Goal: Information Seeking & Learning: Learn about a topic

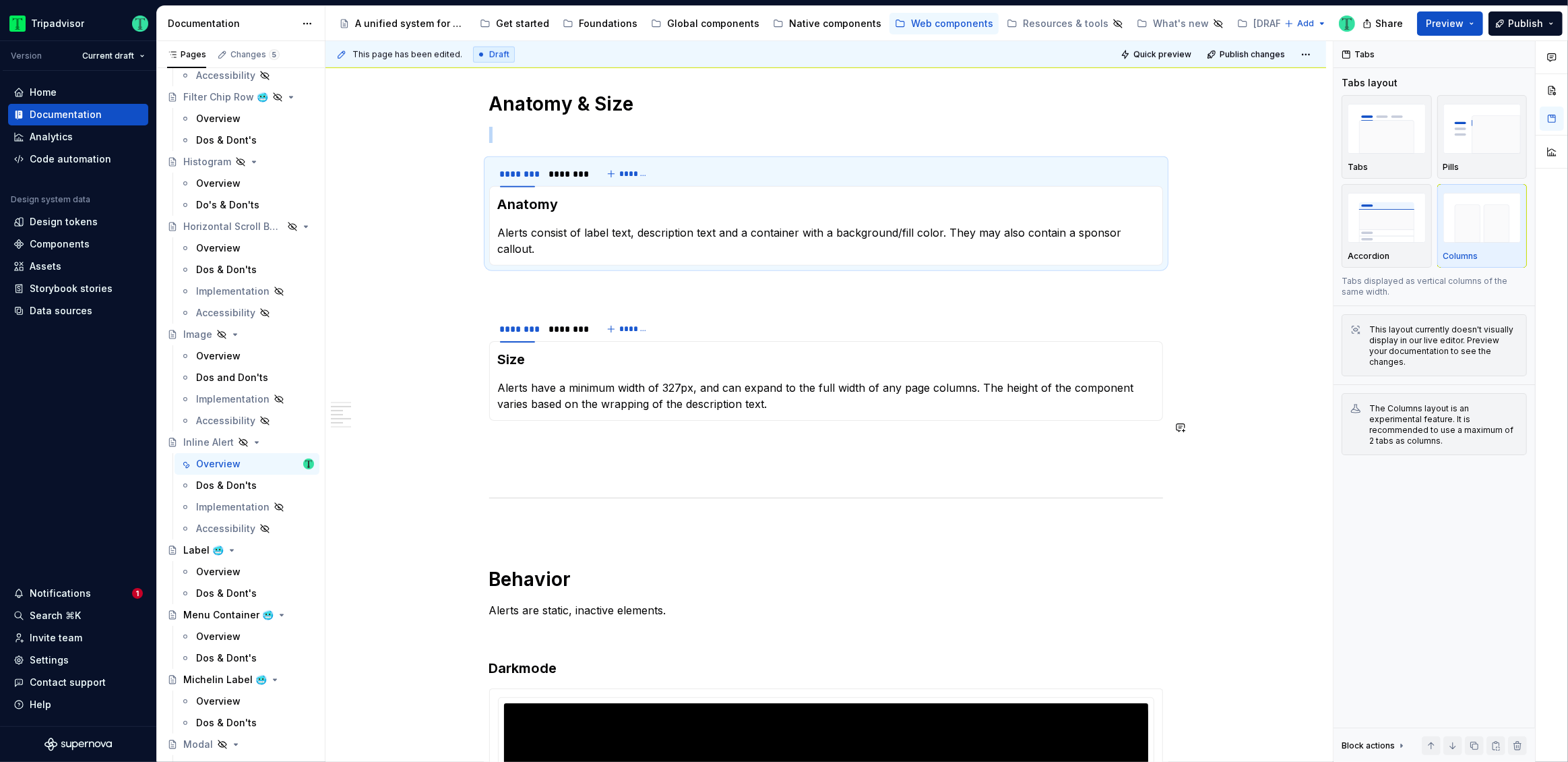
scroll to position [1311, 0]
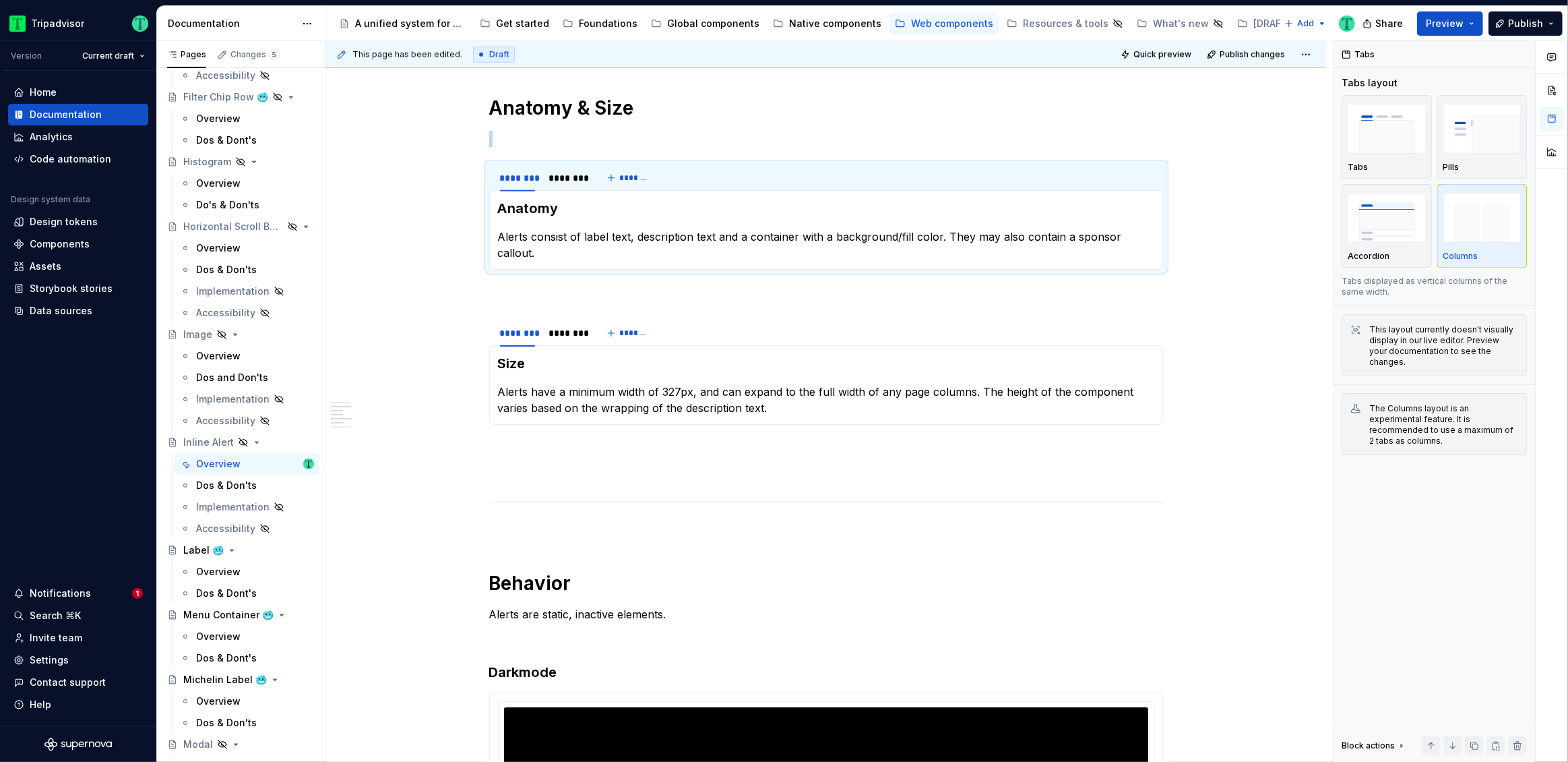
click at [578, 234] on p "Alerts consist of label text, description text and a container with a backgroun…" at bounding box center [826, 245] width 656 height 32
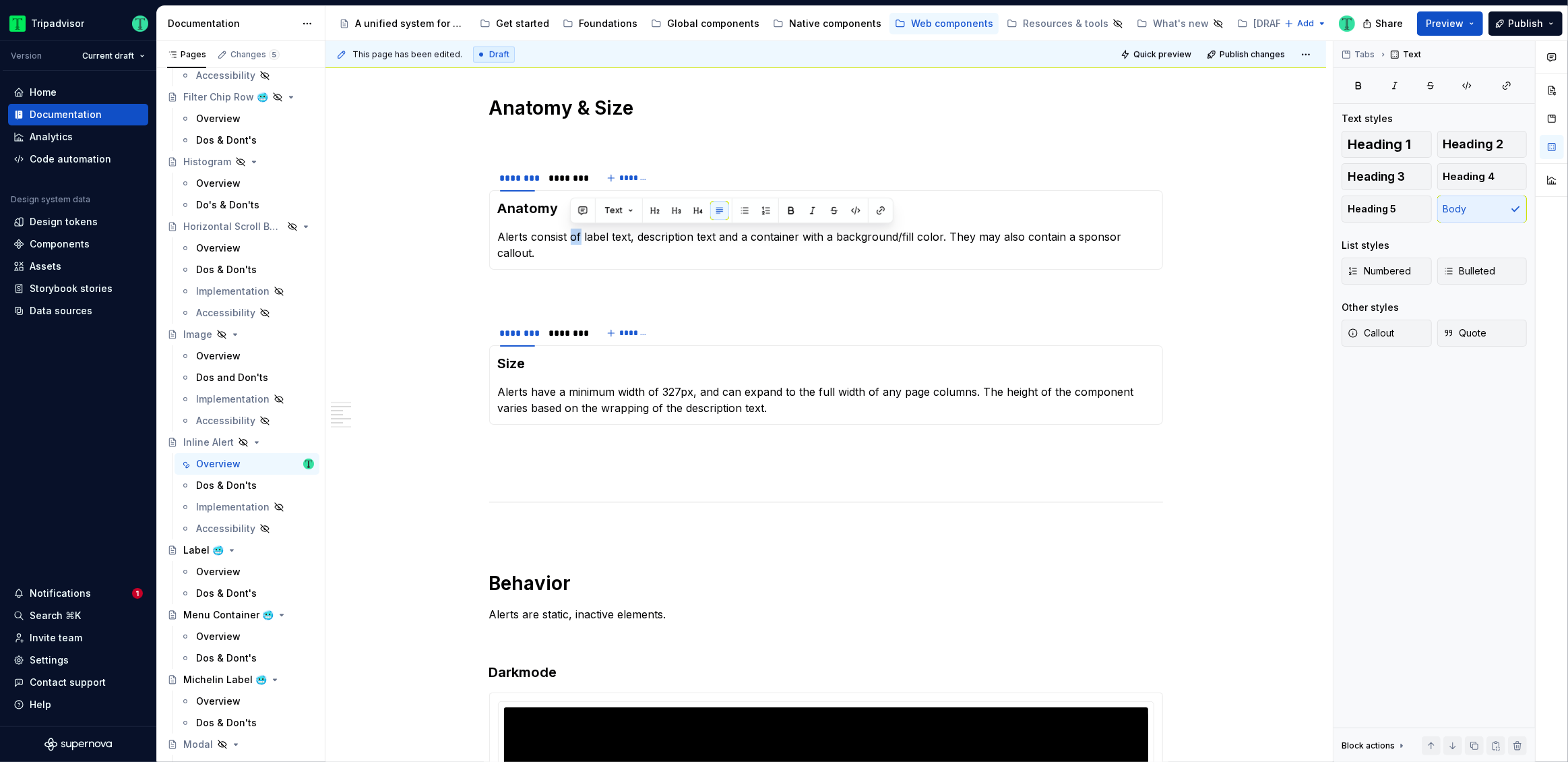
click at [578, 234] on p "Alerts consist of label text, description text and a container with a backgroun…" at bounding box center [826, 245] width 656 height 32
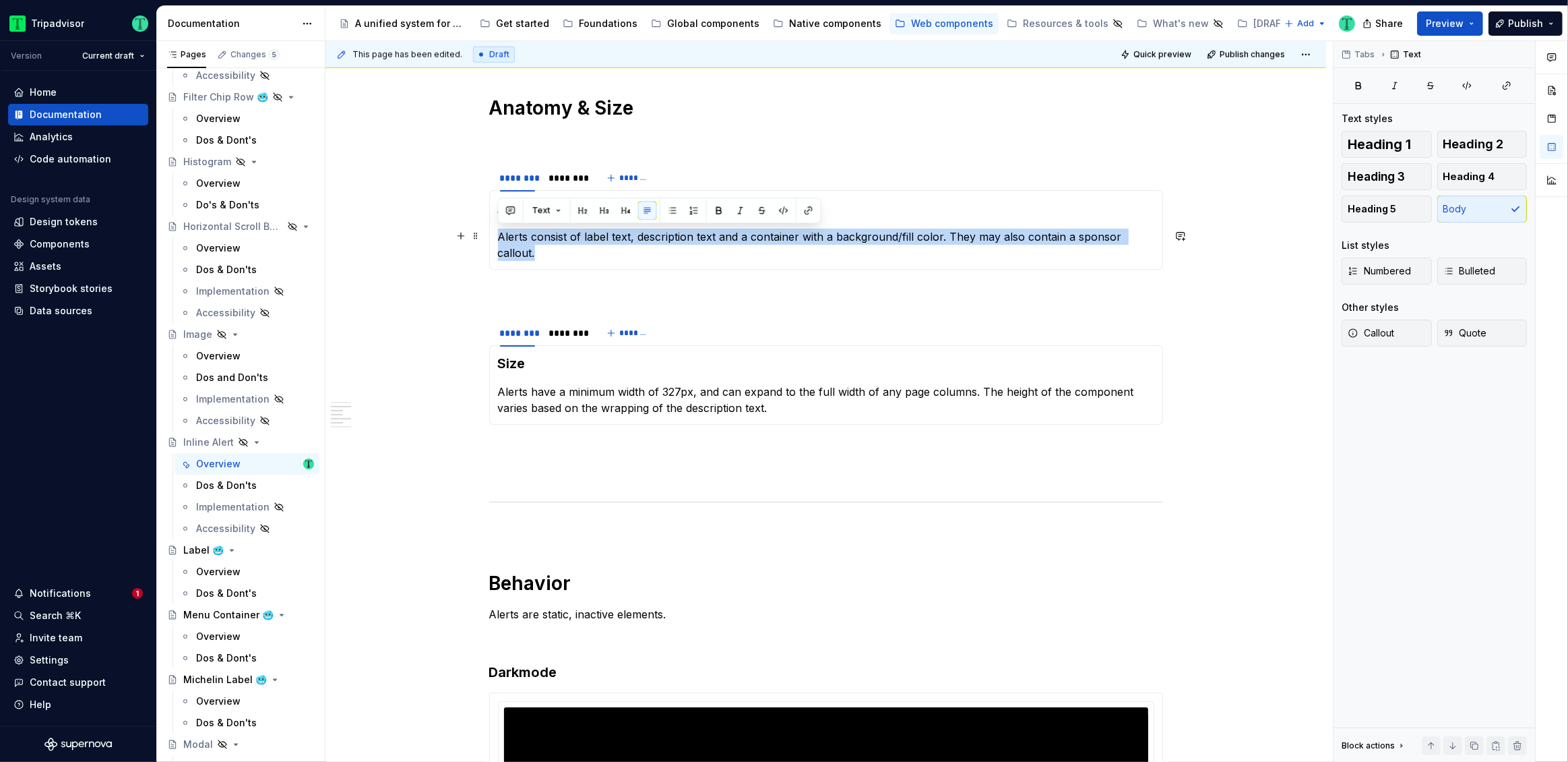
click at [652, 242] on p "Alerts consist of label text, description text and a container with a backgroun…" at bounding box center [826, 245] width 656 height 32
drag, startPoint x: 940, startPoint y: 234, endPoint x: 497, endPoint y: 238, distance: 443.0
click at [497, 238] on div "Anatomy Alerts consist of label text, description text and a container with a b…" at bounding box center [826, 229] width 674 height 79
copy p "Alerts consist of label text, description text and a container with a backgroun…"
click at [396, 448] on div "**********" at bounding box center [826, 450] width 1001 height 2988
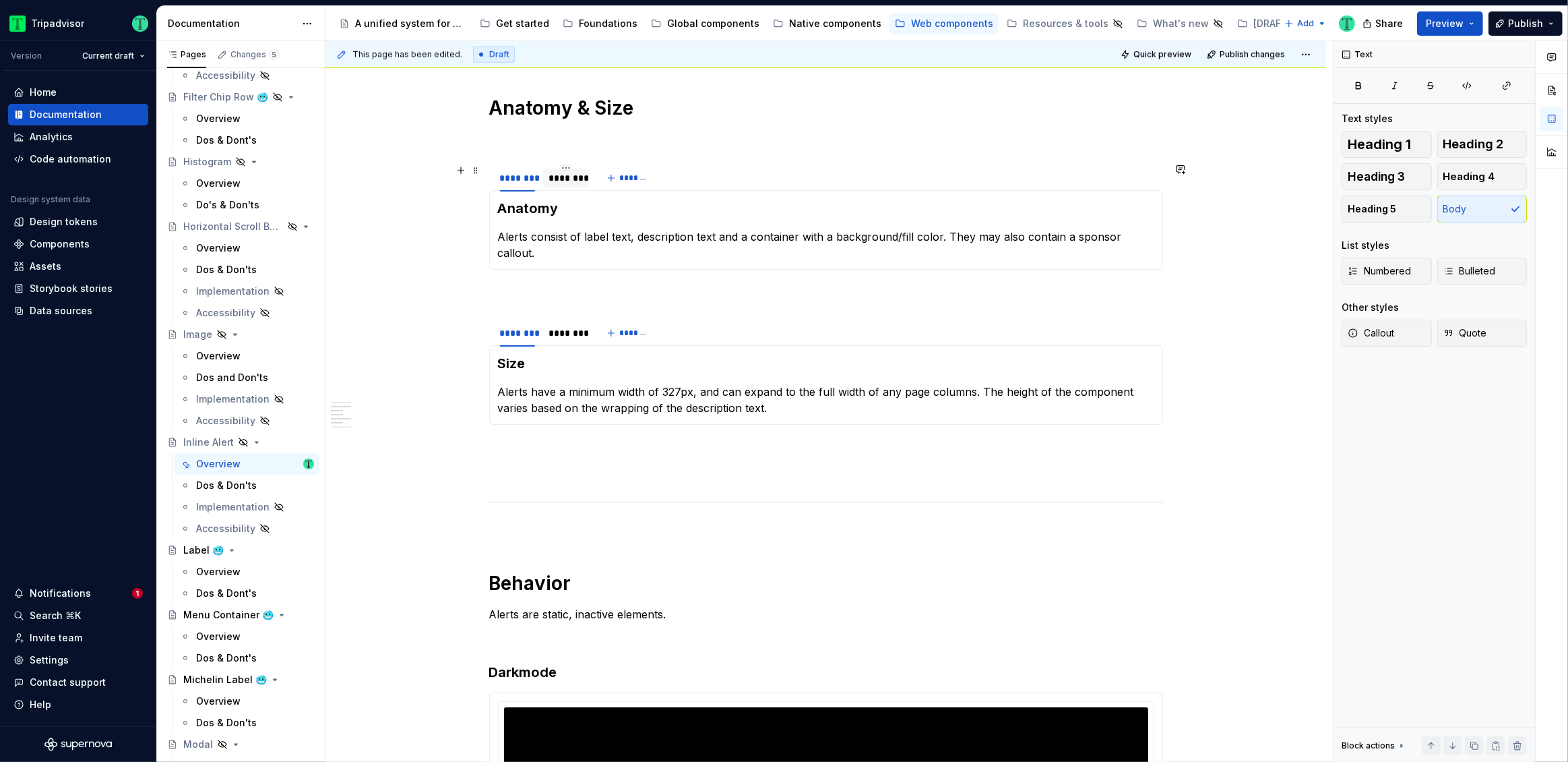
click at [558, 178] on div "********" at bounding box center [565, 178] width 35 height 14
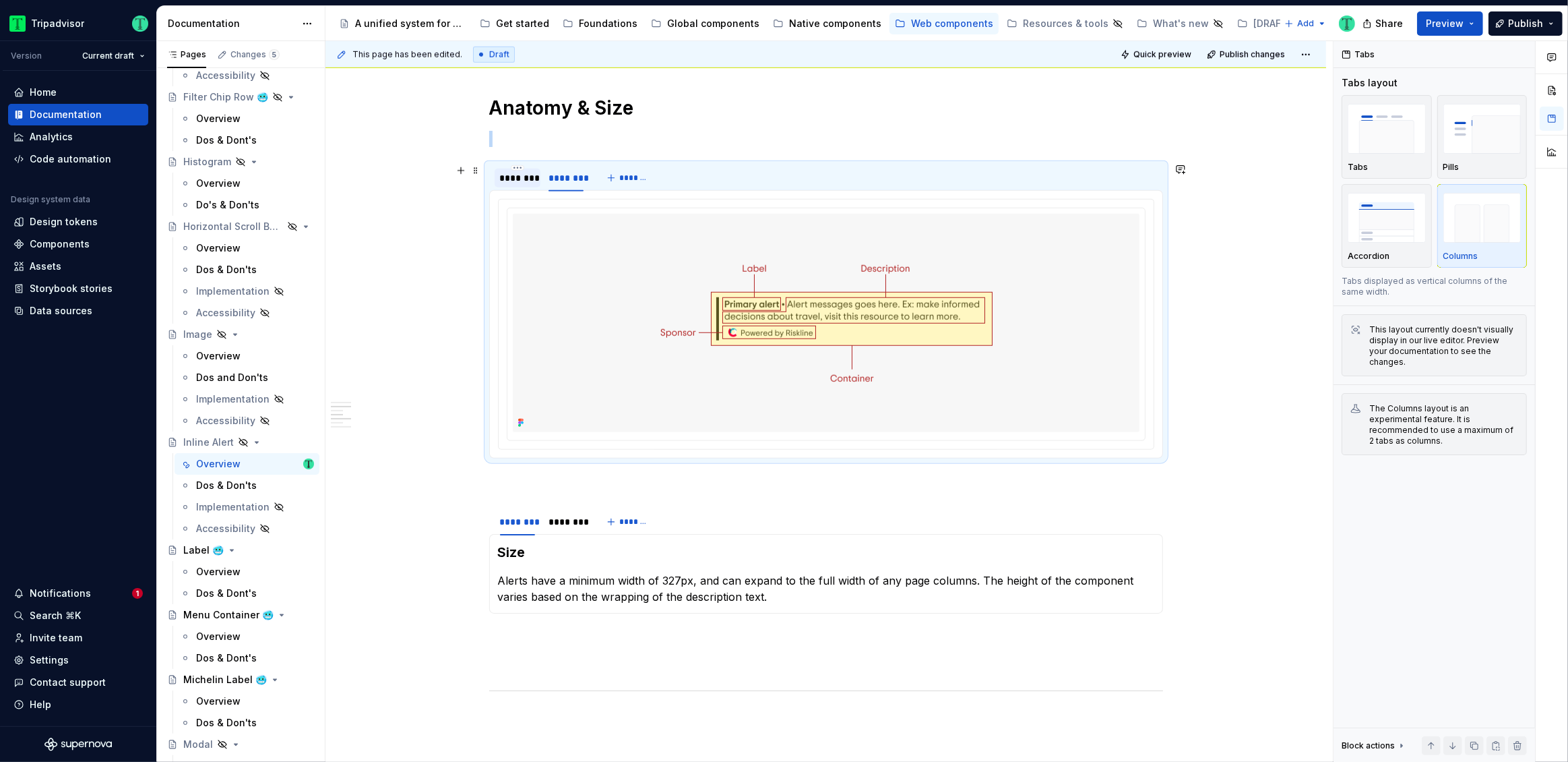
click at [531, 183] on div "********" at bounding box center [517, 178] width 46 height 19
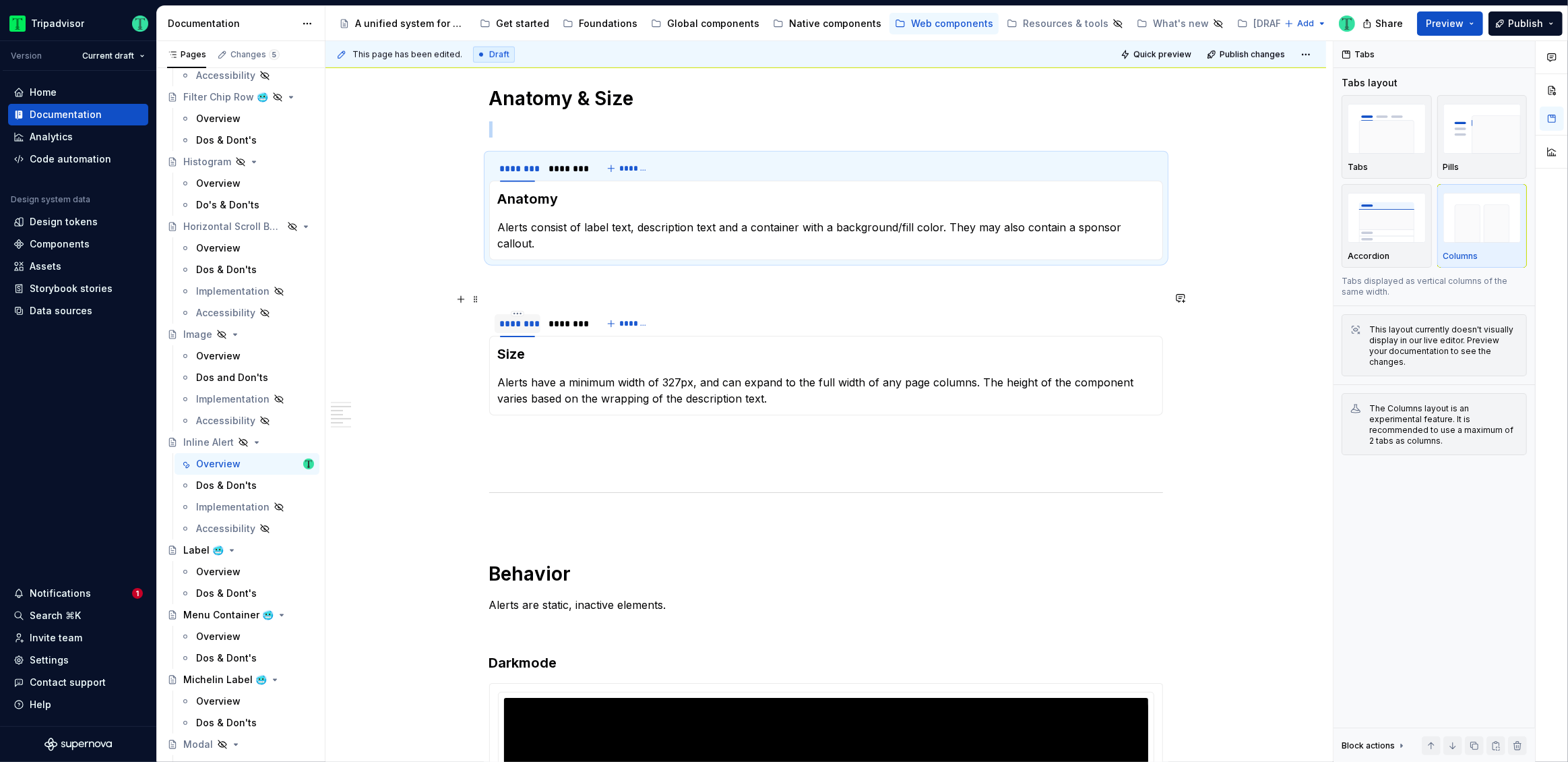
scroll to position [1321, 0]
click at [557, 171] on div "********" at bounding box center [565, 167] width 35 height 14
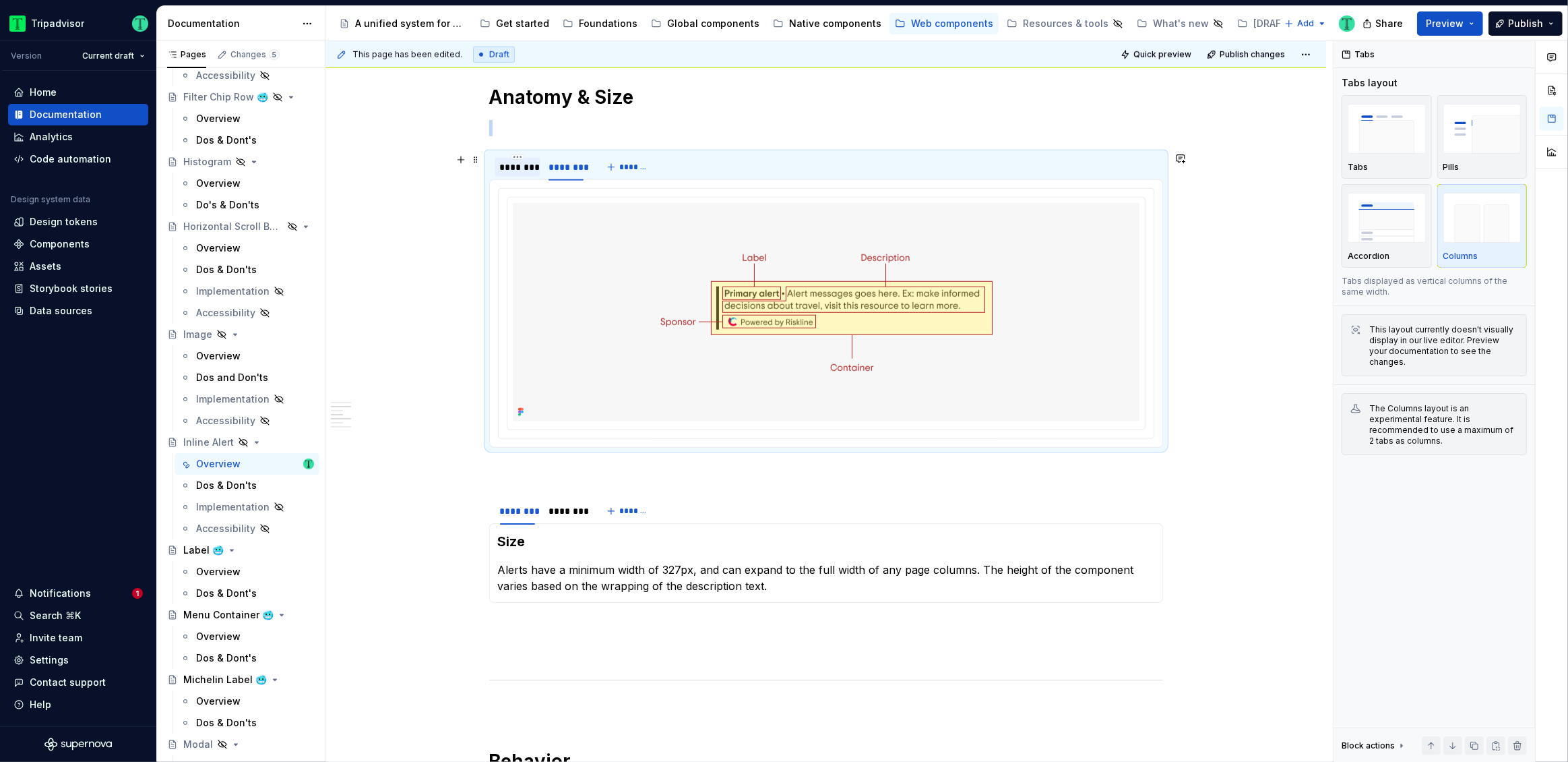
click at [526, 171] on div "********" at bounding box center [517, 167] width 35 height 14
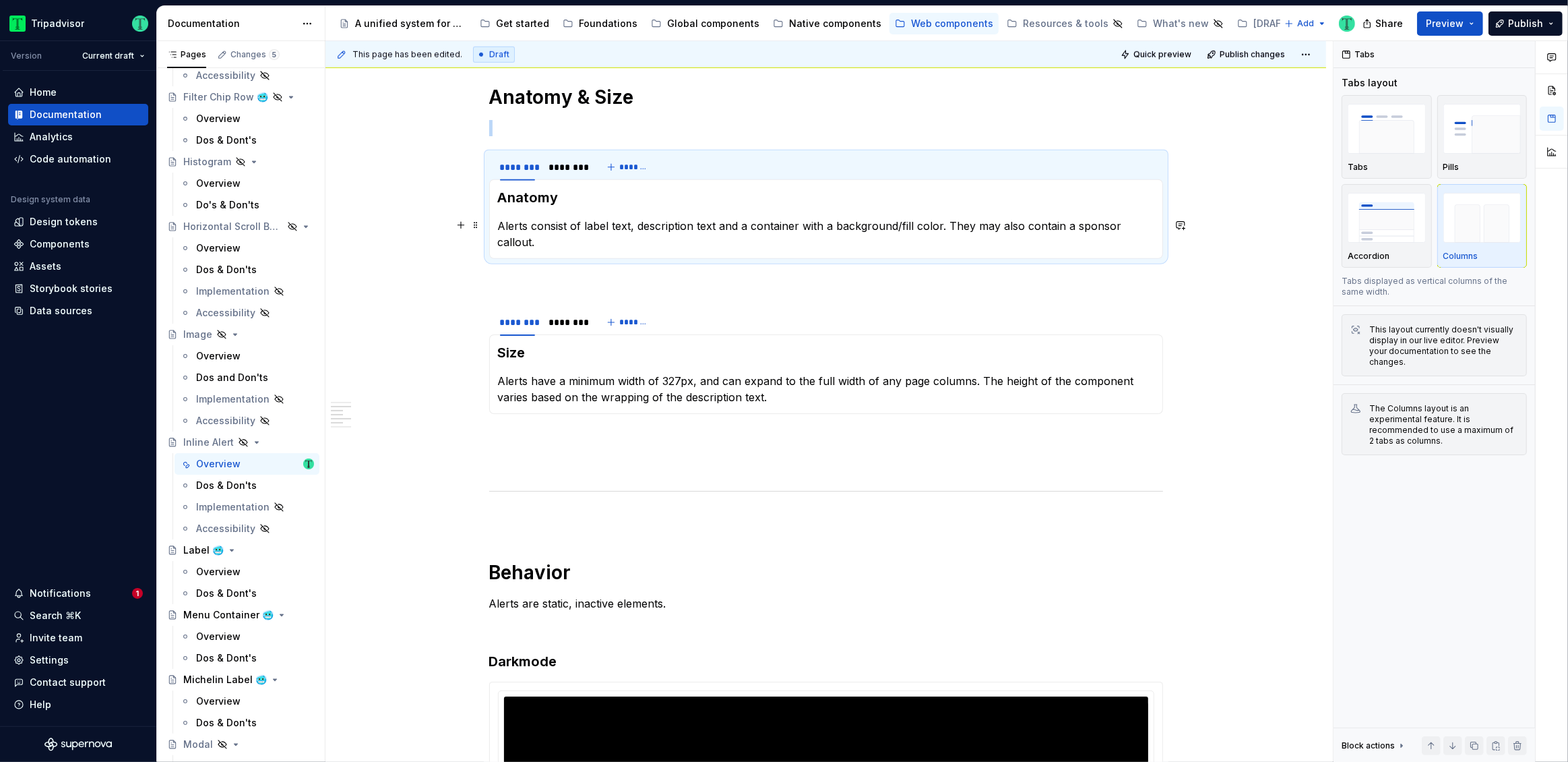
click at [1078, 224] on p "Alerts consist of label text, description text and a container with a backgroun…" at bounding box center [826, 234] width 656 height 32
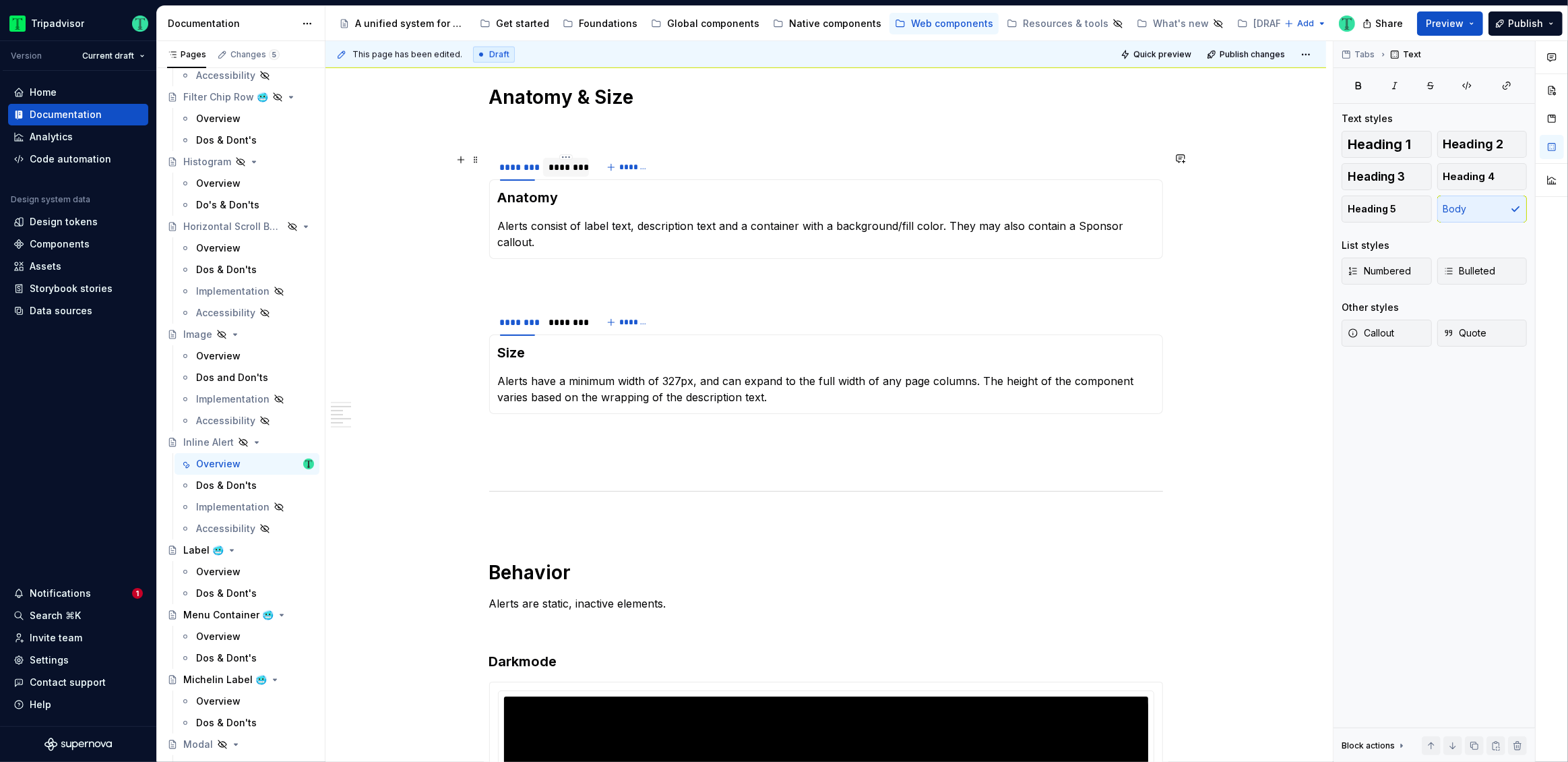
click at [572, 165] on div "********" at bounding box center [565, 167] width 35 height 14
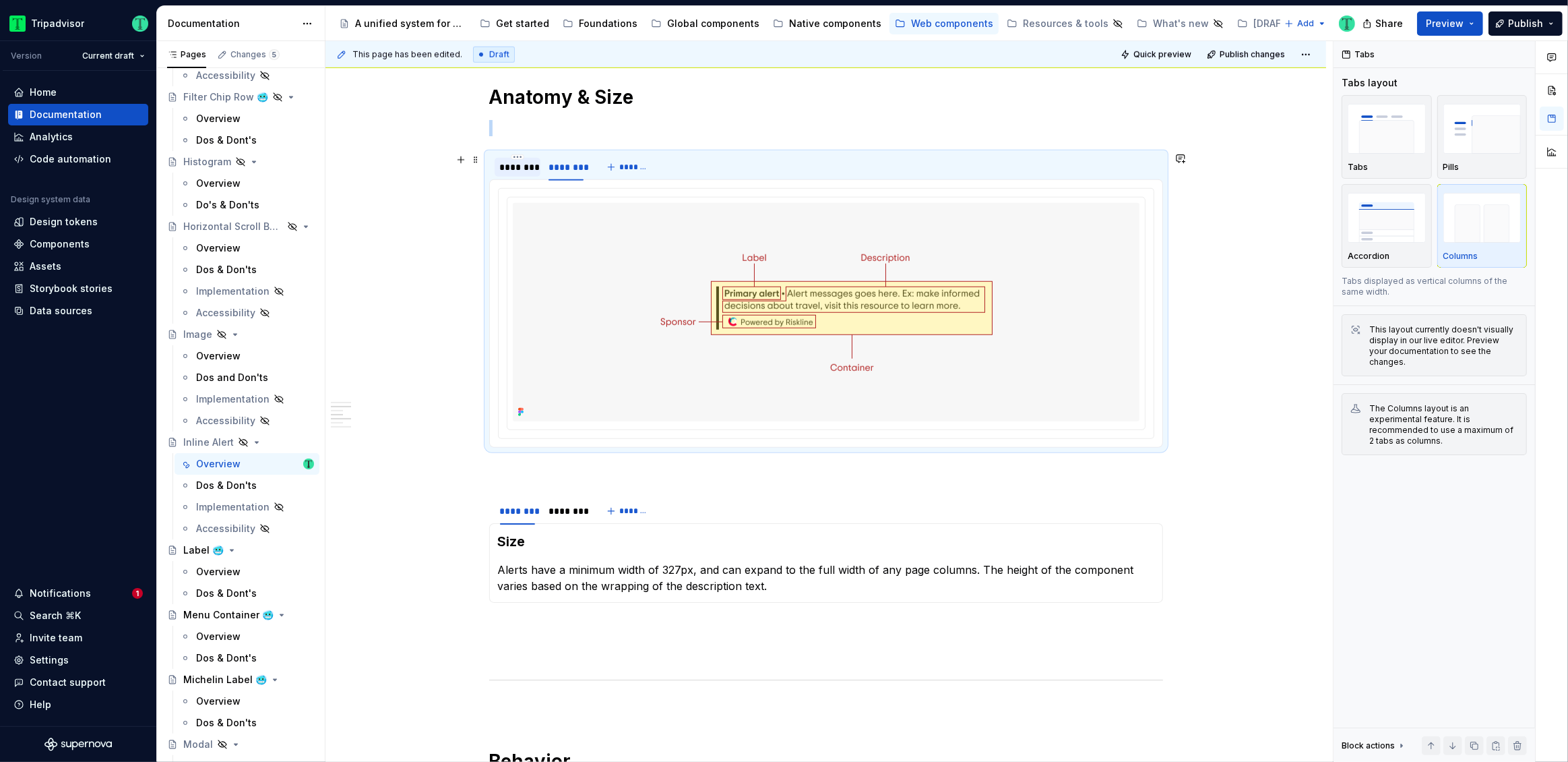
click at [510, 172] on div "********" at bounding box center [517, 167] width 35 height 14
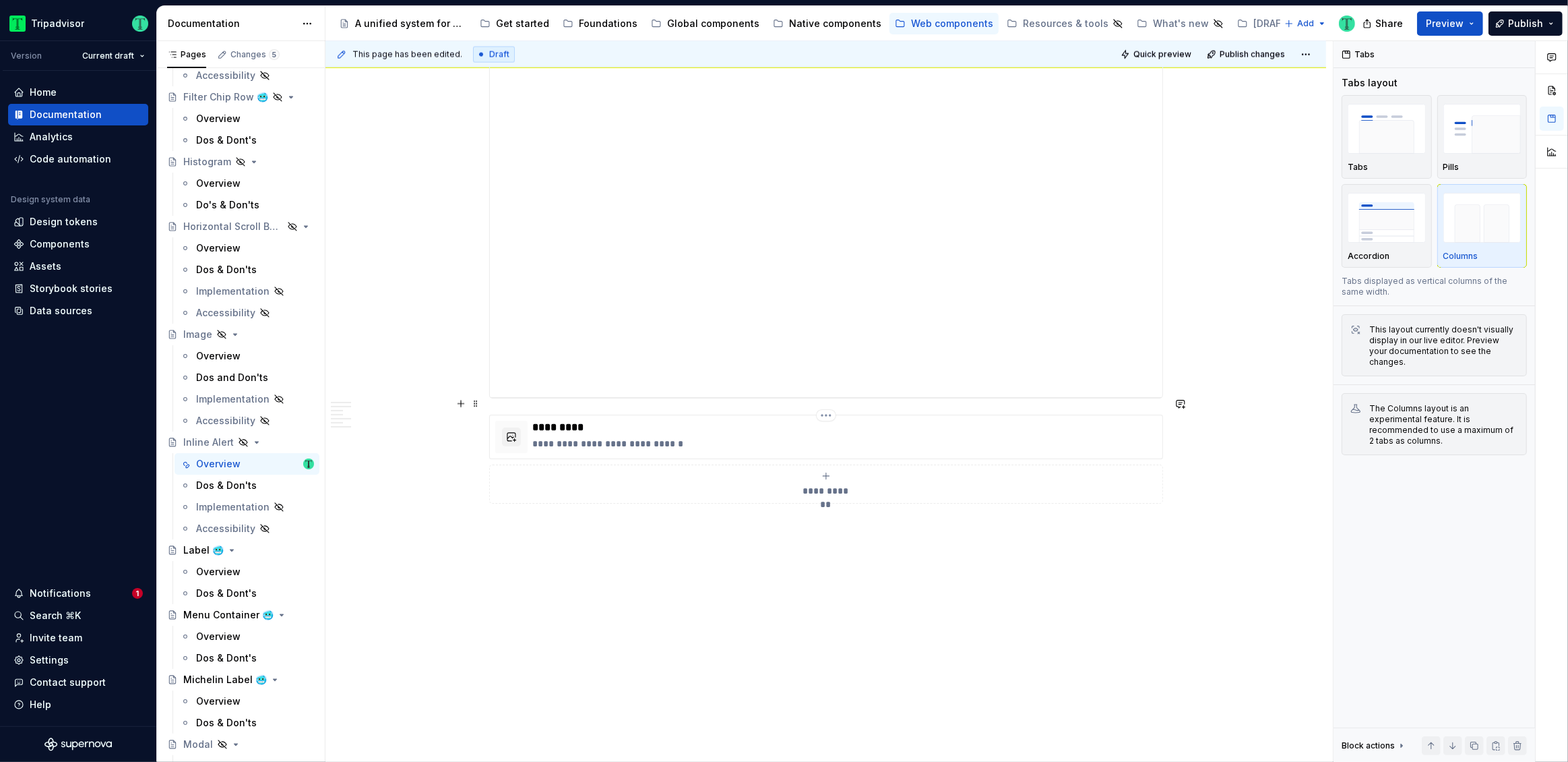
scroll to position [2459, 0]
click at [826, 413] on html "Tripadvisor Version Current draft Home Documentation Analytics Code automation …" at bounding box center [784, 381] width 1568 height 762
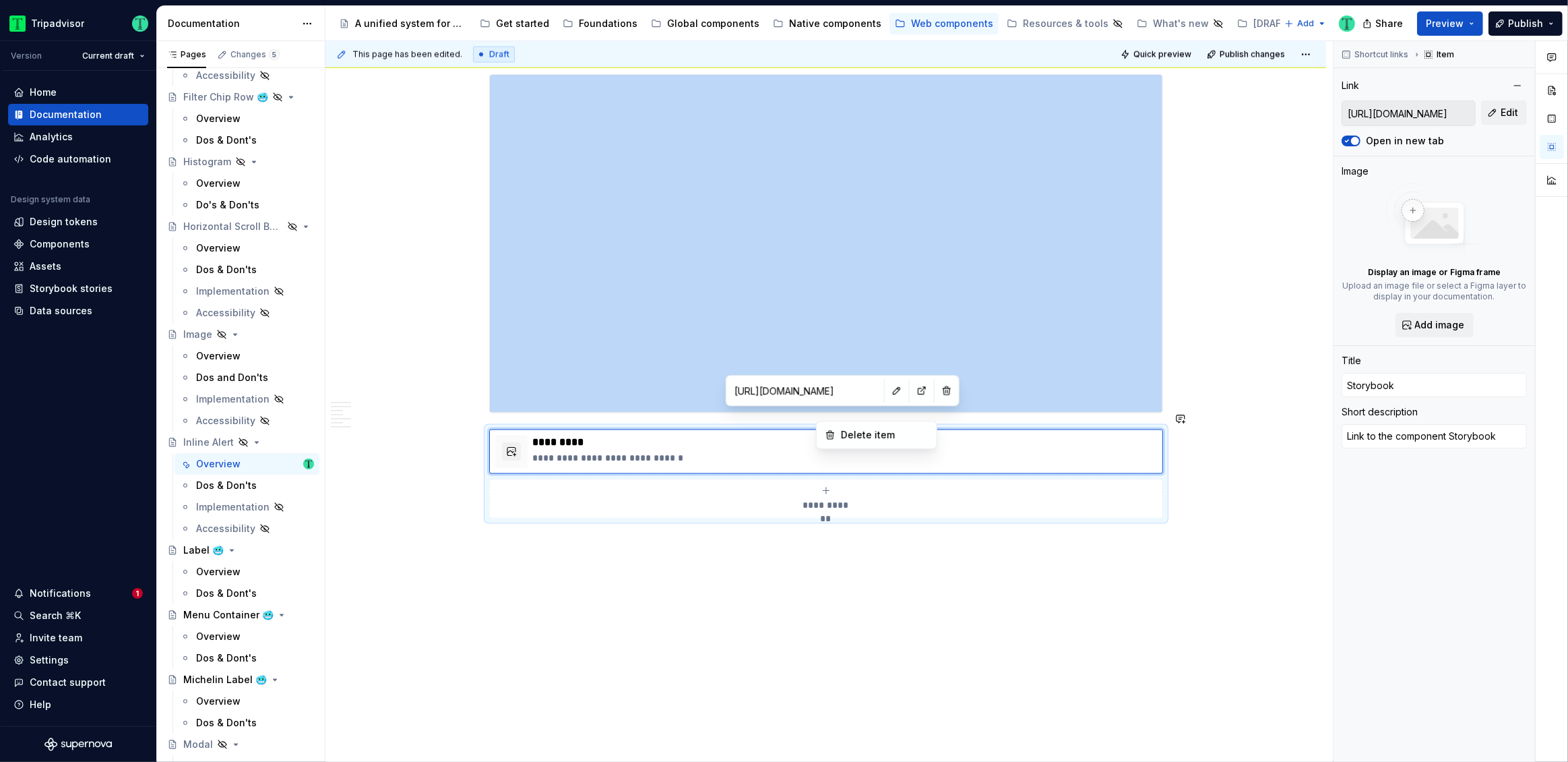
click at [749, 439] on html "Tripadvisor Version Current draft Home Documentation Analytics Code automation …" at bounding box center [784, 381] width 1568 height 762
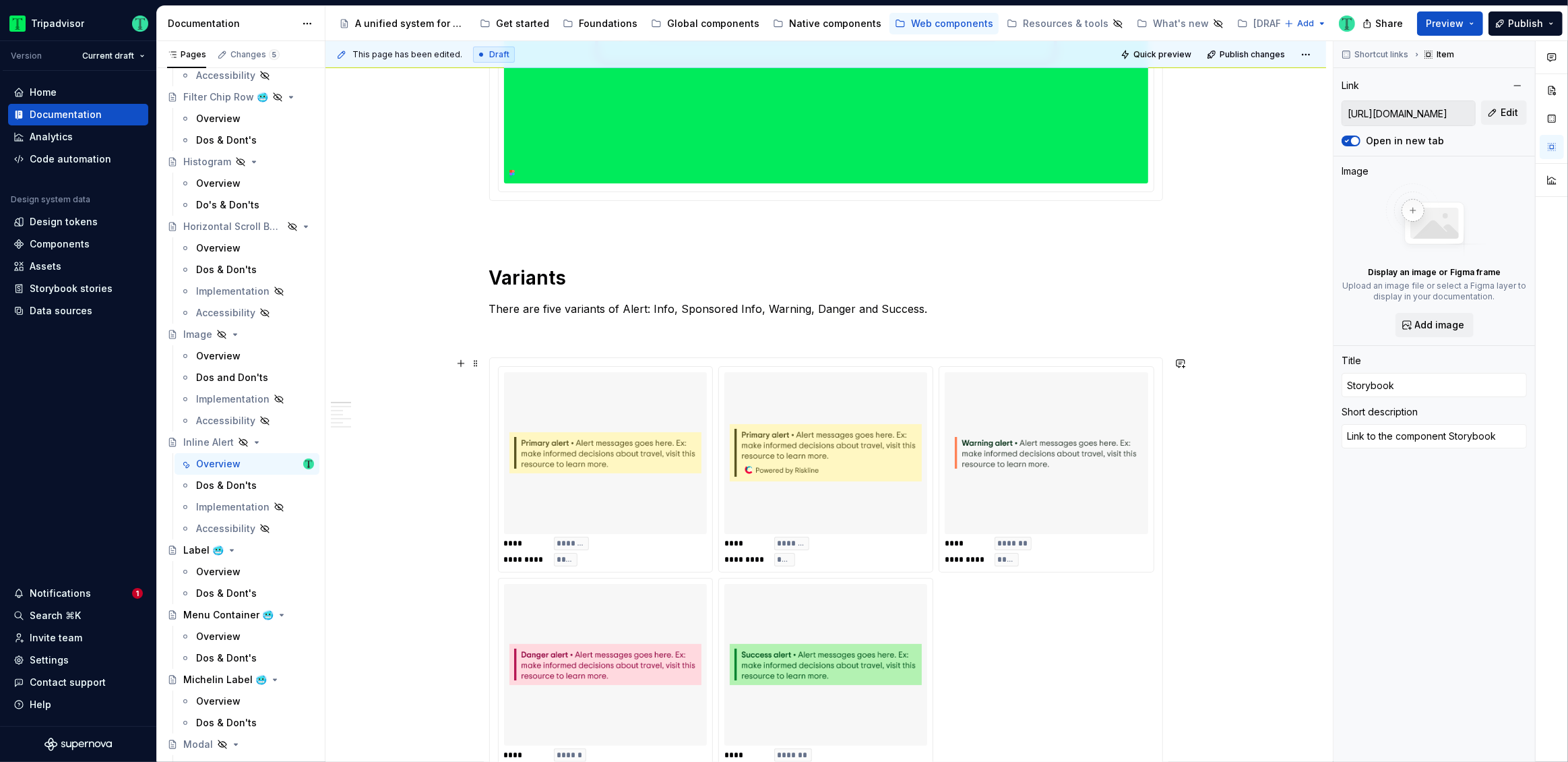
scroll to position [469, 0]
click at [622, 309] on p "There are five variants of Alert: Info, Sponsored Info, Warning, Danger and Suc…" at bounding box center [826, 307] width 674 height 16
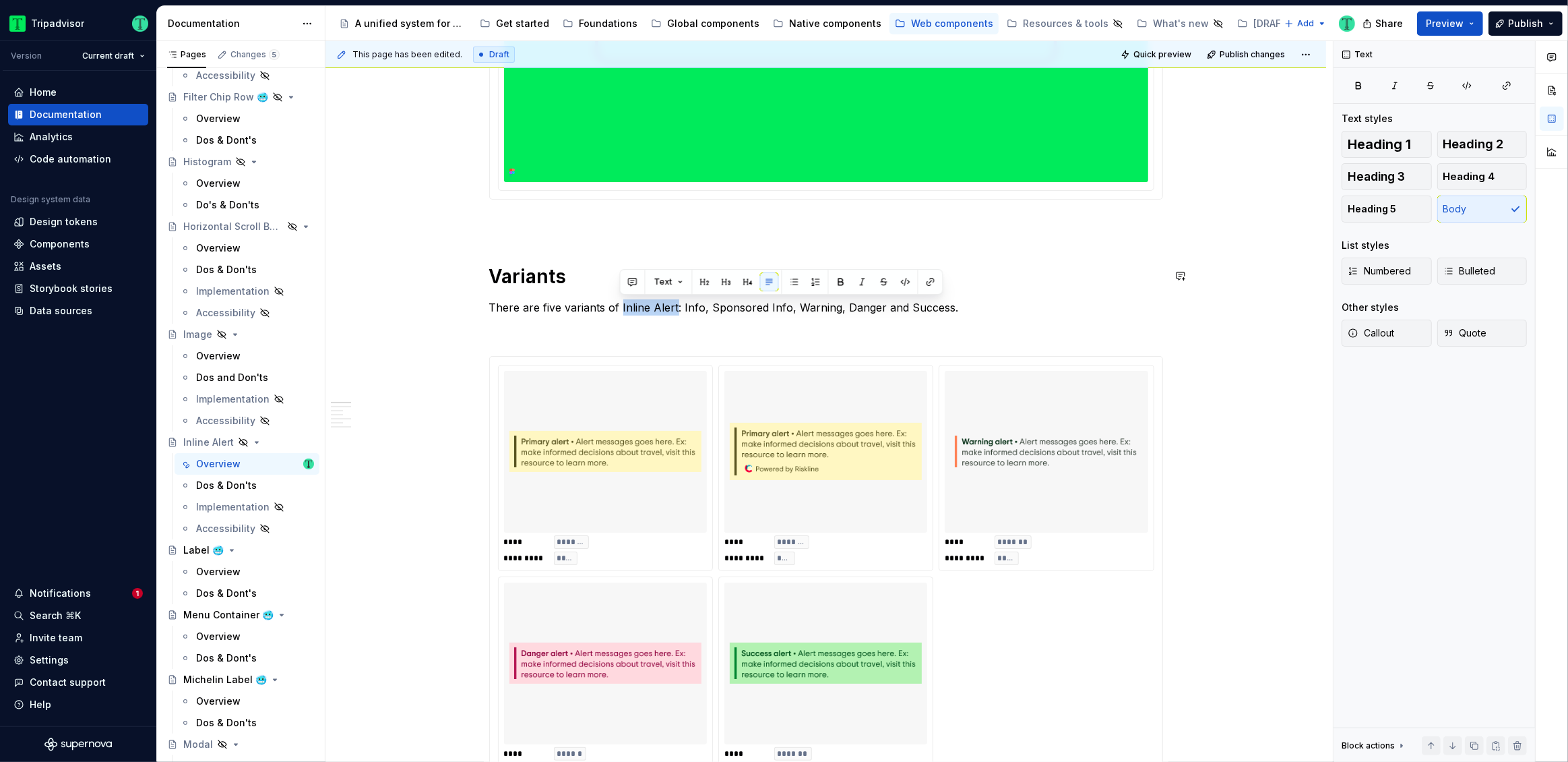
copy p "Inline Alert"
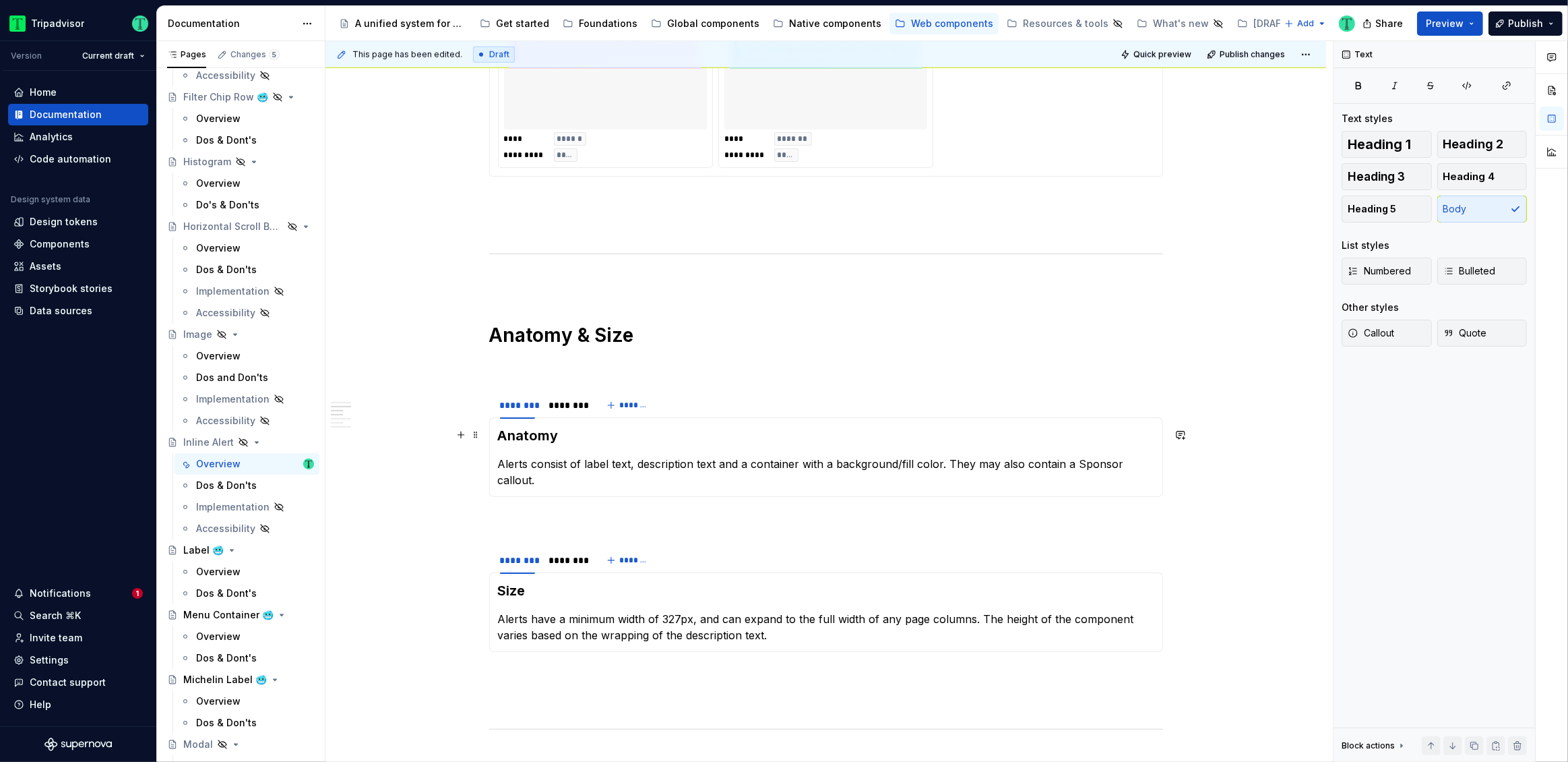
scroll to position [1116, 0]
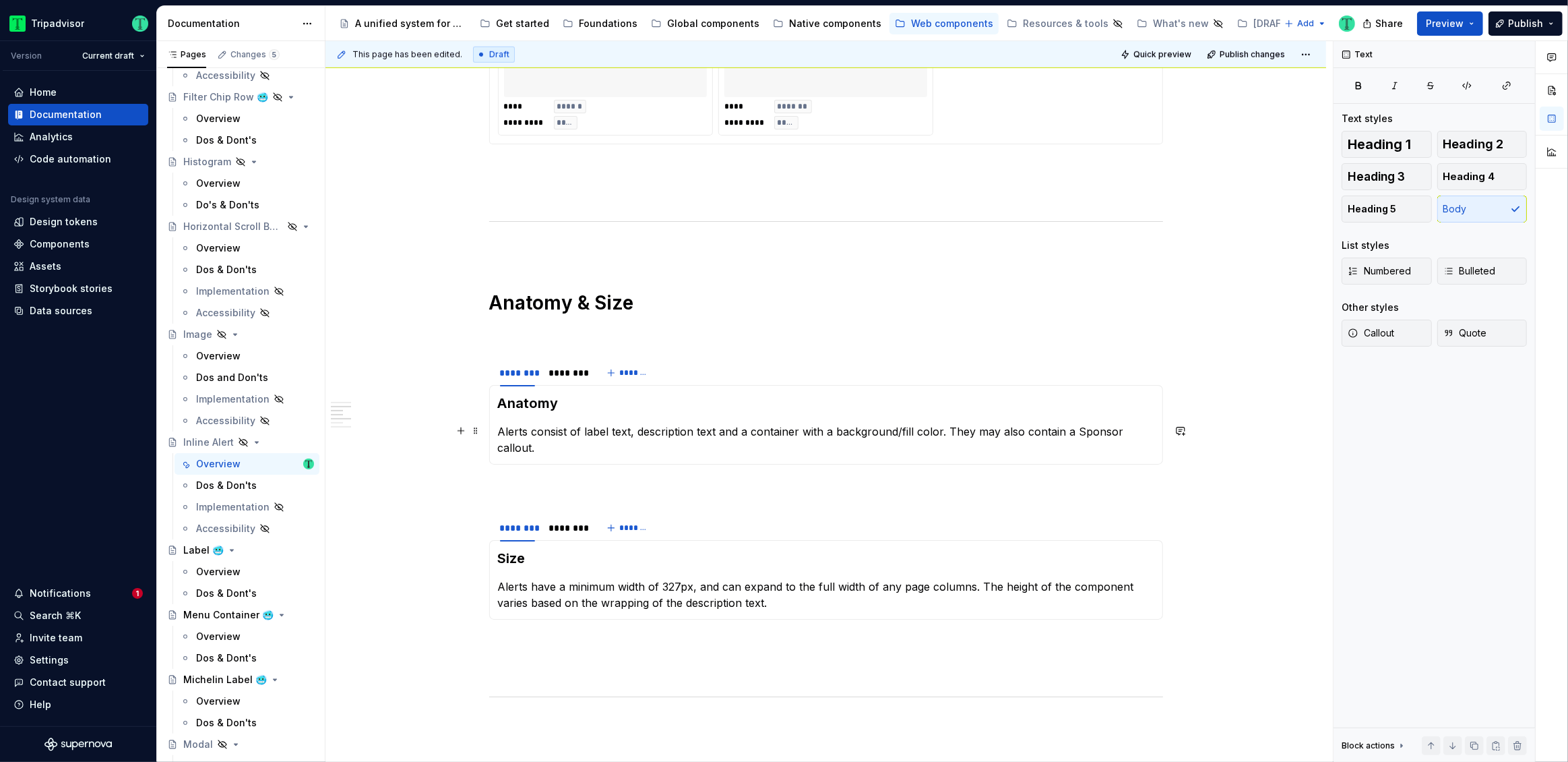
click at [515, 430] on p "Alerts consist of label text, description text and a container with a backgroun…" at bounding box center [826, 440] width 656 height 32
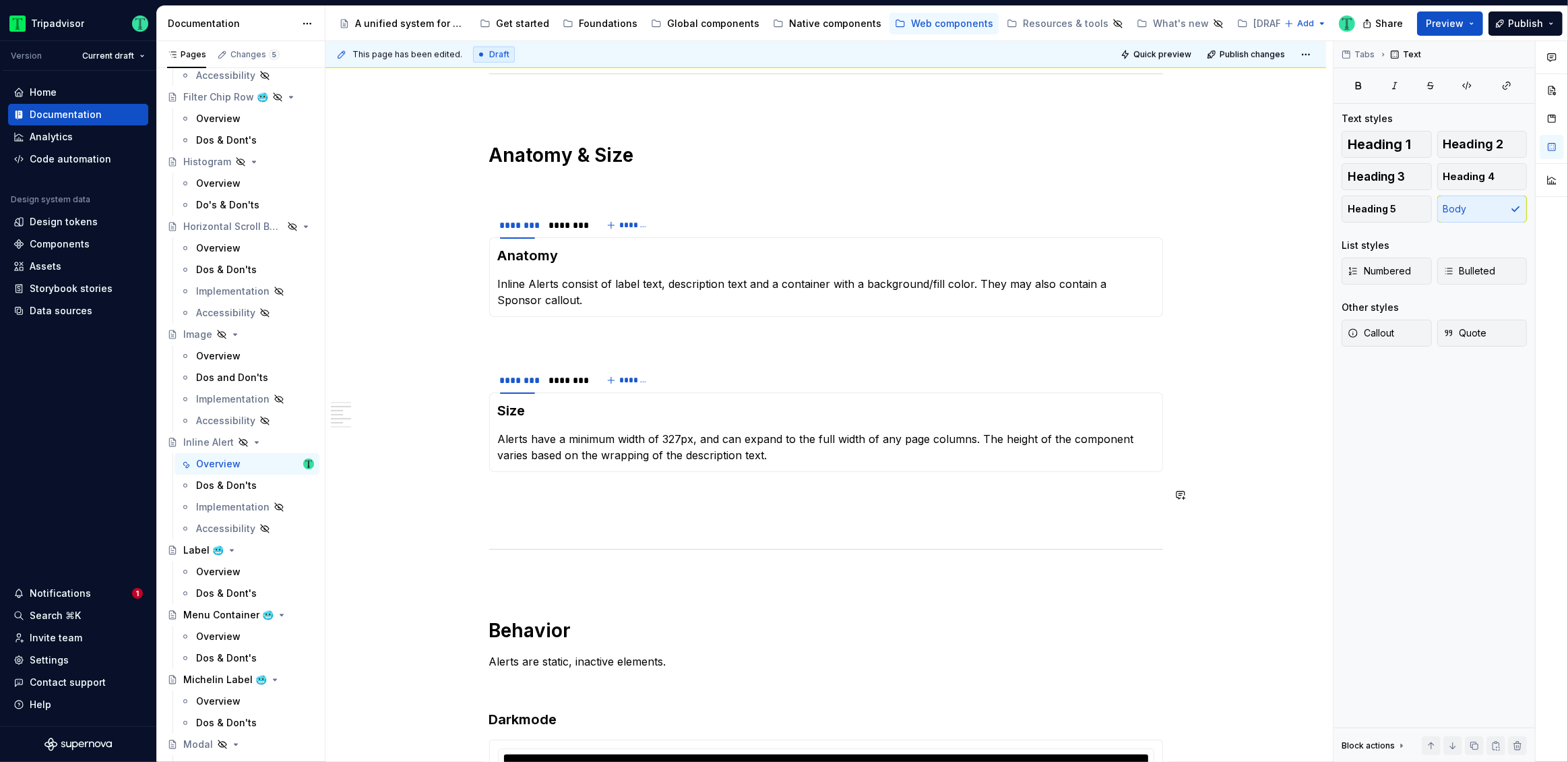
scroll to position [1283, 0]
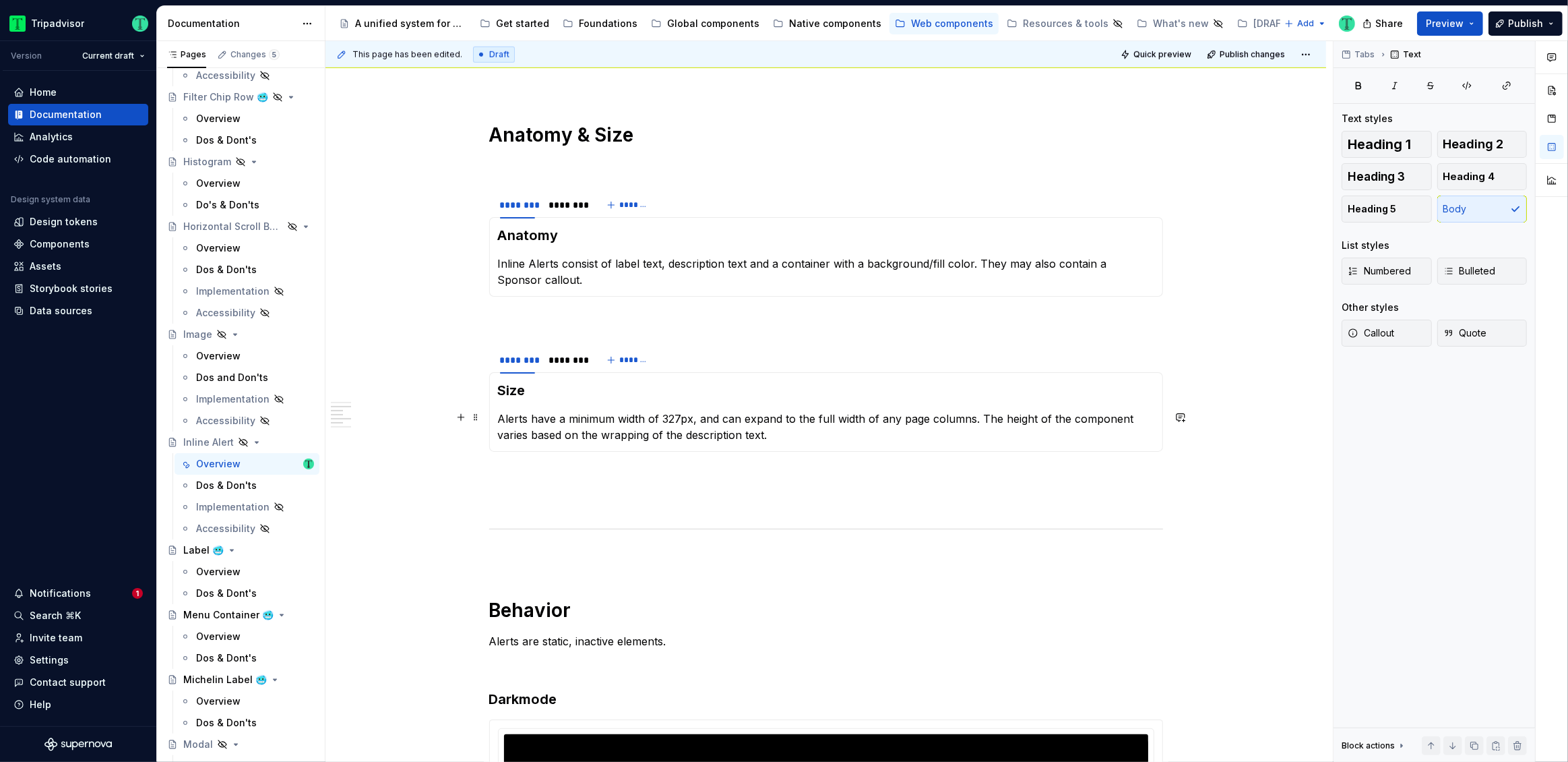
click at [511, 418] on p "Alerts have a minimum width of 327px, and can expand to the full width of any p…" at bounding box center [826, 427] width 656 height 32
click at [435, 464] on div "**********" at bounding box center [826, 477] width 1001 height 2988
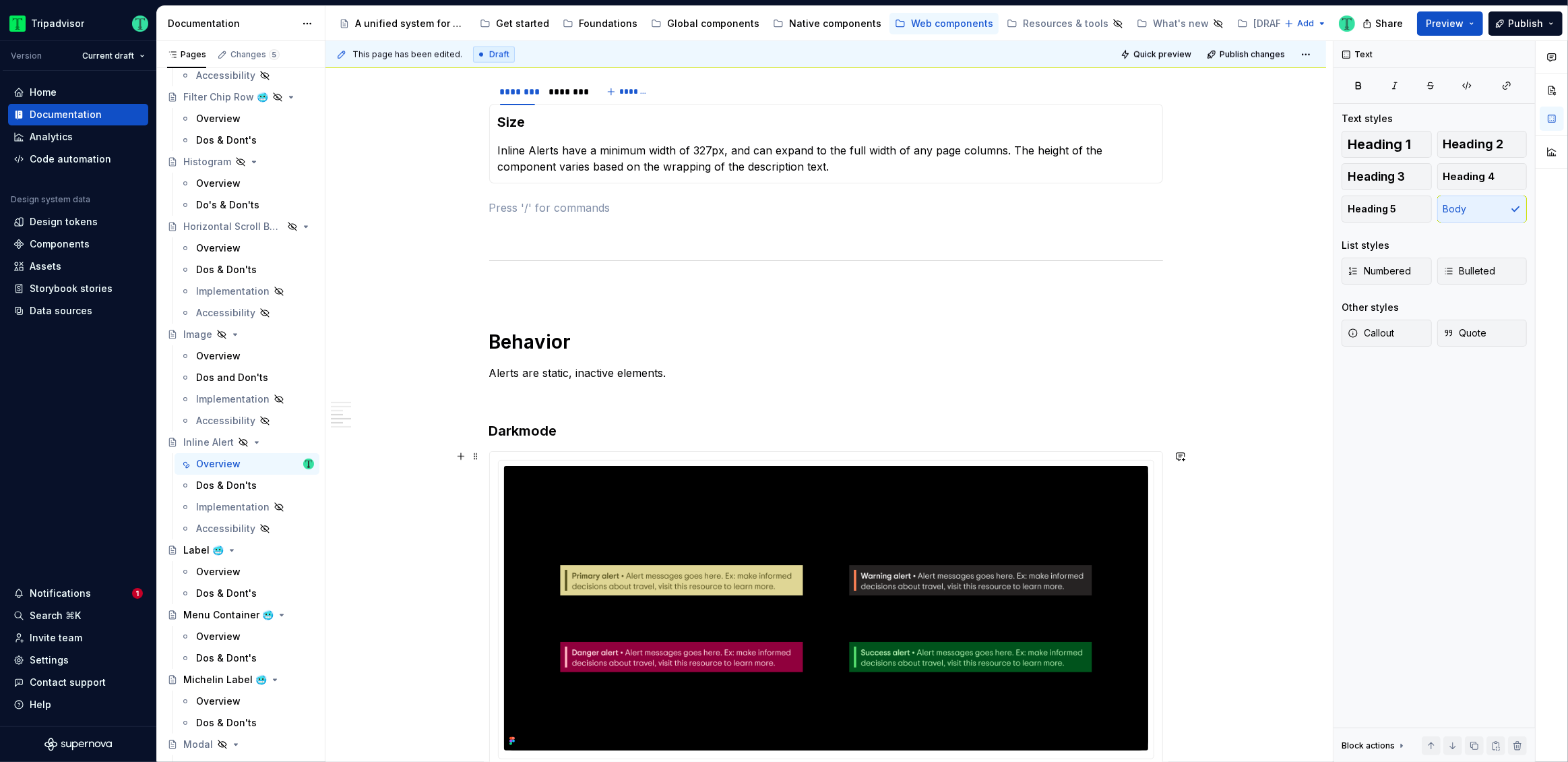
scroll to position [1553, 0]
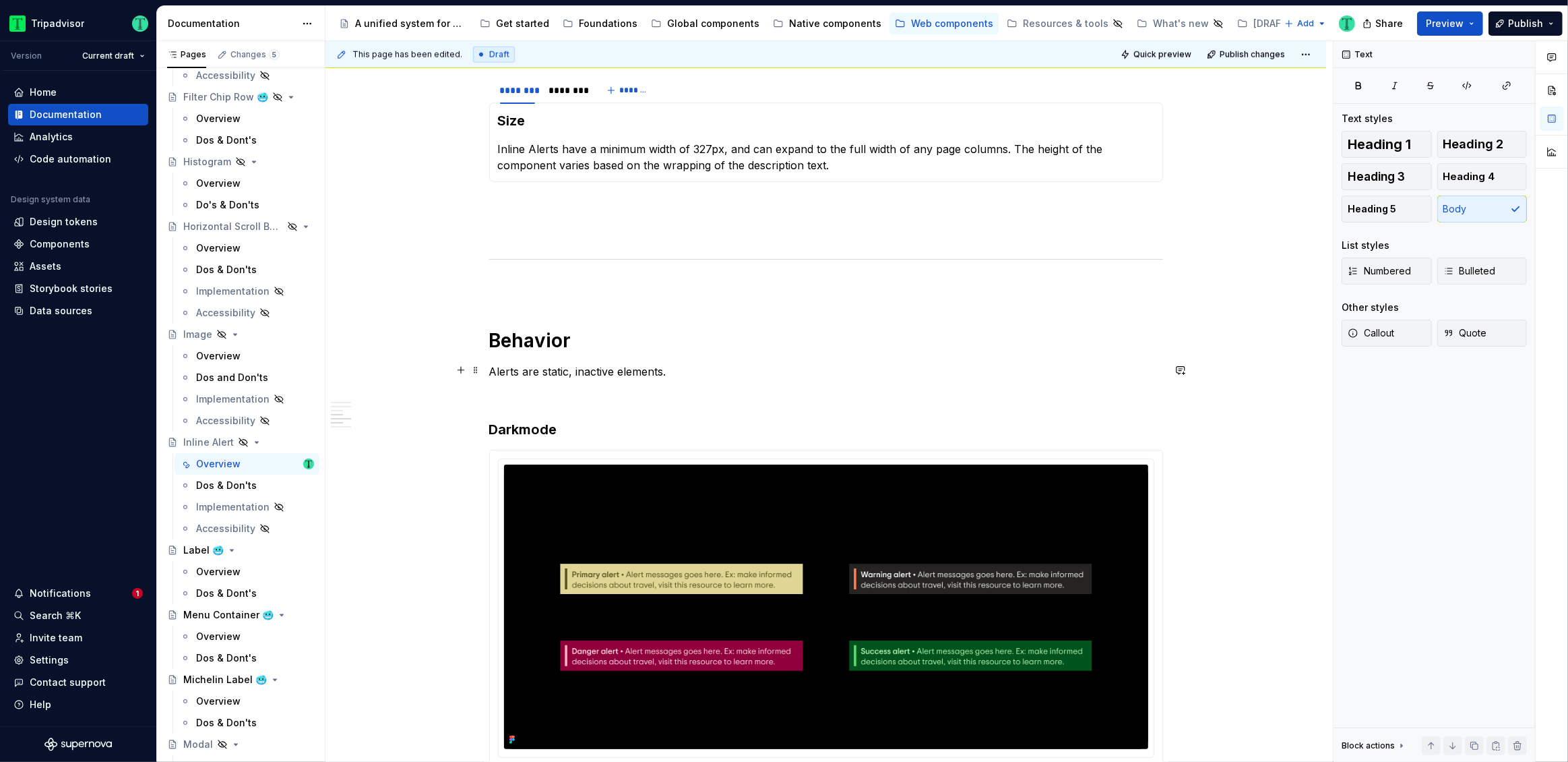
click at [494, 368] on p "Alerts are static, inactive elements." at bounding box center [826, 372] width 674 height 16
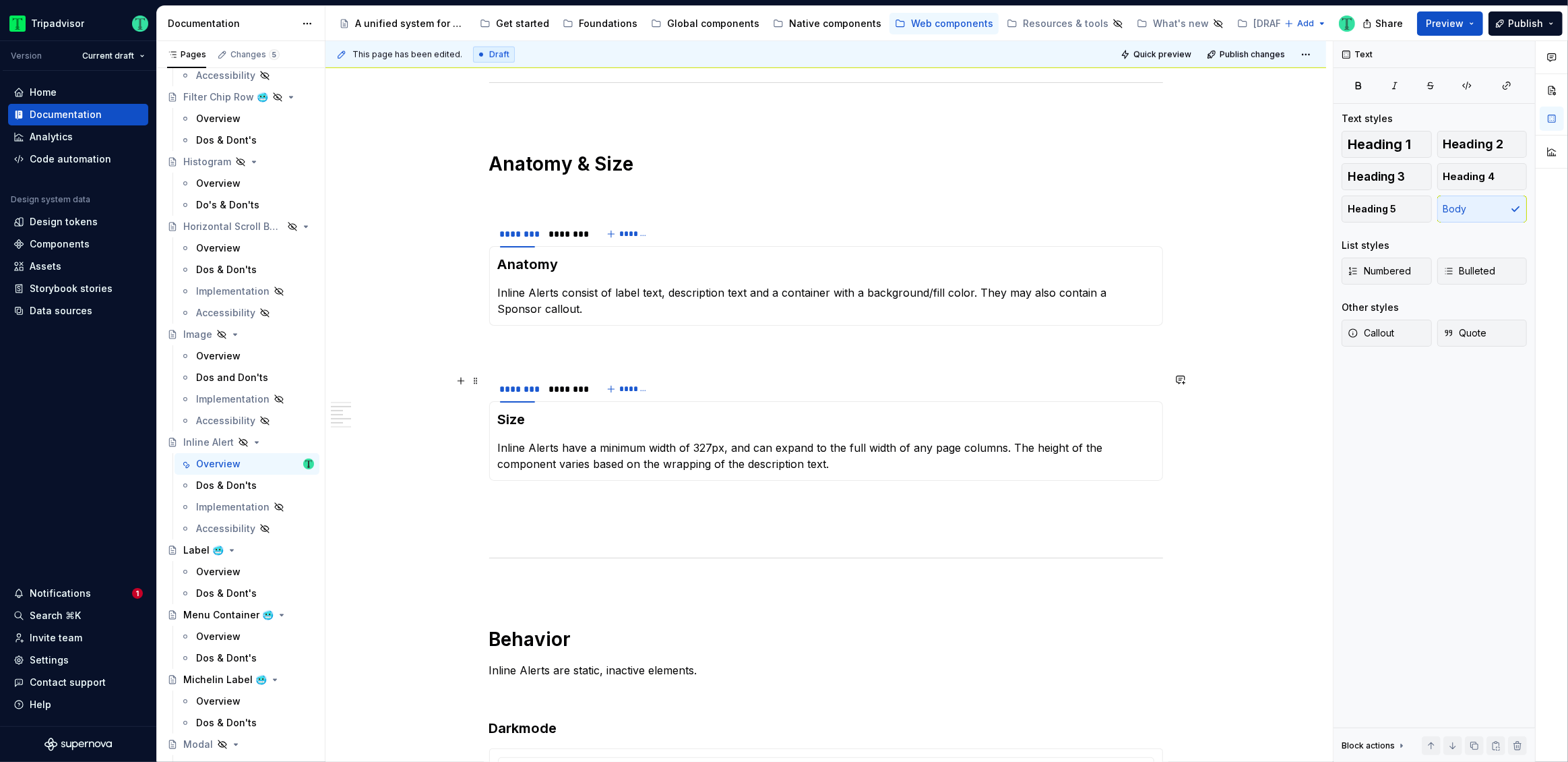
scroll to position [1238, 0]
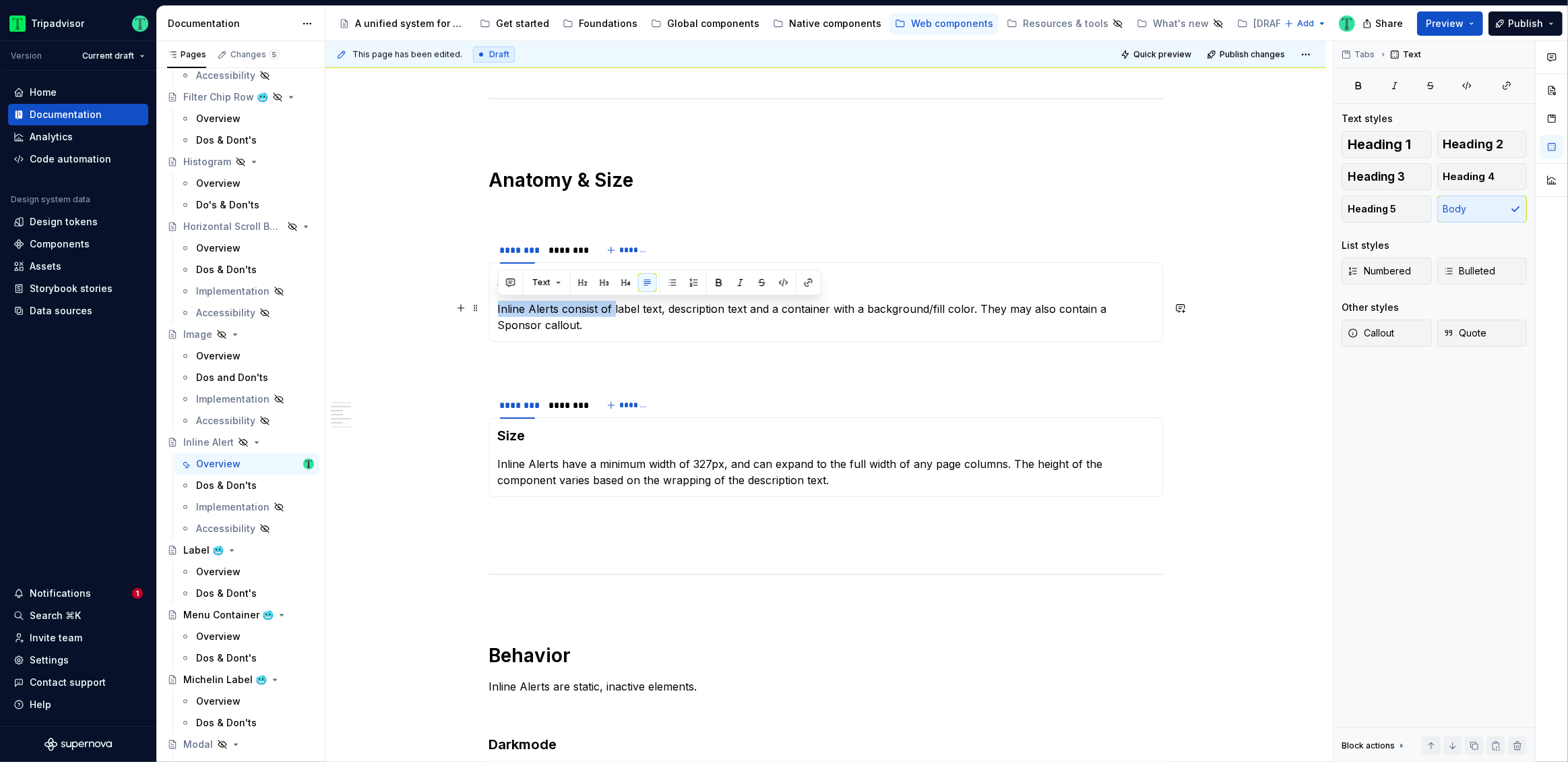
drag, startPoint x: 497, startPoint y: 306, endPoint x: 615, endPoint y: 308, distance: 118.0
click at [615, 308] on div "Anatomy Inline Alerts consist of label text, description text and a container w…" at bounding box center [826, 301] width 674 height 79
copy p "Inline Alerts consist of"
click at [624, 309] on p "Inline Alerts consist of label text, description text and a container with a ba…" at bounding box center [826, 317] width 656 height 32
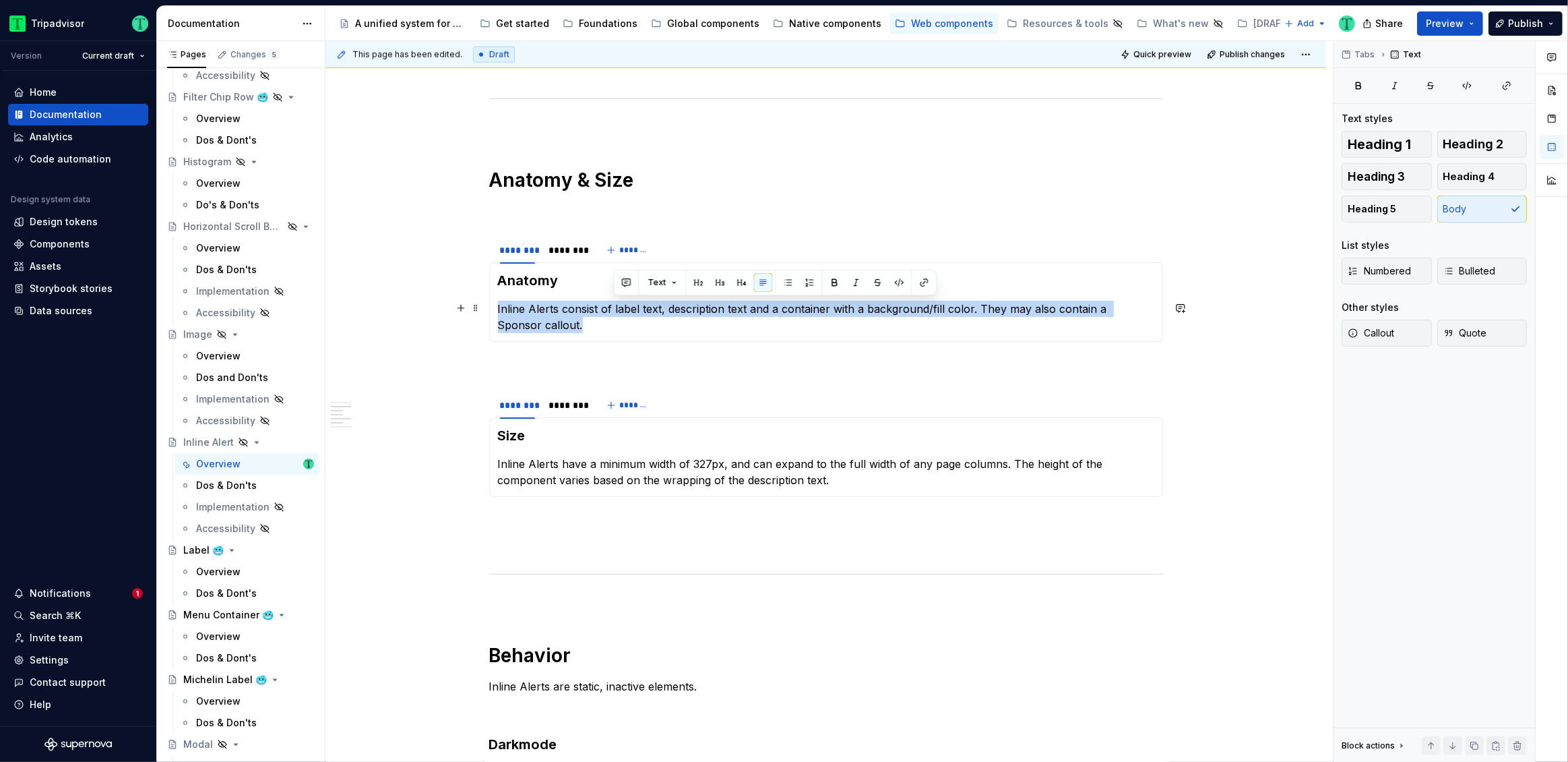
click at [624, 309] on p "Inline Alerts consist of label text, description text and a container with a ba…" at bounding box center [826, 317] width 656 height 32
copy p "Inline Alerts consist of label text, description text and a container with a ba…"
click at [447, 556] on div "**********" at bounding box center [826, 522] width 1001 height 2988
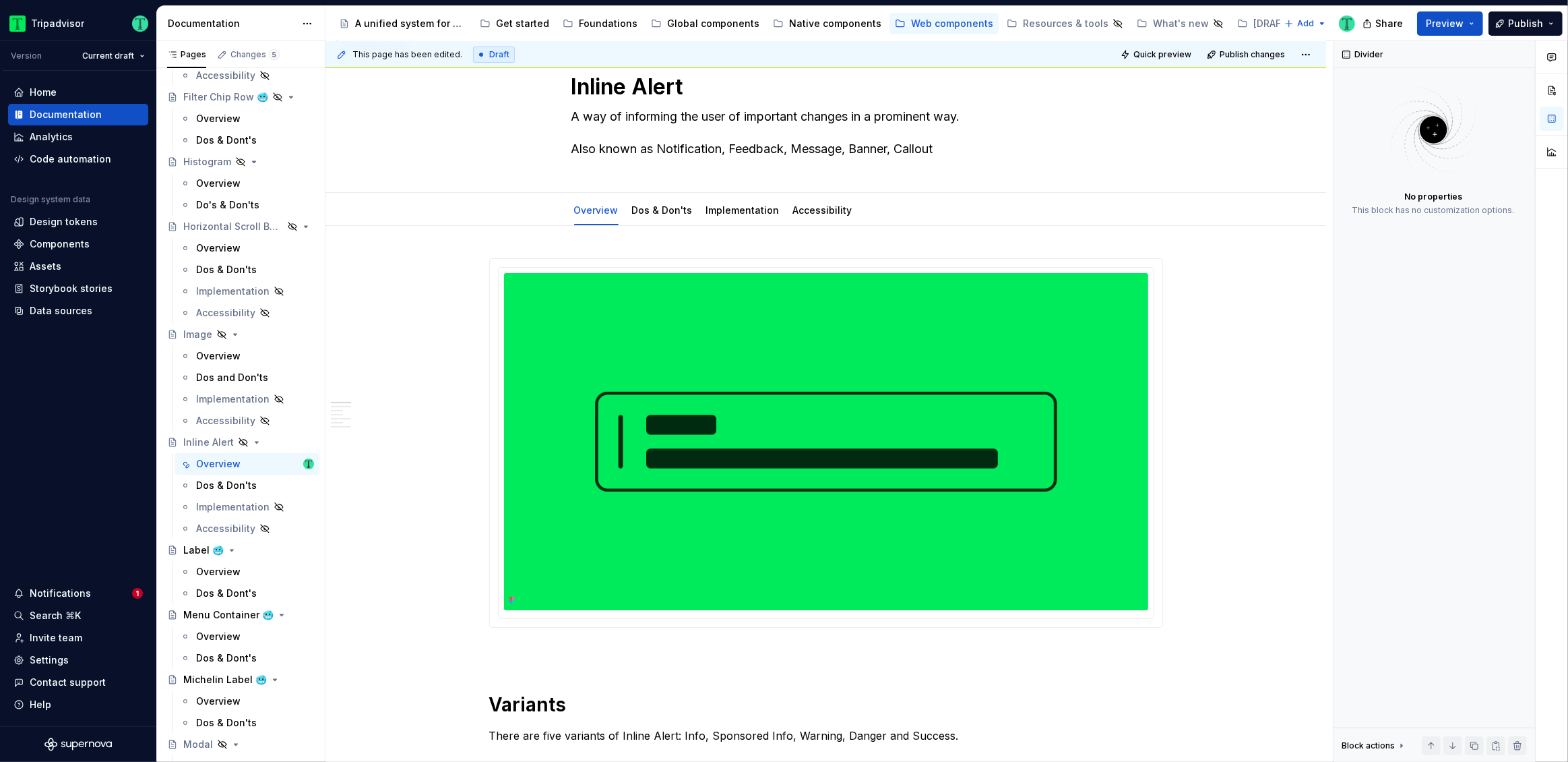
scroll to position [0, 0]
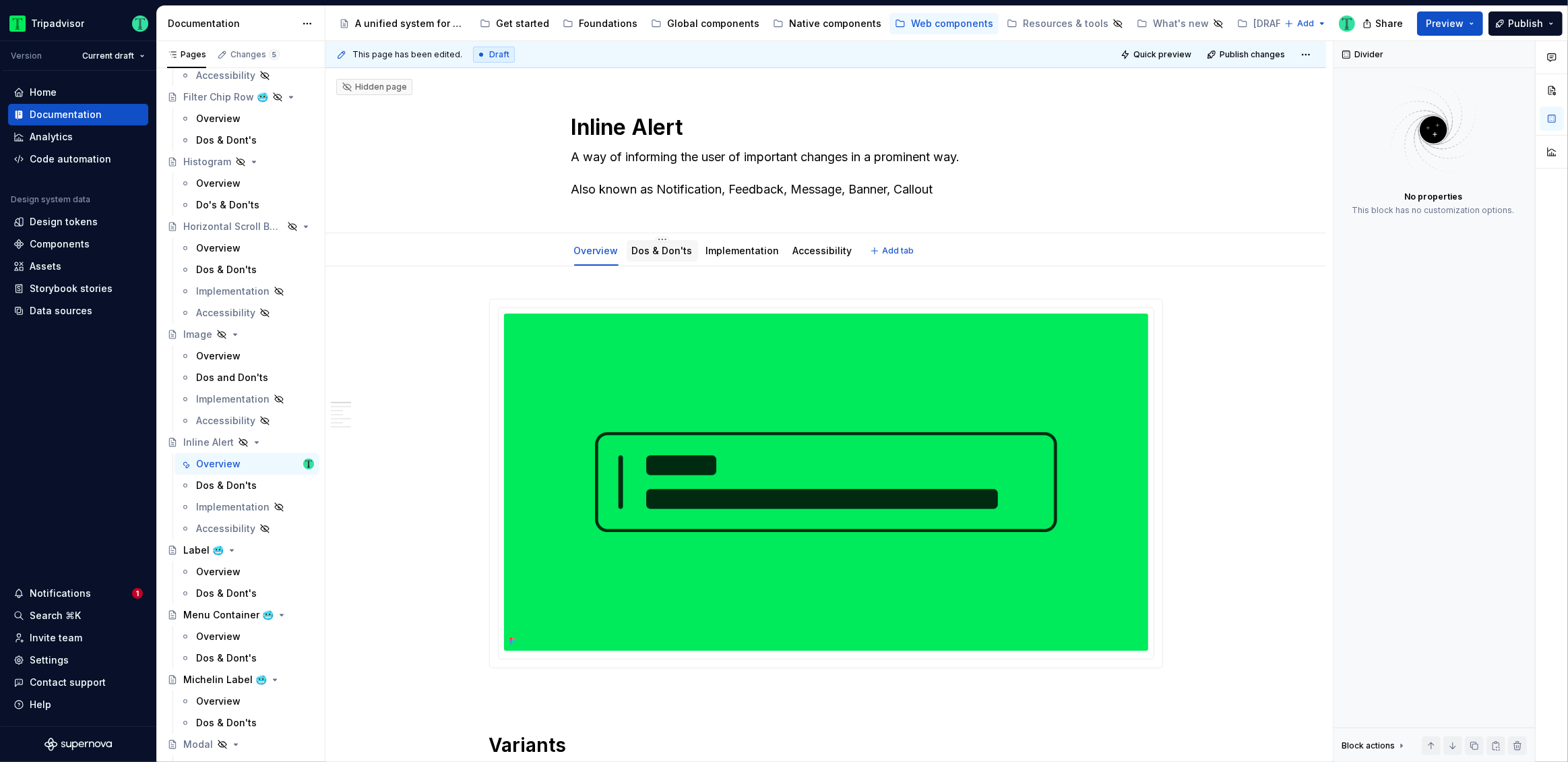
click at [640, 246] on link "Dos & Don'ts" at bounding box center [662, 250] width 61 height 11
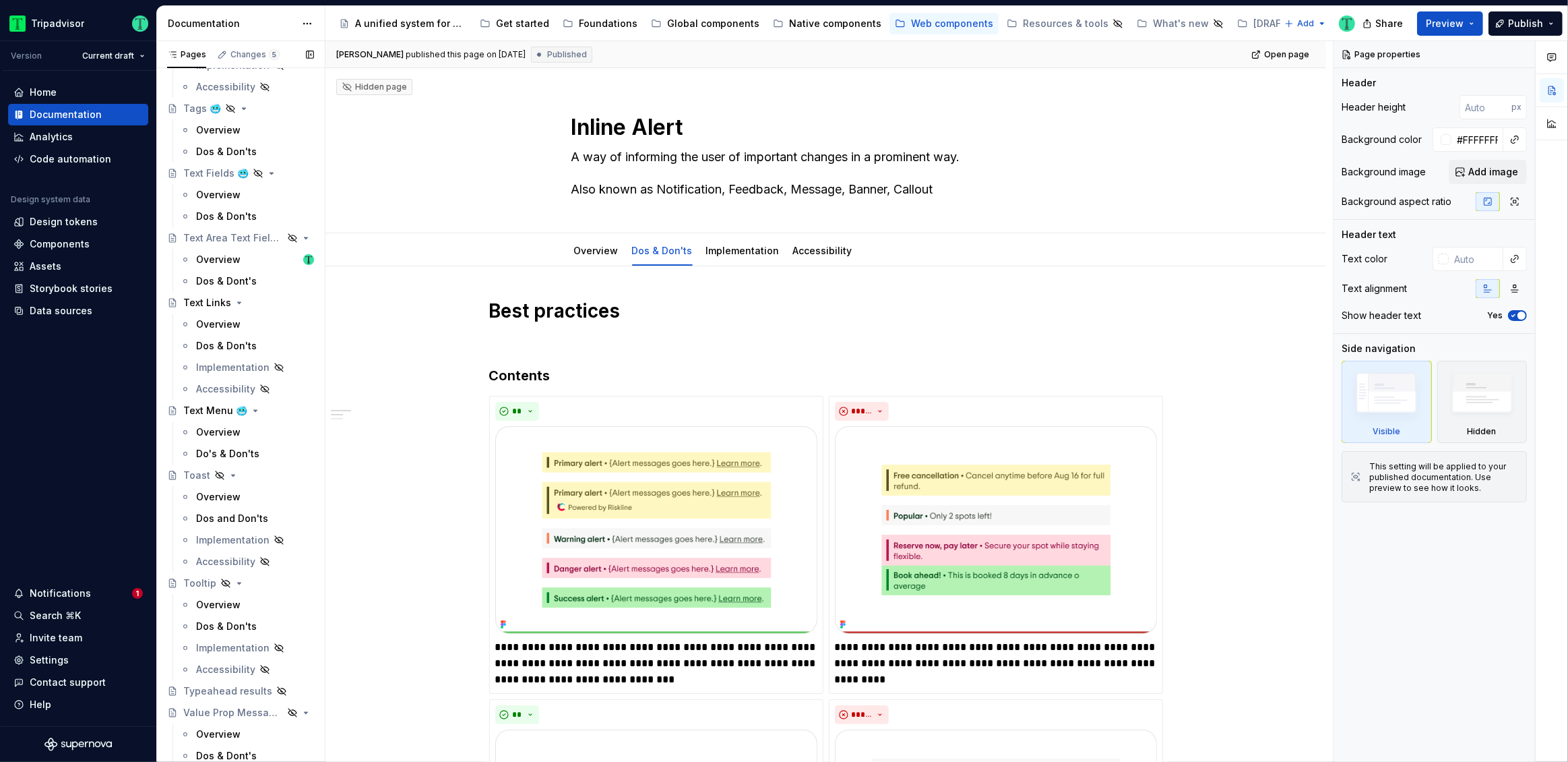
scroll to position [3795, 0]
click at [224, 710] on div "Value Prop Message 🥶" at bounding box center [214, 713] width 62 height 14
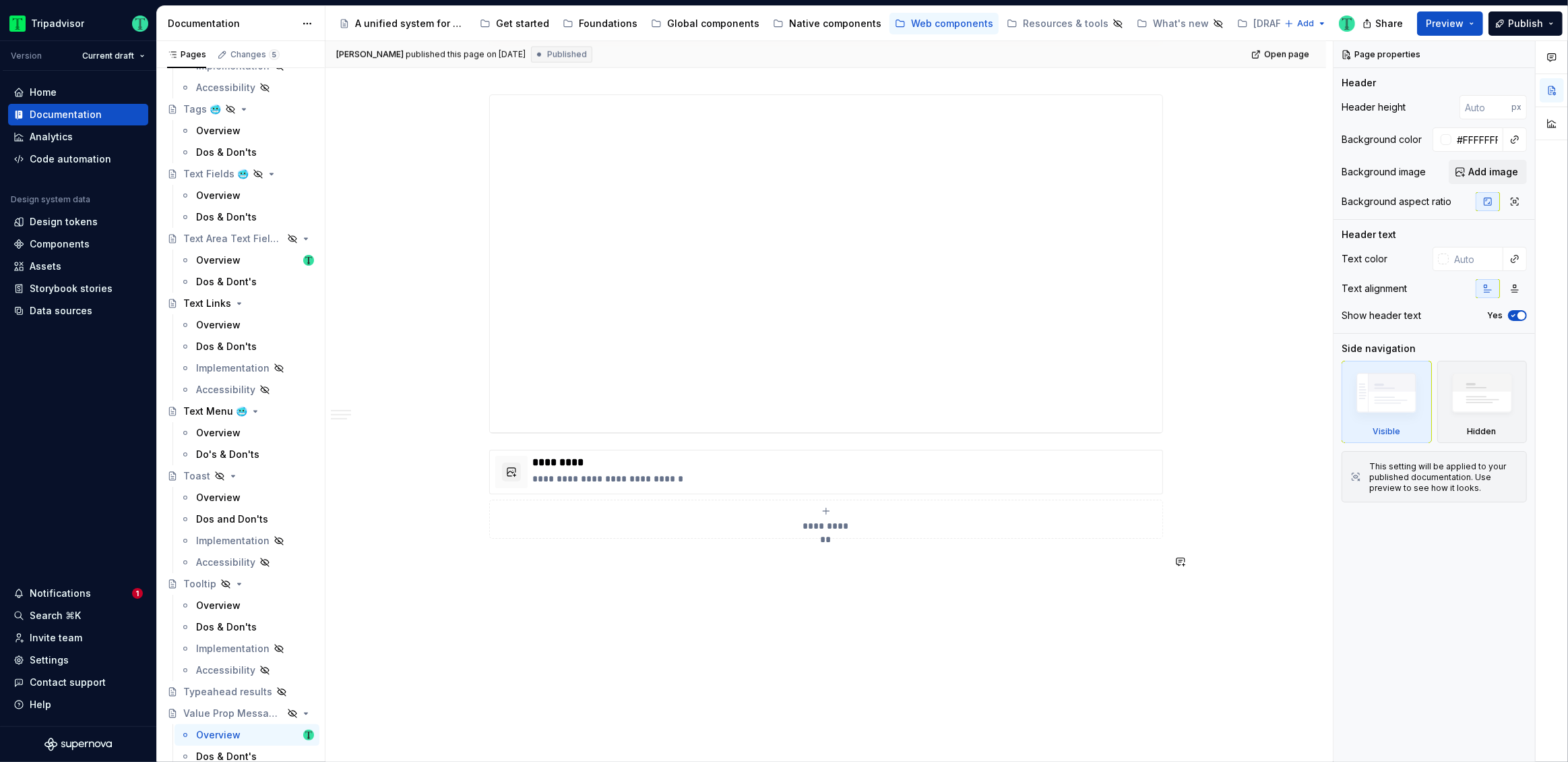
scroll to position [1684, 0]
click at [803, 452] on p "**********" at bounding box center [845, 453] width 624 height 14
type textarea "*"
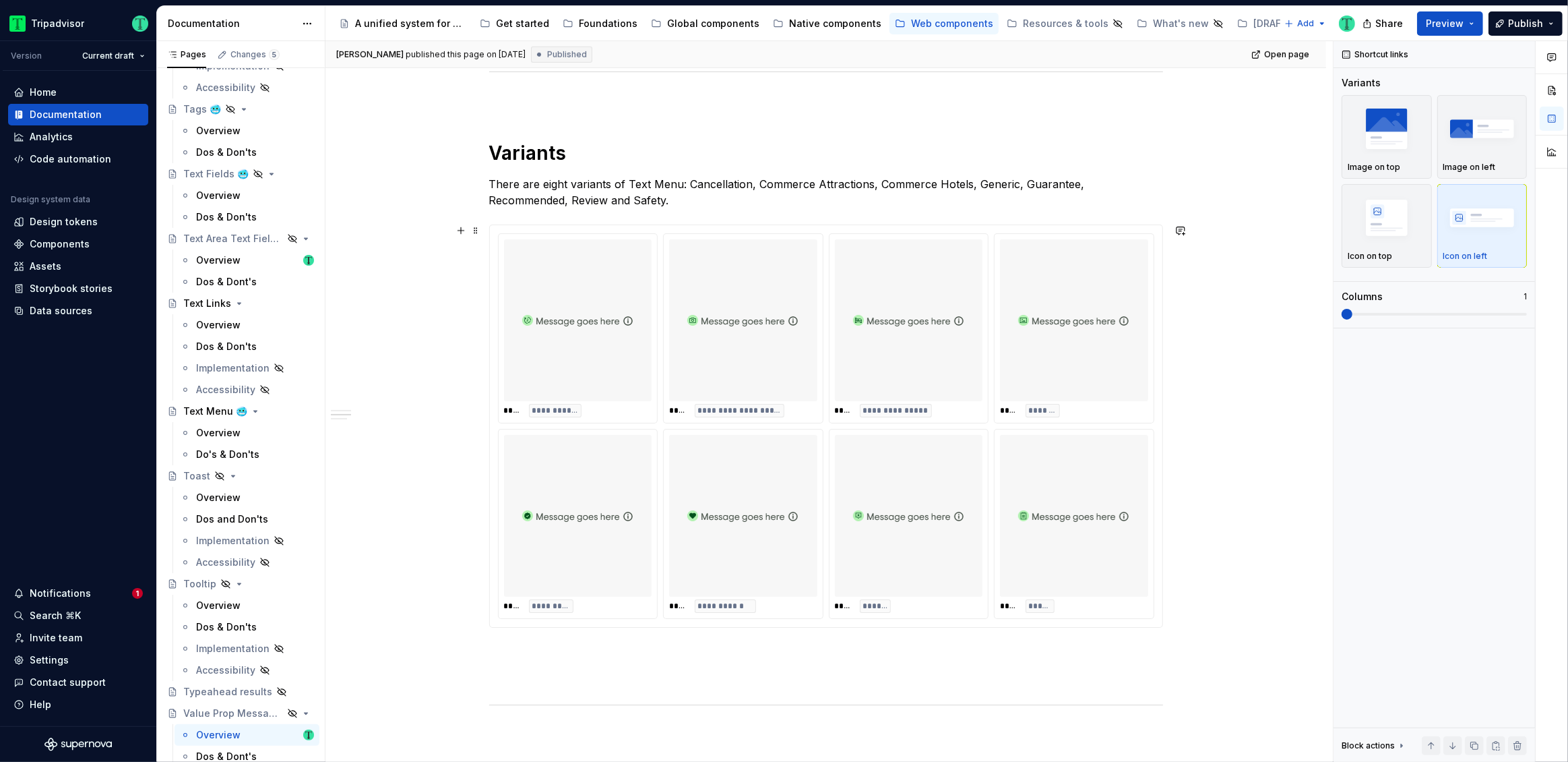
scroll to position [827, 0]
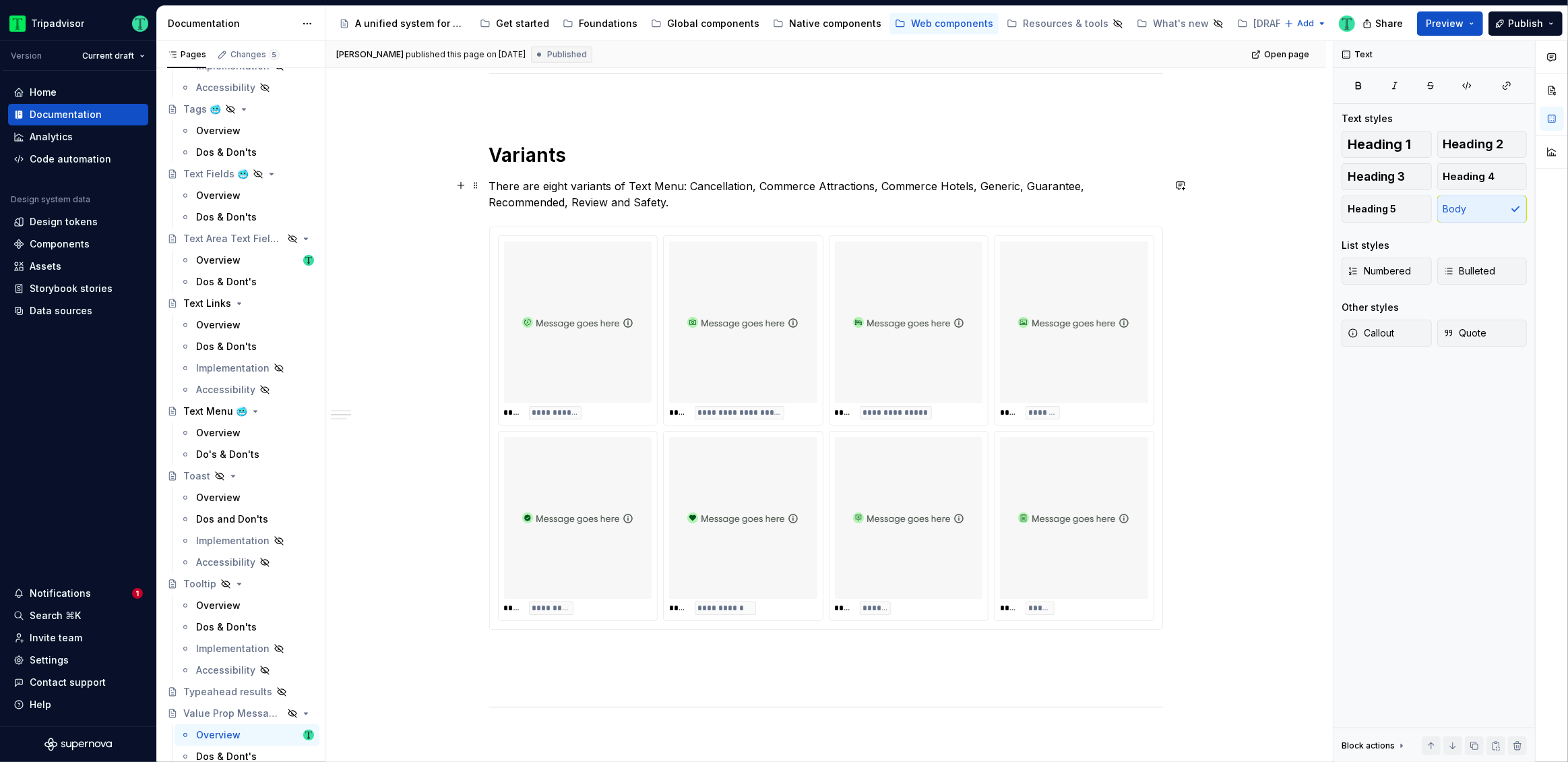
click at [625, 189] on p "There are eight variants of Text Menu: Cancellation, Commerce Attractions, Comm…" at bounding box center [826, 194] width 674 height 32
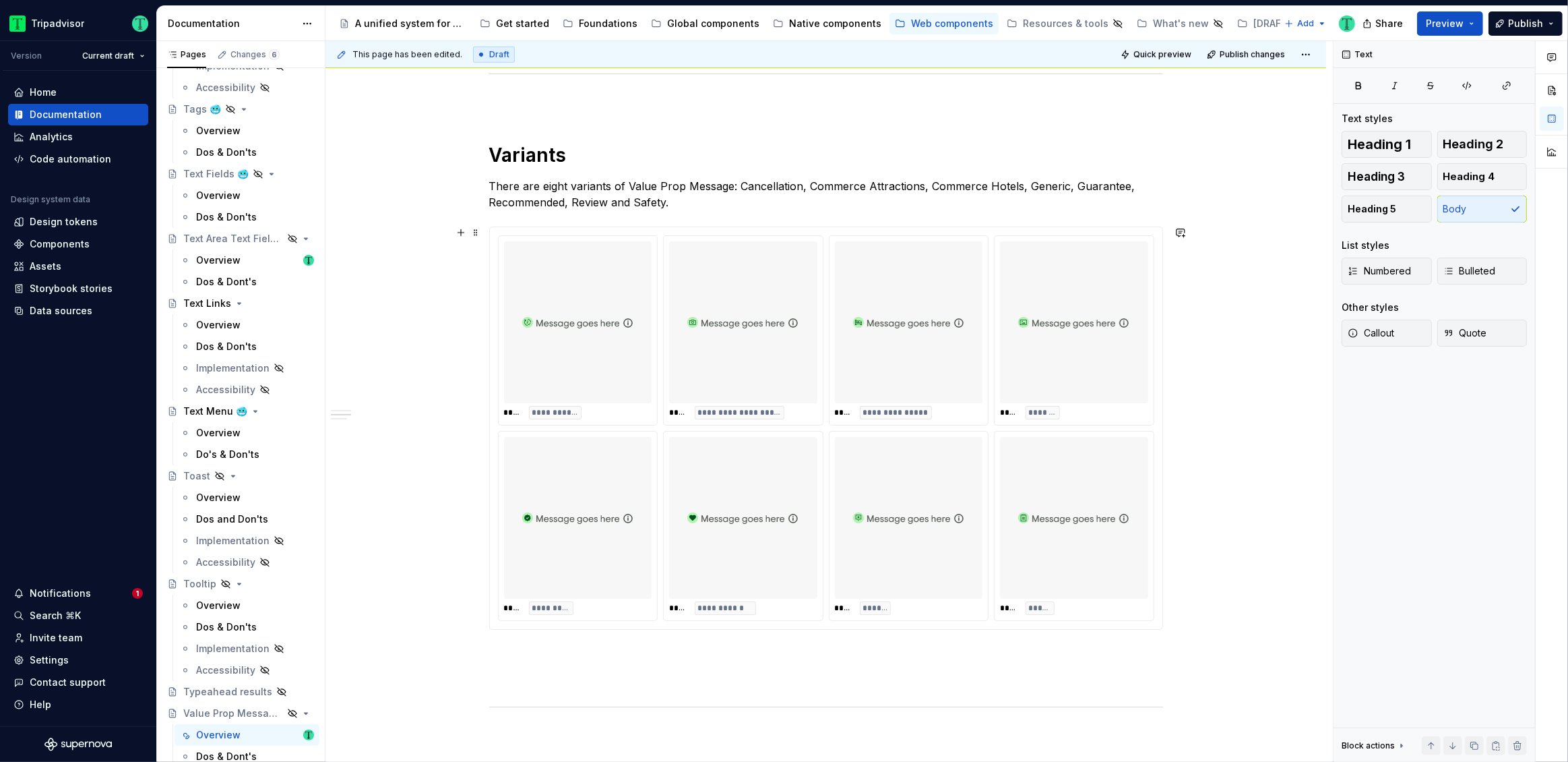
click at [1222, 360] on div "**********" at bounding box center [826, 558] width 1001 height 2176
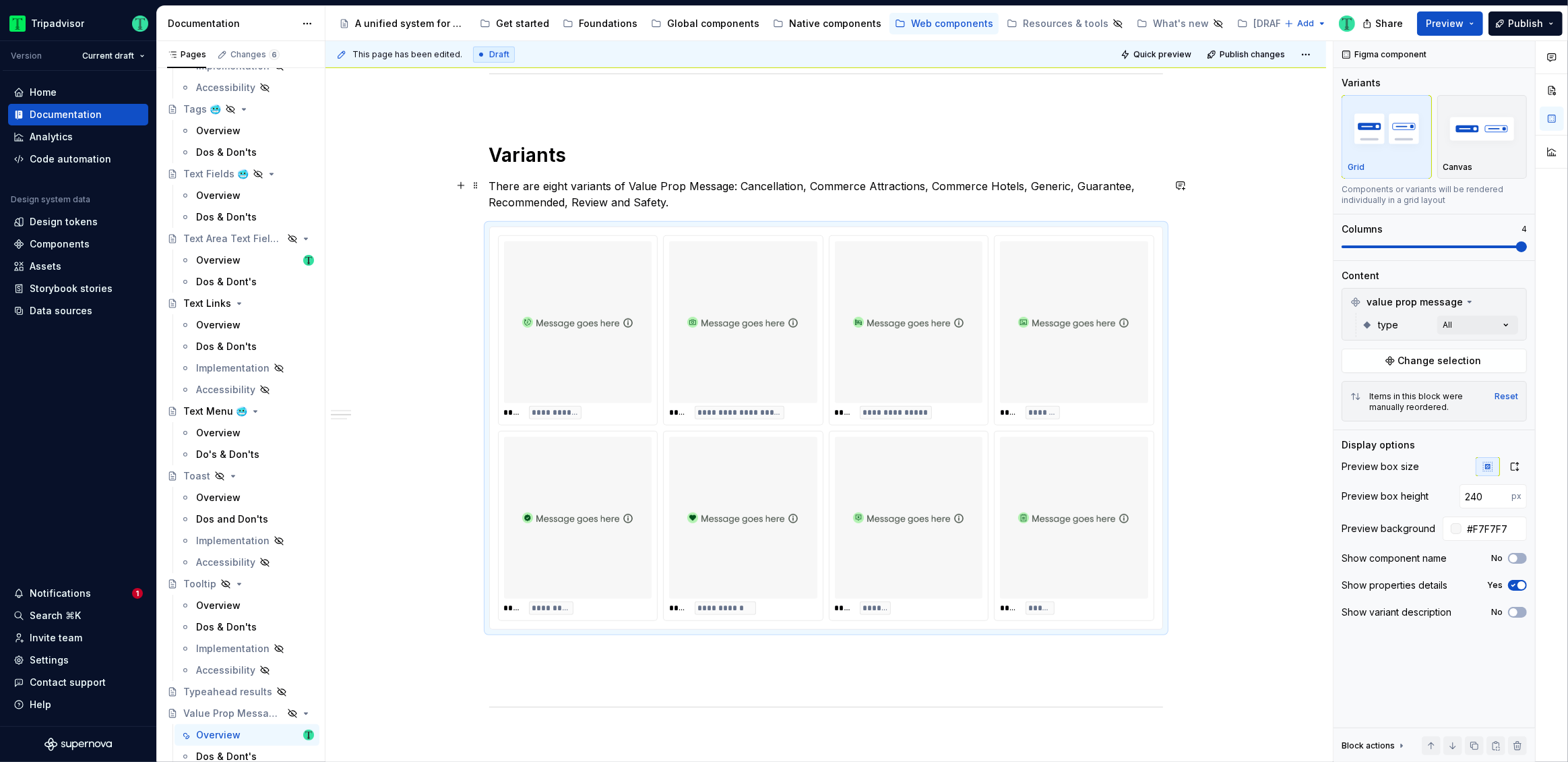
click at [729, 186] on p "There are eight variants of Value Prop Message: Cancellation, Commerce Attracti…" at bounding box center [826, 194] width 674 height 32
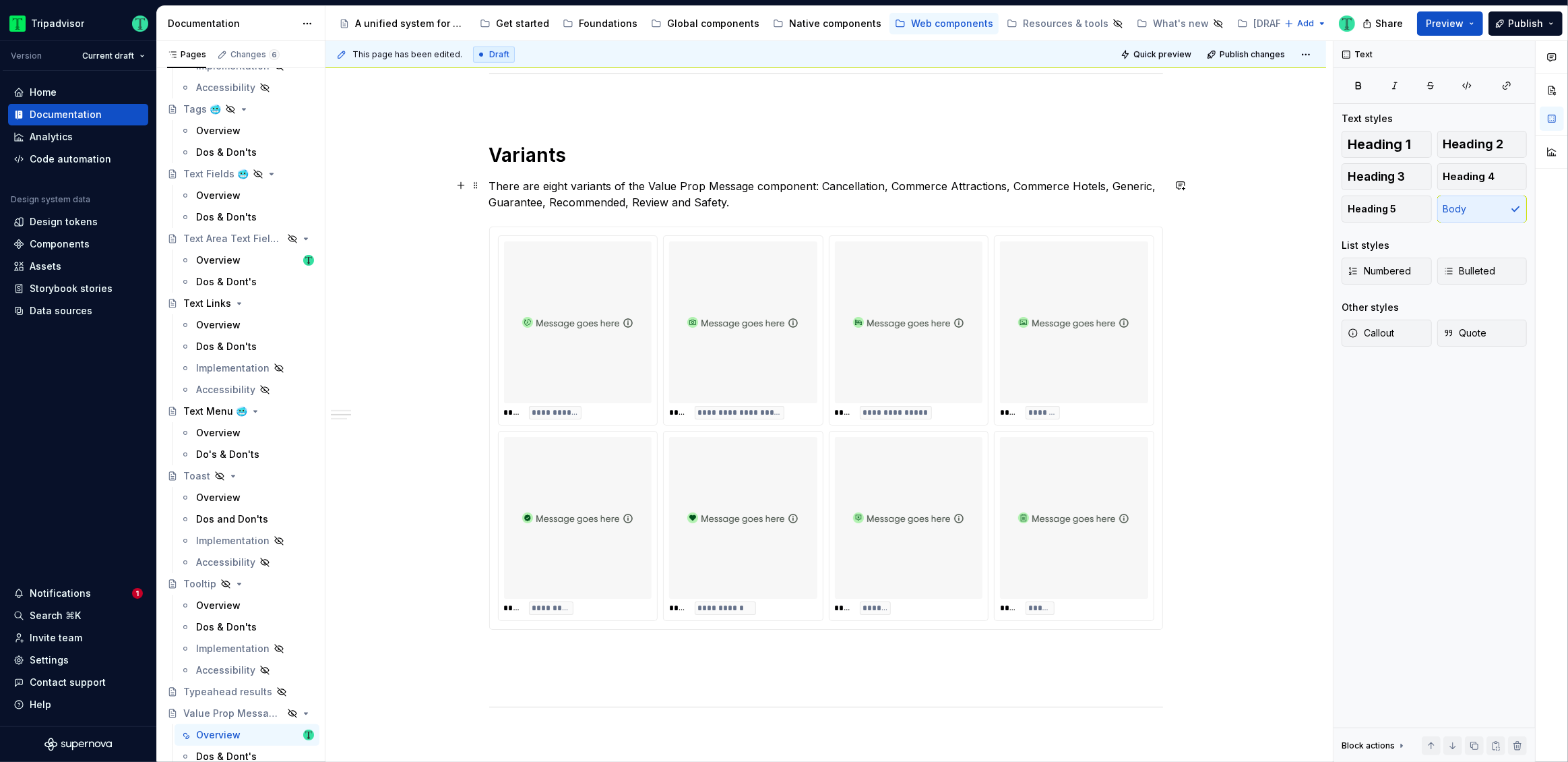
click at [664, 197] on p "There are eight variants of the Value Prop Message component: Cancellation, Com…" at bounding box center [826, 194] width 674 height 32
click at [444, 375] on div "**********" at bounding box center [826, 558] width 1001 height 2176
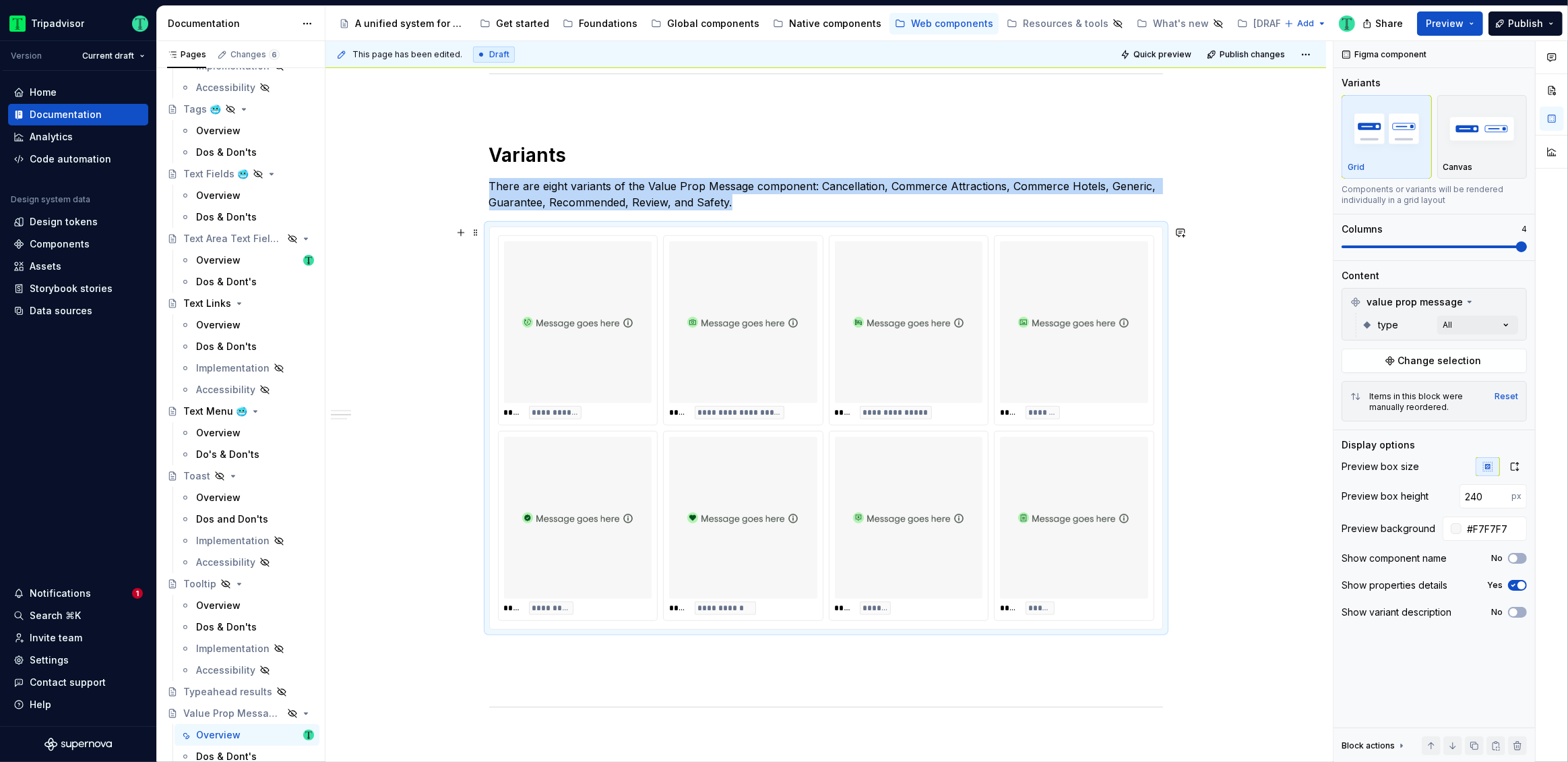
click at [1221, 495] on div "**********" at bounding box center [826, 558] width 1001 height 2176
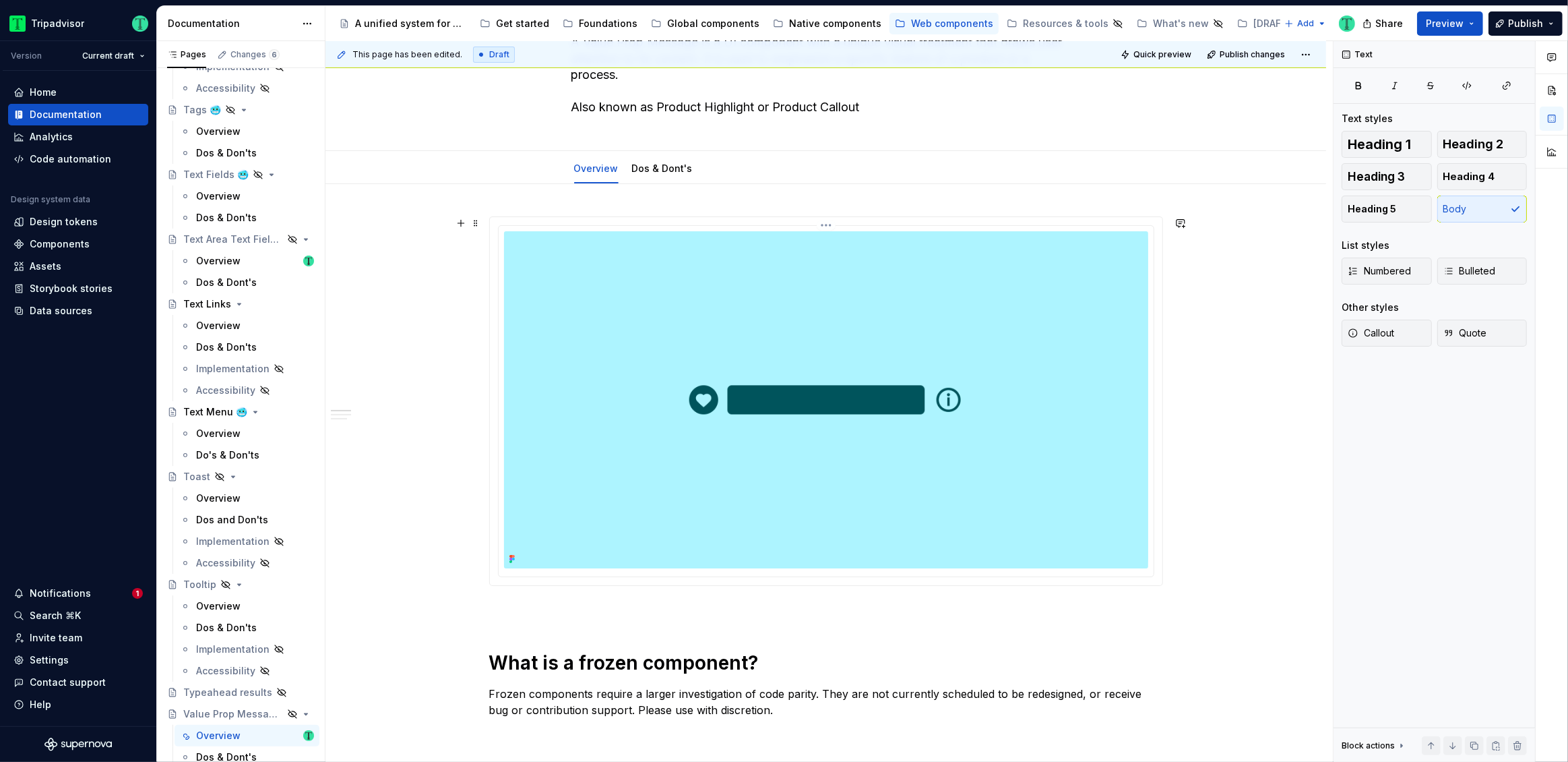
scroll to position [106, 0]
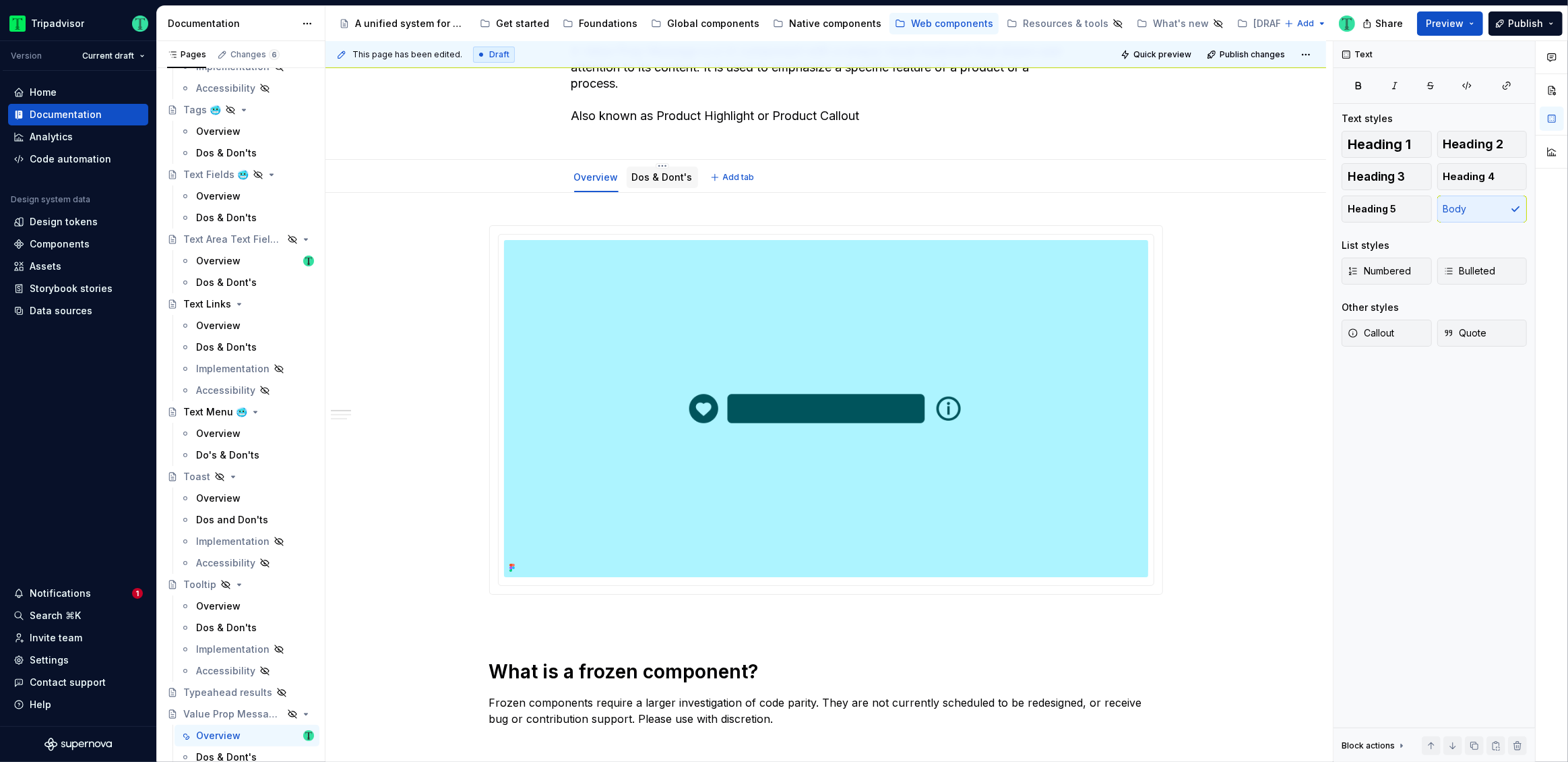
click at [672, 183] on div "Dos & Dont's" at bounding box center [662, 177] width 61 height 14
click at [675, 179] on link "Dos & Dont's" at bounding box center [662, 177] width 61 height 11
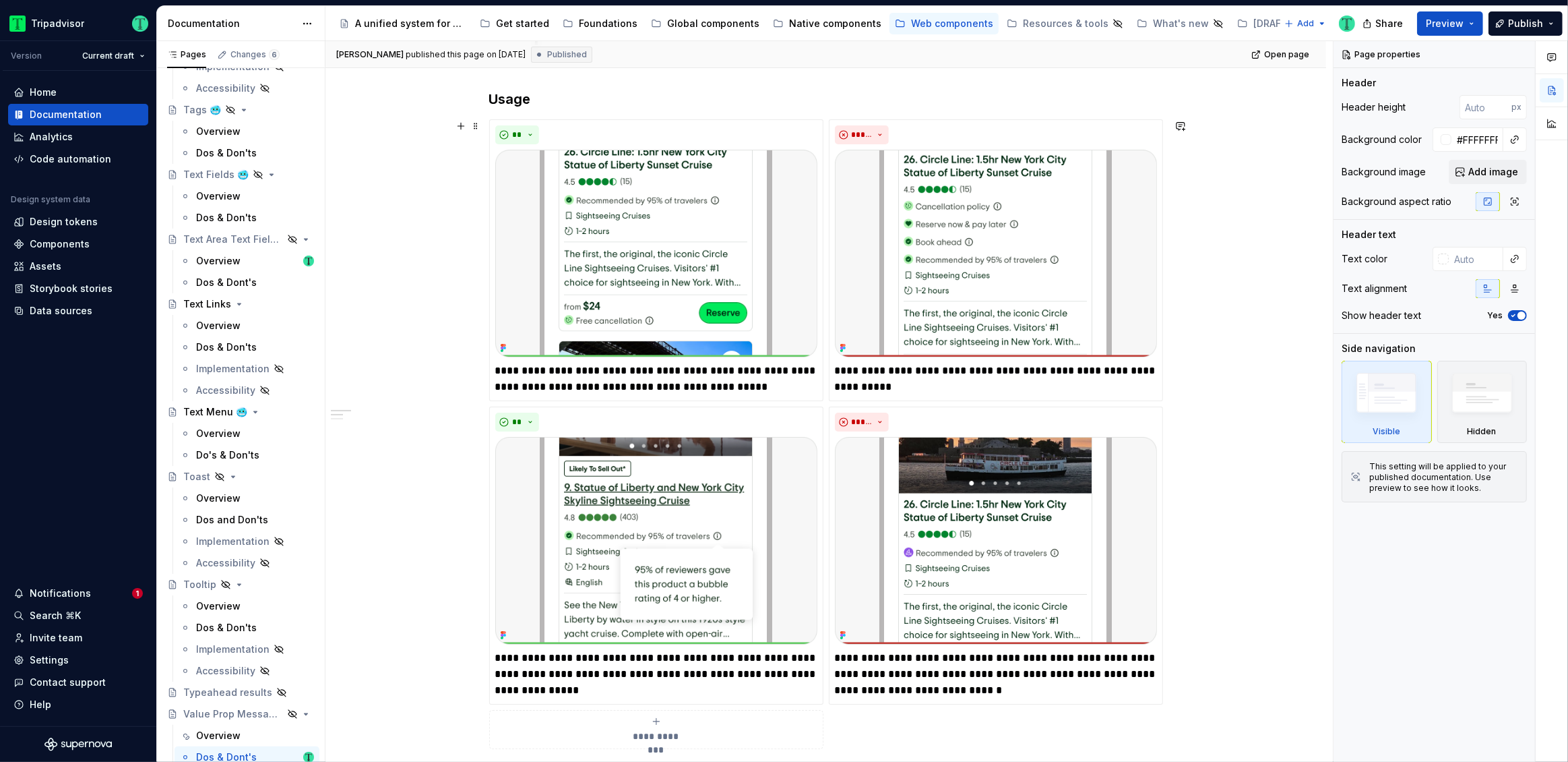
scroll to position [308, 0]
drag, startPoint x: 889, startPoint y: 374, endPoint x: 997, endPoint y: 373, distance: 108.0
click at [997, 373] on p "**********" at bounding box center [996, 380] width 322 height 32
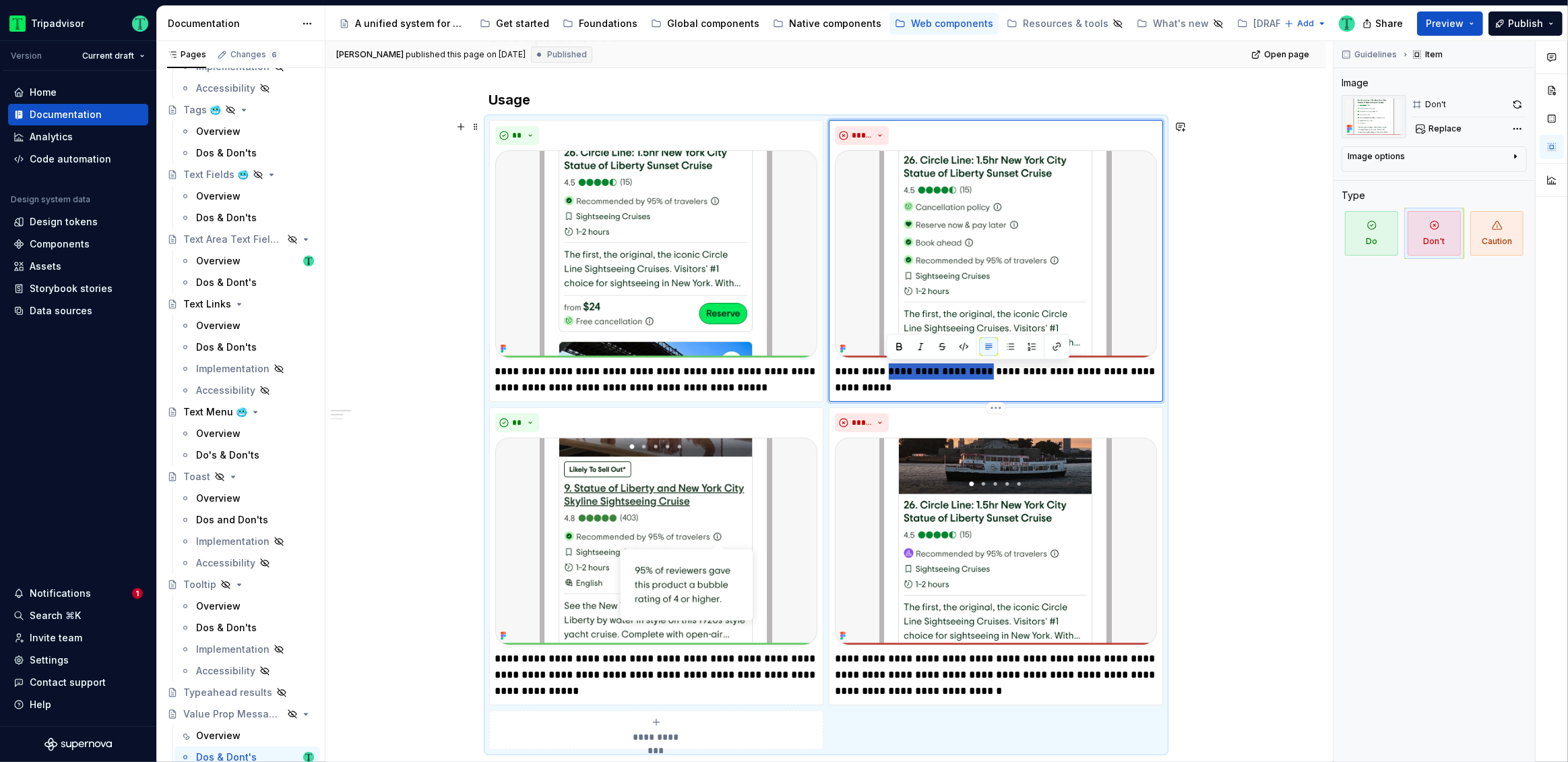
scroll to position [457, 0]
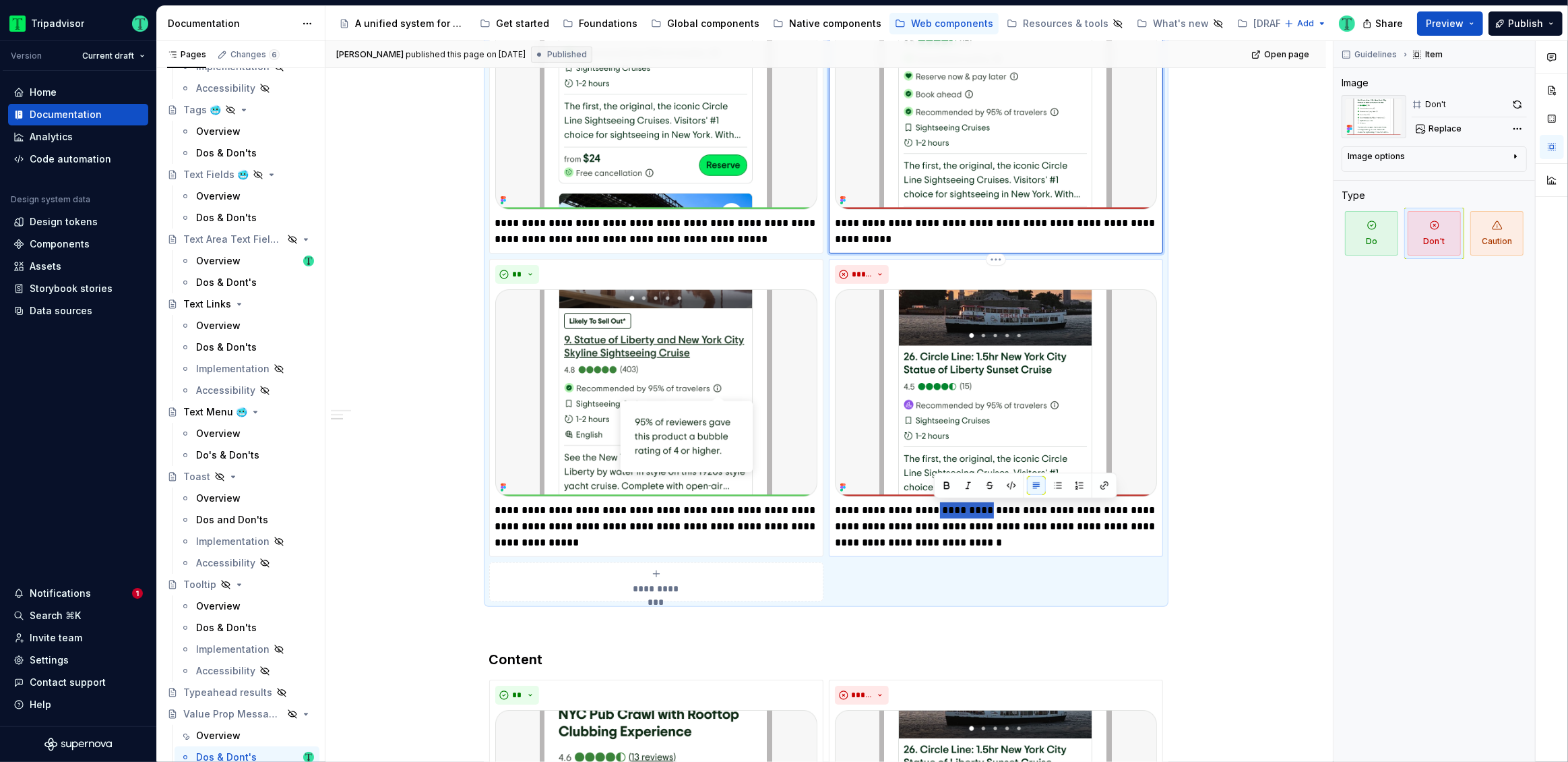
drag, startPoint x: 935, startPoint y: 510, endPoint x: 990, endPoint y: 511, distance: 55.0
click at [990, 511] on p "**********" at bounding box center [996, 526] width 322 height 48
paste div
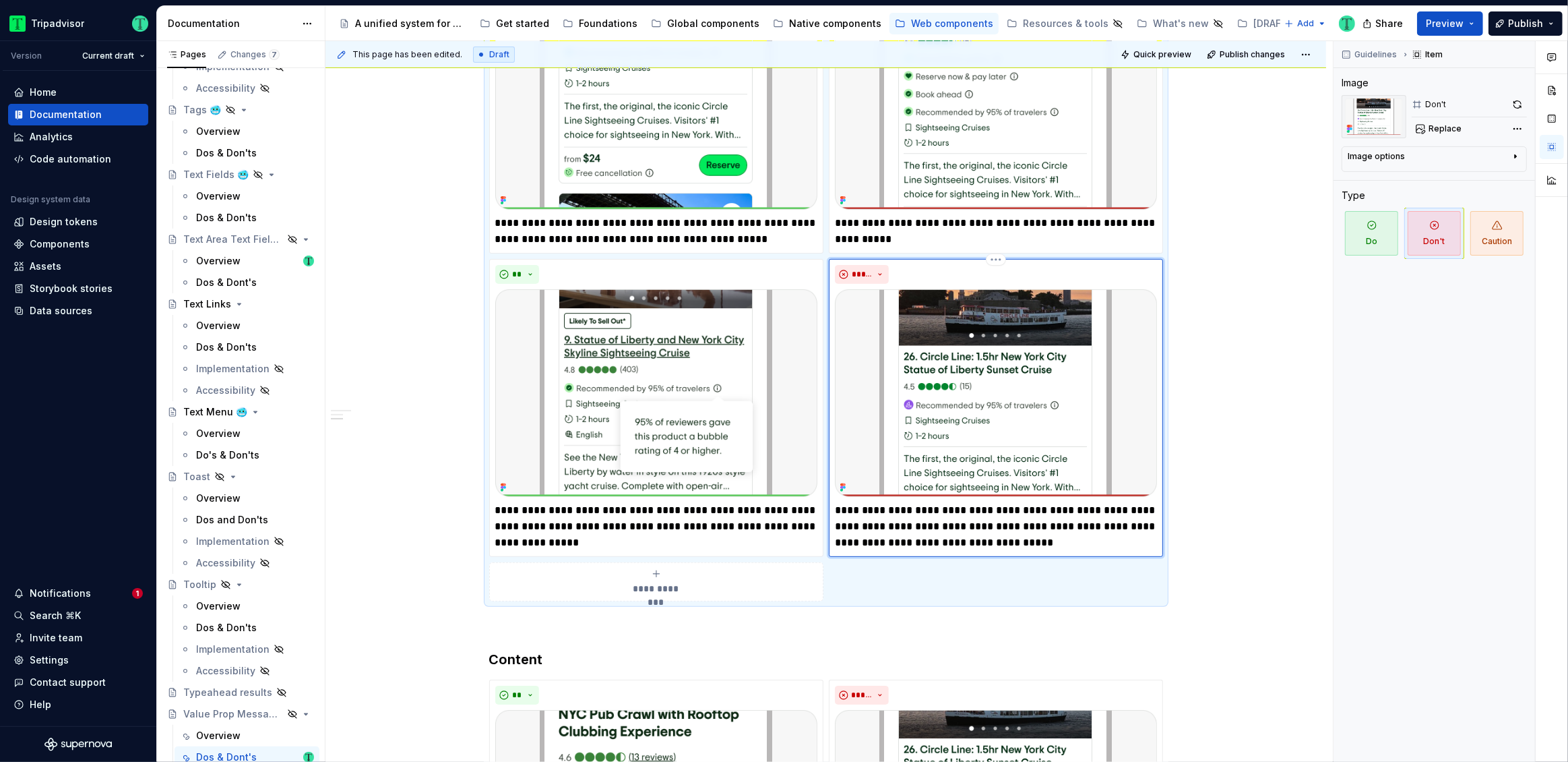
type textarea "*"
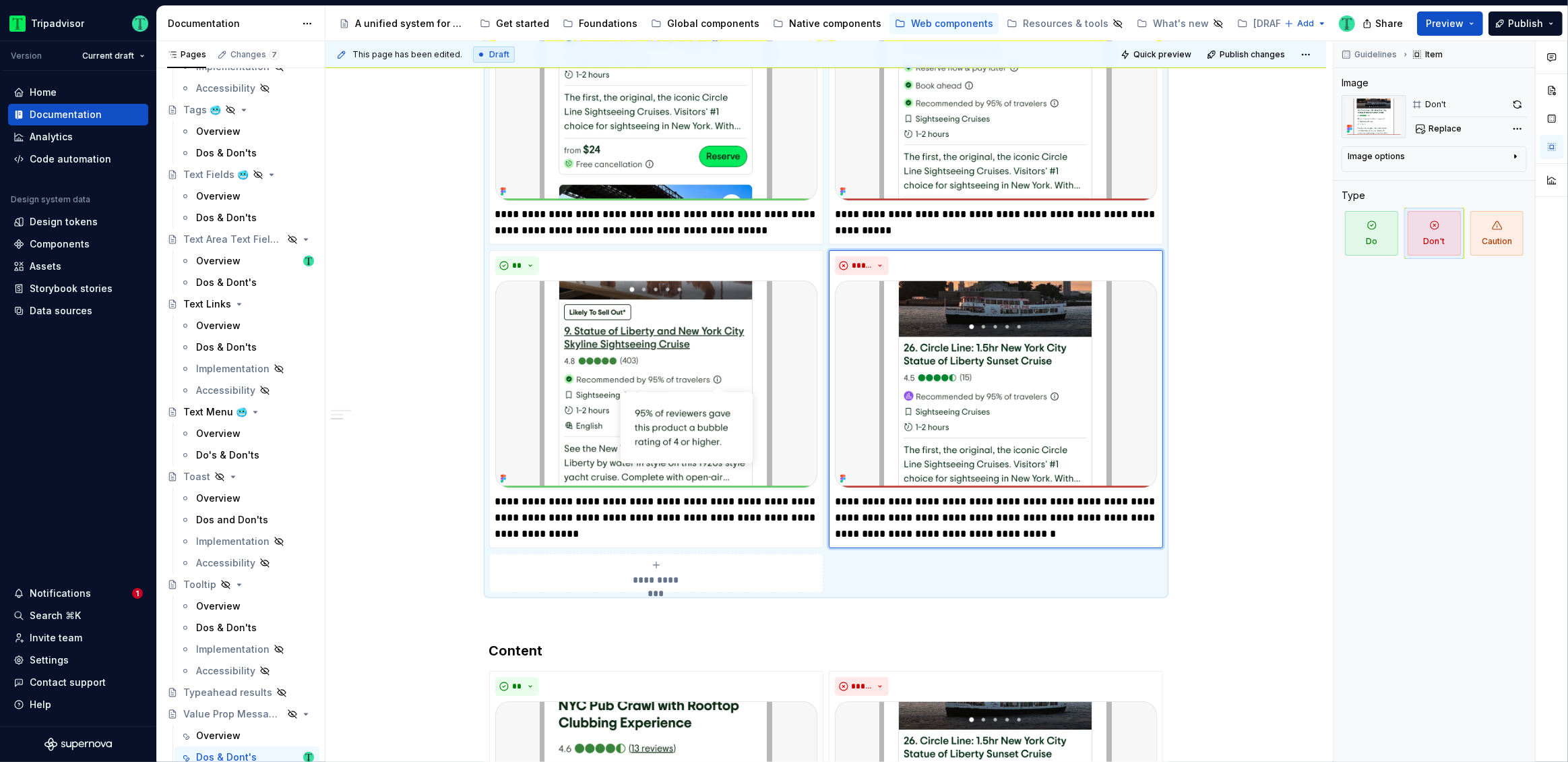
scroll to position [466, 0]
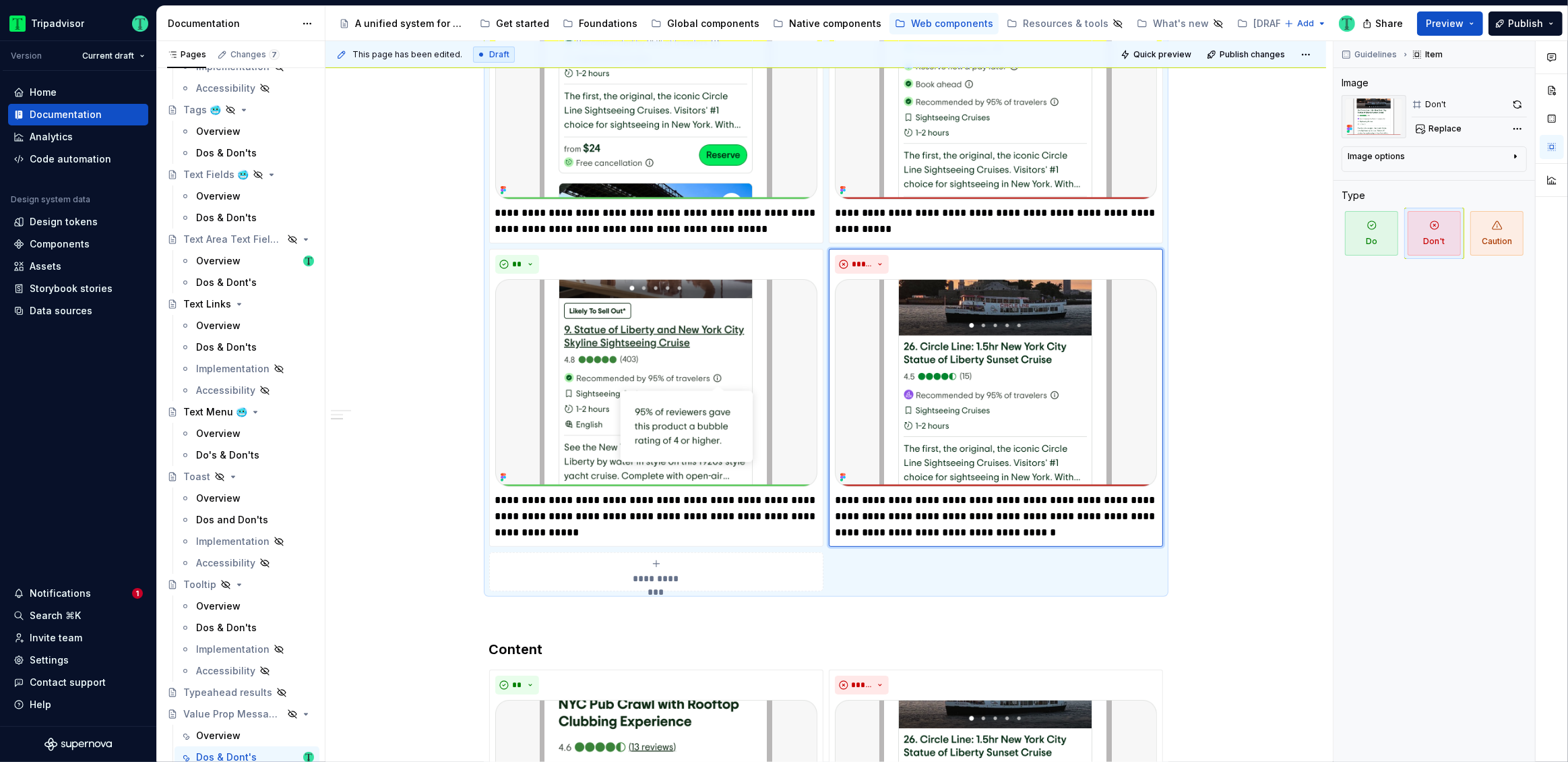
click at [1219, 527] on div "**********" at bounding box center [826, 560] width 1001 height 1457
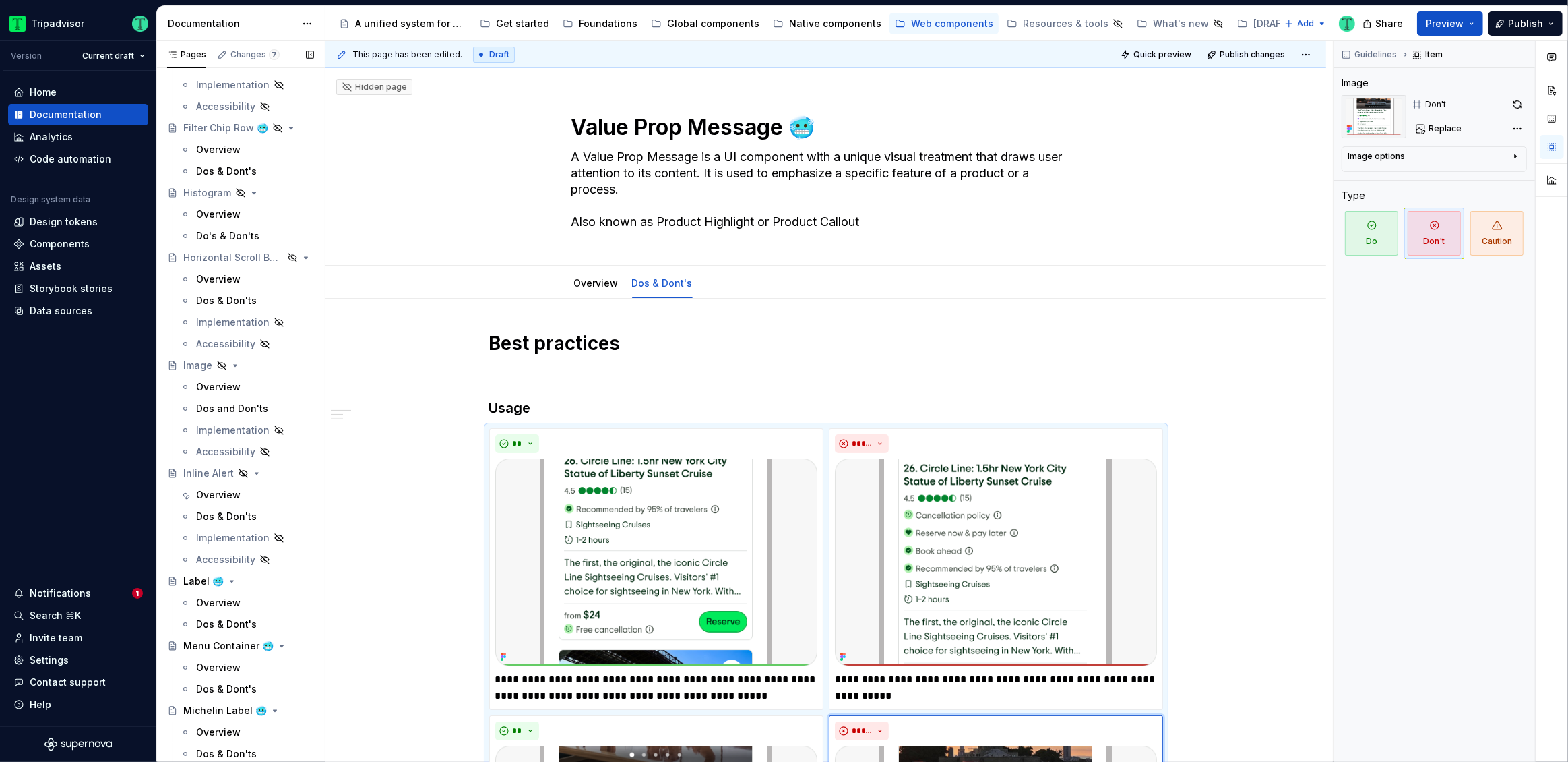
scroll to position [1282, 0]
click at [211, 377] on div "Overview" at bounding box center [218, 378] width 44 height 14
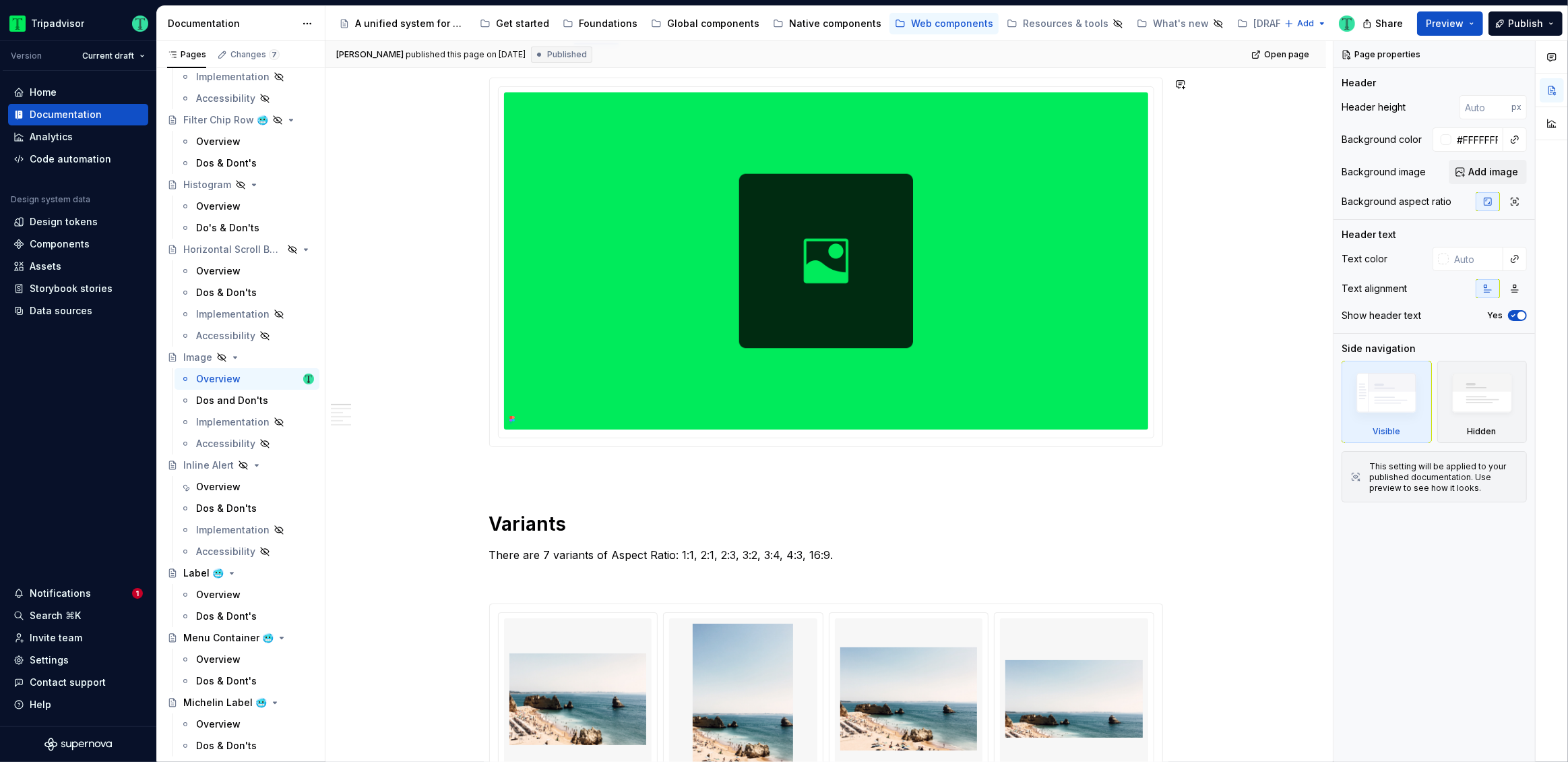
scroll to position [303, 0]
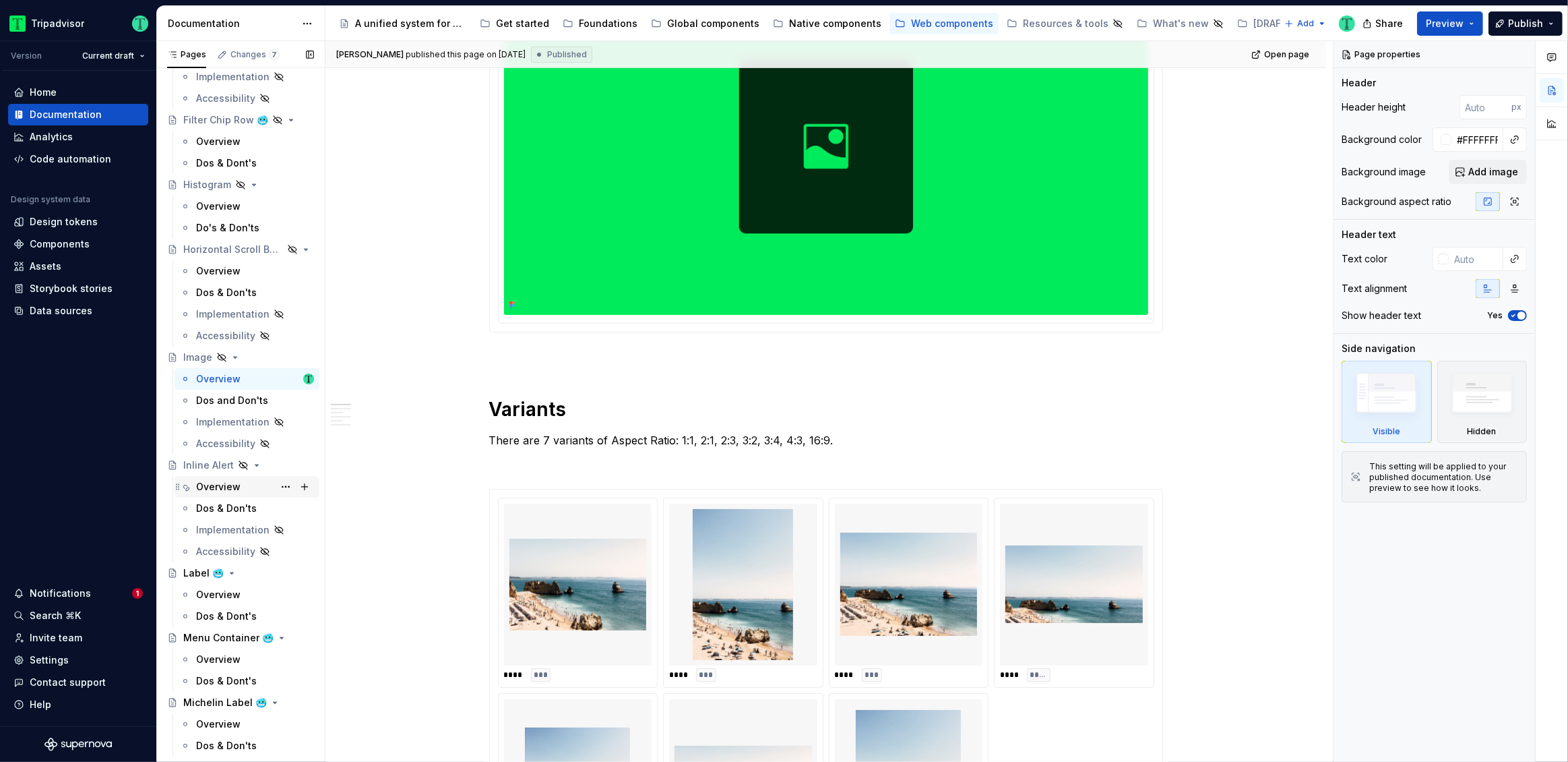
click at [221, 487] on div "Overview" at bounding box center [218, 486] width 44 height 14
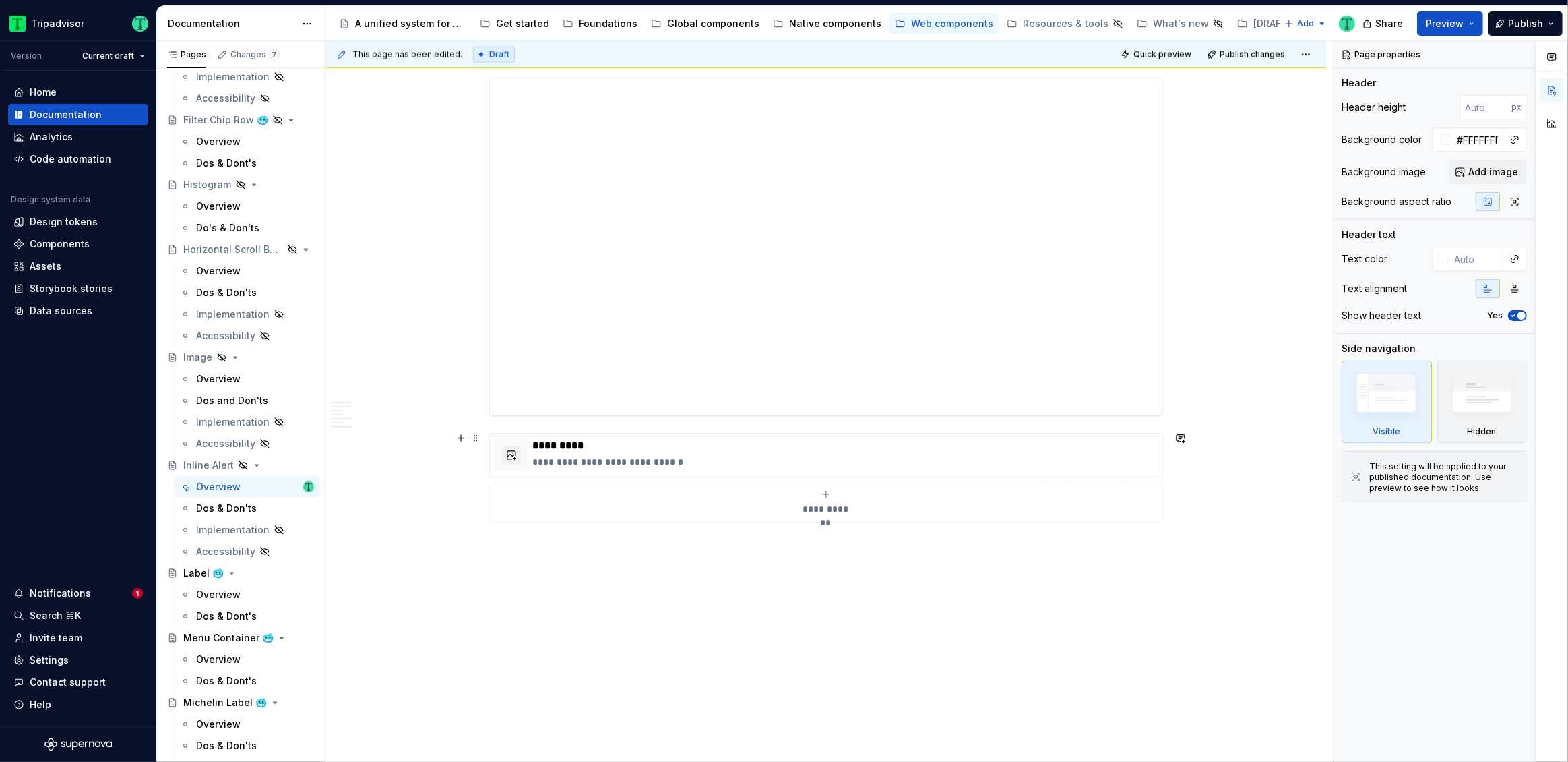
scroll to position [2490, 0]
click at [767, 425] on p "**********" at bounding box center [845, 427] width 624 height 14
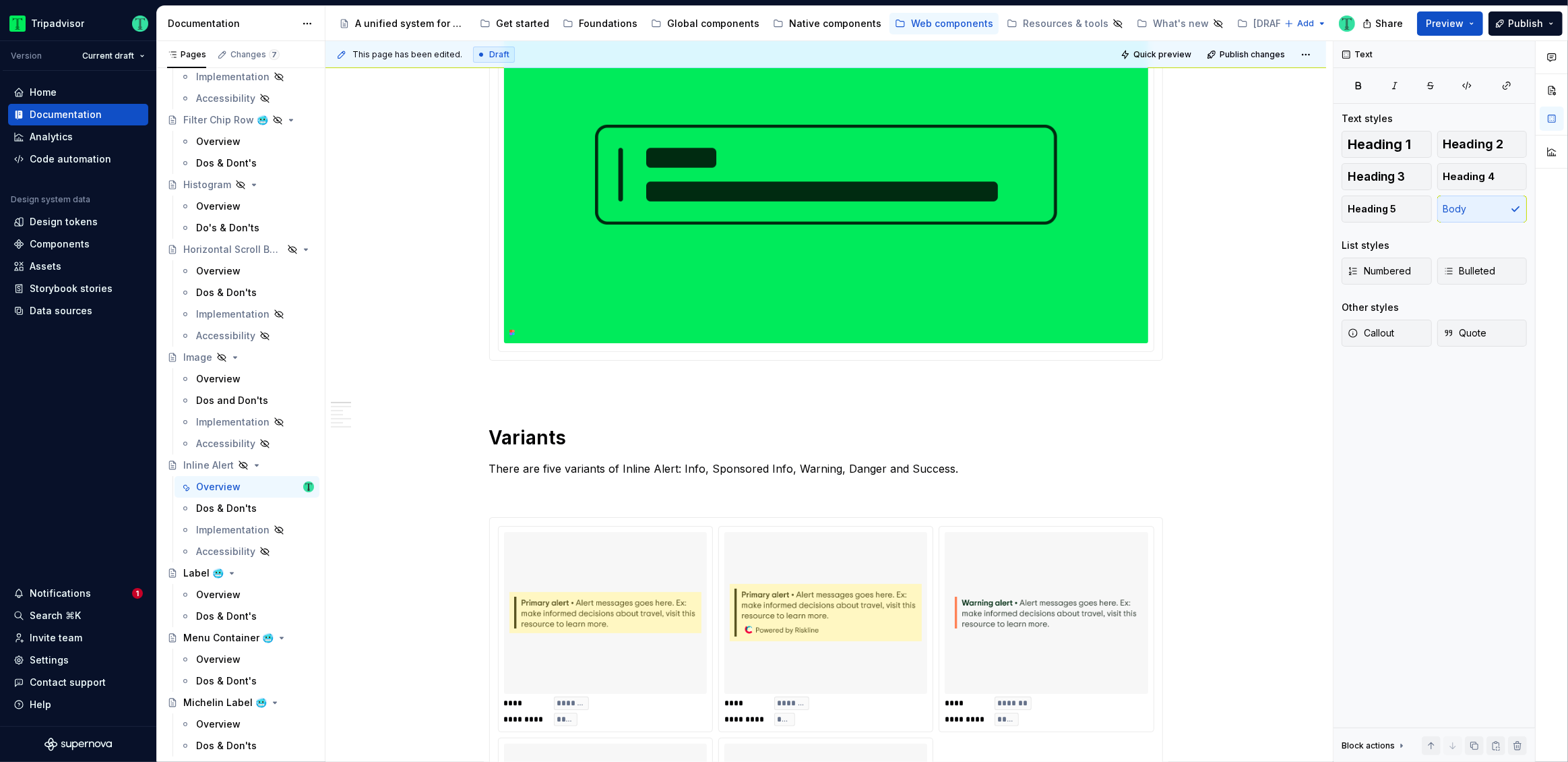
scroll to position [0, 0]
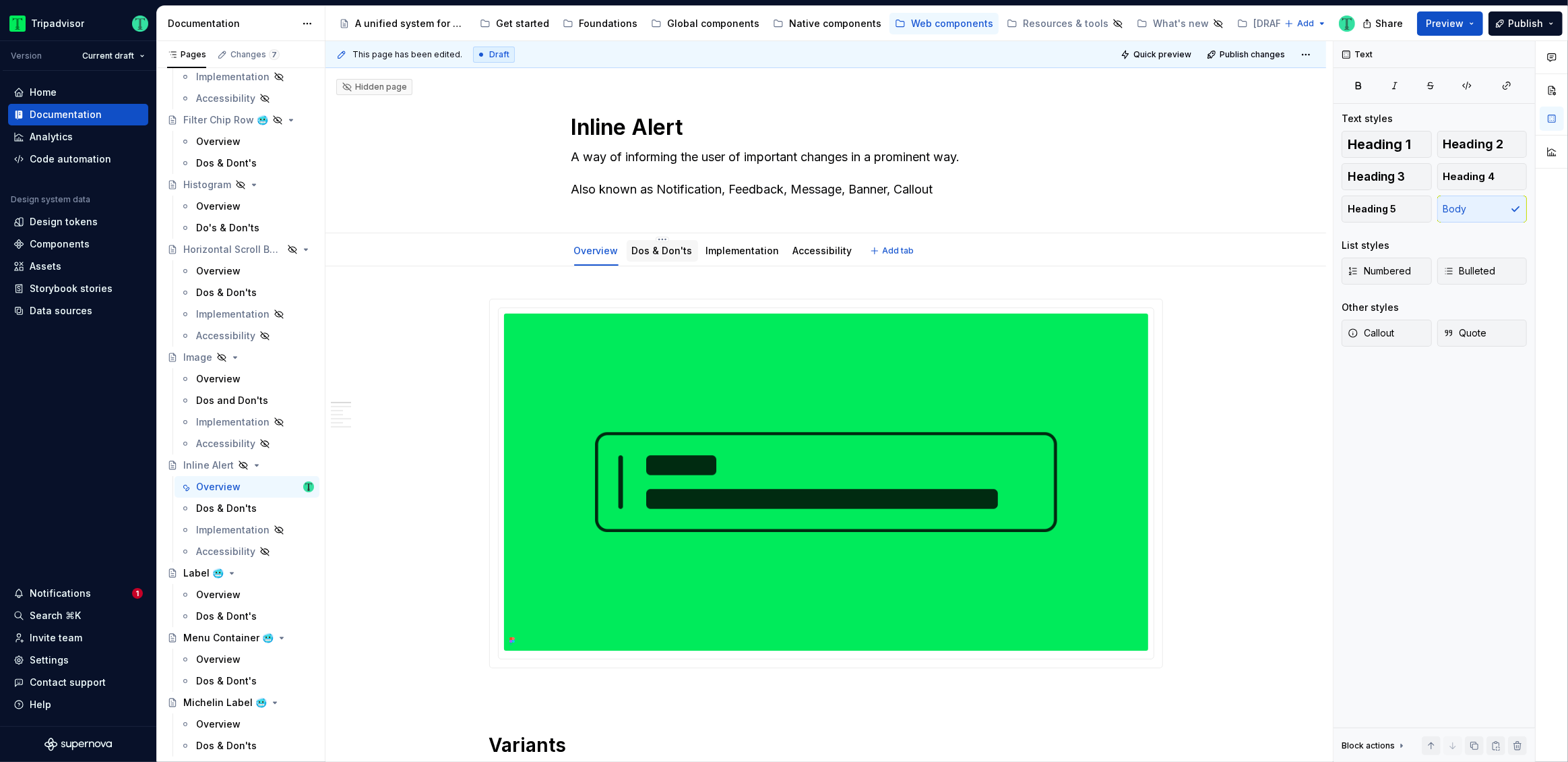
click at [675, 250] on link "Dos & Don'ts" at bounding box center [662, 250] width 61 height 11
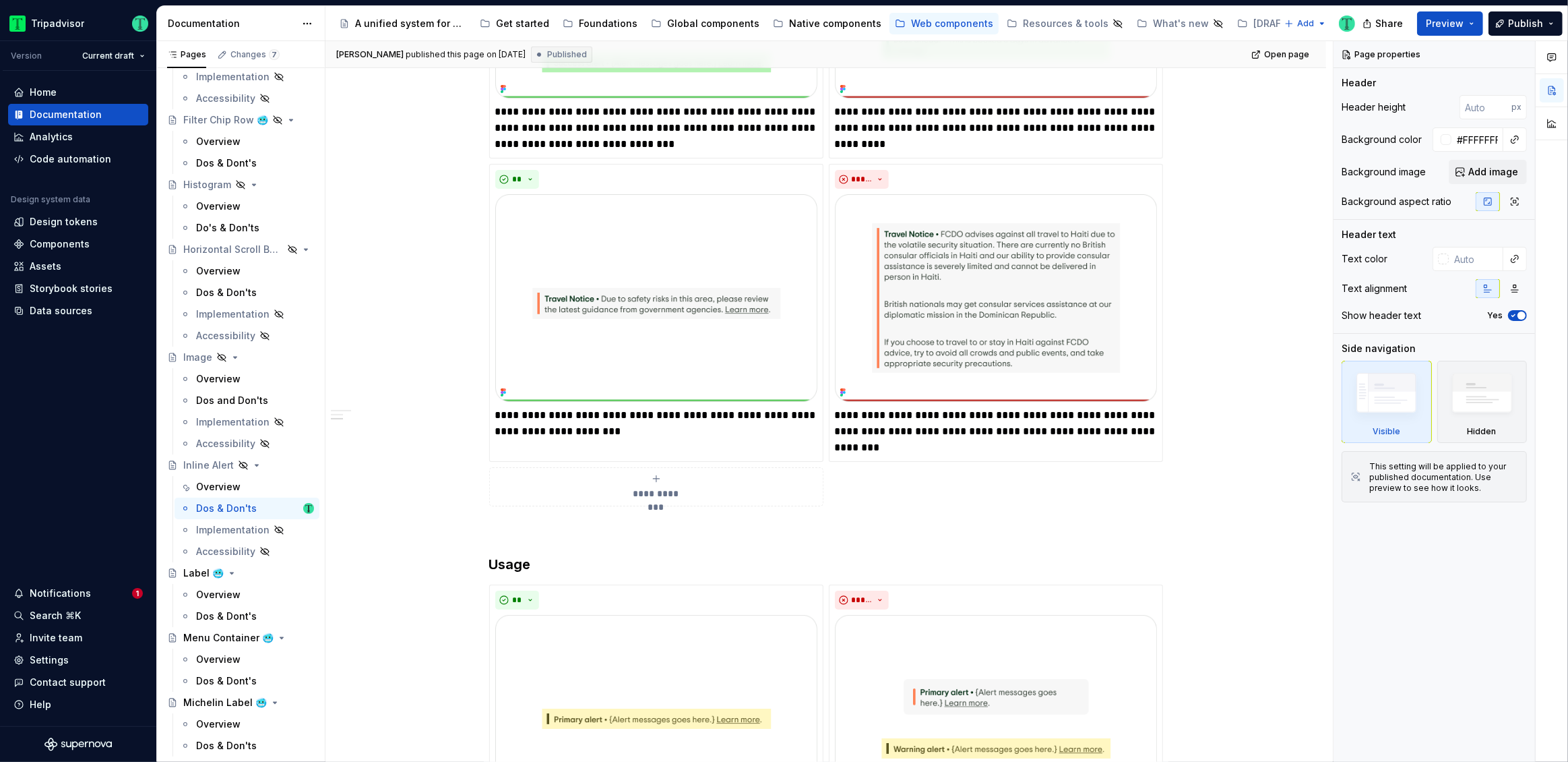
scroll to position [537, 0]
click at [892, 414] on p "**********" at bounding box center [996, 430] width 322 height 48
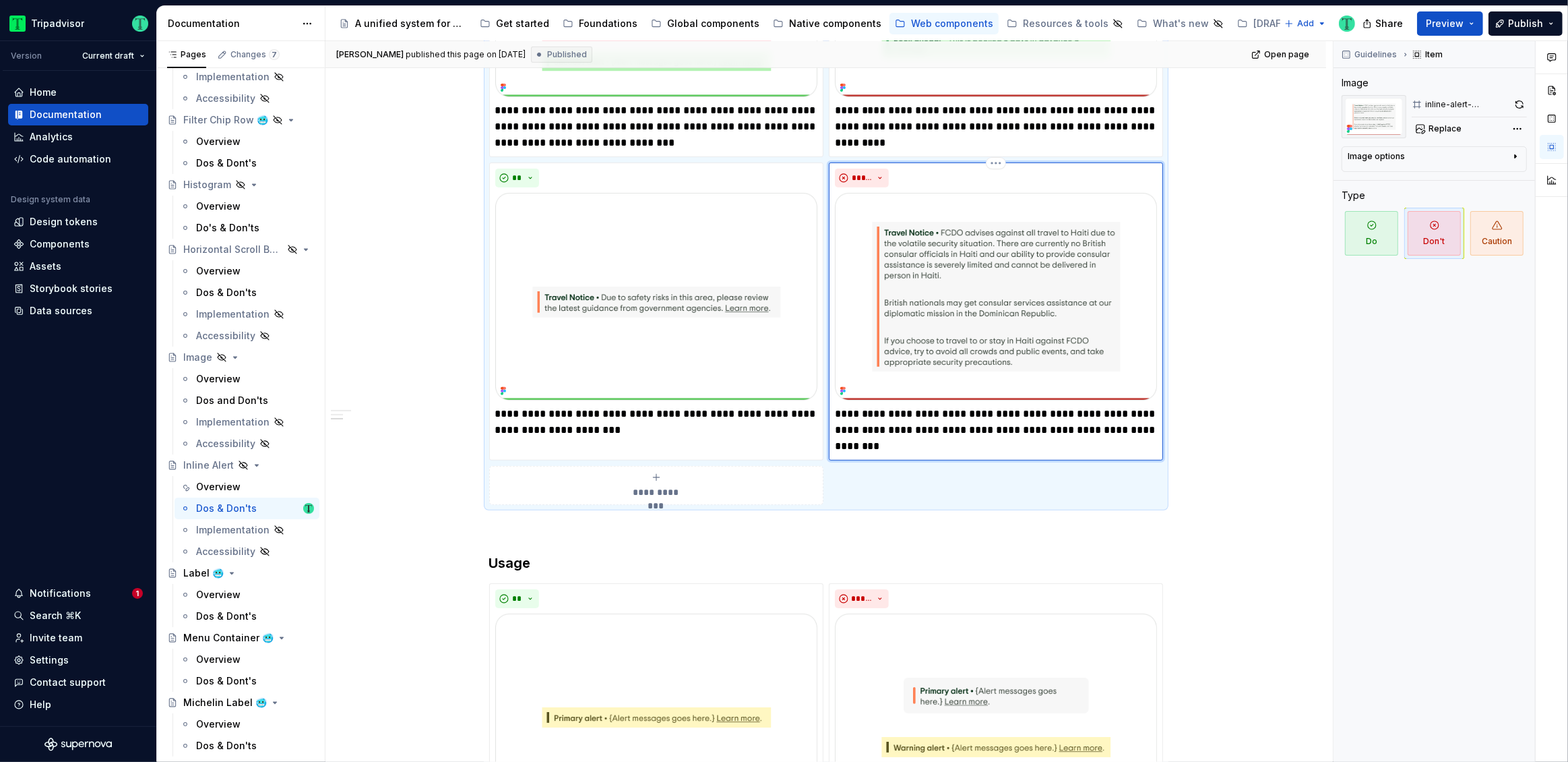
type textarea "*"
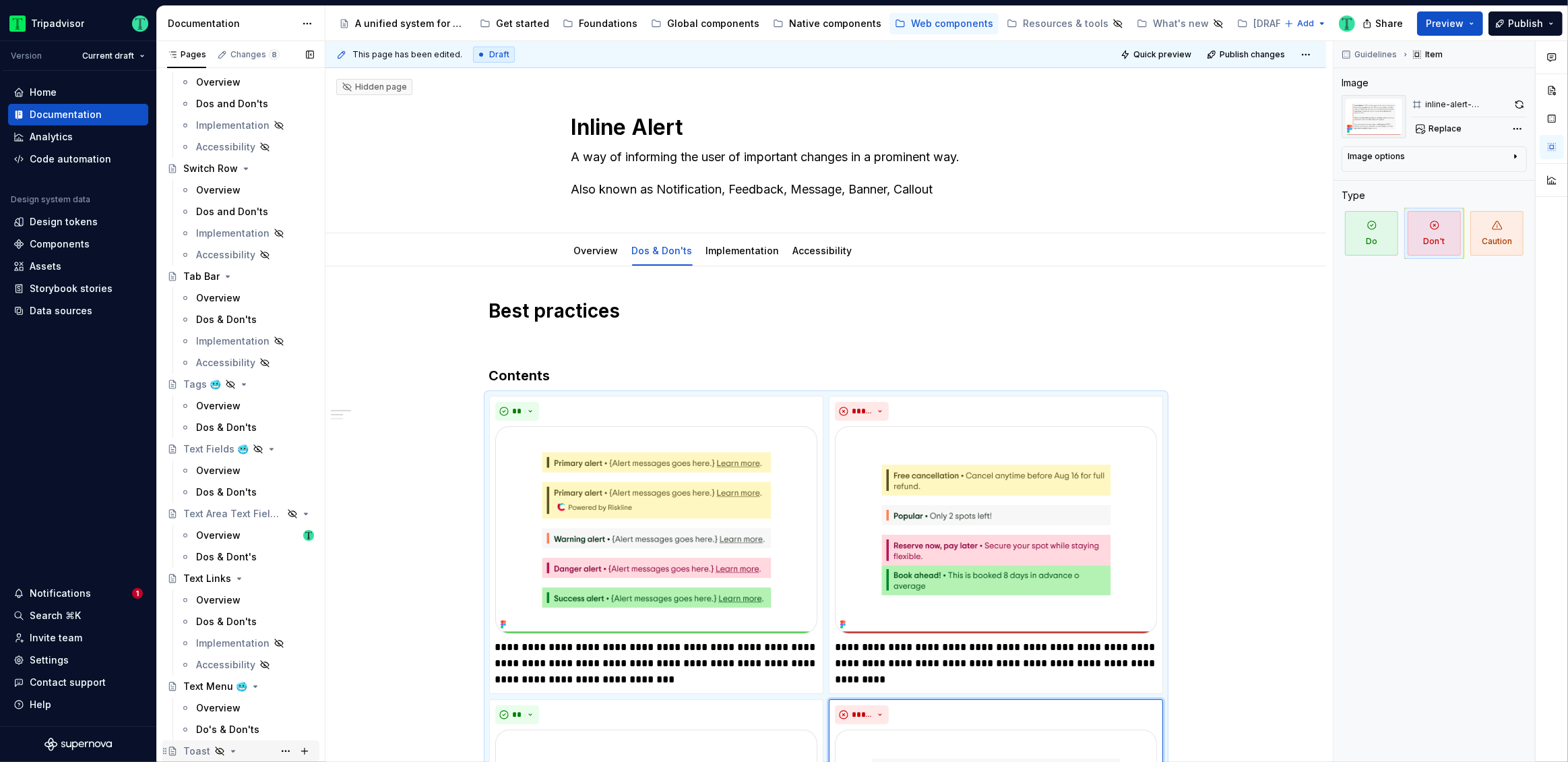
scroll to position [3524, 0]
click at [666, 31] on div "Global components" at bounding box center [705, 23] width 108 height 16
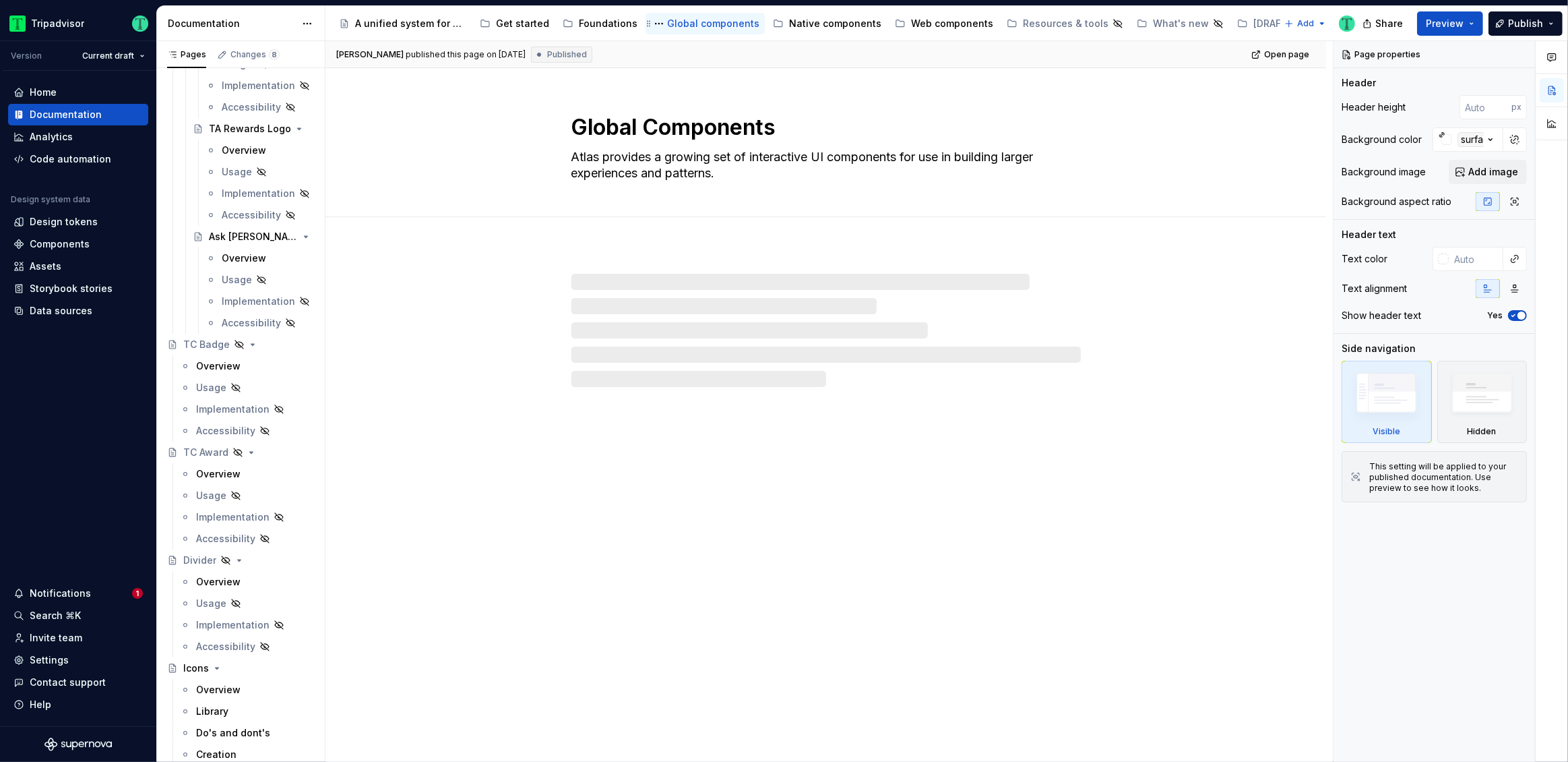
scroll to position [497, 0]
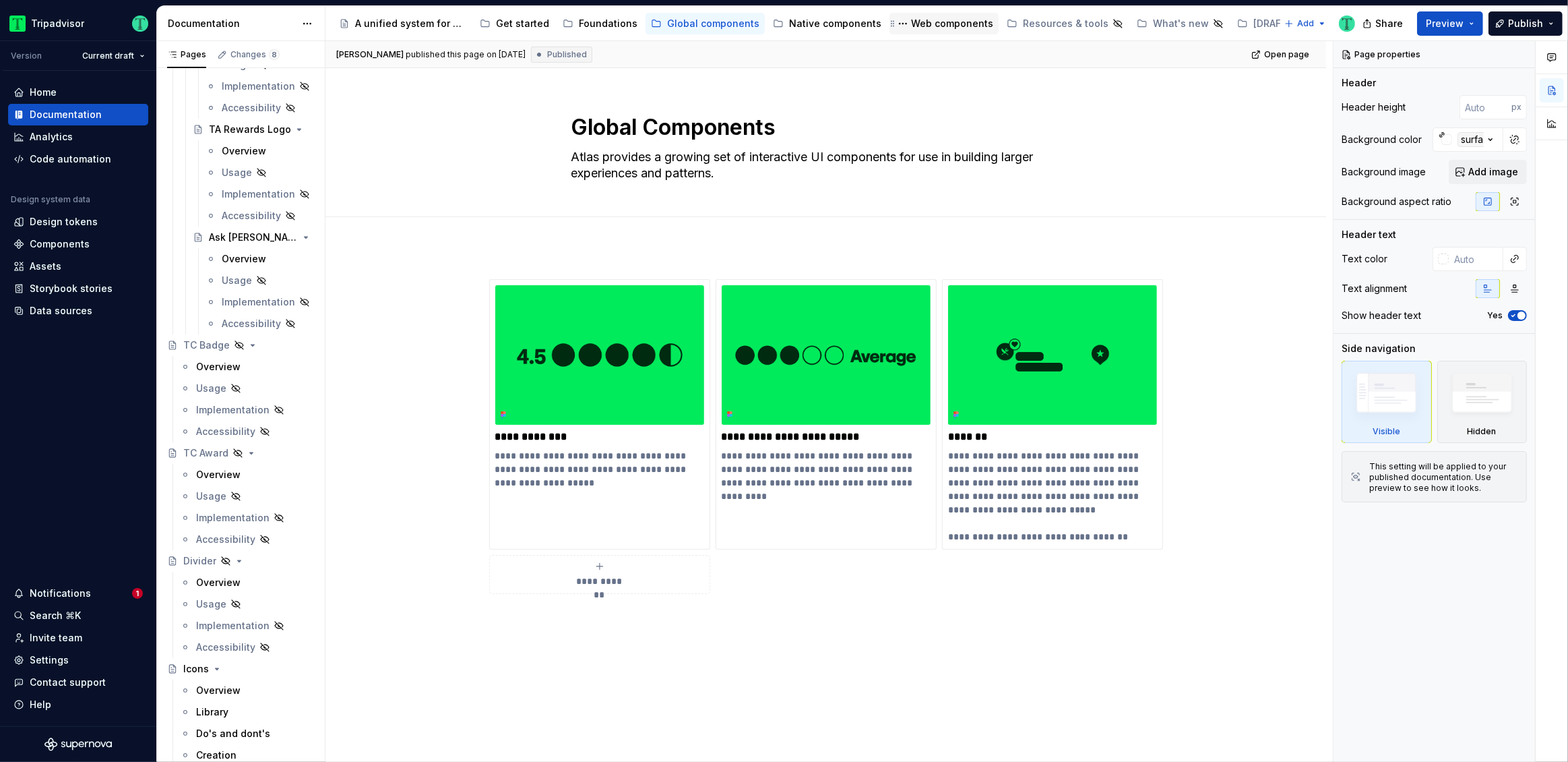
click at [921, 23] on div "Web components" at bounding box center [952, 23] width 82 height 14
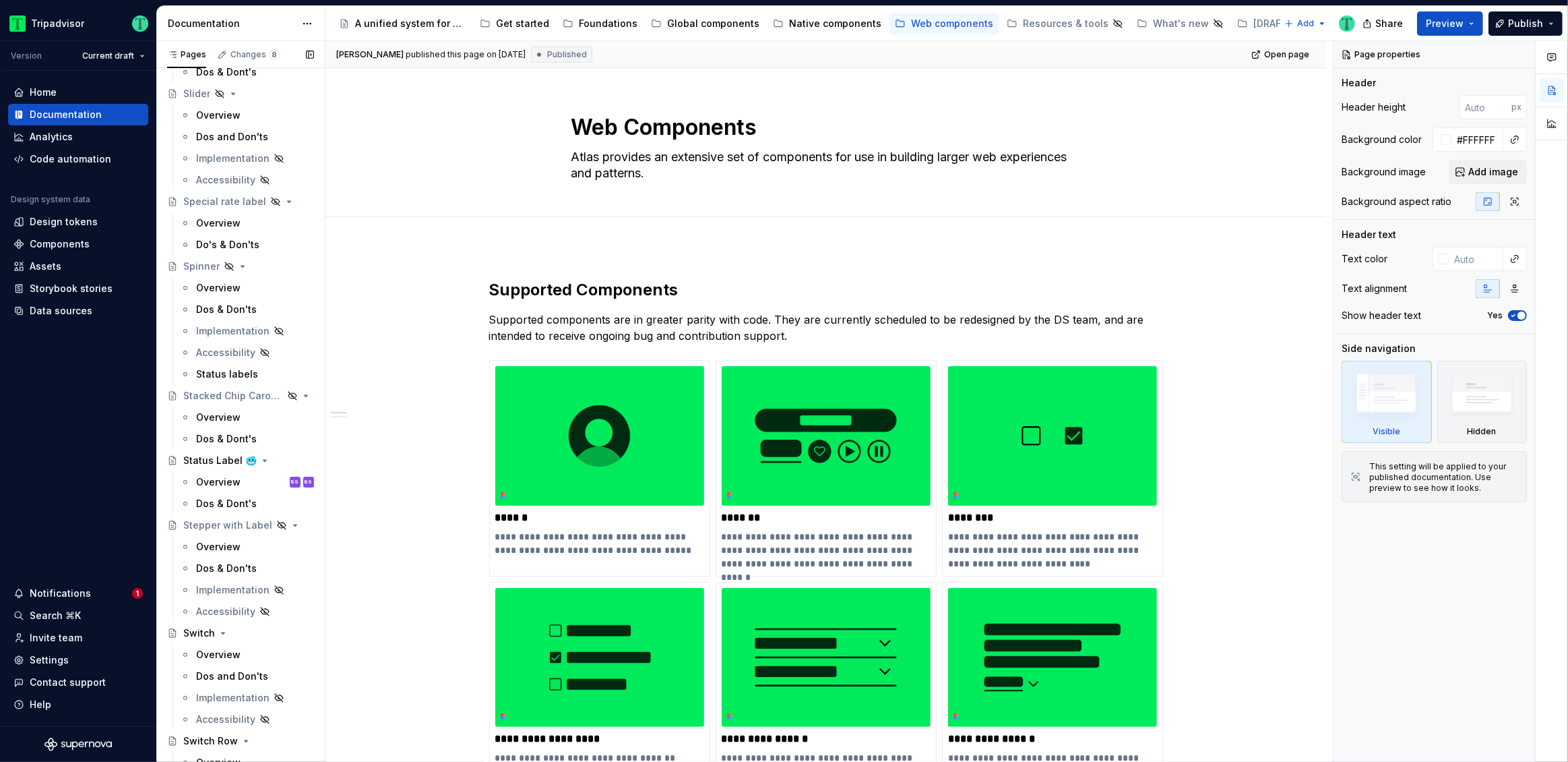
scroll to position [2904, 0]
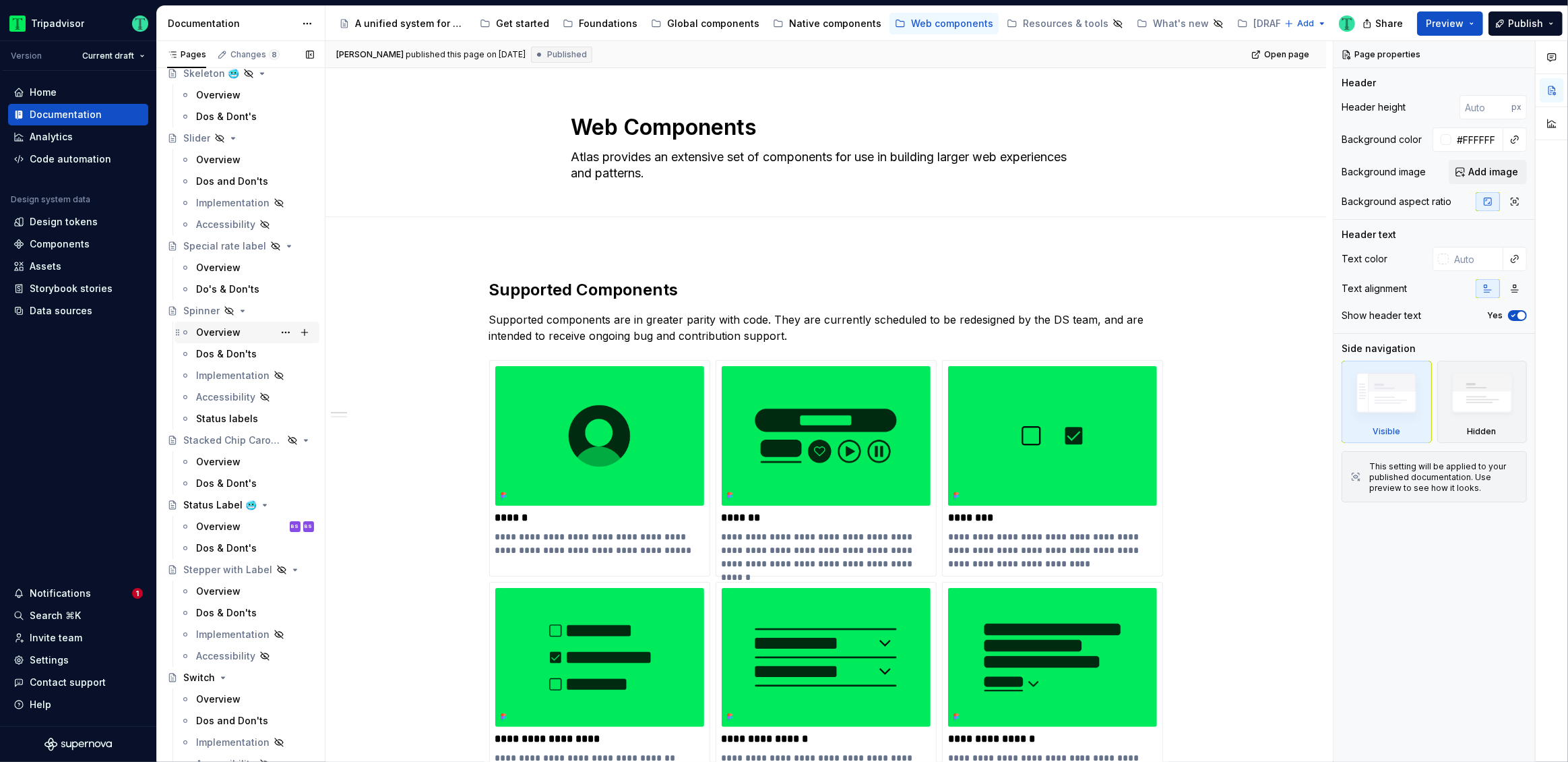
click at [221, 332] on div "Overview" at bounding box center [218, 332] width 44 height 14
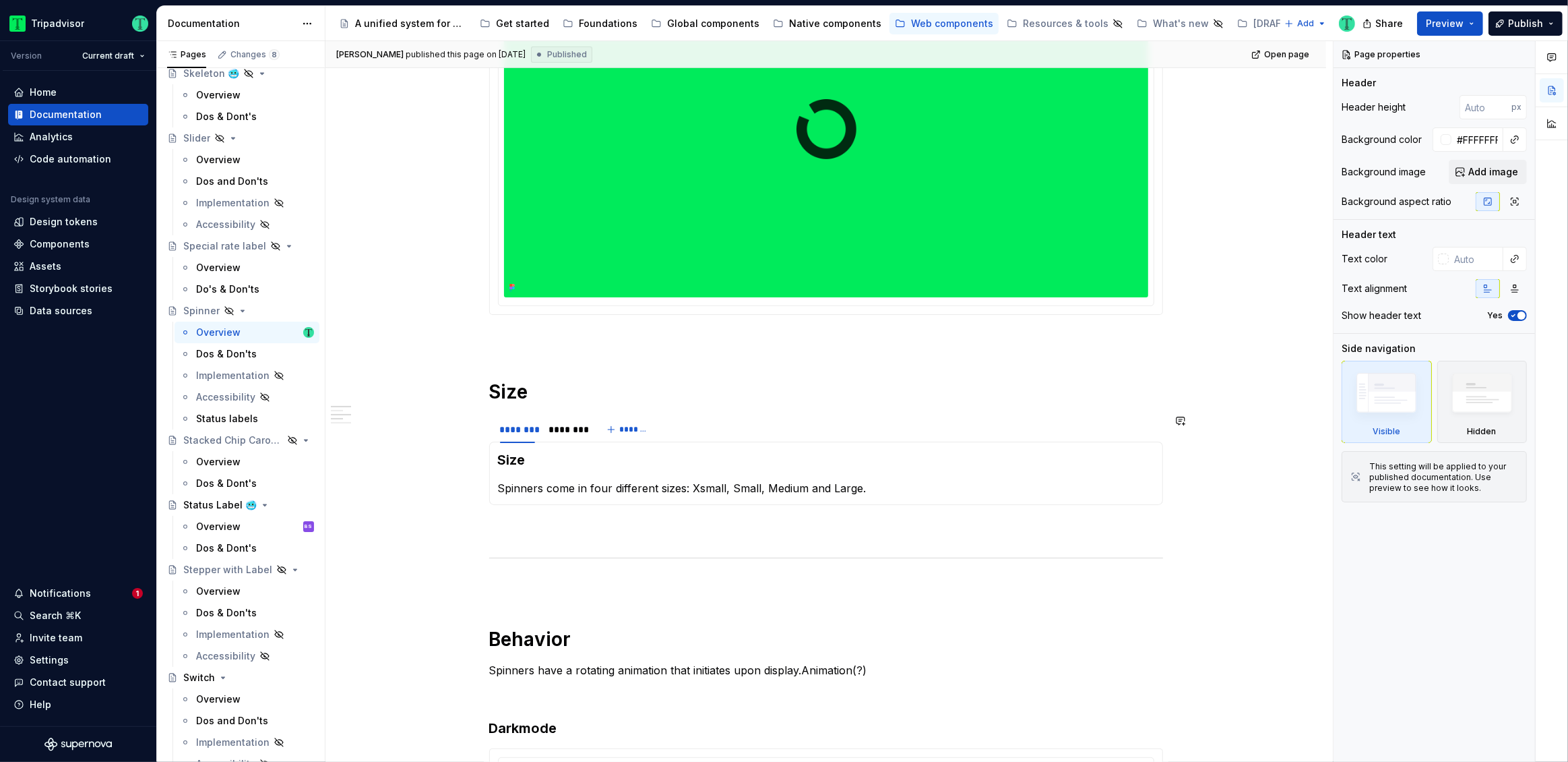
scroll to position [450, 0]
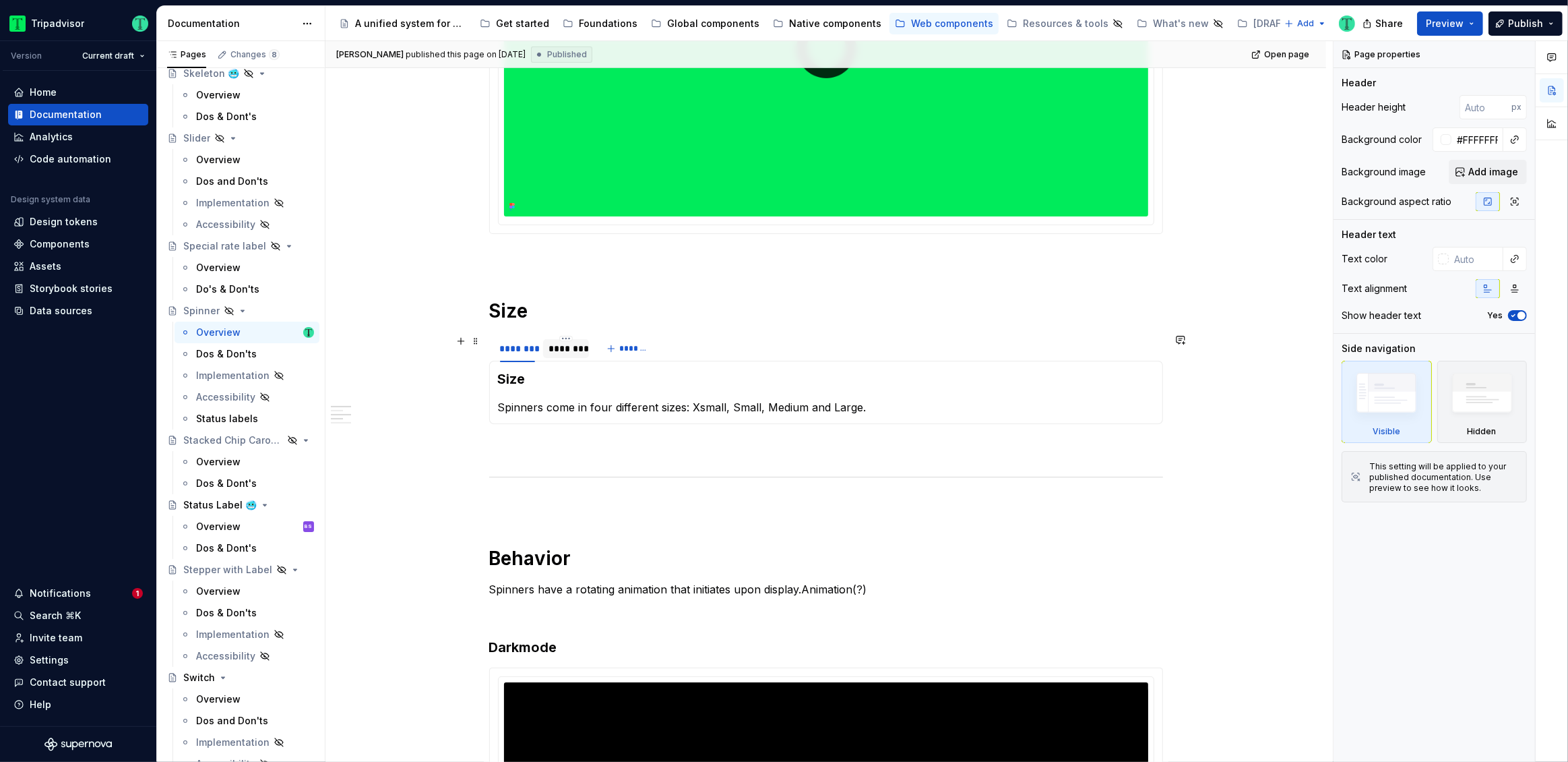
type textarea "*"
click at [565, 353] on div "********" at bounding box center [565, 348] width 35 height 14
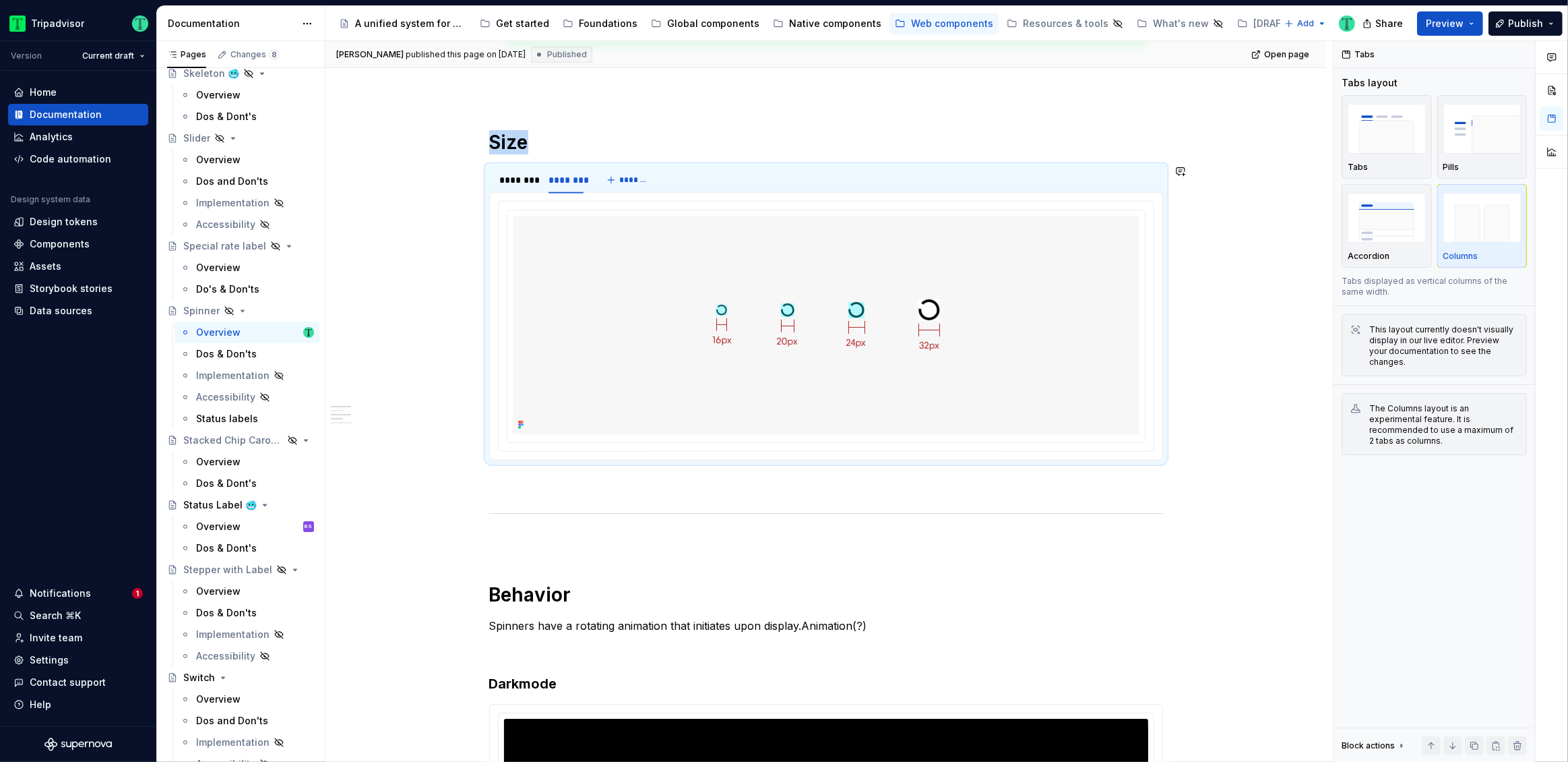
scroll to position [620, 0]
click at [508, 183] on div "********" at bounding box center [517, 179] width 35 height 14
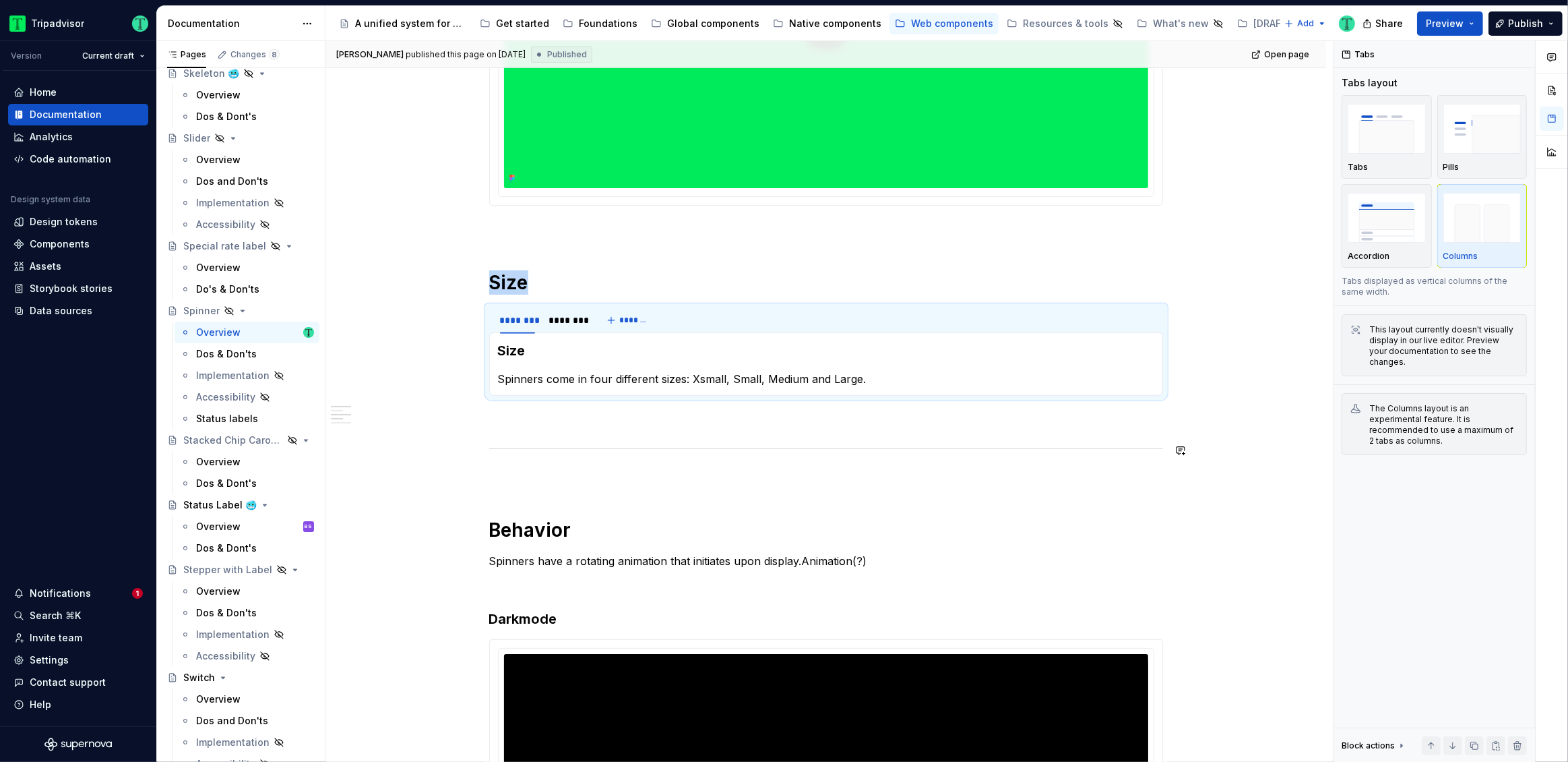
scroll to position [476, 0]
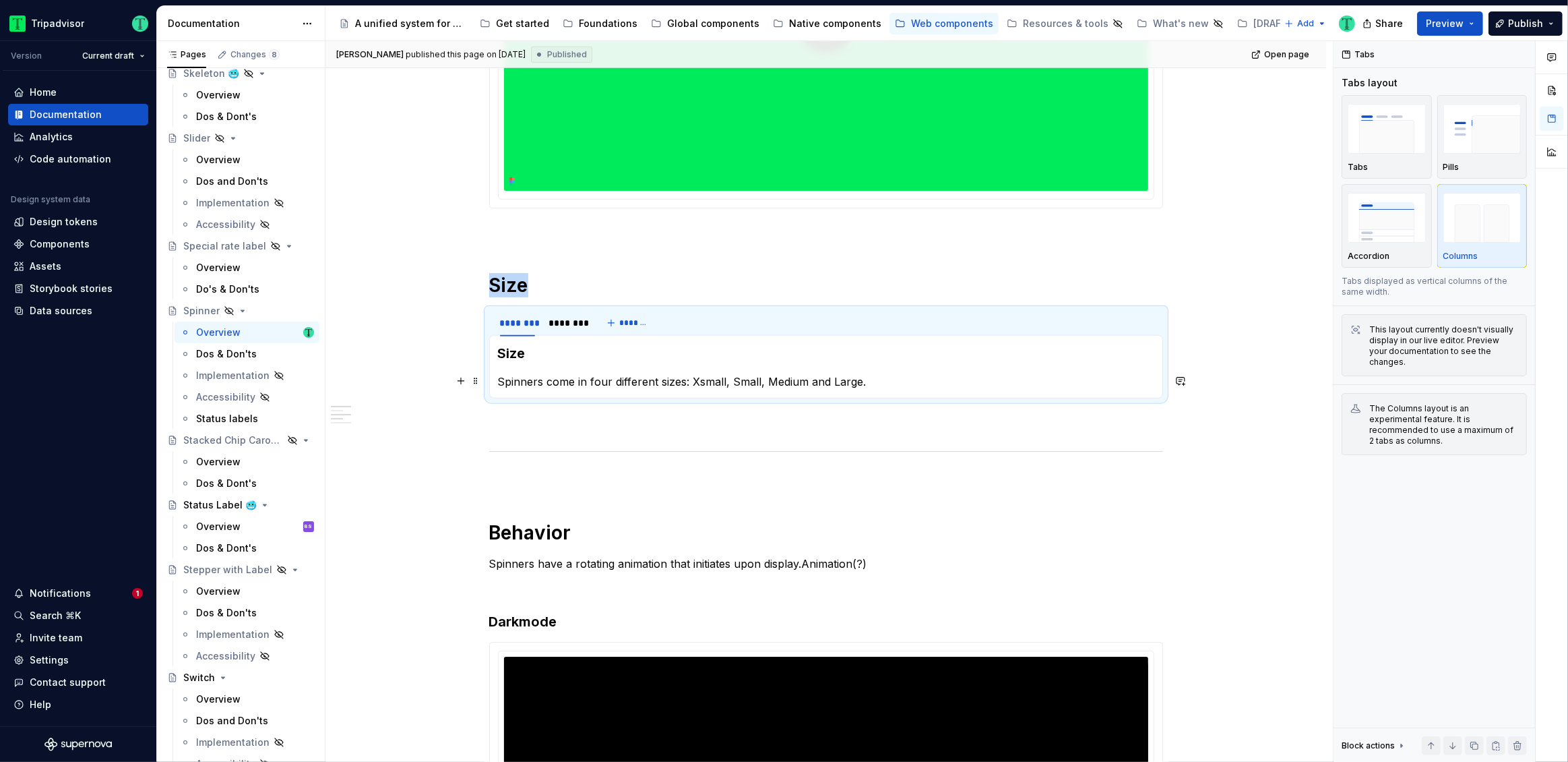
click at [498, 383] on p "Spinners come in four different sizes: Xsmall, Small, Medium and Large." at bounding box center [826, 381] width 656 height 16
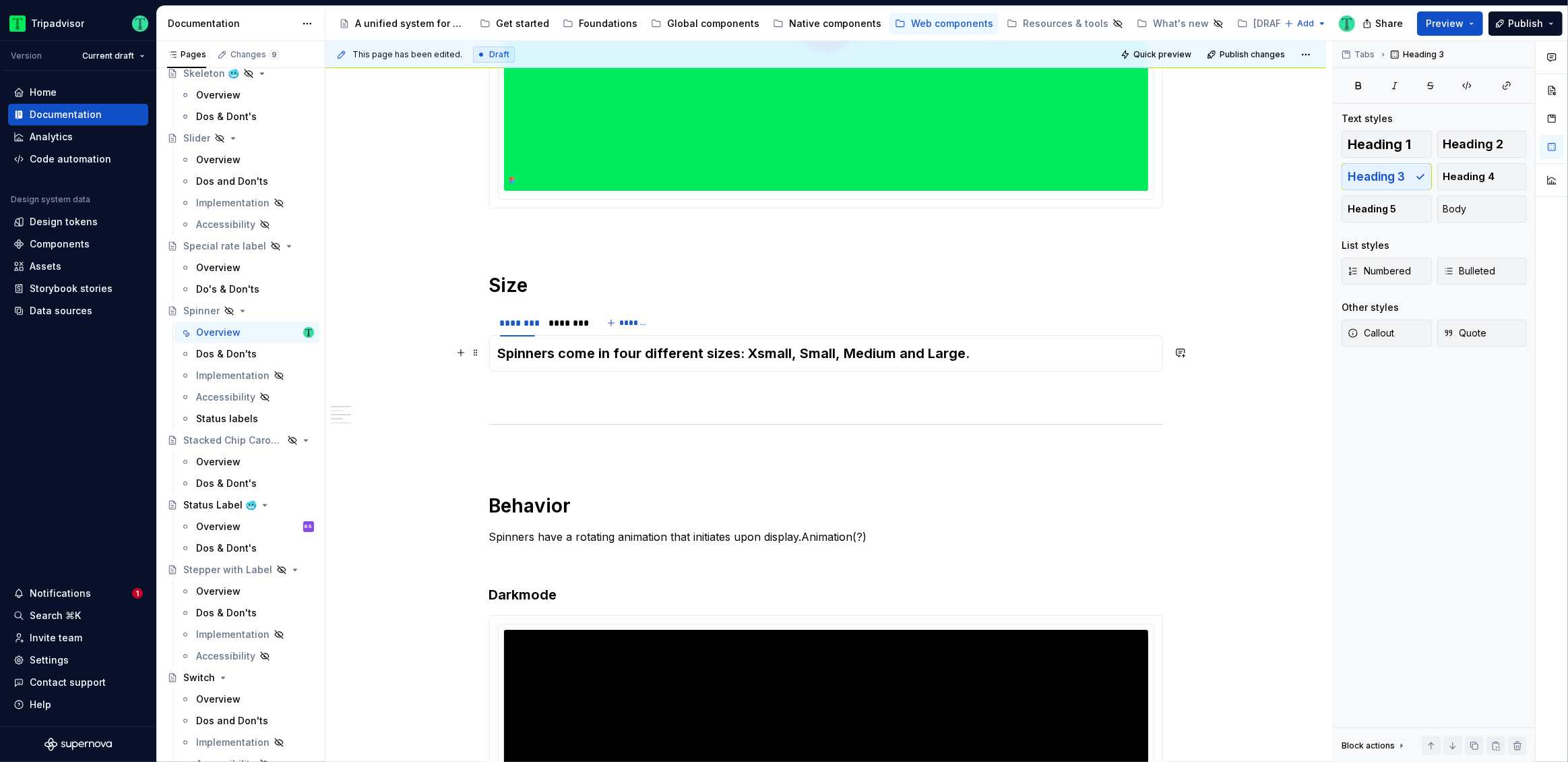
click at [515, 351] on h3 "Spinners come in four different sizes: Xsmall, Small, Medium and Large." at bounding box center [826, 352] width 656 height 19
click at [498, 350] on h3 "Spinners come in four different sizes: Xsmall, Small, Medium and Large." at bounding box center [826, 352] width 656 height 19
click at [1467, 208] on button "Body" at bounding box center [1482, 208] width 90 height 27
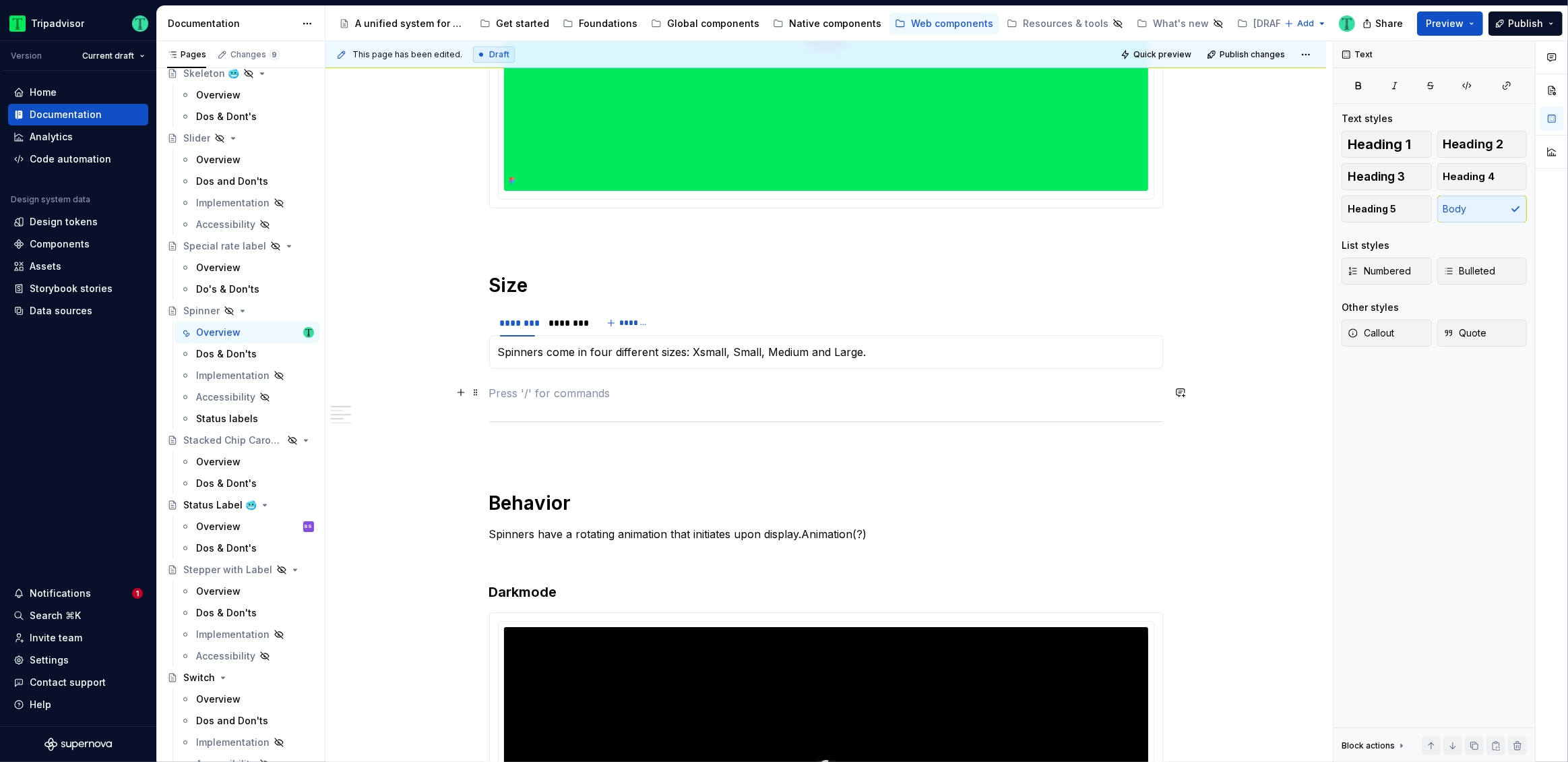
click at [542, 385] on p at bounding box center [826, 393] width 674 height 16
click at [421, 306] on div "**********" at bounding box center [829, 402] width 1007 height 722
click at [498, 351] on p "Spinners come in four different sizes: Xsmall, Small, Medium and Large." at bounding box center [826, 352] width 656 height 16
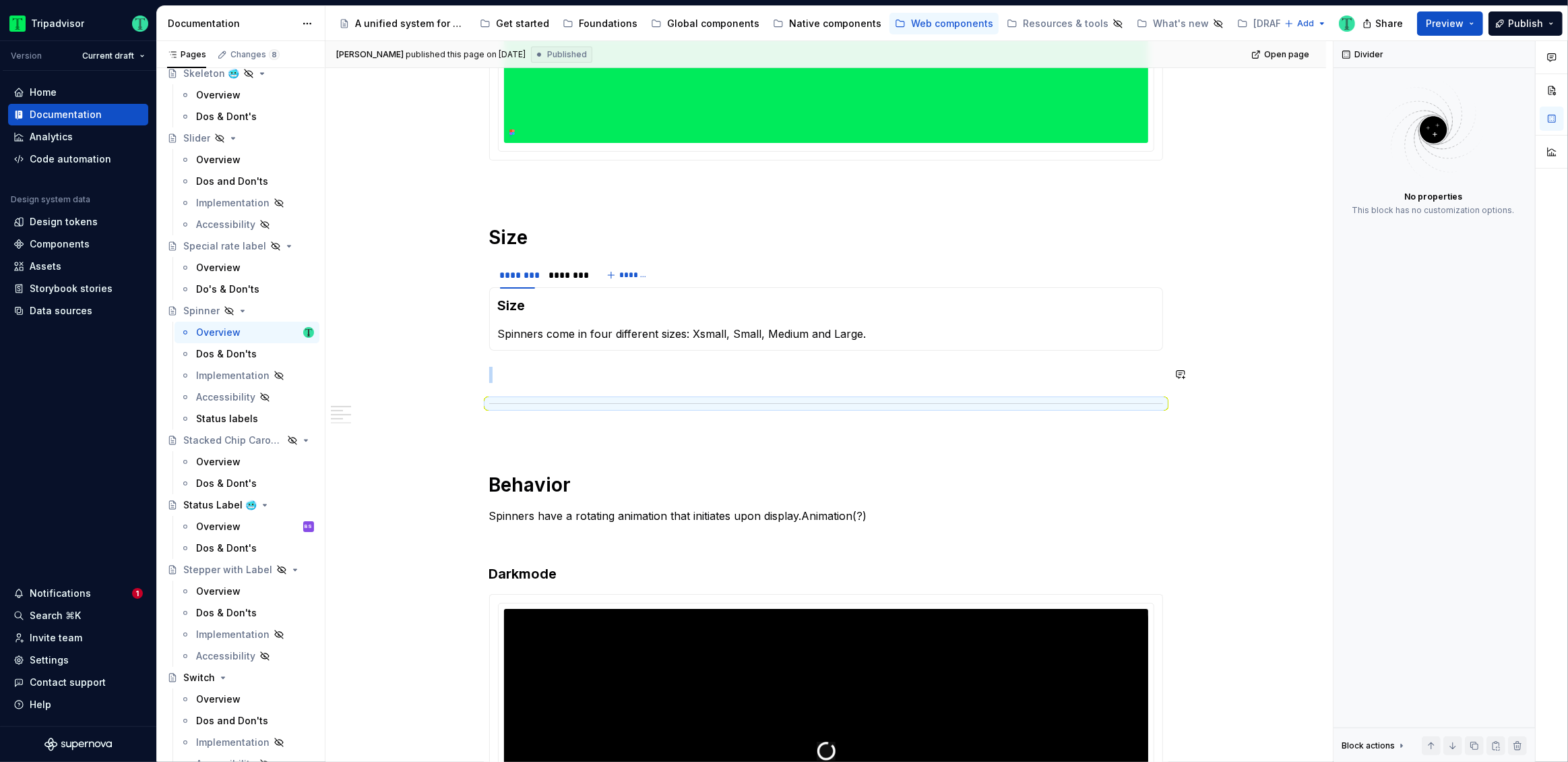
scroll to position [518, 0]
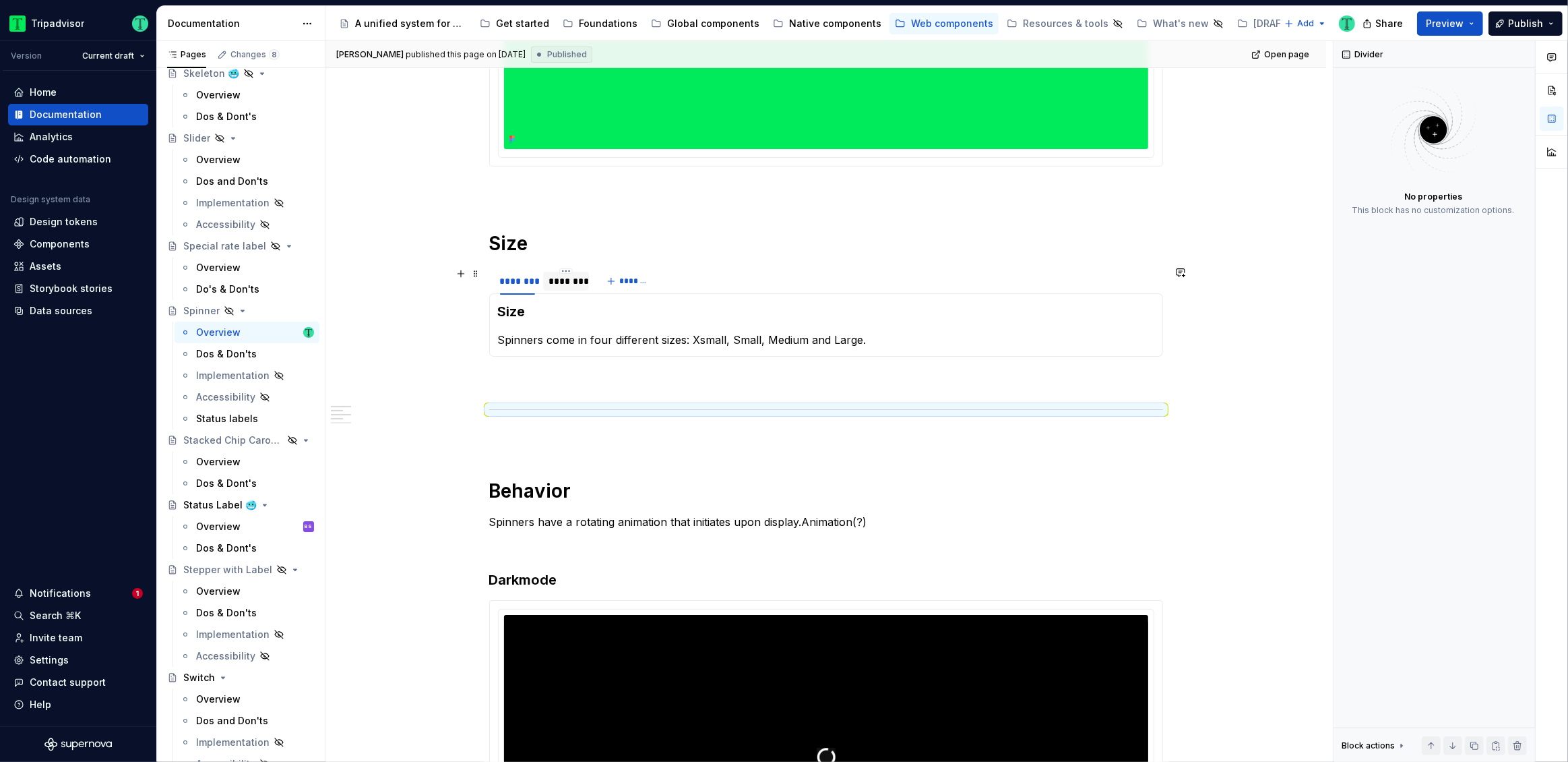
click at [560, 284] on div "********" at bounding box center [565, 281] width 35 height 14
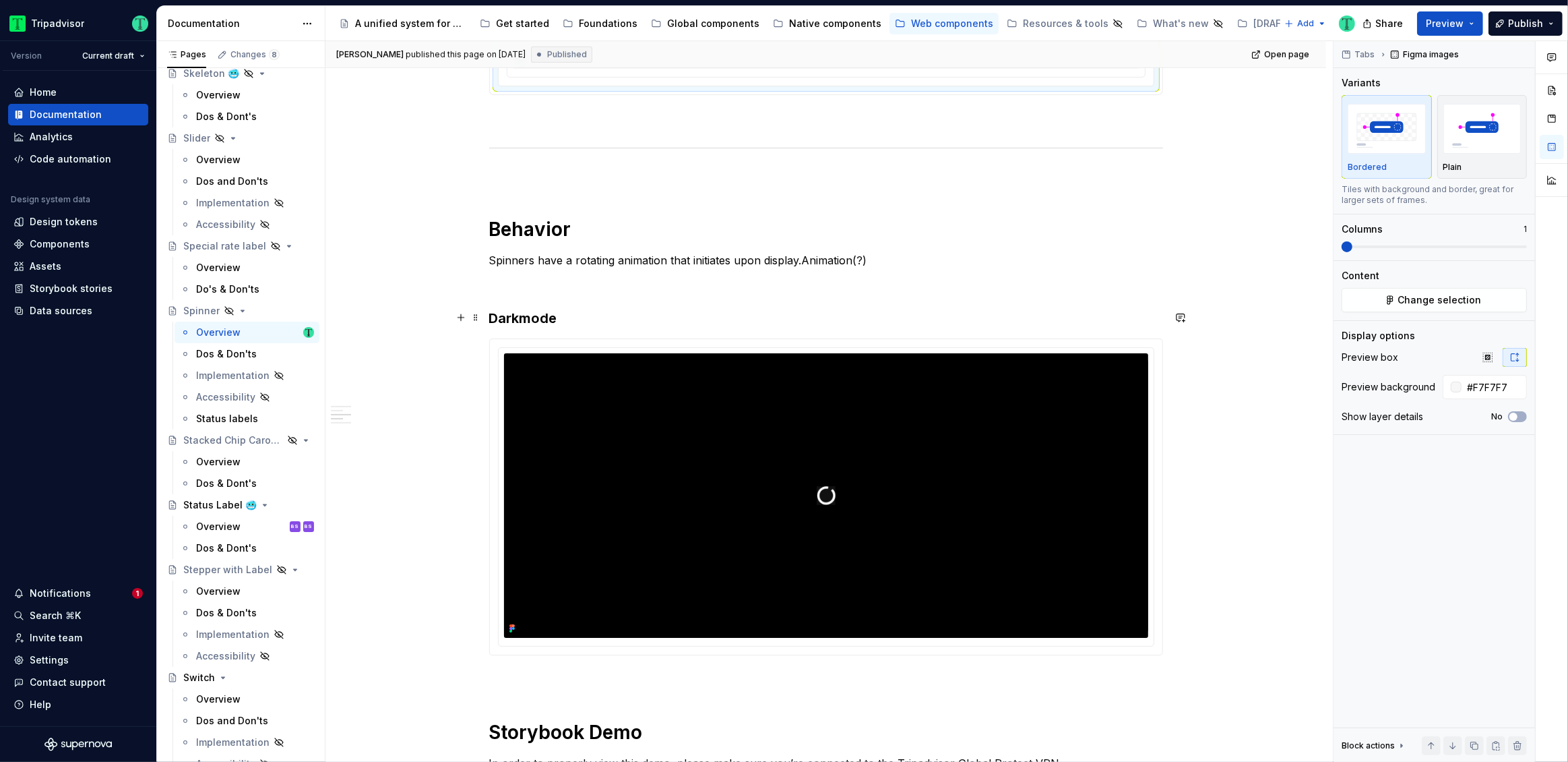
scroll to position [899, 0]
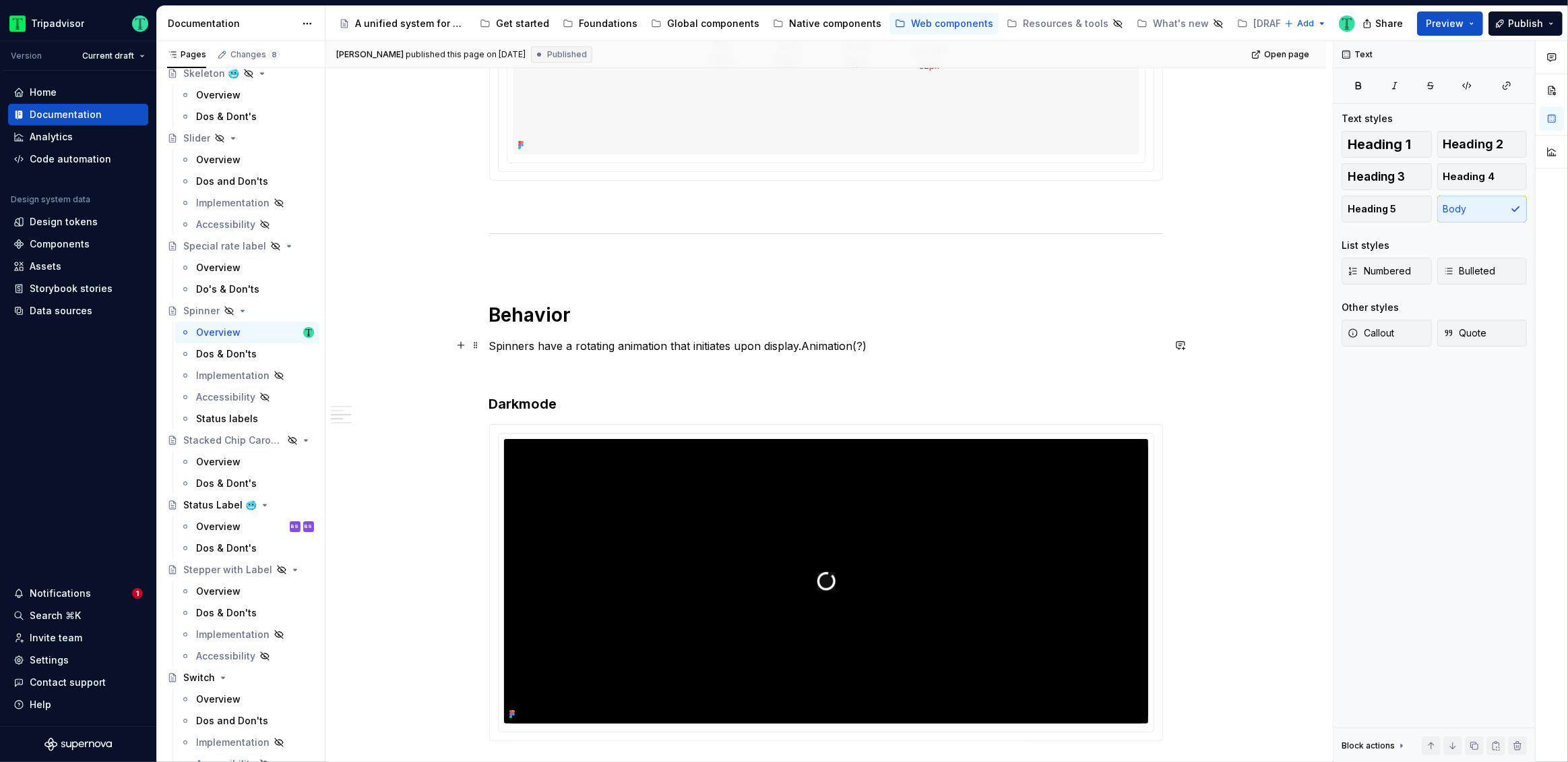
click at [866, 344] on p "Spinners have a rotating animation that initiates upon display.Animation(?)" at bounding box center [826, 346] width 674 height 16
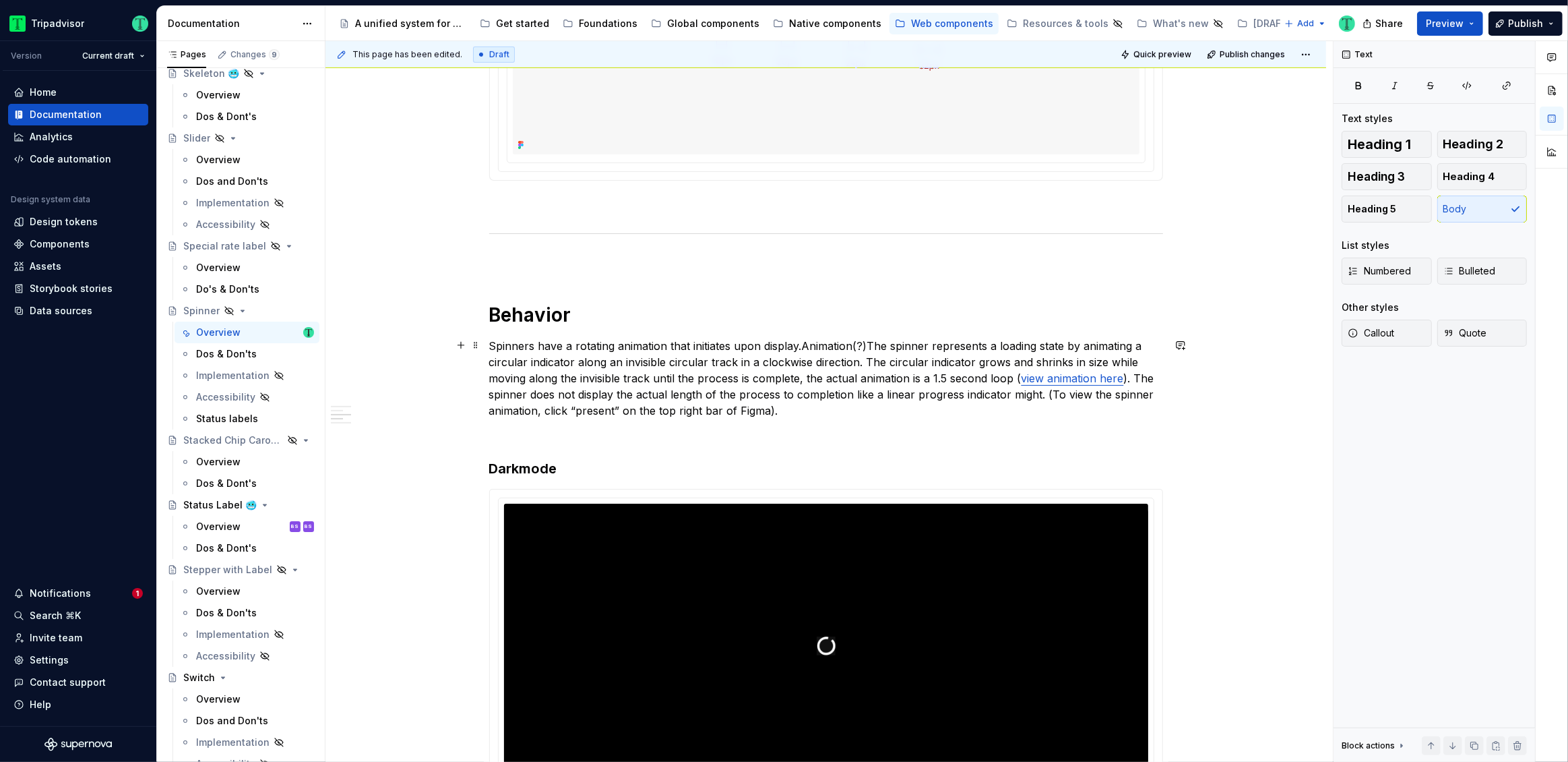
click at [868, 342] on p "Spinners have a rotating animation that initiates upon display.Animation(?)The …" at bounding box center [826, 378] width 674 height 81
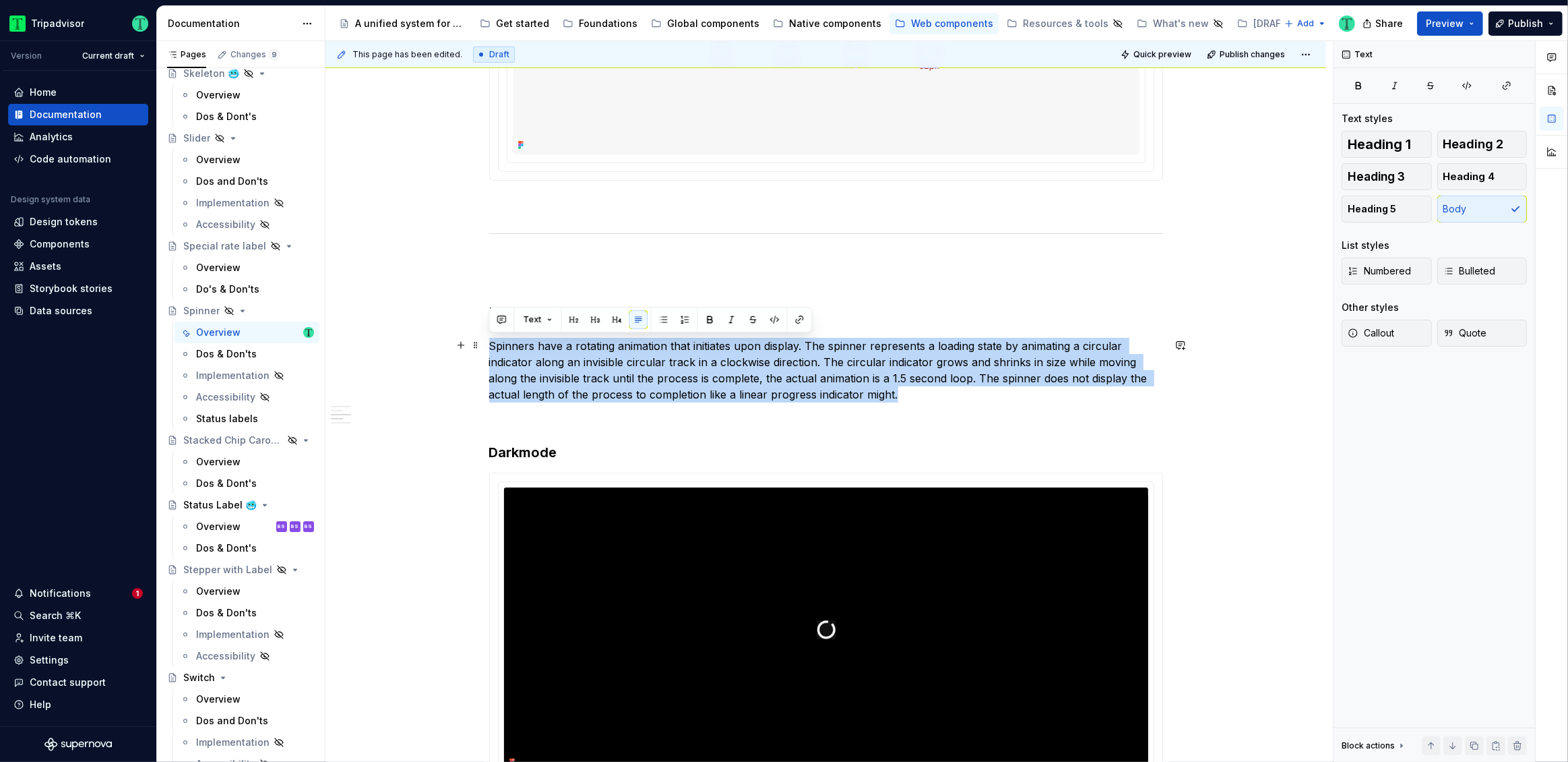
drag, startPoint x: 490, startPoint y: 345, endPoint x: 914, endPoint y: 388, distance: 426.2
click at [914, 388] on p "Spinners have a rotating animation that initiates upon display. The spinner rep…" at bounding box center [826, 370] width 674 height 65
copy p "Spinners have a rotating animation that initiates upon display. The spinner rep…"
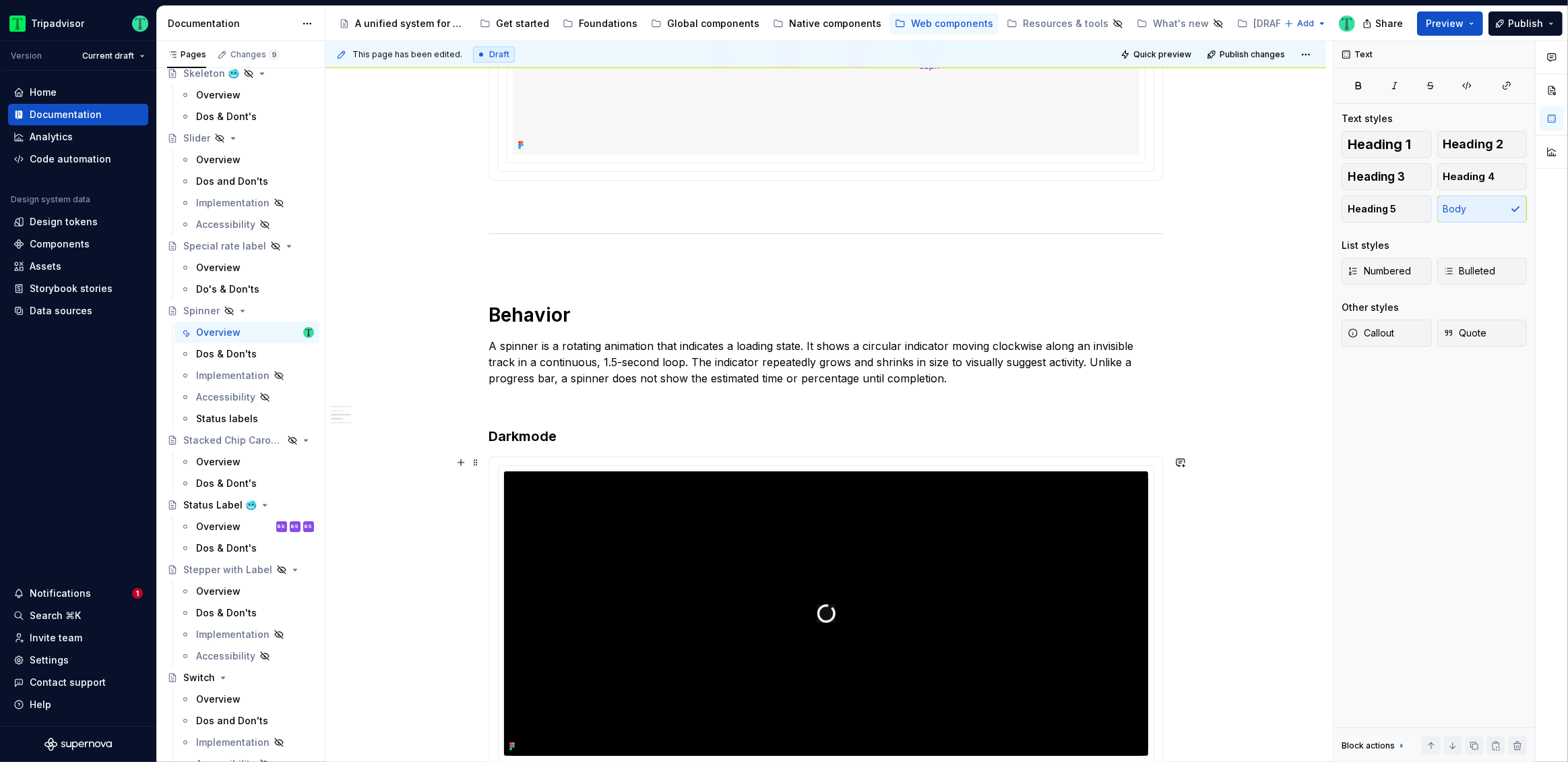
click at [1280, 476] on div "**********" at bounding box center [826, 517] width 1001 height 2267
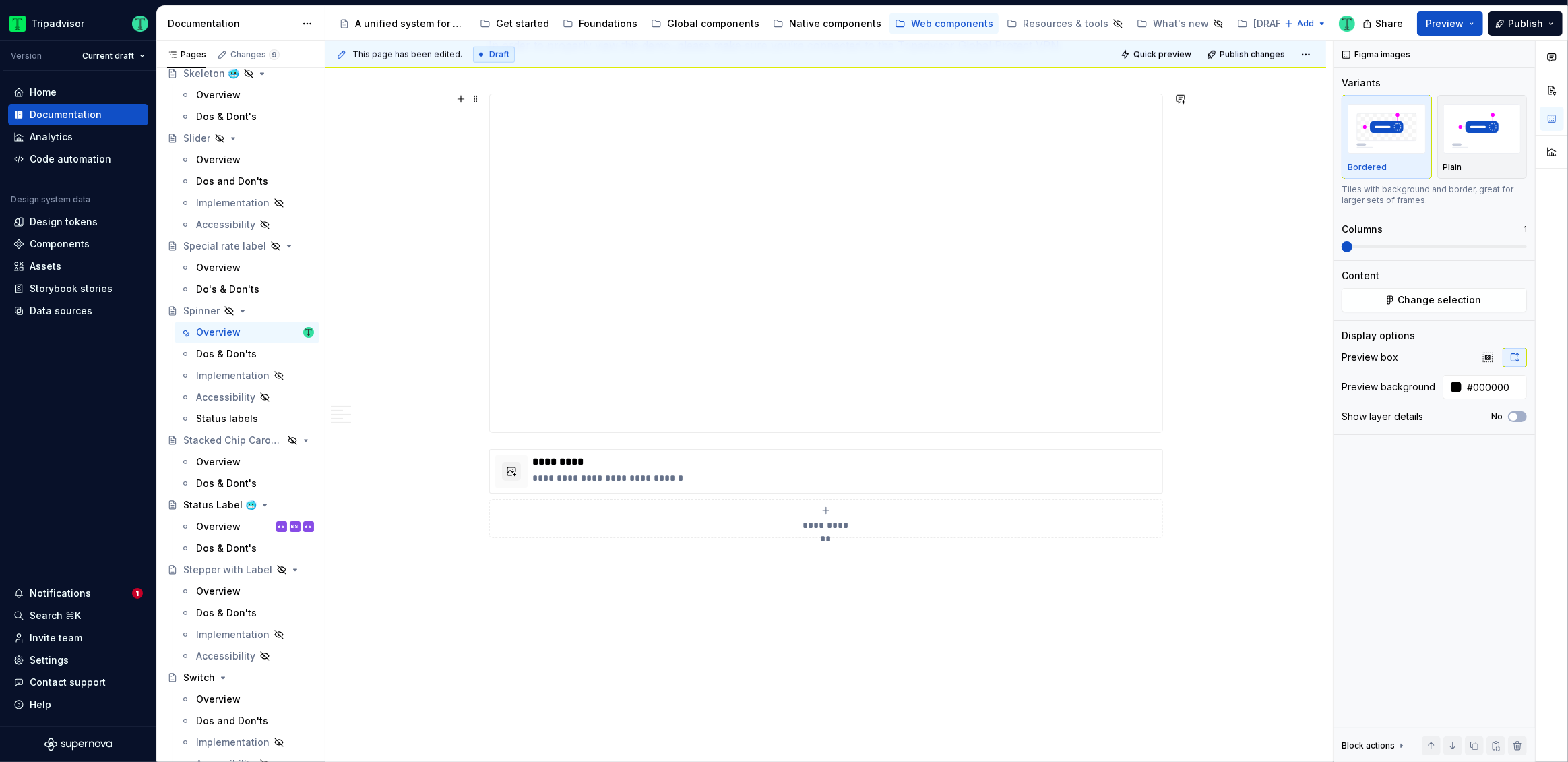
scroll to position [1774, 0]
click at [773, 434] on p "**********" at bounding box center [845, 437] width 624 height 14
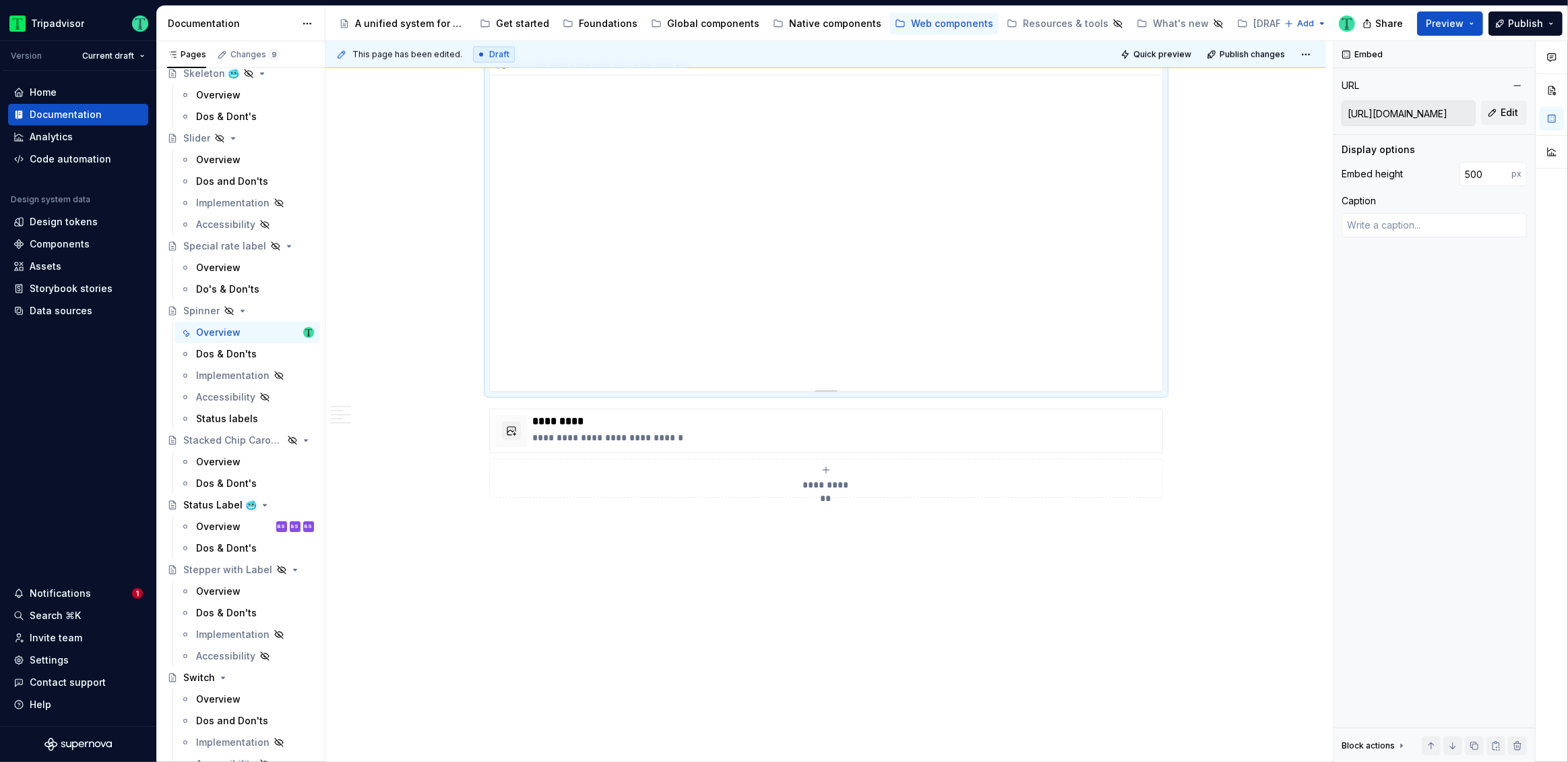
click at [798, 243] on div "**********" at bounding box center [826, 222] width 672 height 337
click at [1497, 114] on button "Edit" at bounding box center [1503, 112] width 46 height 24
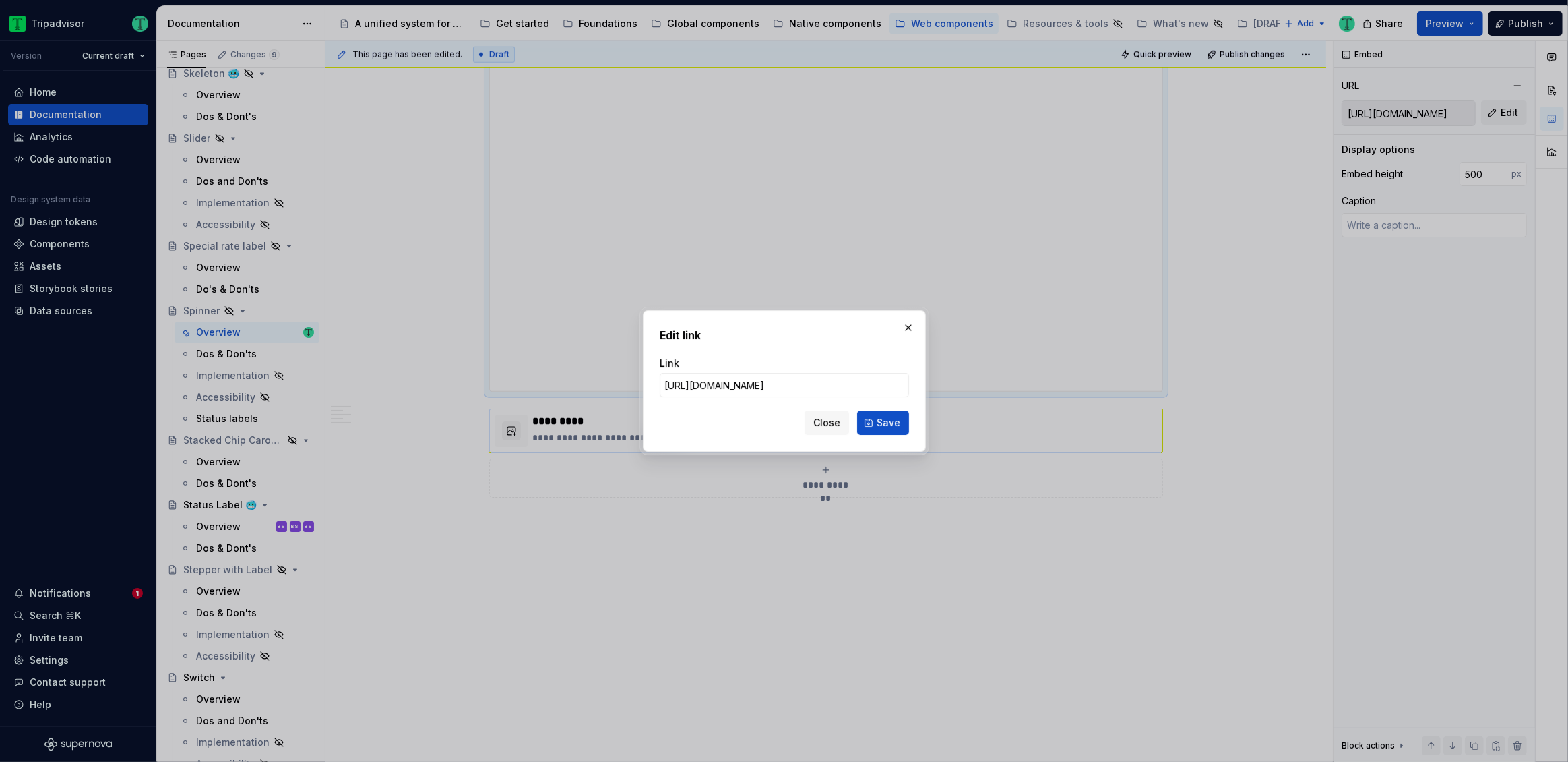
drag, startPoint x: 822, startPoint y: 424, endPoint x: 803, endPoint y: 437, distance: 23.0
click at [822, 424] on span "Close" at bounding box center [826, 423] width 27 height 14
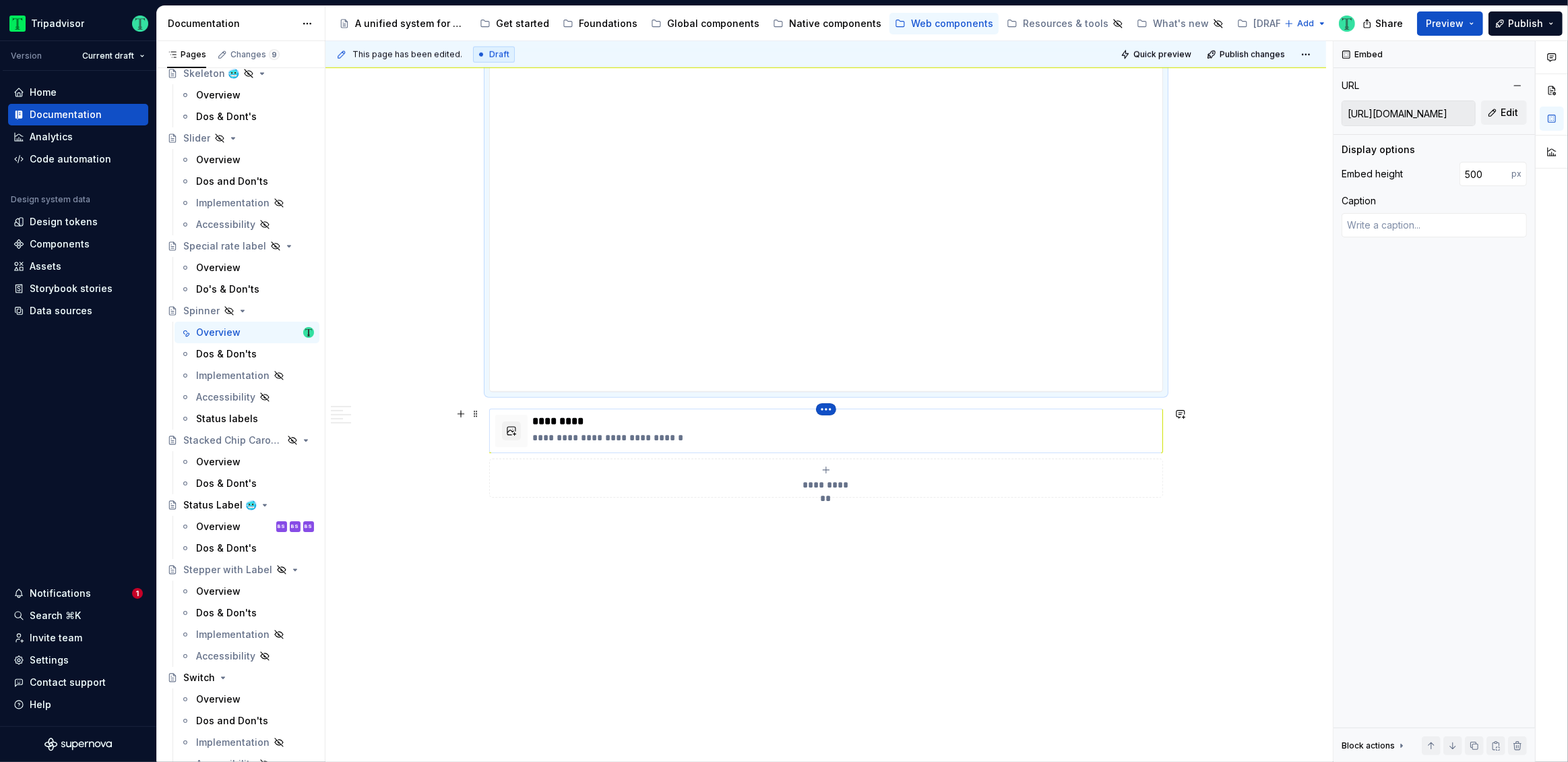
click at [824, 409] on html "Tripadvisor Version Current draft Home Documentation Analytics Code automation …" at bounding box center [784, 381] width 1568 height 762
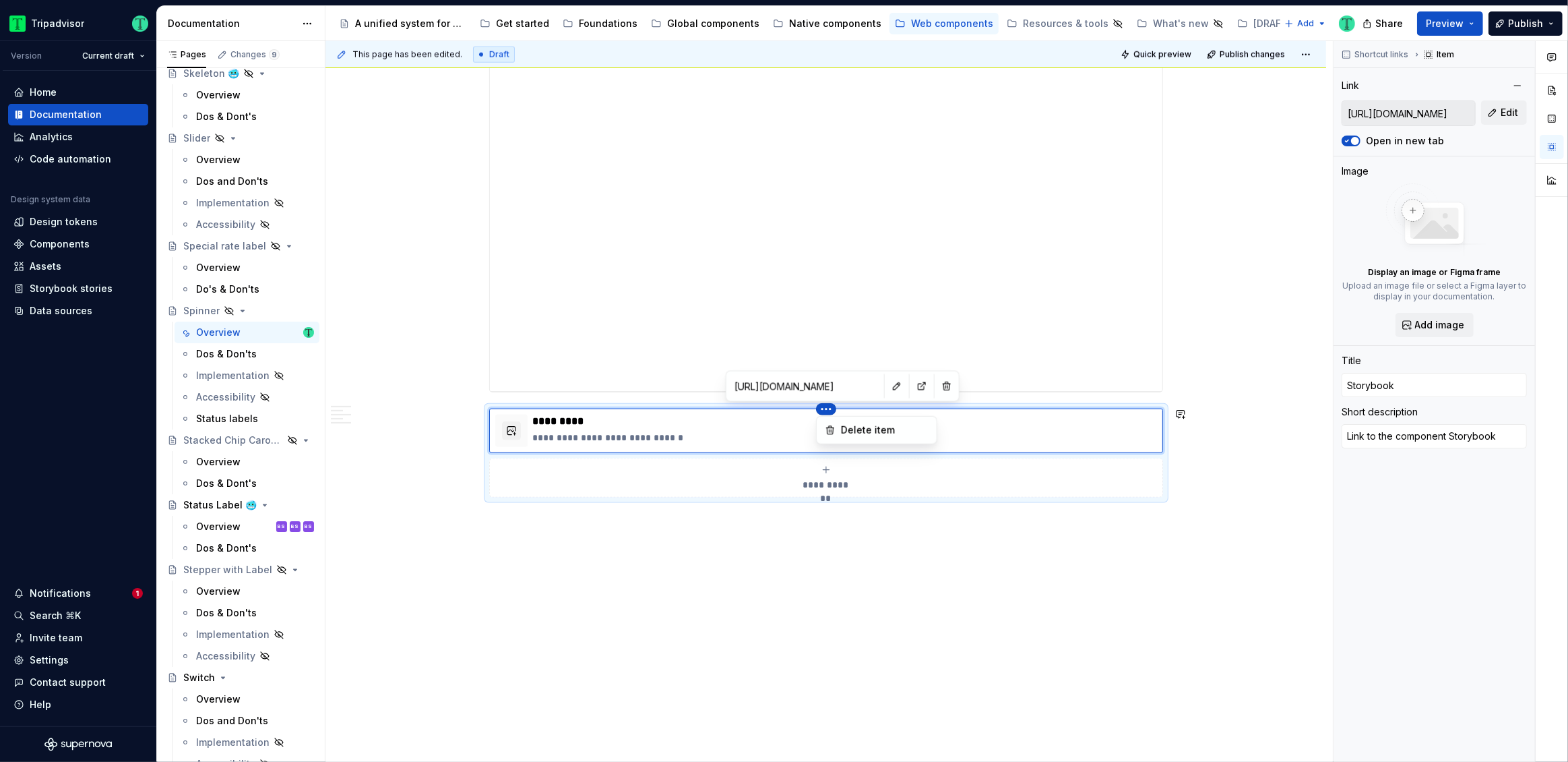
click at [860, 381] on html "Tripadvisor Version Current draft Home Documentation Analytics Code automation …" at bounding box center [784, 381] width 1568 height 762
click at [888, 388] on button "button" at bounding box center [897, 385] width 19 height 19
type textarea "*"
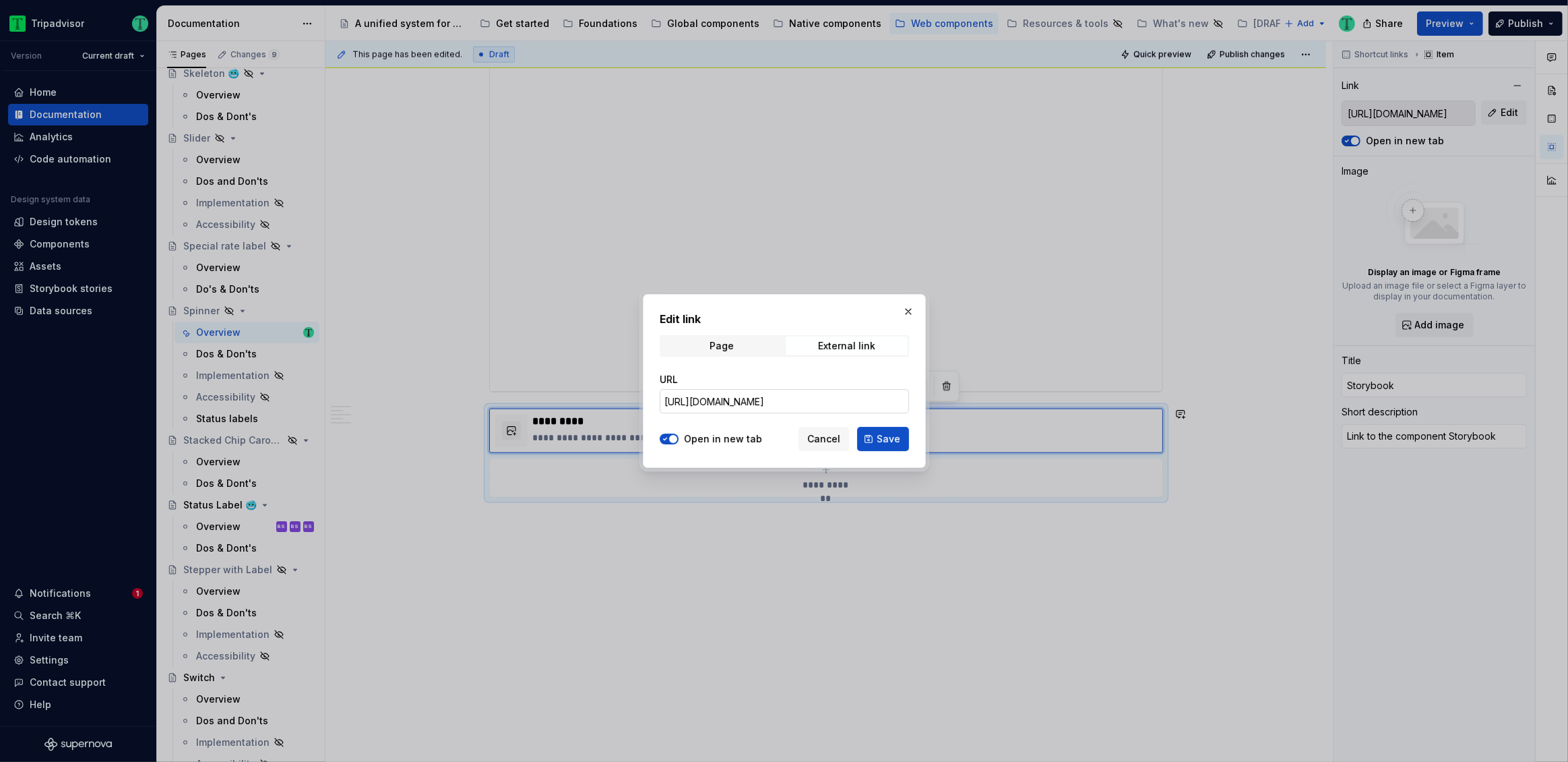
click at [767, 404] on input "https://webml.dev.tripadvisor.com/Storybook#@ta-atlas-design-system.bubble-rati…" at bounding box center [784, 401] width 250 height 24
paste input "#@ta-design-system.progress-indicator_packages_design-system_progress-indicator…"
type input "https://webml.dev.tripadvisor.com/Storybook#@ta-design-system.progress-indicato…"
click at [893, 438] on span "Save" at bounding box center [888, 439] width 23 height 14
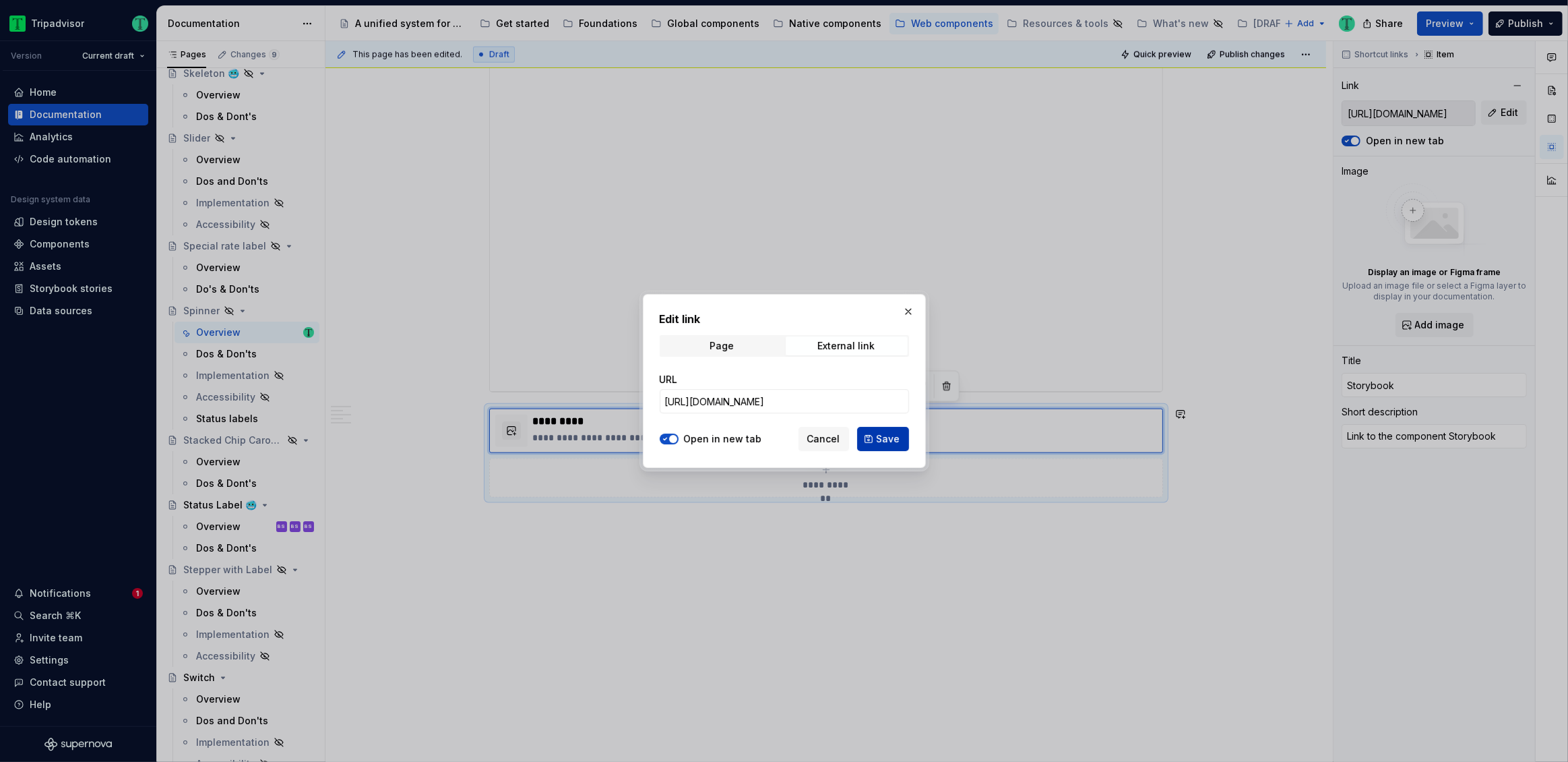
type textarea "*"
type input "https://webml.dev.tripadvisor.com/Storybook#@ta-design-system.progress-indicato…"
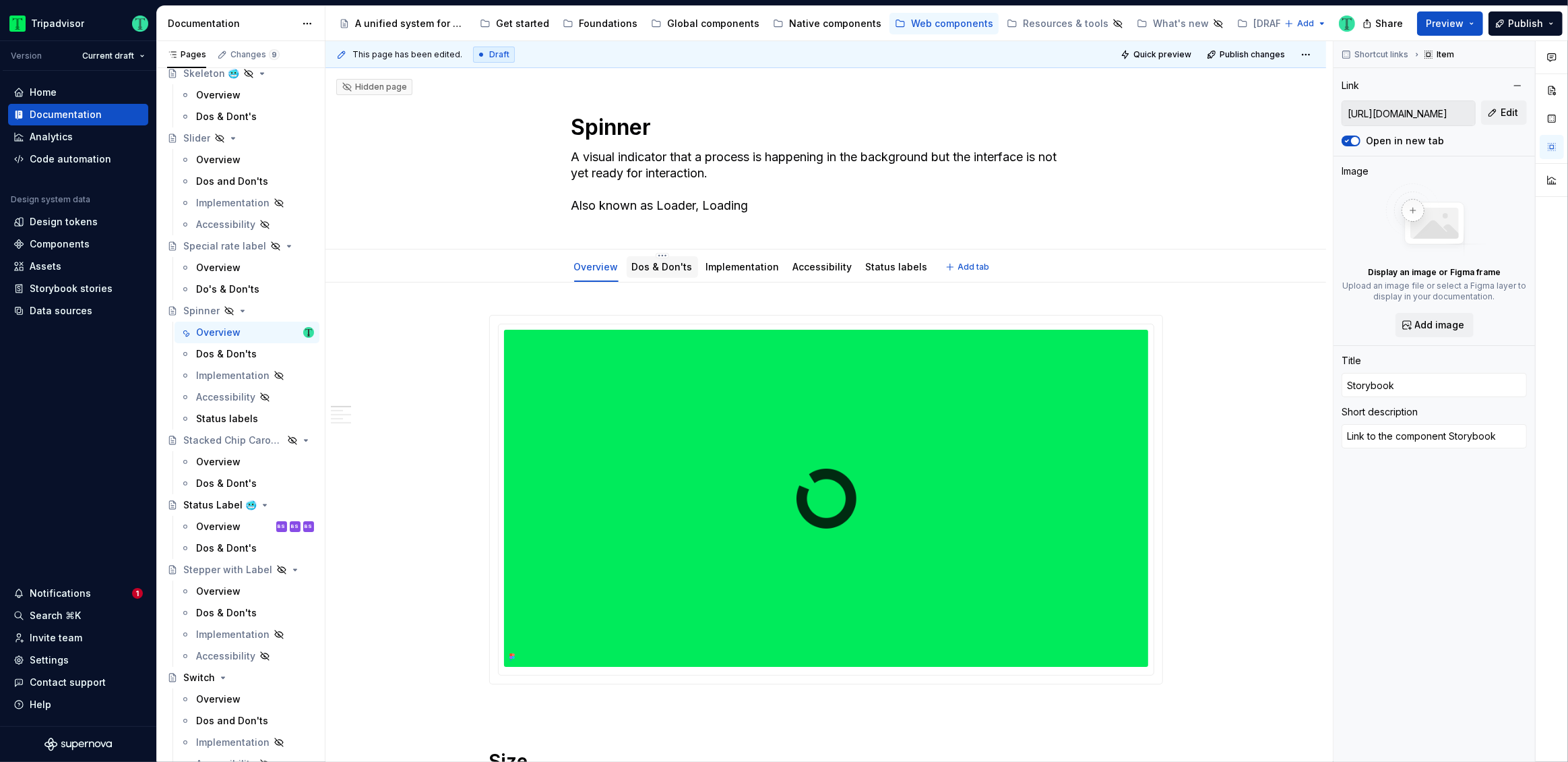
click at [662, 274] on div "Dos & Don'ts" at bounding box center [662, 267] width 61 height 16
click at [678, 267] on link "Dos & Don'ts" at bounding box center [662, 267] width 61 height 11
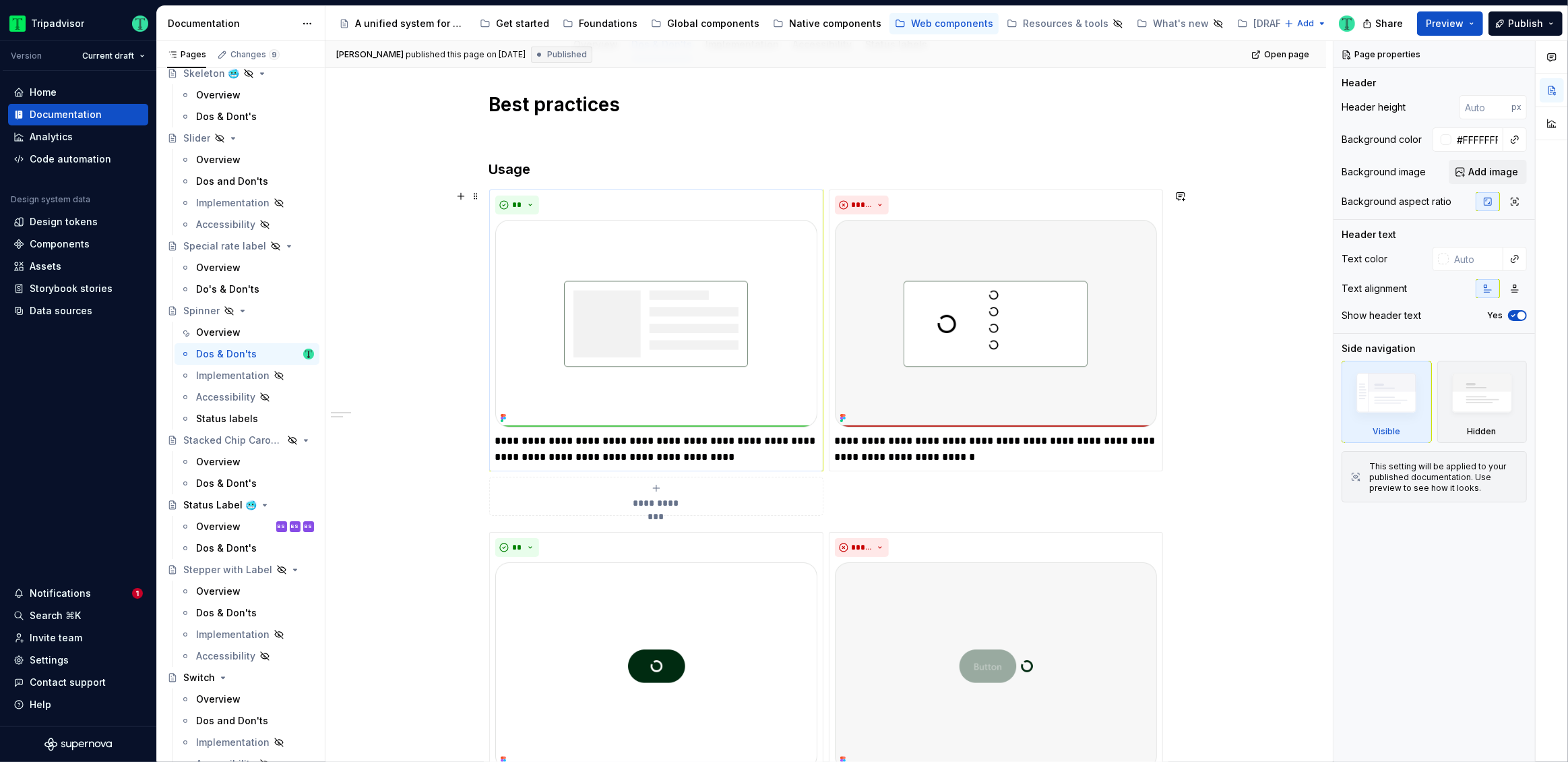
scroll to position [219, 0]
click at [503, 419] on icon at bounding box center [502, 421] width 11 height 11
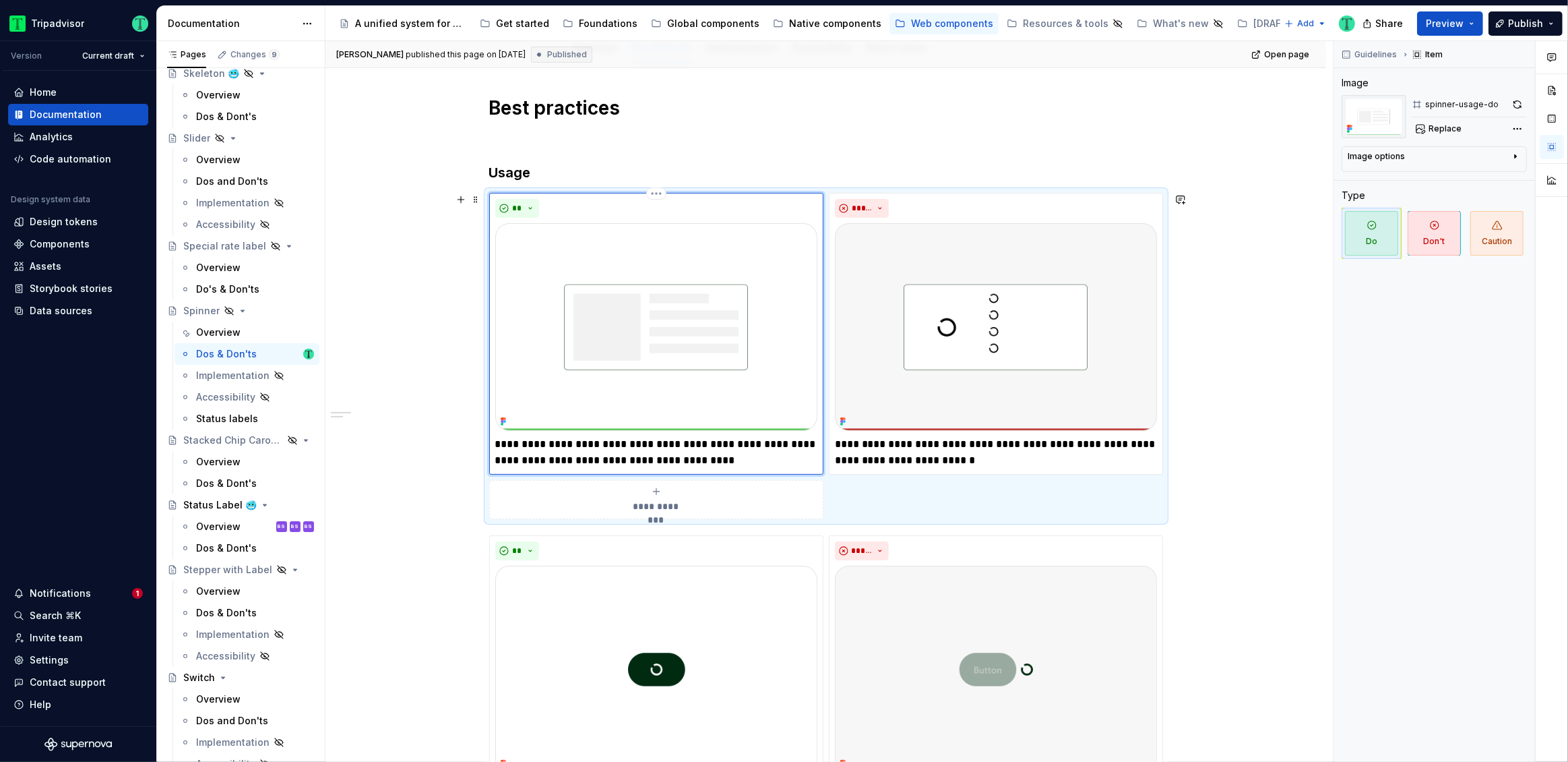
click at [638, 454] on p "**********" at bounding box center [656, 453] width 322 height 32
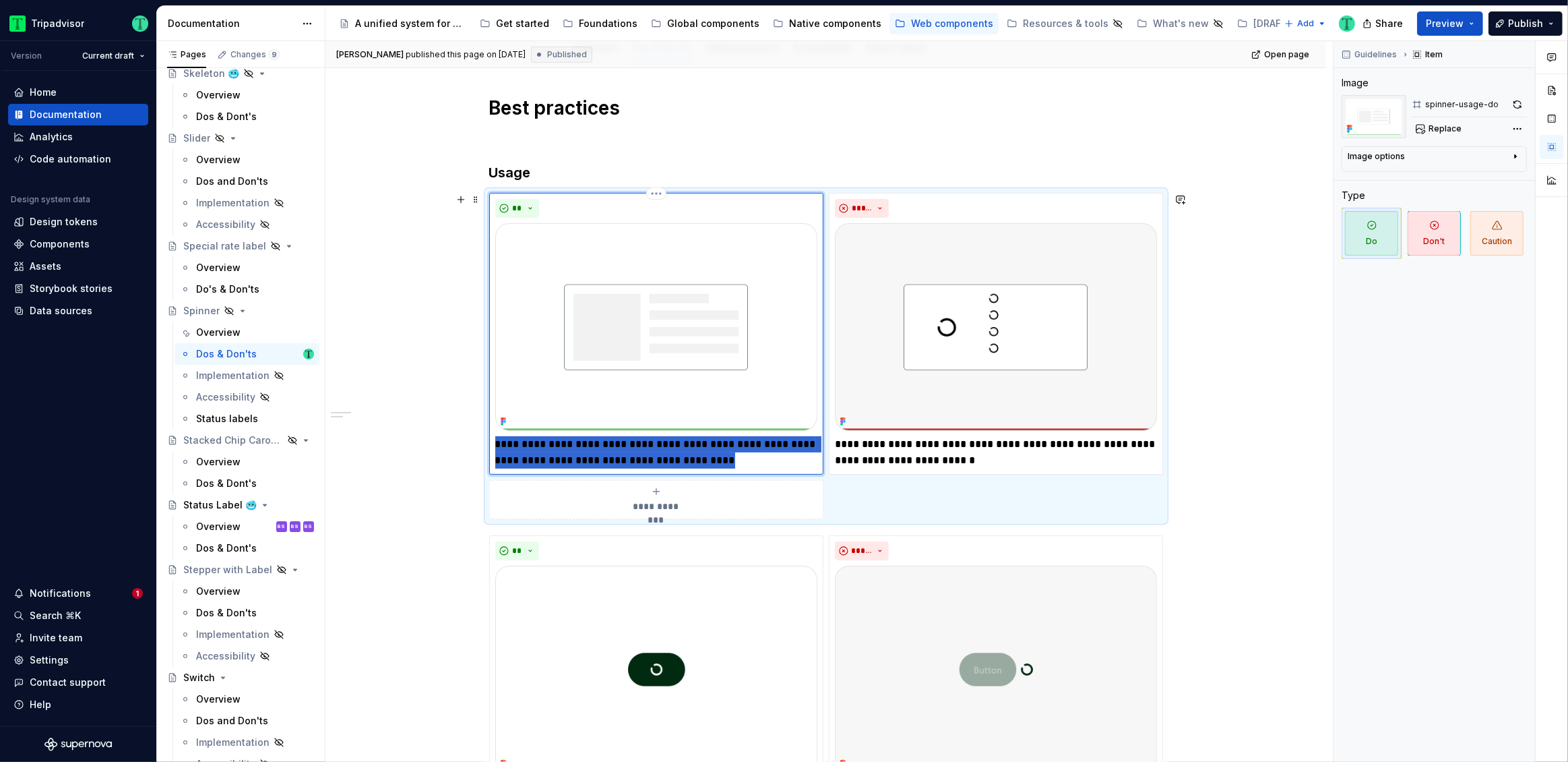
click at [638, 454] on p "**********" at bounding box center [656, 453] width 322 height 32
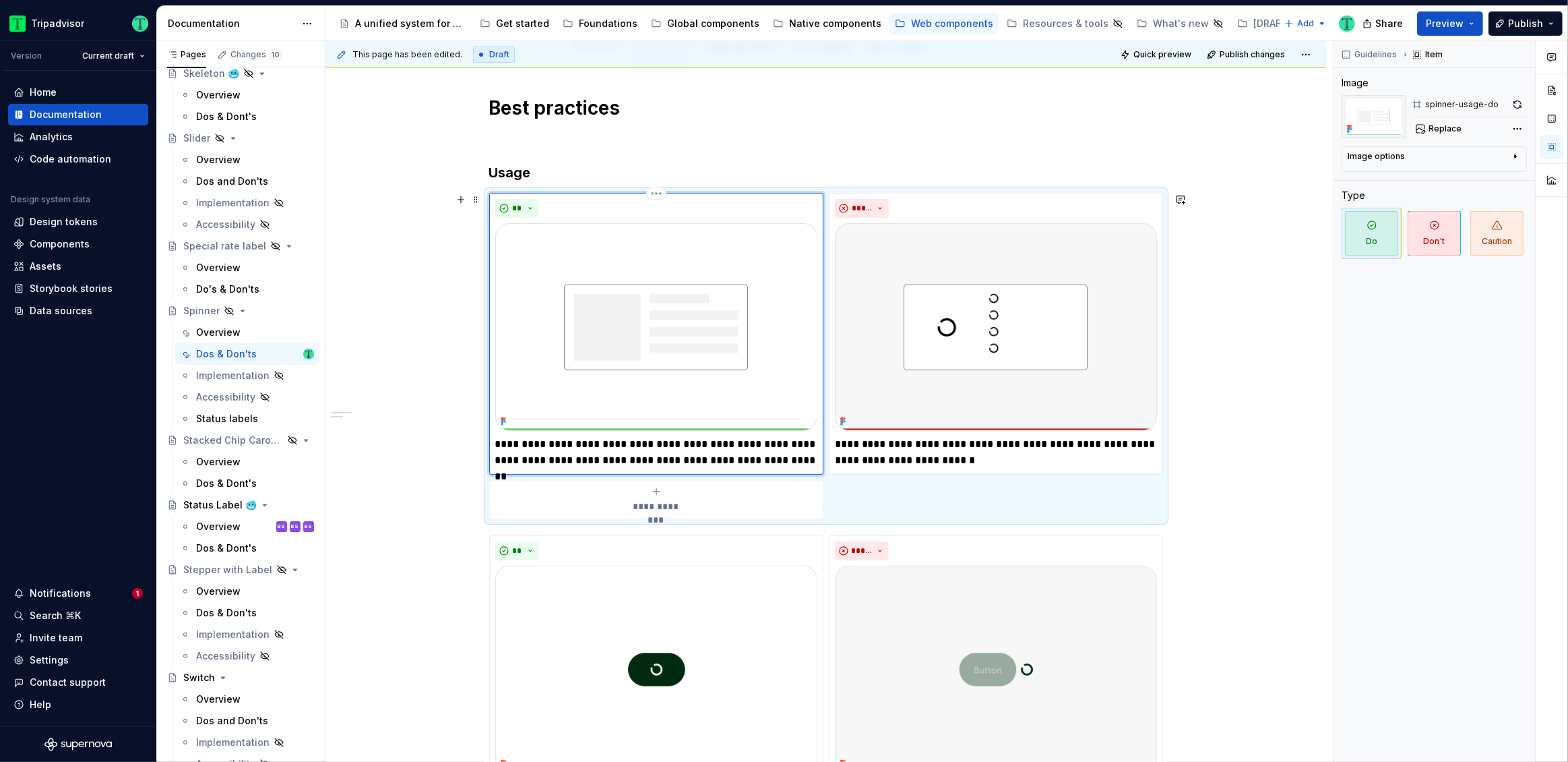
click at [595, 443] on p "**********" at bounding box center [656, 453] width 322 height 32
type textarea "*"
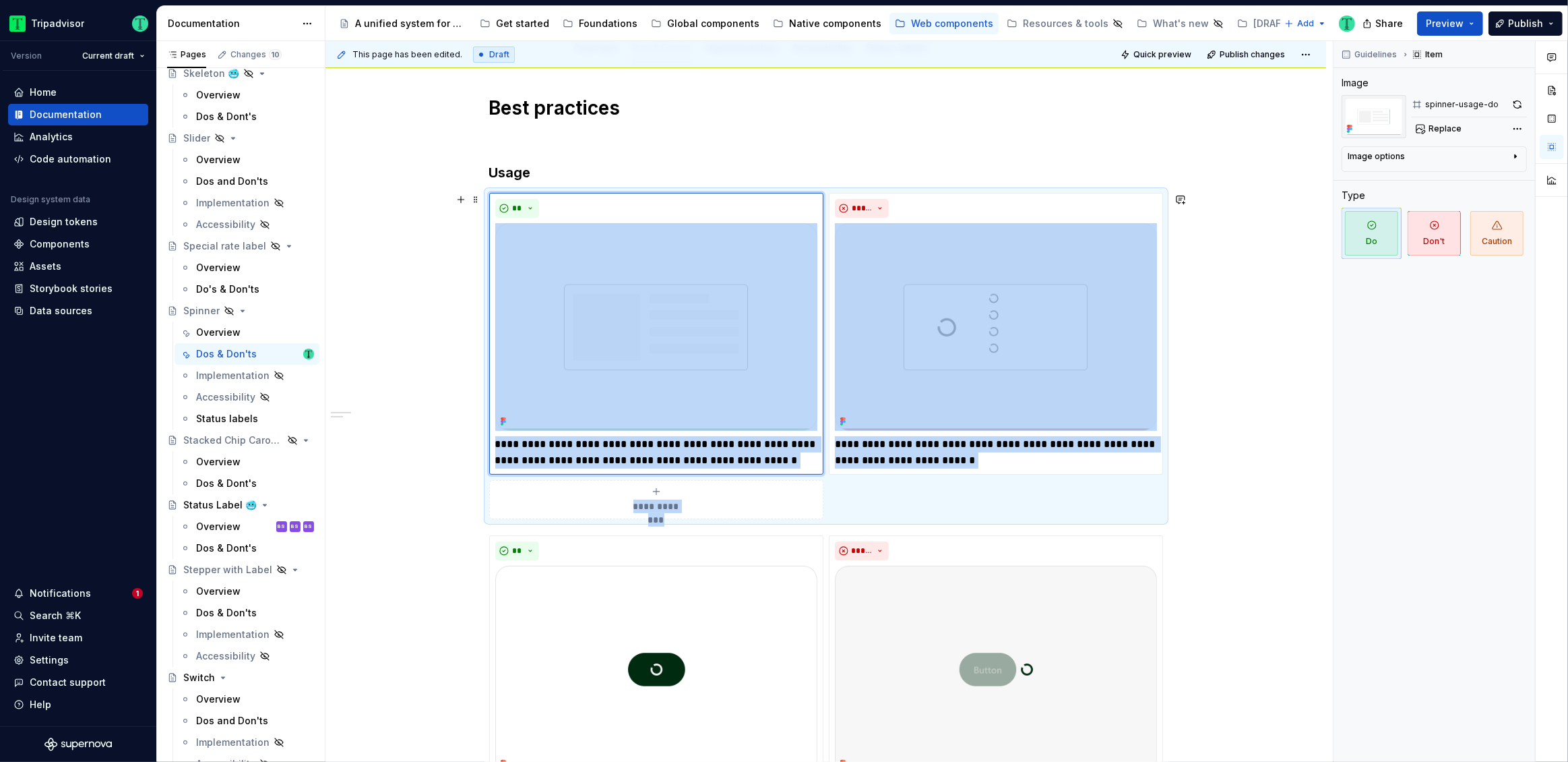
scroll to position [318, 0]
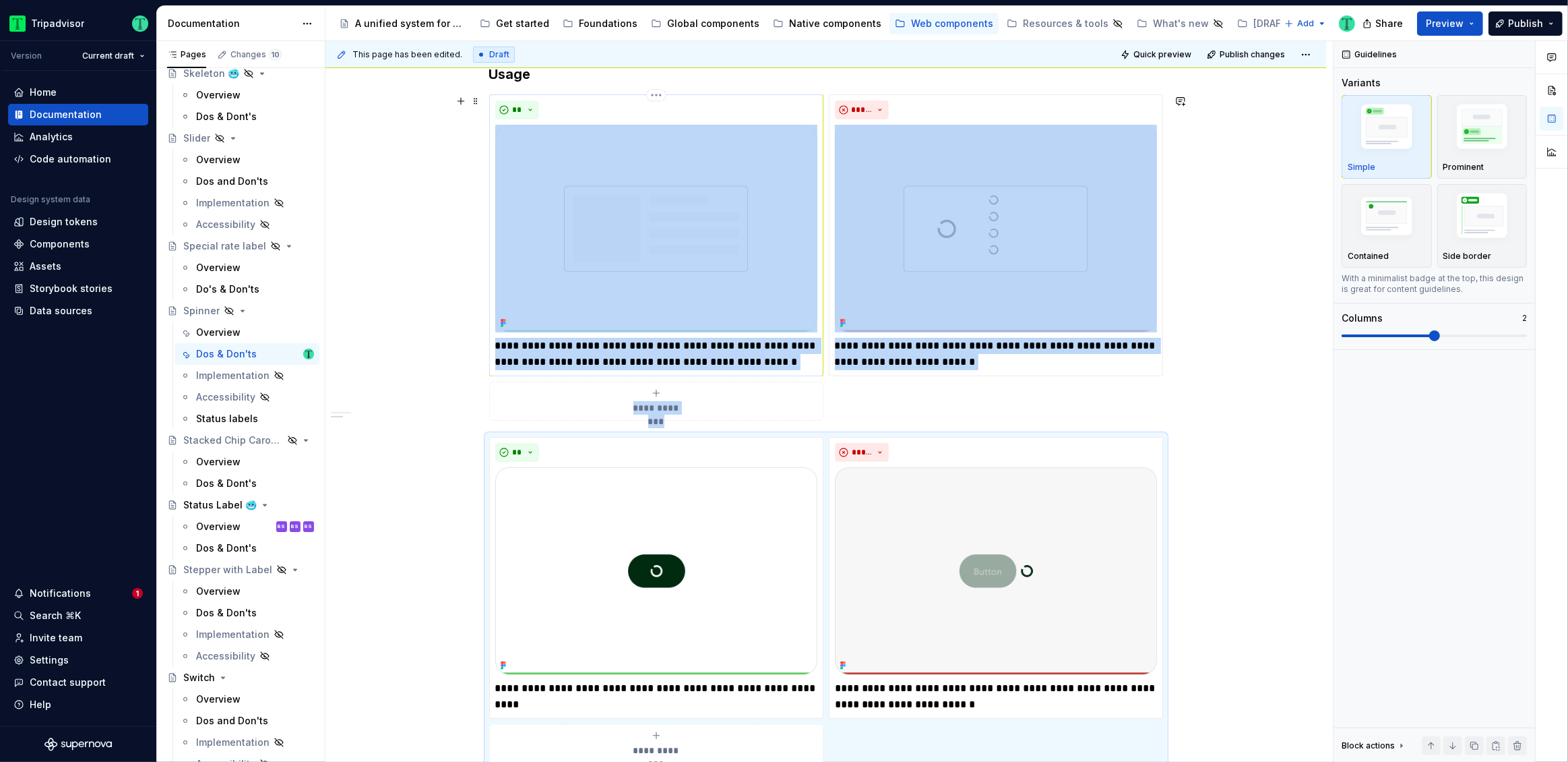
click at [776, 267] on img at bounding box center [656, 228] width 322 height 208
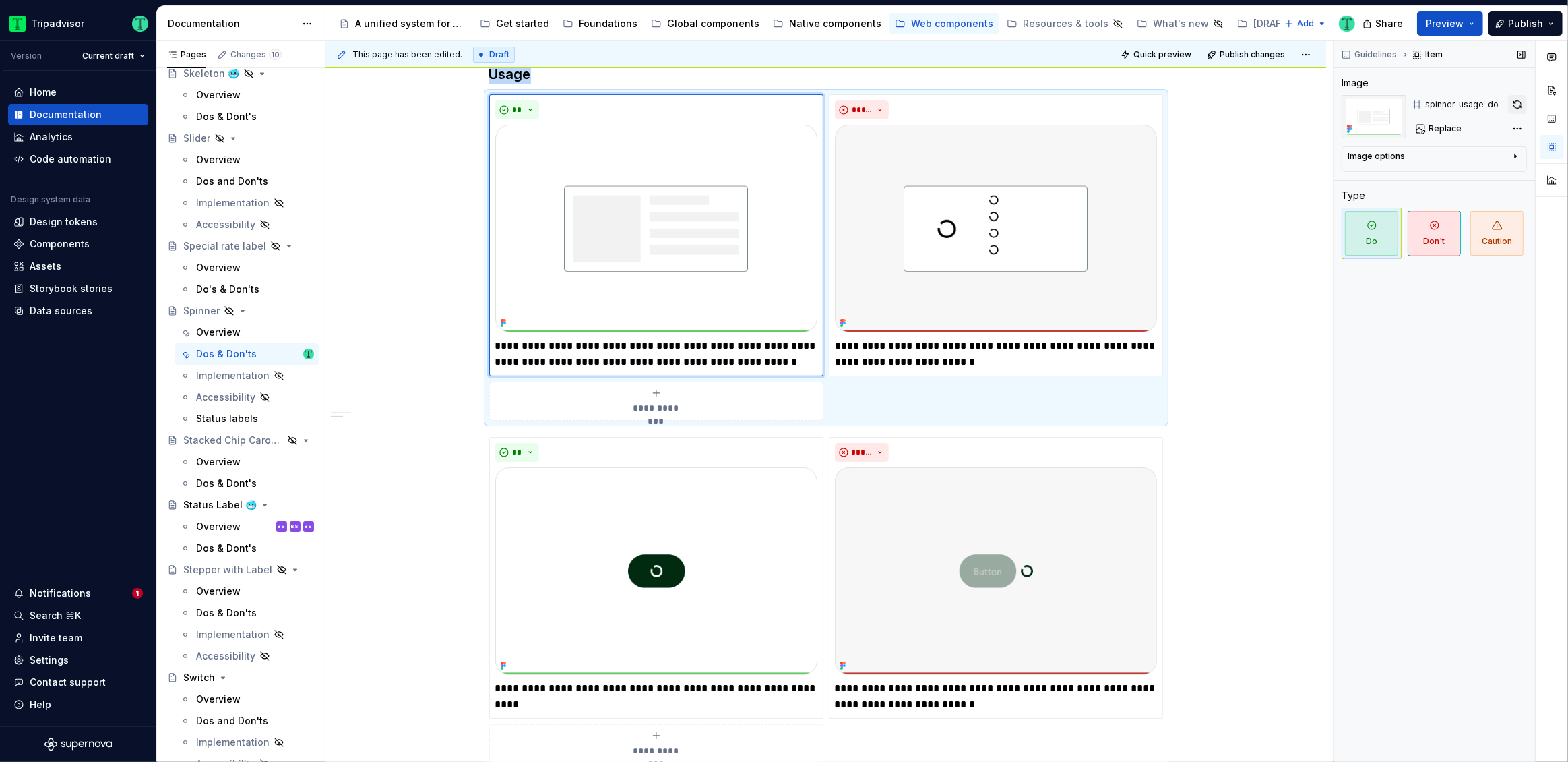
click at [1516, 107] on button "button" at bounding box center [1517, 104] width 19 height 19
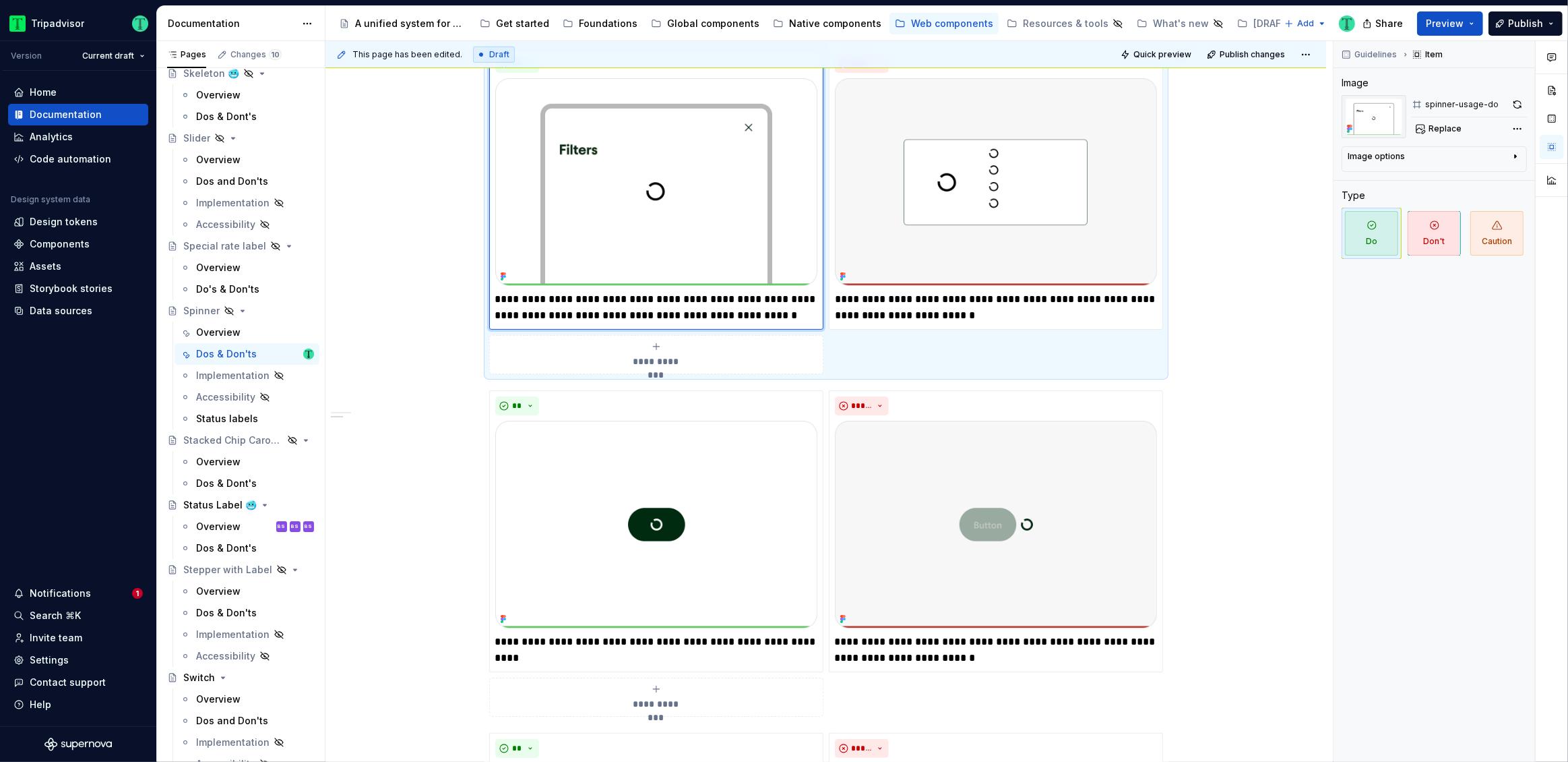
scroll to position [266, 0]
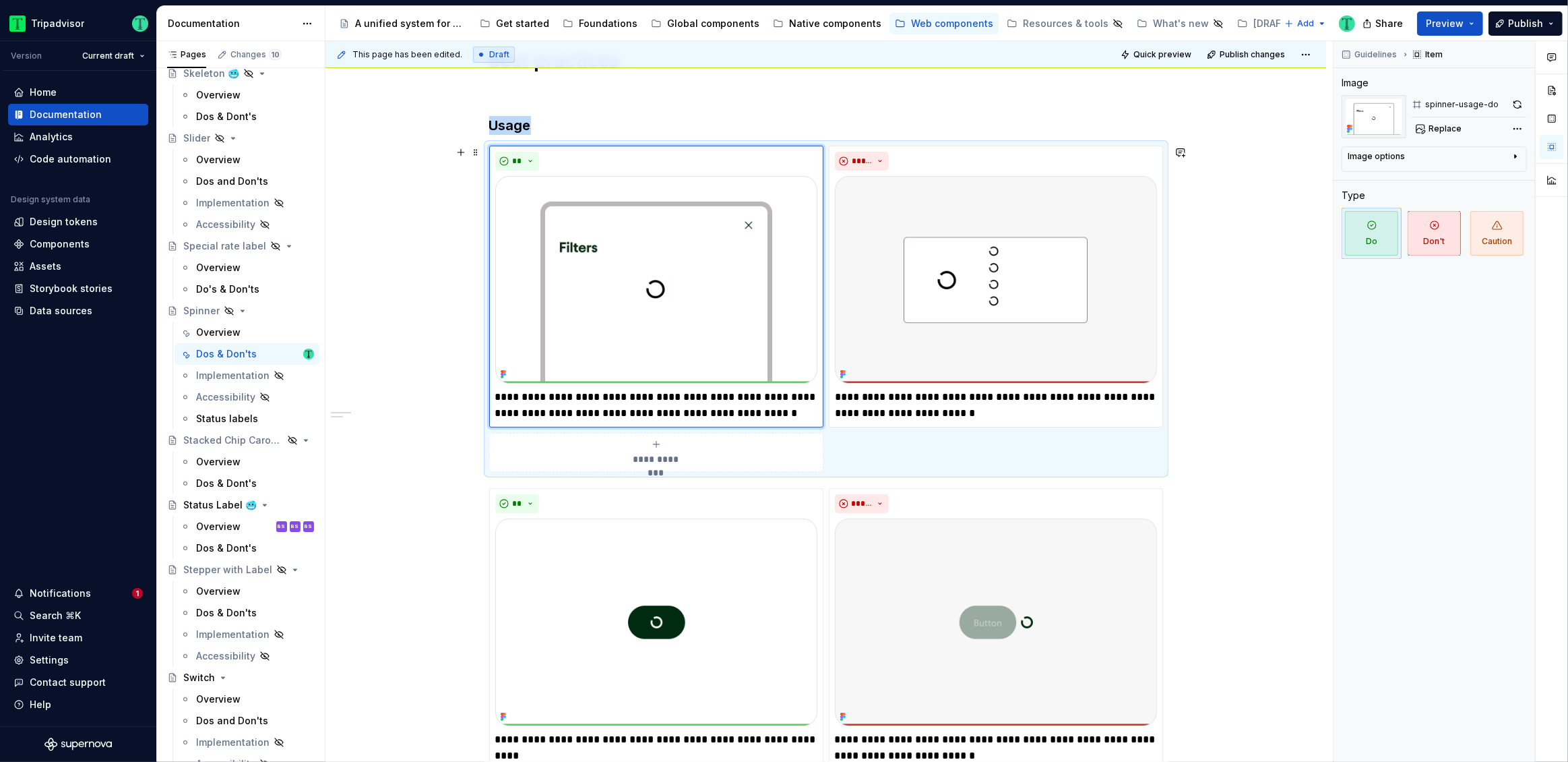
click at [1260, 305] on div "**********" at bounding box center [826, 749] width 1001 height 1466
click at [52, 305] on div "Data sources" at bounding box center [61, 310] width 63 height 14
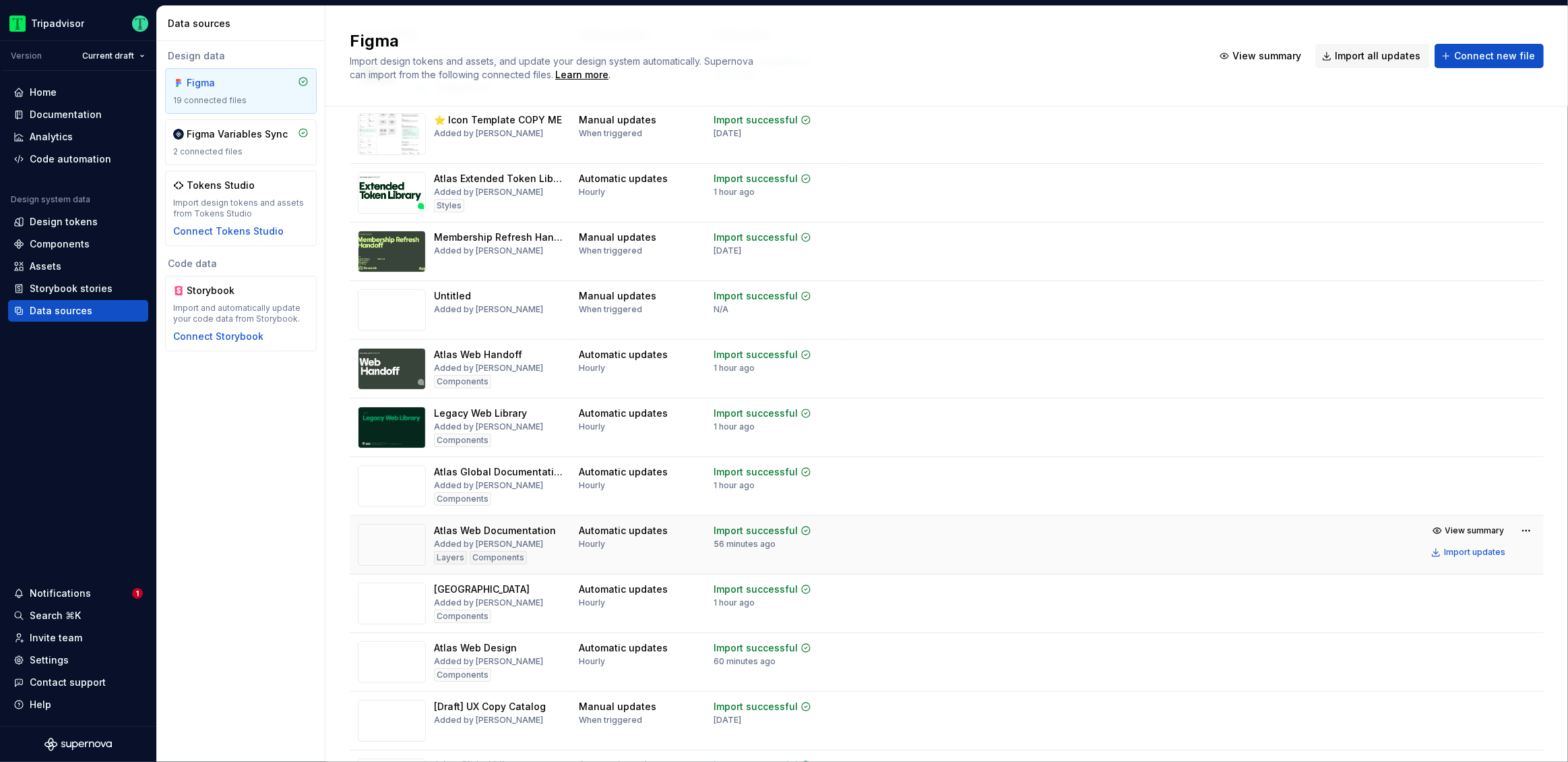
scroll to position [99, 0]
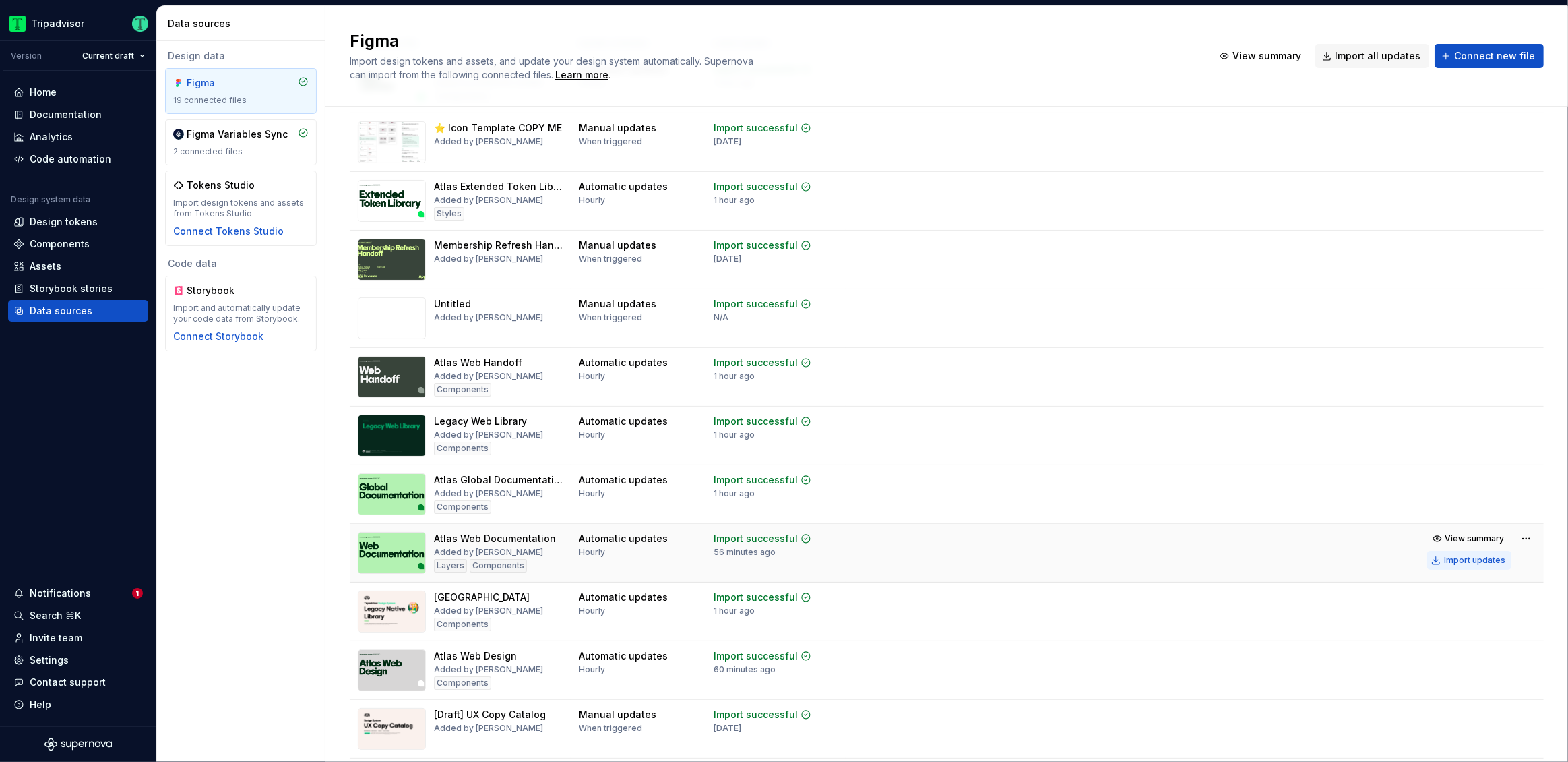
click at [1463, 555] on div "Import updates" at bounding box center [1475, 560] width 61 height 11
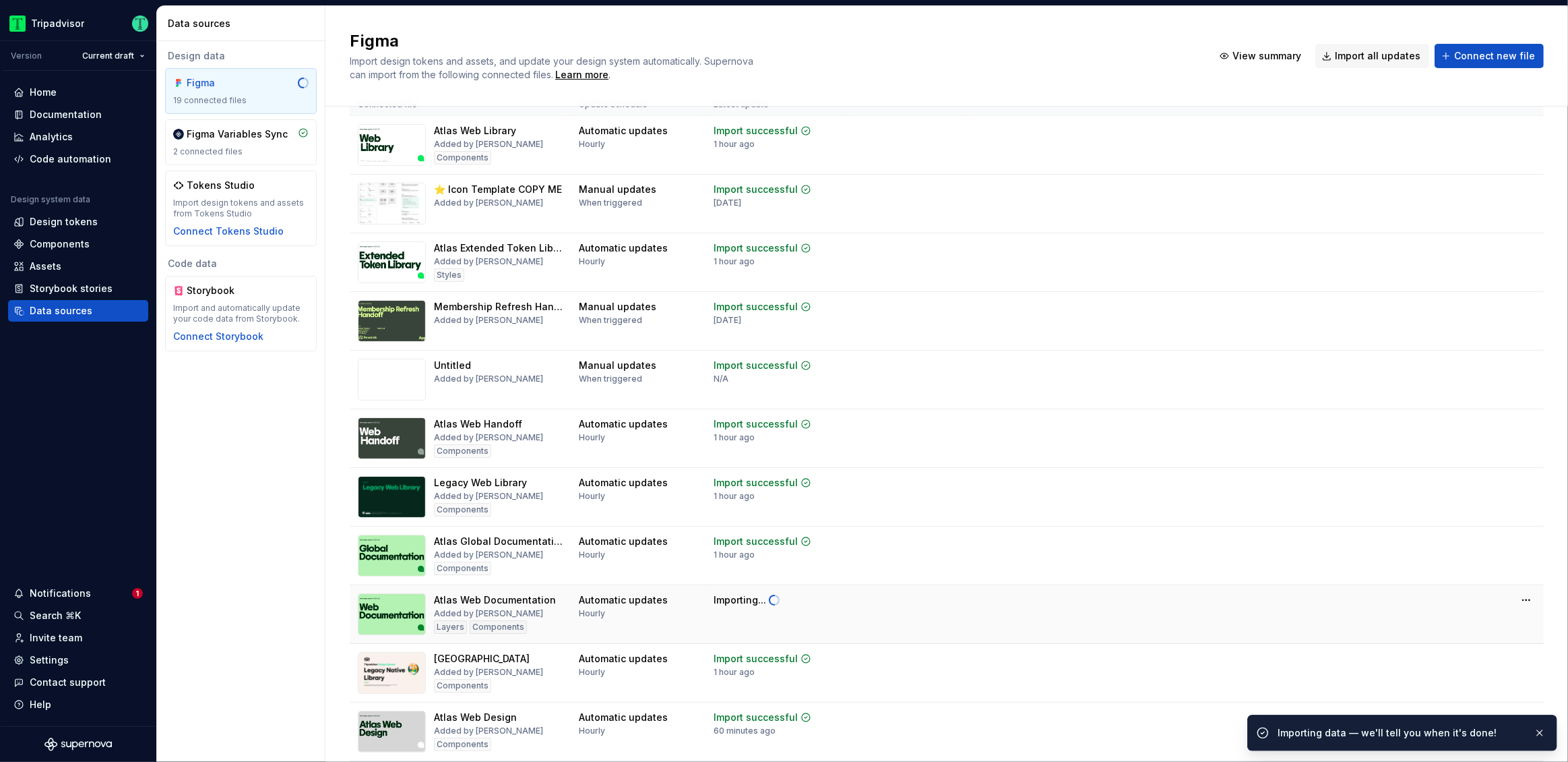
scroll to position [0, 0]
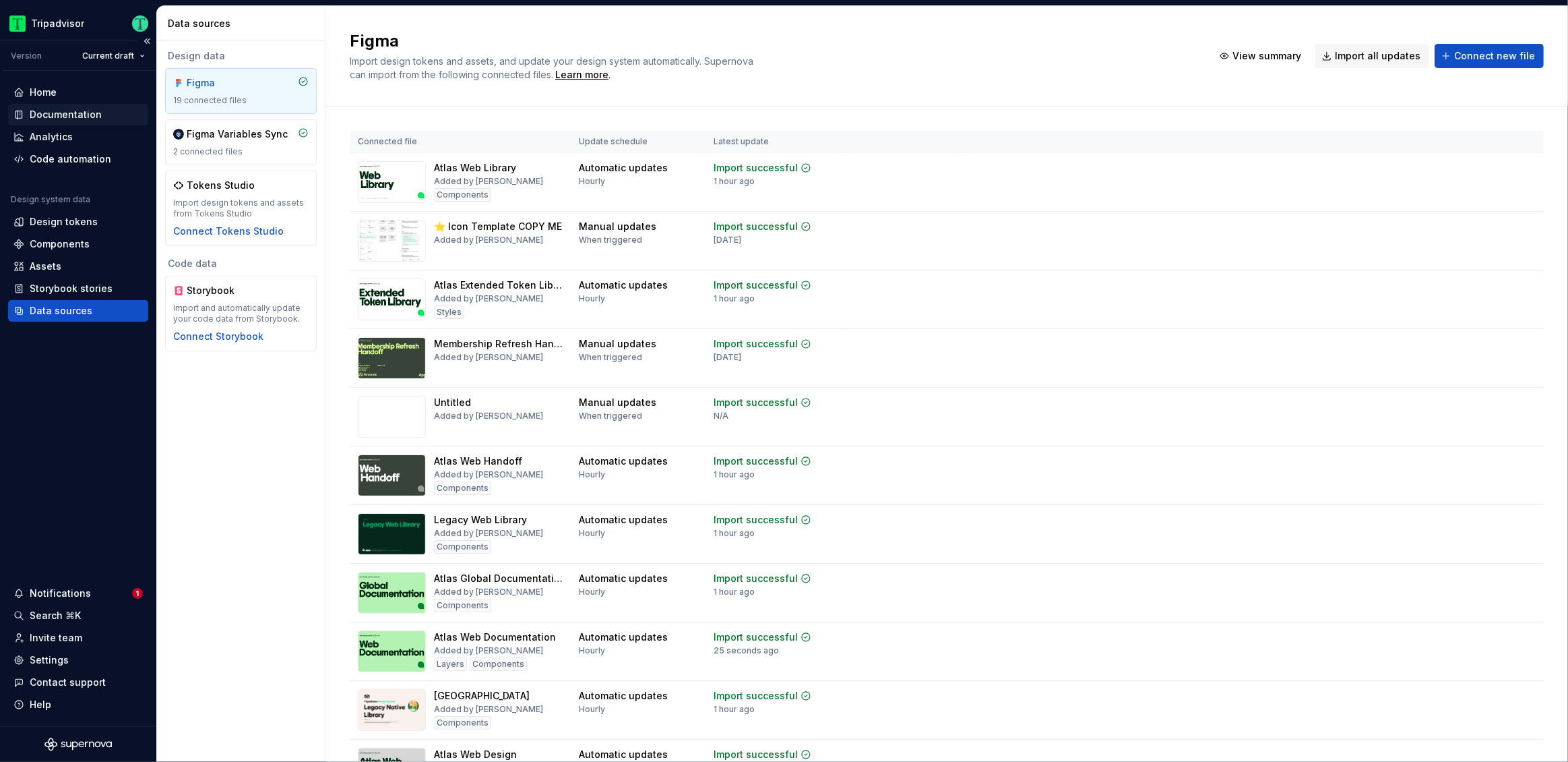
click at [70, 109] on div "Documentation" at bounding box center [65, 114] width 72 height 14
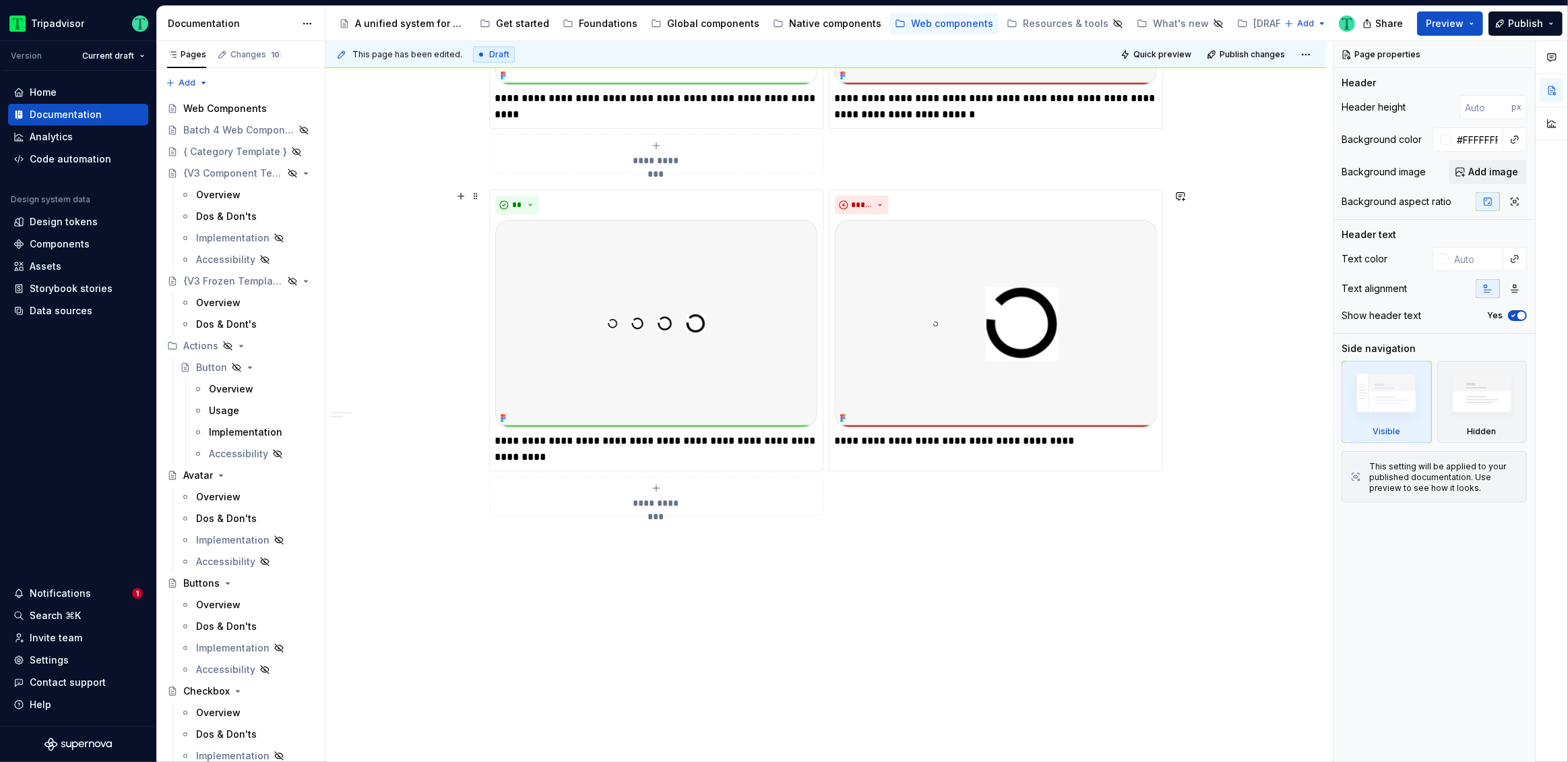
scroll to position [887, 0]
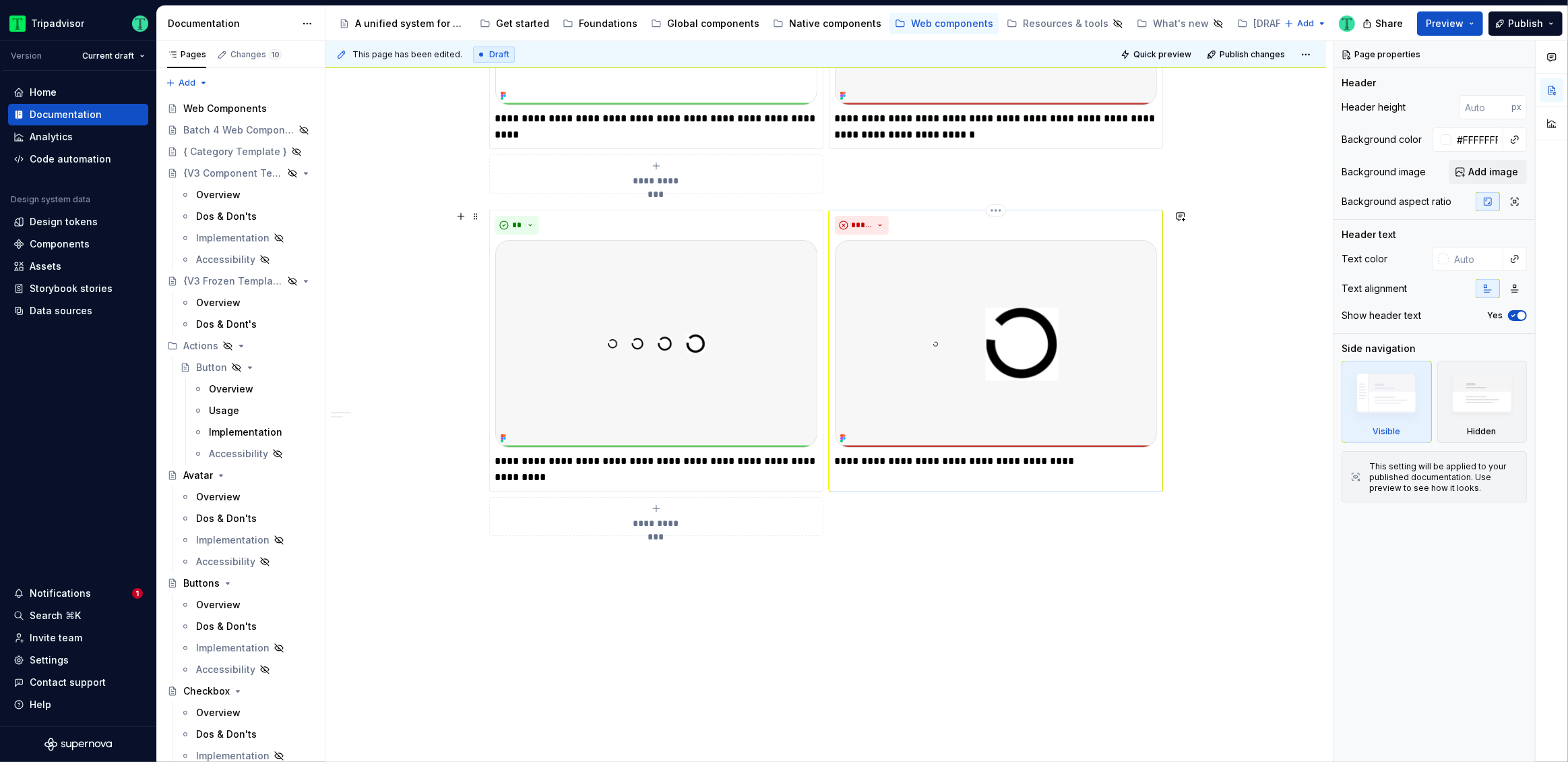
click at [924, 360] on img at bounding box center [996, 343] width 322 height 208
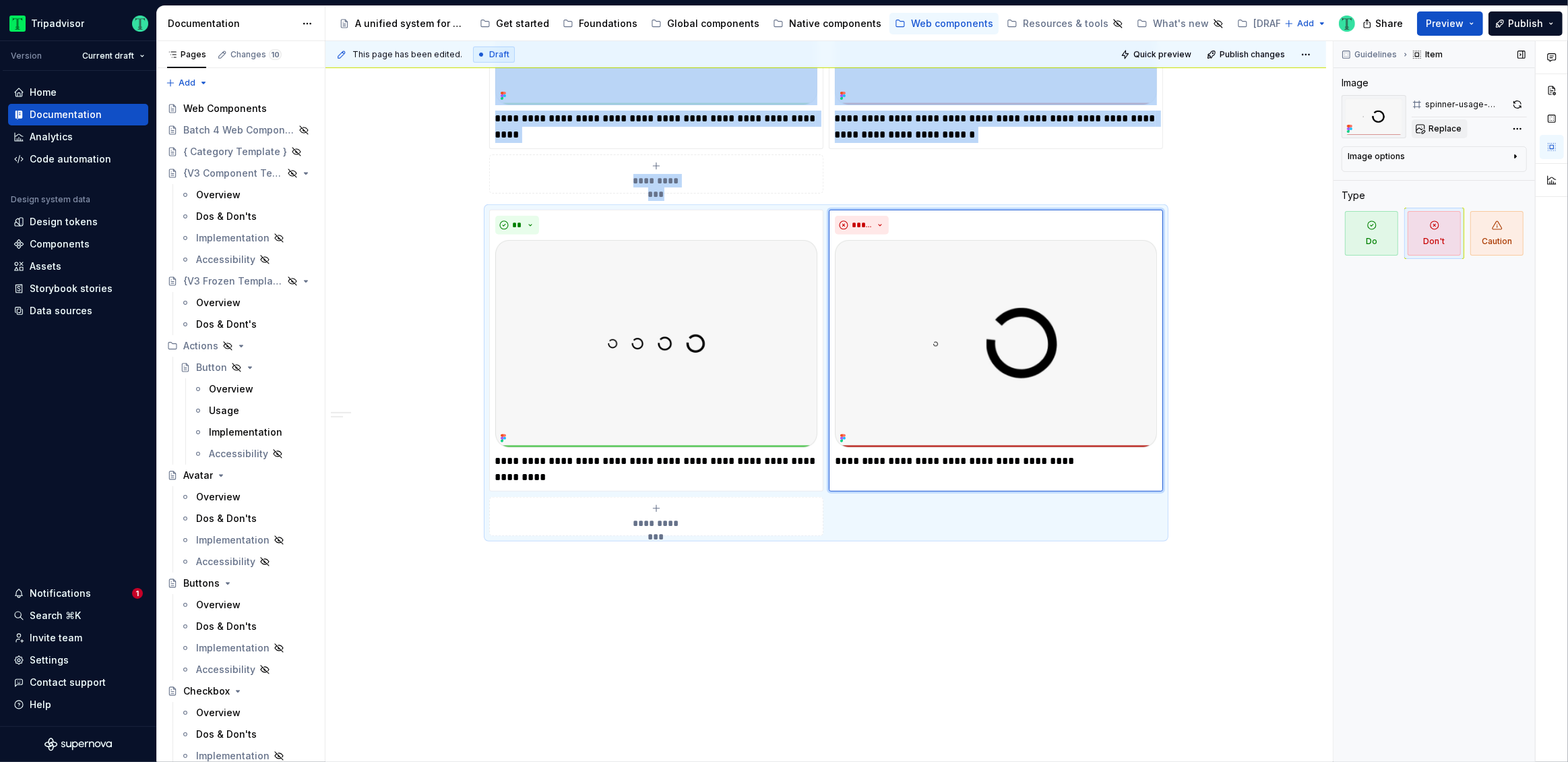
click at [1458, 128] on span "Replace" at bounding box center [1444, 128] width 33 height 11
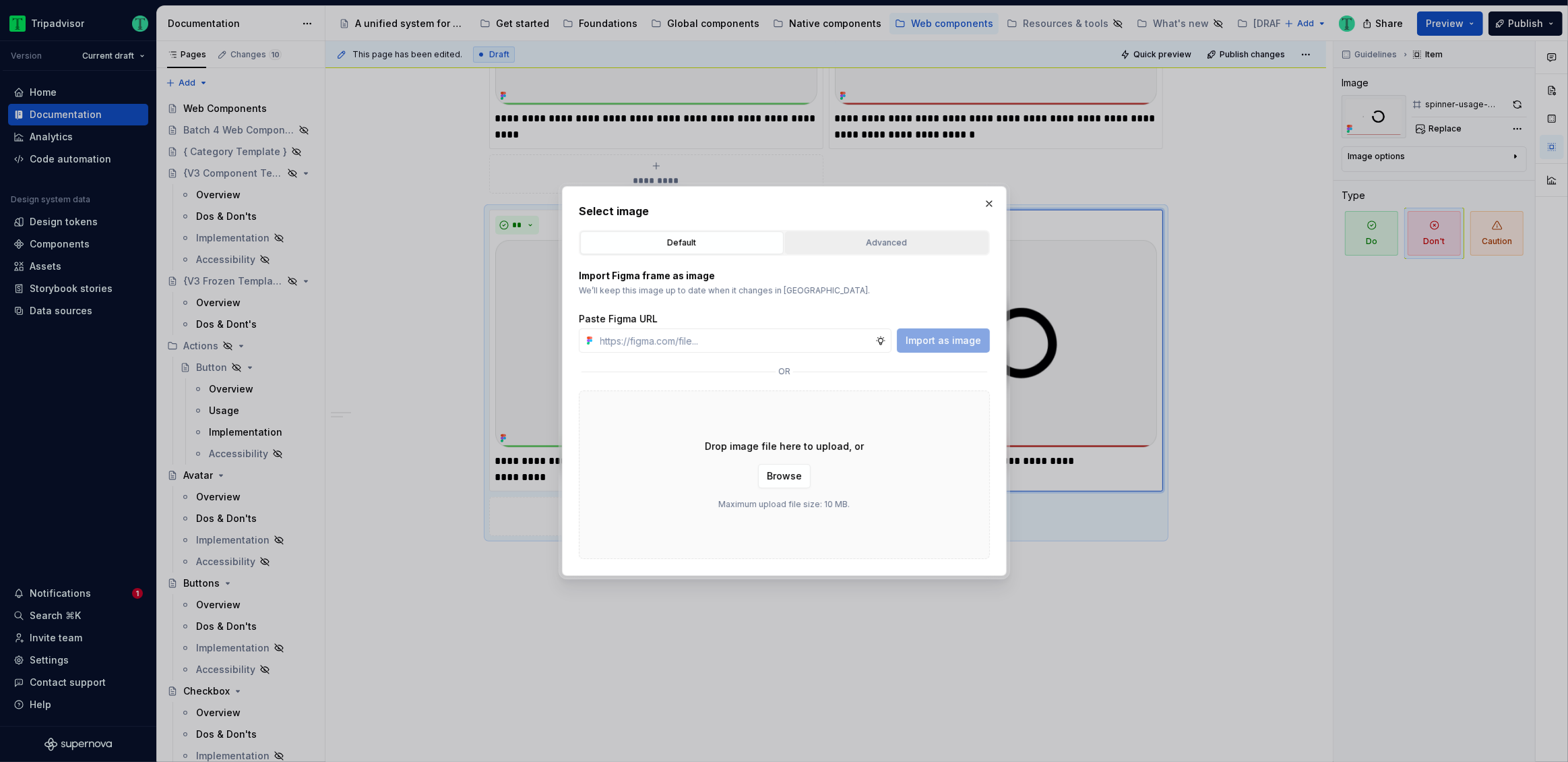
click at [848, 243] on div "Advanced" at bounding box center [887, 242] width 194 height 14
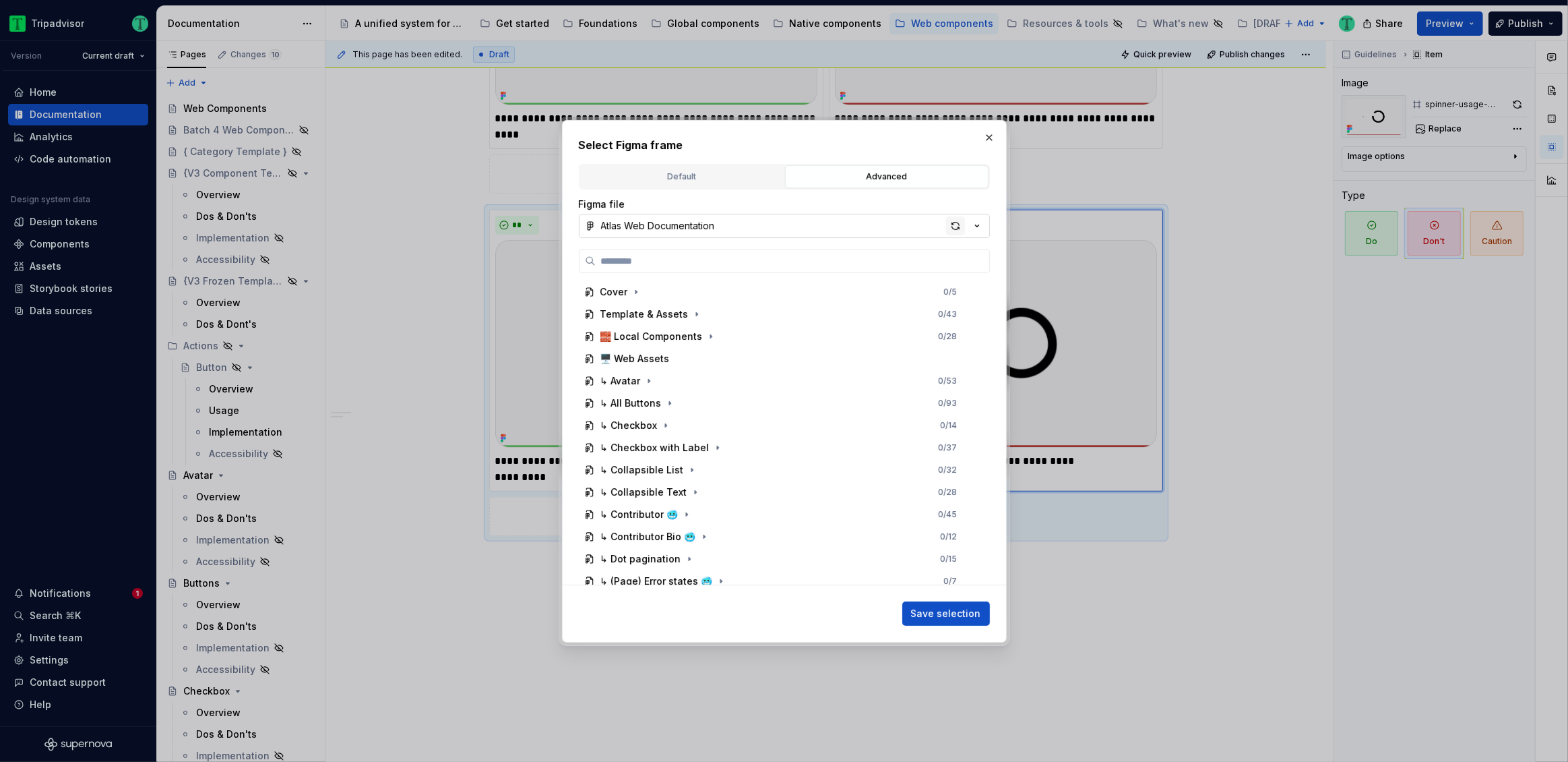
click at [958, 222] on div "button" at bounding box center [955, 225] width 19 height 19
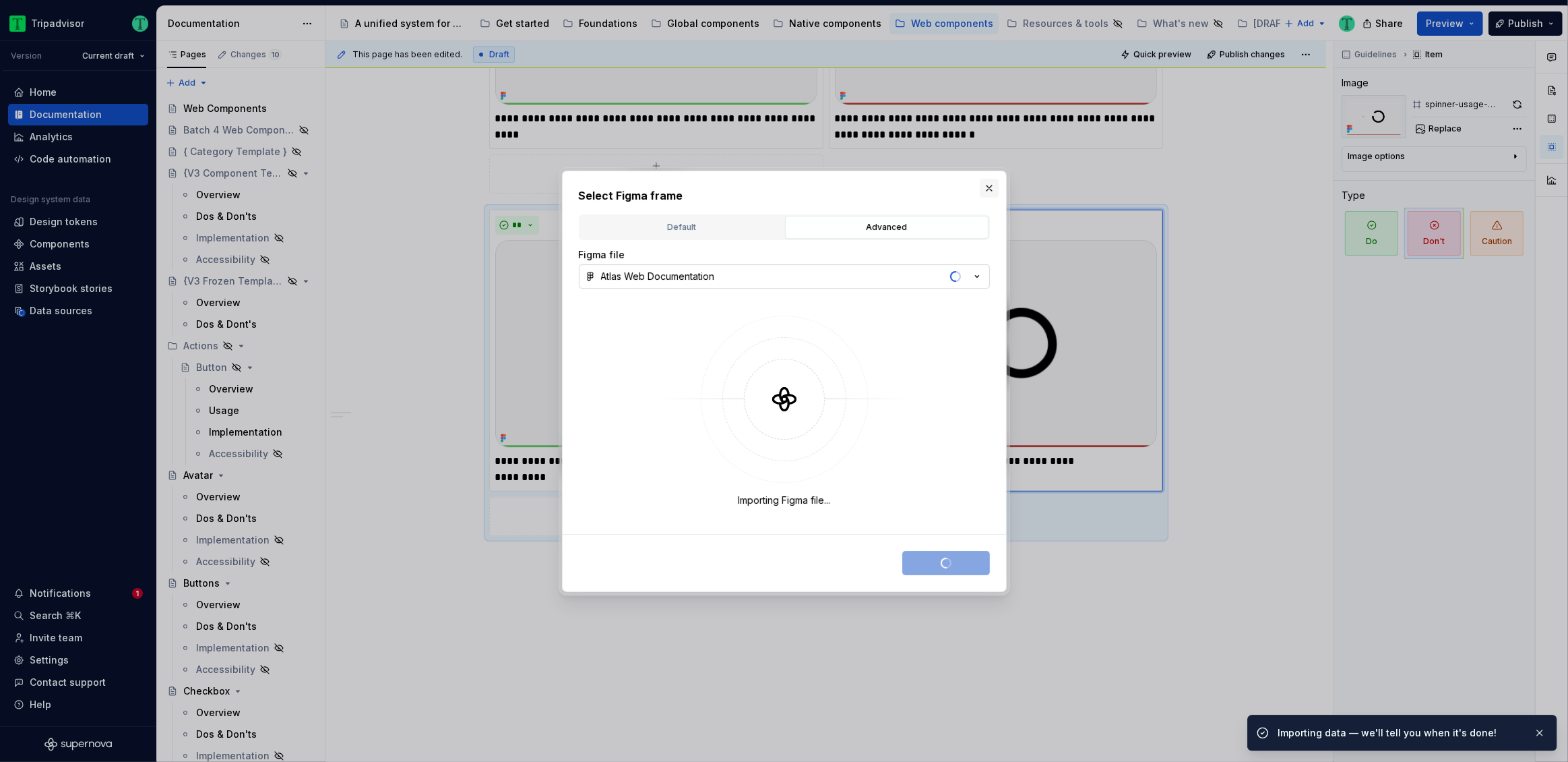
click at [986, 187] on button "button" at bounding box center [989, 187] width 19 height 19
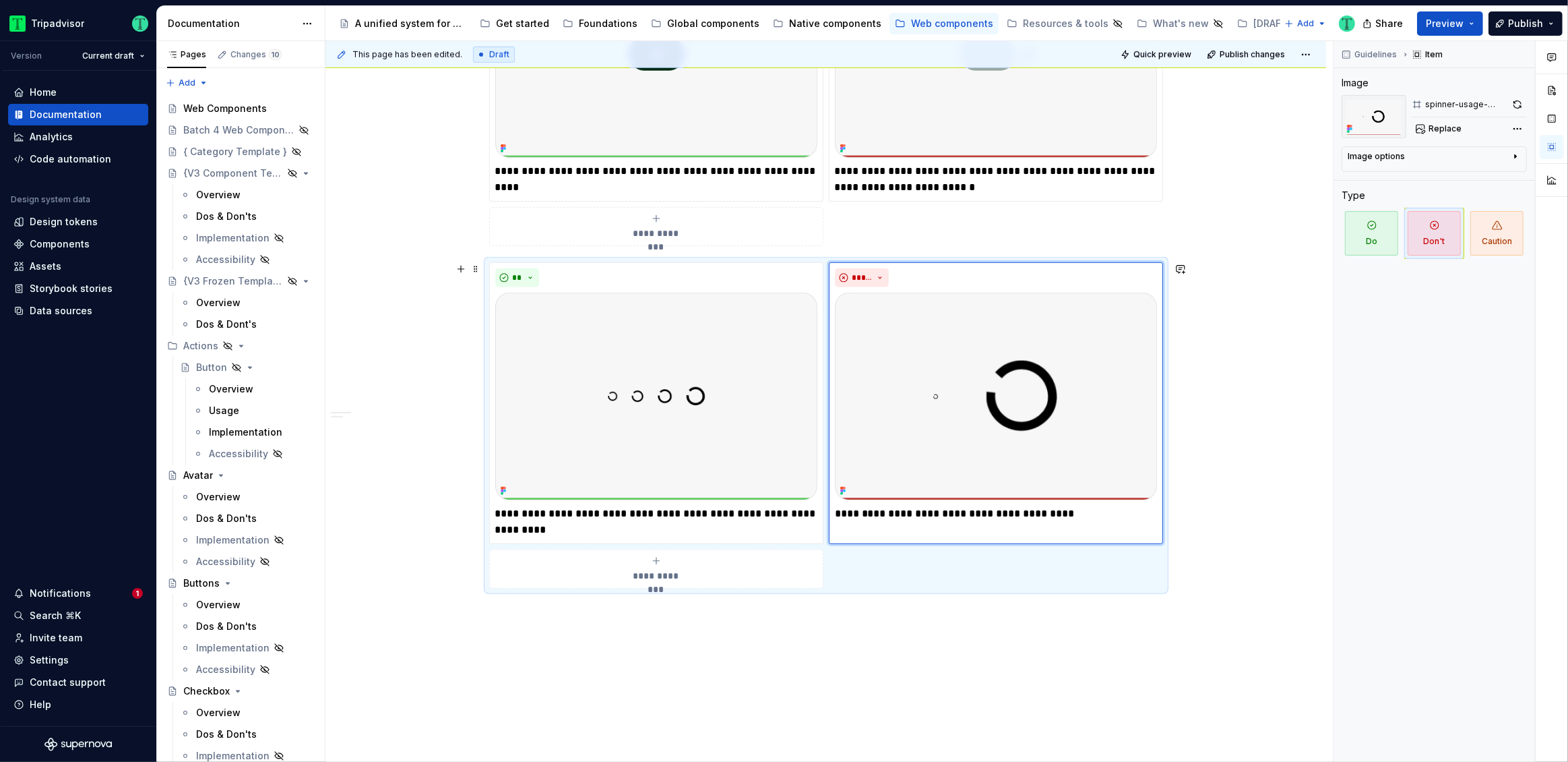
scroll to position [836, 0]
click at [1522, 103] on button "button" at bounding box center [1518, 104] width 19 height 19
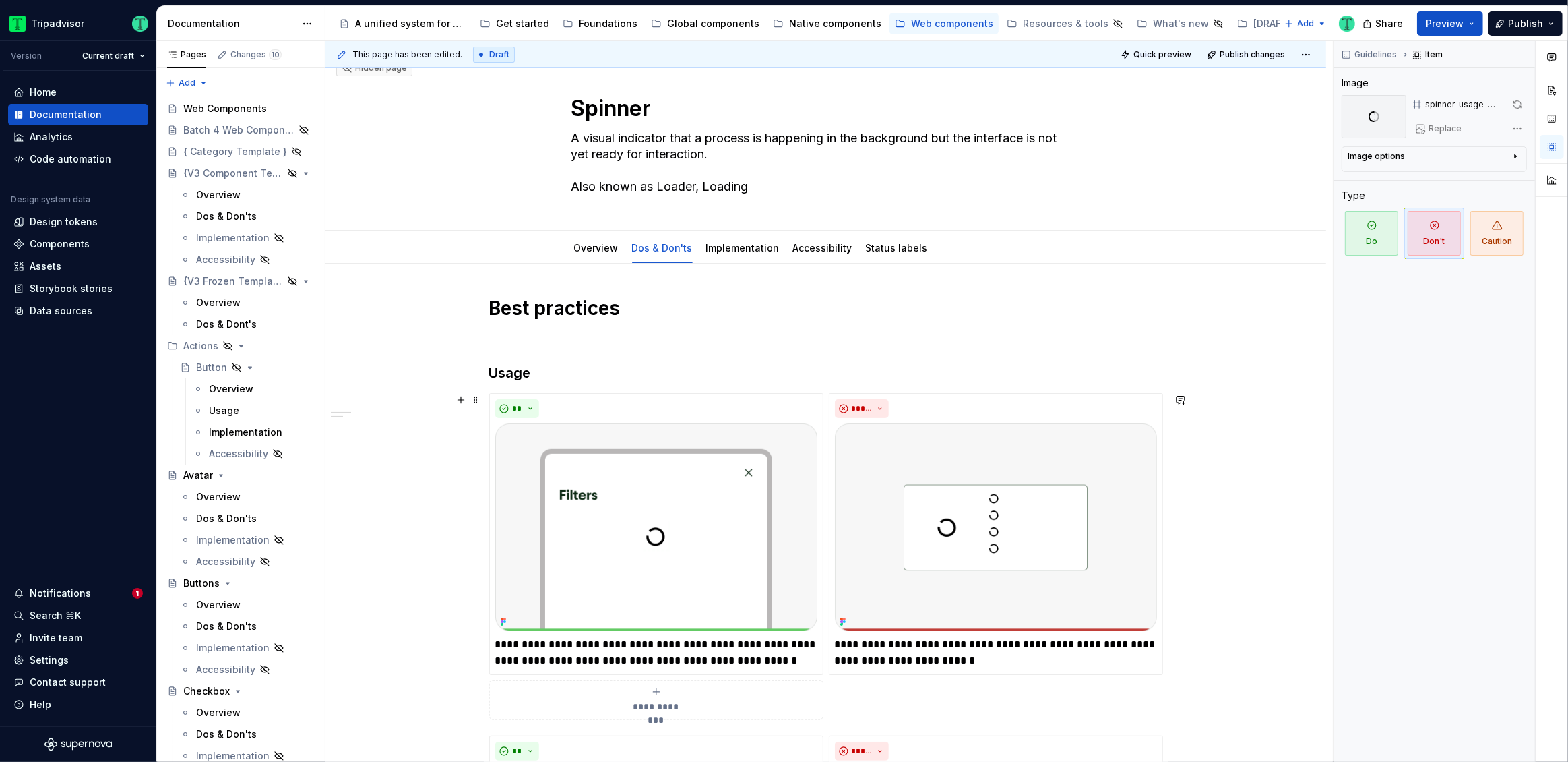
scroll to position [0, 0]
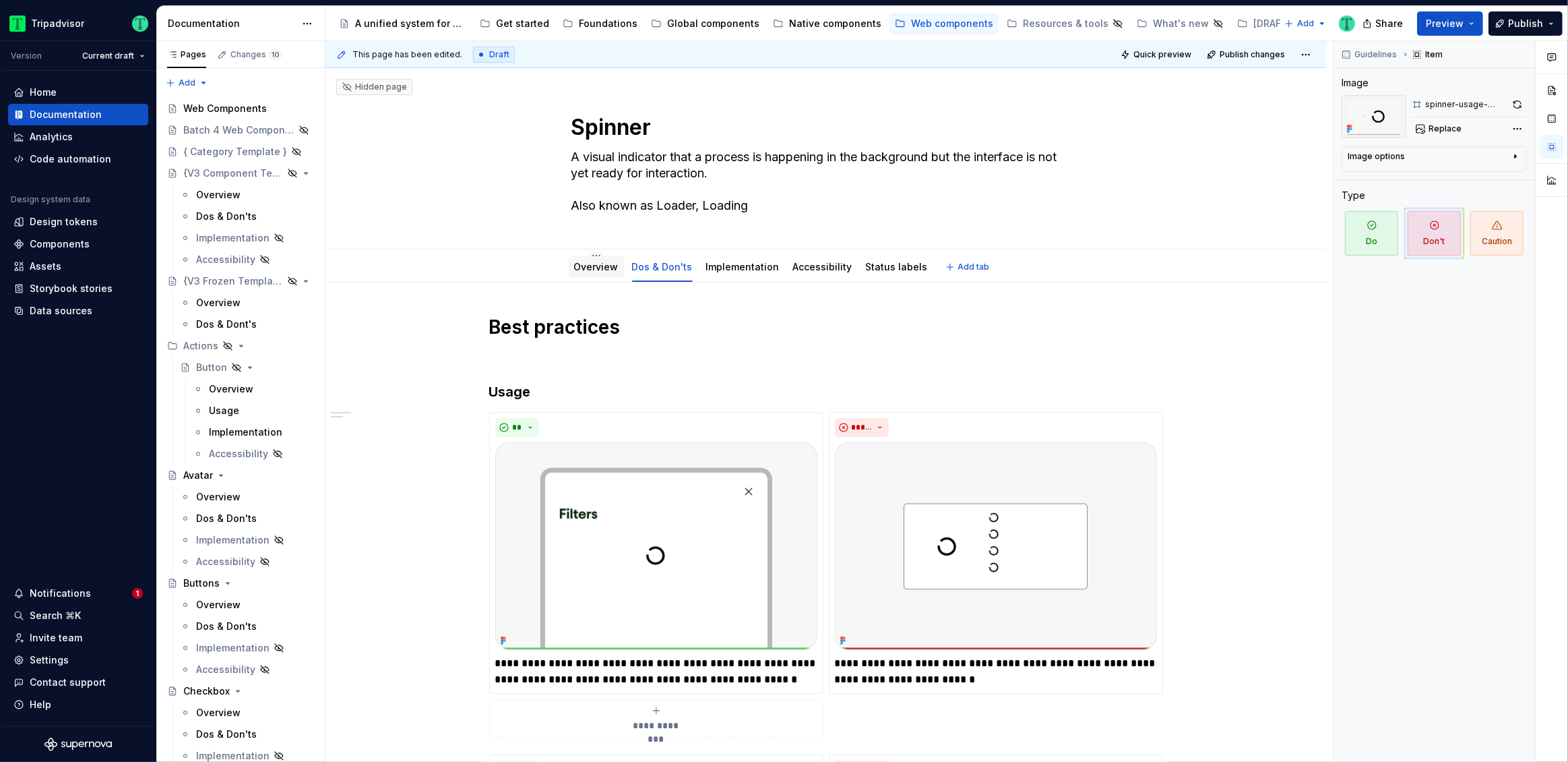
click at [591, 270] on link "Overview" at bounding box center [596, 267] width 44 height 11
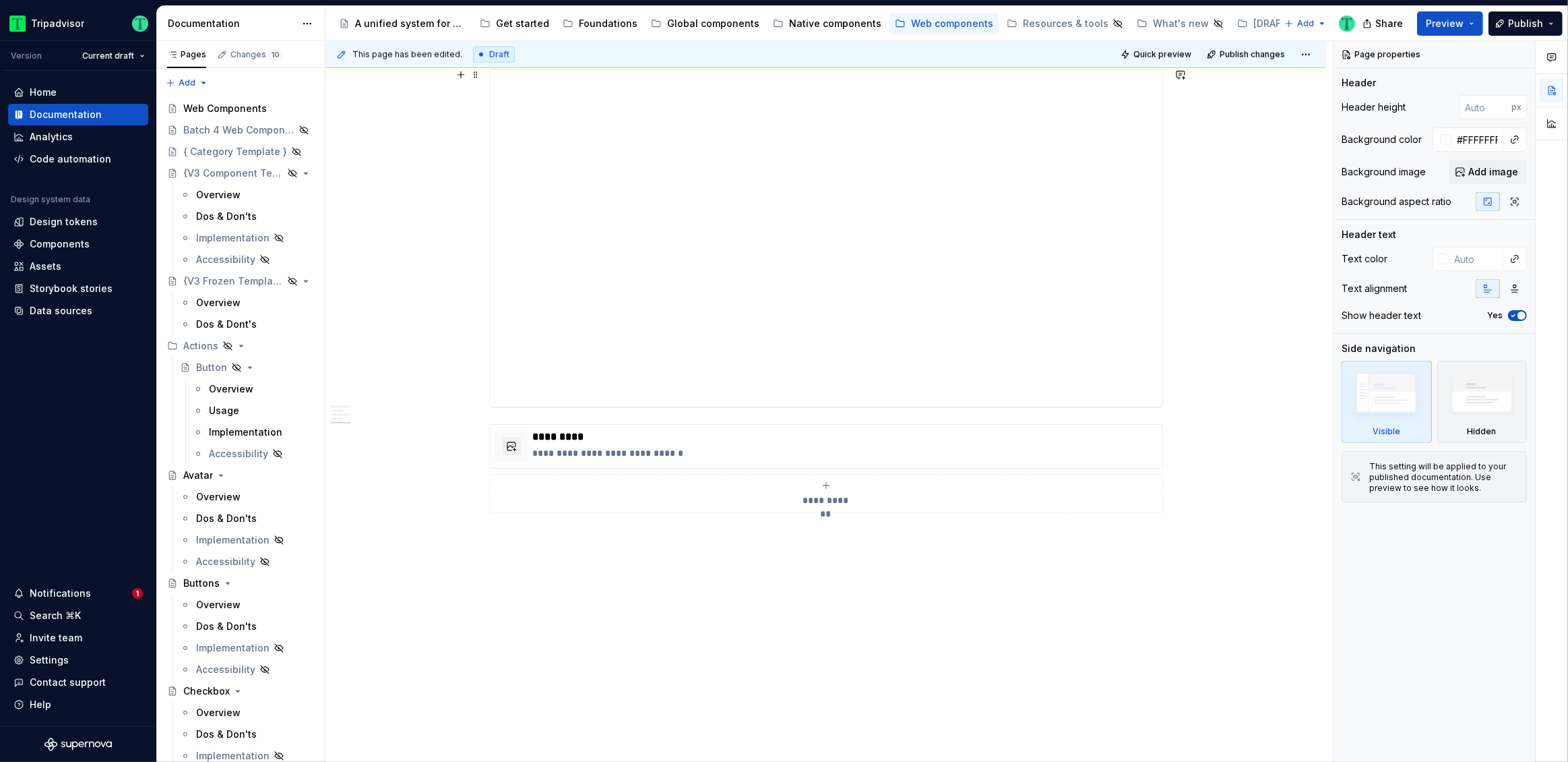
scroll to position [1581, 0]
type textarea "*"
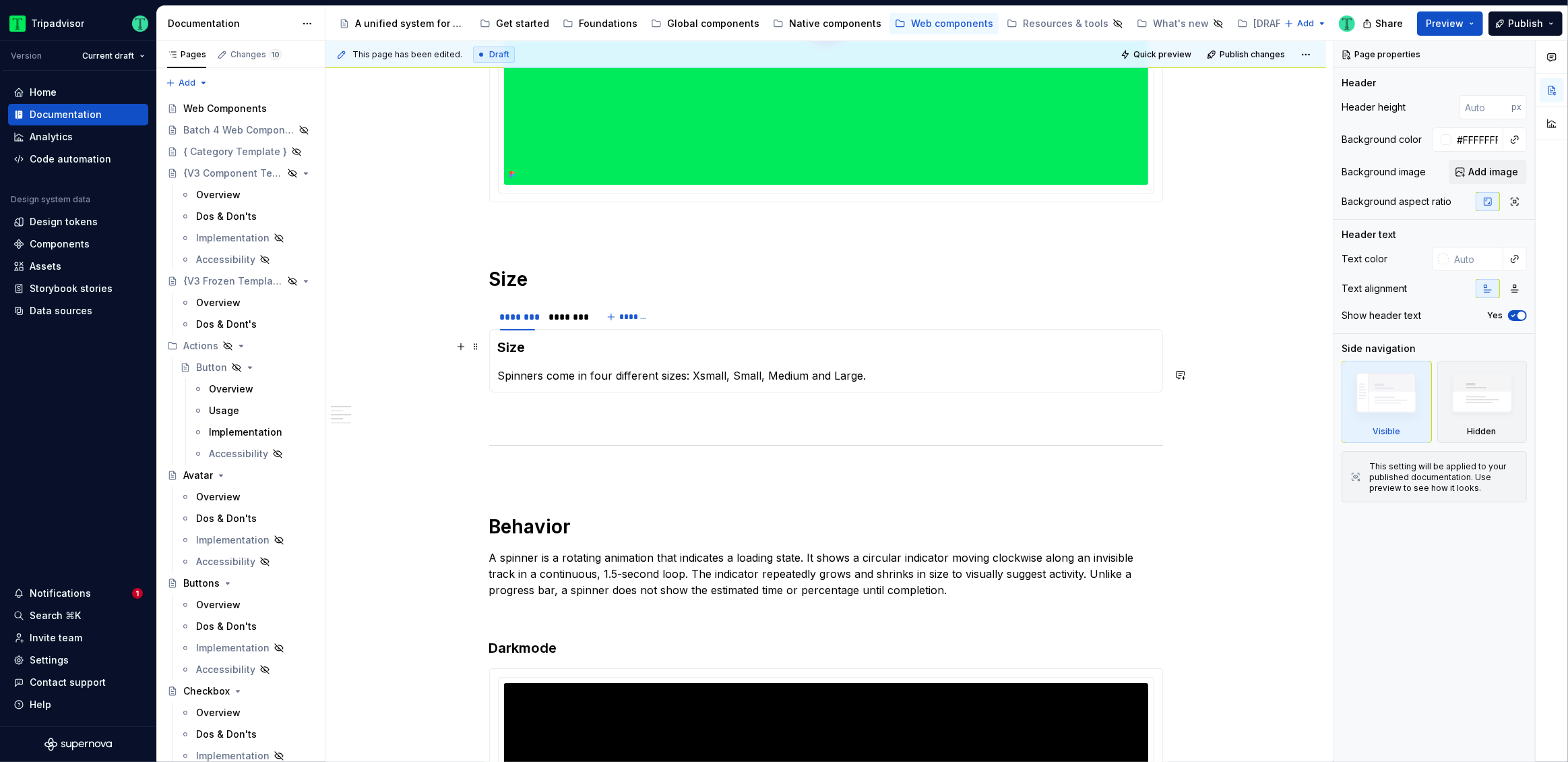
scroll to position [472, 0]
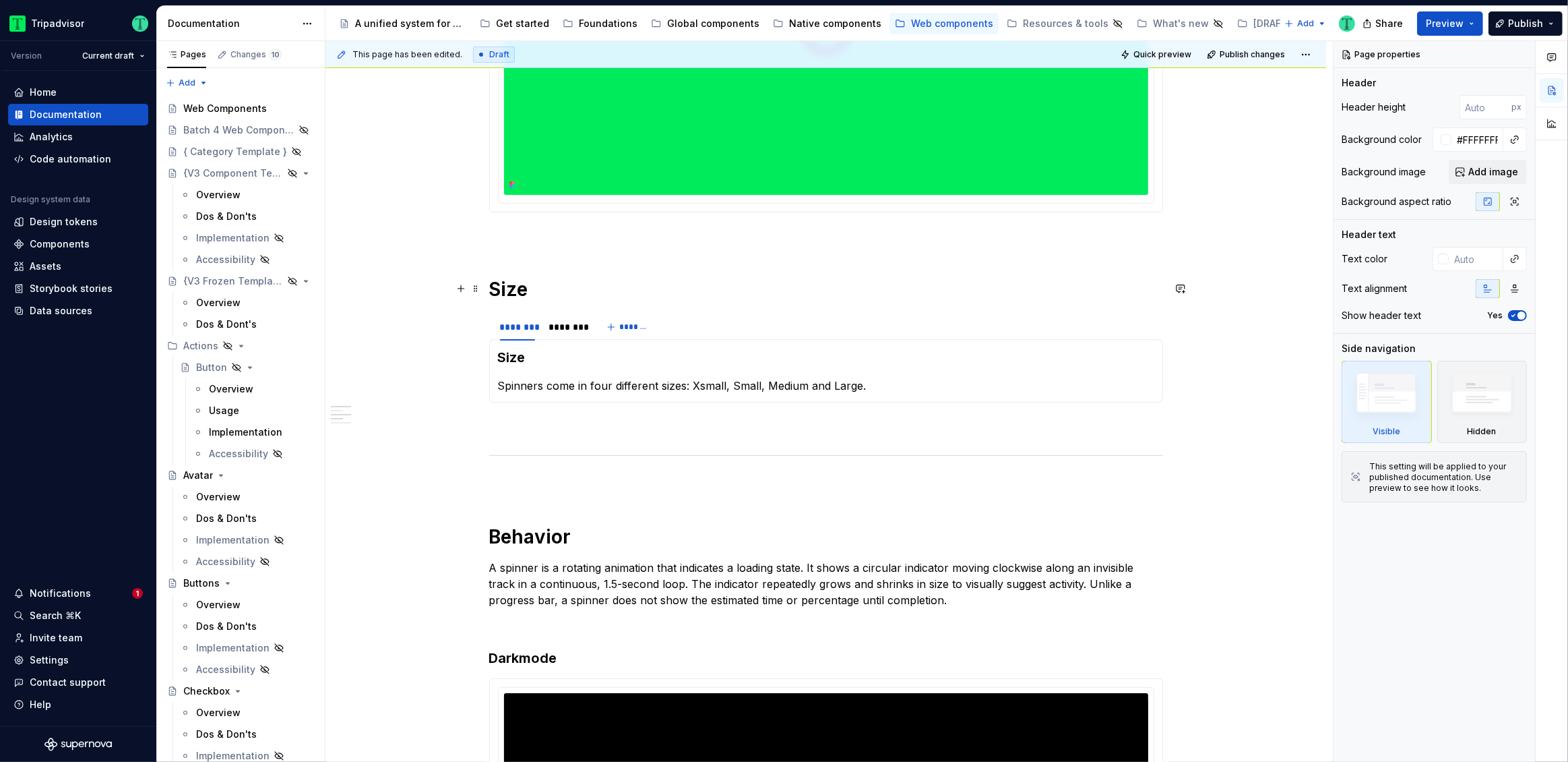
click at [491, 286] on h1 "Size" at bounding box center [826, 289] width 674 height 24
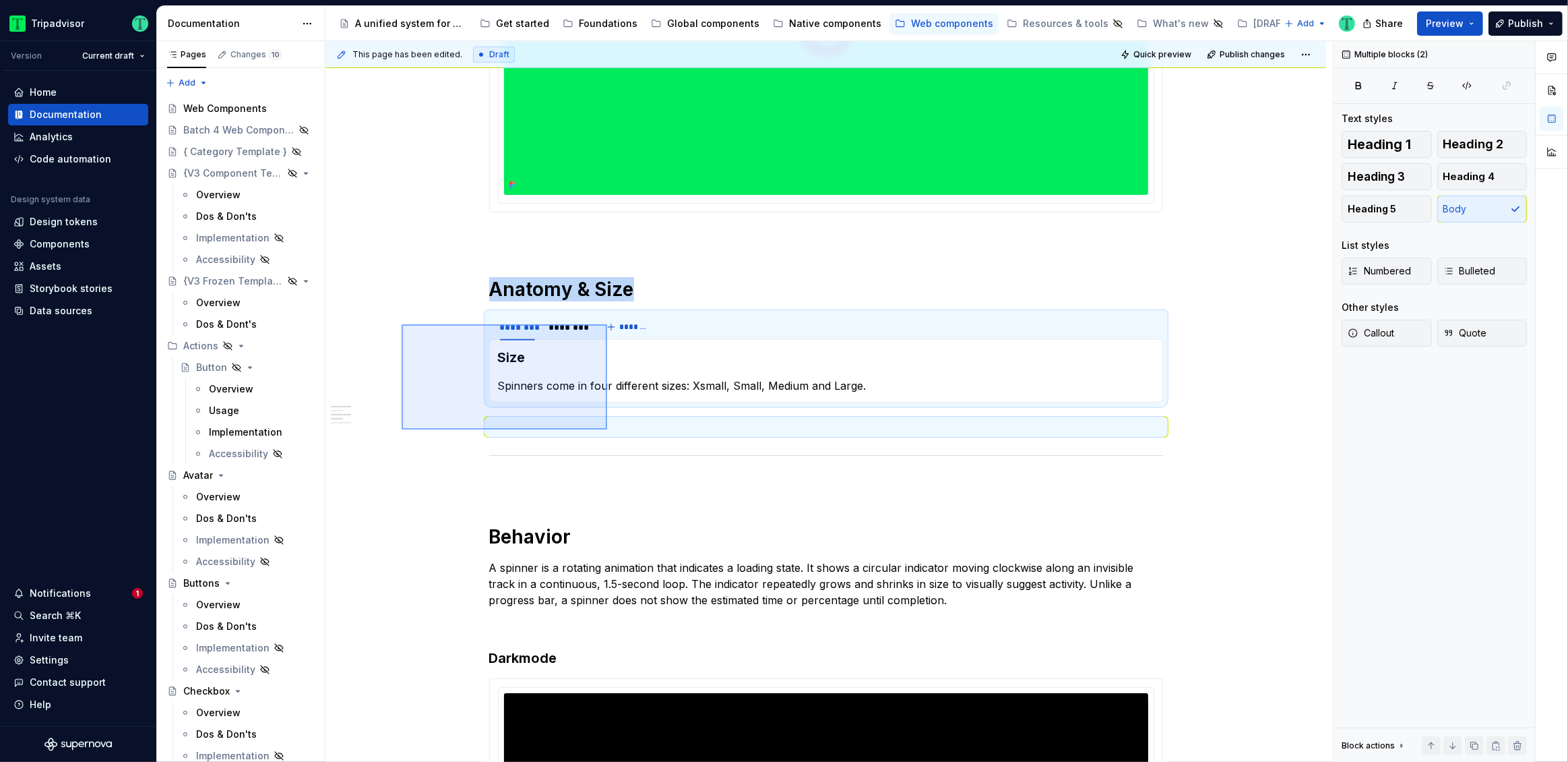
drag, startPoint x: 401, startPoint y: 324, endPoint x: 607, endPoint y: 429, distance: 231.2
click at [607, 429] on div "**********" at bounding box center [829, 402] width 1007 height 722
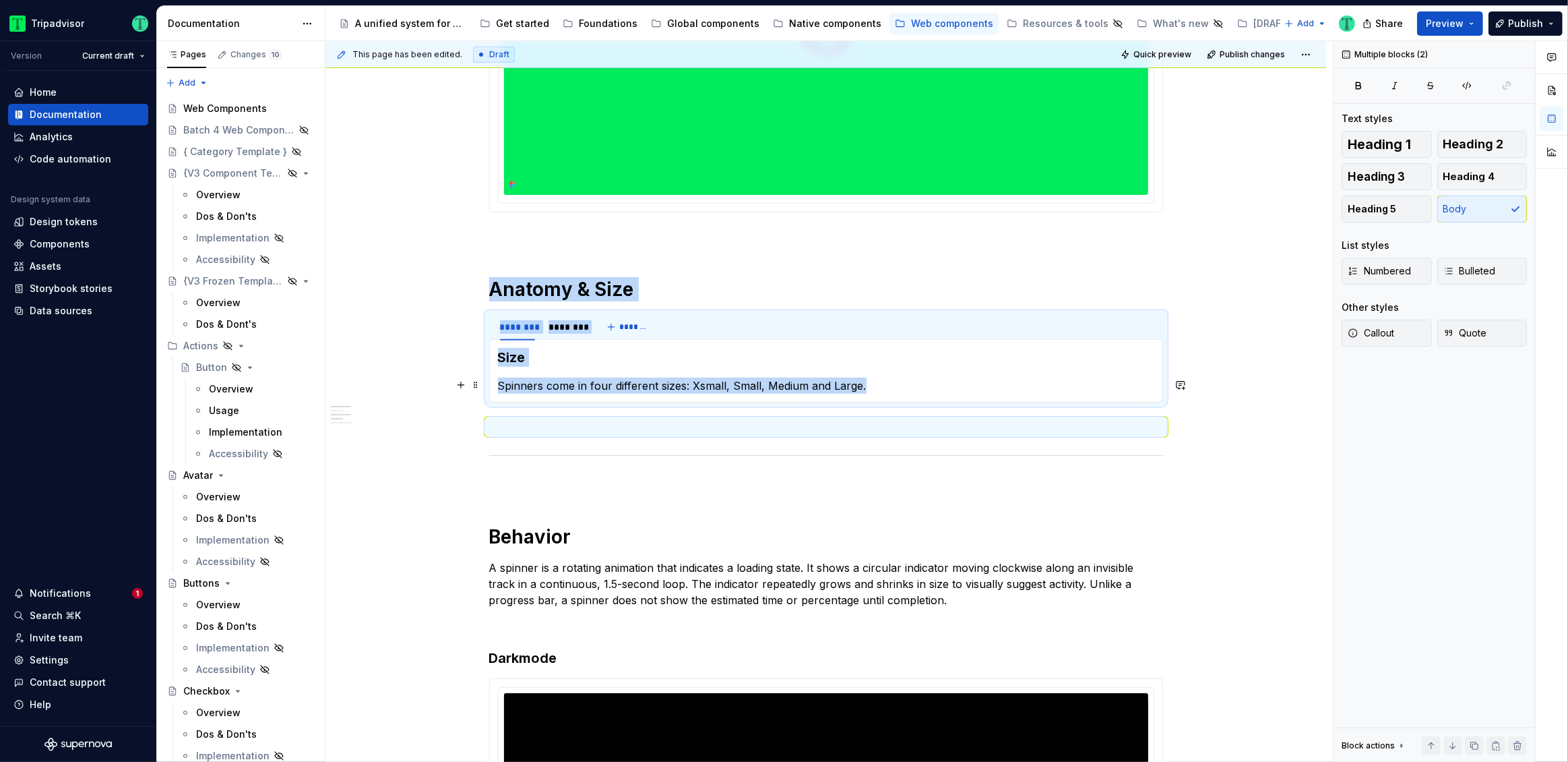
copy div "Anatomy & Size ******** ******** ******* Size Spinners come in four different s…"
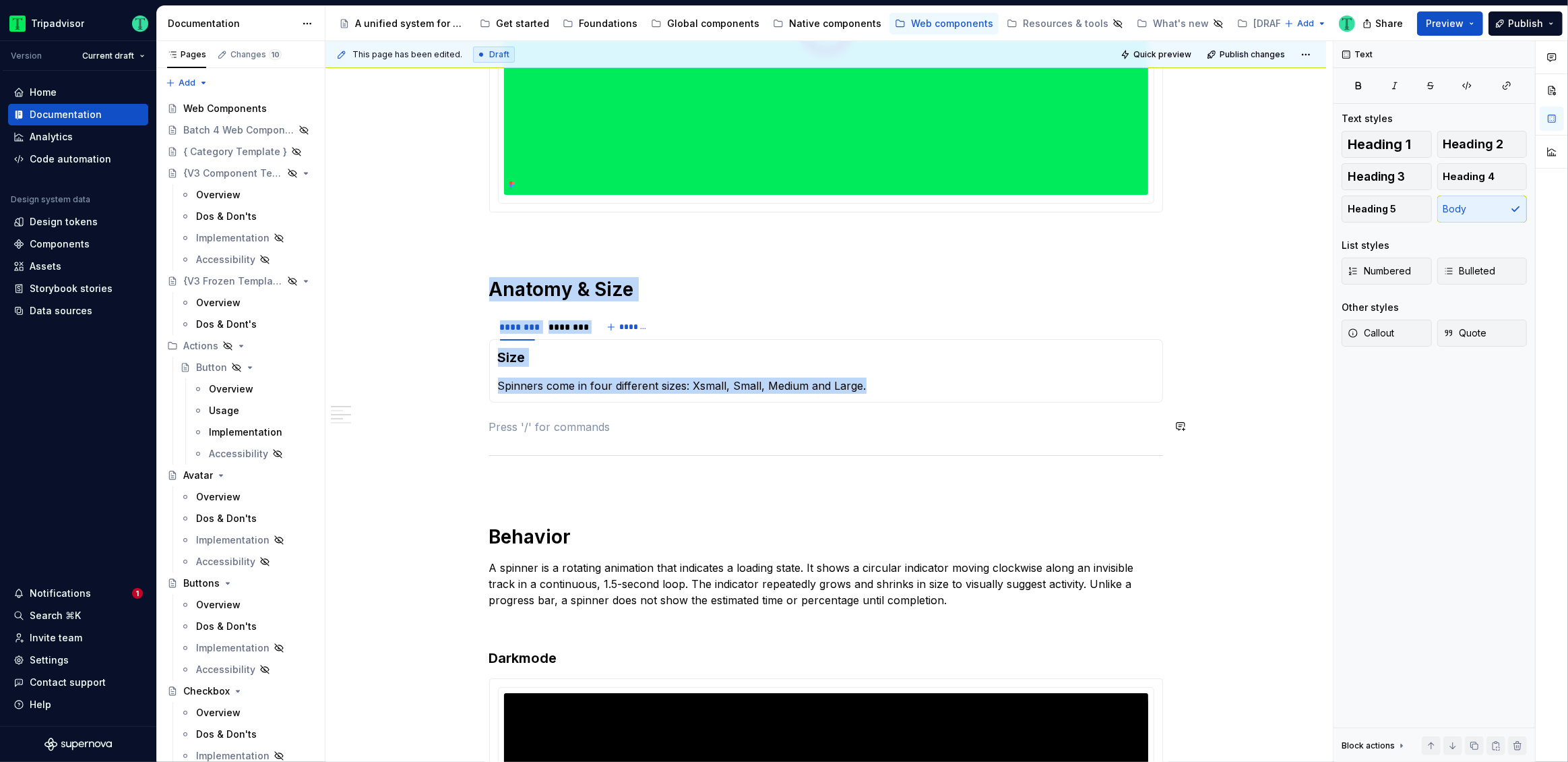
click at [494, 438] on div "**********" at bounding box center [826, 735] width 674 height 1785
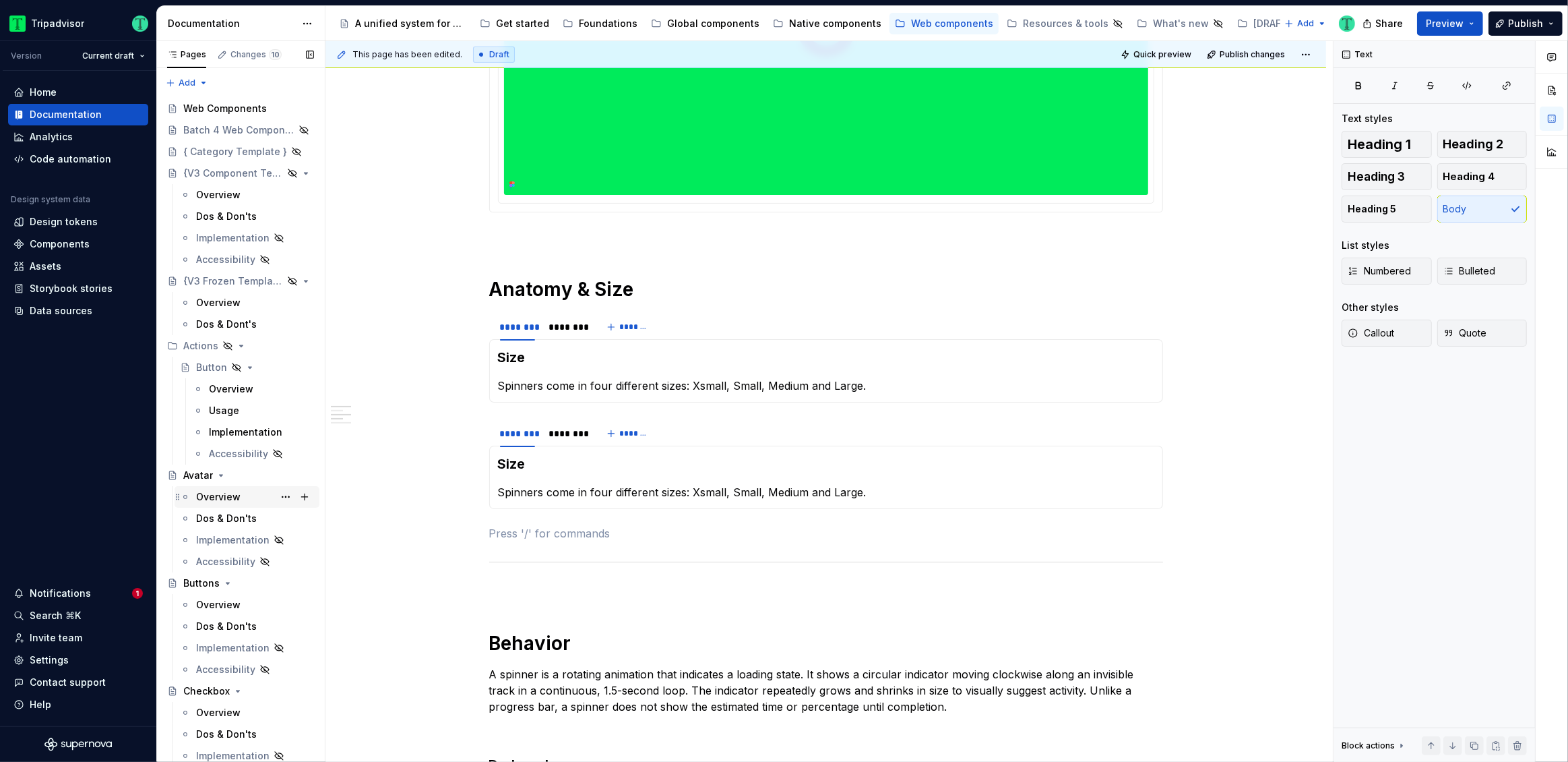
click at [206, 492] on div "Overview" at bounding box center [218, 496] width 44 height 14
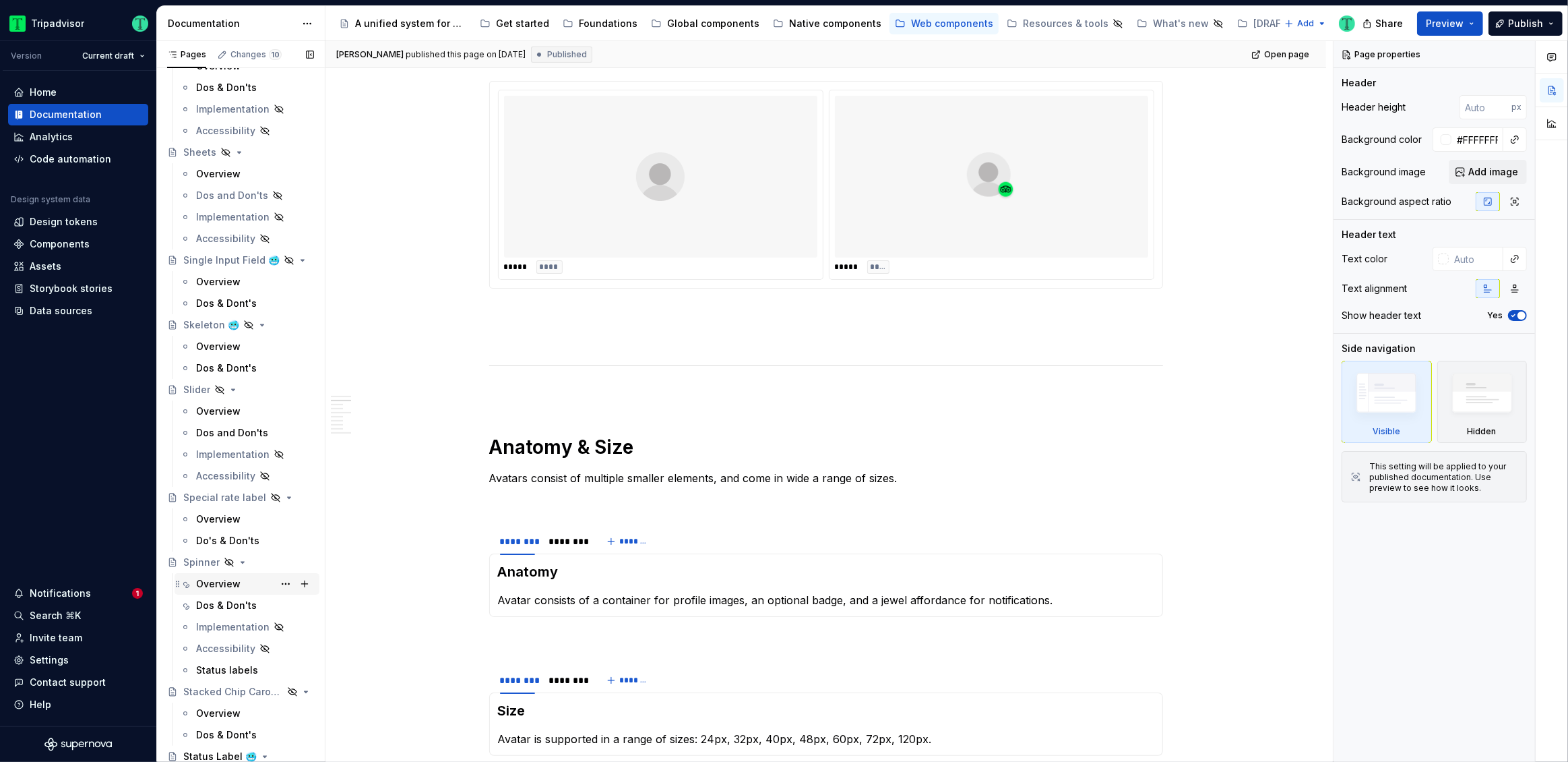
scroll to position [2648, 0]
click at [221, 589] on div "Overview" at bounding box center [218, 588] width 44 height 14
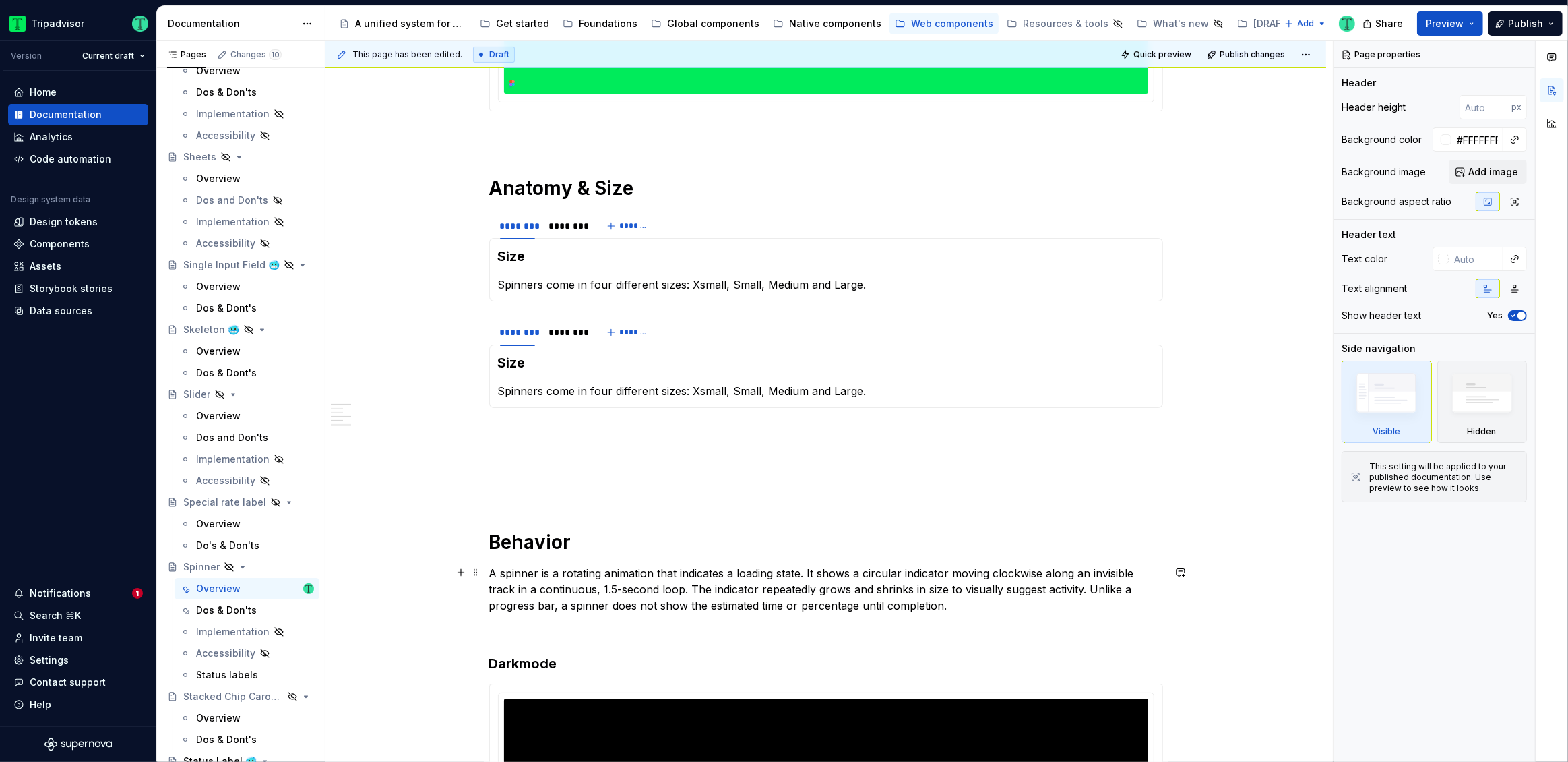
scroll to position [634, 0]
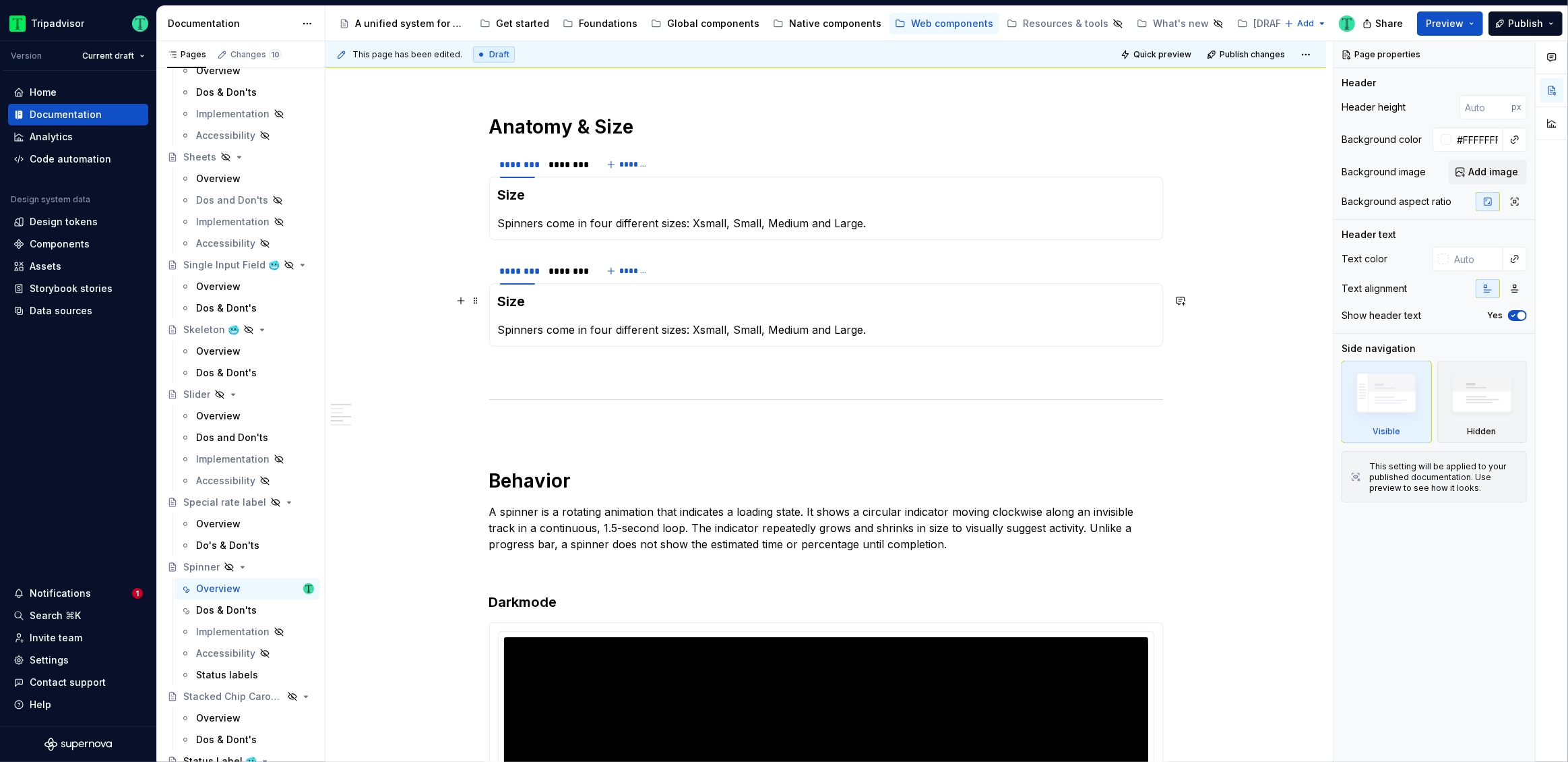
click at [513, 299] on h3 "Size" at bounding box center [826, 301] width 656 height 19
type textarea "*"
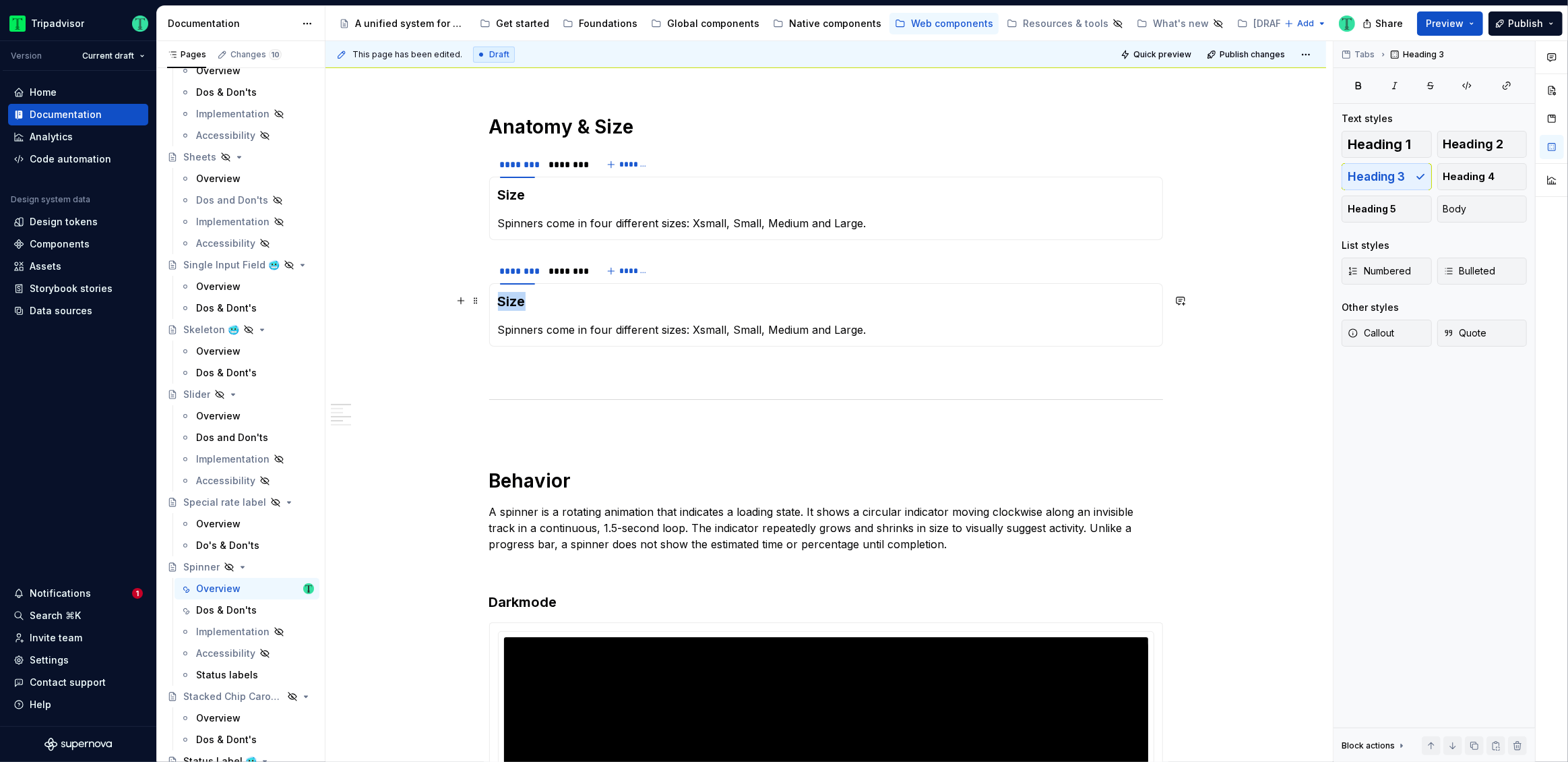
click at [513, 299] on h3 "Size" at bounding box center [826, 301] width 656 height 19
click at [518, 185] on h3 "Size" at bounding box center [826, 194] width 656 height 19
click at [674, 126] on h1 "Anatomy & Size" at bounding box center [826, 127] width 674 height 24
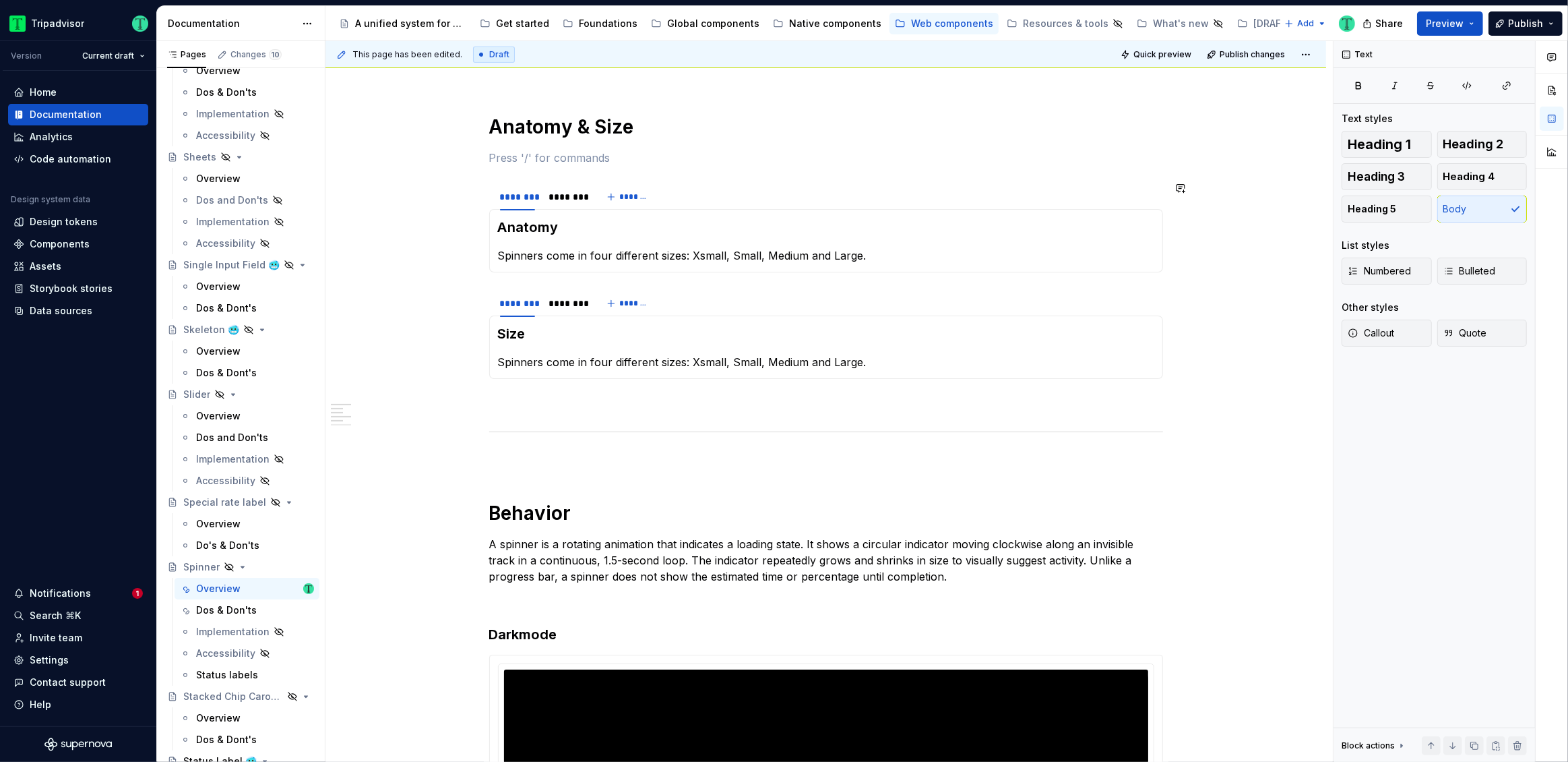
click at [1188, 266] on div "**********" at bounding box center [826, 749] width 1001 height 2201
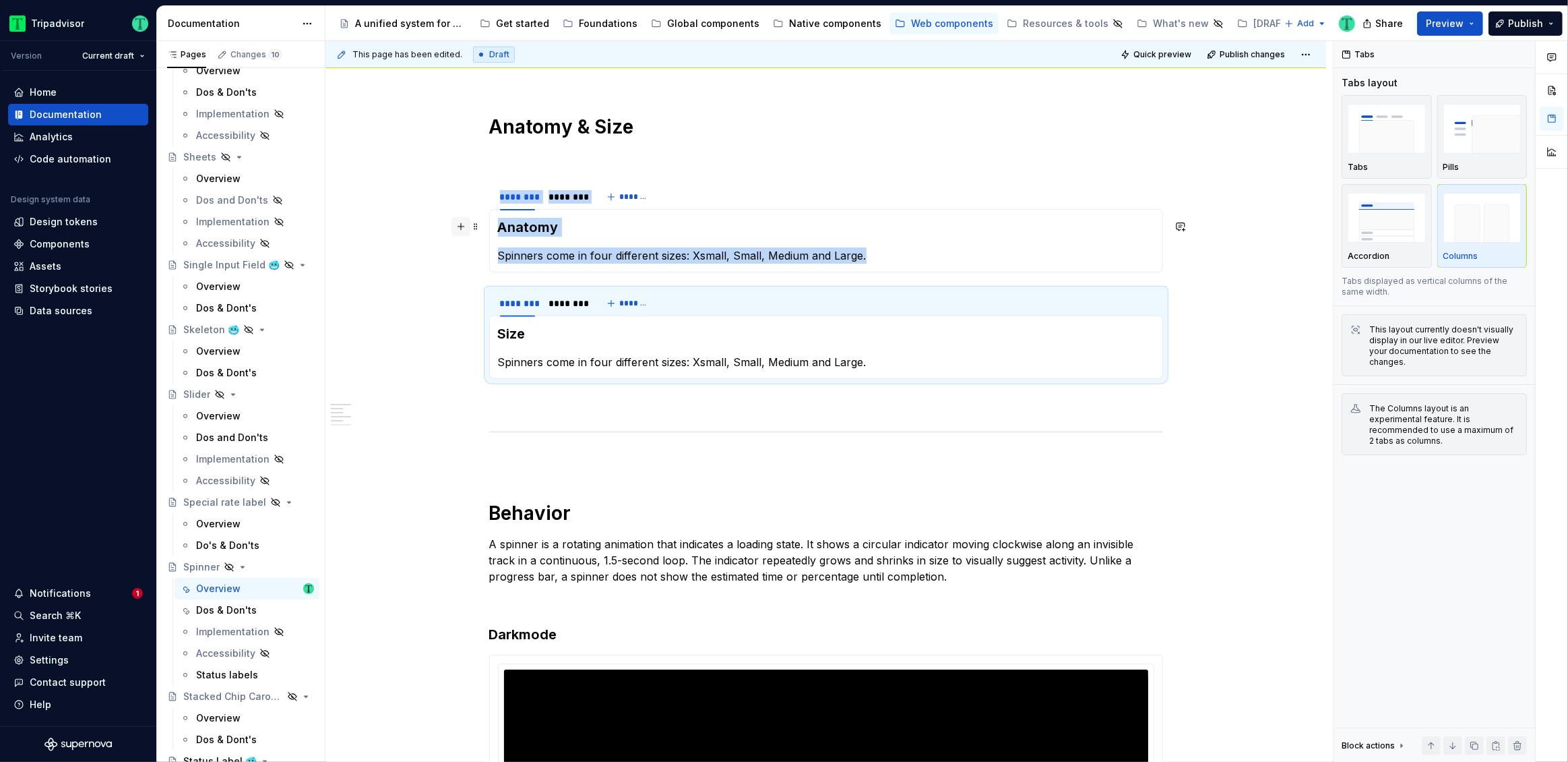
click at [456, 223] on button "button" at bounding box center [460, 226] width 19 height 19
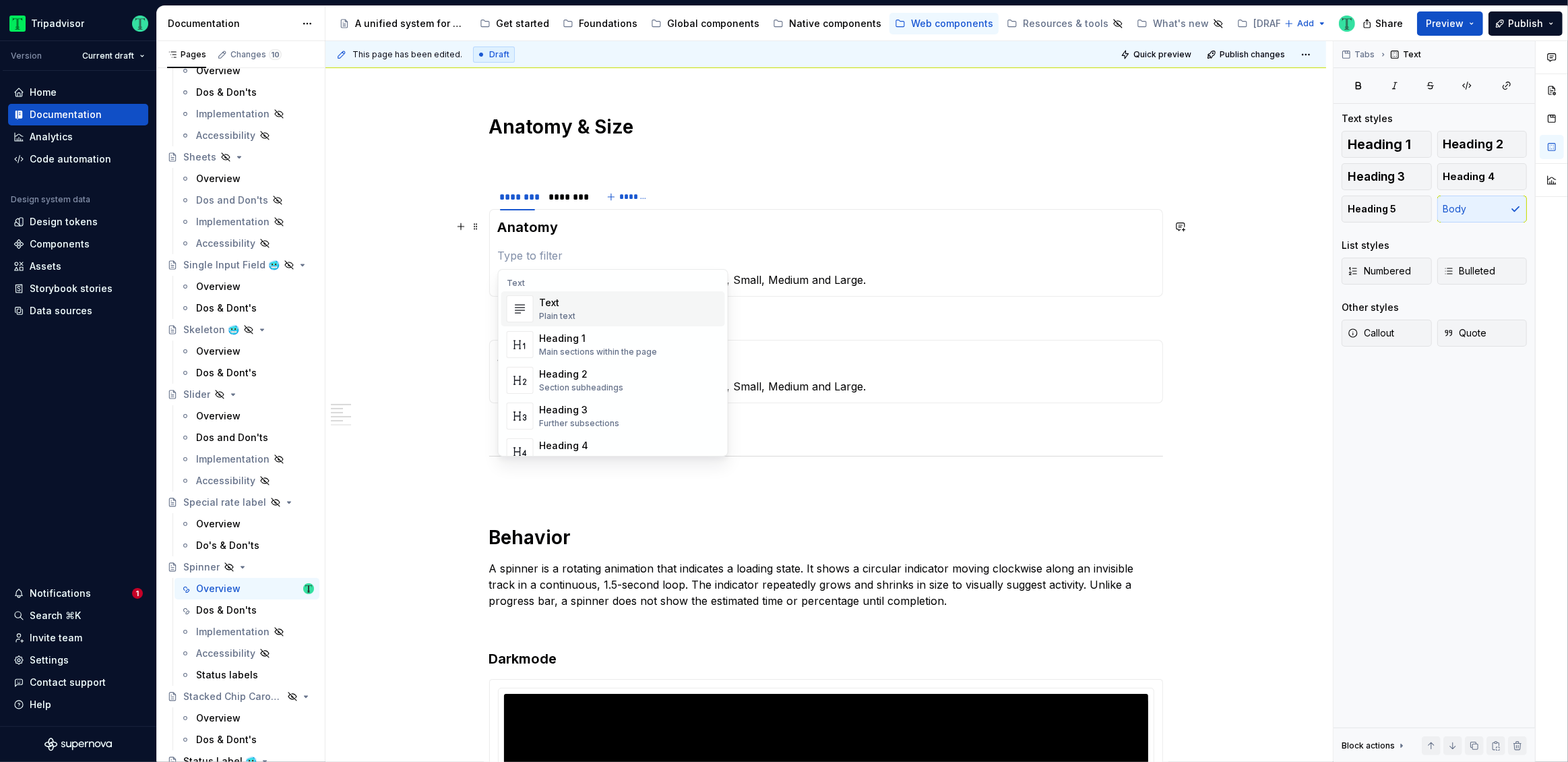
click at [421, 375] on div "**********" at bounding box center [826, 761] width 1001 height 2225
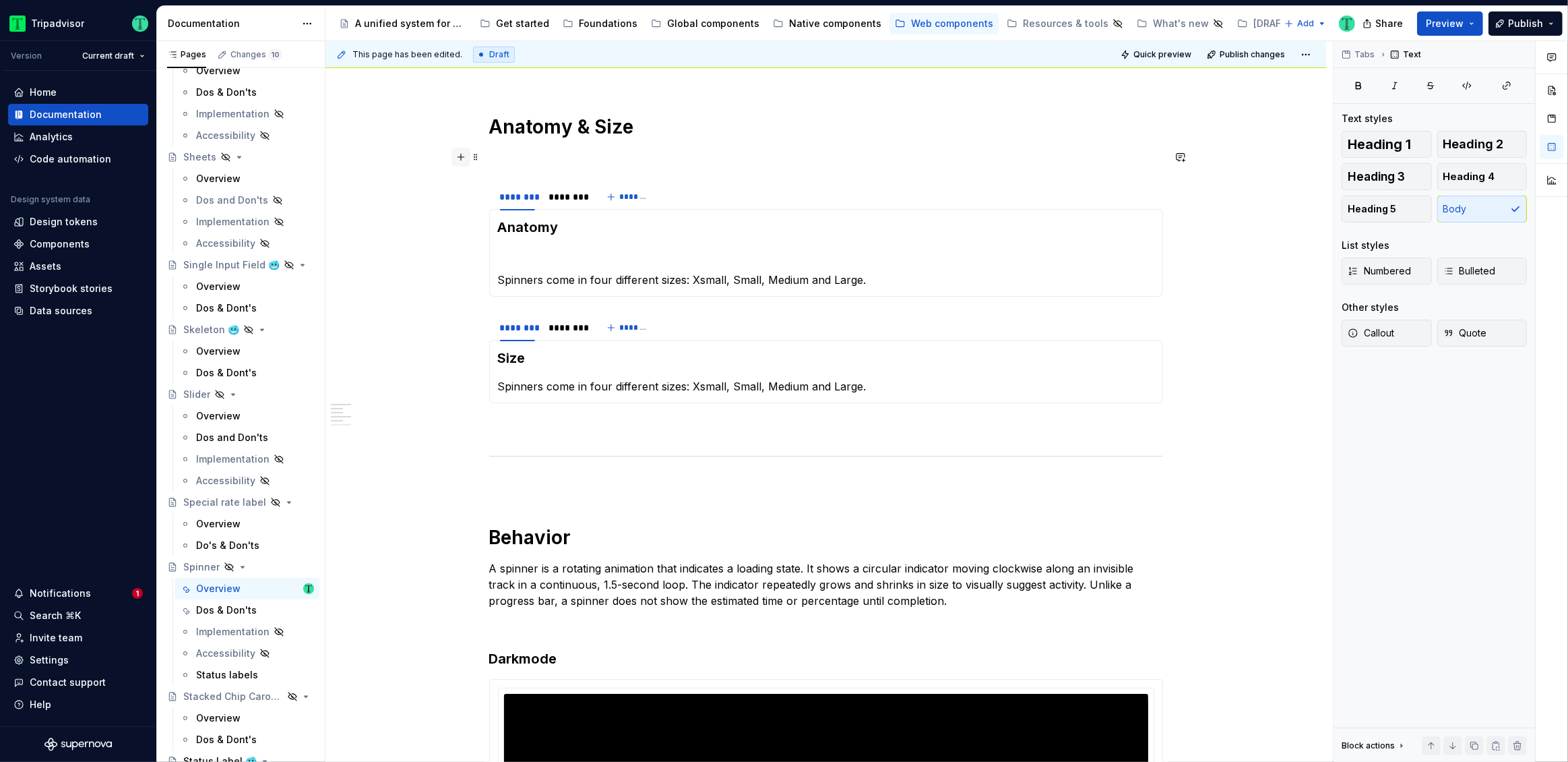
click at [460, 155] on button "button" at bounding box center [460, 157] width 19 height 19
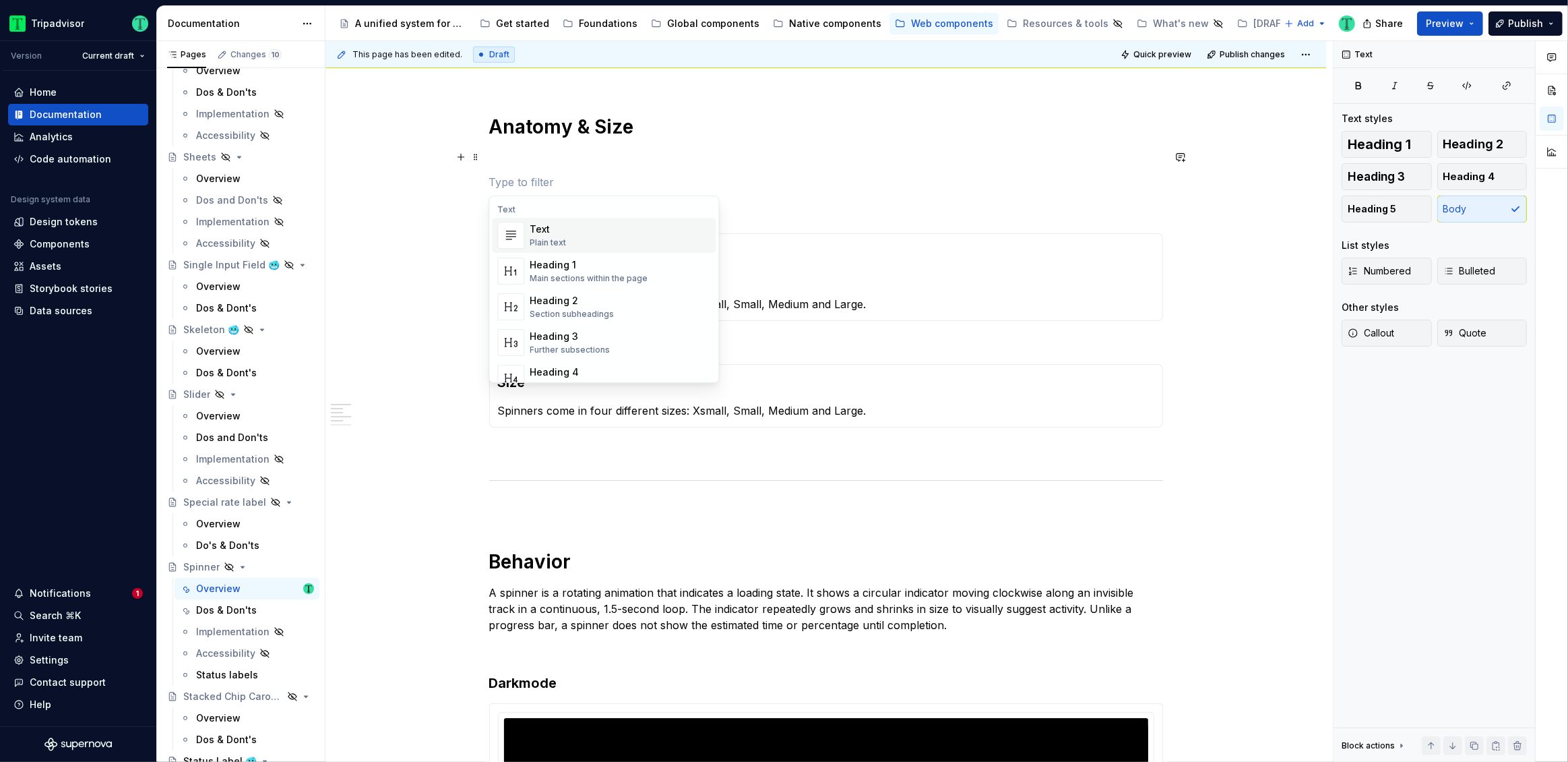
click at [528, 181] on p at bounding box center [826, 182] width 674 height 16
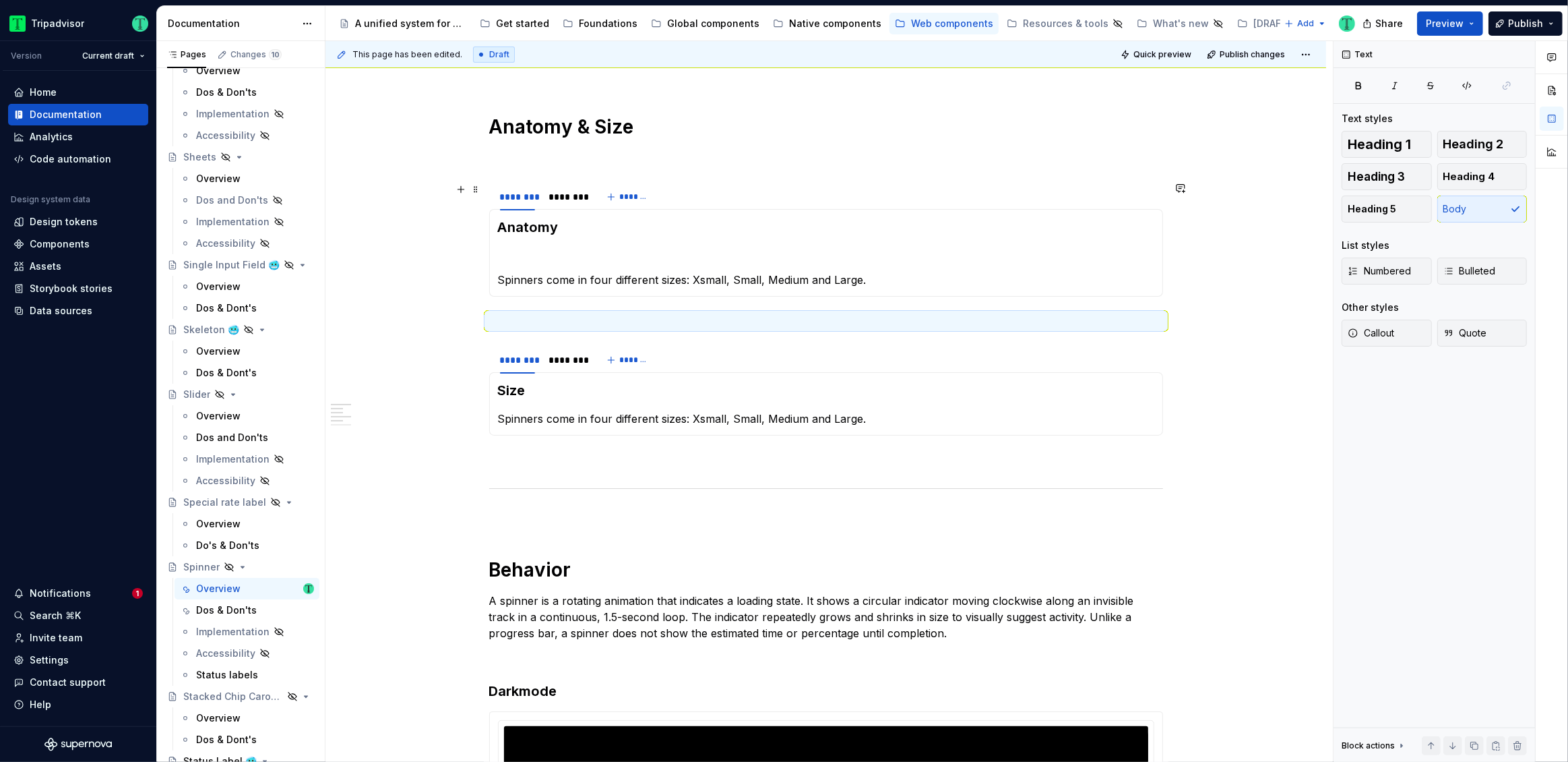
click at [491, 192] on div "******** ********" at bounding box center [542, 200] width 105 height 34
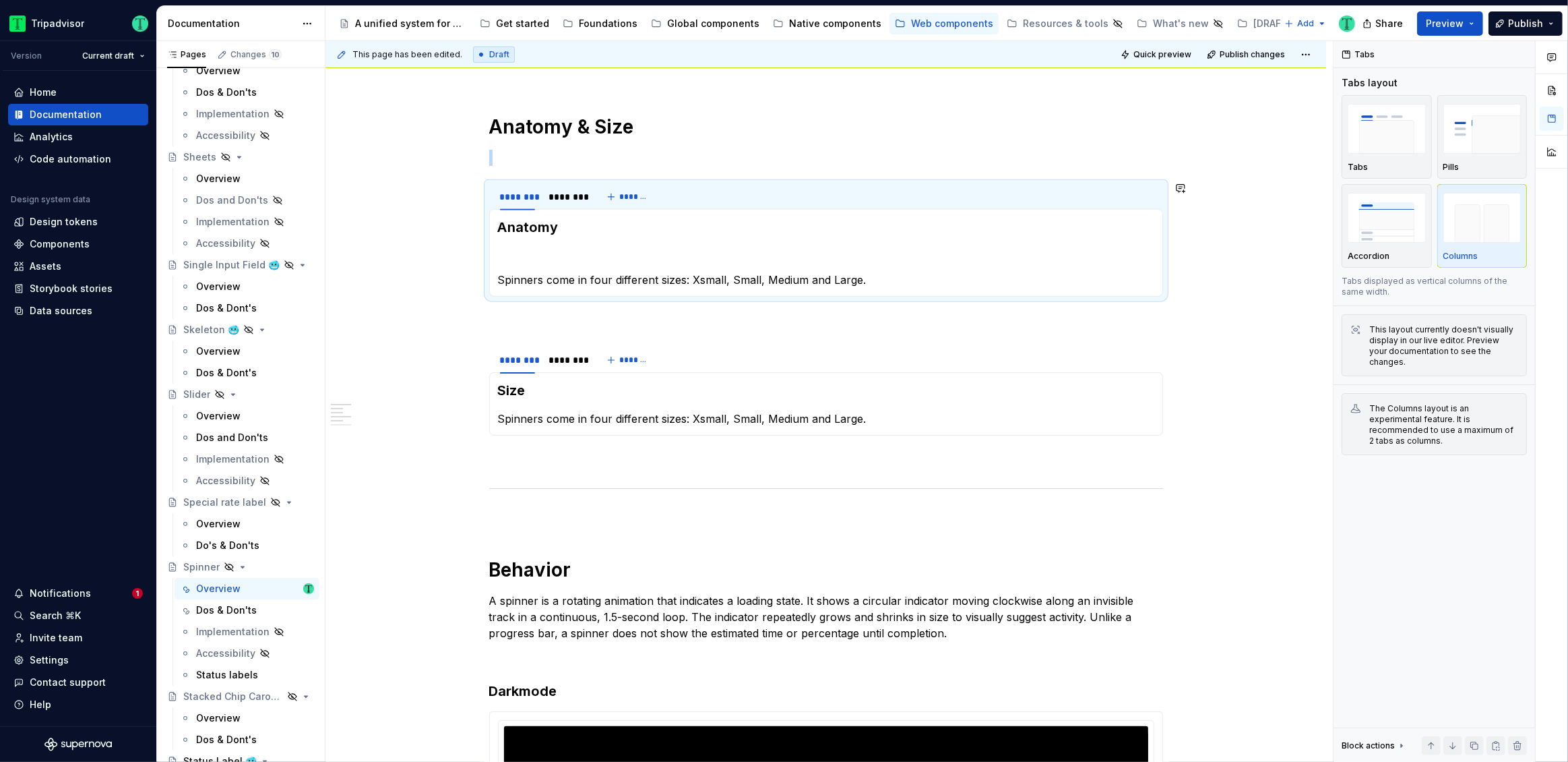
click at [418, 288] on div "**********" at bounding box center [826, 777] width 1001 height 2258
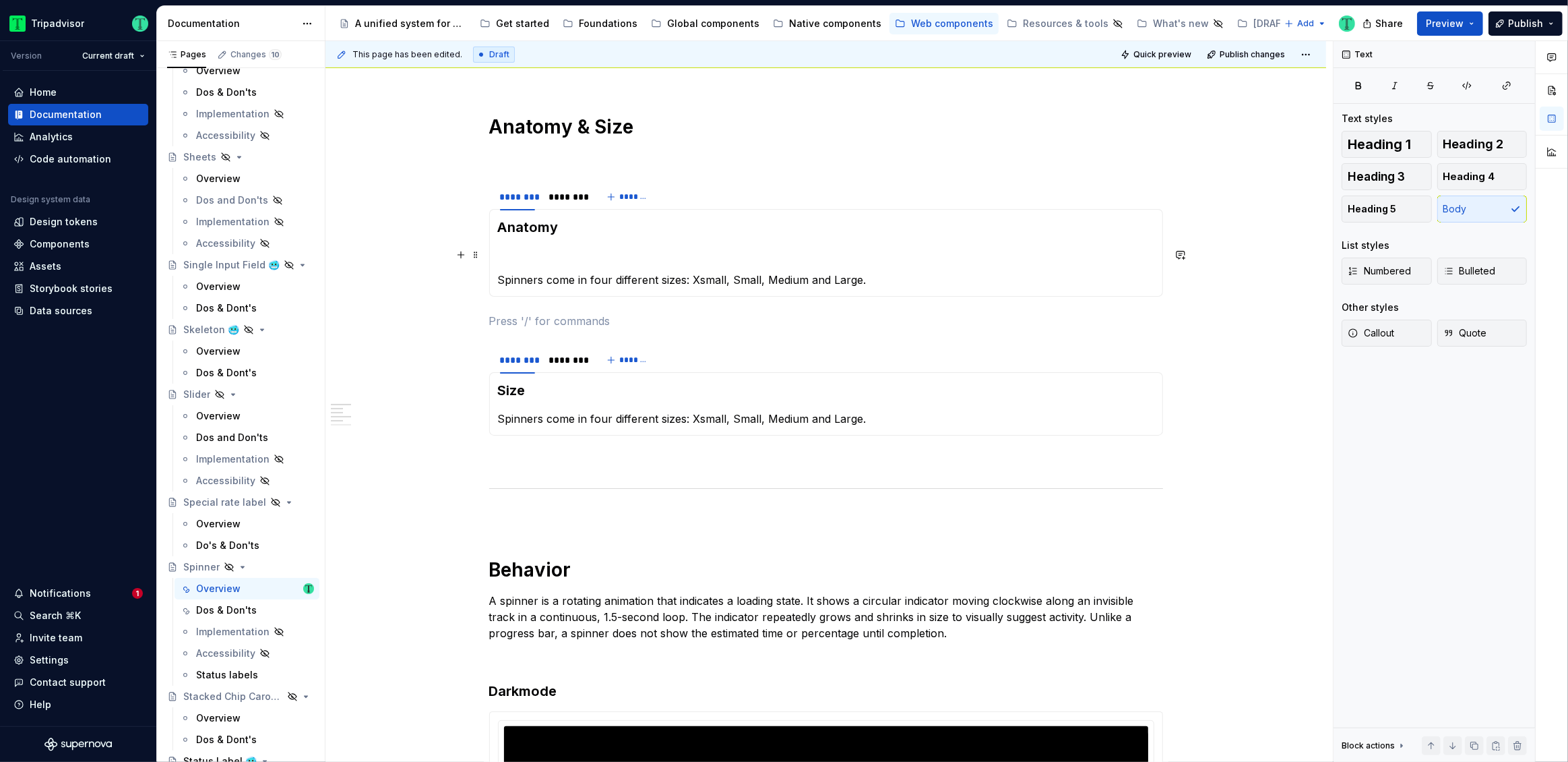
click at [524, 254] on p at bounding box center [826, 255] width 656 height 16
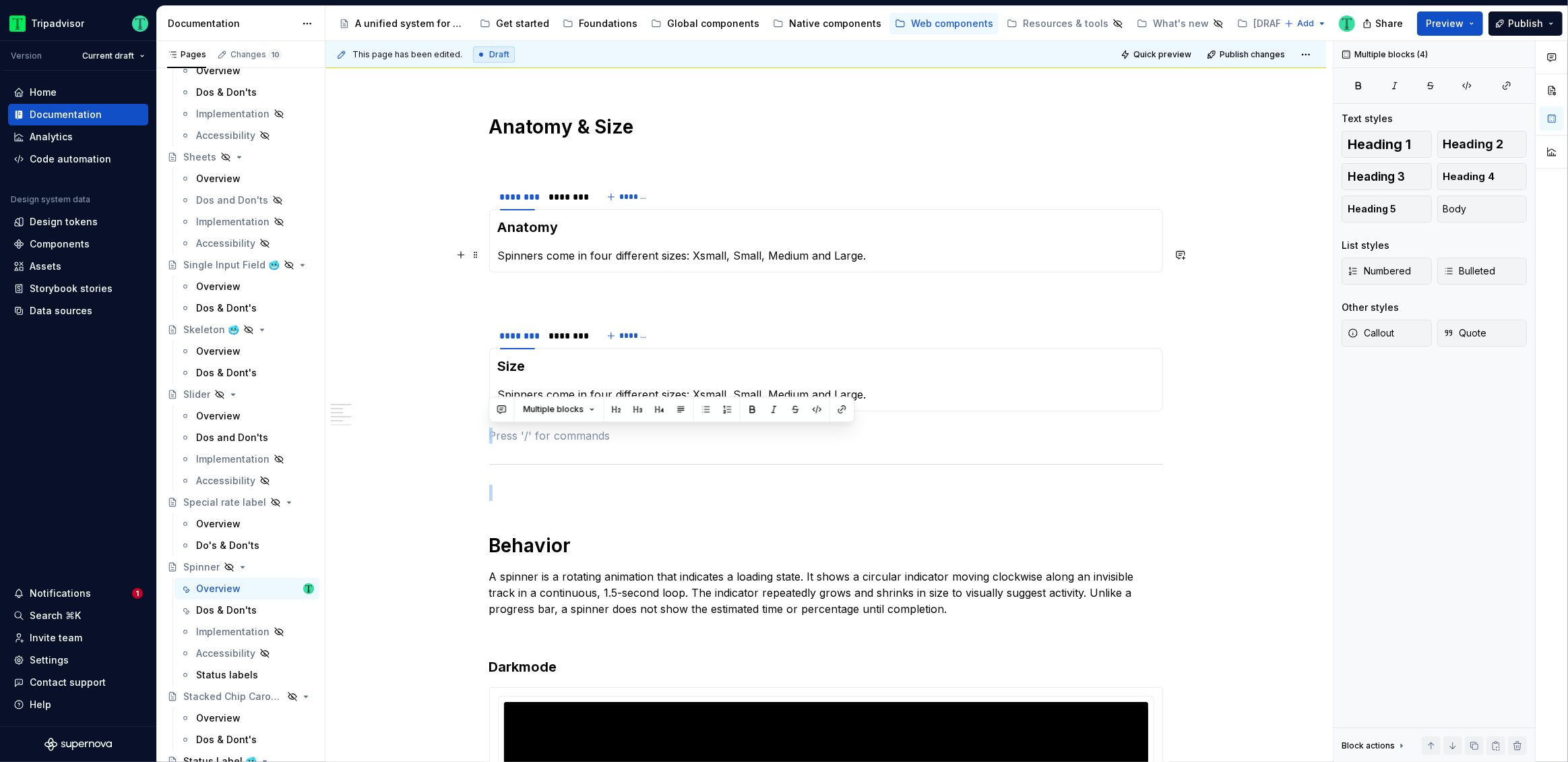
click at [555, 251] on p "Spinners come in four different sizes: Xsmall, Small, Medium and Large." at bounding box center [826, 255] width 656 height 16
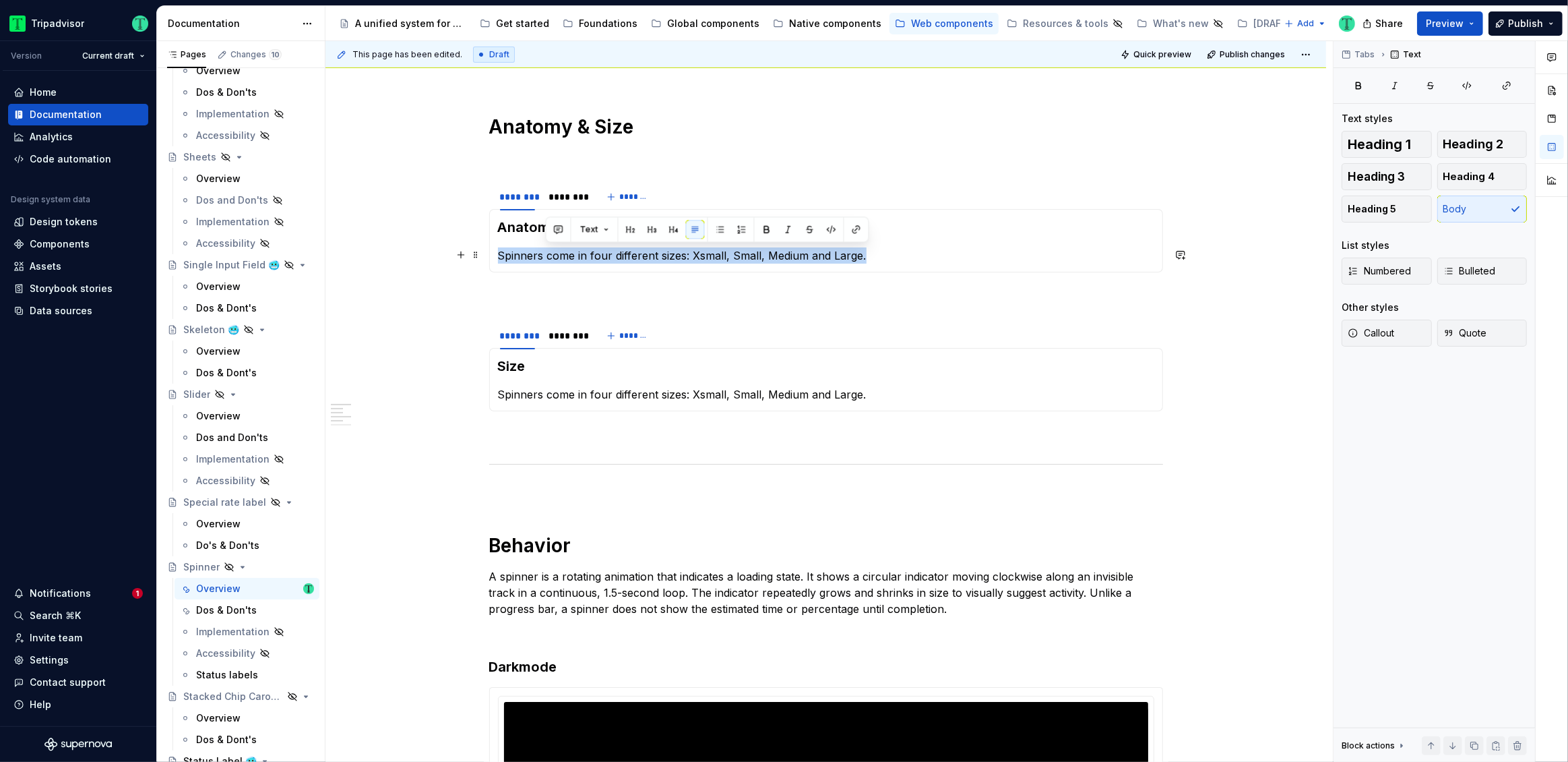
click at [555, 251] on p "Spinners come in four different sizes: Xsmall, Small, Medium and Large." at bounding box center [826, 255] width 656 height 16
click at [559, 258] on p "Spinners come in four different sizes: Xsmall, Small, Medium and Large." at bounding box center [826, 255] width 656 height 16
drag, startPoint x: 547, startPoint y: 250, endPoint x: 914, endPoint y: 258, distance: 367.1
click at [914, 258] on p "Spinners come in four different sizes: Xsmall, Small, Medium and Large." at bounding box center [826, 255] width 656 height 16
click at [574, 254] on p "Spinners container a rotating active indicator and gap." at bounding box center [826, 255] width 656 height 16
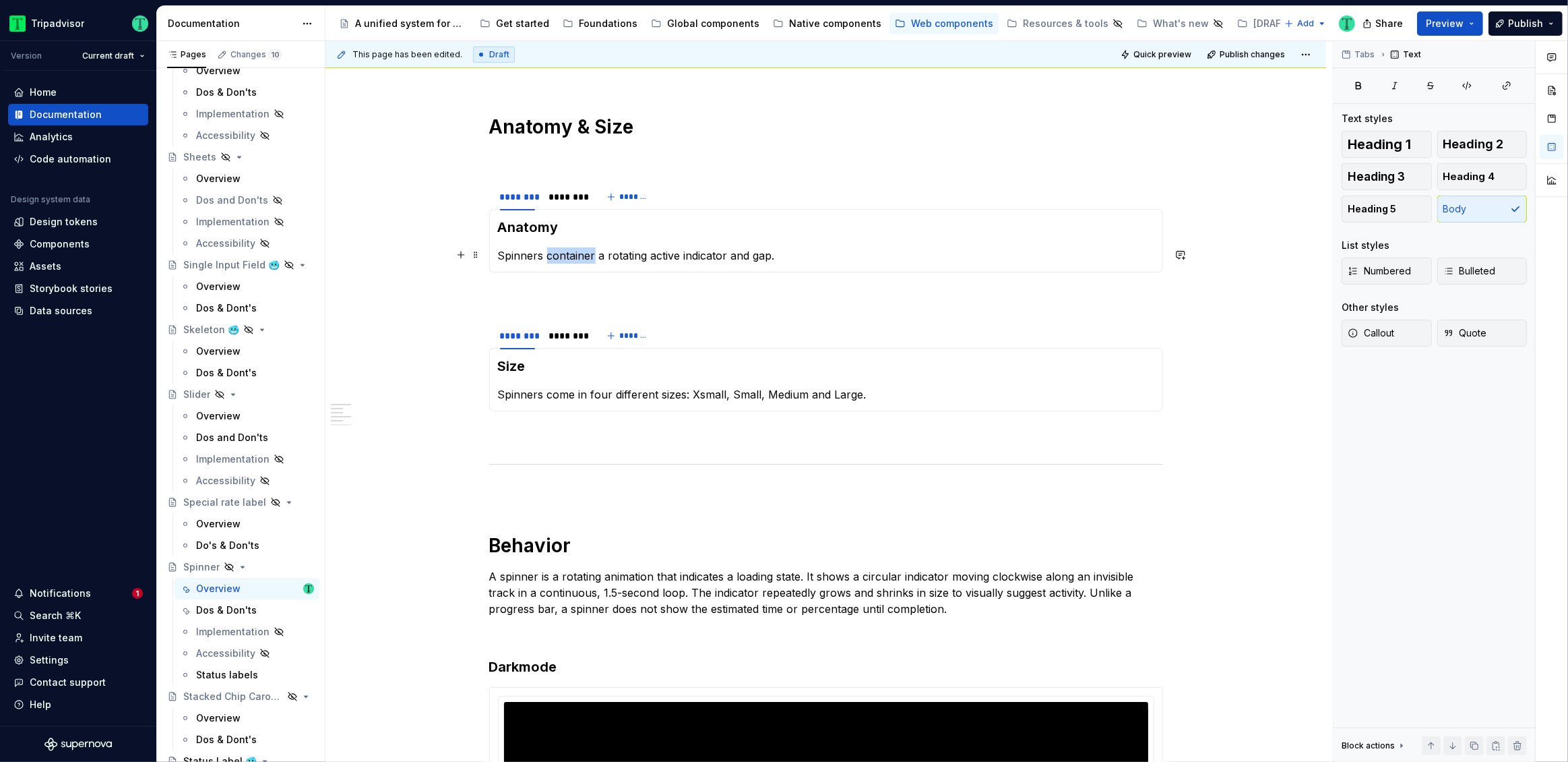
click at [574, 254] on p "Spinners container a rotating active indicator and gap." at bounding box center [826, 255] width 656 height 16
click at [792, 283] on div "**********" at bounding box center [826, 659] width 674 height 1956
click at [557, 208] on div at bounding box center [565, 208] width 46 height 2
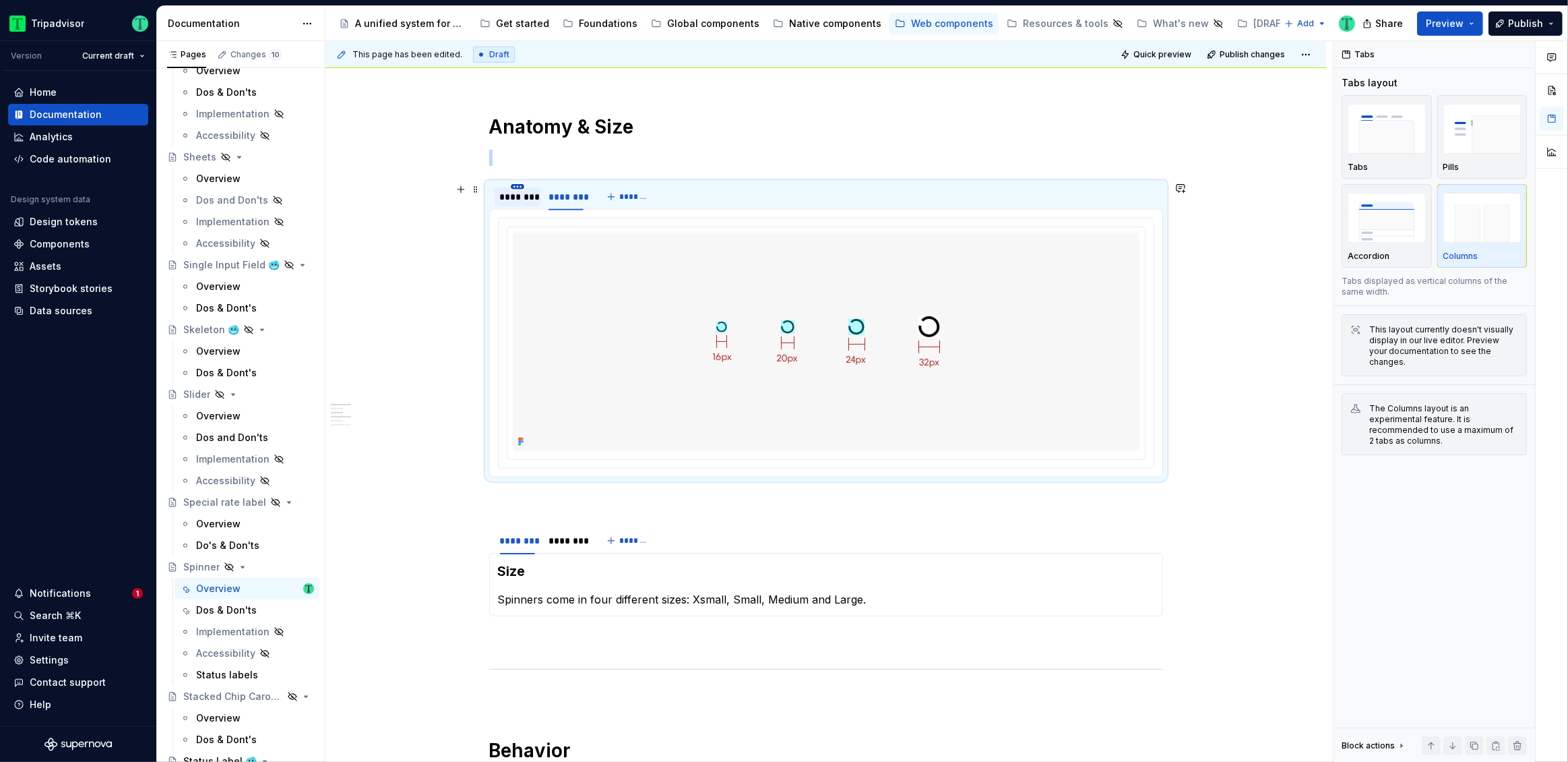
click at [513, 187] on html "Tripadvisor Version Current draft Home Documentation Analytics Code automation …" at bounding box center [784, 381] width 1568 height 762
click at [467, 205] on html "Tripadvisor Version Current draft Home Documentation Analytics Code automation …" at bounding box center [784, 381] width 1568 height 762
click at [507, 200] on div "********" at bounding box center [517, 196] width 35 height 14
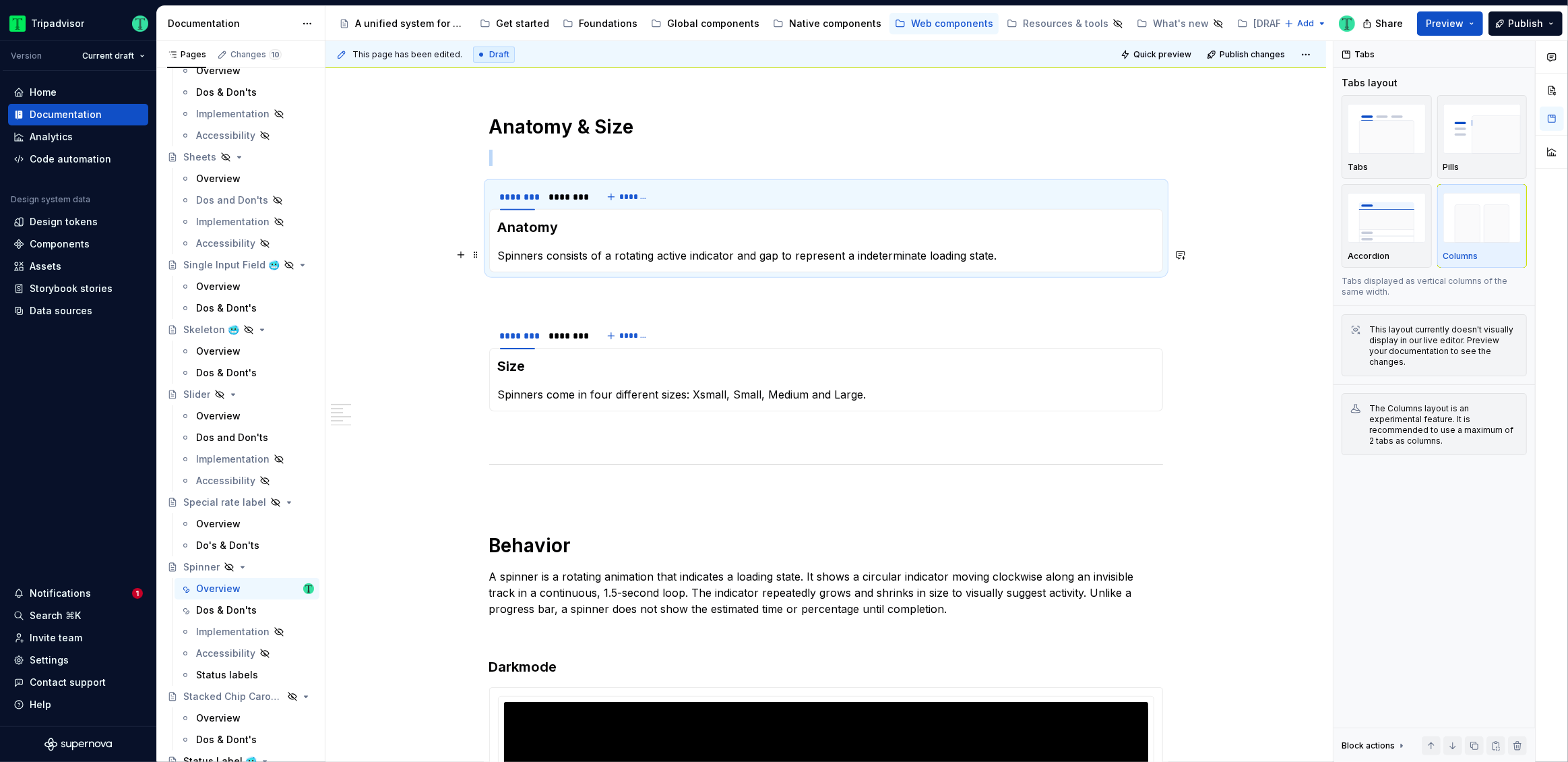
click at [850, 254] on p "Spinners consists of a rotating active indicator and gap to represent a indeter…" at bounding box center [826, 255] width 656 height 16
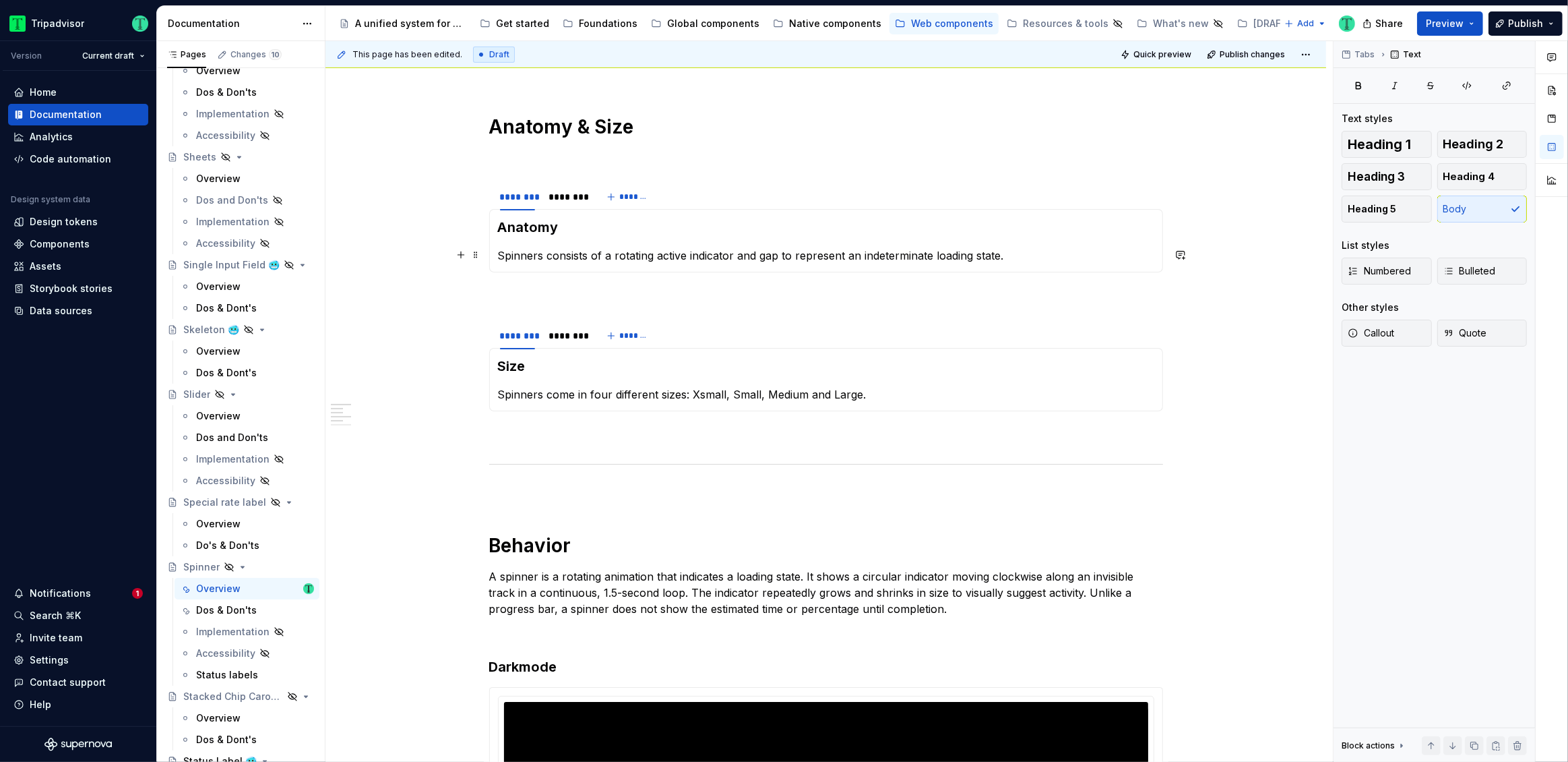
click at [574, 250] on p "Spinners consists of a rotating active indicator and gap to represent an indete…" at bounding box center [826, 255] width 656 height 16
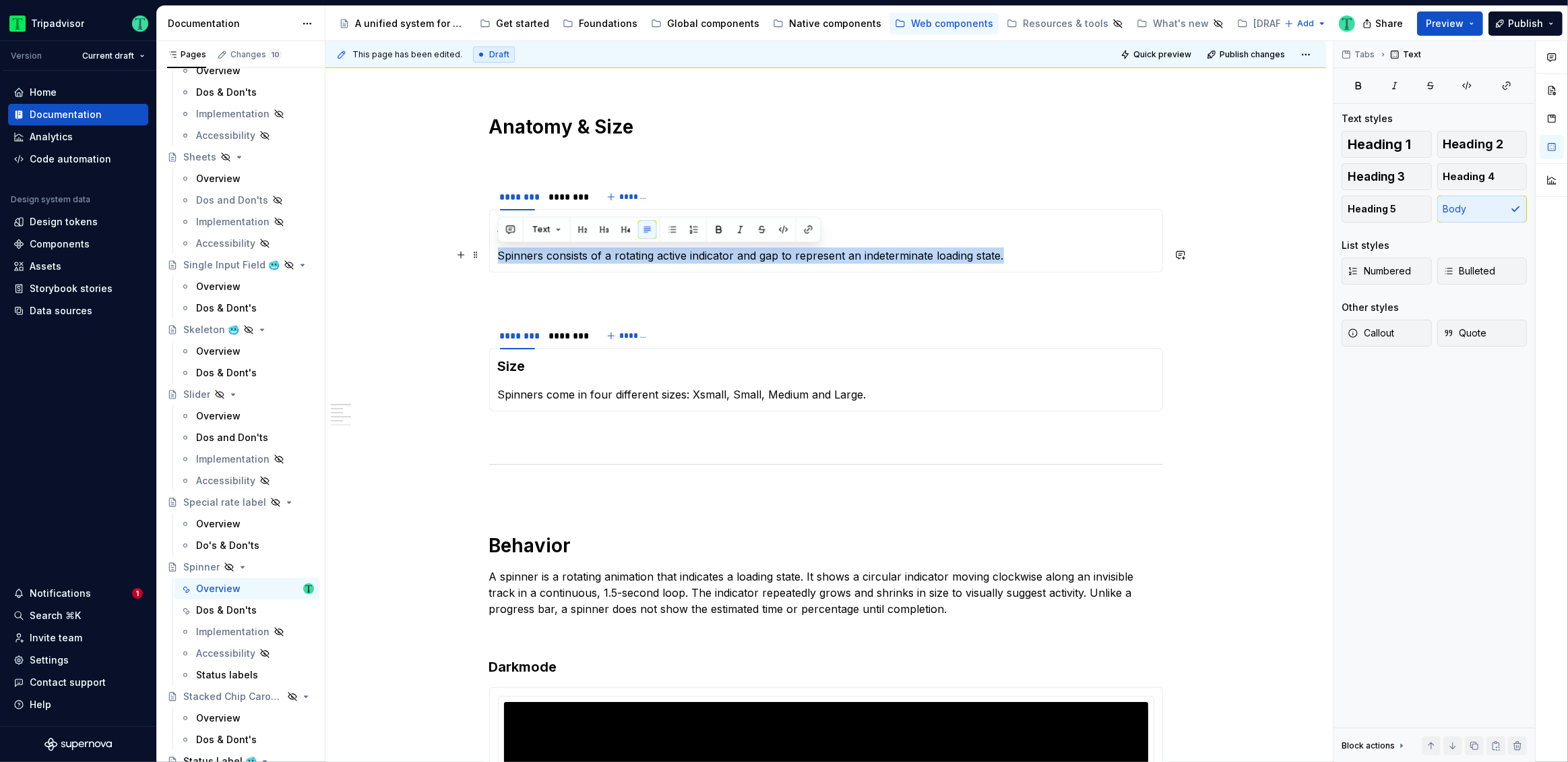
click at [574, 250] on p "Spinners consists of a rotating active indicator and gap to represent an indete…" at bounding box center [826, 255] width 656 height 16
copy p "Spinners consists of a rotating active indicator and gap to represent an indete…"
click at [599, 258] on p "Spinners consists of a rotating active indicator and gap to represent an indete…" at bounding box center [826, 255] width 656 height 16
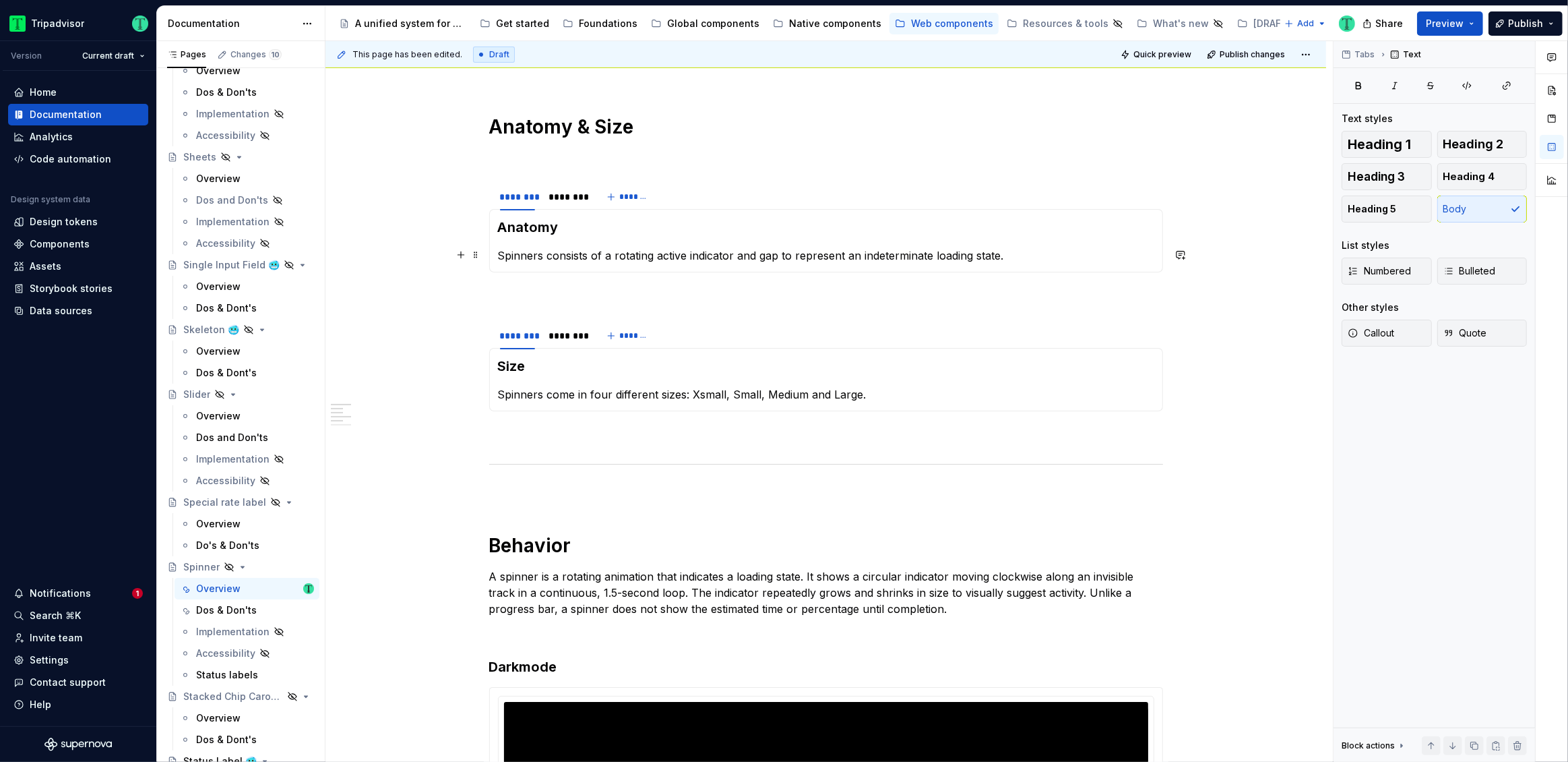
click at [1031, 247] on p "Spinners consists of a rotating active indicator and gap to represent an indete…" at bounding box center [826, 255] width 656 height 16
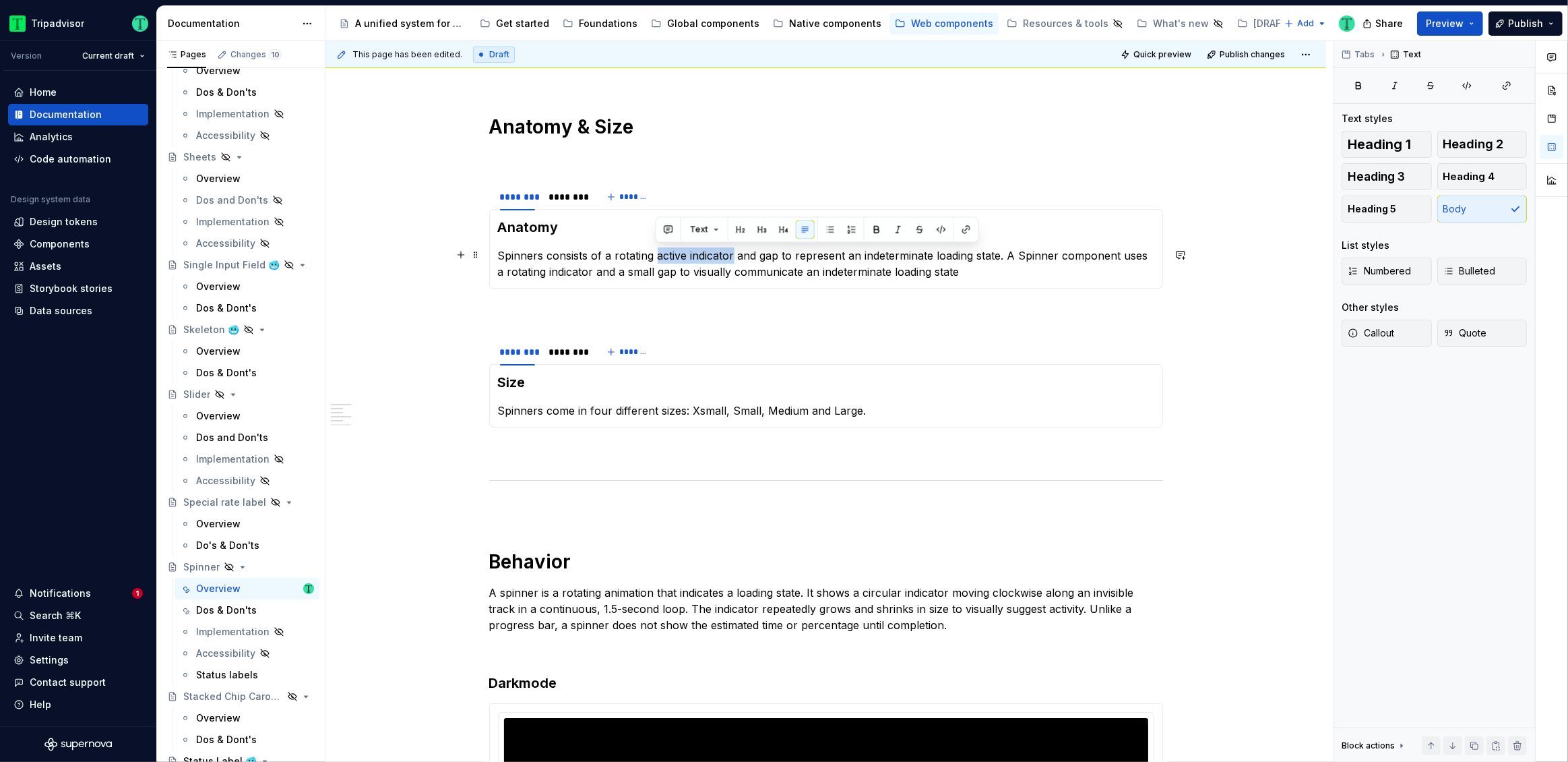
drag, startPoint x: 656, startPoint y: 252, endPoint x: 734, endPoint y: 256, distance: 78.1
click at [734, 256] on p "Spinners consists of a rotating active indicator and gap to represent an indete…" at bounding box center [826, 263] width 656 height 32
copy p "active indicator"
drag, startPoint x: 499, startPoint y: 270, endPoint x: 583, endPoint y: 270, distance: 84.0
click at [583, 270] on p "Spinners consists of a rotating active indicator and gap to represent an indete…" at bounding box center [826, 263] width 656 height 32
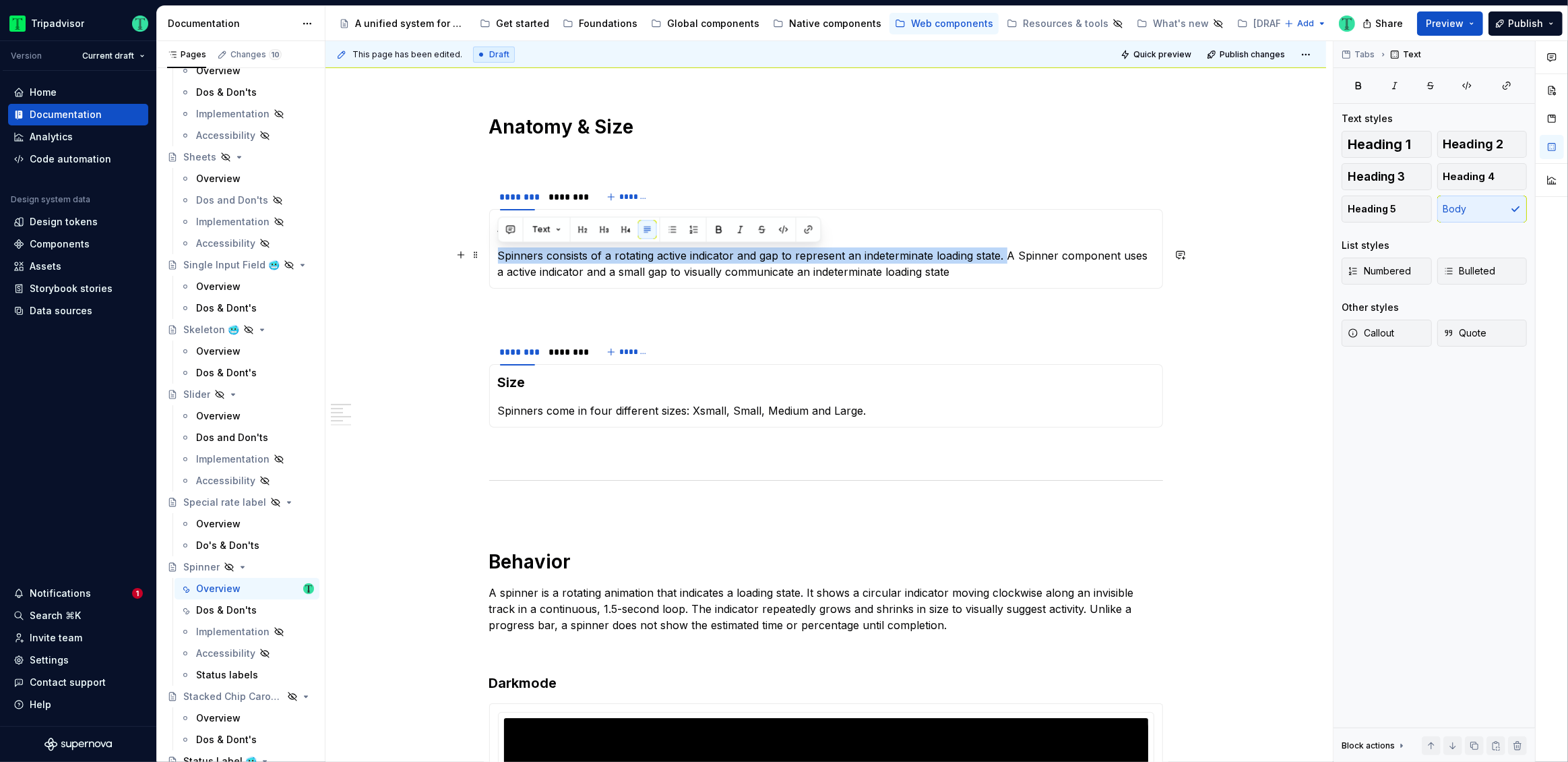
drag, startPoint x: 1007, startPoint y: 255, endPoint x: 497, endPoint y: 259, distance: 510.0
click at [497, 259] on div "Anatomy Spinners consists of a rotating active indicator and gap to represent a…" at bounding box center [826, 249] width 674 height 79
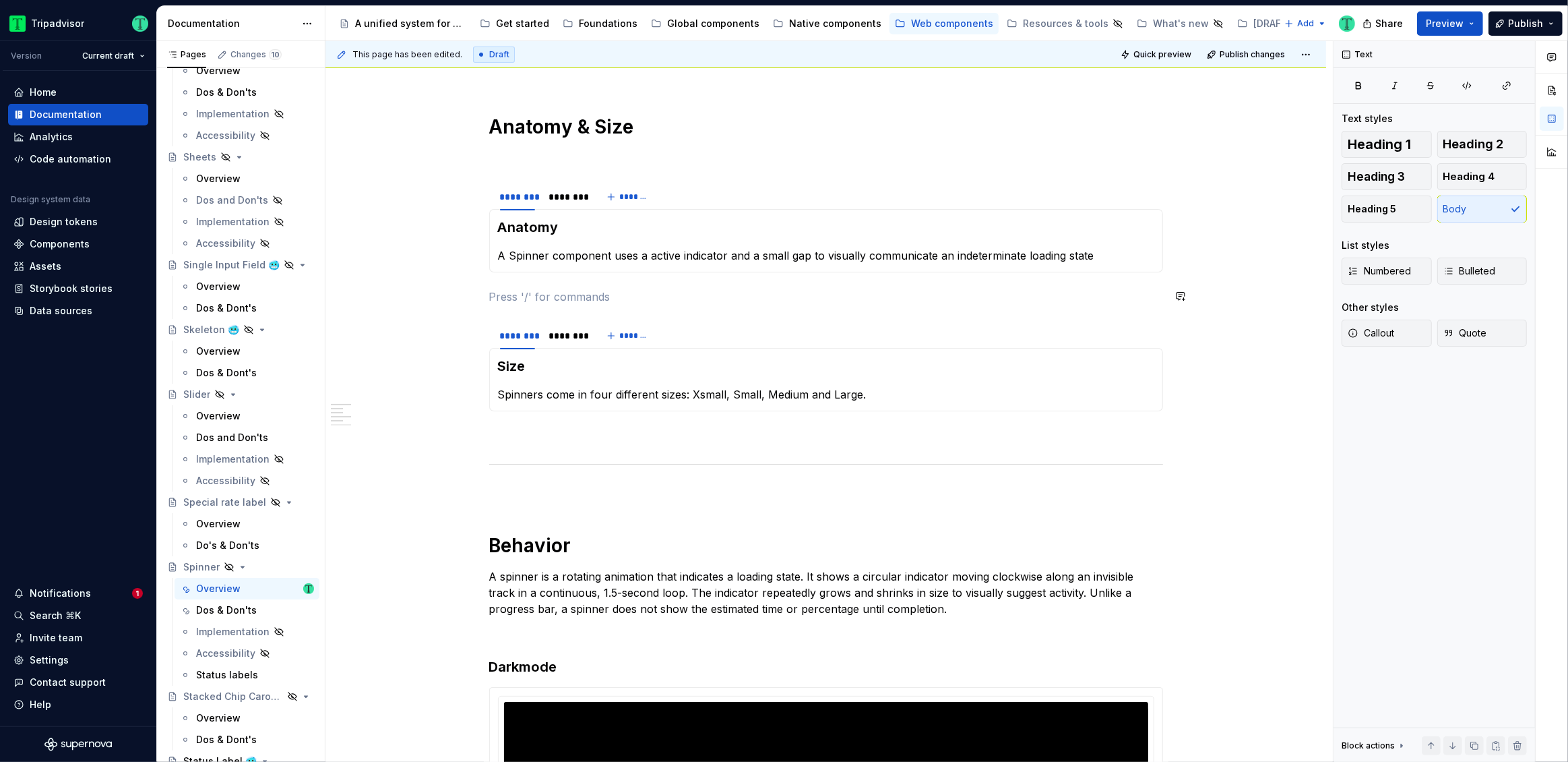
click at [853, 288] on p at bounding box center [826, 297] width 674 height 16
click at [570, 195] on div "********" at bounding box center [565, 196] width 35 height 14
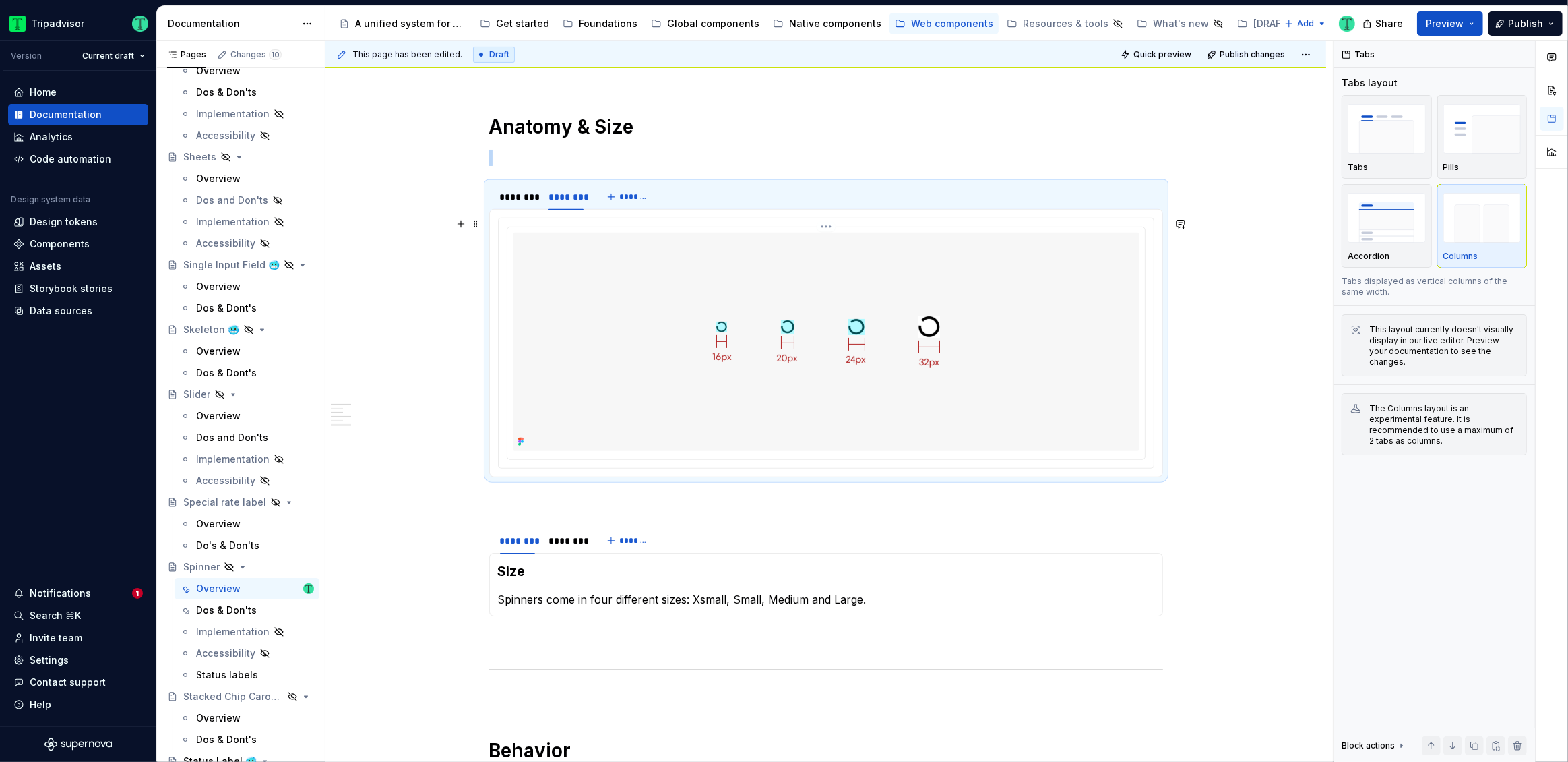
click at [616, 378] on img at bounding box center [826, 342] width 494 height 218
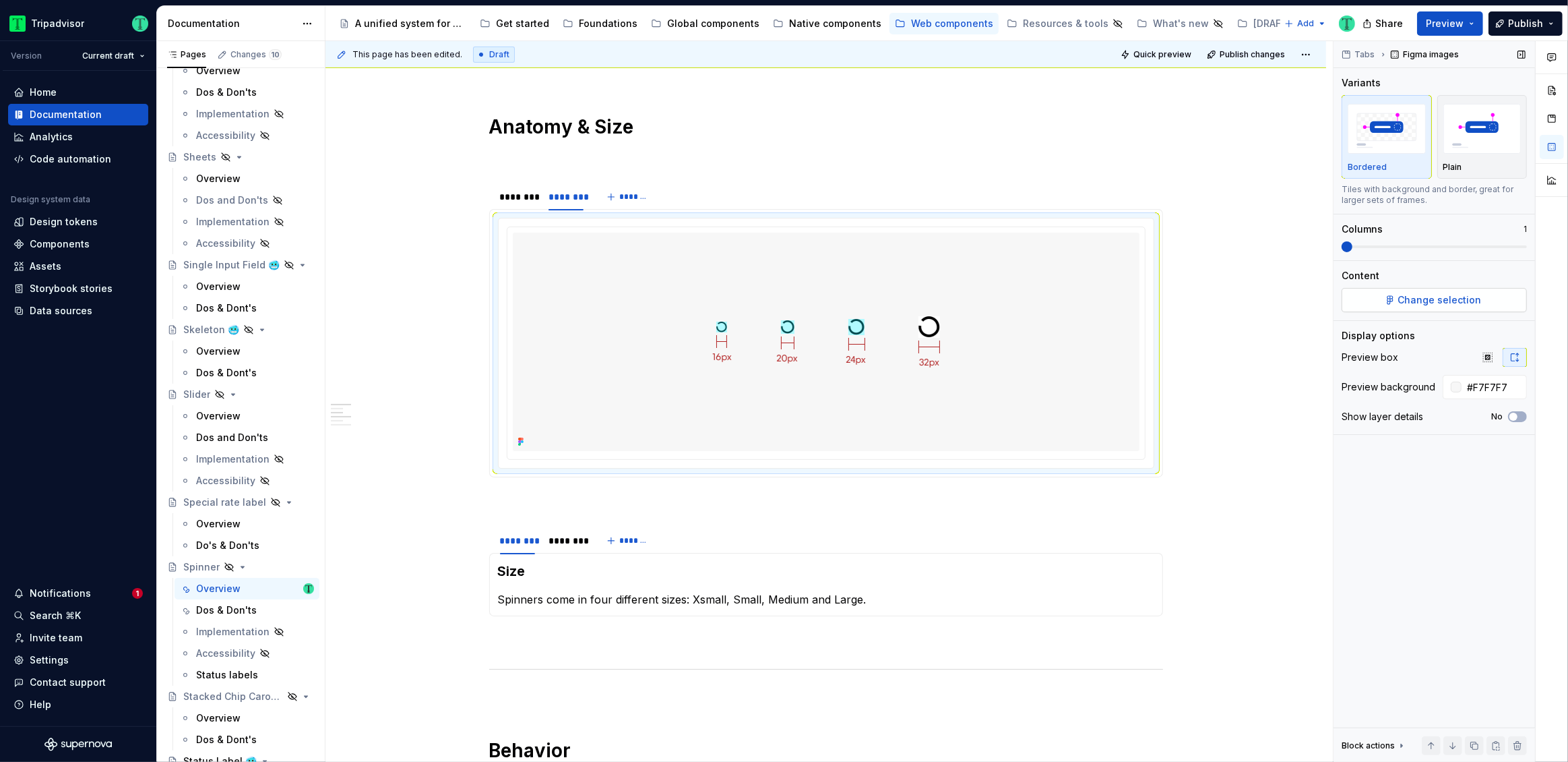
click at [1401, 301] on span "Change selection" at bounding box center [1440, 300] width 83 height 14
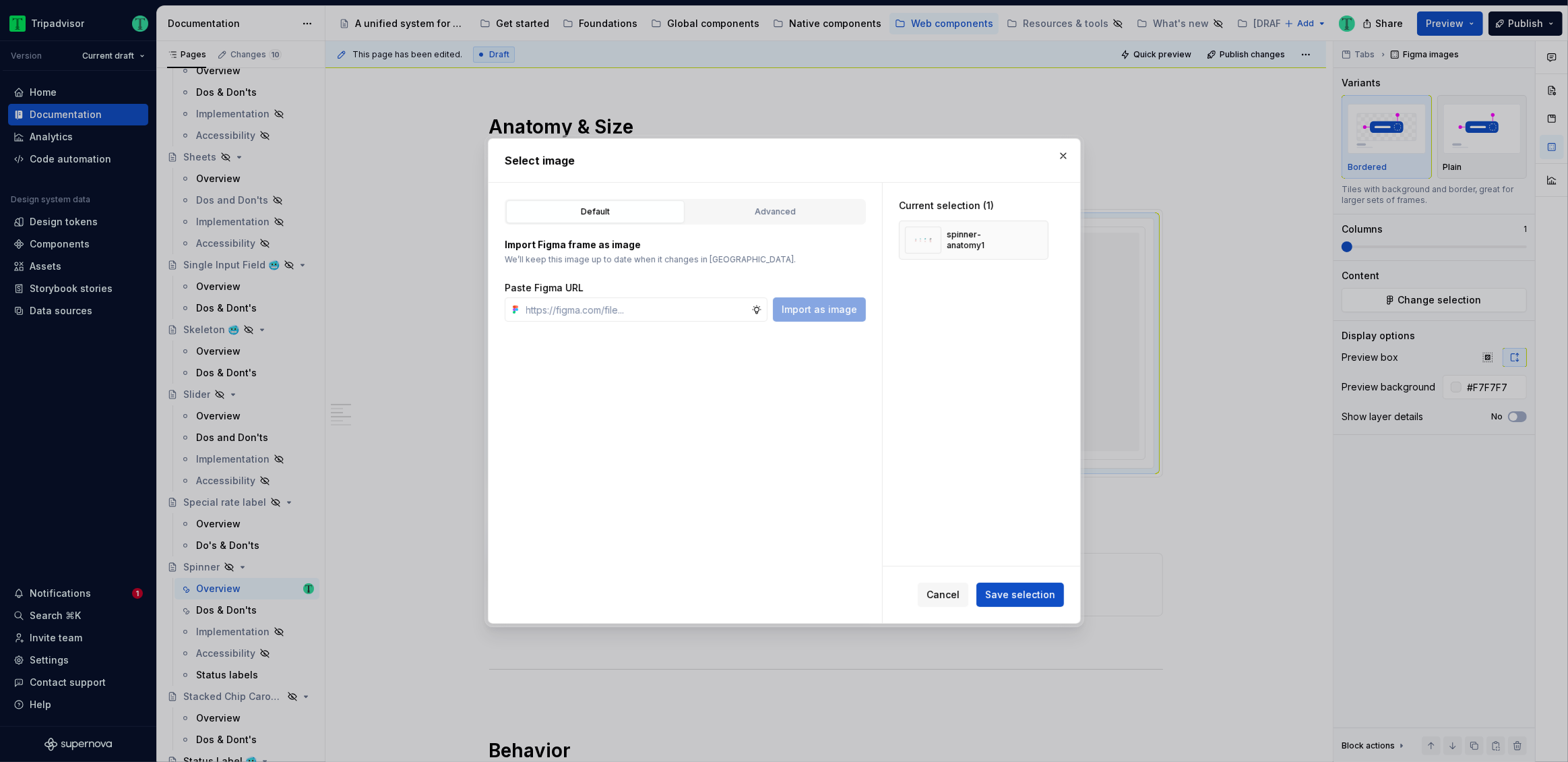
type textarea "*"
click at [719, 316] on input "text" at bounding box center [636, 309] width 230 height 24
paste input "https://www.figma.com/design/Rk3eGC5124Z7punn8EFUkb/Atlas-Web-Documentation?nod…"
type input "https://www.figma.com/design/Rk3eGC5124Z7punn8EFUkb/Atlas-Web-Documentation?nod…"
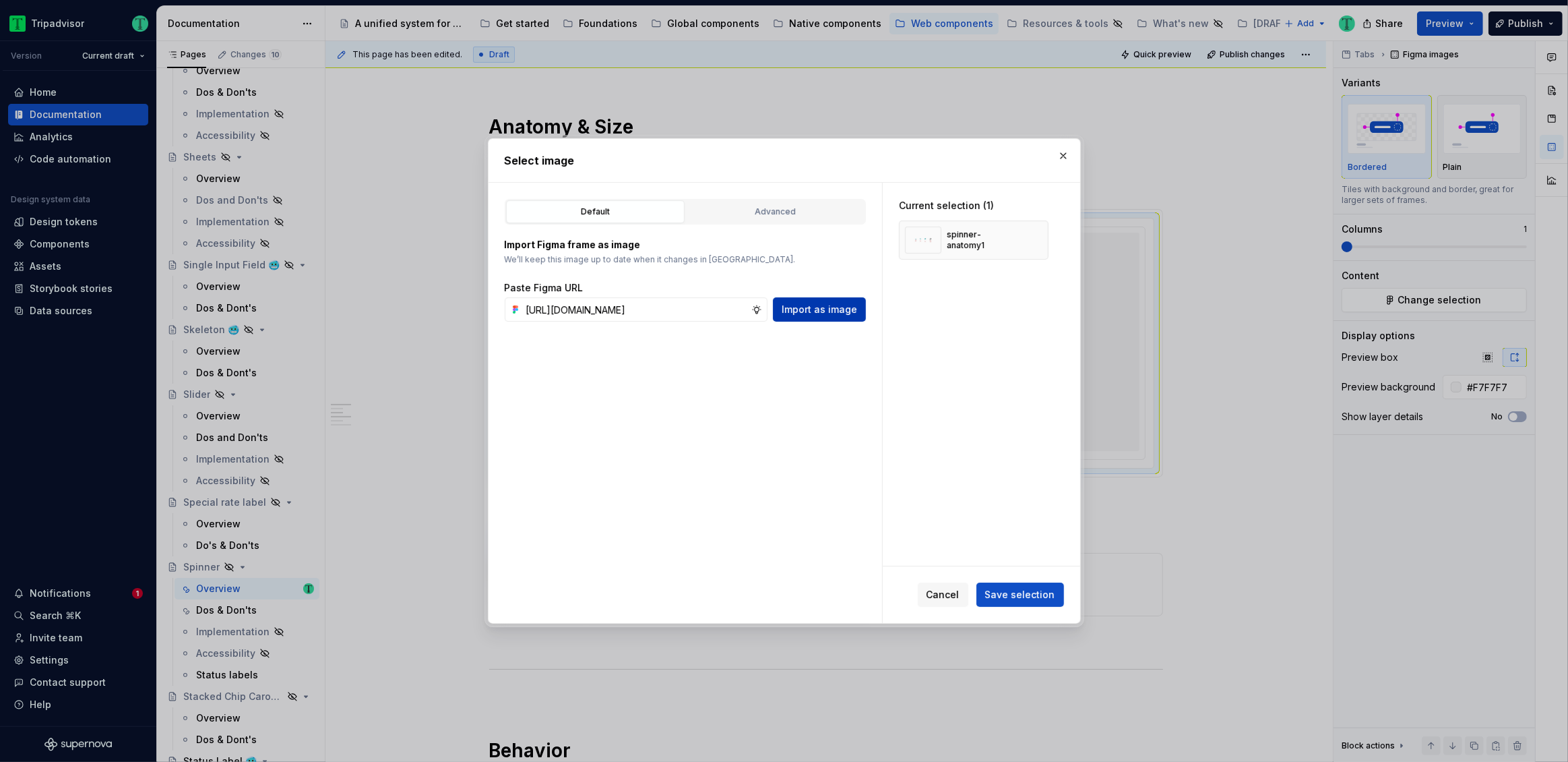
click at [809, 310] on span "Import as image" at bounding box center [819, 309] width 75 height 14
click at [1036, 238] on button "button" at bounding box center [1032, 239] width 19 height 19
click at [1029, 599] on span "Save selection" at bounding box center [1020, 594] width 70 height 14
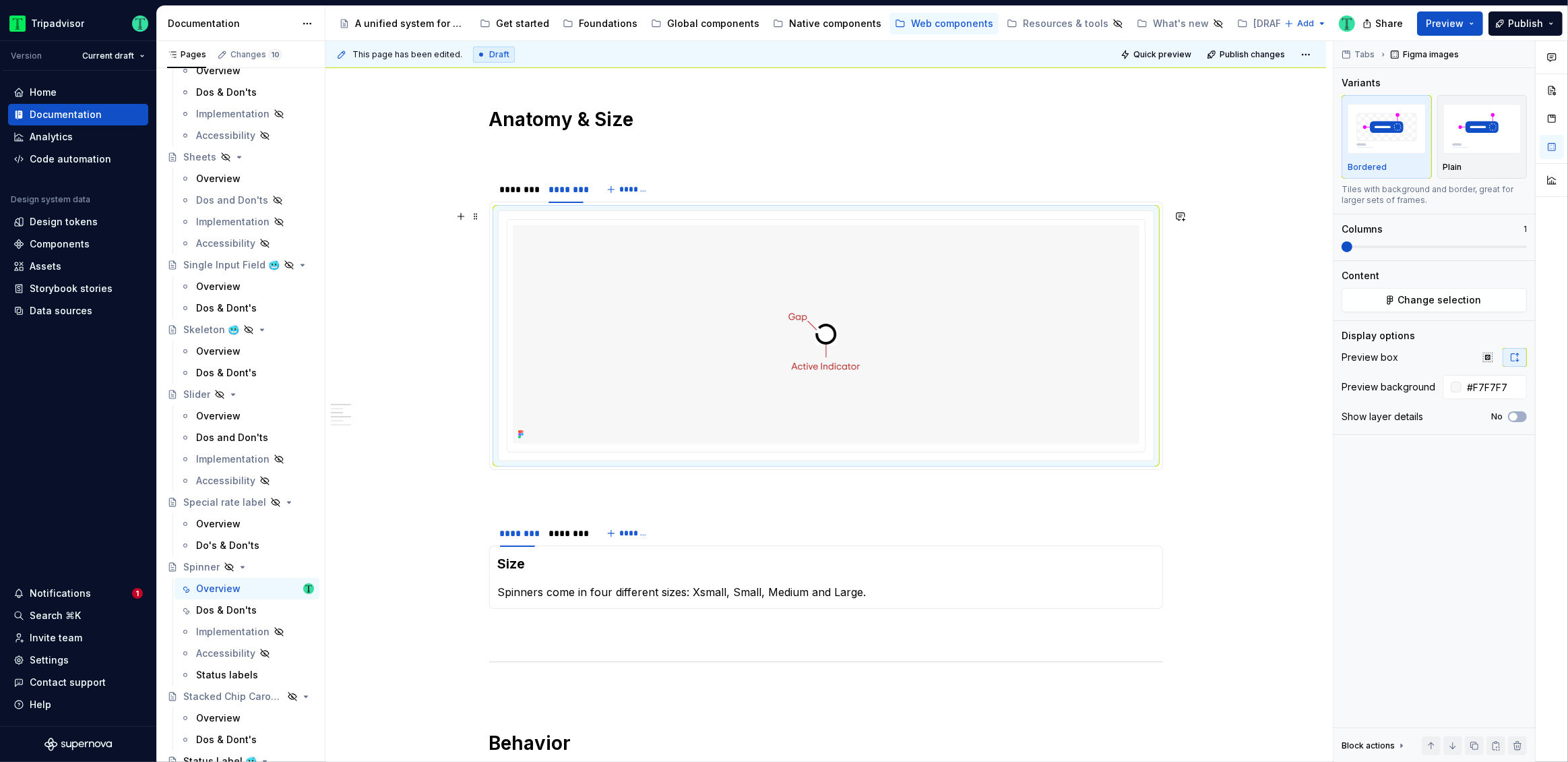
scroll to position [642, 0]
click at [573, 539] on div "********" at bounding box center [565, 532] width 46 height 19
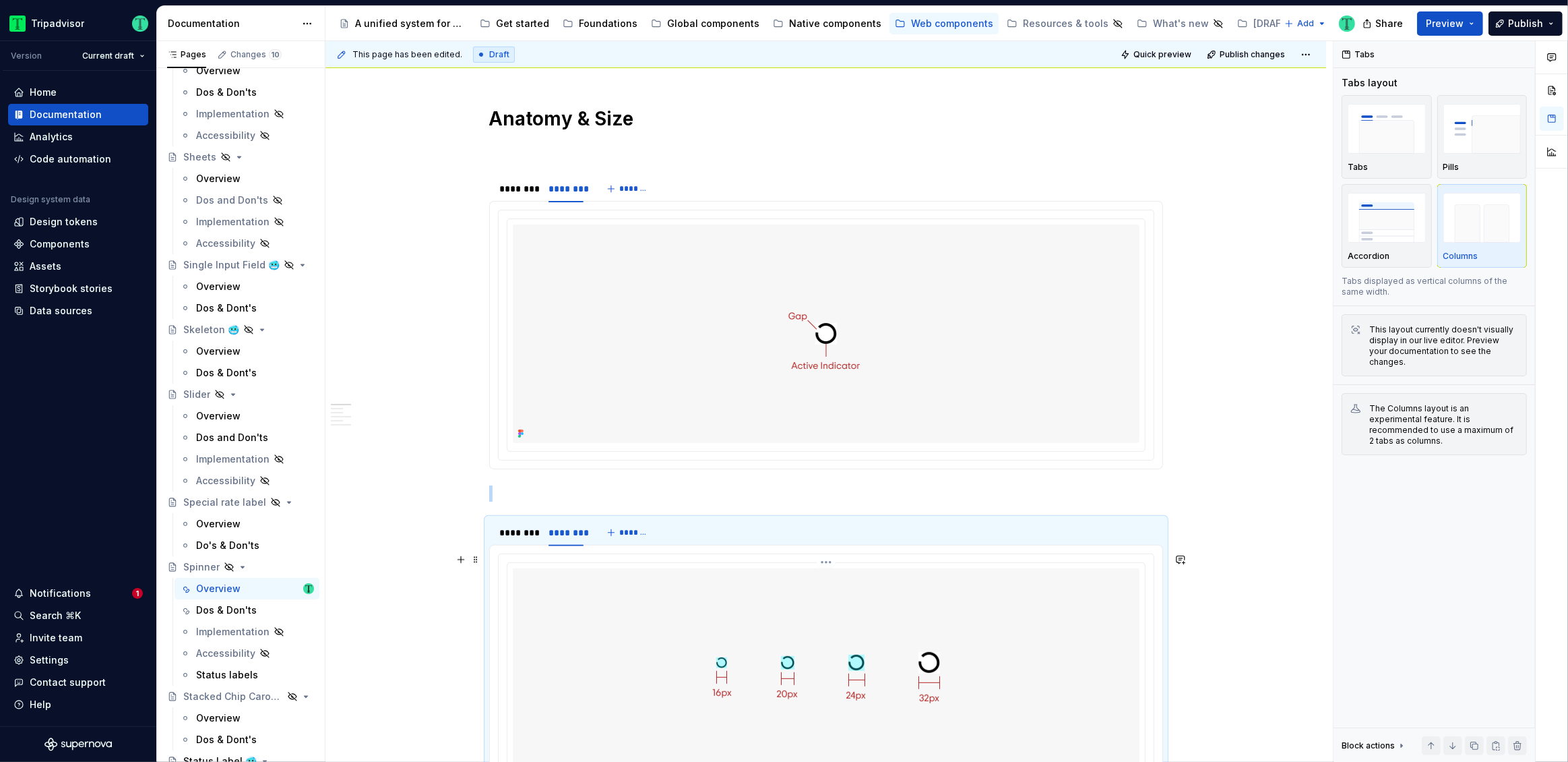
click at [1070, 692] on img at bounding box center [826, 677] width 494 height 218
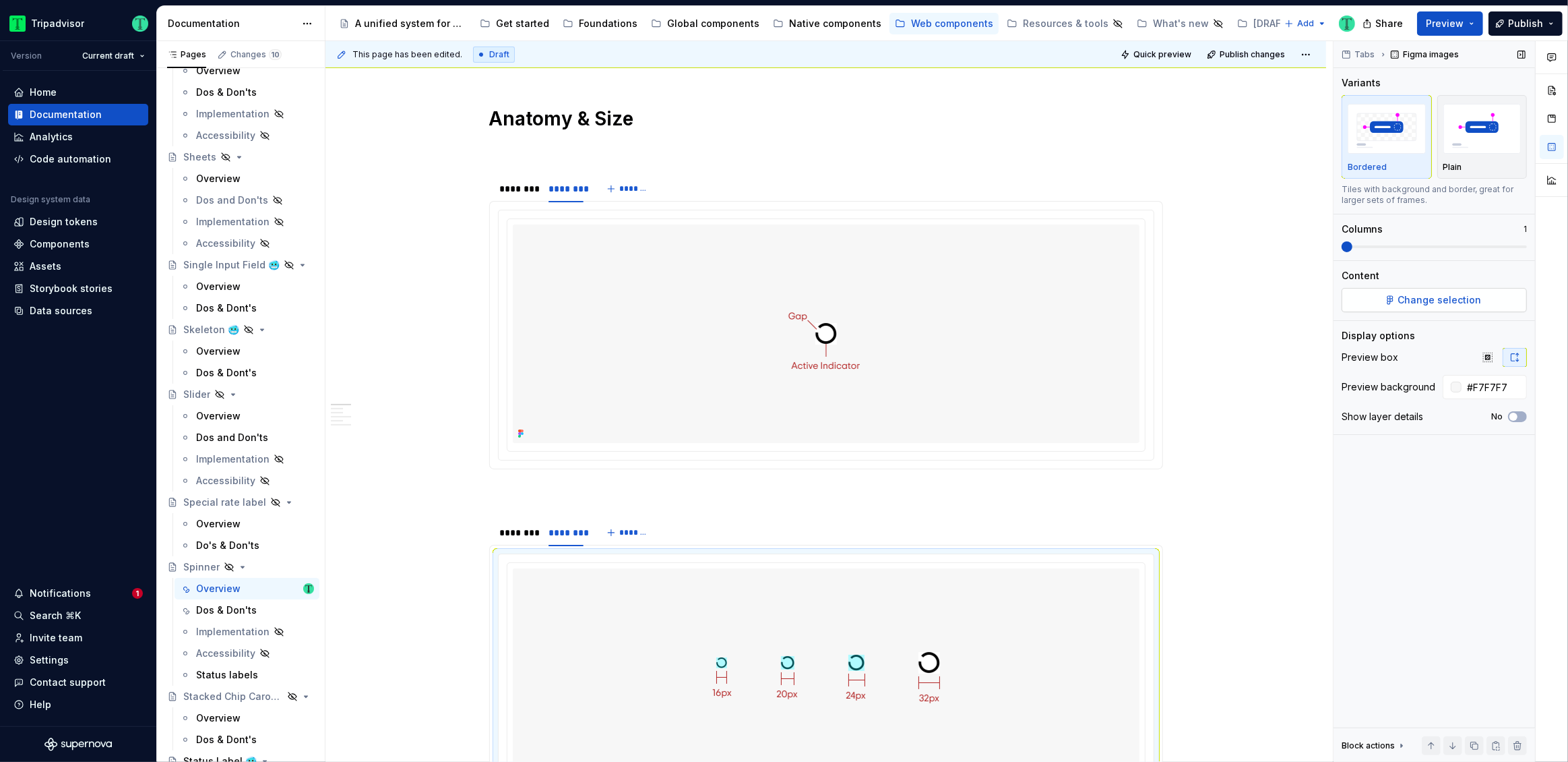
click at [1469, 304] on span "Change selection" at bounding box center [1440, 300] width 83 height 14
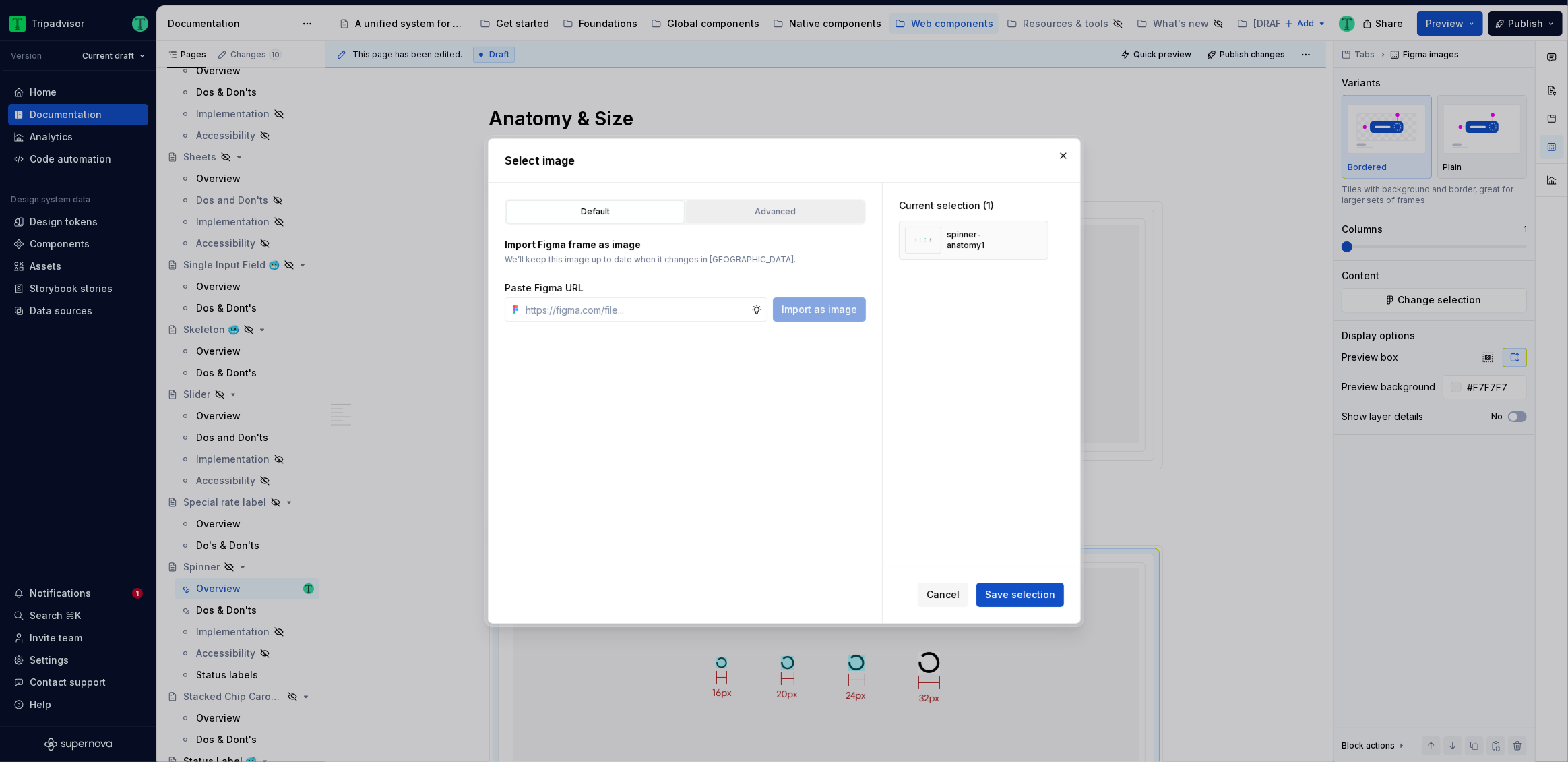
click at [815, 213] on div "Advanced" at bounding box center [775, 212] width 169 height 14
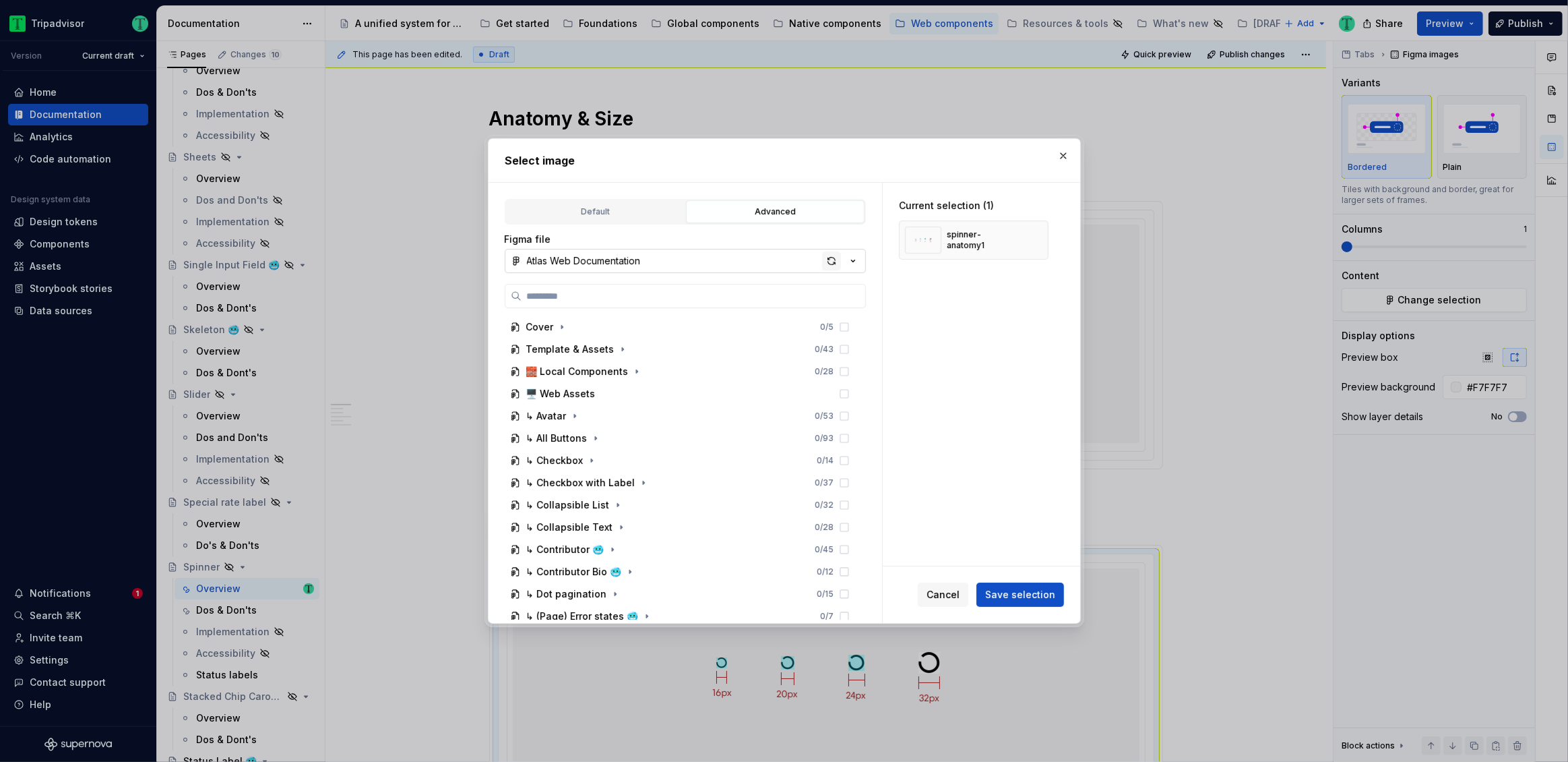
click at [830, 258] on div "button" at bounding box center [831, 260] width 19 height 19
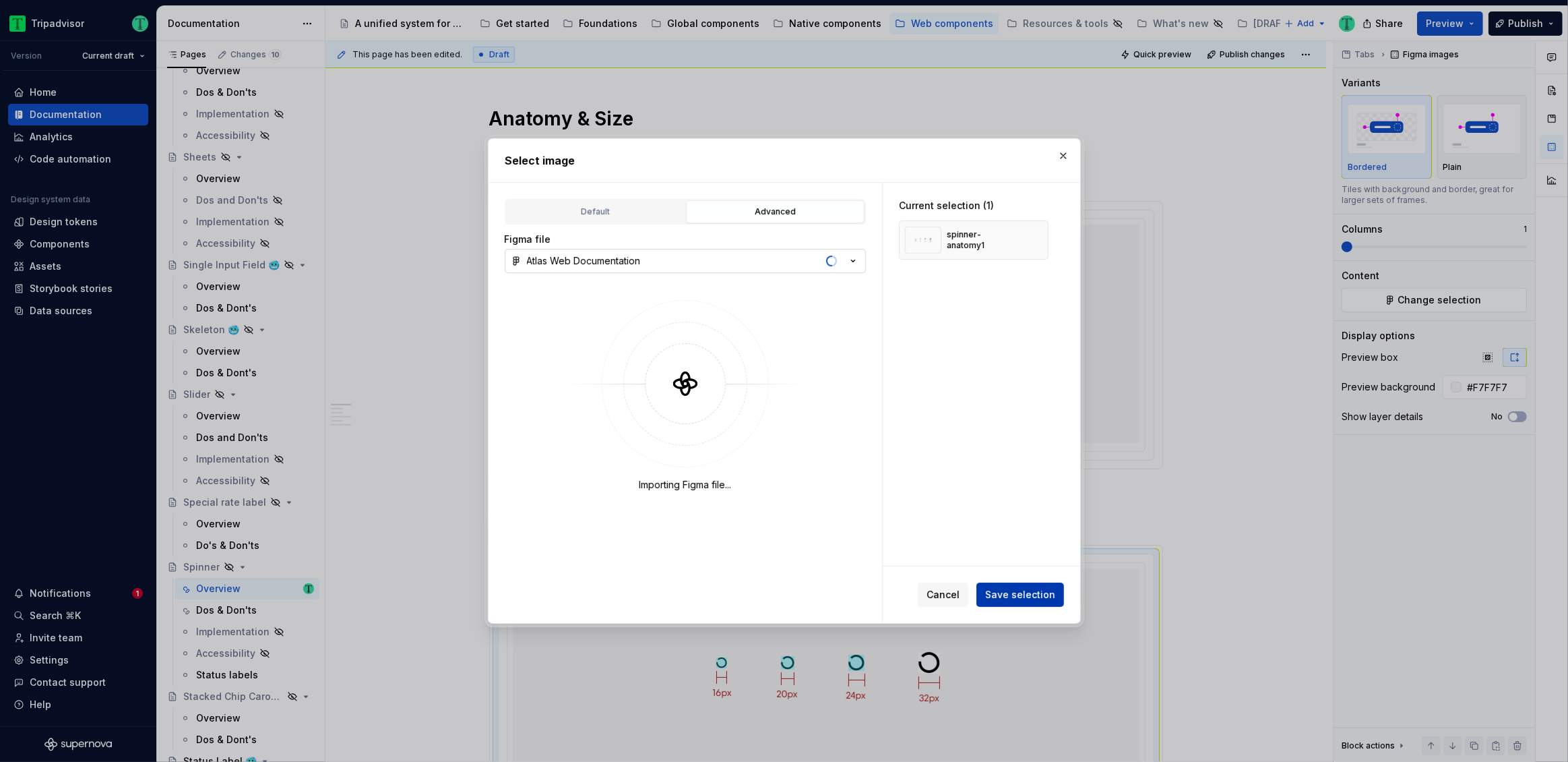
click at [1034, 598] on span "Save selection" at bounding box center [1020, 594] width 70 height 14
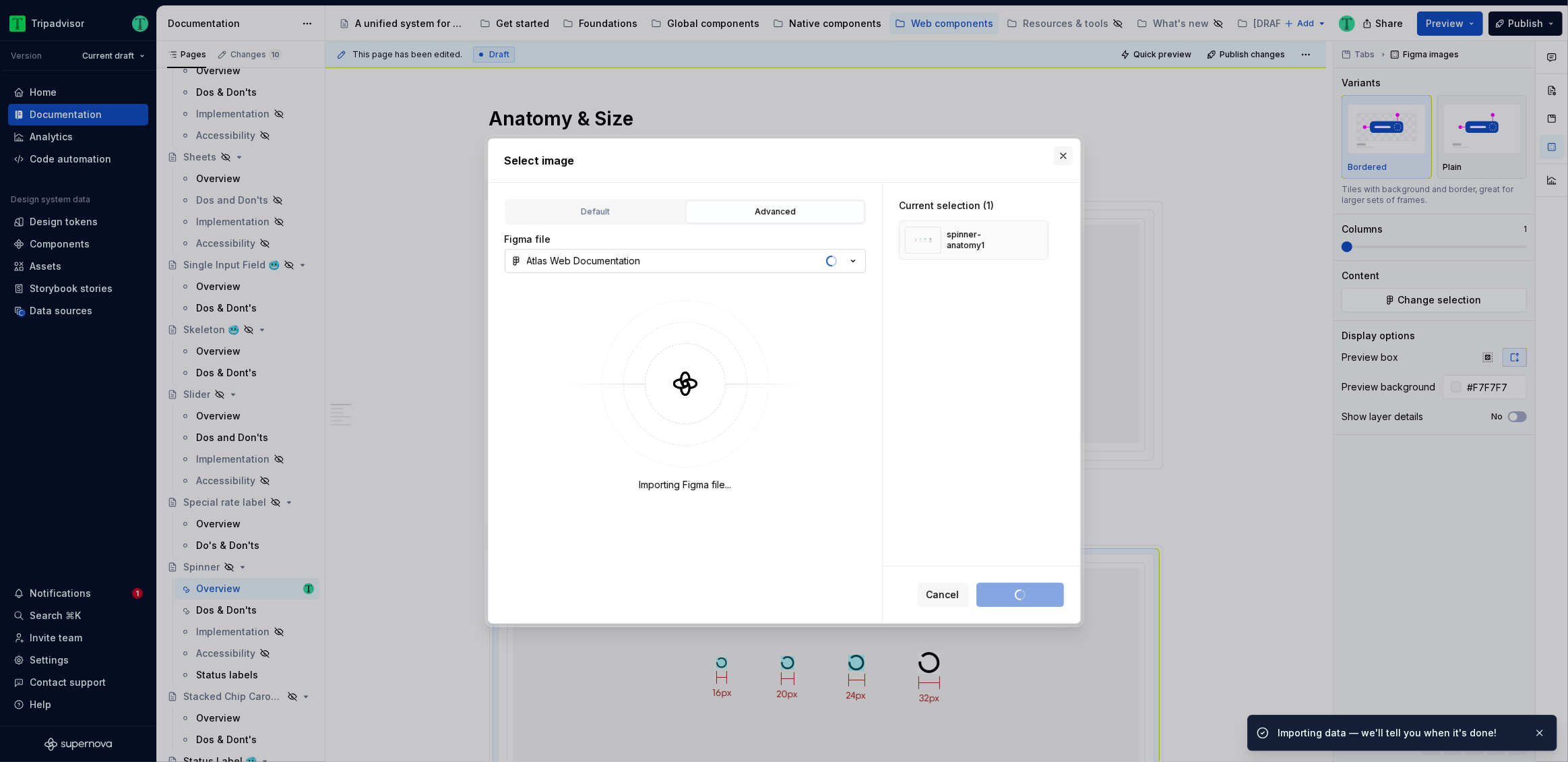
click at [1068, 150] on button "button" at bounding box center [1063, 155] width 19 height 19
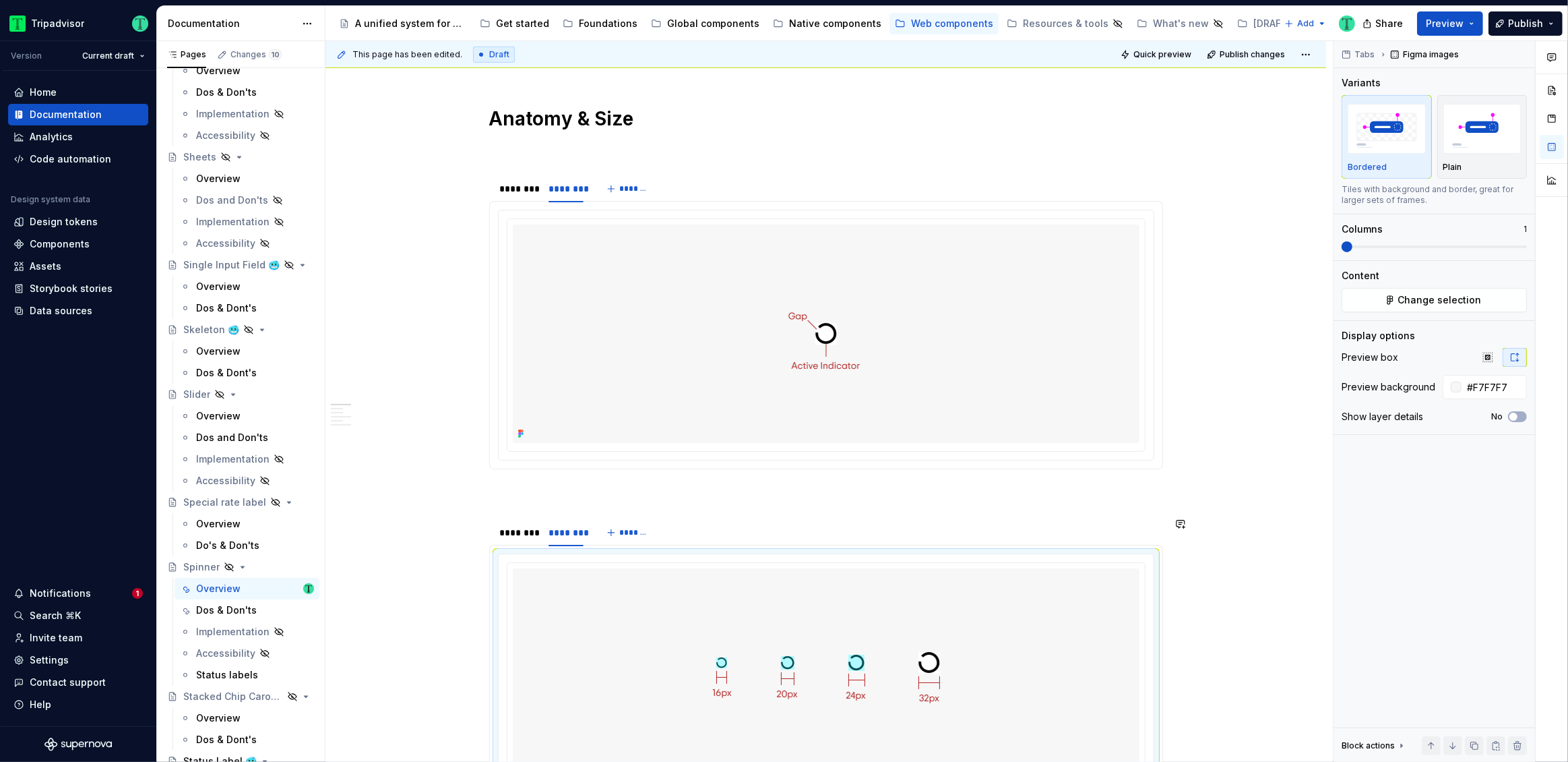
type textarea "*"
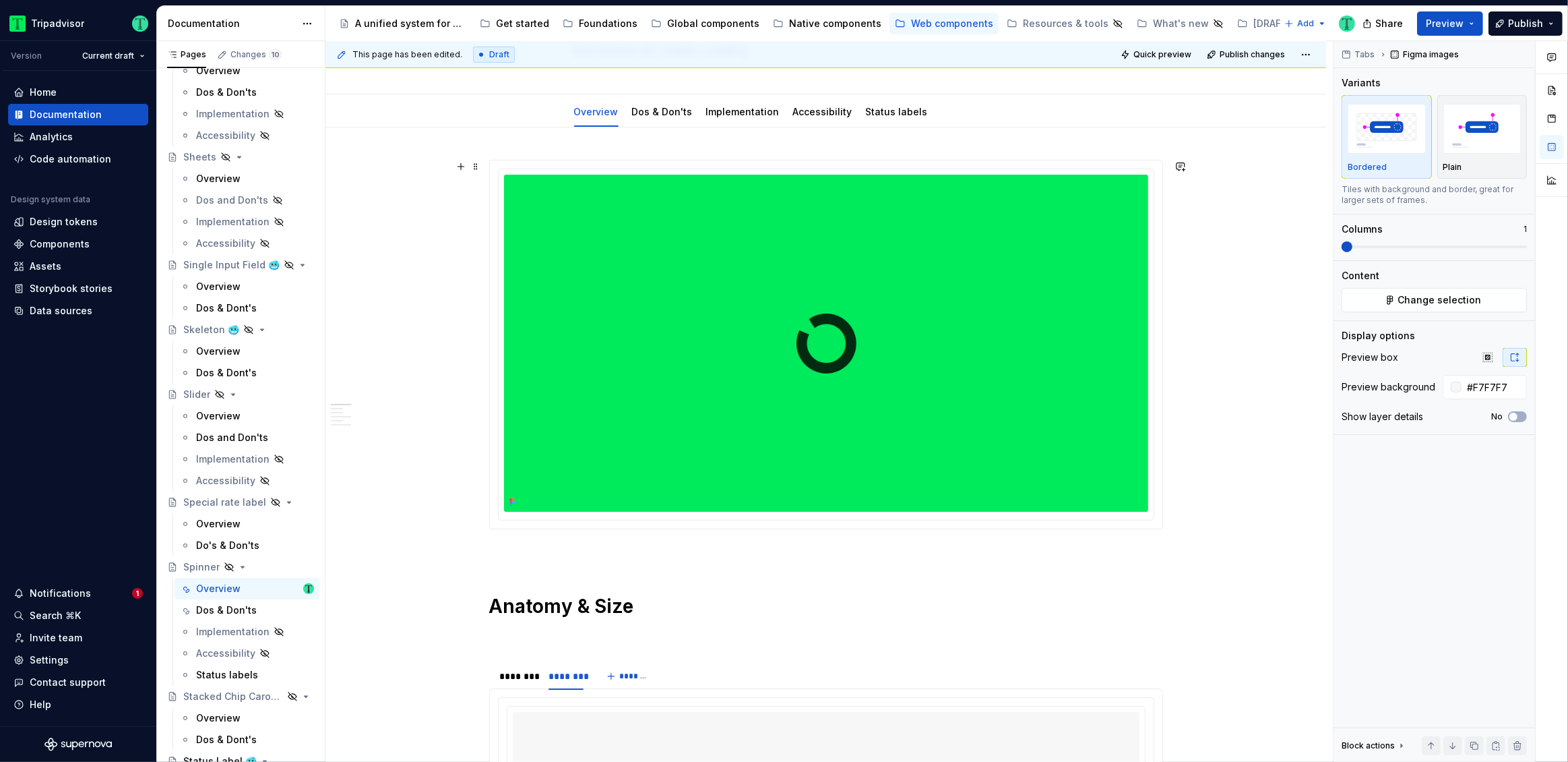
scroll to position [559, 0]
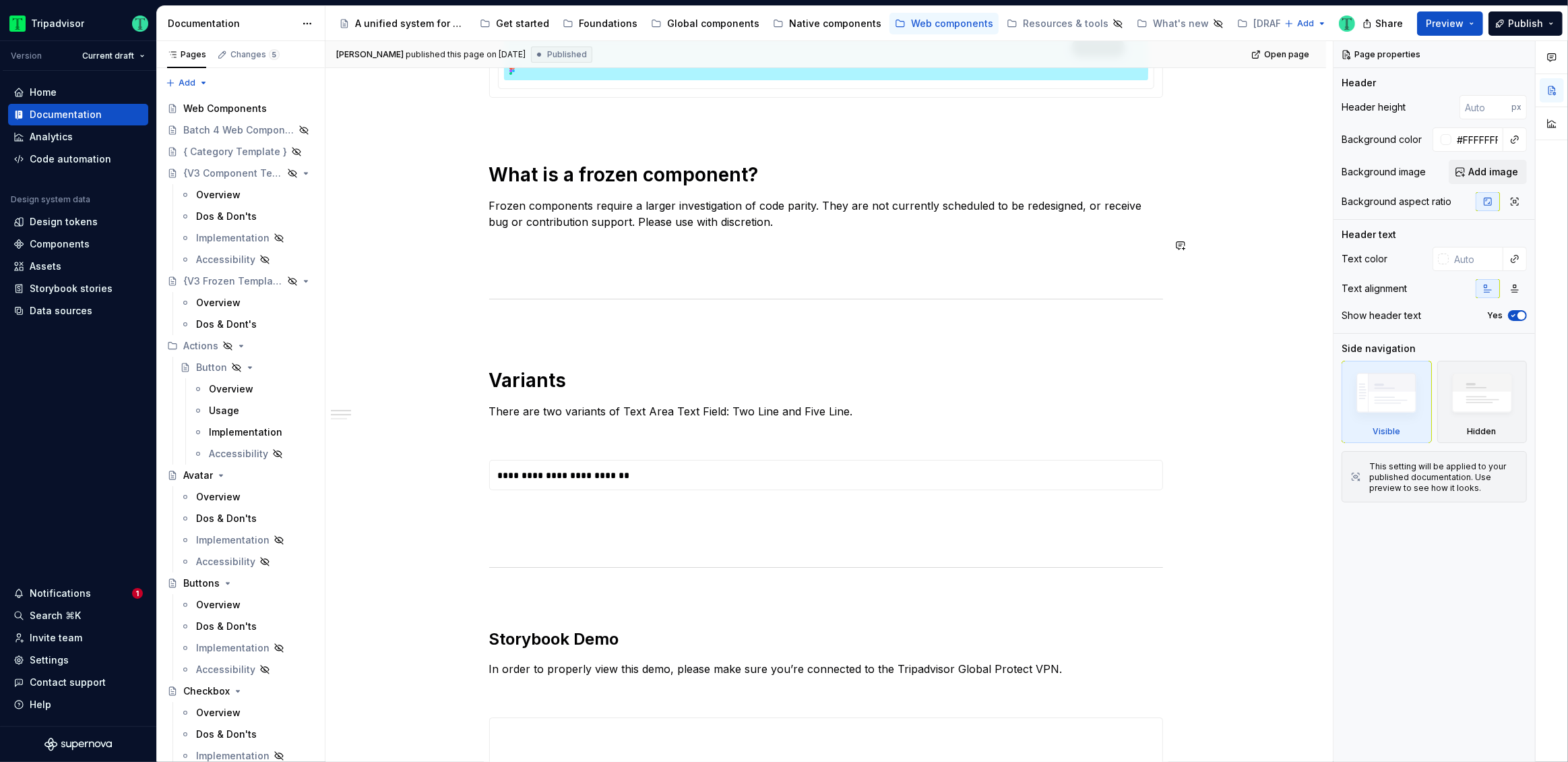
scroll to position [596, 0]
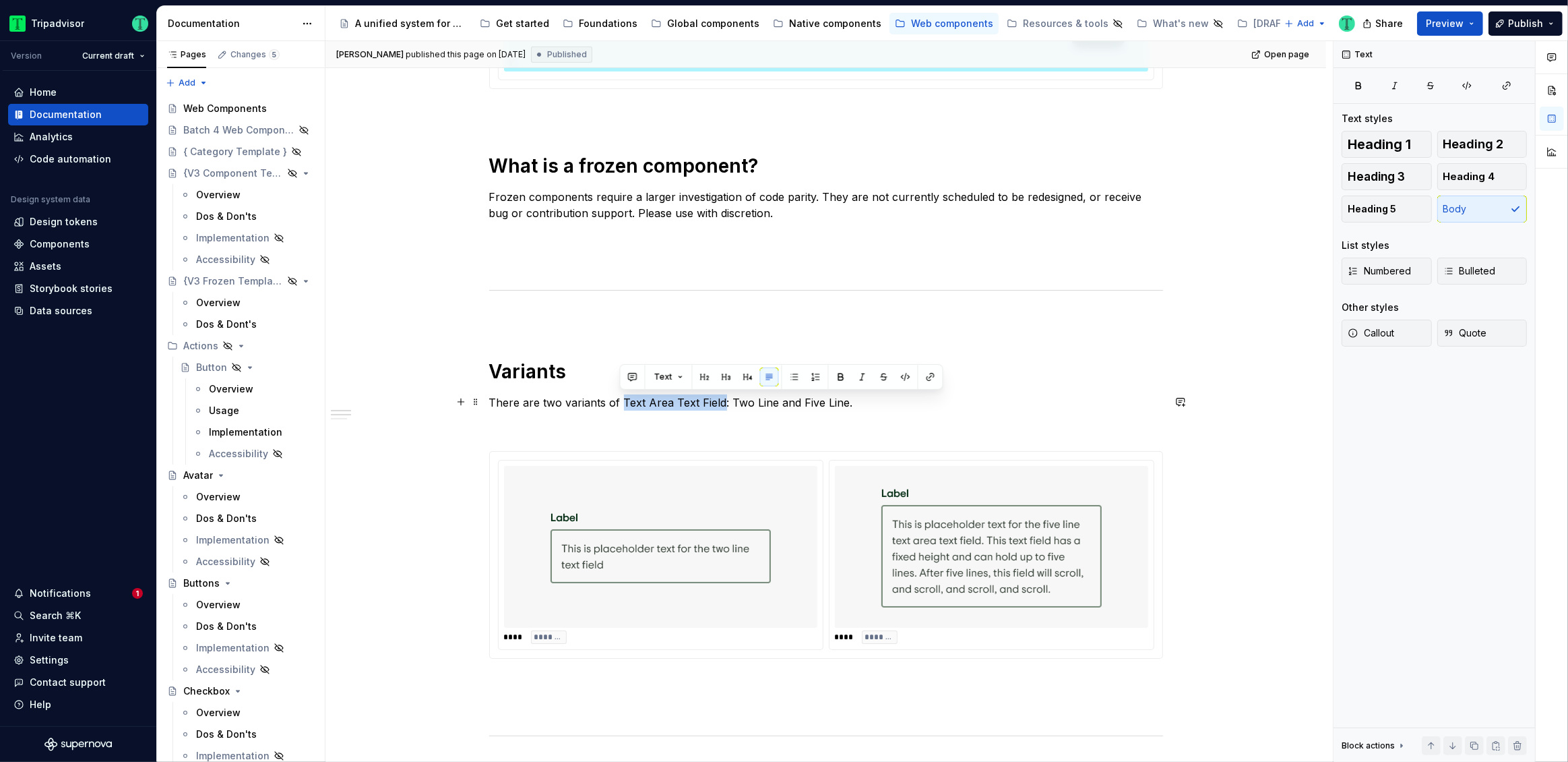
drag, startPoint x: 620, startPoint y: 402, endPoint x: 721, endPoint y: 401, distance: 101.0
click at [721, 401] on p "There are two variants of Text Area Text Field: Two Line and Five Line." at bounding box center [826, 402] width 674 height 16
copy p "Text Area Text Field"
drag, startPoint x: 489, startPoint y: 402, endPoint x: 720, endPoint y: 404, distance: 231.0
click at [720, 404] on p "There are two variants of Text Area Text Field: Two Line and Five Line." at bounding box center [826, 402] width 674 height 16
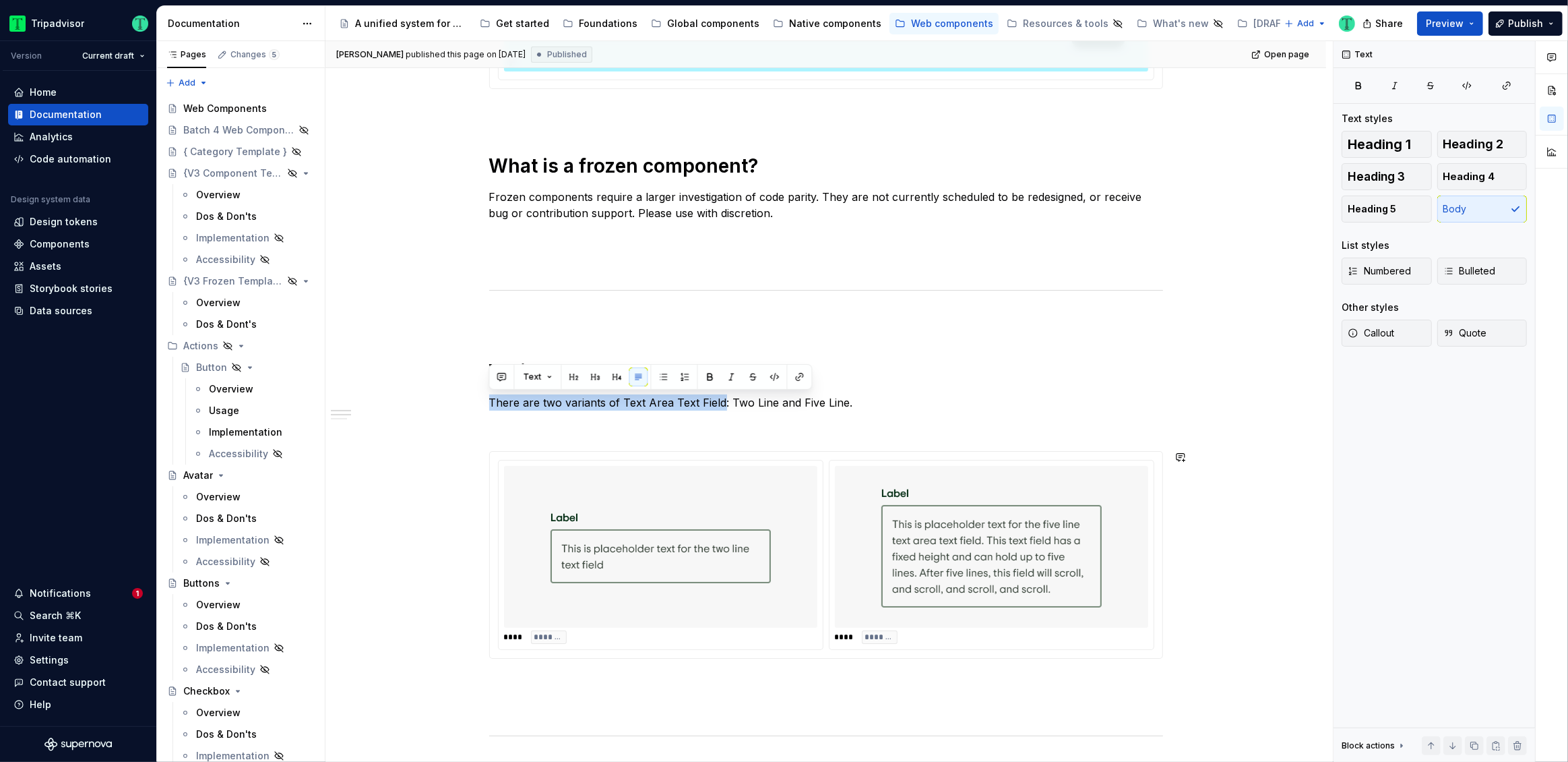
copy p "There are two variants of Text Area Text Field"
click at [488, 404] on div "**********" at bounding box center [829, 402] width 1007 height 722
click at [492, 400] on p "There are two variants of Text Area Text Field: Two Line and Five Line." at bounding box center [826, 402] width 674 height 16
drag, startPoint x: 490, startPoint y: 400, endPoint x: 847, endPoint y: 400, distance: 357.0
click at [847, 400] on p "There are two variants of Text Area Text Field: Two Line and Five Line." at bounding box center [826, 402] width 674 height 16
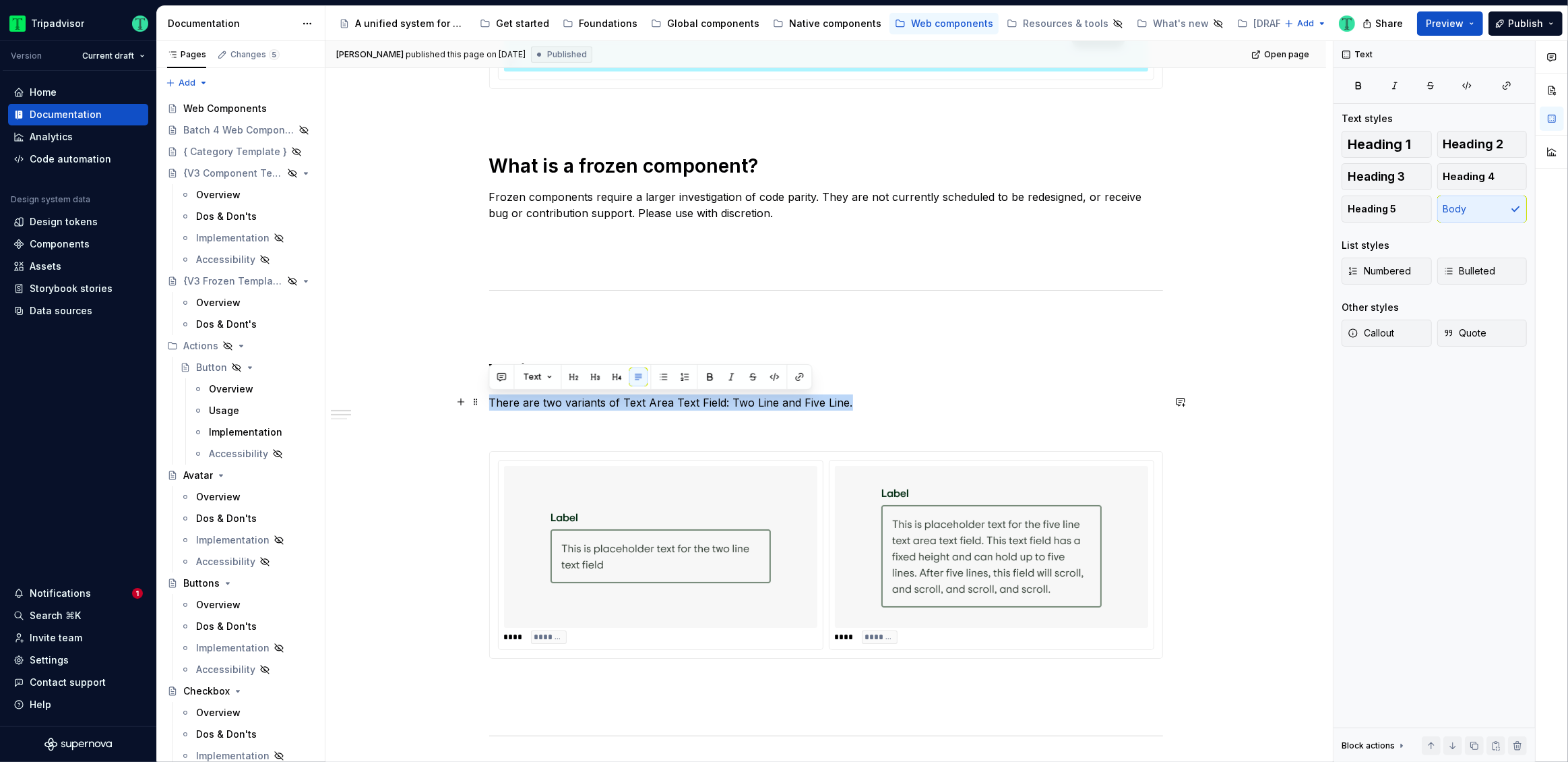
copy p "There are two variants of Text Area Text Field: Two Line and Five Line."
click at [421, 398] on div "**********" at bounding box center [826, 671] width 1001 height 1968
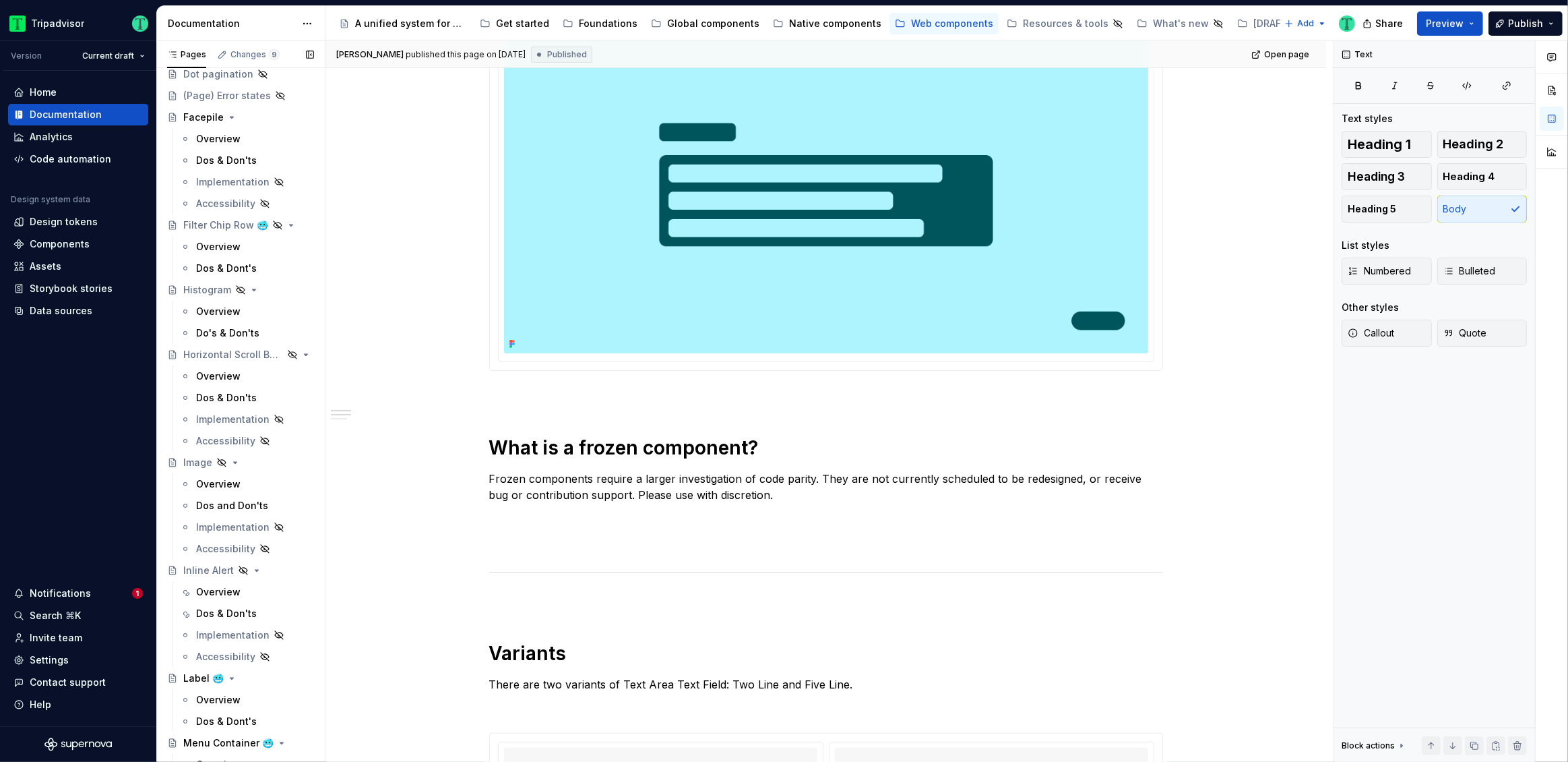
scroll to position [1180, 0]
click at [220, 305] on div "Overview" at bounding box center [218, 309] width 44 height 14
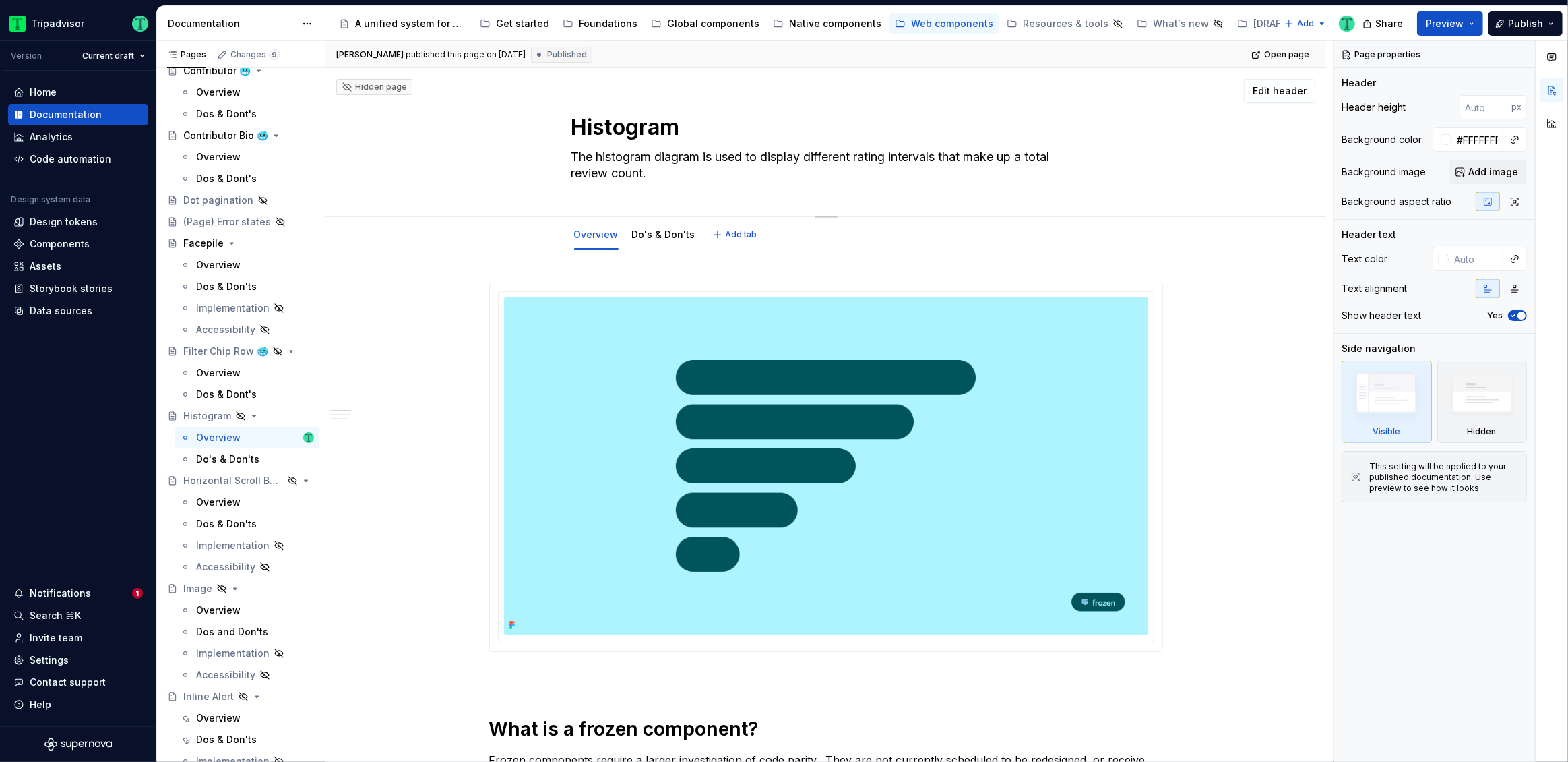
type textarea "*"
click at [685, 128] on textarea "Histogram" at bounding box center [823, 128] width 510 height 32
click at [766, 128] on textarea "Histogram" at bounding box center [823, 128] width 510 height 32
type textarea "Histogram"
type textarea "*"
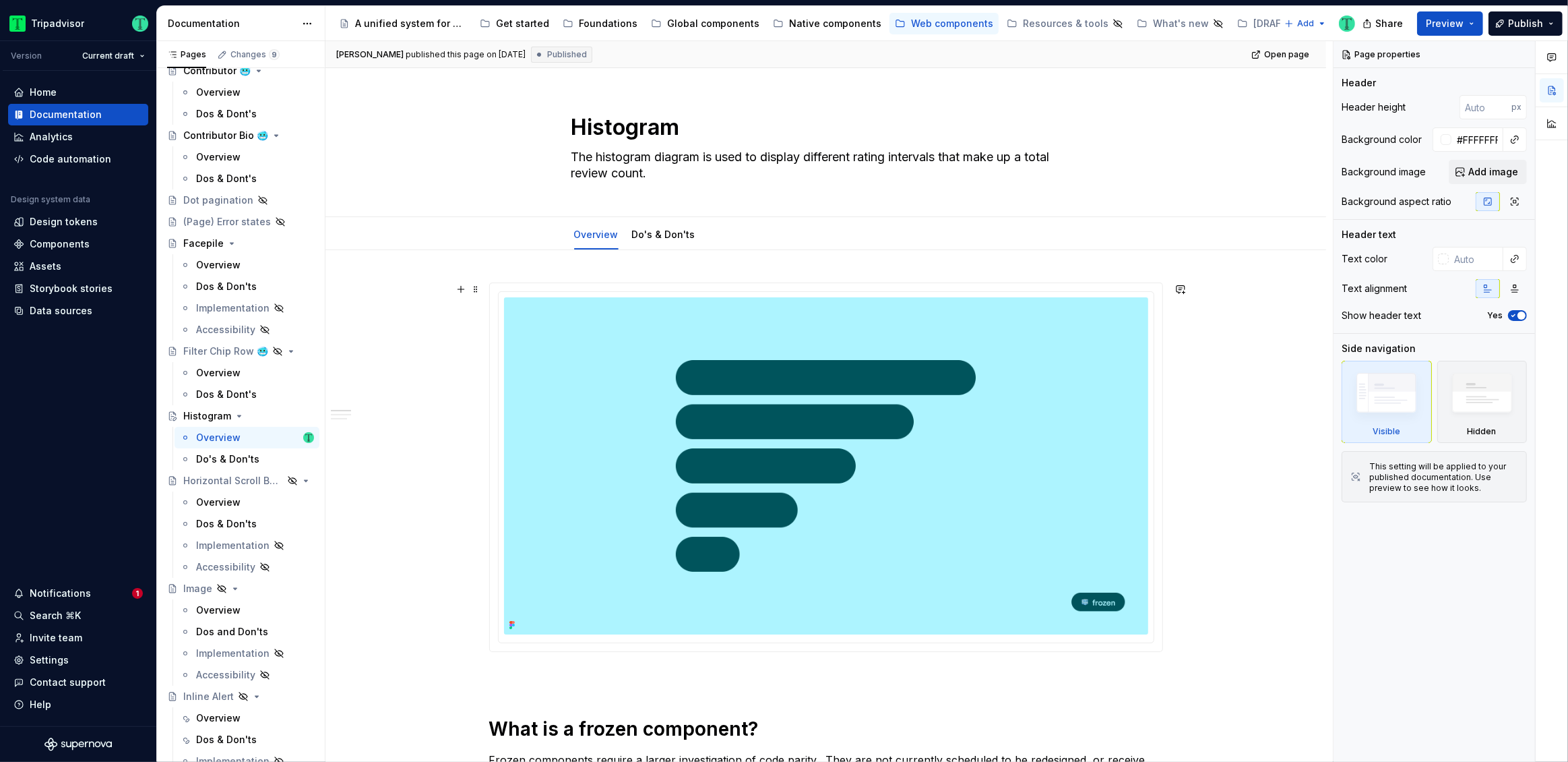
type textarea "Histogram 🥶"
type textarea "*"
type textarea "Histogram 🥶"
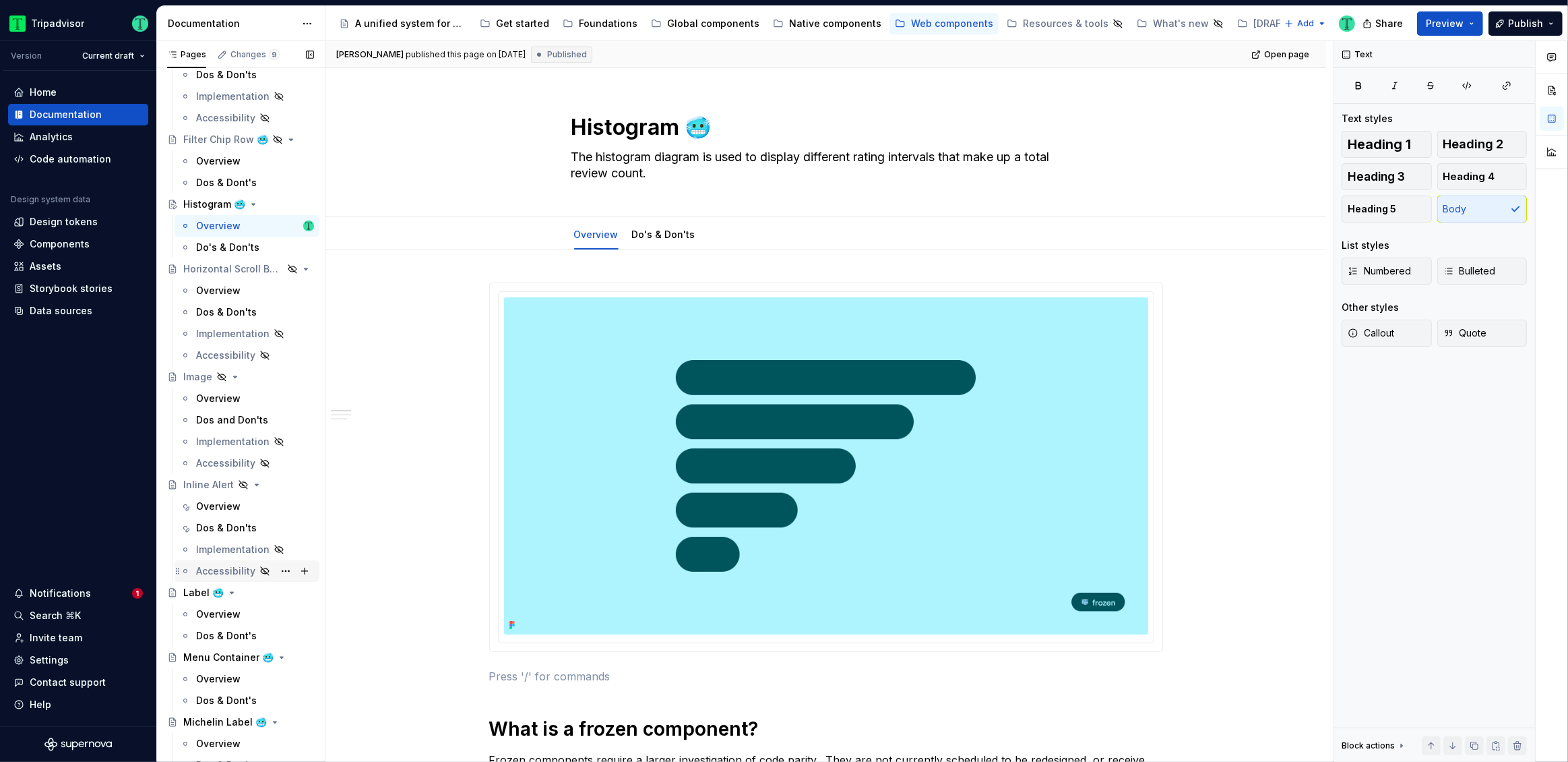
scroll to position [1275, 0]
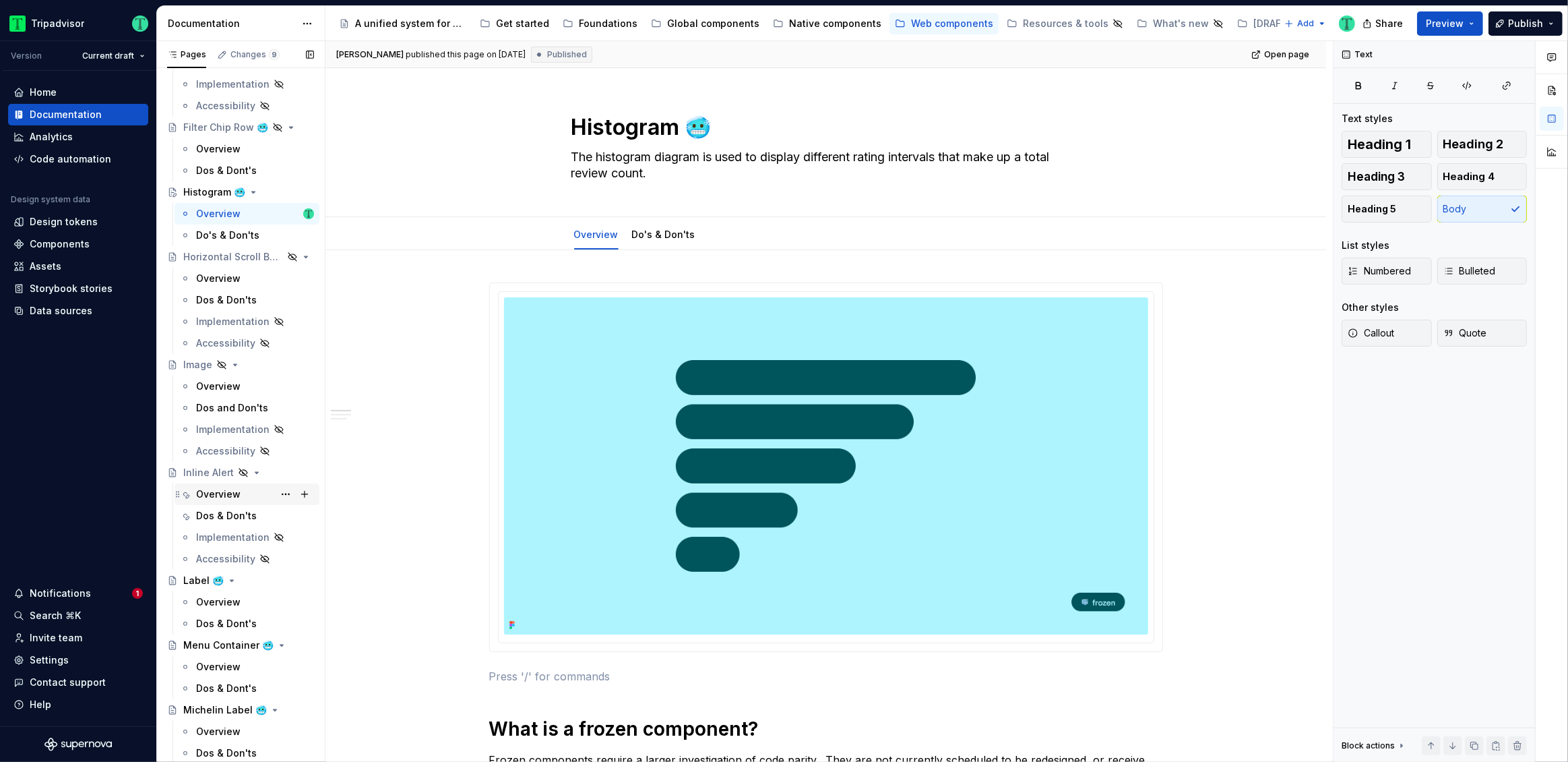
click at [221, 494] on div "Overview" at bounding box center [218, 494] width 44 height 14
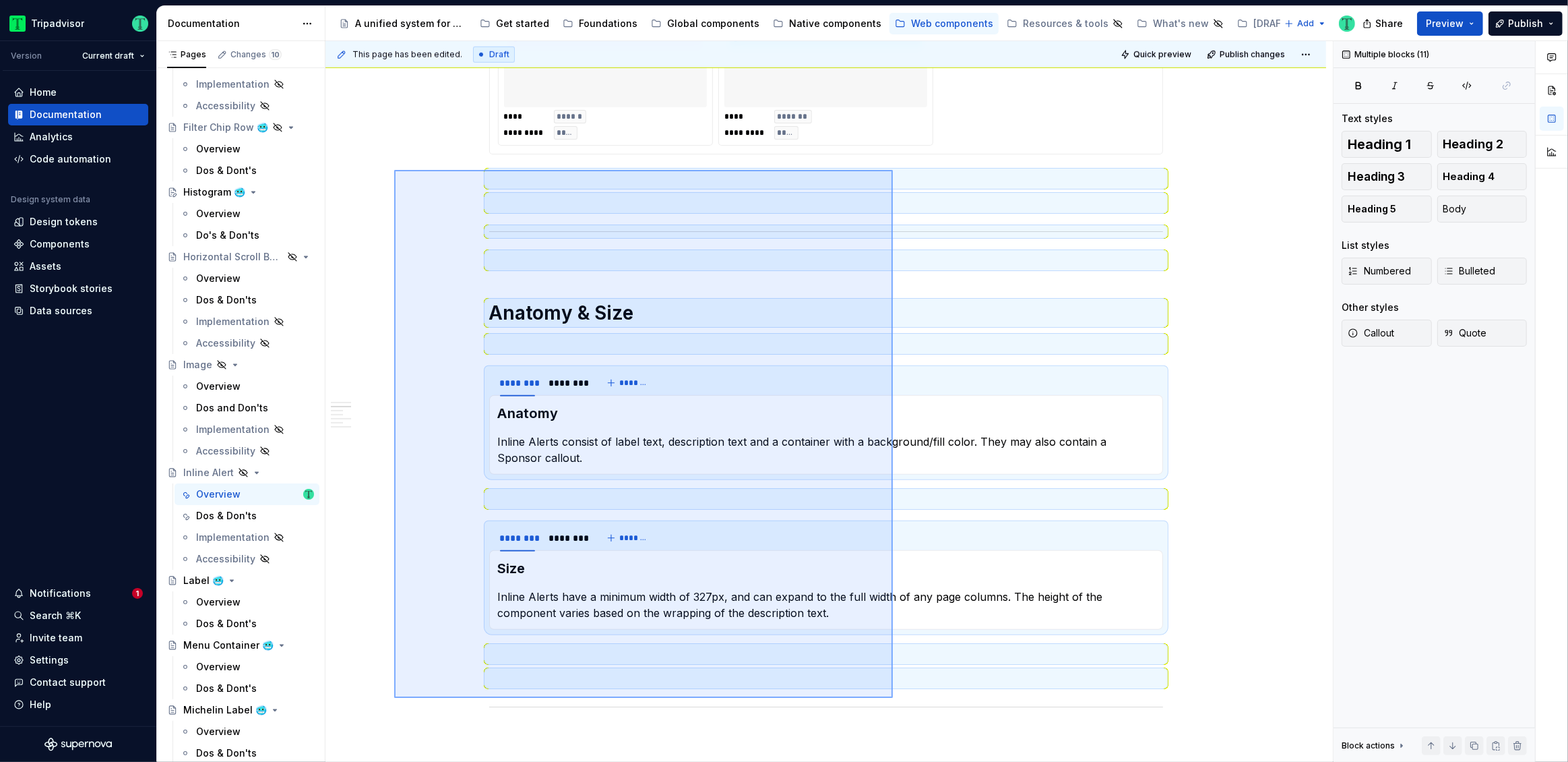
scroll to position [1111, 0]
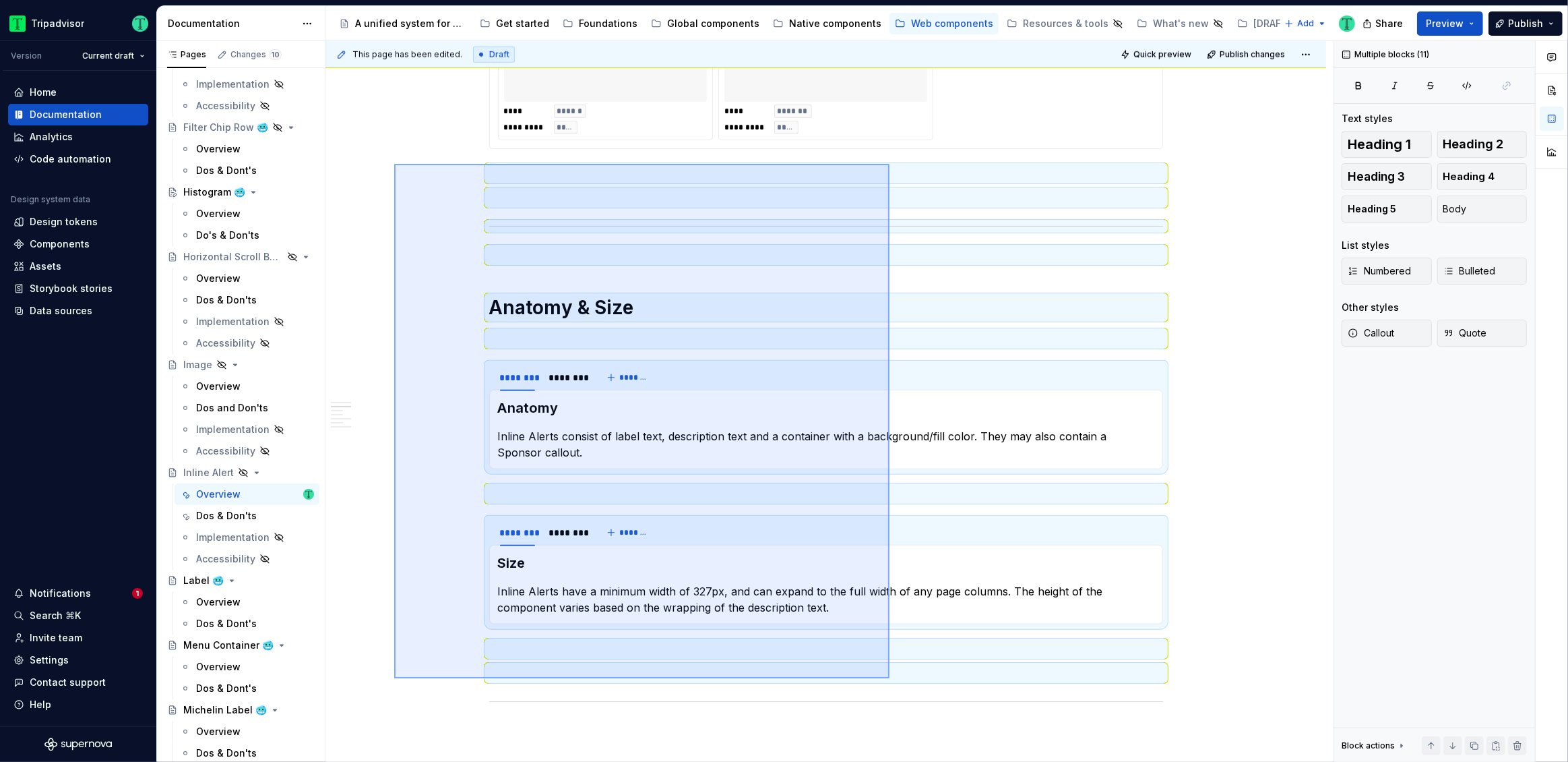
drag, startPoint x: 394, startPoint y: 179, endPoint x: 889, endPoint y: 678, distance: 702.9
click at [889, 678] on div "This page has been edited. Draft Quick preview Publish changes Hidden page Inli…" at bounding box center [829, 402] width 1007 height 722
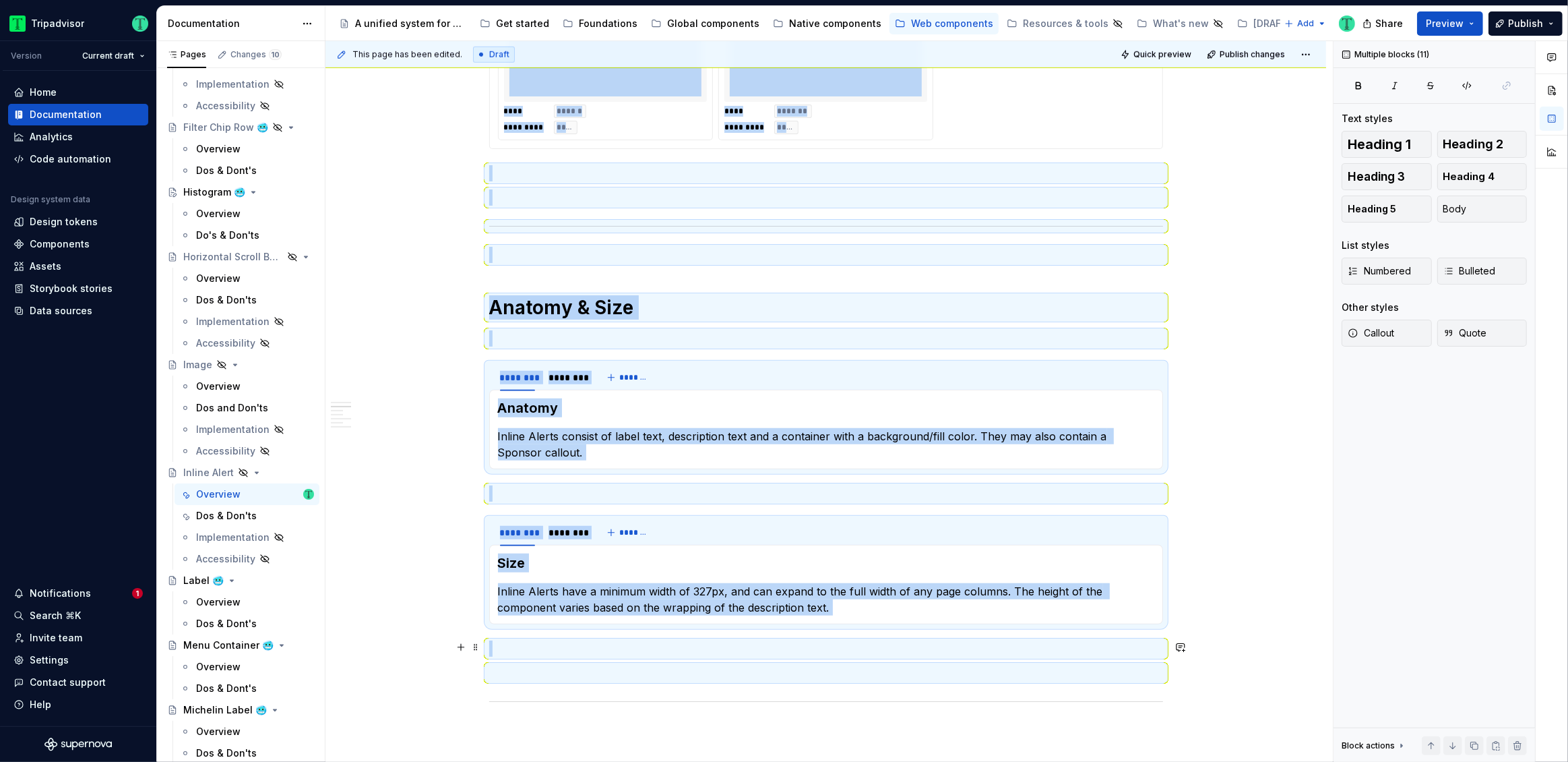
copy div "**** ******* ********* ***** **** ******* ********* **** **** ******* *********…"
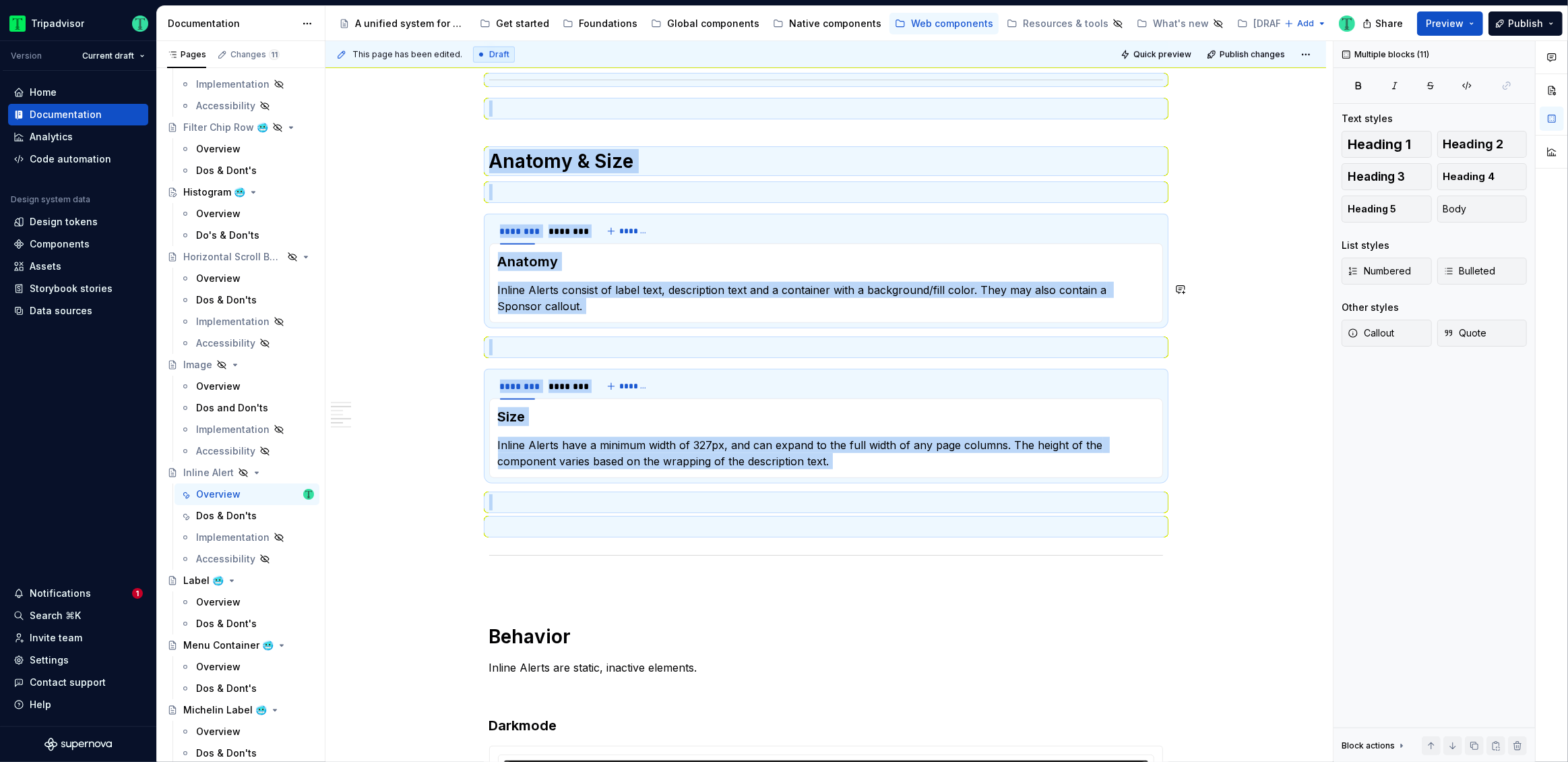
scroll to position [1265, 0]
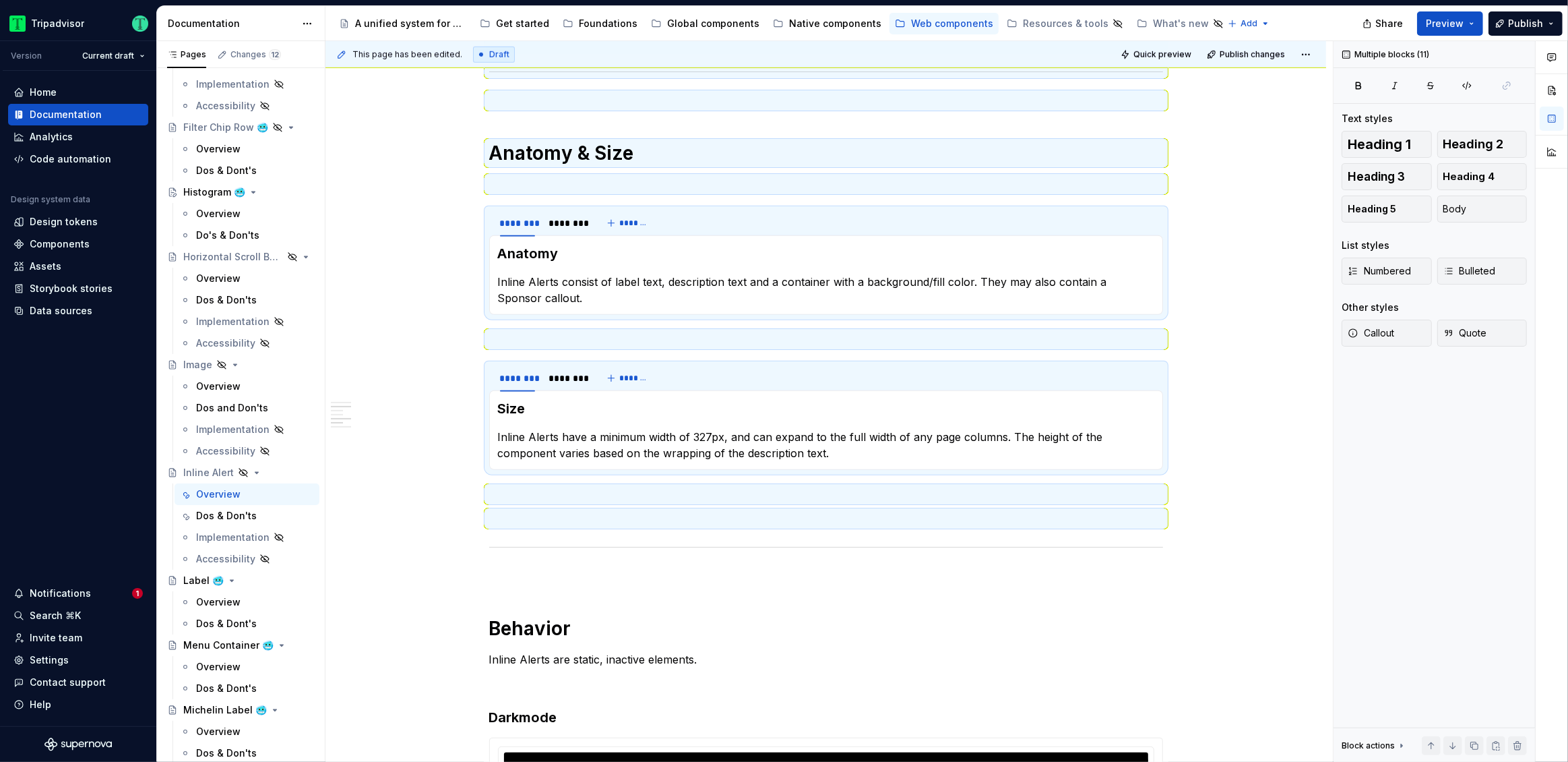
type textarea "*"
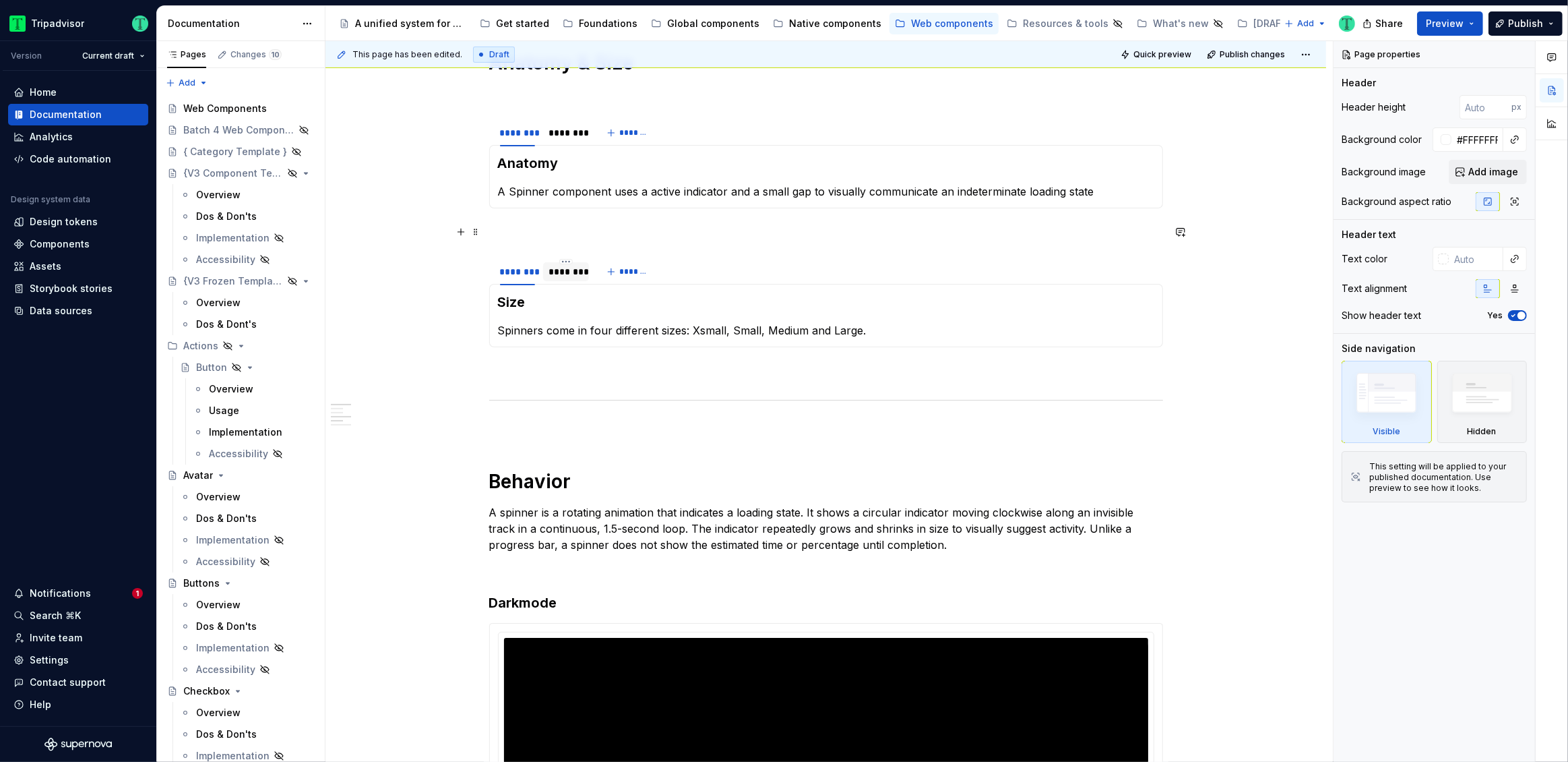
scroll to position [690, 0]
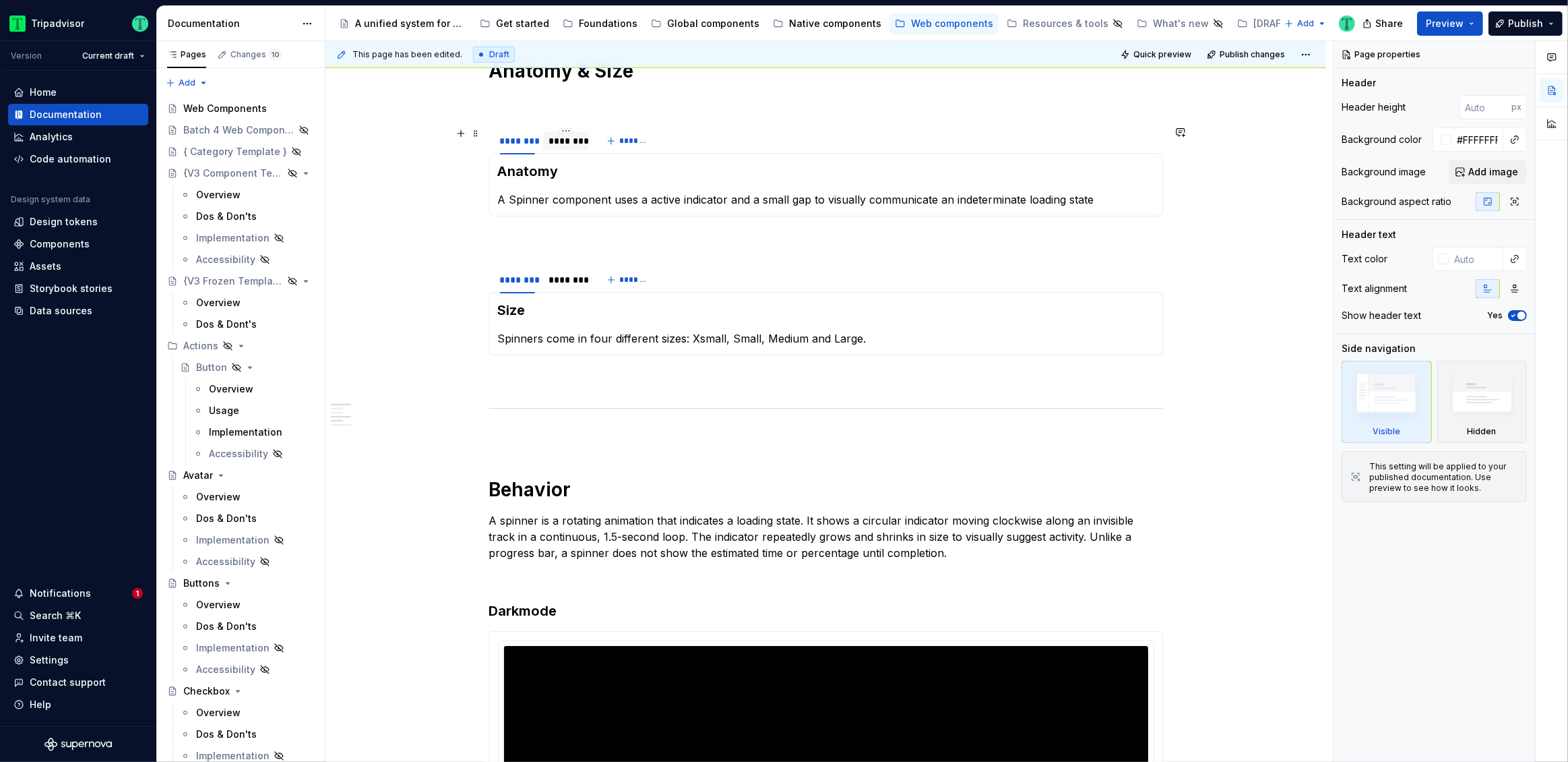
click at [550, 132] on div "********" at bounding box center [565, 141] width 46 height 19
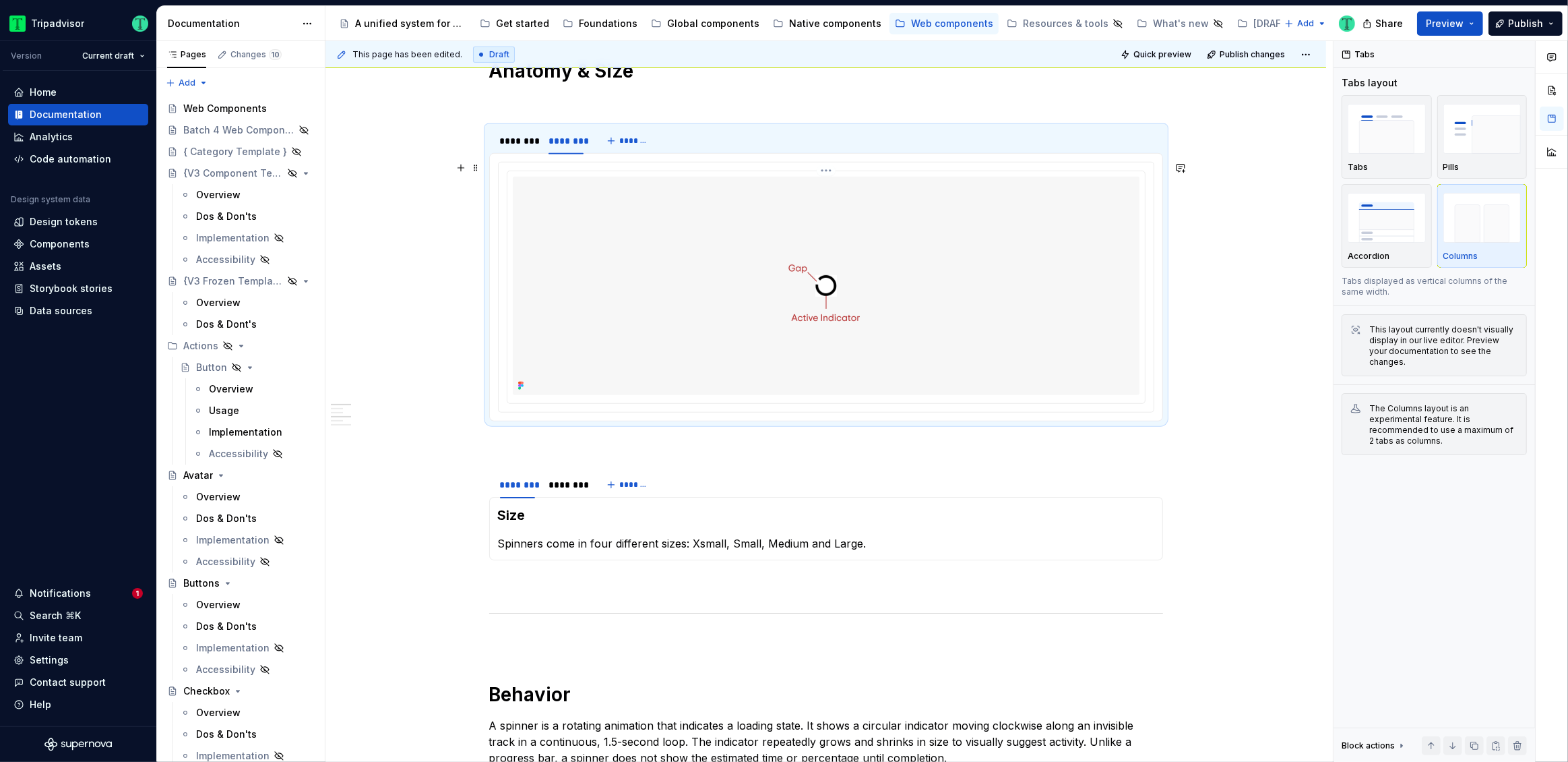
click at [737, 348] on img at bounding box center [826, 286] width 494 height 218
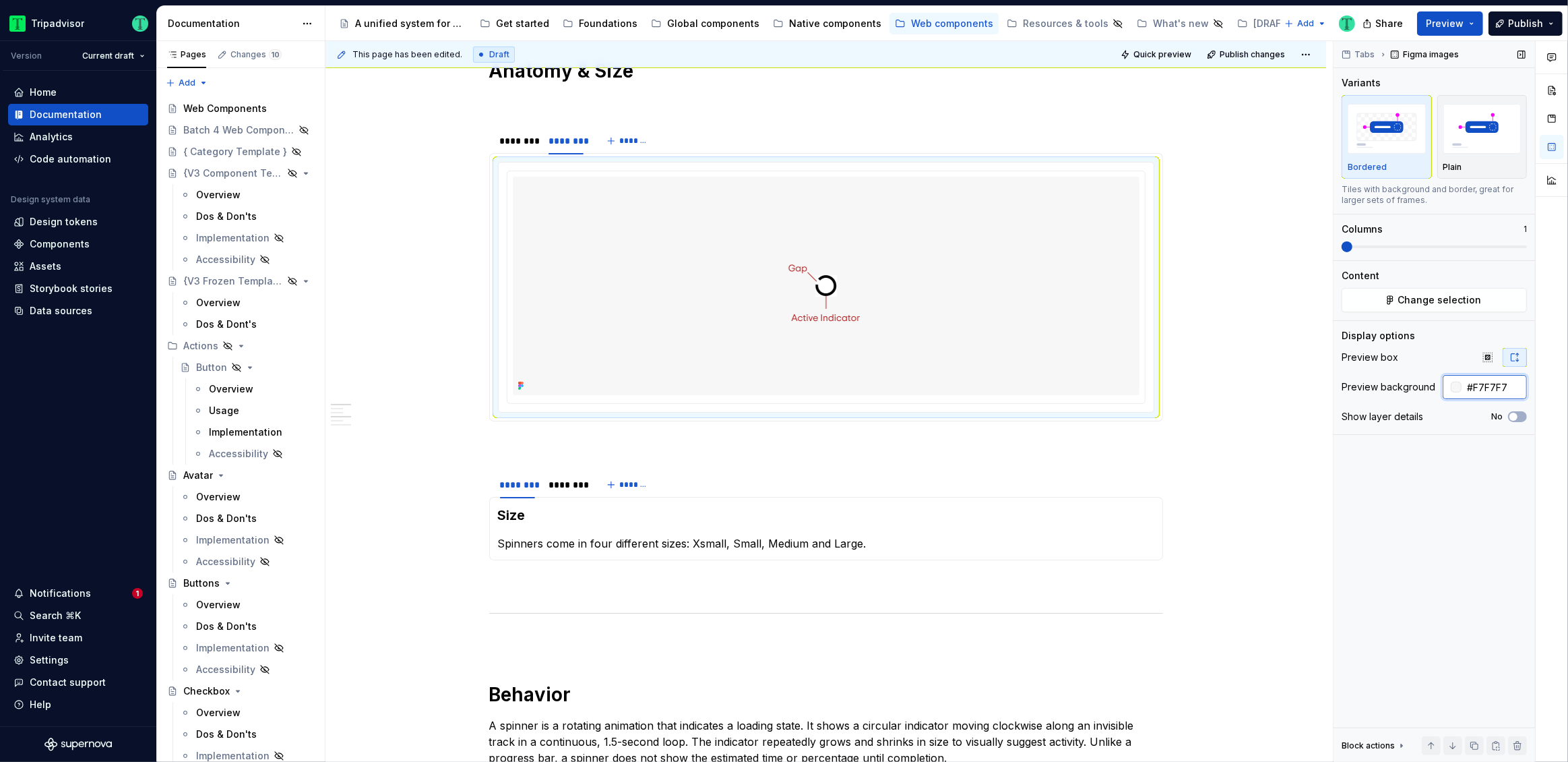
click at [1501, 384] on input "#F7F7F7" at bounding box center [1494, 387] width 65 height 24
click at [1026, 340] on img at bounding box center [826, 286] width 494 height 218
click at [1406, 294] on span "Change selection" at bounding box center [1440, 300] width 83 height 14
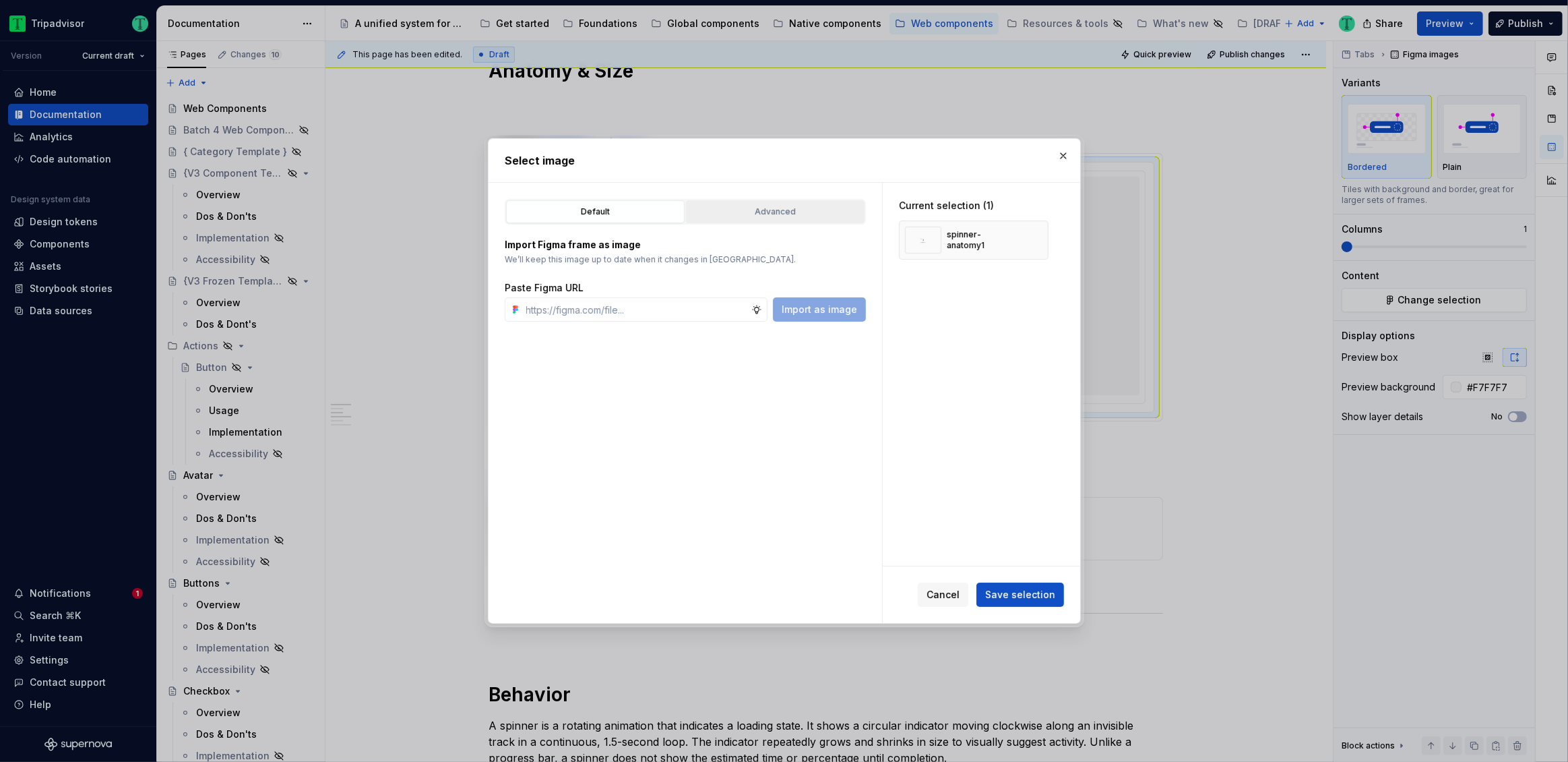
click at [777, 215] on div "Advanced" at bounding box center [775, 212] width 169 height 14
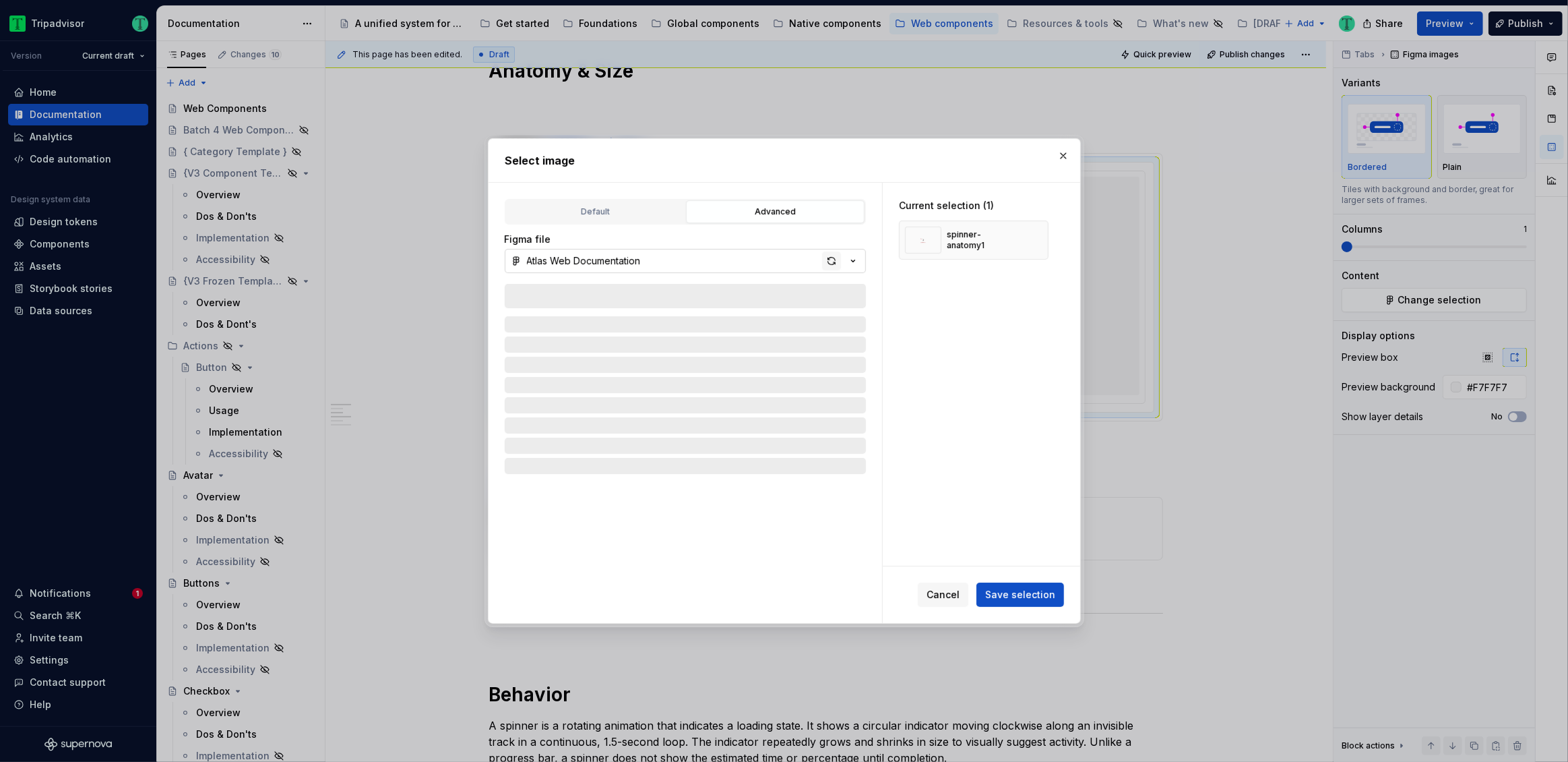
click at [828, 264] on div "button" at bounding box center [831, 260] width 19 height 19
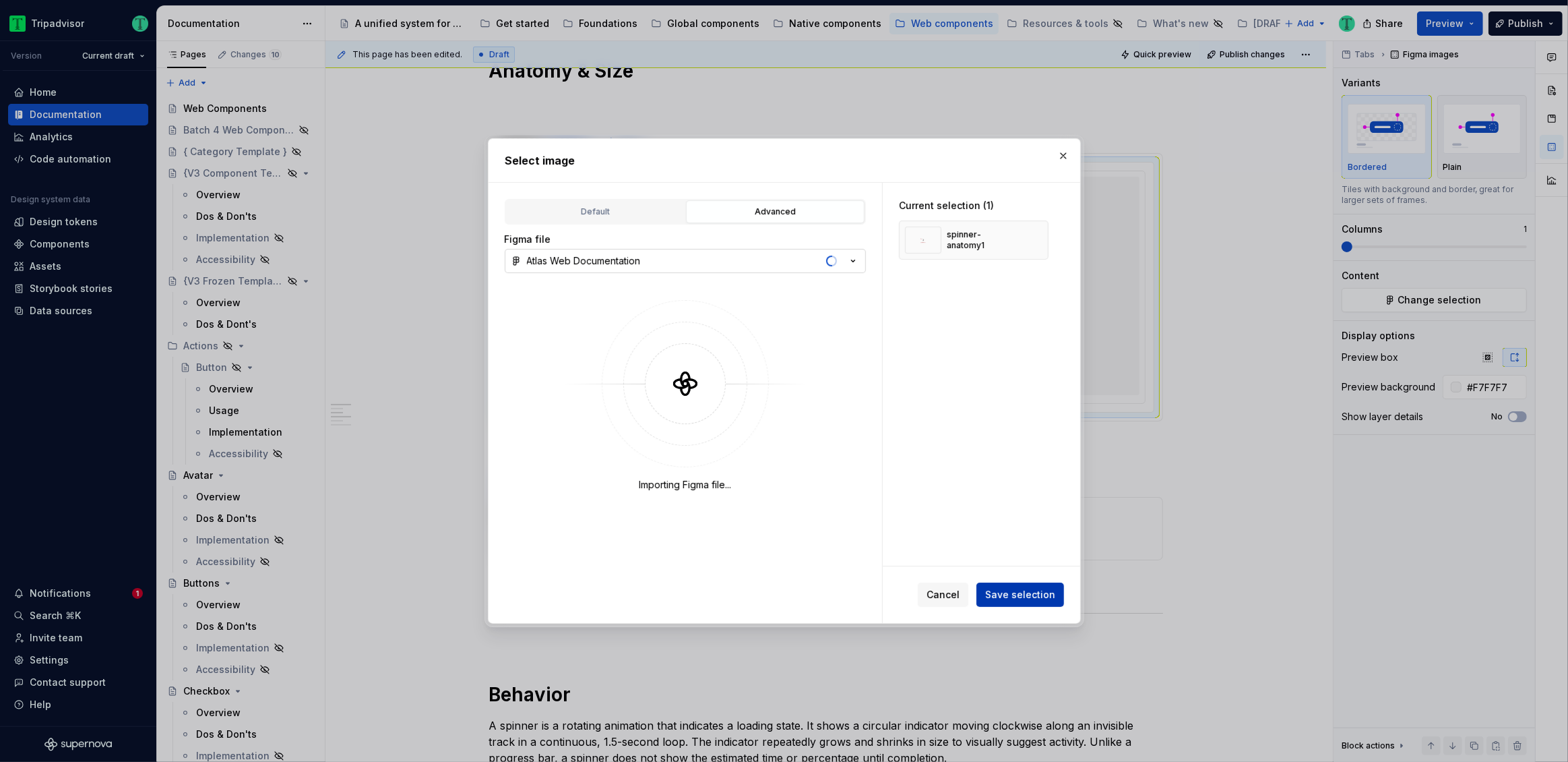
click at [1017, 590] on span "Save selection" at bounding box center [1020, 594] width 70 height 14
click at [1060, 157] on button "button" at bounding box center [1063, 155] width 19 height 19
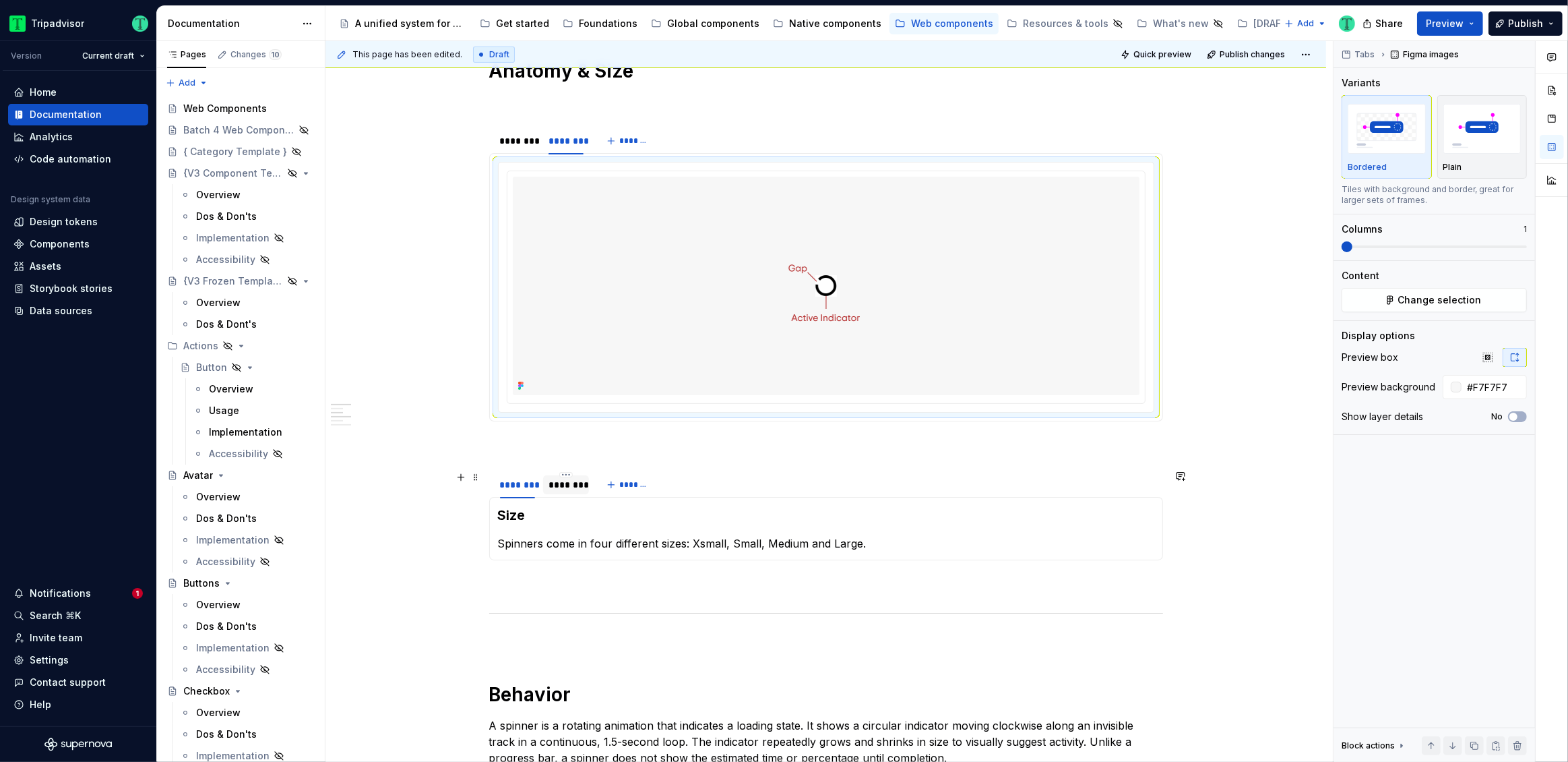
click at [553, 486] on div "********" at bounding box center [565, 484] width 35 height 14
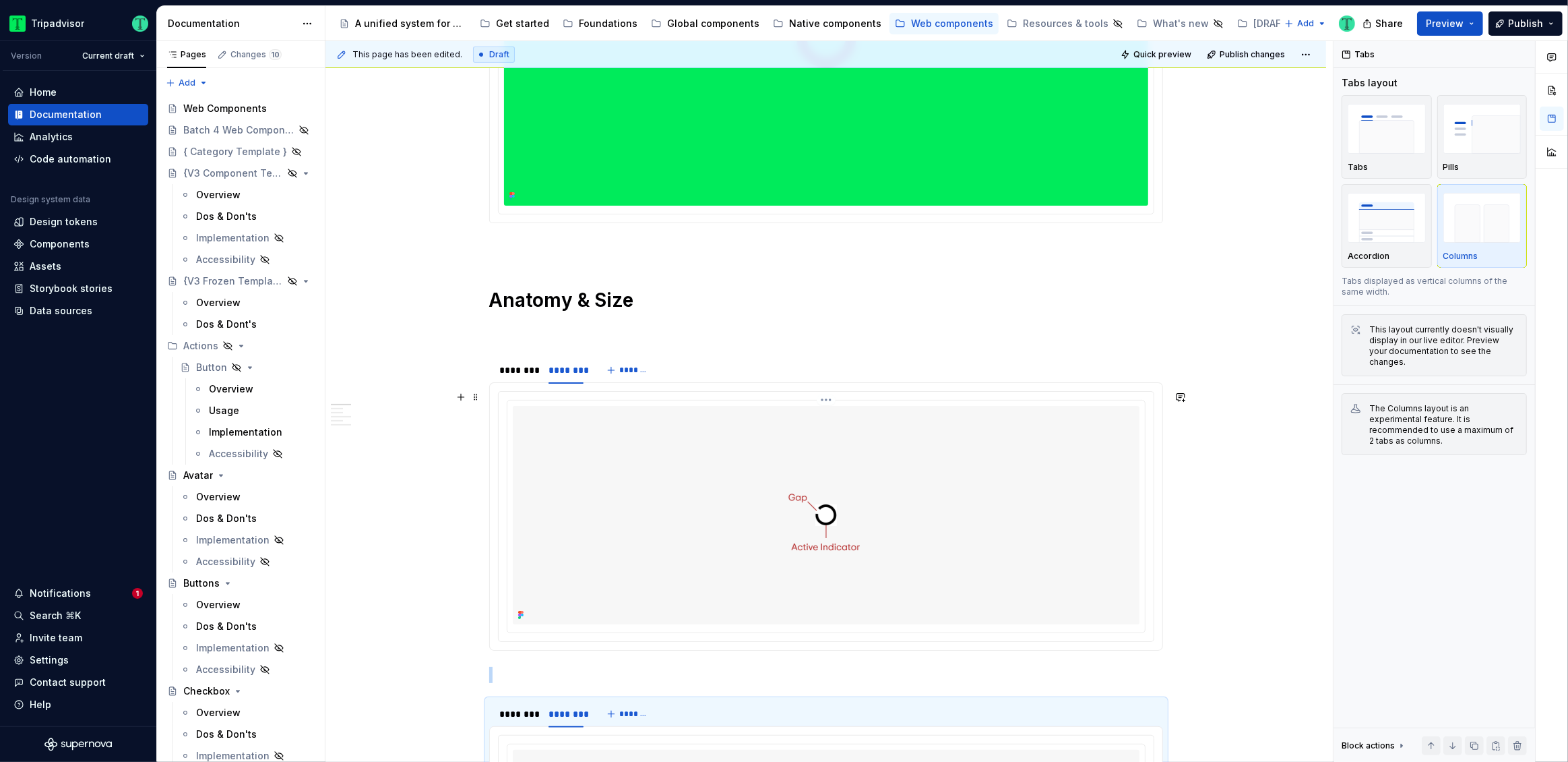
scroll to position [461, 0]
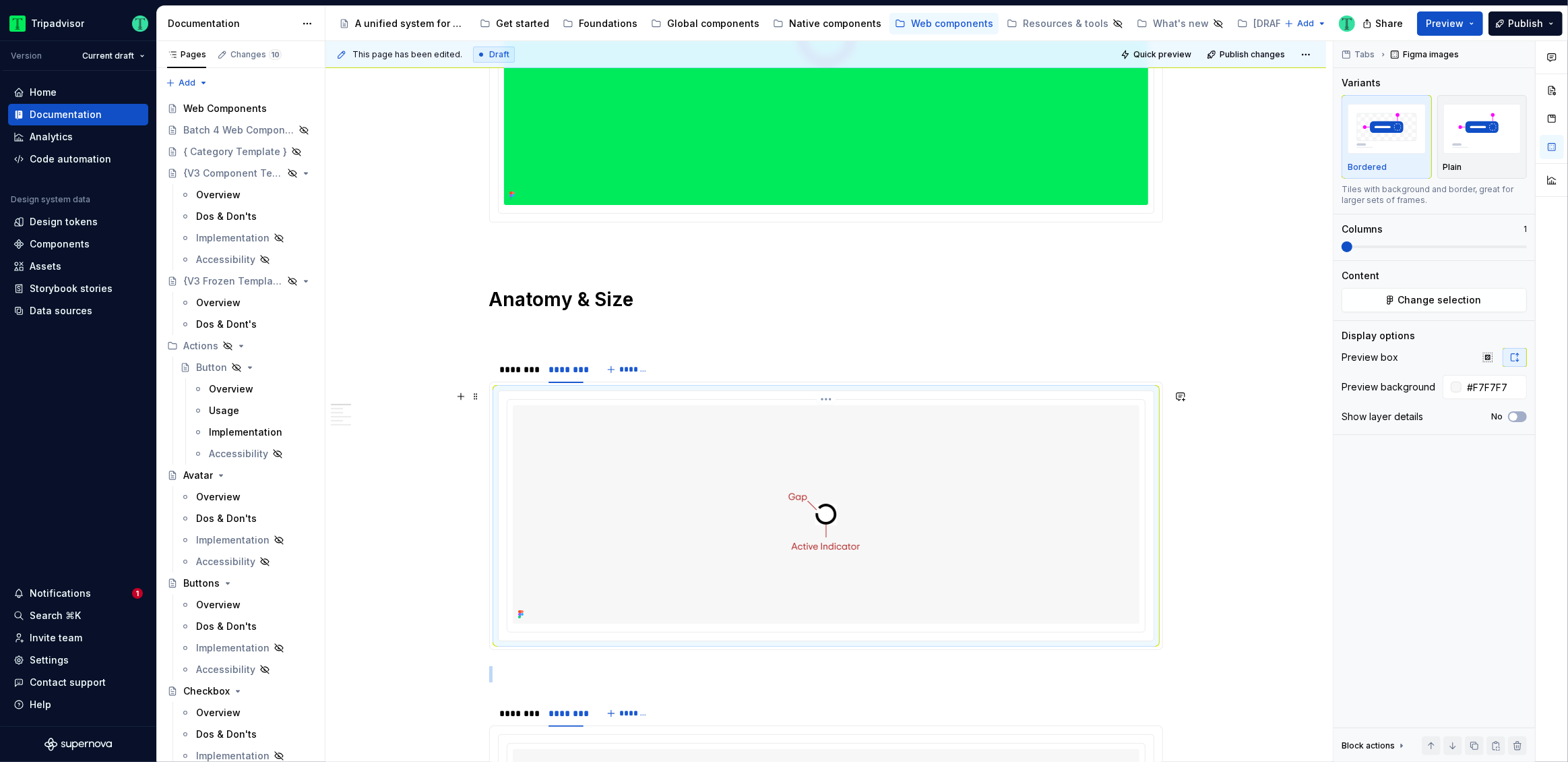
click at [890, 554] on img at bounding box center [826, 514] width 494 height 218
click at [1072, 498] on img at bounding box center [826, 514] width 494 height 218
click at [1473, 299] on span "Change selection" at bounding box center [1440, 300] width 83 height 14
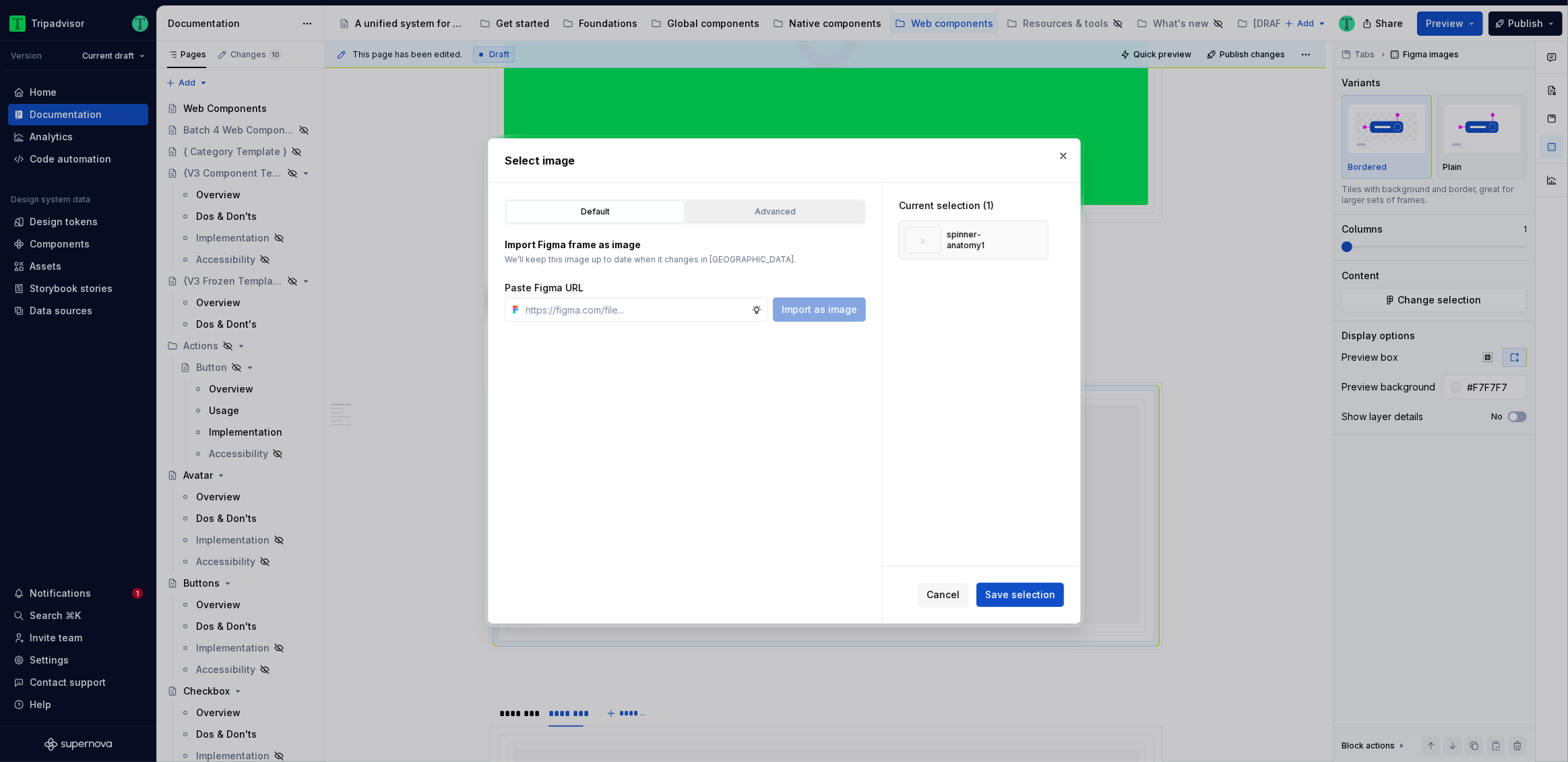
click at [809, 217] on div "Advanced" at bounding box center [775, 212] width 169 height 14
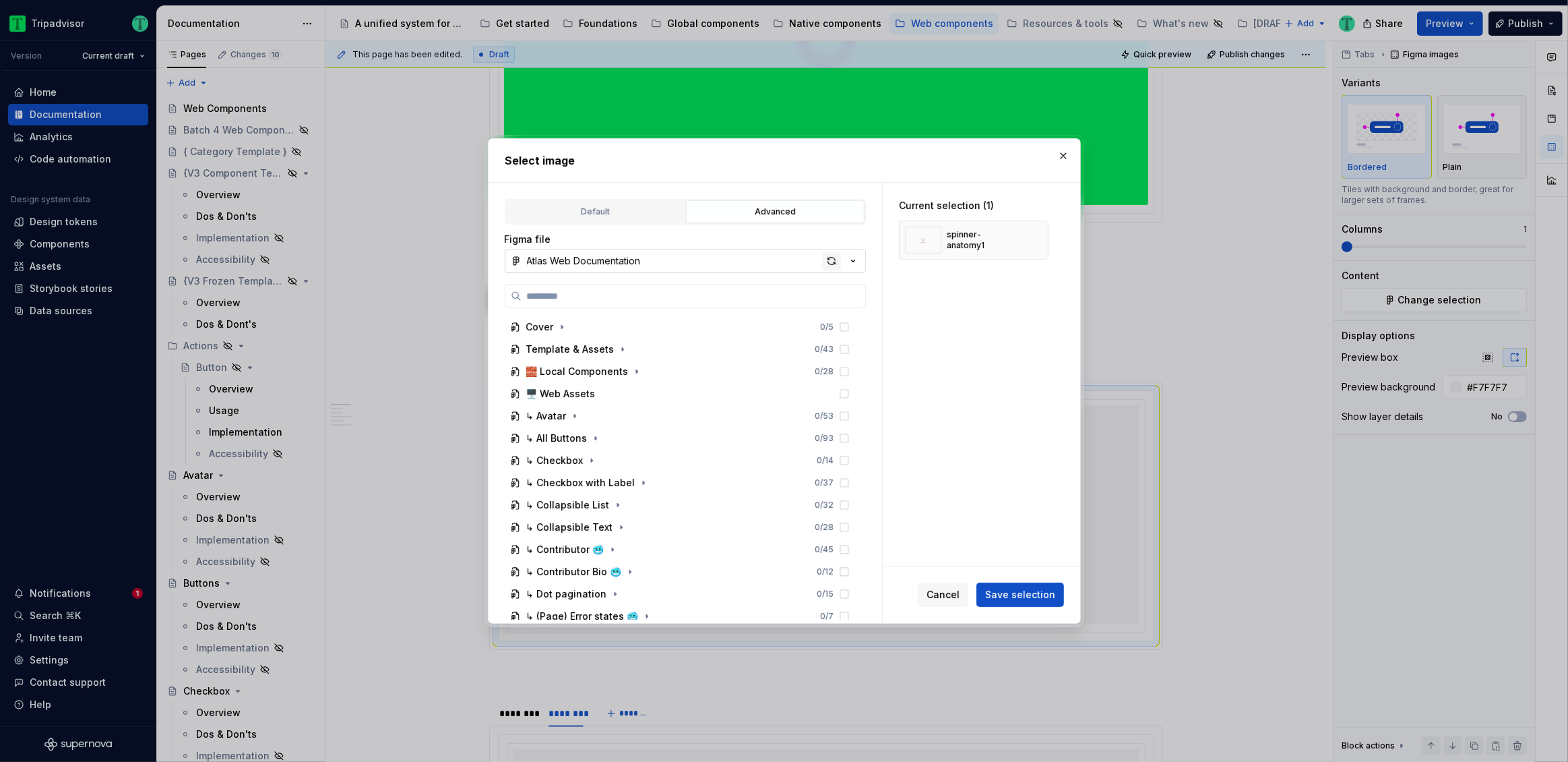
click at [834, 257] on div "button" at bounding box center [831, 260] width 19 height 19
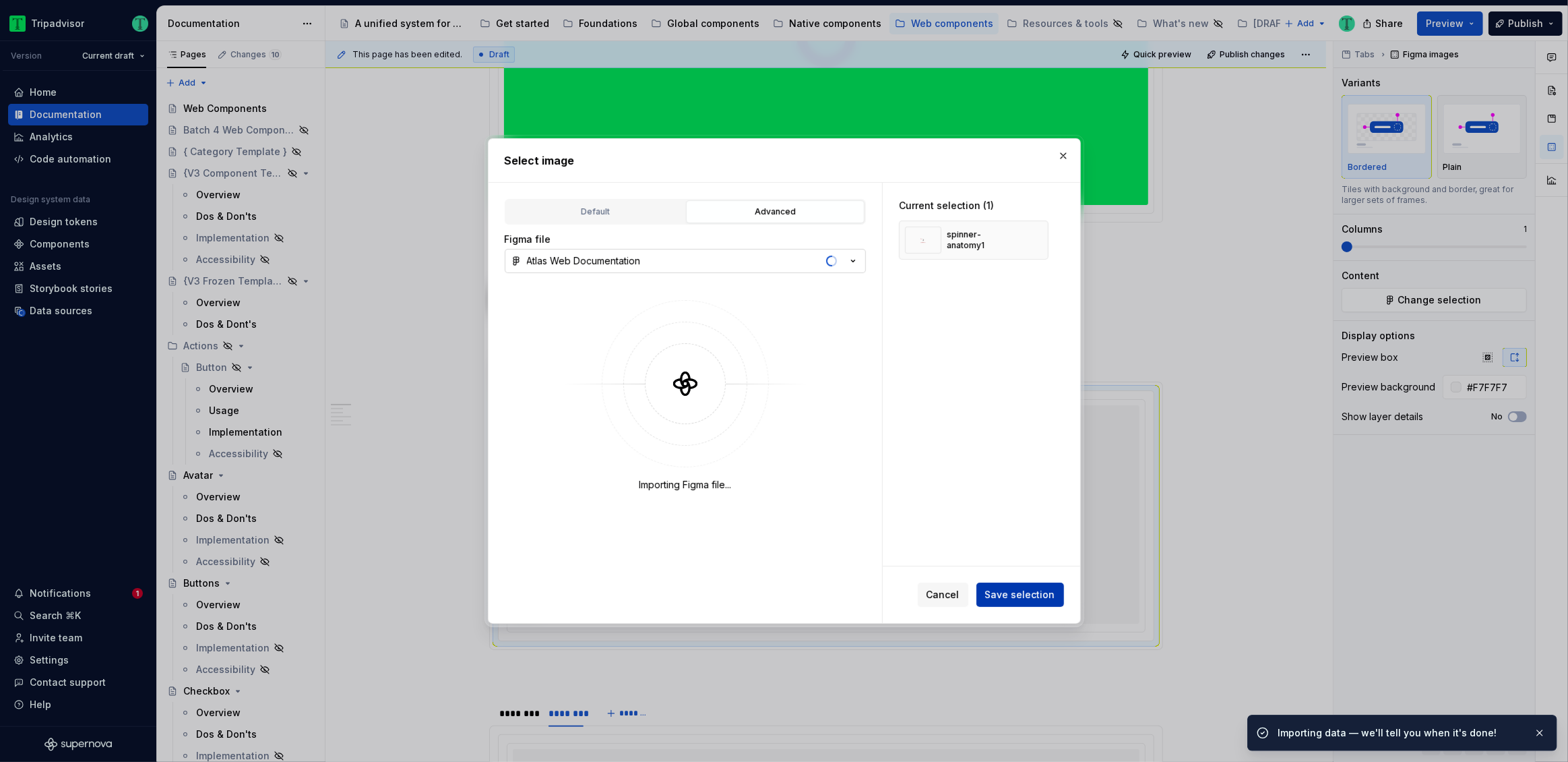
click at [1012, 603] on button "Save selection" at bounding box center [1020, 595] width 87 height 24
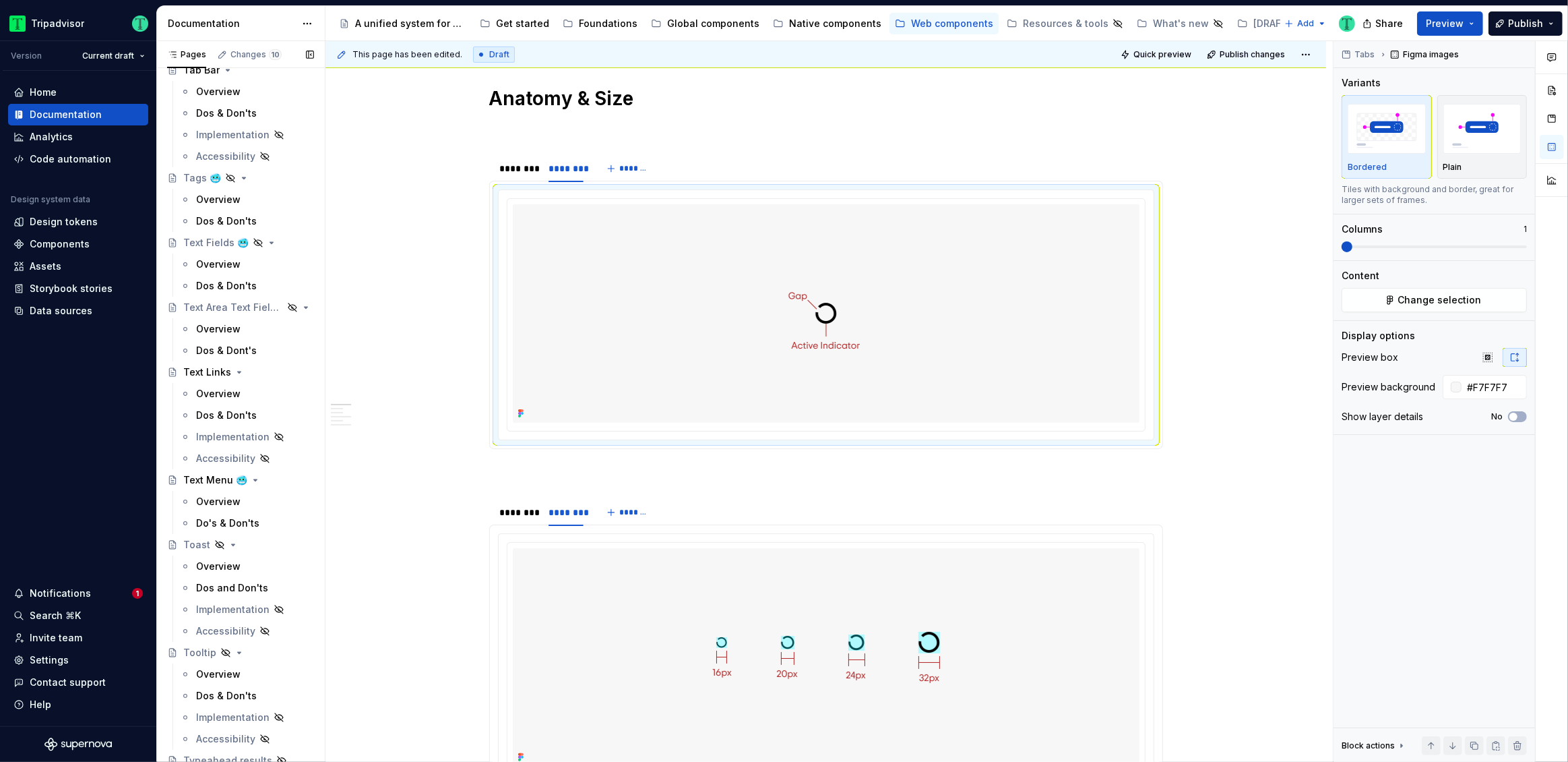
scroll to position [3796, 0]
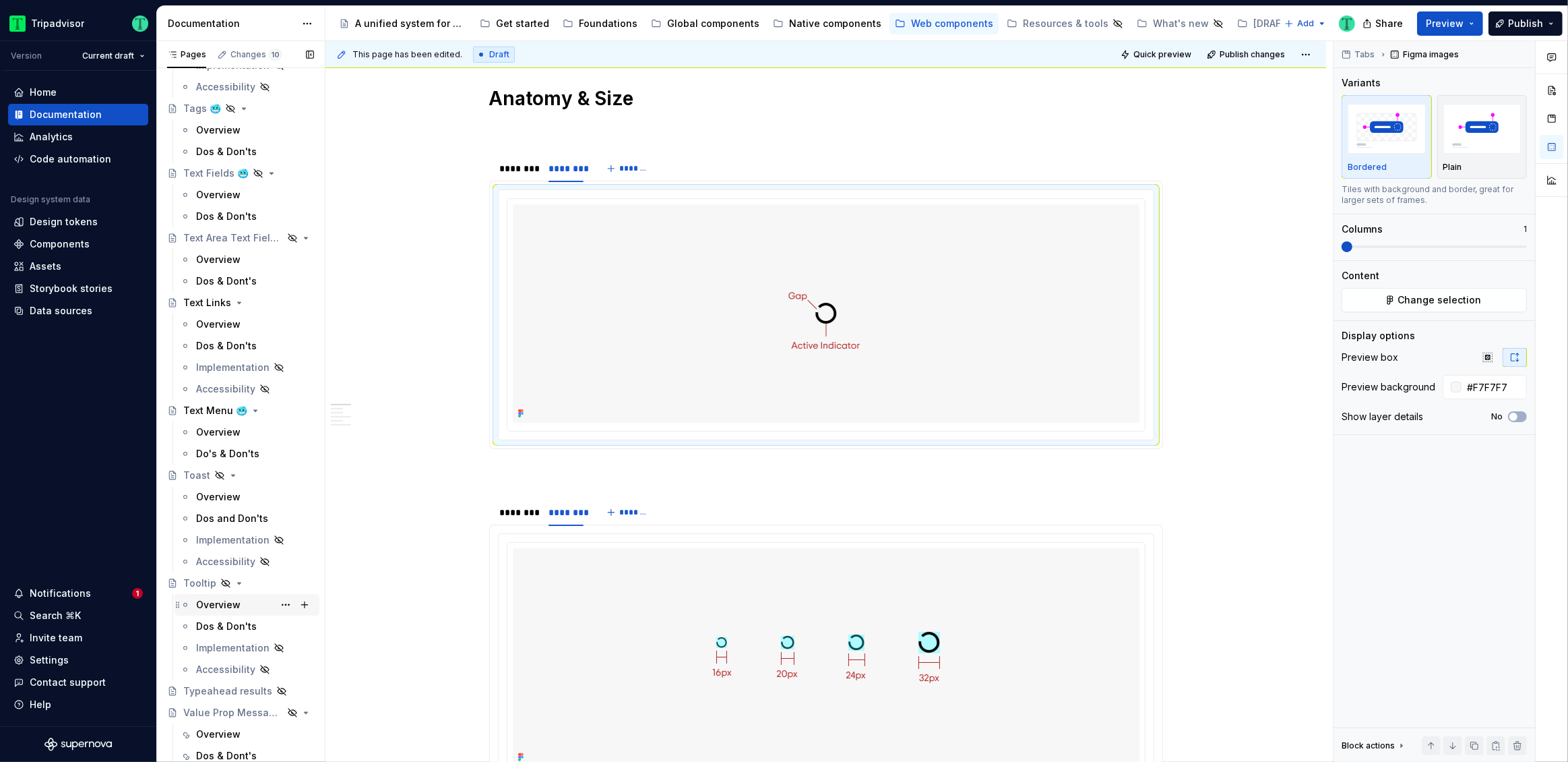
click at [225, 608] on div "Overview" at bounding box center [218, 604] width 44 height 14
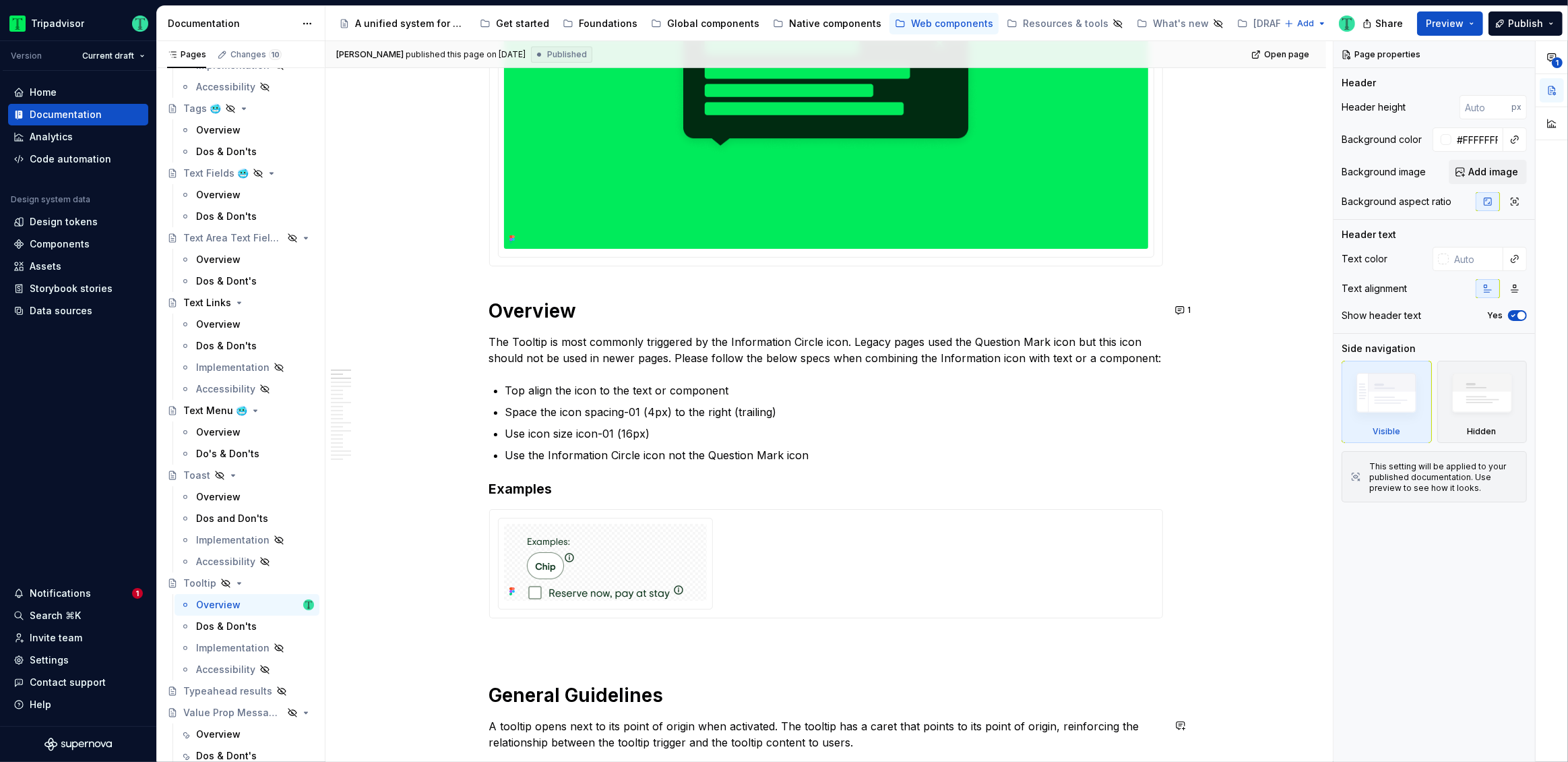
scroll to position [389, 0]
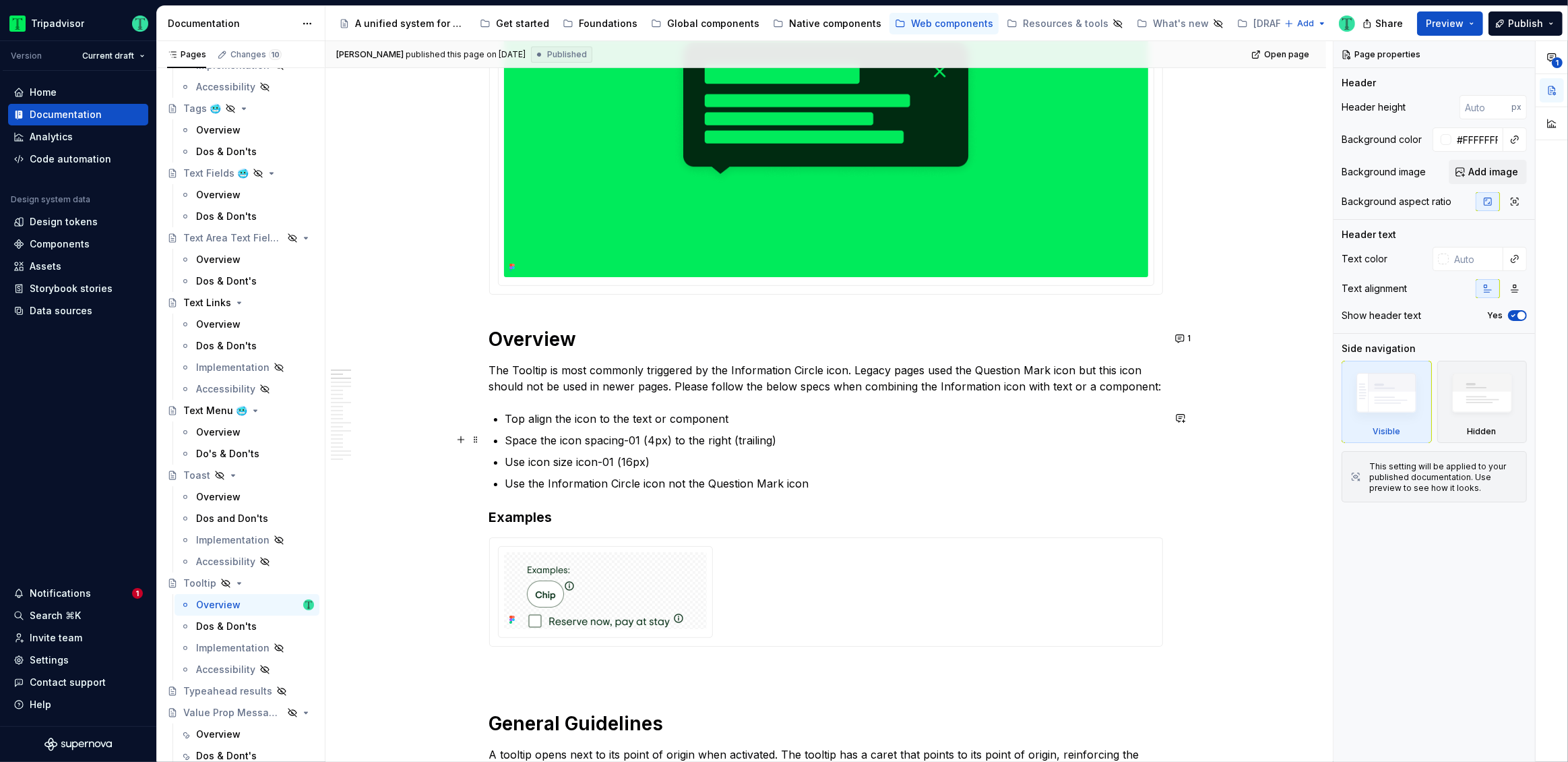
click at [570, 444] on p "Space the icon spacing-01 (4px) to the right (trailing)" at bounding box center [834, 440] width 658 height 16
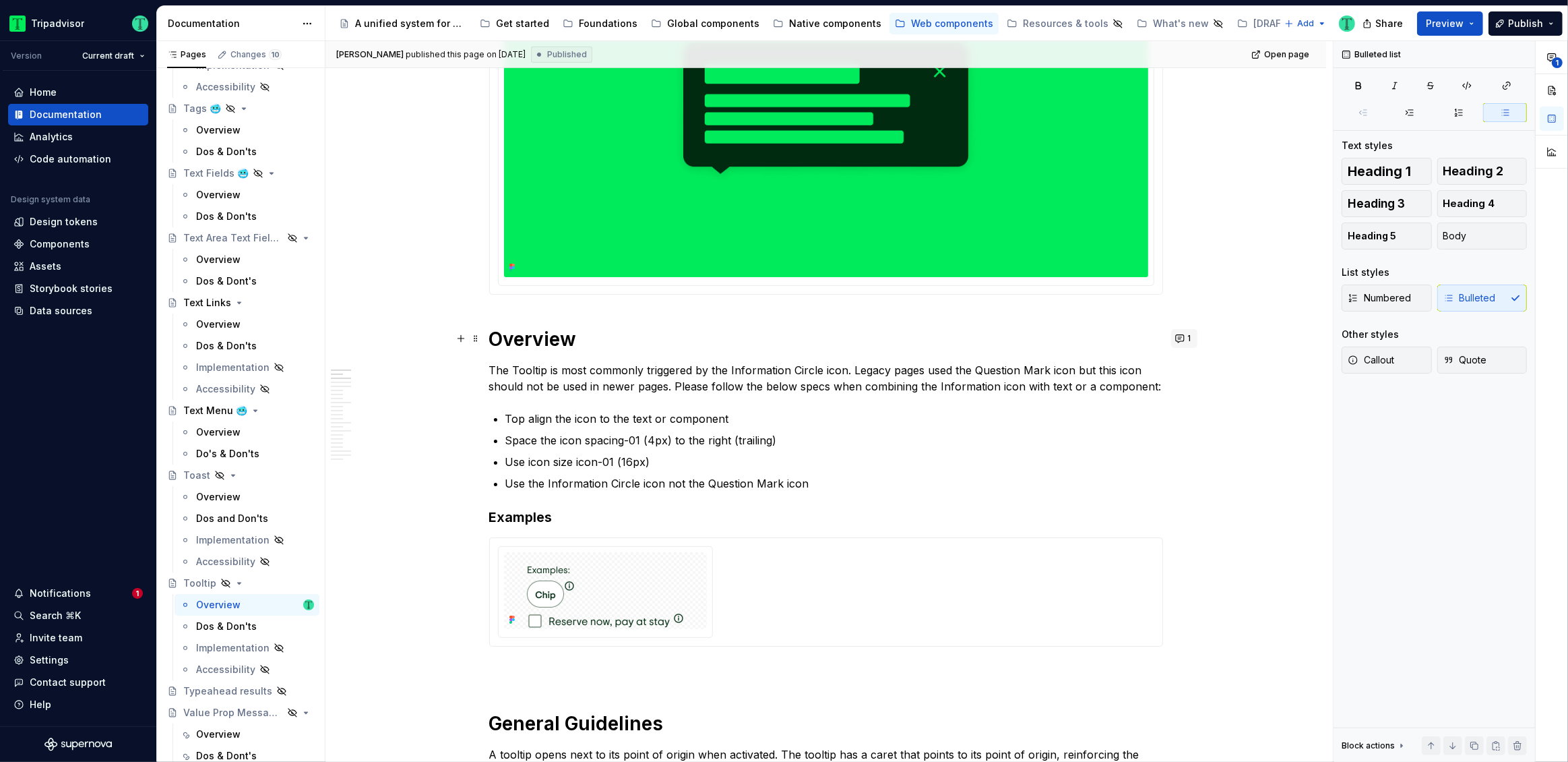
click at [1179, 339] on button "1" at bounding box center [1184, 338] width 27 height 19
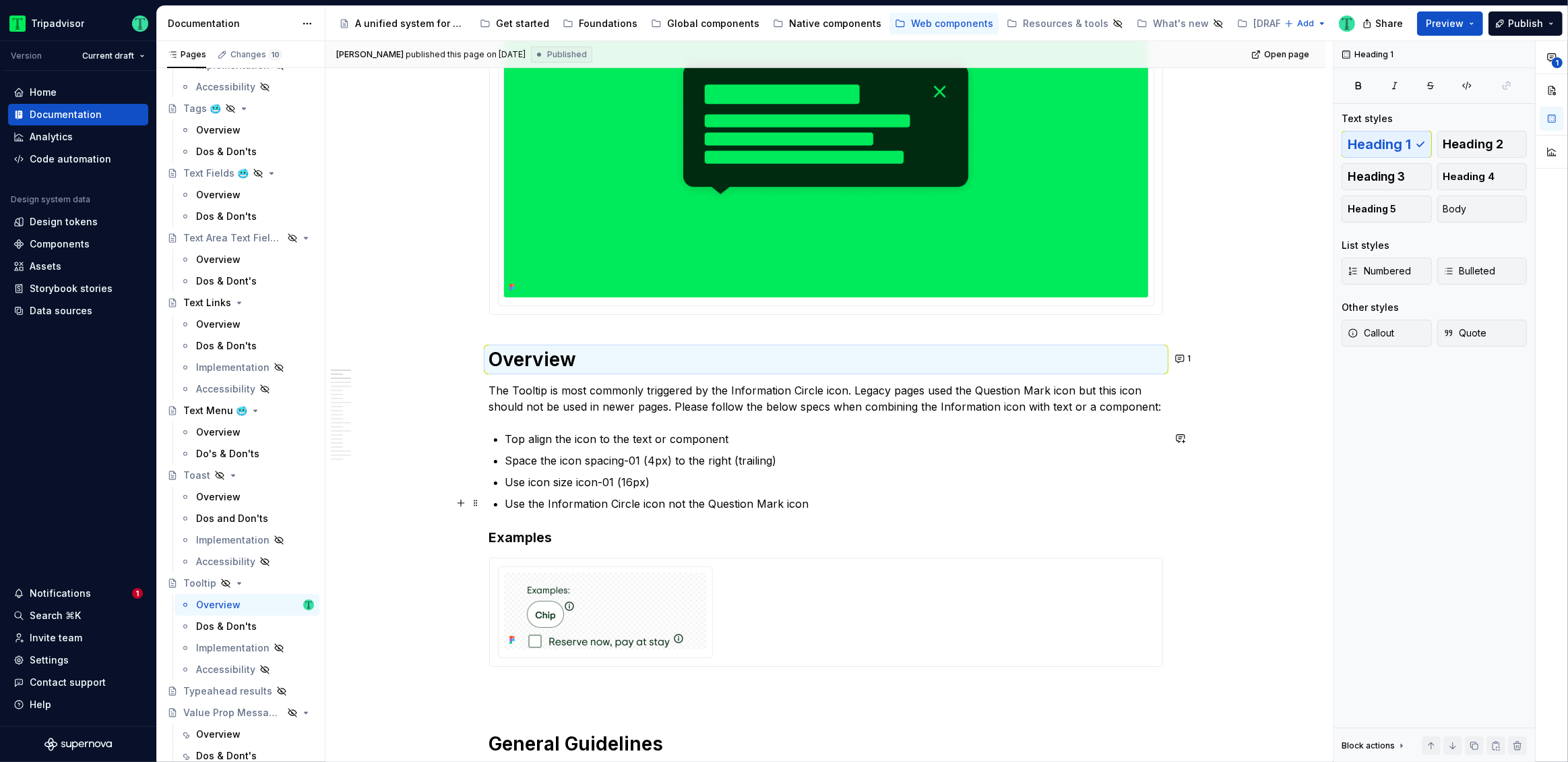
scroll to position [398, 0]
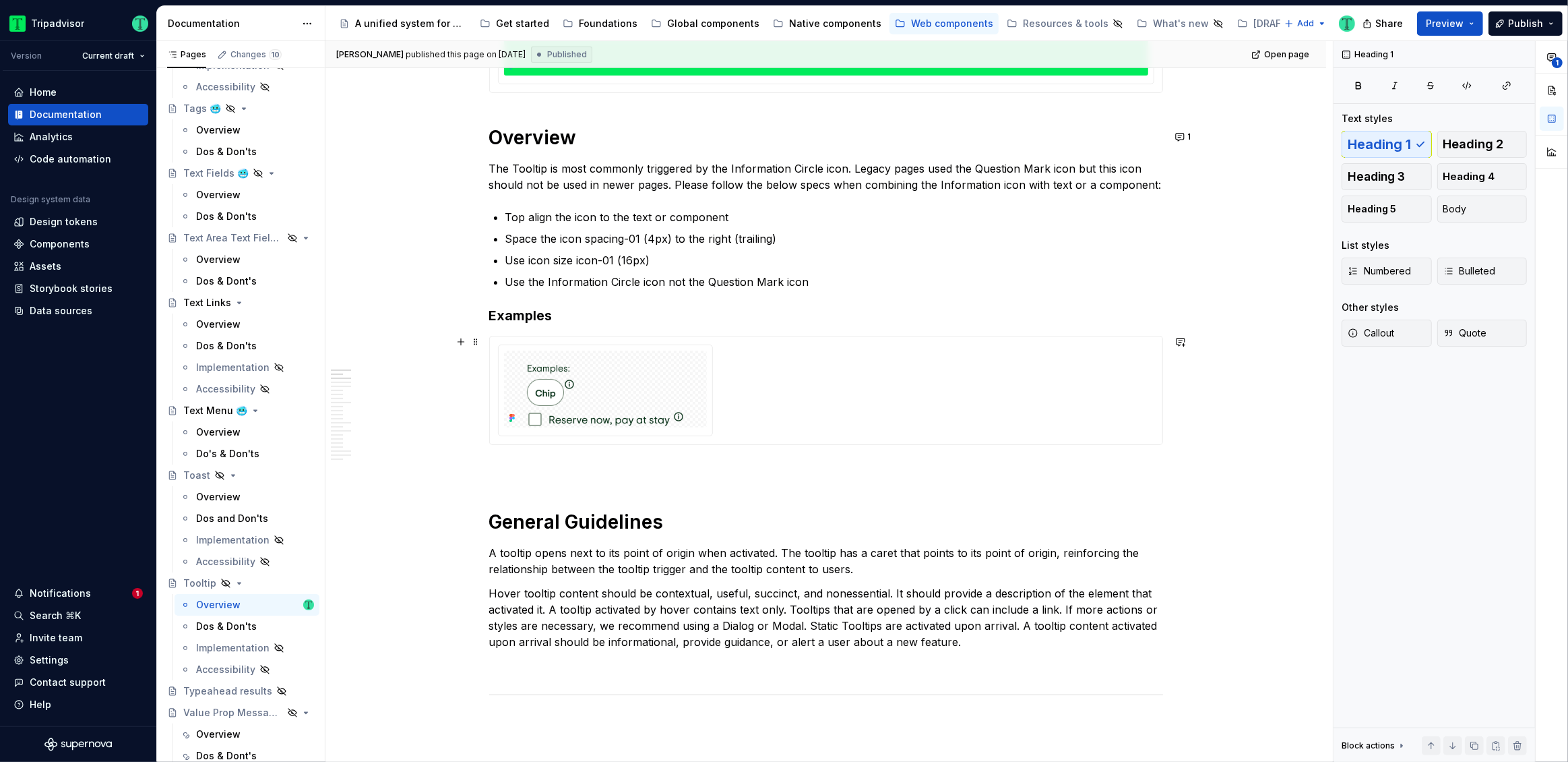
scroll to position [592, 0]
click at [557, 470] on p at bounding box center [826, 468] width 674 height 16
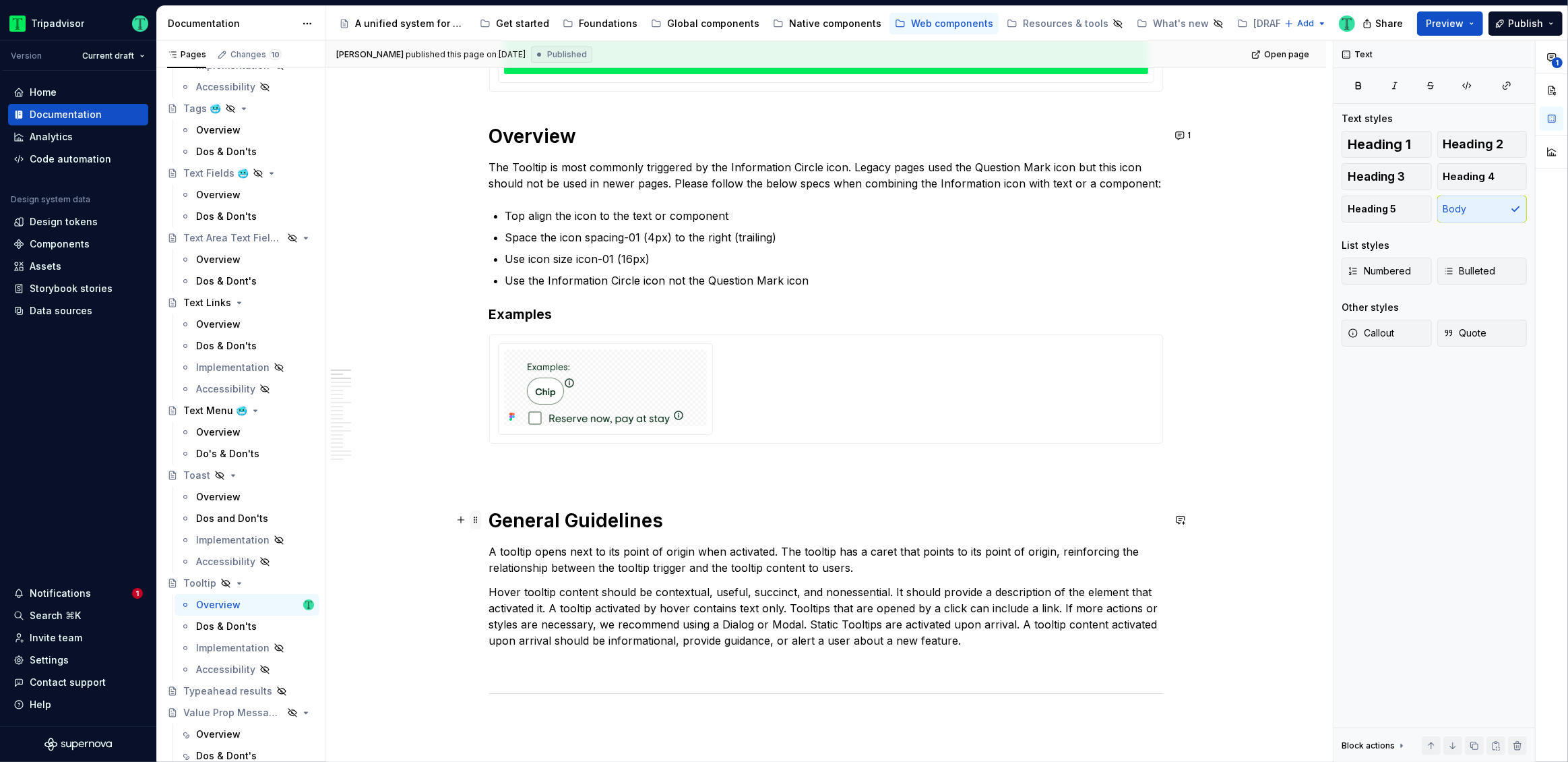
click at [477, 522] on span at bounding box center [475, 519] width 11 height 19
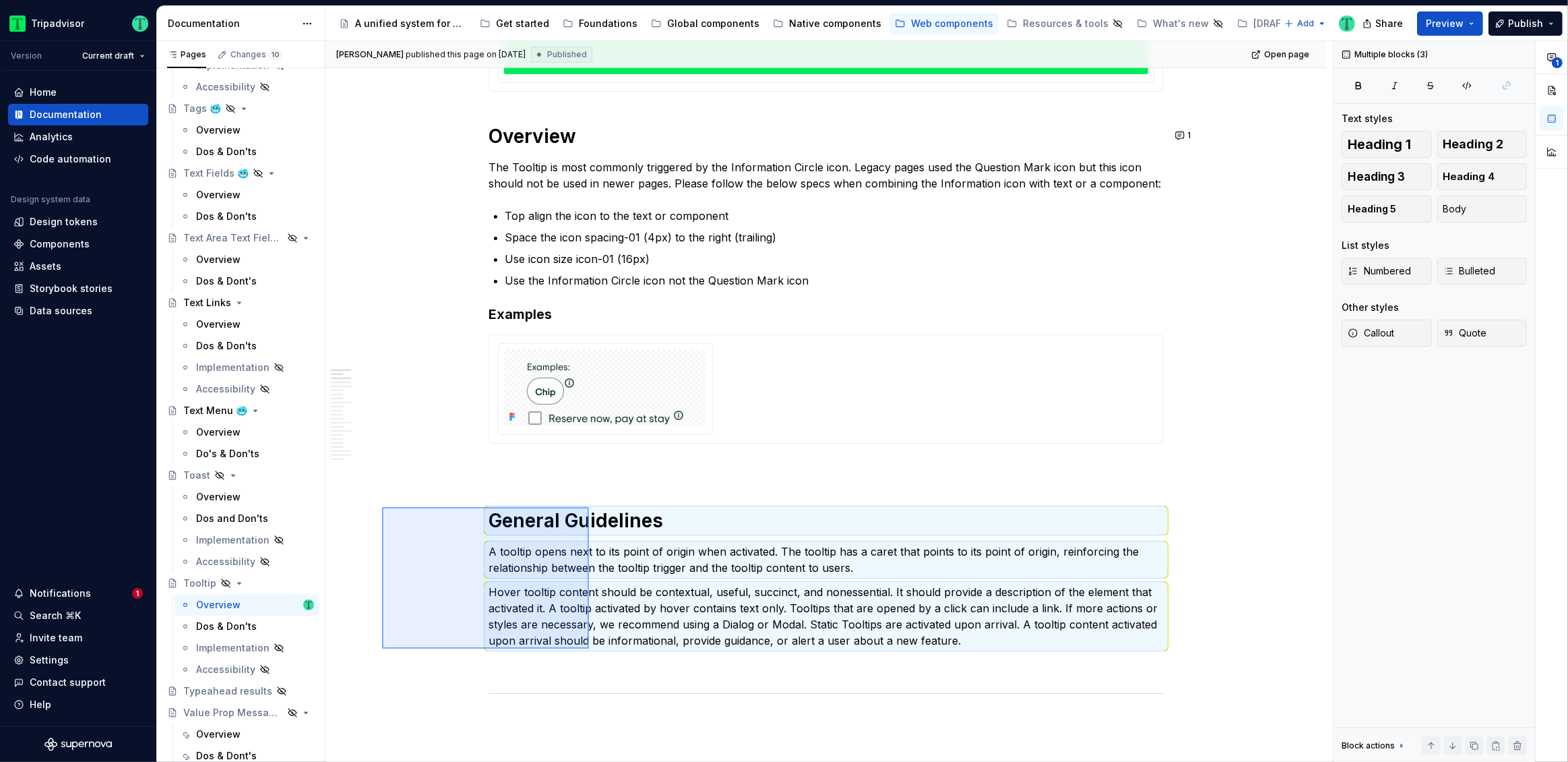
drag, startPoint x: 382, startPoint y: 507, endPoint x: 589, endPoint y: 648, distance: 250.5
click at [589, 648] on div "[PERSON_NAME] published this page on [DATE] Published Open page Hidden page Too…" at bounding box center [829, 402] width 1007 height 722
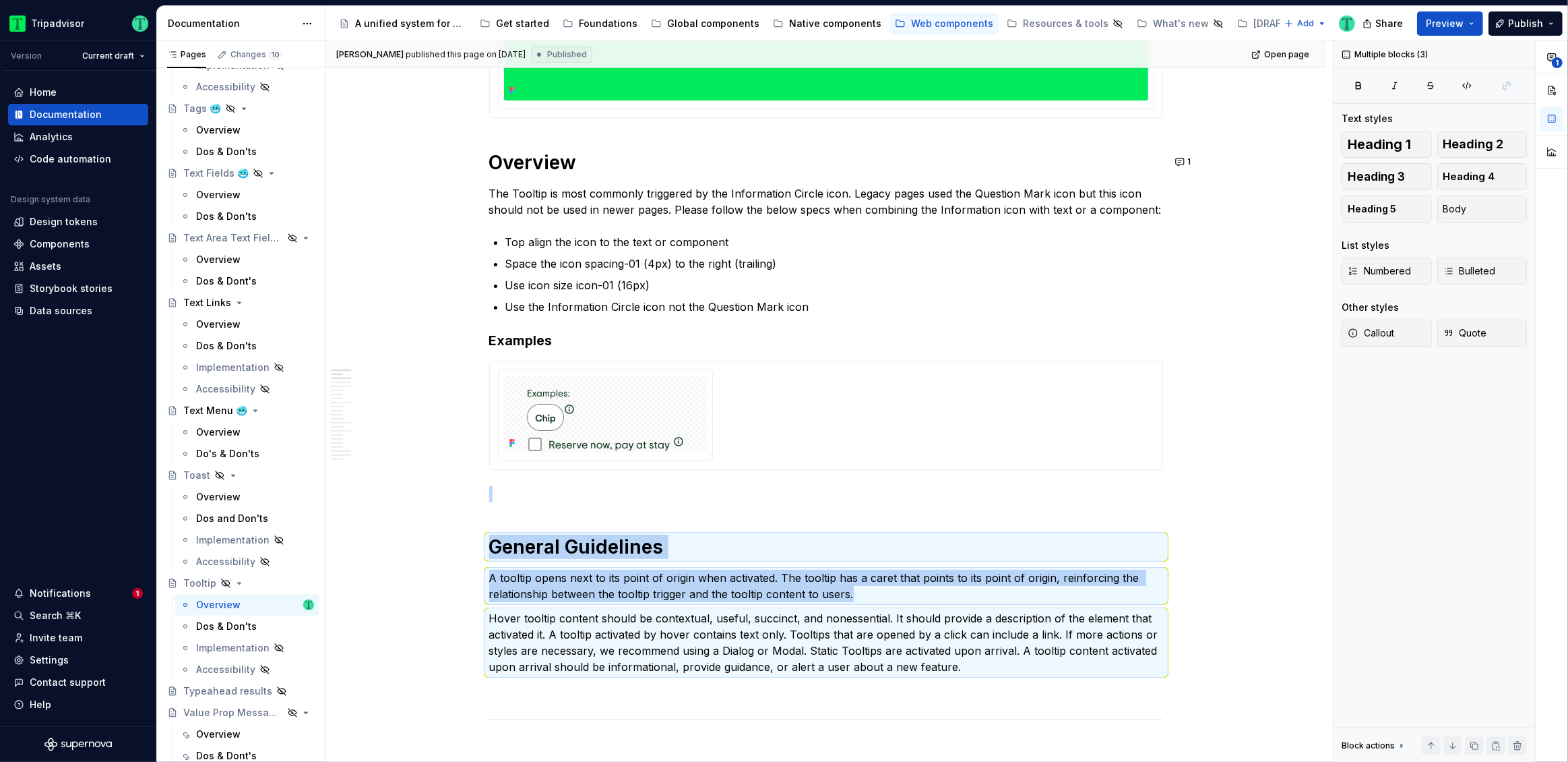
scroll to position [559, 0]
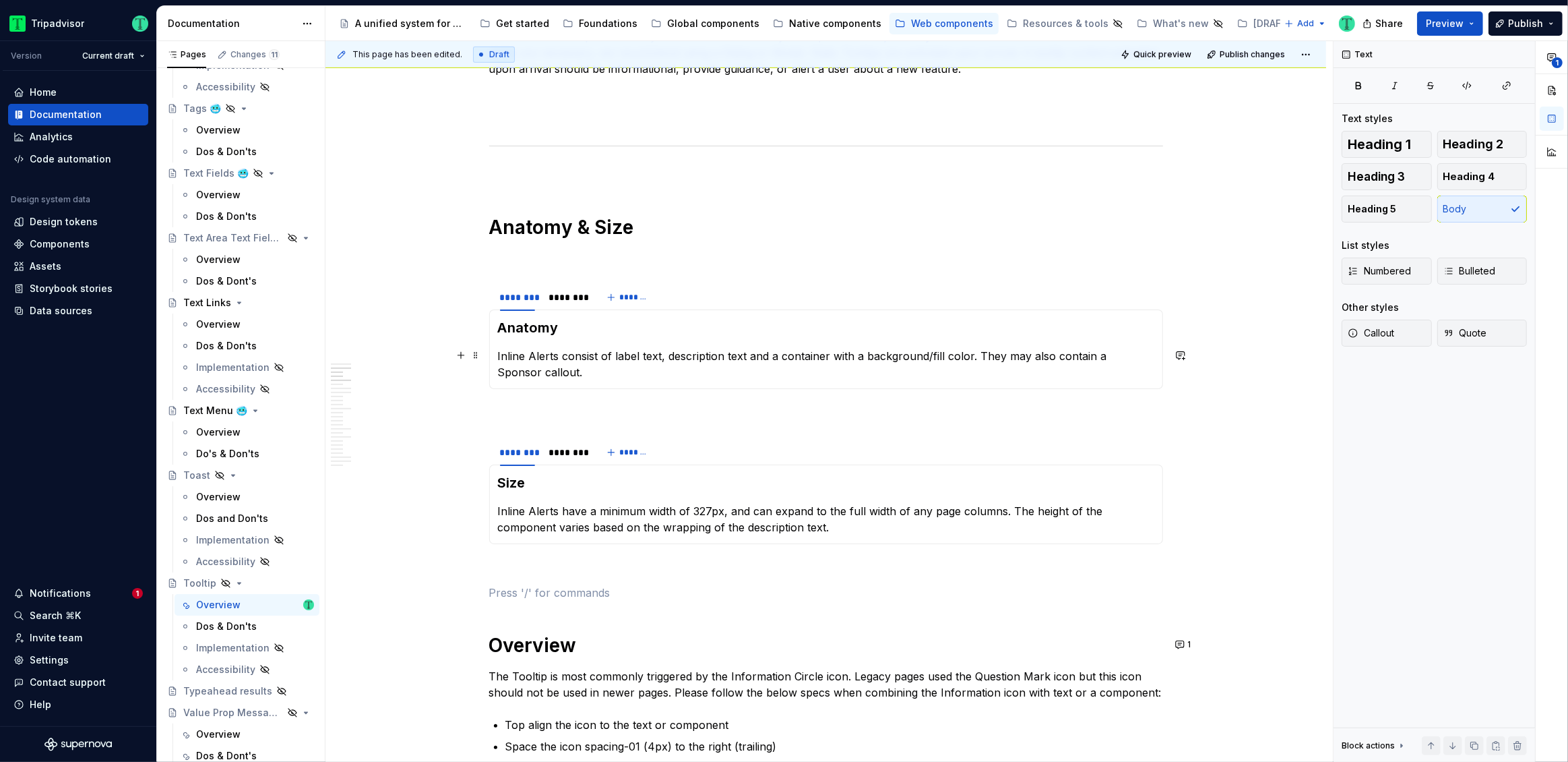
scroll to position [772, 0]
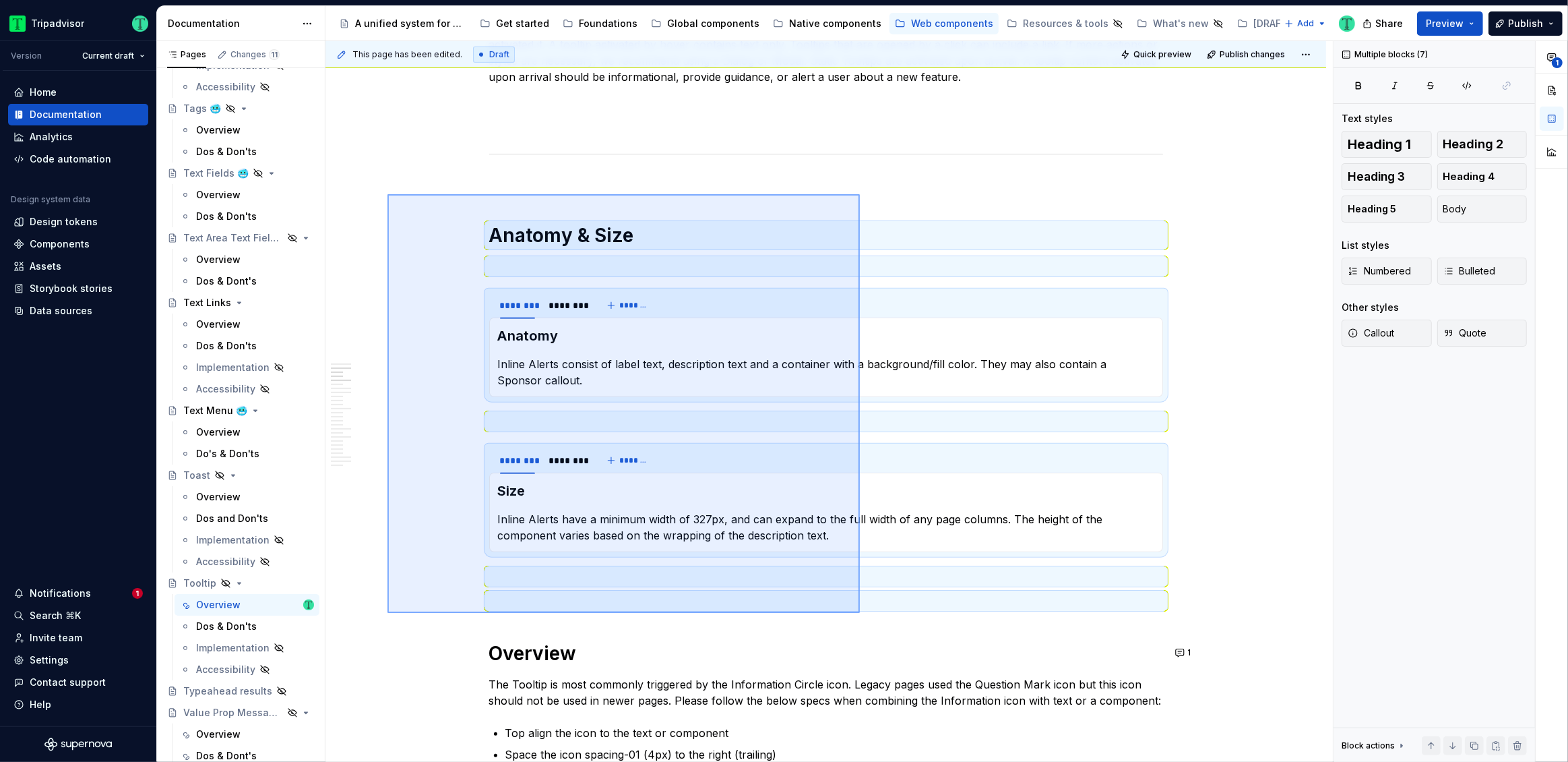
drag, startPoint x: 558, startPoint y: 278, endPoint x: 860, endPoint y: 608, distance: 447.3
click at [860, 612] on div "This page has been edited. Draft Quick preview Publish changes Hidden page Tool…" at bounding box center [829, 402] width 1007 height 722
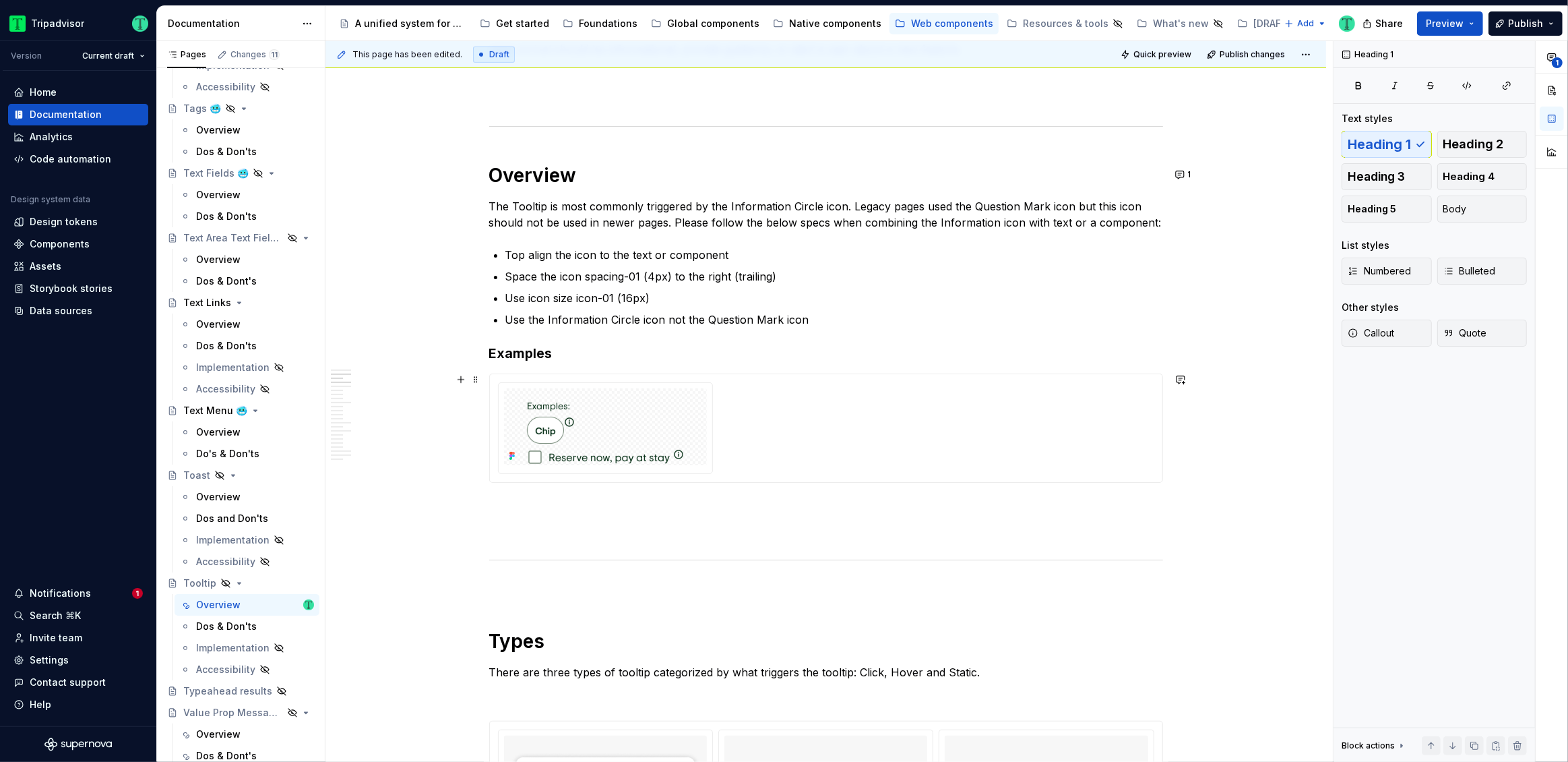
scroll to position [791, 0]
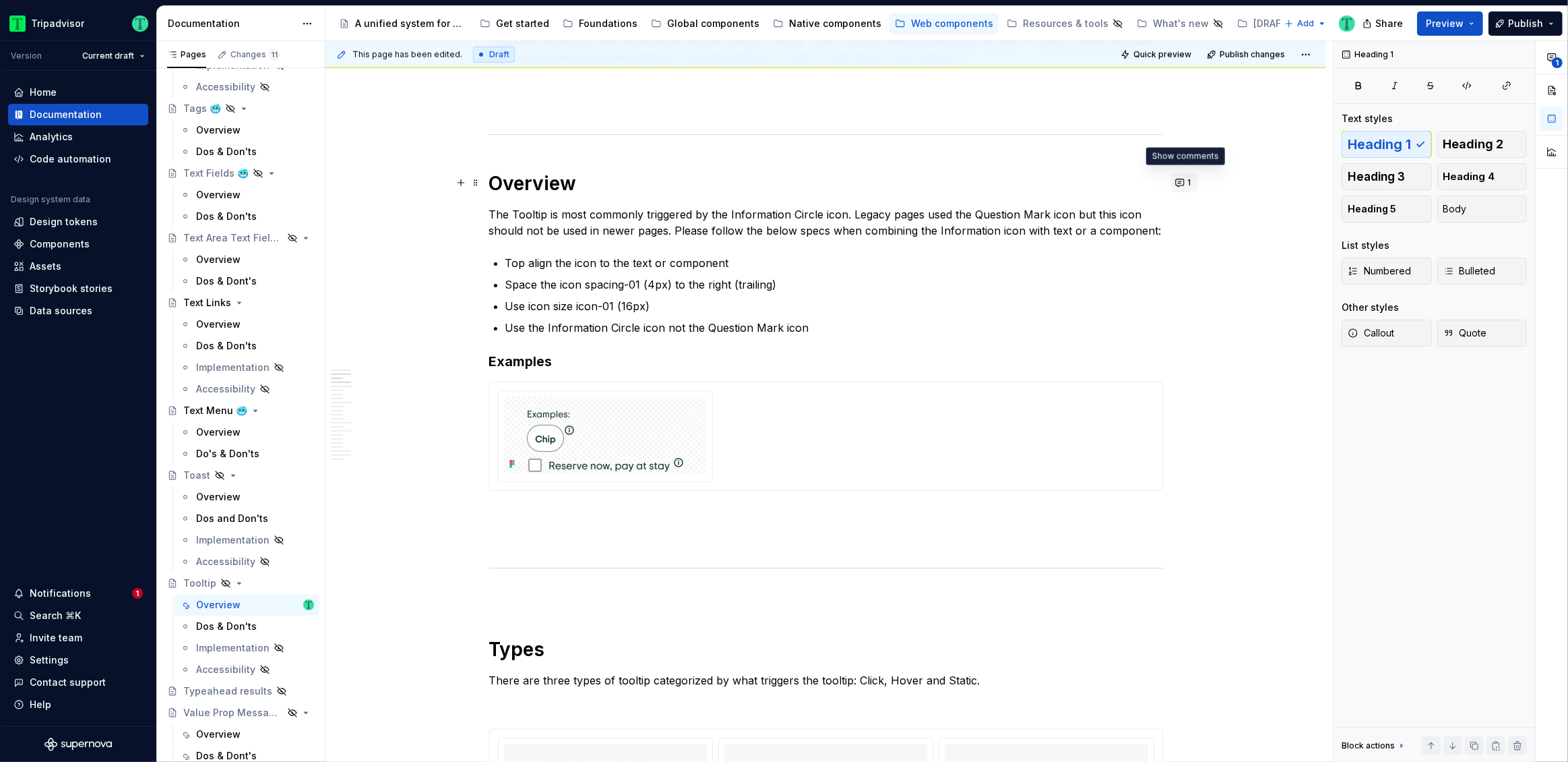
click at [1185, 181] on button "1" at bounding box center [1184, 182] width 27 height 19
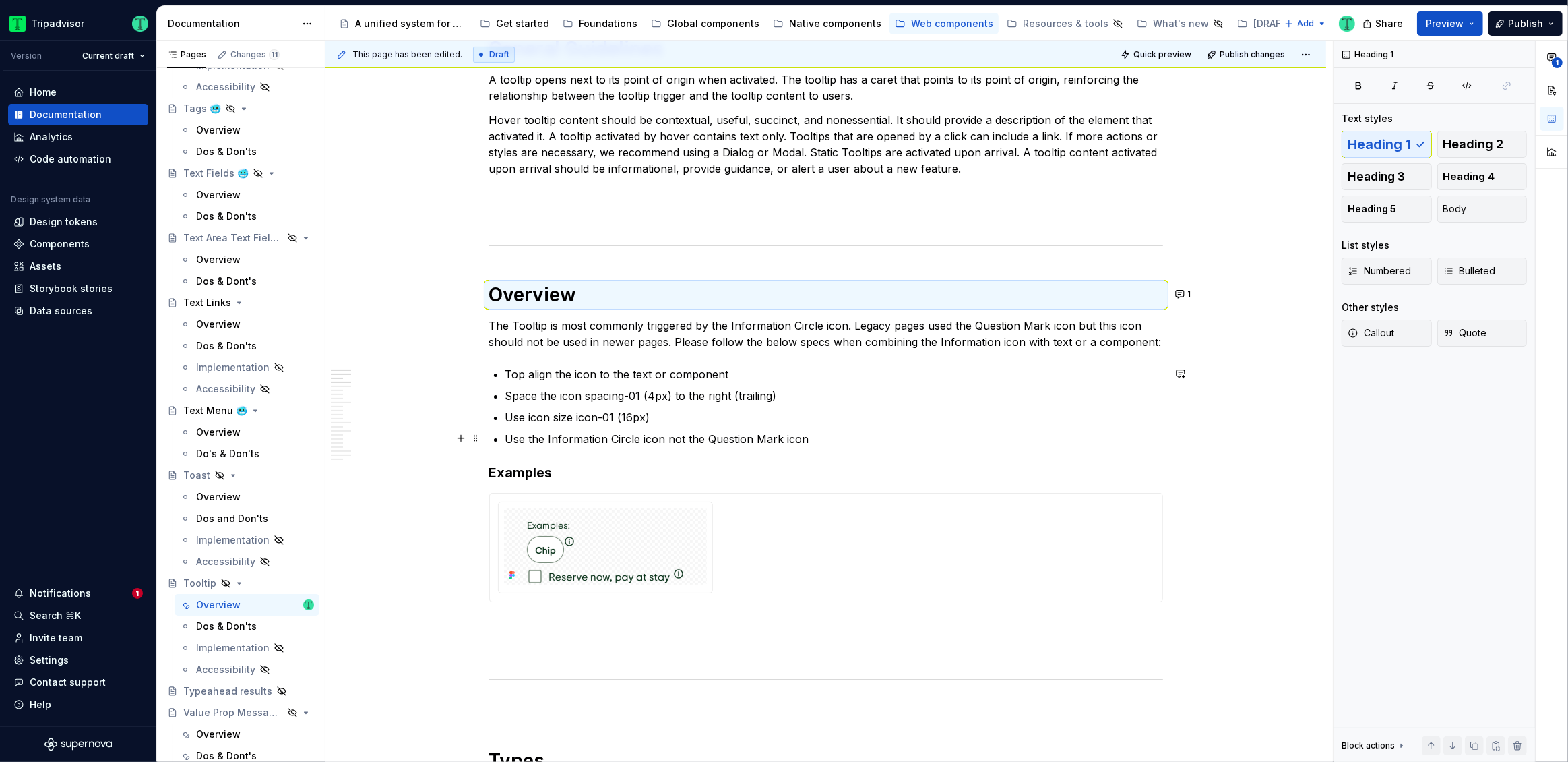
scroll to position [679, 0]
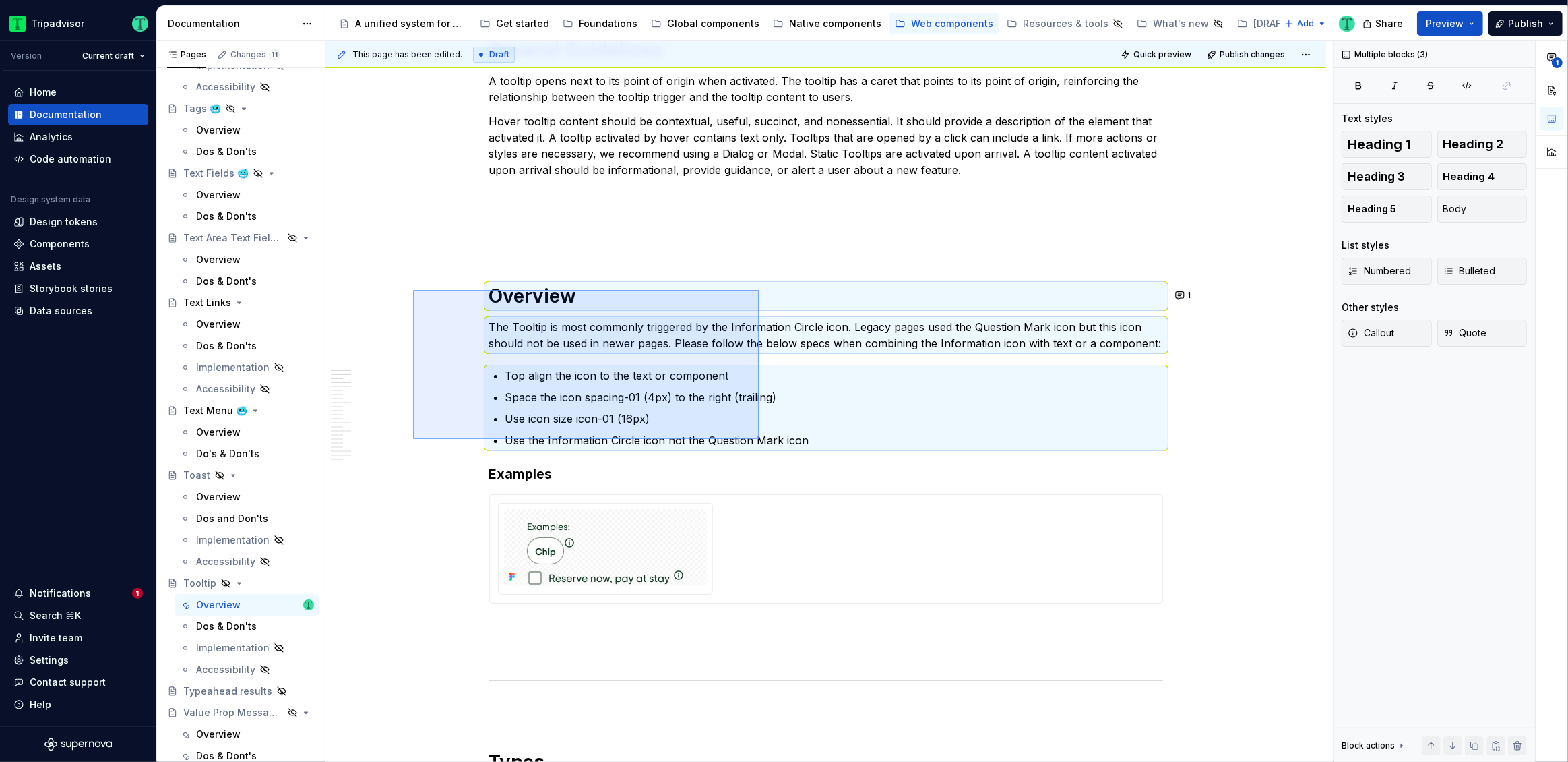
drag, startPoint x: 413, startPoint y: 290, endPoint x: 759, endPoint y: 439, distance: 376.7
click at [759, 439] on div "This page has been edited. Draft Quick preview Publish changes Hidden page Tool…" at bounding box center [829, 402] width 1007 height 722
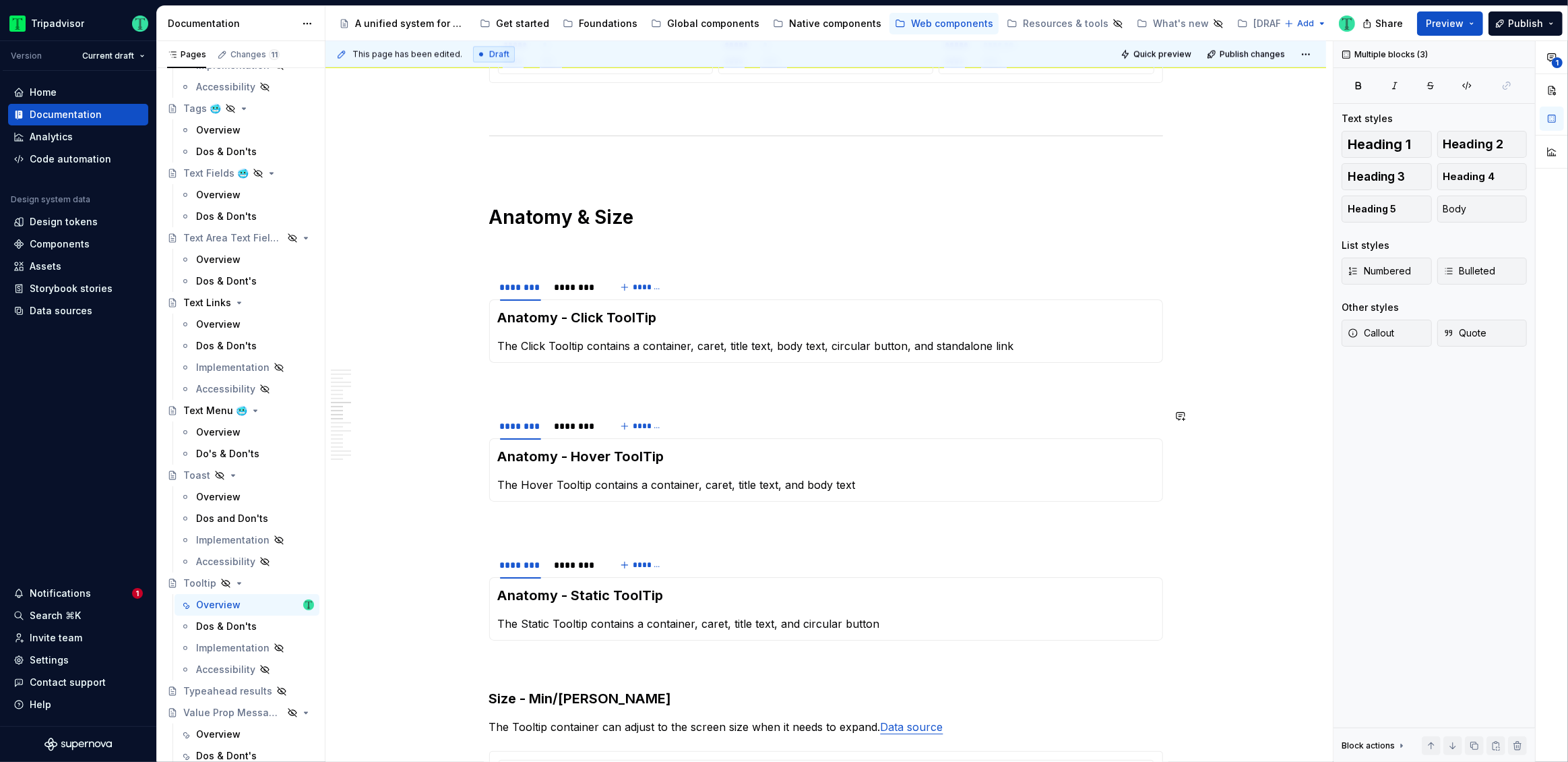
scroll to position [2815, 0]
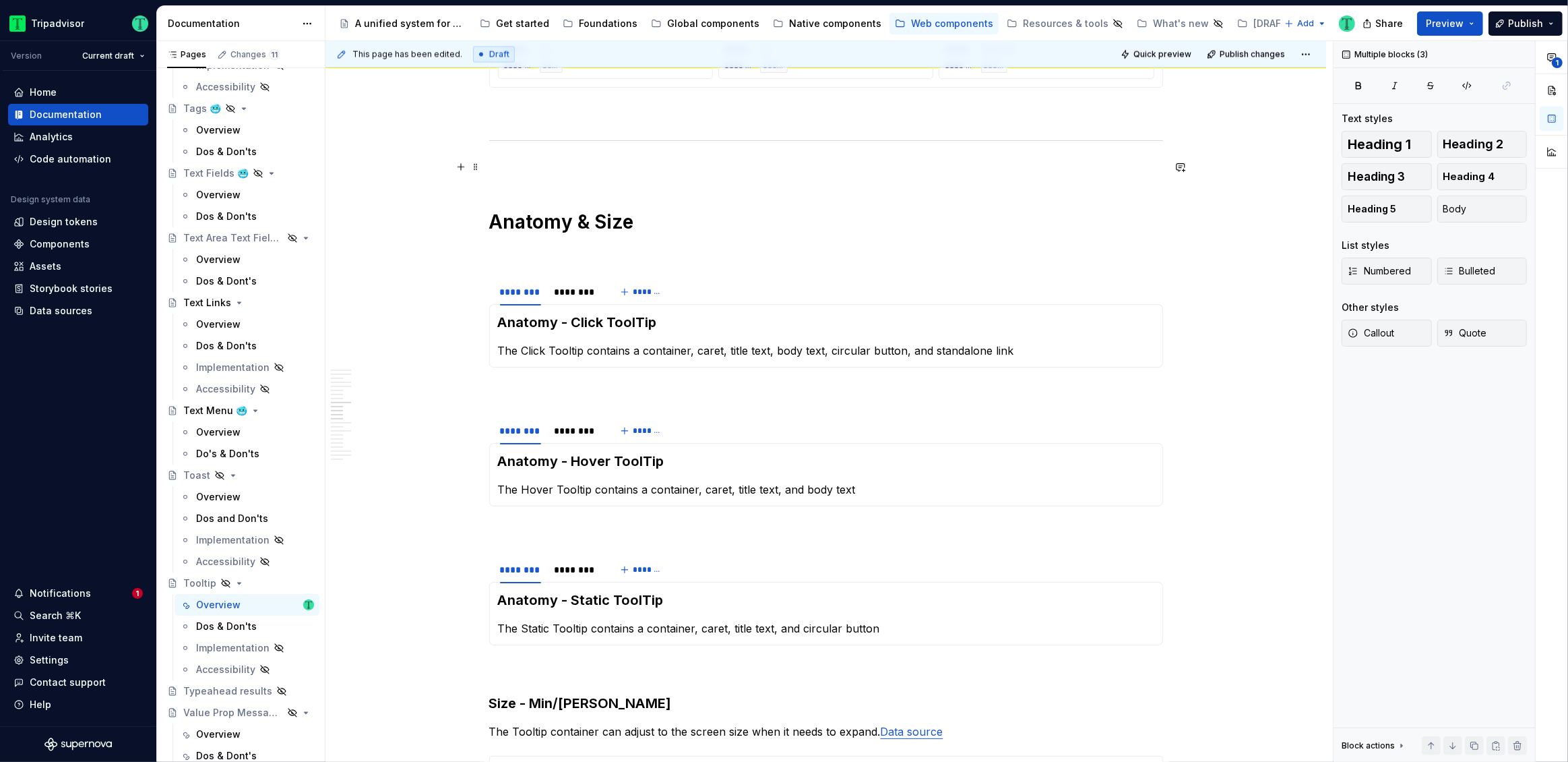
click at [499, 164] on p at bounding box center [826, 169] width 674 height 16
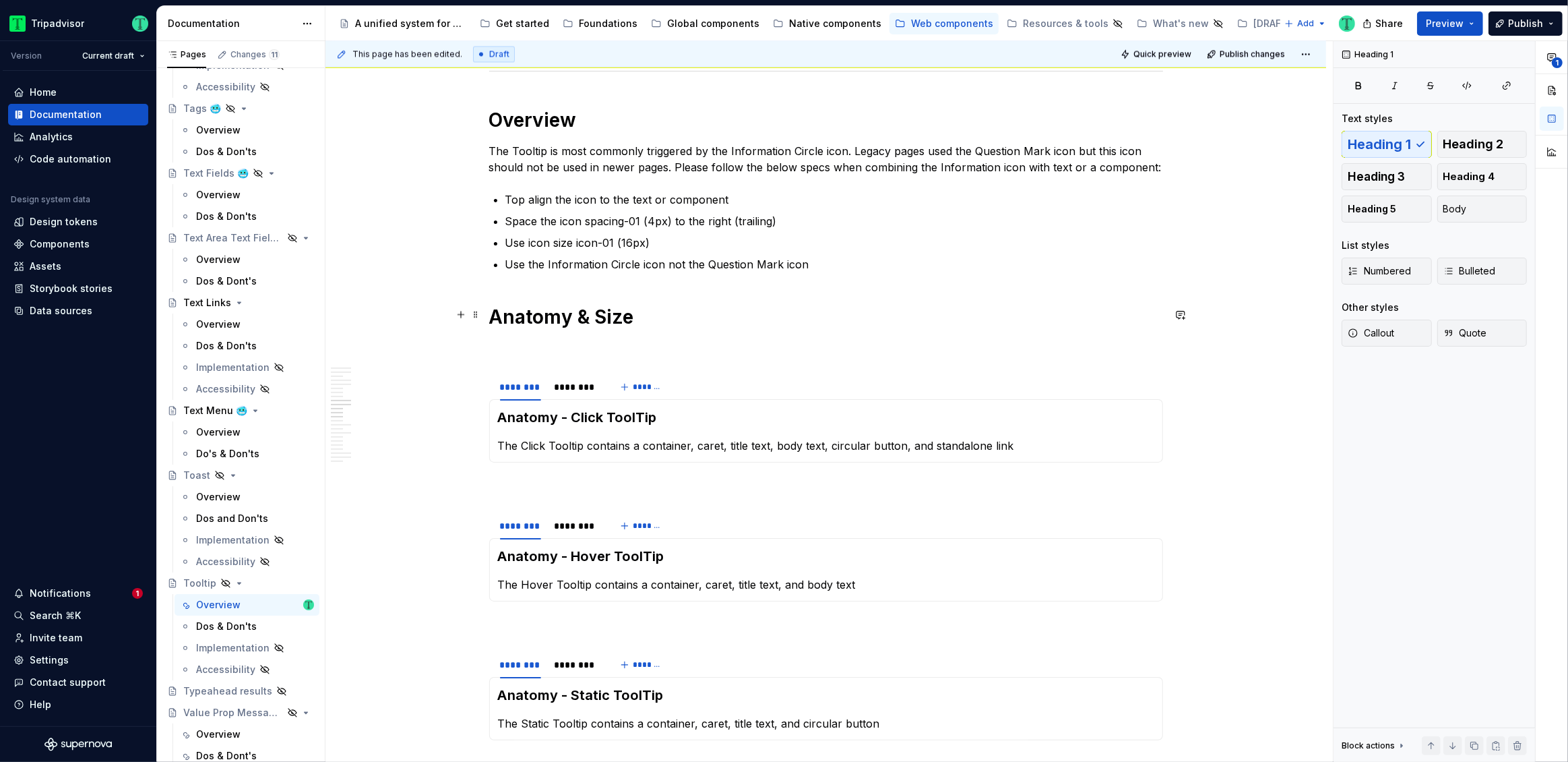
scroll to position [2873, 0]
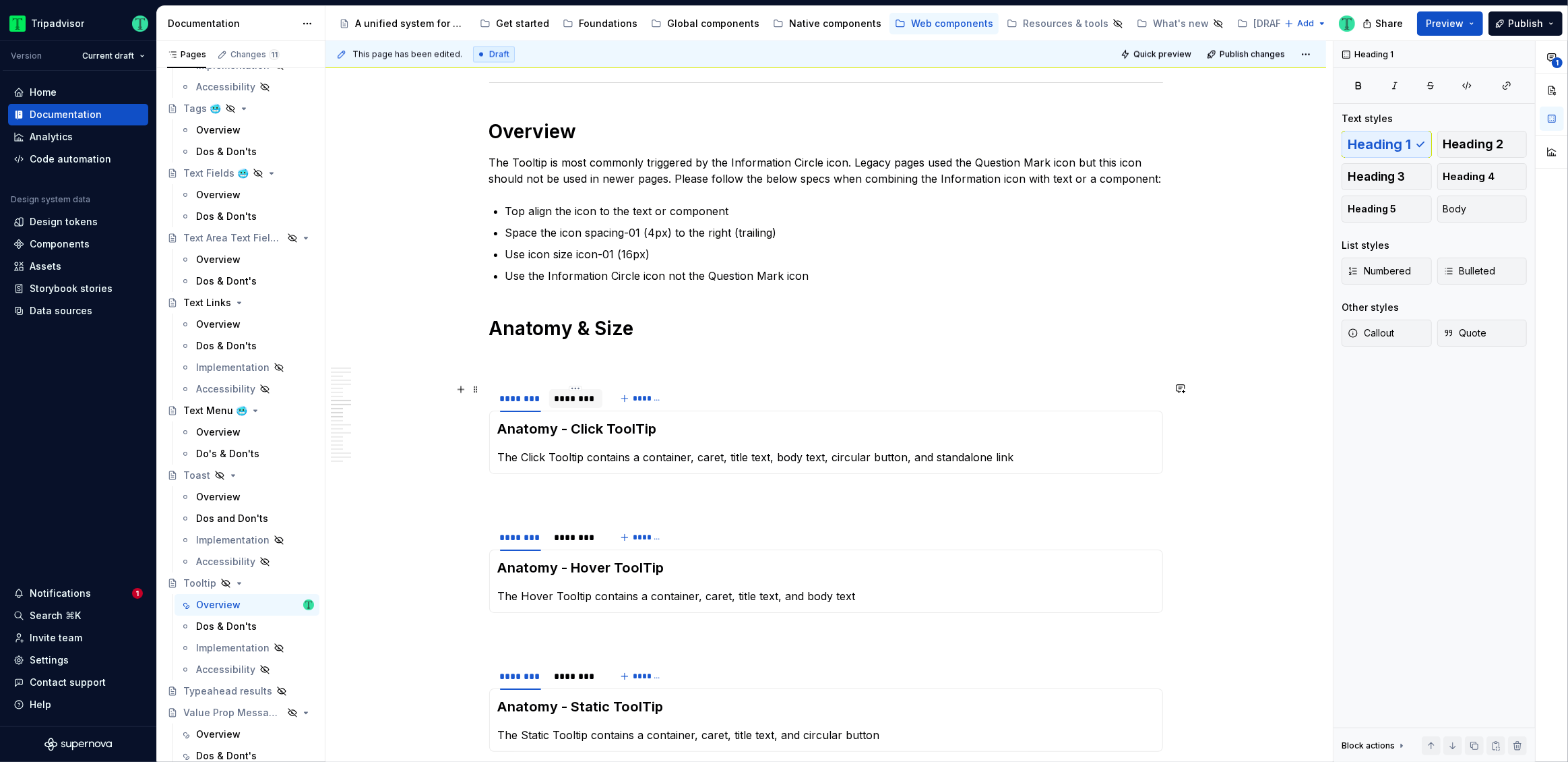
click at [574, 403] on div "********" at bounding box center [576, 398] width 54 height 19
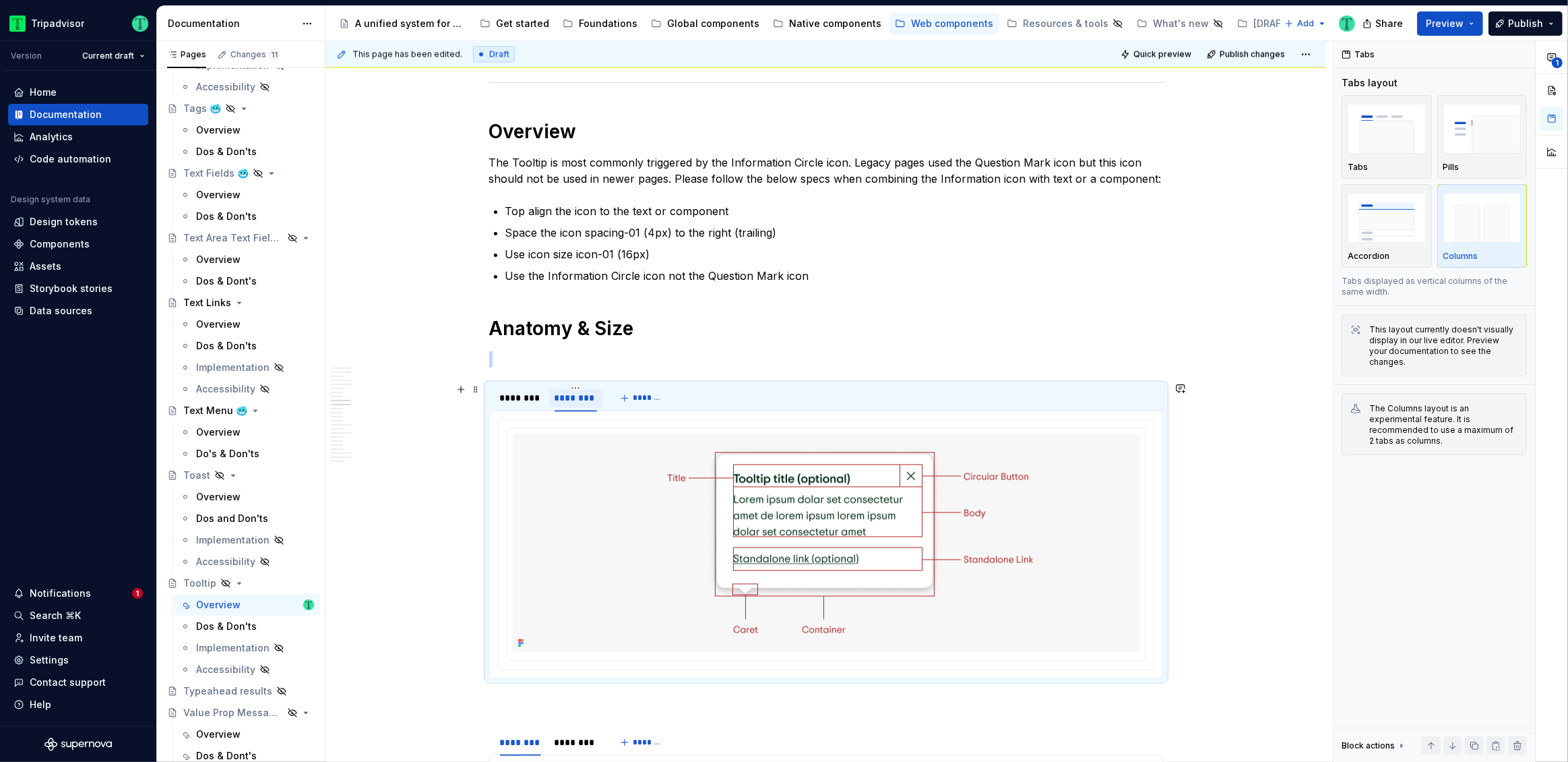
click at [574, 403] on div "********" at bounding box center [576, 398] width 54 height 19
click at [526, 404] on div "********" at bounding box center [520, 398] width 52 height 19
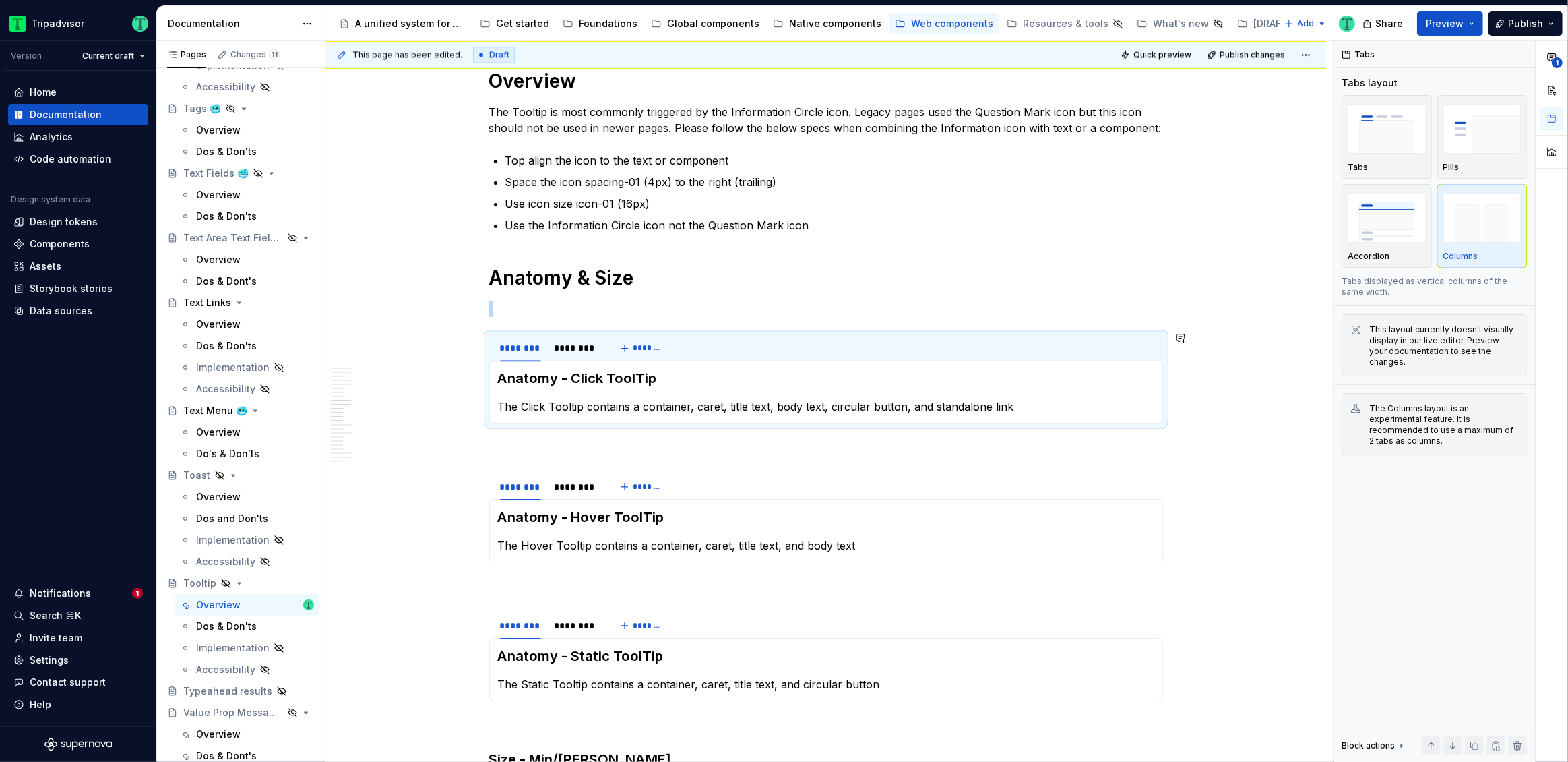
scroll to position [2925, 0]
click at [599, 299] on p at bounding box center [826, 307] width 674 height 16
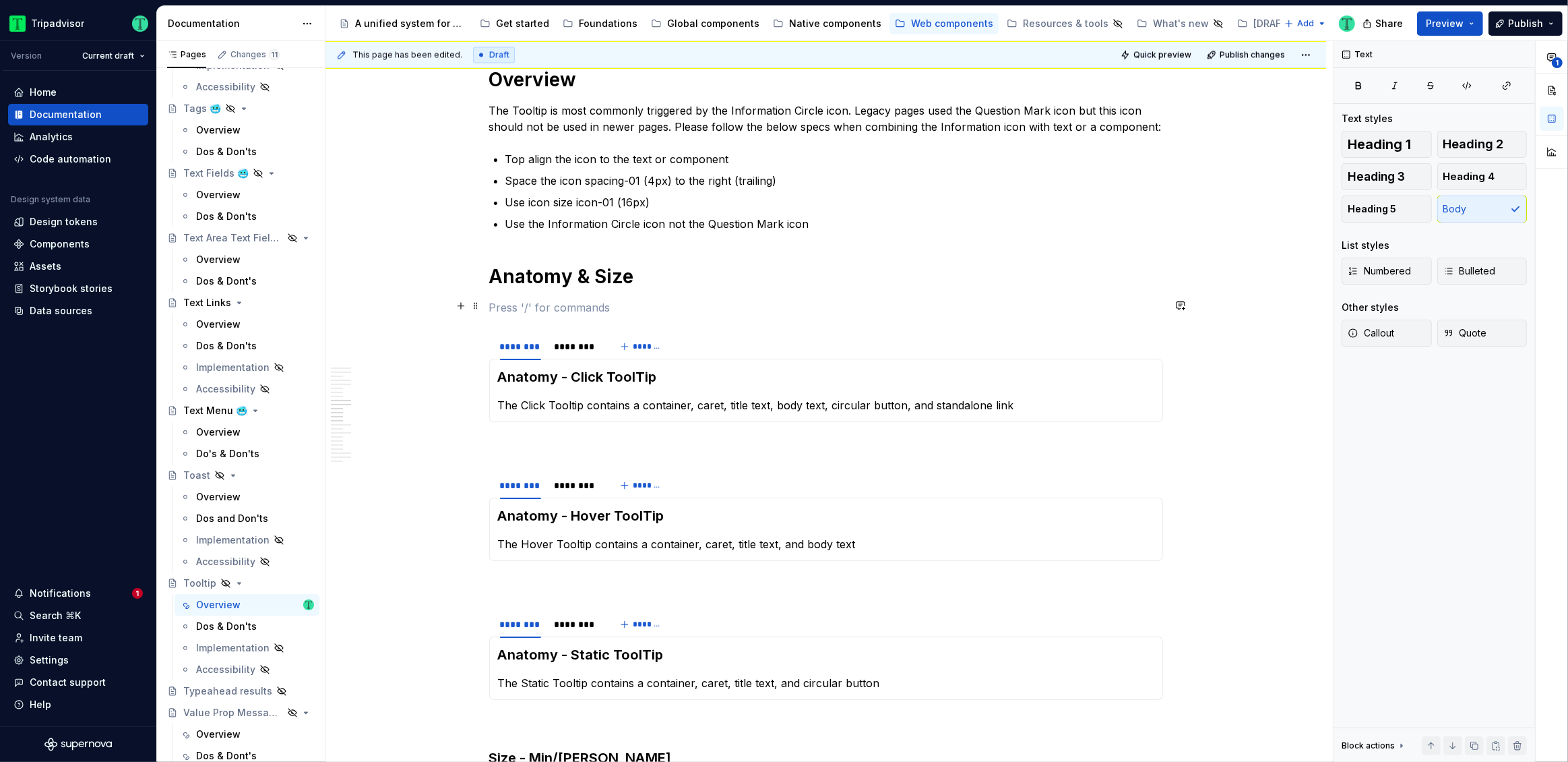
type textarea "*"
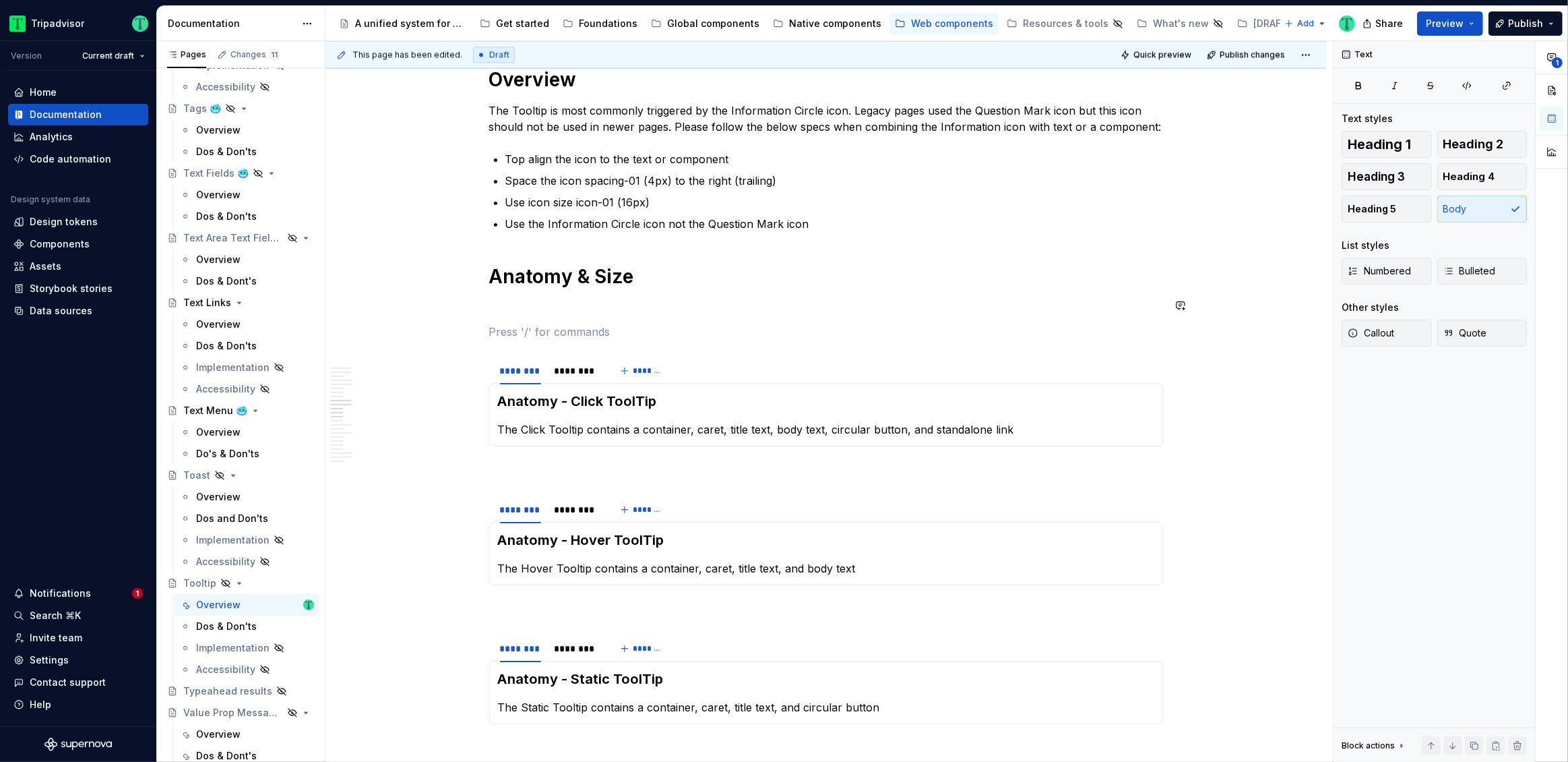
scroll to position [2941, 0]
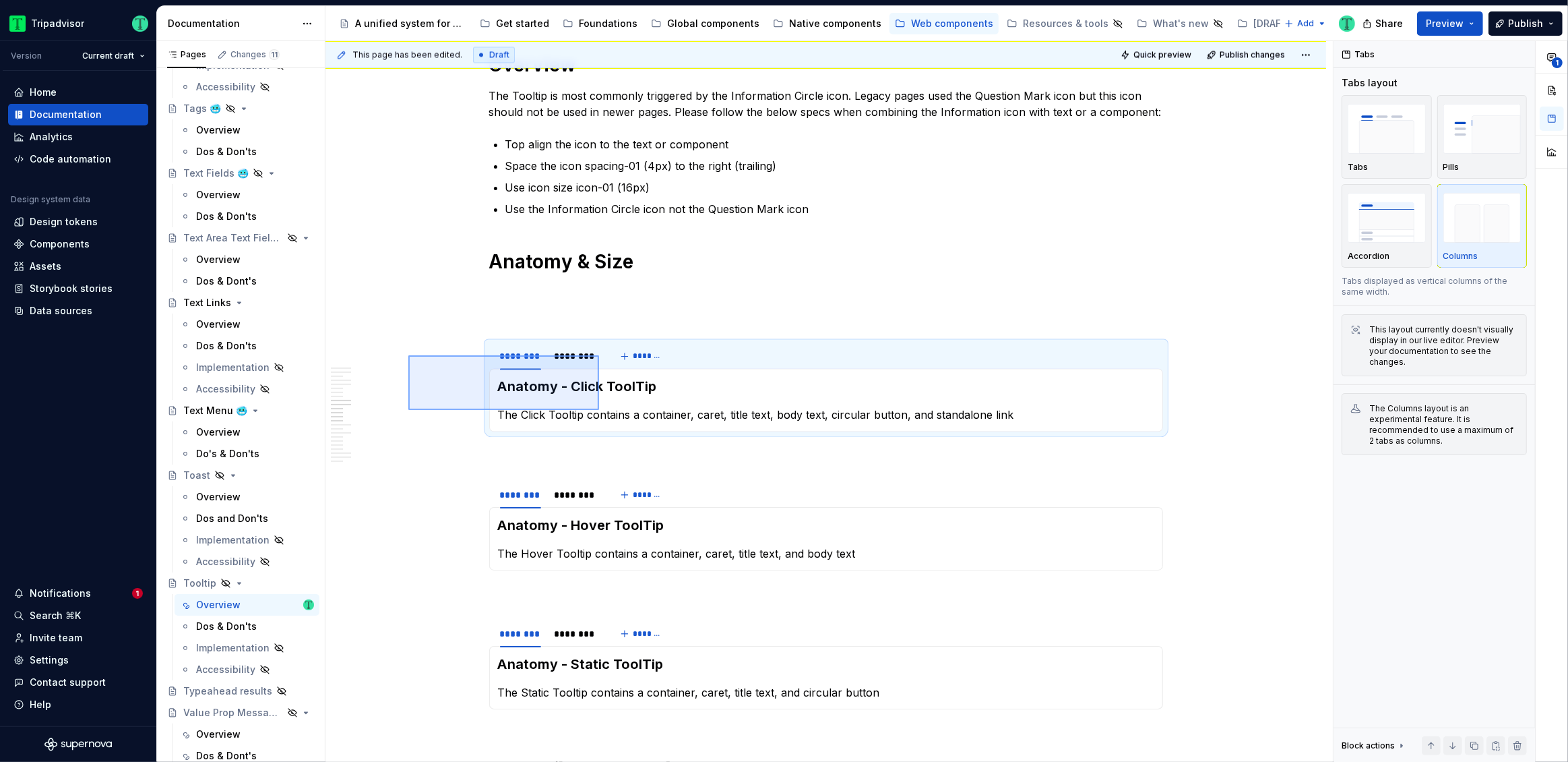
drag, startPoint x: 408, startPoint y: 356, endPoint x: 599, endPoint y: 410, distance: 198.5
click at [599, 410] on div "This page has been edited. Draft Quick preview Publish changes Hidden page Tool…" at bounding box center [829, 402] width 1007 height 722
copy br
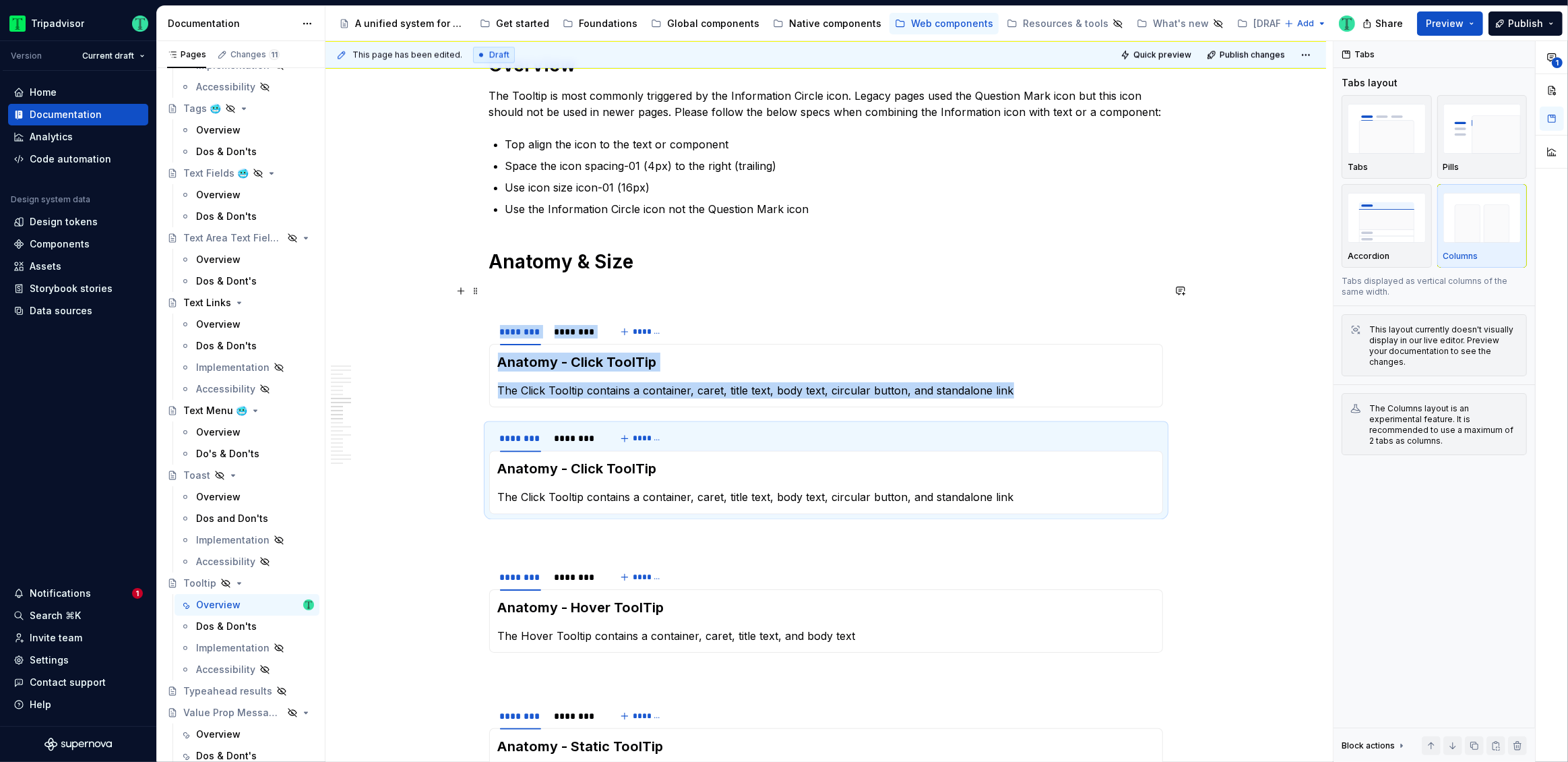
drag, startPoint x: 462, startPoint y: 292, endPoint x: 474, endPoint y: 307, distance: 19.2
click at [462, 291] on button "button" at bounding box center [460, 290] width 19 height 19
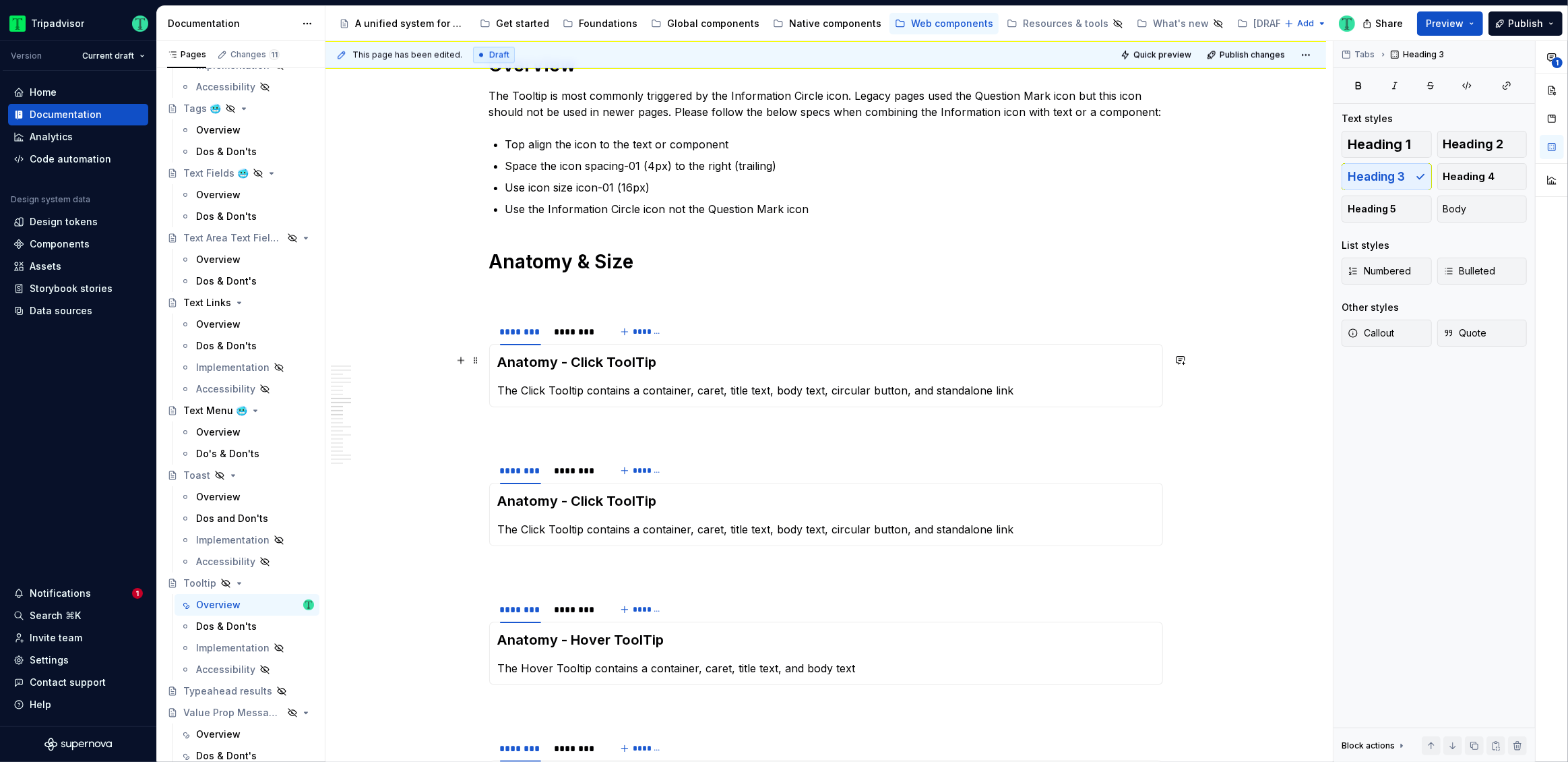
click at [519, 360] on h3 "Anatomy - Click ToolTip" at bounding box center [826, 361] width 656 height 19
click at [639, 360] on h3 "Anatomy - Click ToolTip" at bounding box center [826, 361] width 656 height 19
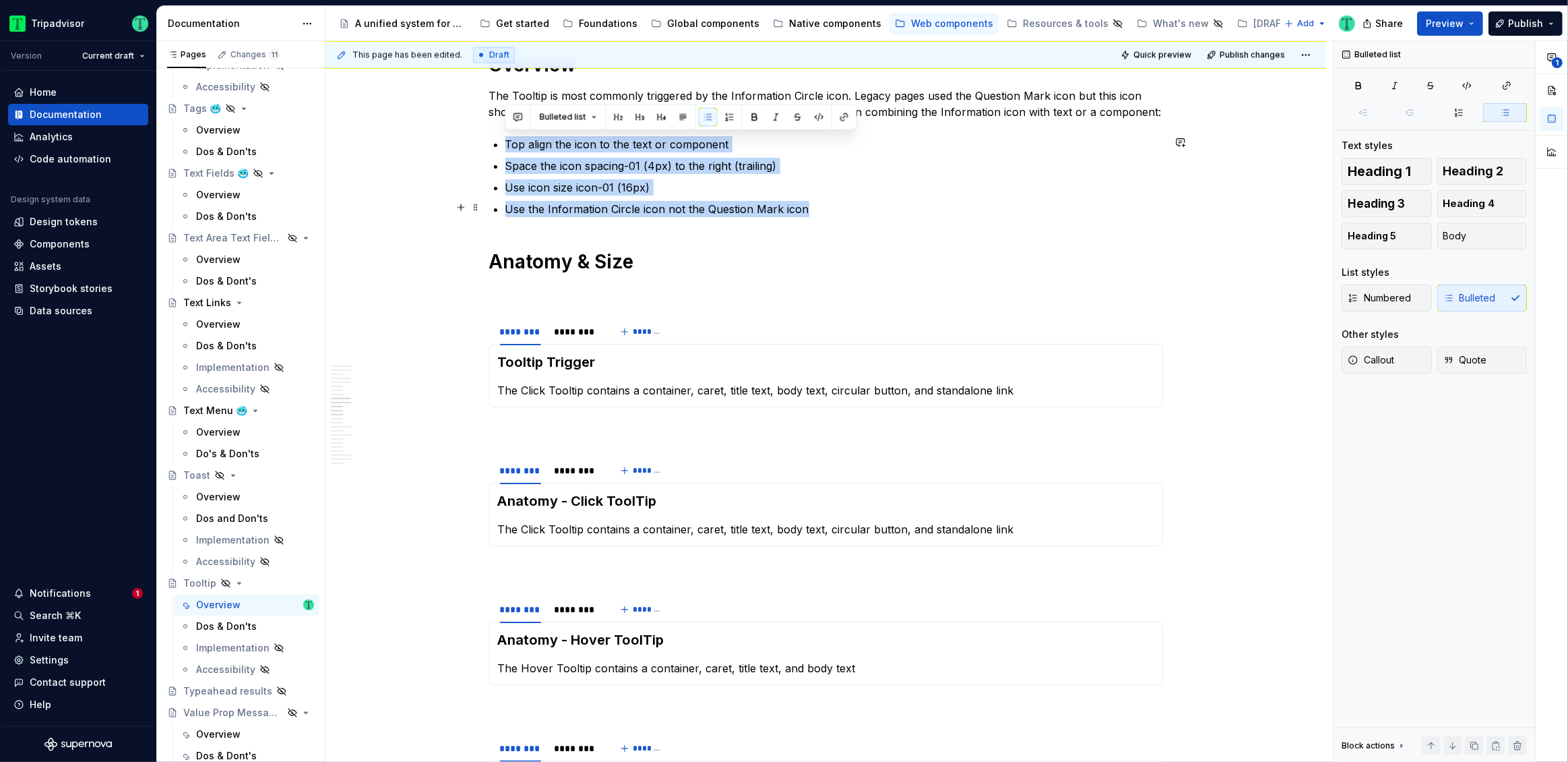
drag, startPoint x: 507, startPoint y: 140, endPoint x: 822, endPoint y: 209, distance: 322.5
click at [822, 209] on ul "Top align the icon to the text or component Space the icon spacing-01 (4px) to …" at bounding box center [834, 176] width 658 height 81
copy ul "Top align the icon to the text or component Space the icon spacing-01 (4px) to …"
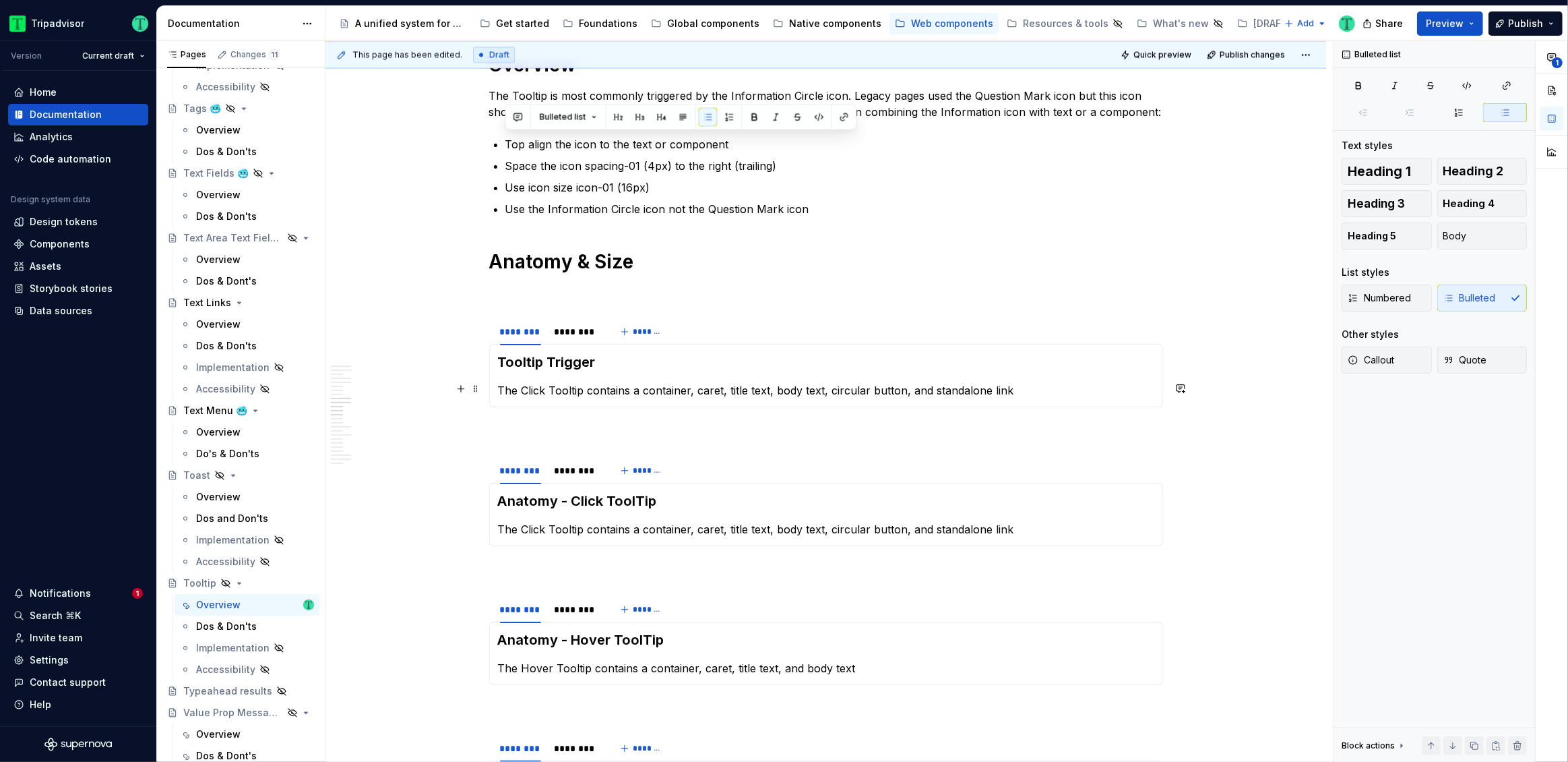
click at [570, 388] on p "The Click Tooltip contains a container, caret, title text, body text, circular …" at bounding box center [826, 390] width 656 height 16
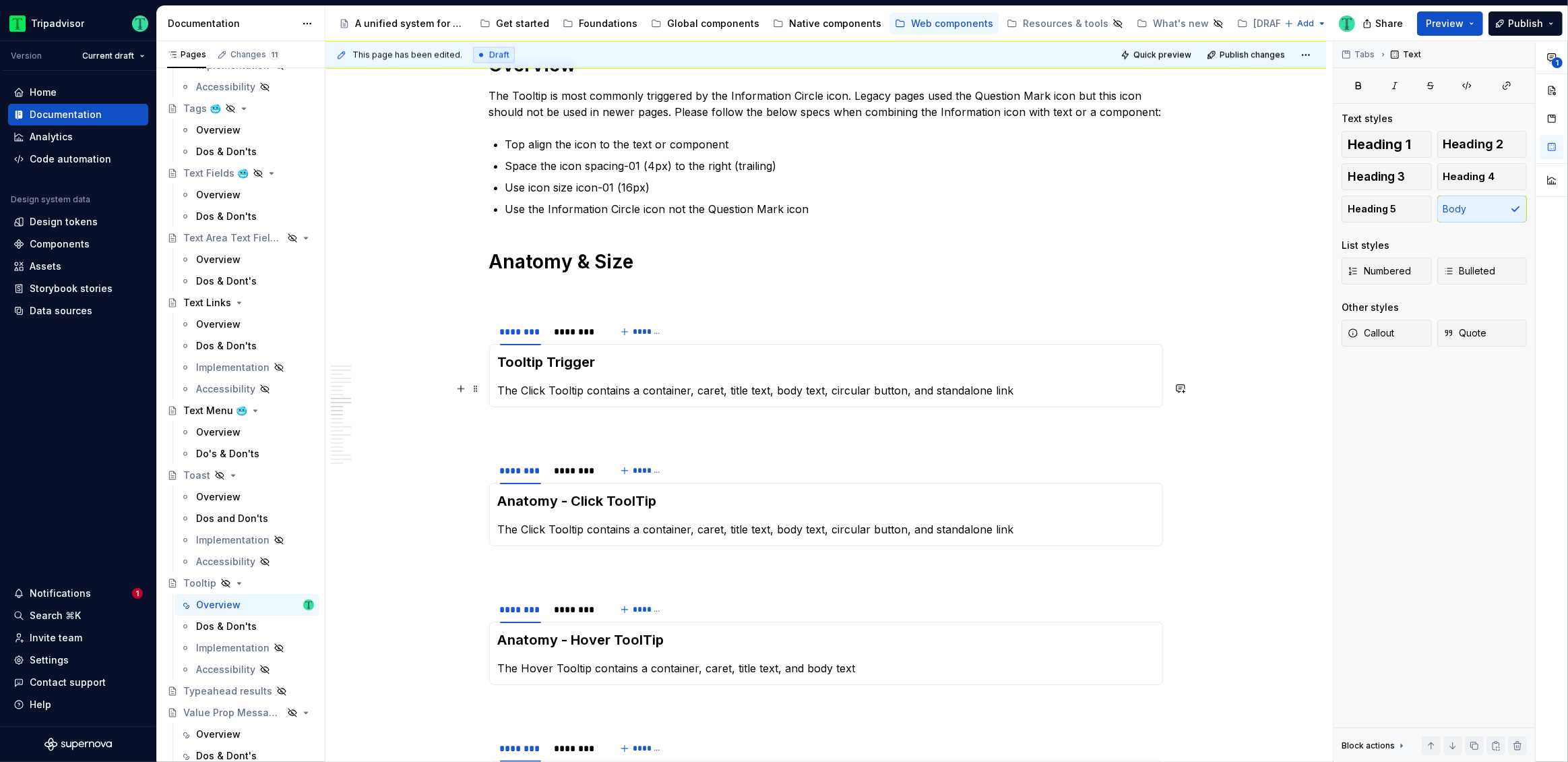
click at [570, 388] on p "The Click Tooltip contains a container, caret, title text, body text, circular …" at bounding box center [826, 390] width 656 height 16
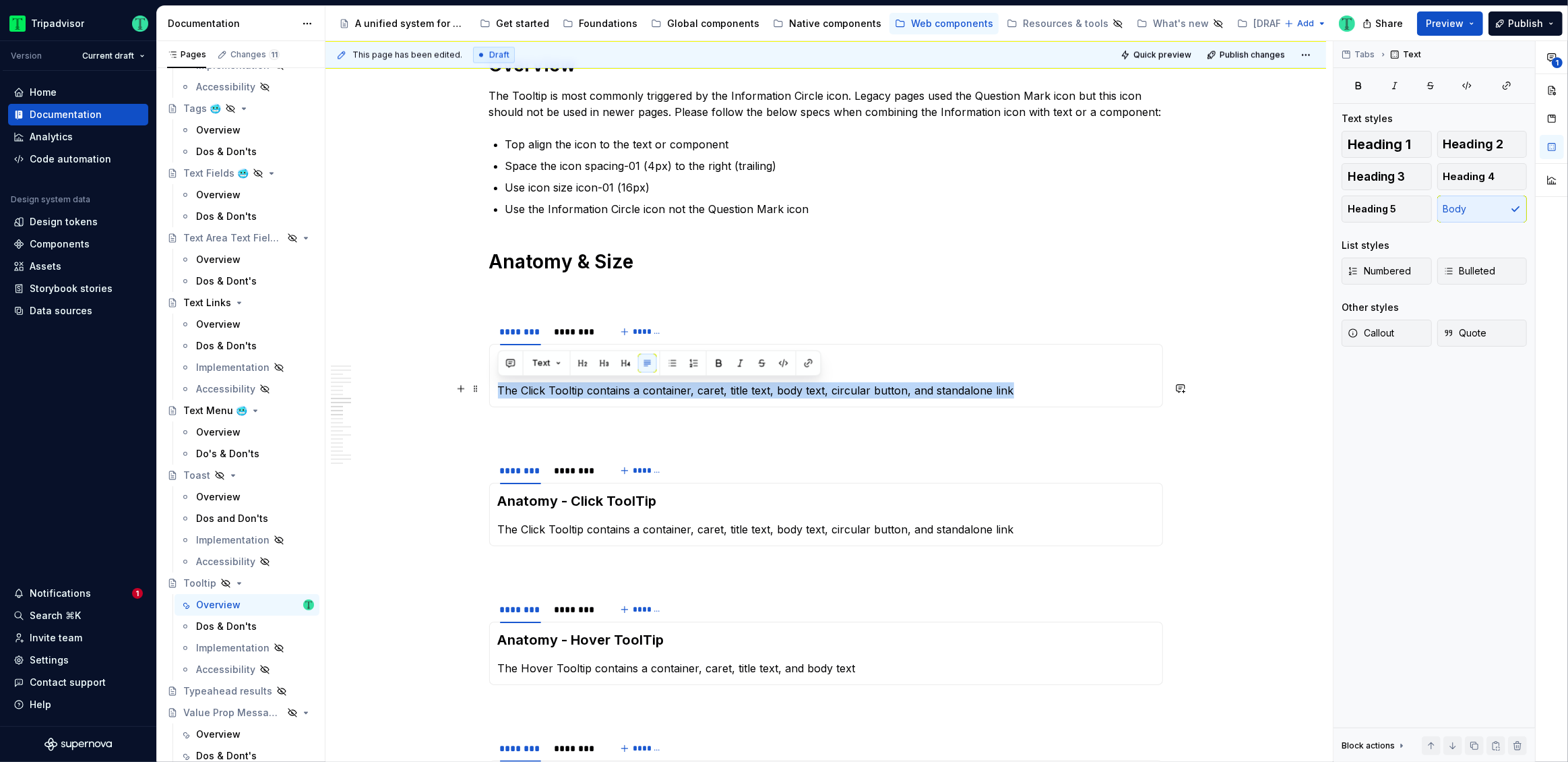
click at [570, 388] on p "The Click Tooltip contains a container, caret, title text, body text, circular …" at bounding box center [826, 390] width 656 height 16
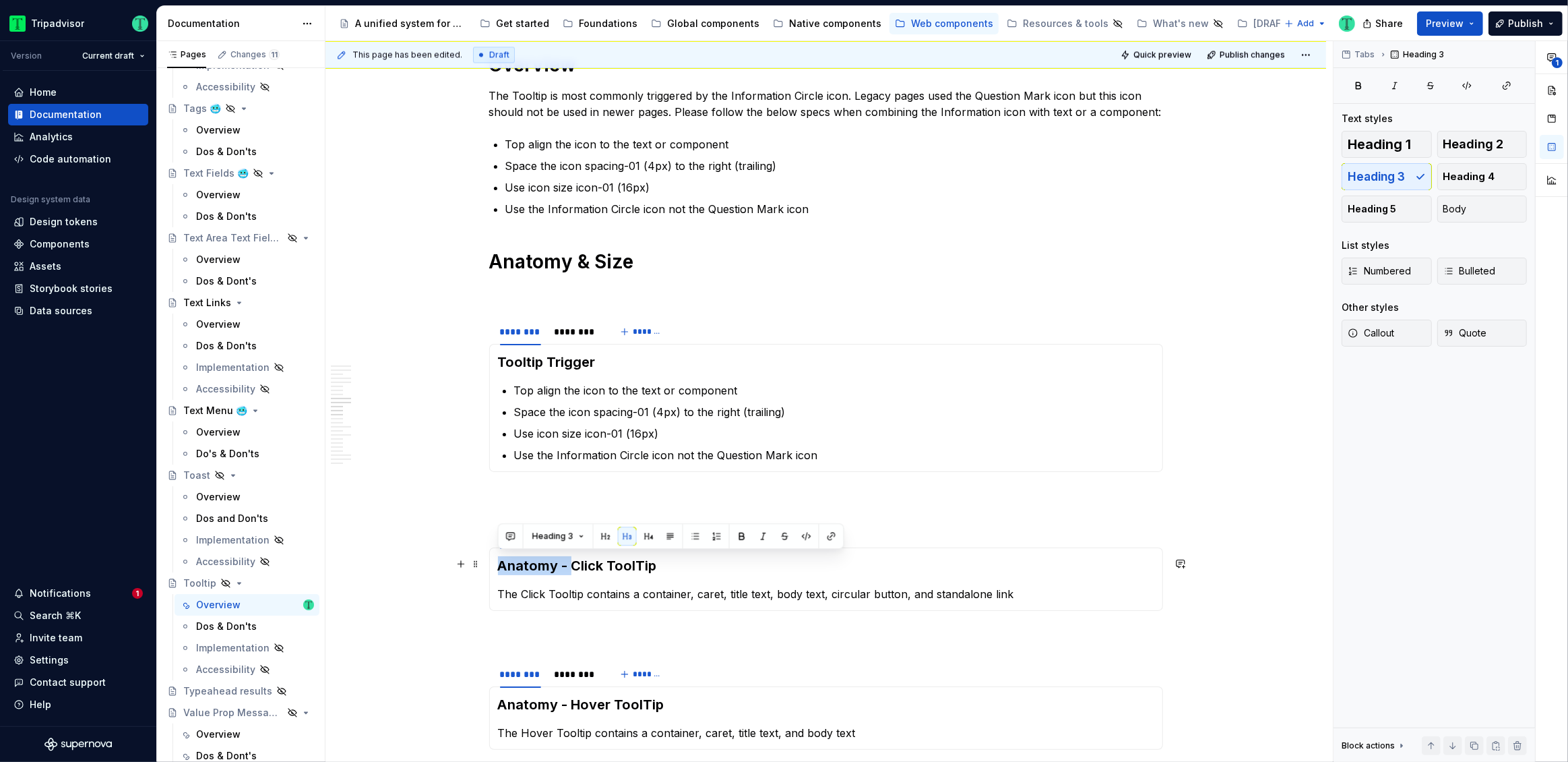
drag, startPoint x: 568, startPoint y: 563, endPoint x: 500, endPoint y: 566, distance: 68.1
click at [500, 566] on h3 "Anatomy - Click ToolTip" at bounding box center [826, 565] width 656 height 19
copy h3 "Anatomy -"
click at [499, 356] on h3 "Tooltip Trigger" at bounding box center [826, 361] width 656 height 19
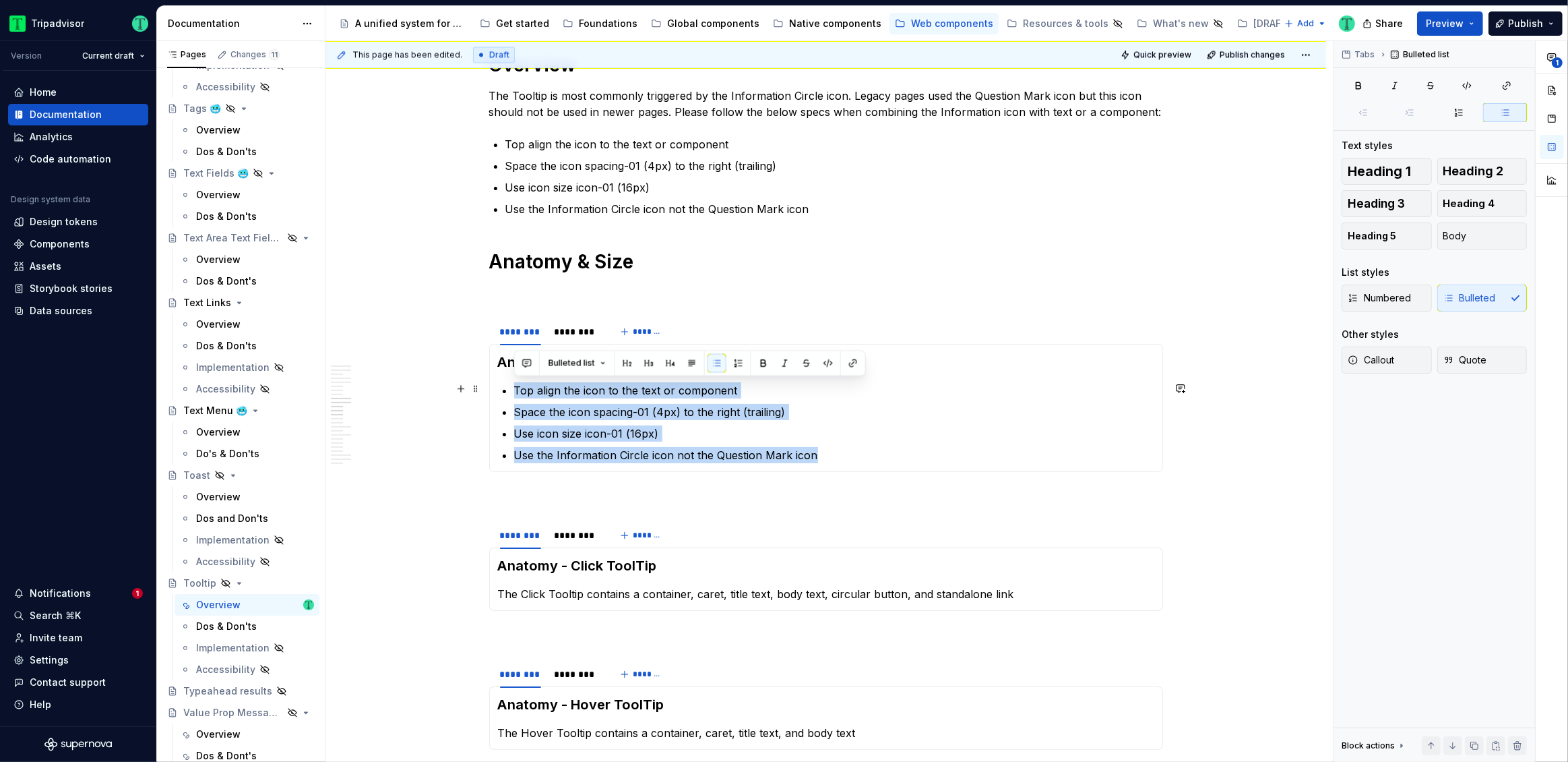
drag, startPoint x: 826, startPoint y: 453, endPoint x: 511, endPoint y: 385, distance: 322.3
click at [511, 385] on section-item-column "Anatomy - Tooltip Trigger Top align the icon to the text or component Space the…" at bounding box center [826, 407] width 656 height 111
copy ul "Top align the icon to the text or component Space the icon spacing-01 (4px) to …"
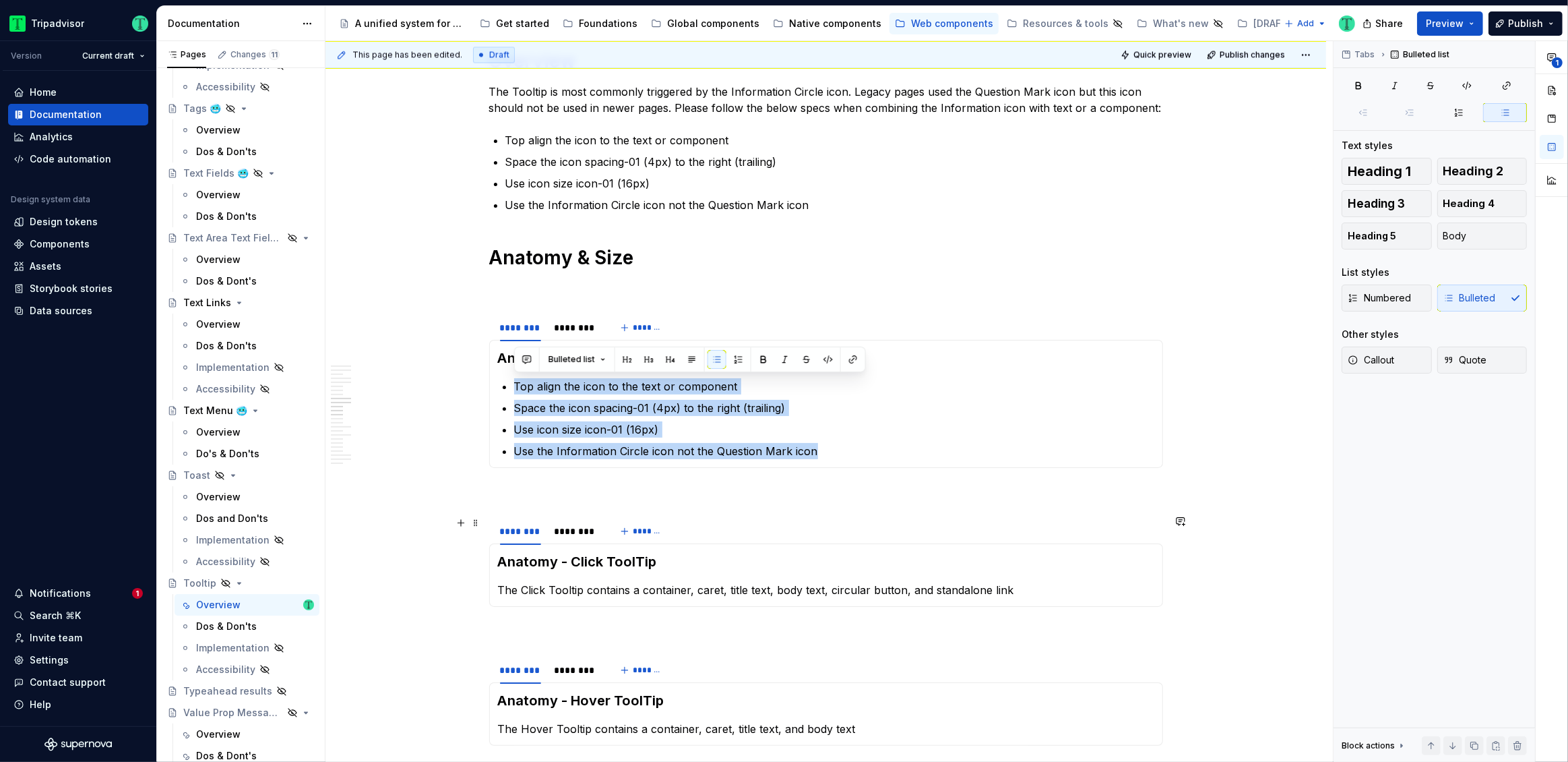
scroll to position [2945, 0]
click at [649, 445] on p "Use the Information Circle icon not the Question Mark icon" at bounding box center [834, 449] width 640 height 16
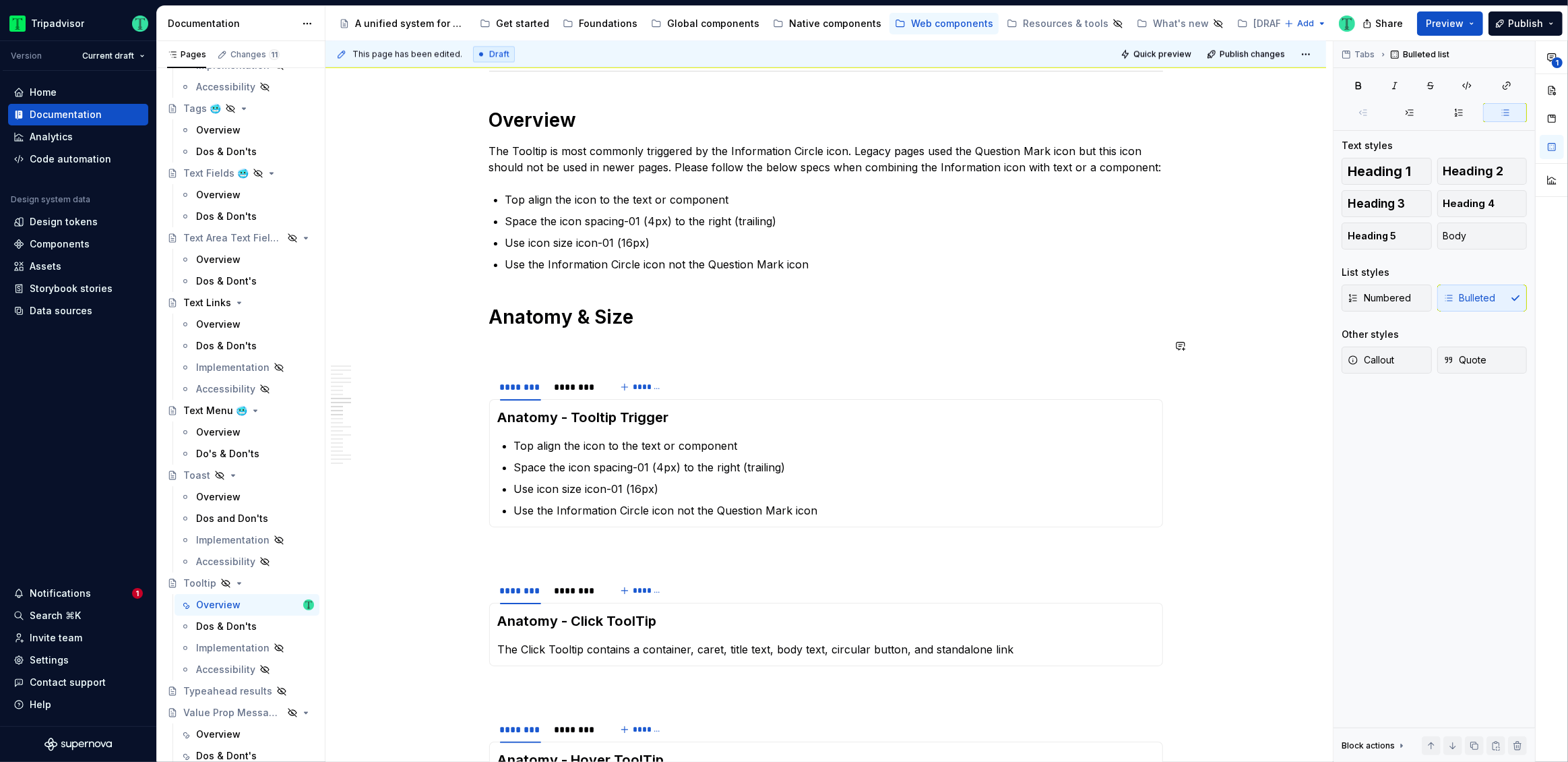
scroll to position [2911, 0]
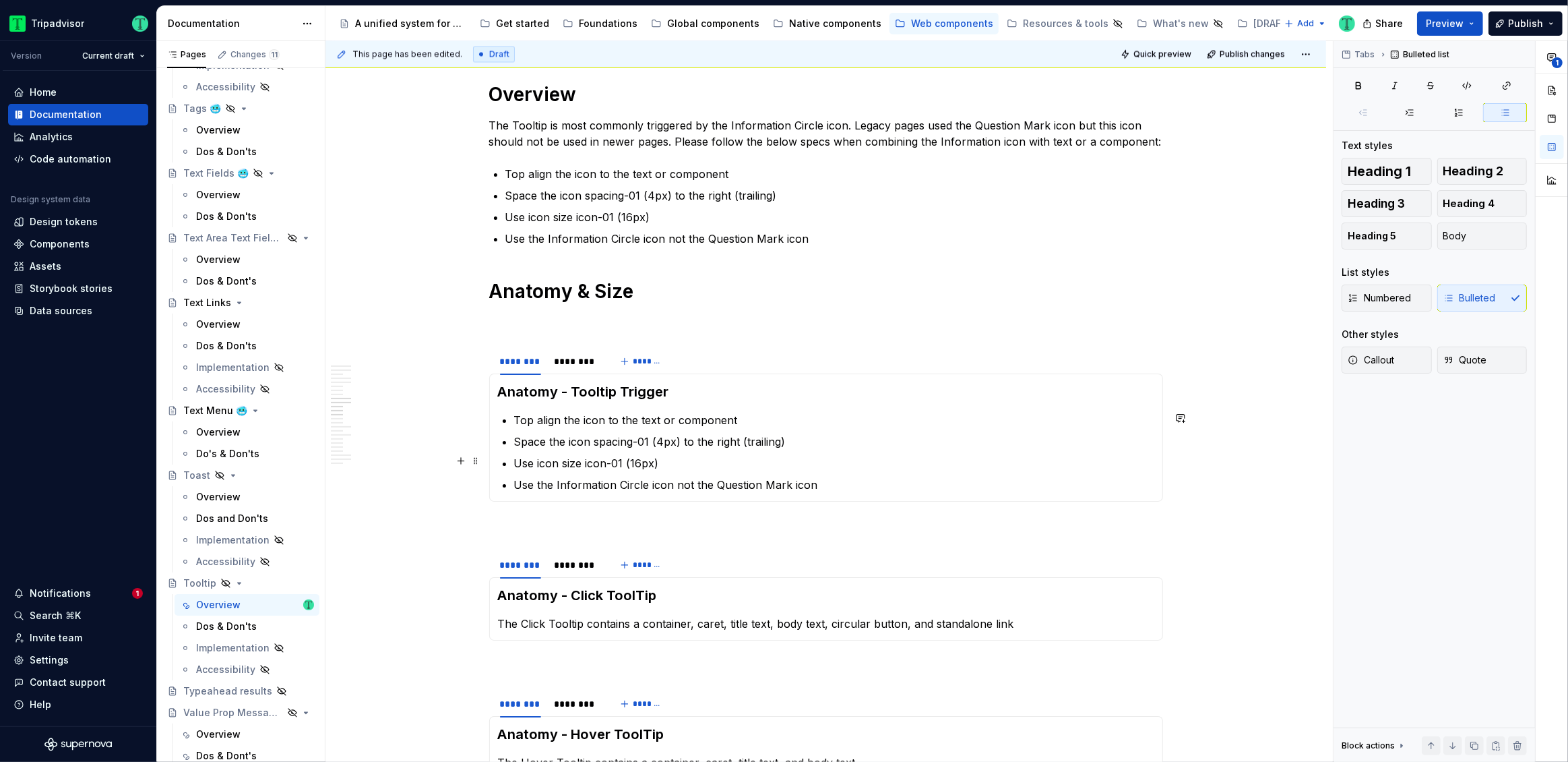
click at [674, 457] on p "Use icon size icon-01 (16px)" at bounding box center [834, 463] width 640 height 16
click at [626, 482] on p "Use the Information Circle icon not the Question Mark icon" at bounding box center [834, 485] width 640 height 16
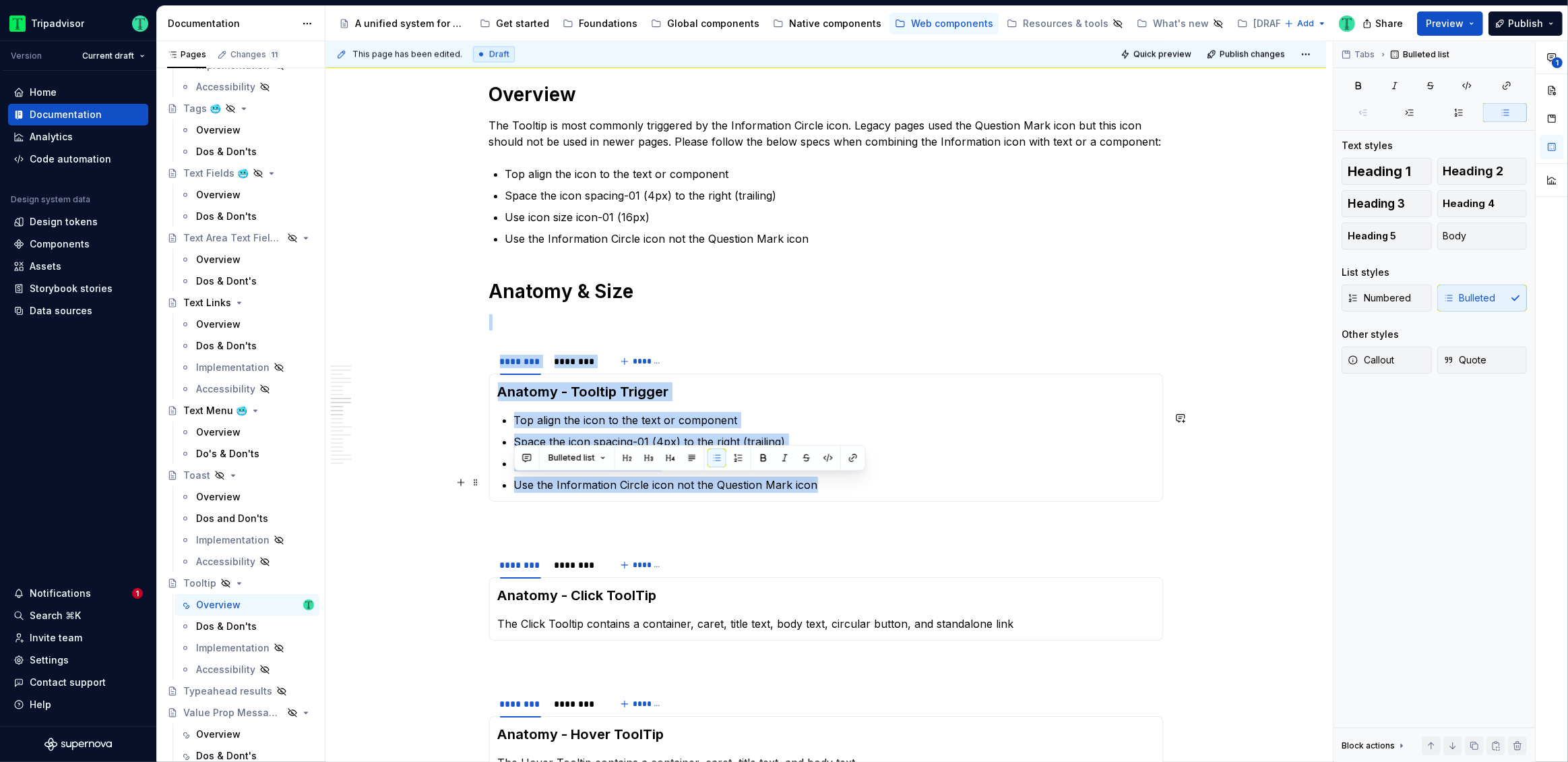
click at [626, 482] on p "Use the Information Circle icon not the Question Mark icon" at bounding box center [834, 485] width 640 height 16
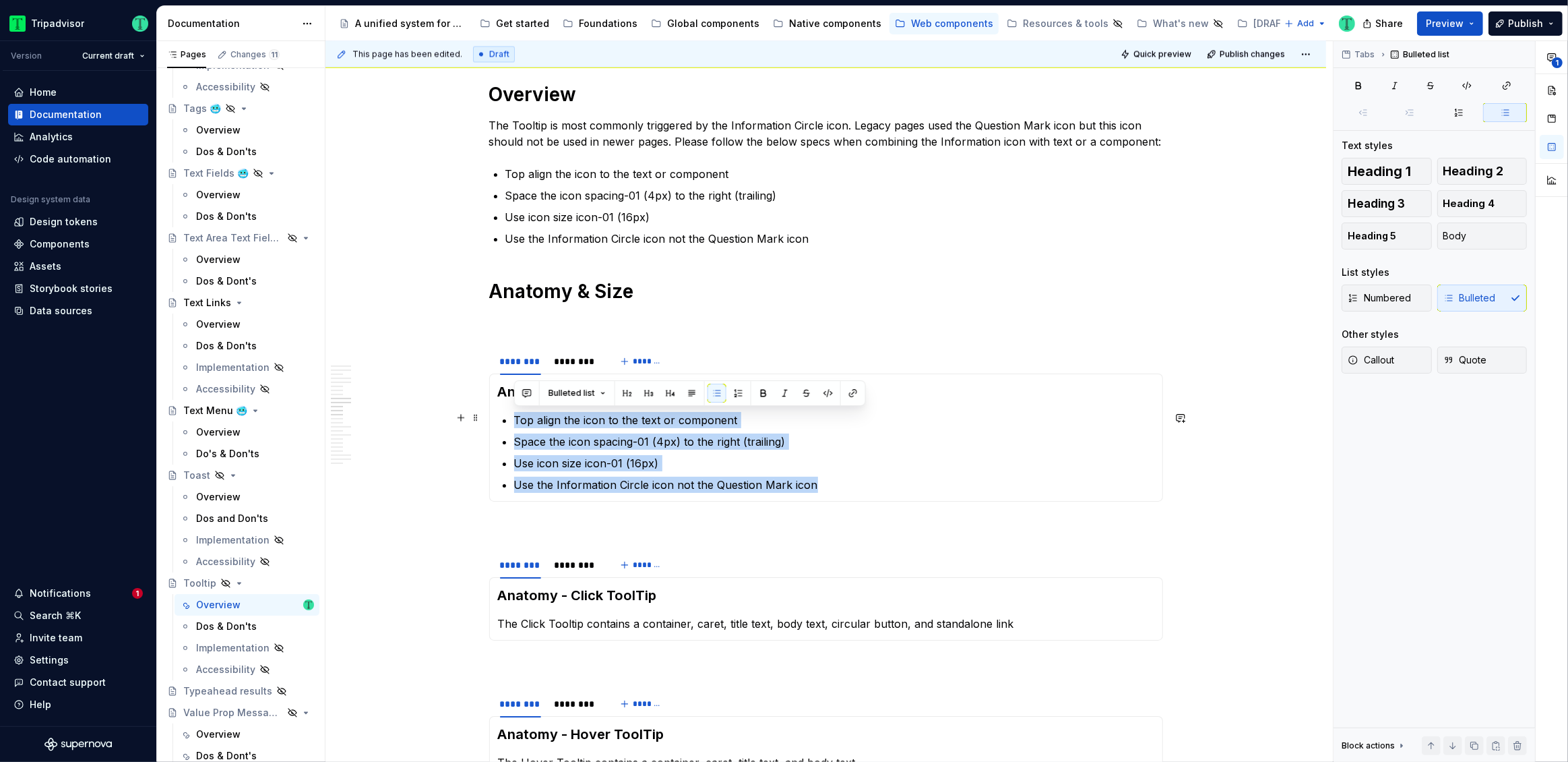
drag, startPoint x: 818, startPoint y: 484, endPoint x: 508, endPoint y: 419, distance: 316.7
click at [508, 419] on section-item-column "Anatomy - Tooltip Trigger Top align the icon to the text or component Space the…" at bounding box center [826, 437] width 656 height 111
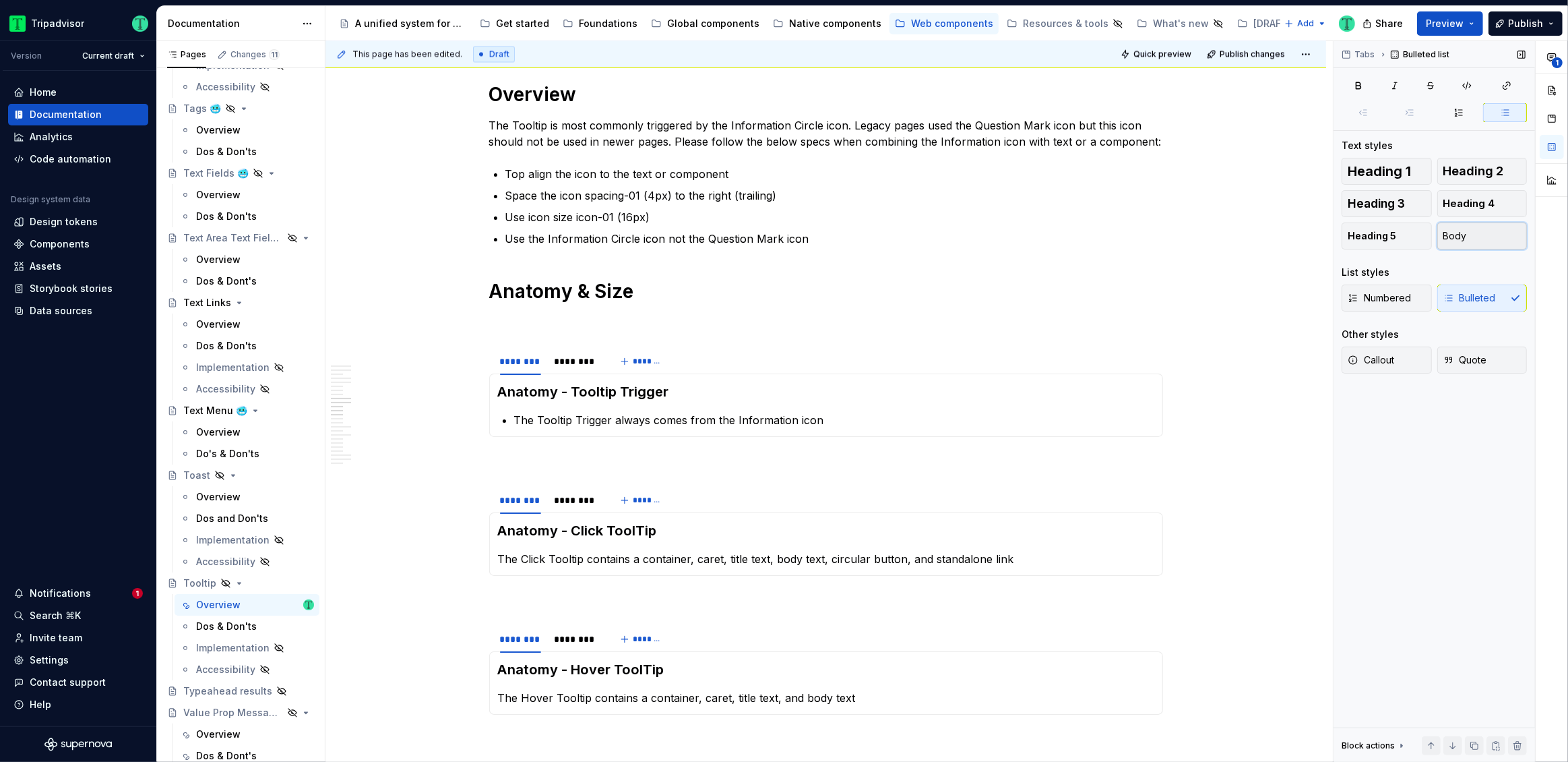
click at [1483, 233] on button "Body" at bounding box center [1482, 235] width 90 height 27
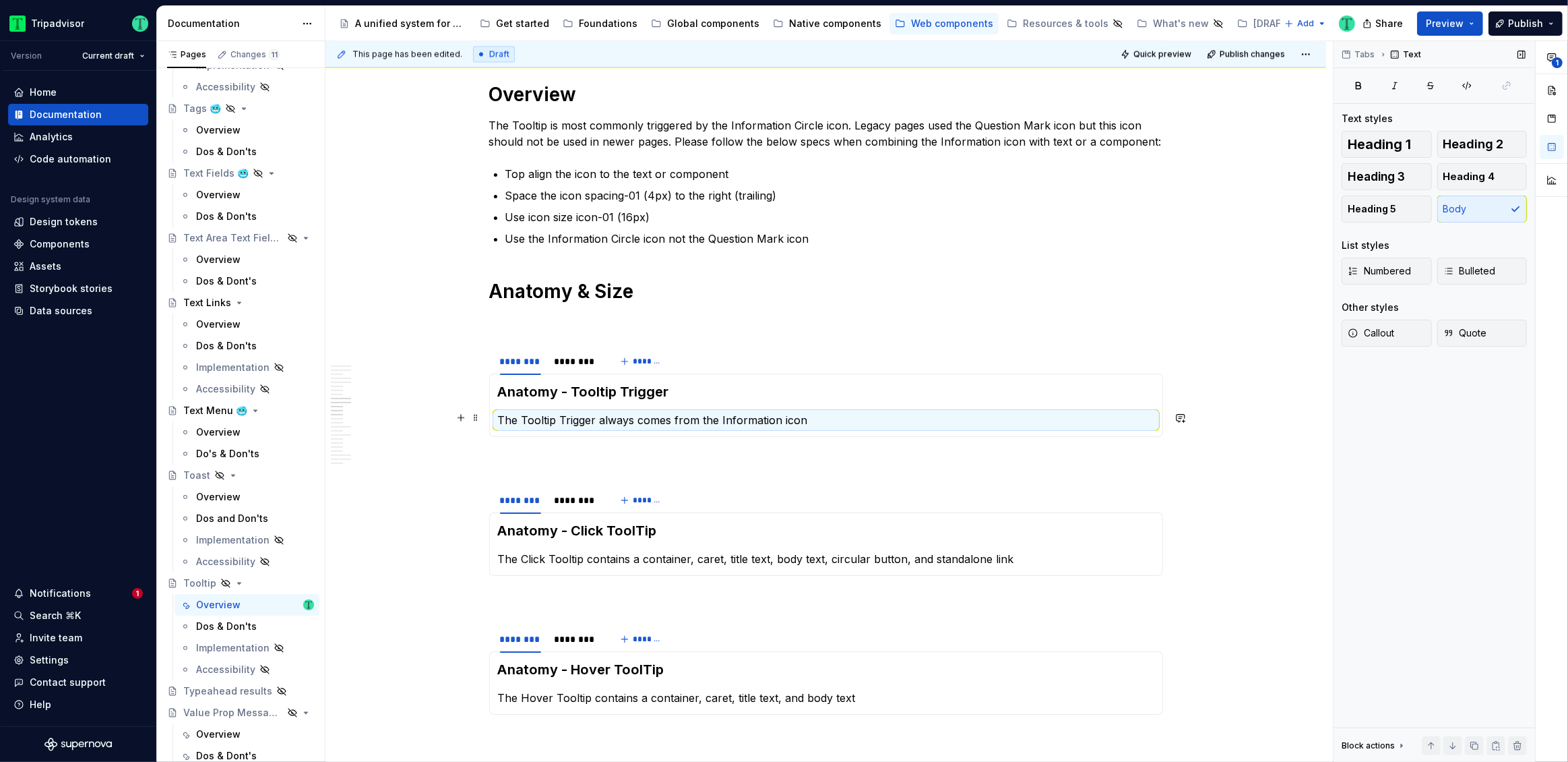
click at [835, 412] on p "The Tooltip Trigger always comes from the Information icon" at bounding box center [826, 420] width 656 height 16
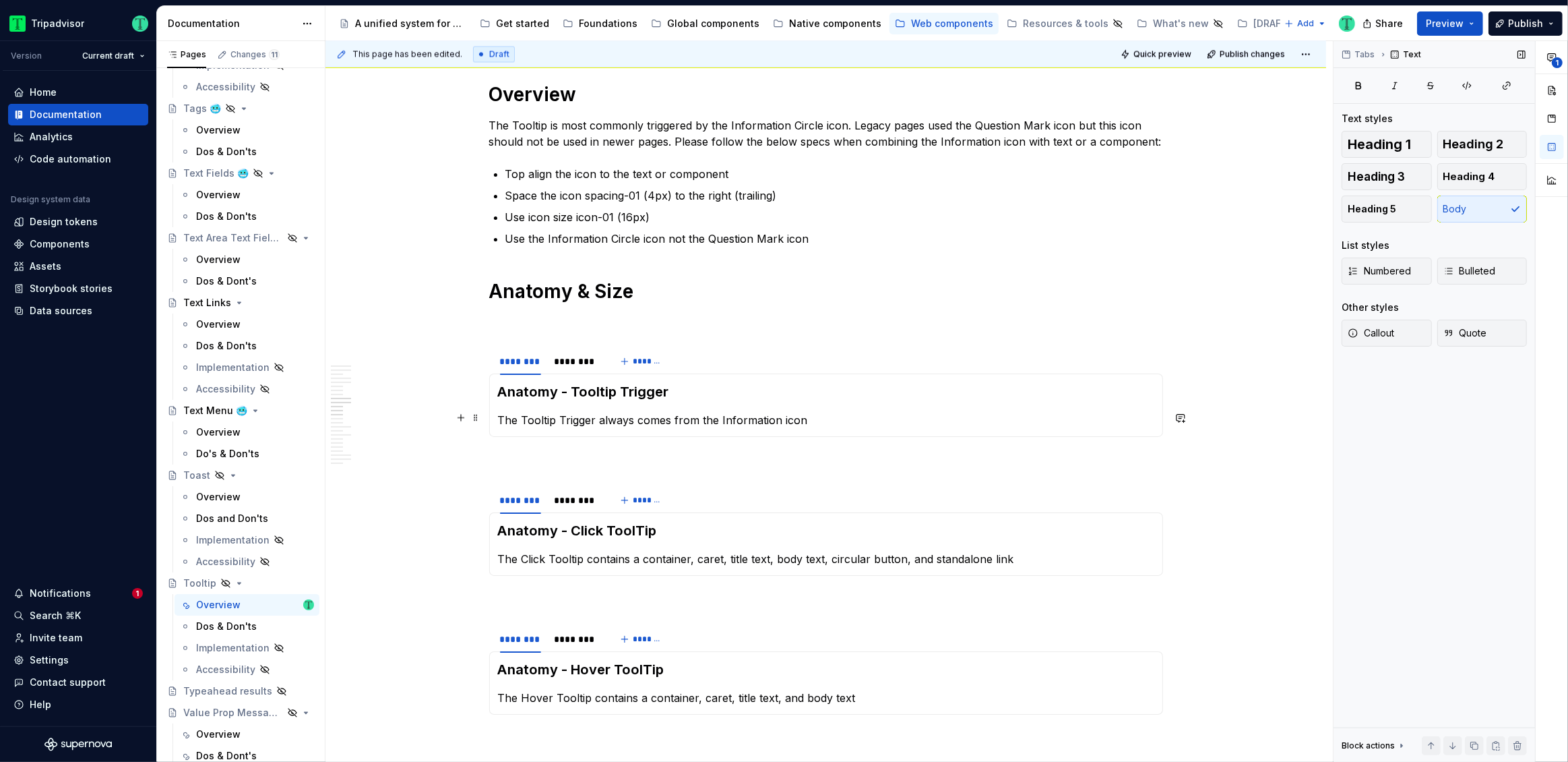
click at [822, 417] on p "The Tooltip Trigger always comes from the Information icon" at bounding box center [826, 420] width 656 height 16
click at [535, 392] on h3 "Anatomy - Tooltip Trigger" at bounding box center [826, 391] width 656 height 19
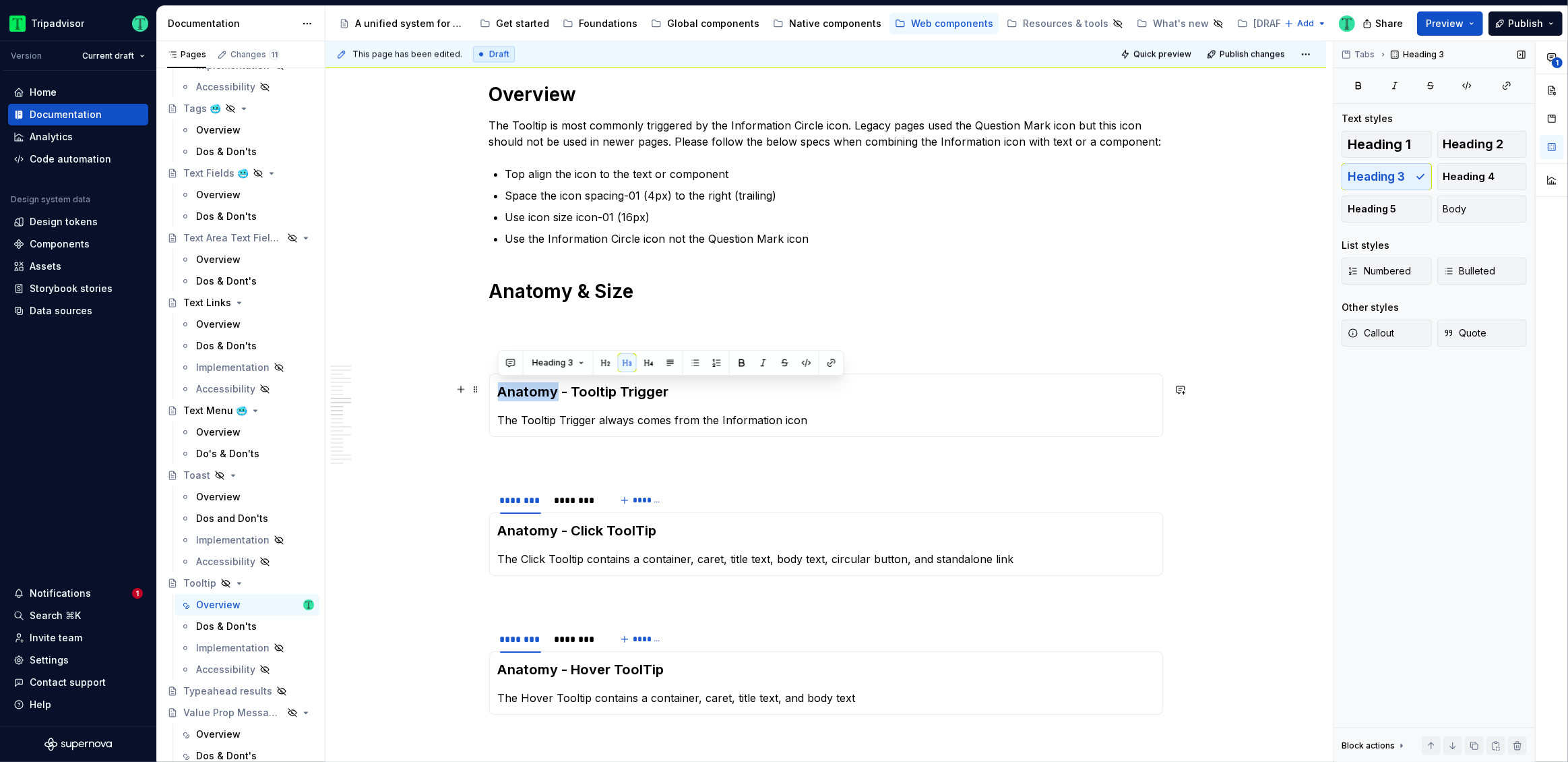
click at [535, 392] on h3 "Anatomy - Tooltip Trigger" at bounding box center [826, 391] width 656 height 19
copy h3 "Anatomy - Tooltip Trigger"
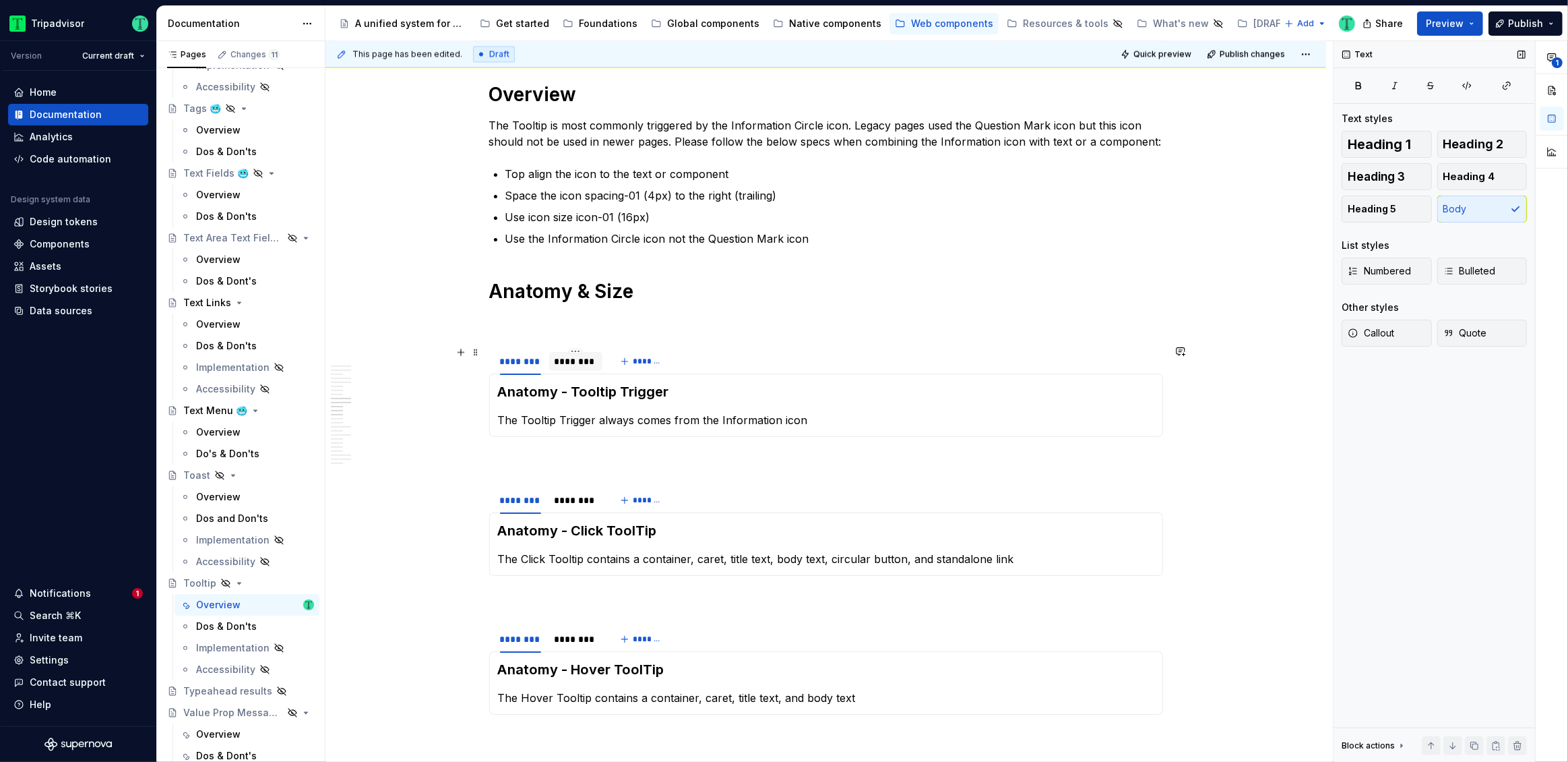
click at [576, 362] on div "********" at bounding box center [576, 361] width 43 height 14
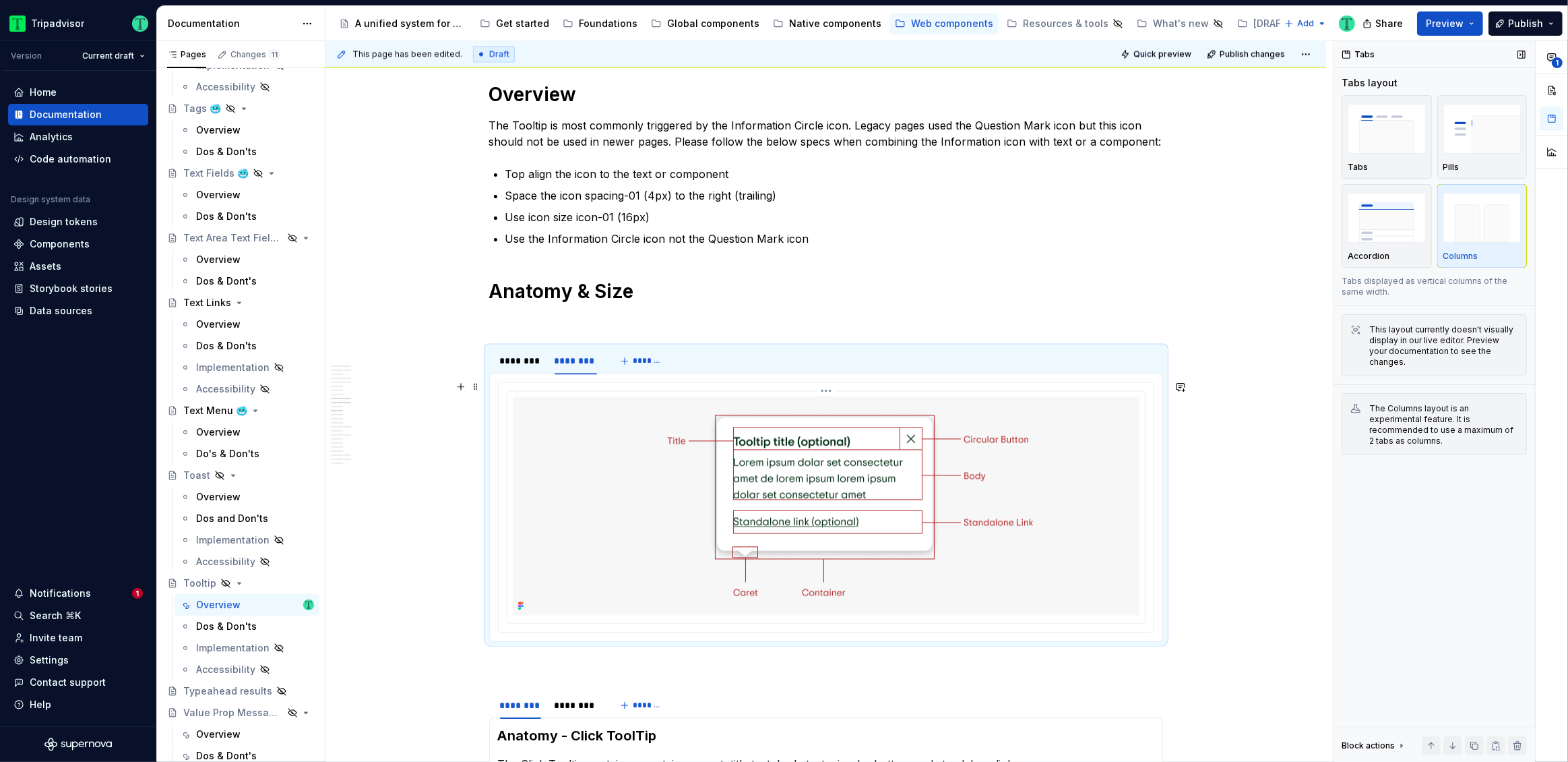
click at [686, 469] on img at bounding box center [826, 506] width 494 height 218
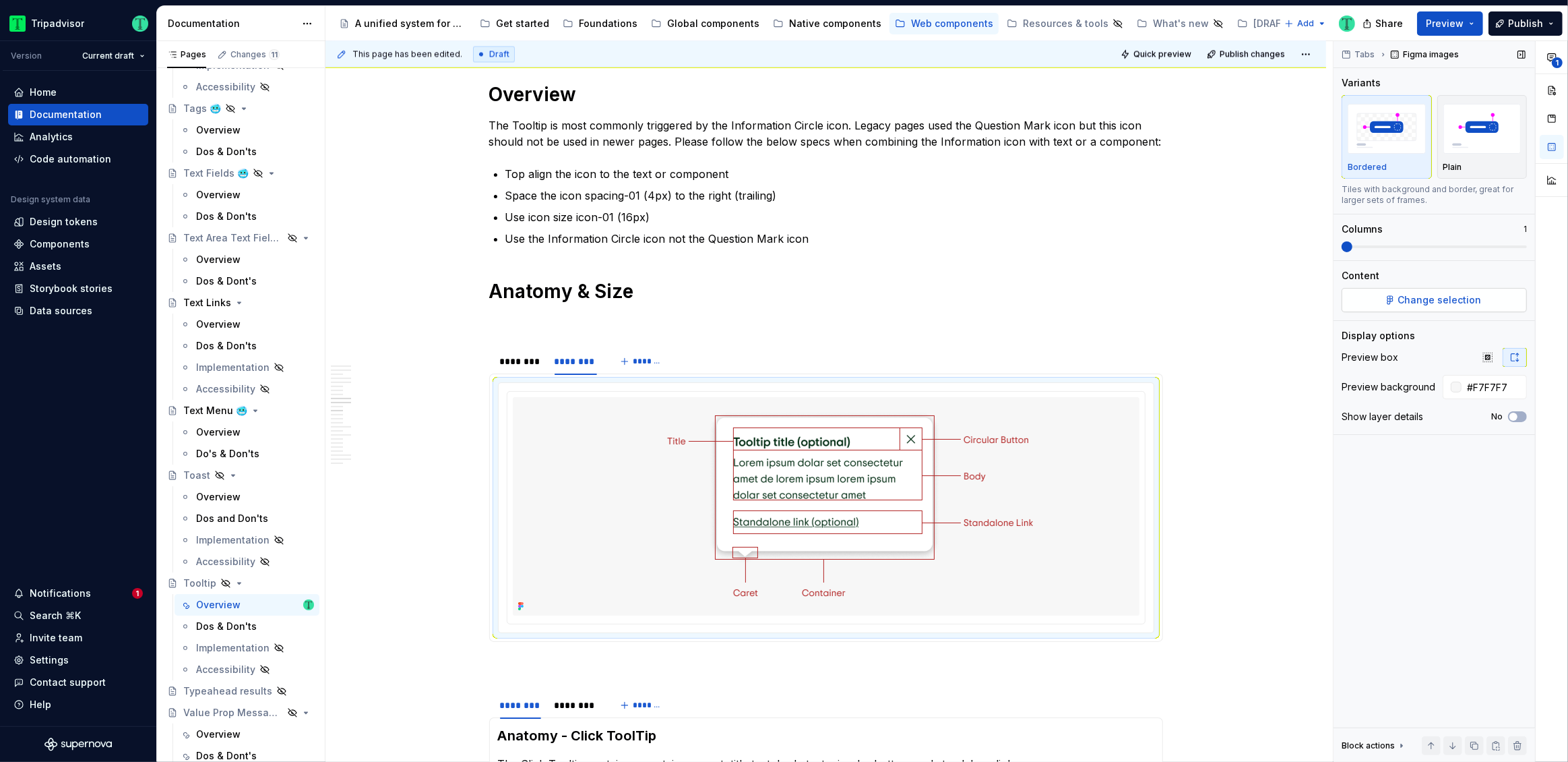
click at [1447, 305] on span "Change selection" at bounding box center [1440, 300] width 83 height 14
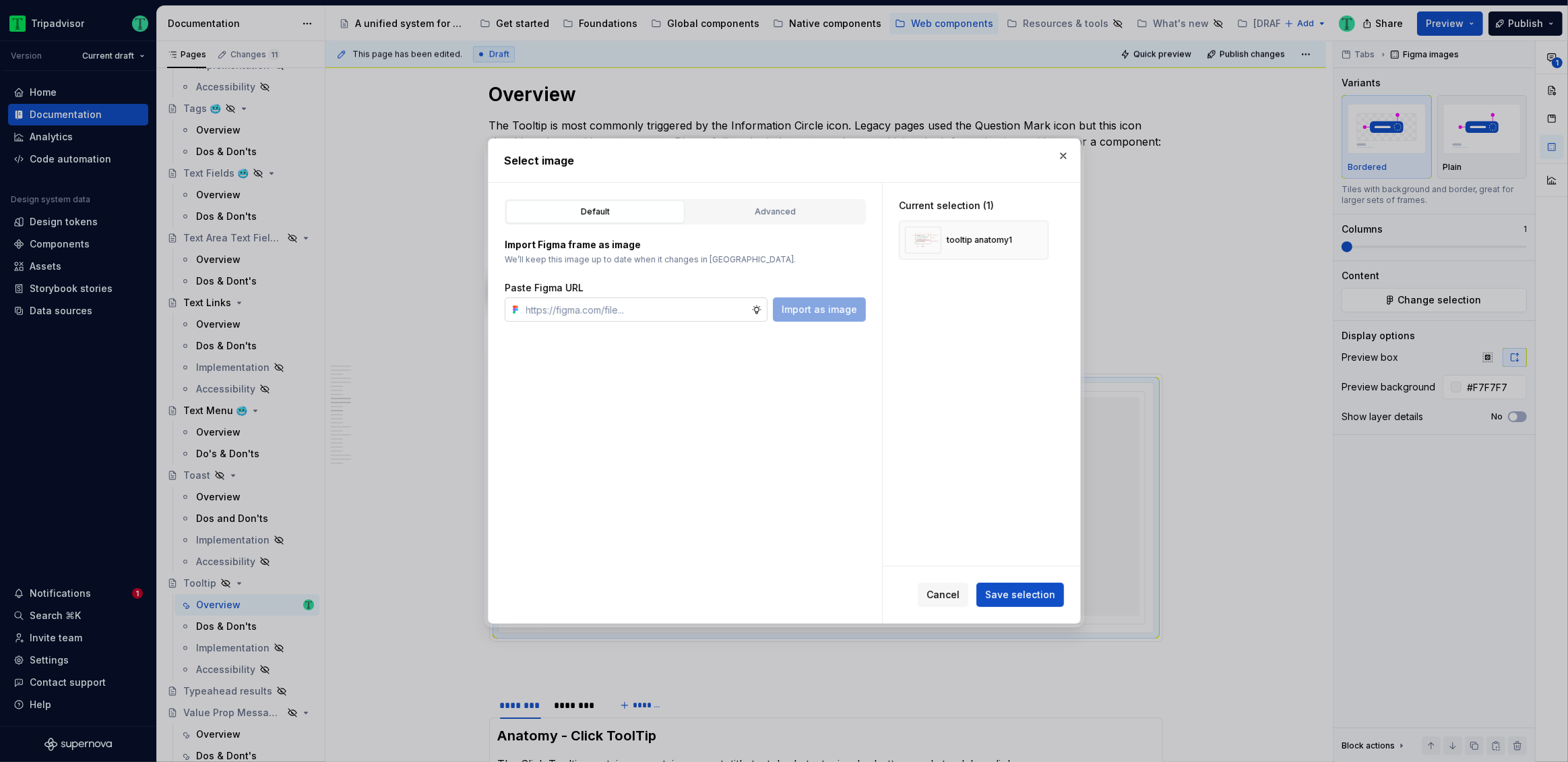
click at [668, 304] on input "text" at bounding box center [636, 309] width 230 height 24
type textarea "*"
paste input "[URL][DOMAIN_NAME]"
type input "[URL][DOMAIN_NAME]"
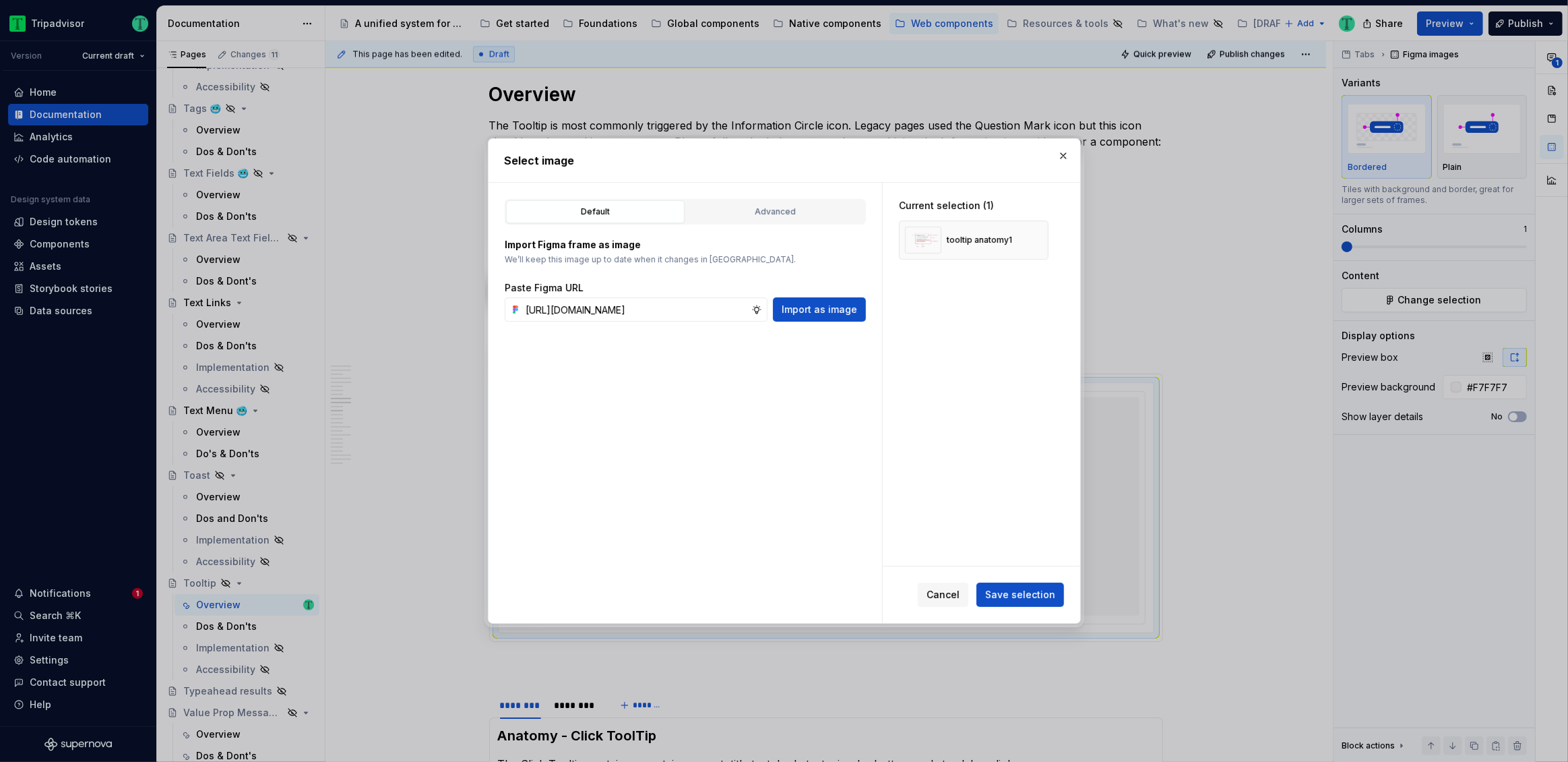
click at [805, 310] on span "Import as image" at bounding box center [819, 309] width 75 height 14
click at [1032, 238] on button "button" at bounding box center [1032, 239] width 19 height 19
click at [1008, 596] on span "Save selection" at bounding box center [1020, 594] width 70 height 14
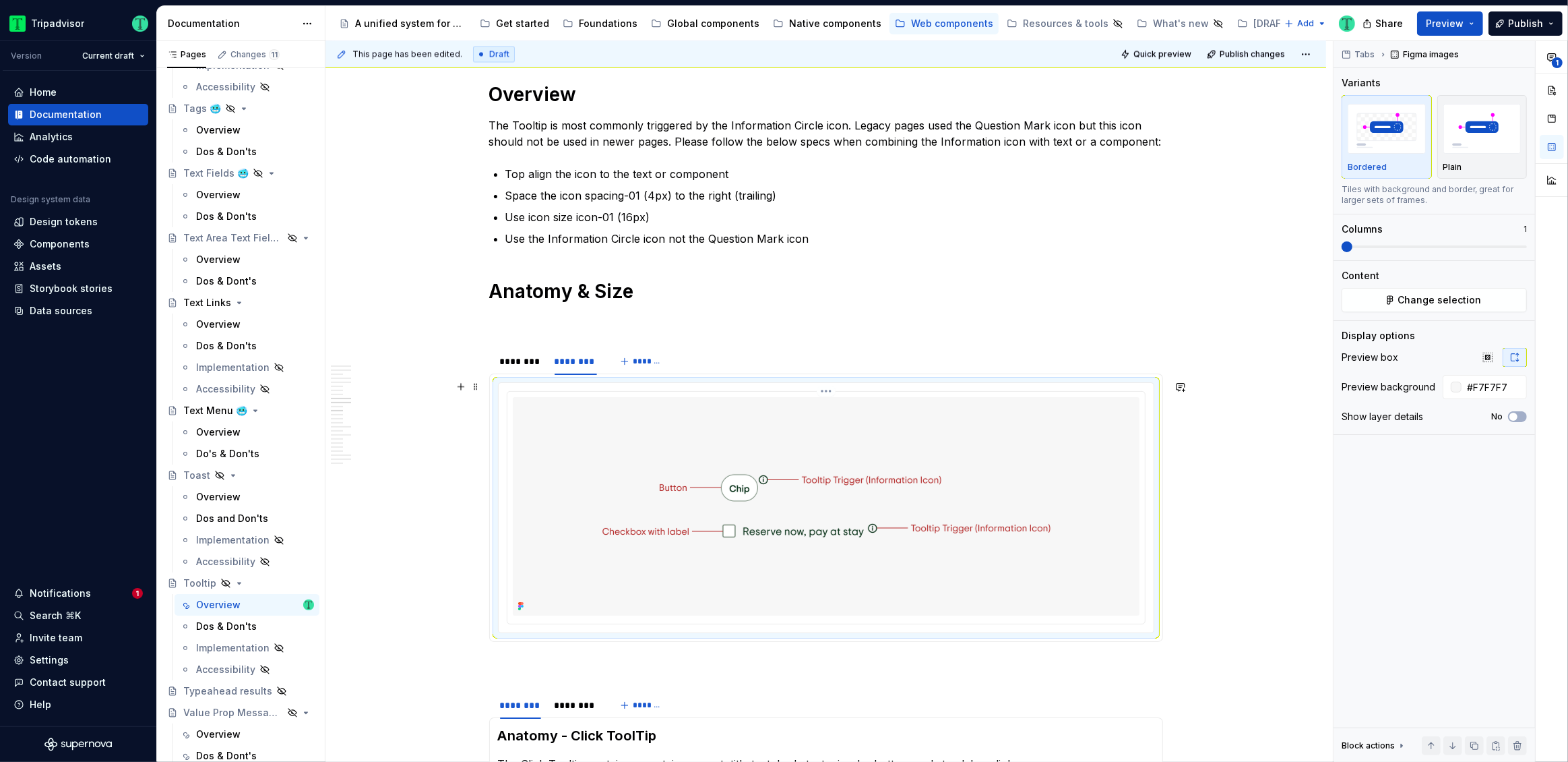
drag, startPoint x: 948, startPoint y: 490, endPoint x: 988, endPoint y: 483, distance: 40.6
click at [948, 490] on img at bounding box center [826, 506] width 494 height 218
click at [1441, 291] on button "Change selection" at bounding box center [1434, 300] width 185 height 24
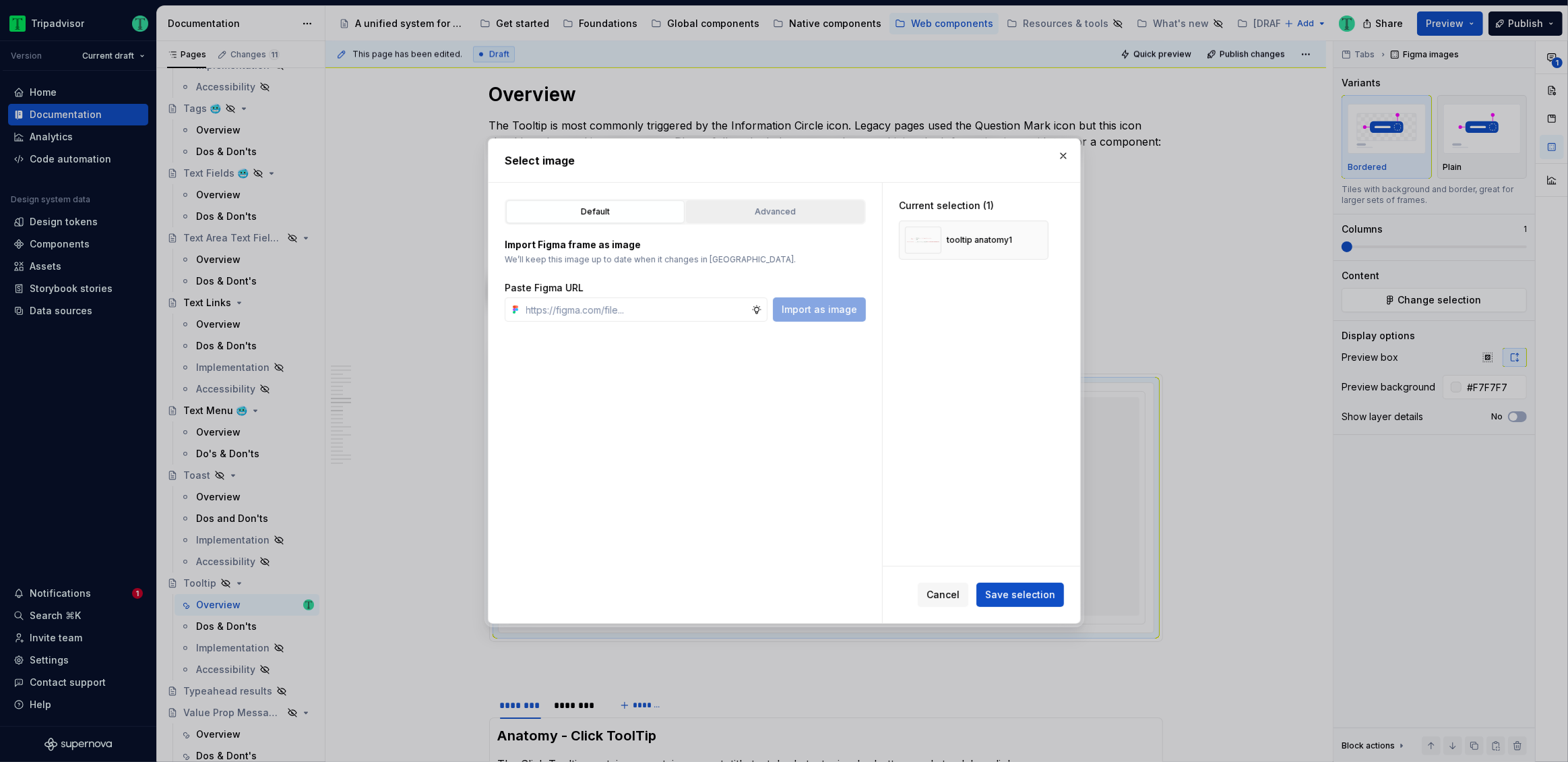
click at [800, 213] on div "Advanced" at bounding box center [775, 212] width 169 height 14
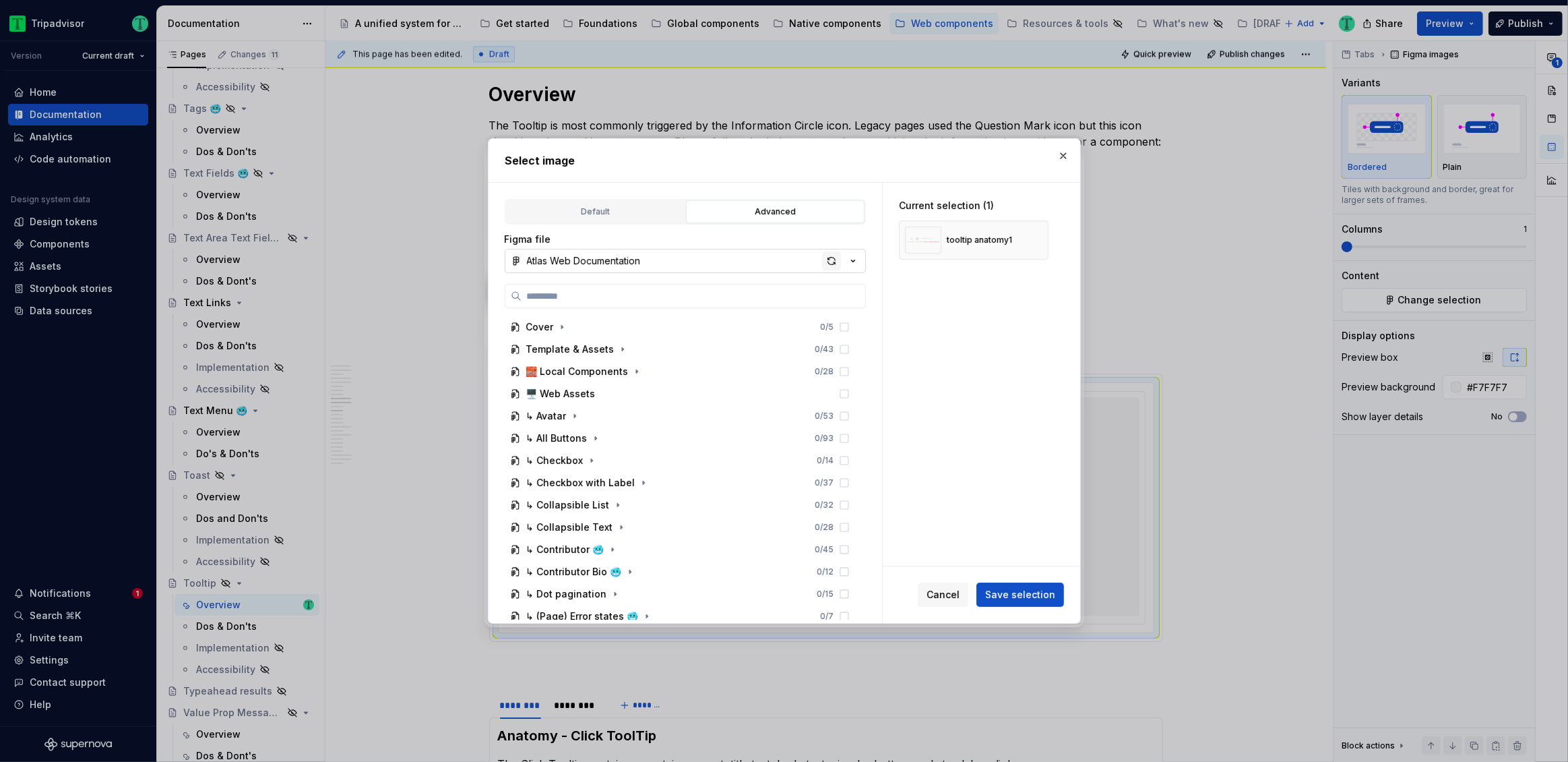
click at [835, 259] on div "button" at bounding box center [831, 260] width 19 height 19
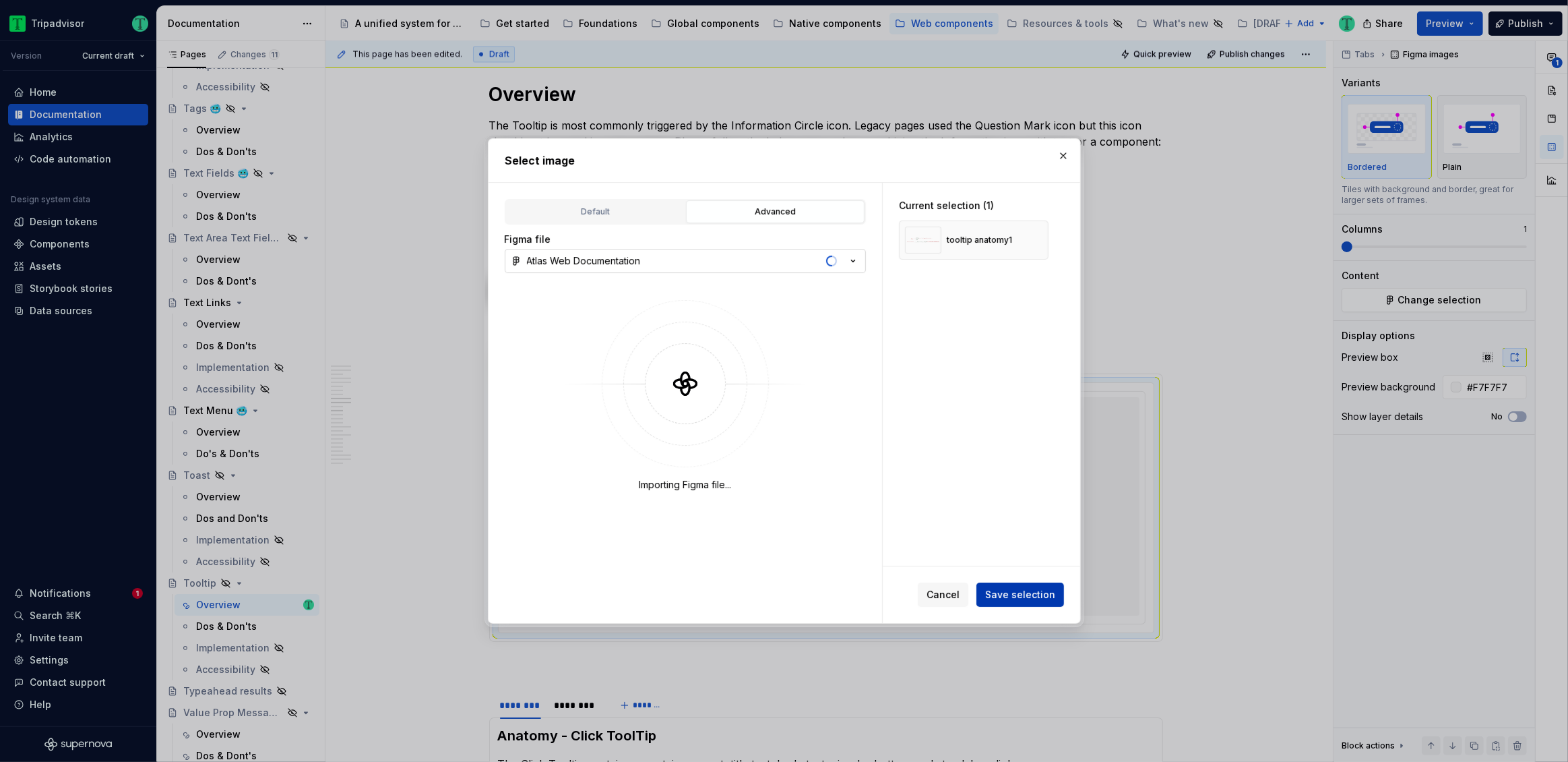
click at [1018, 600] on span "Save selection" at bounding box center [1020, 594] width 70 height 14
click at [1068, 153] on button "button" at bounding box center [1063, 155] width 19 height 19
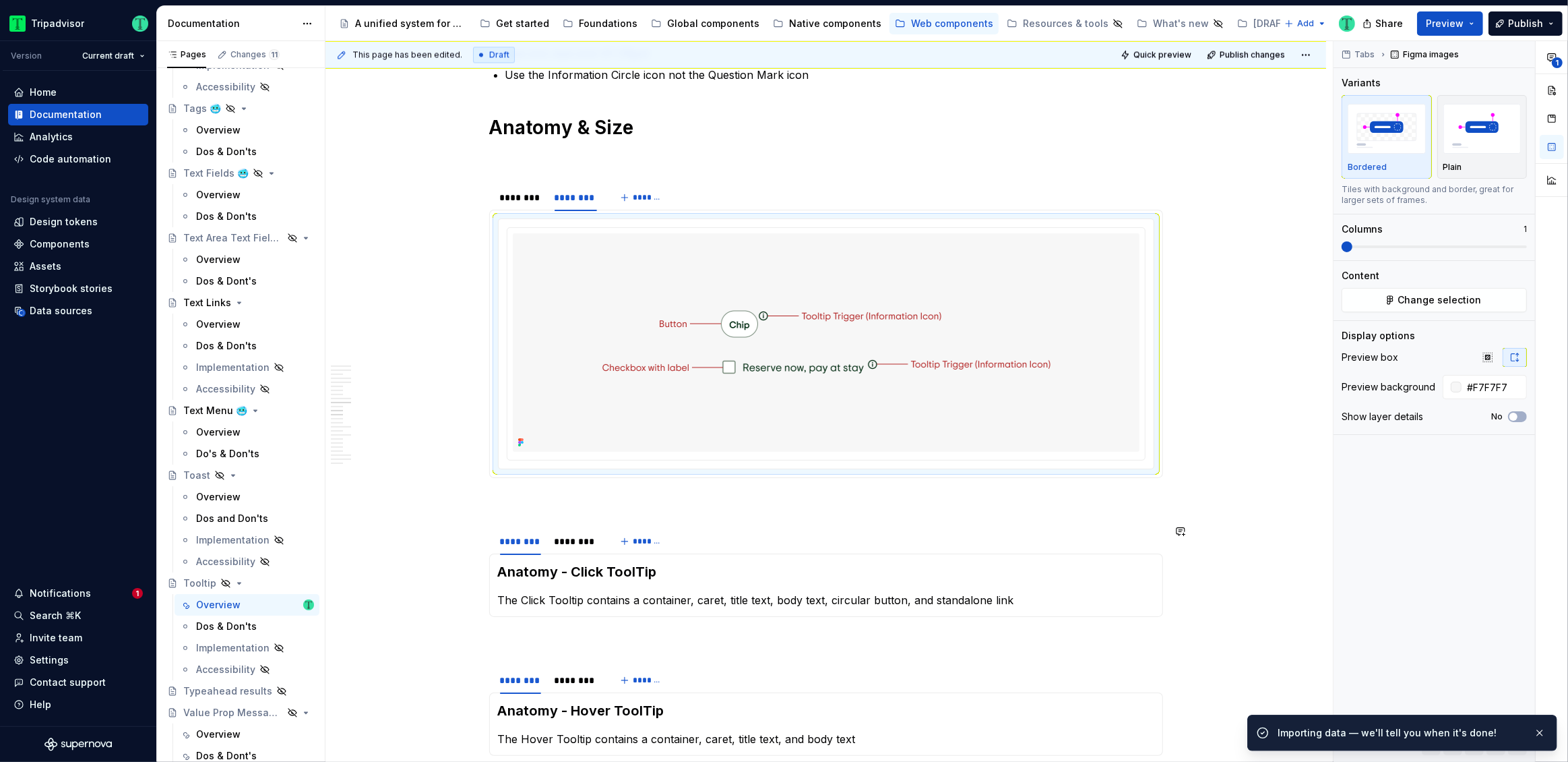
scroll to position [3067, 0]
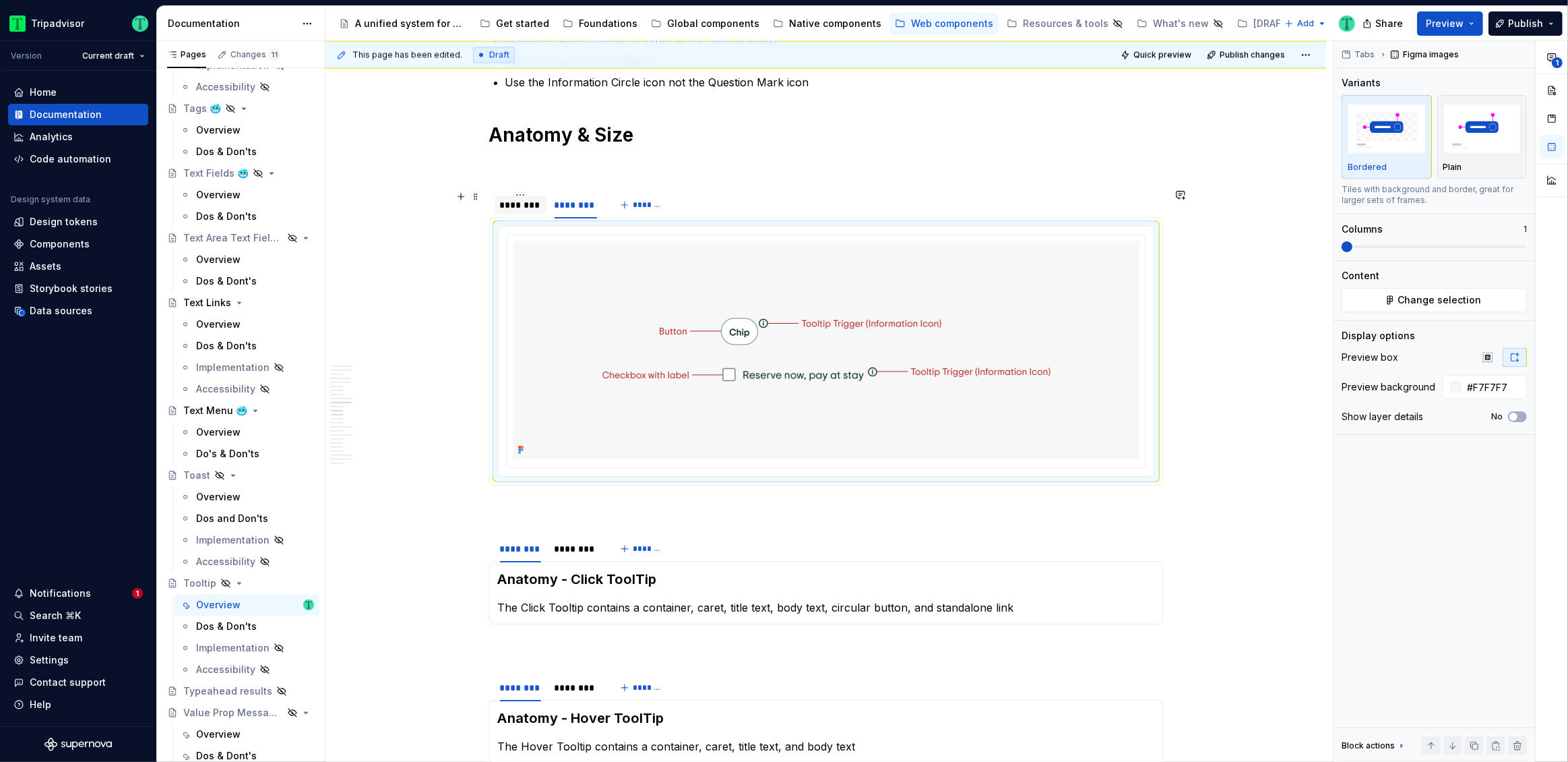
click at [516, 204] on div "********" at bounding box center [520, 204] width 41 height 14
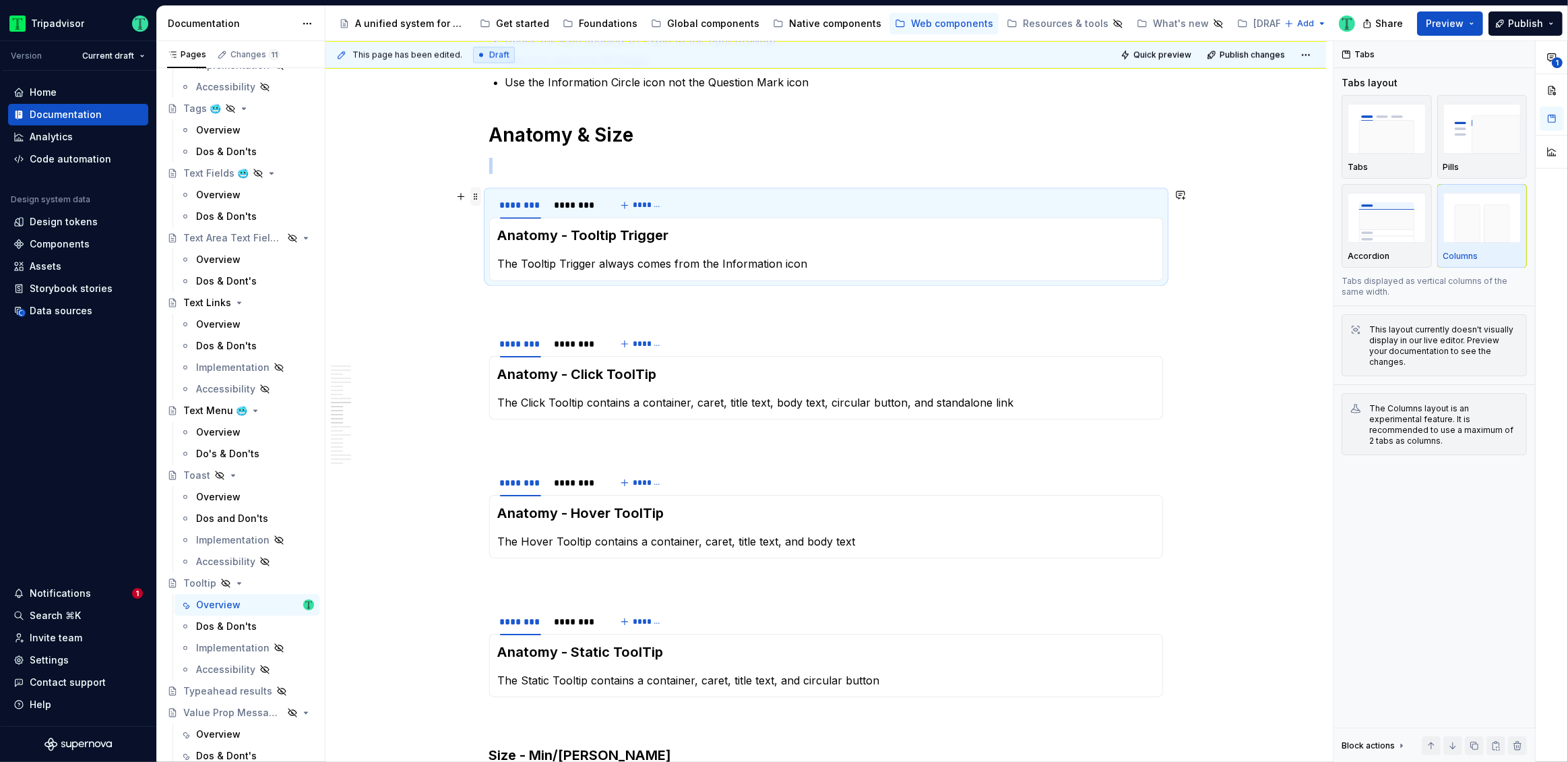
click at [477, 196] on span at bounding box center [475, 196] width 11 height 19
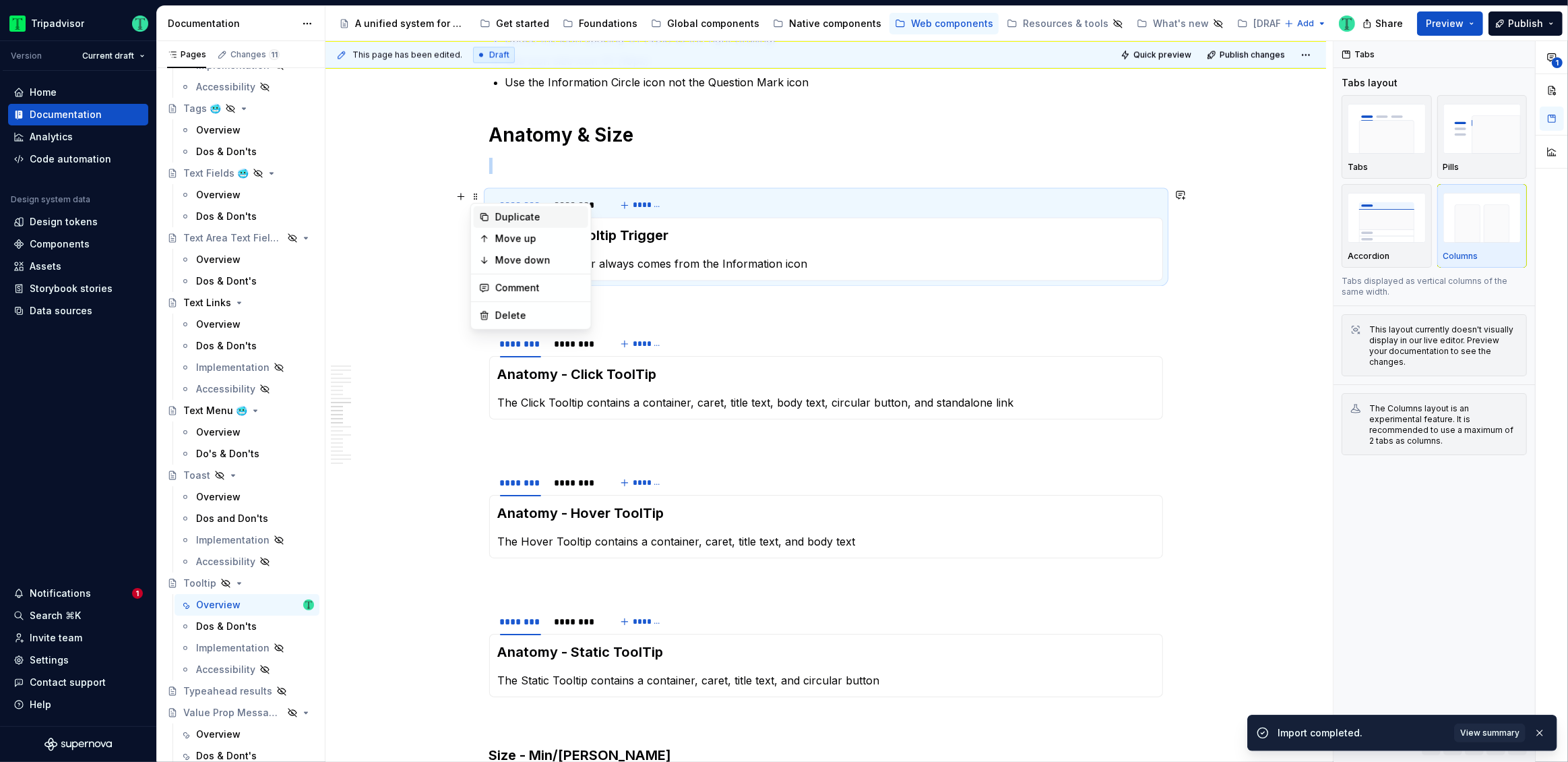
click at [494, 217] on div "Duplicate" at bounding box center [531, 217] width 115 height 22
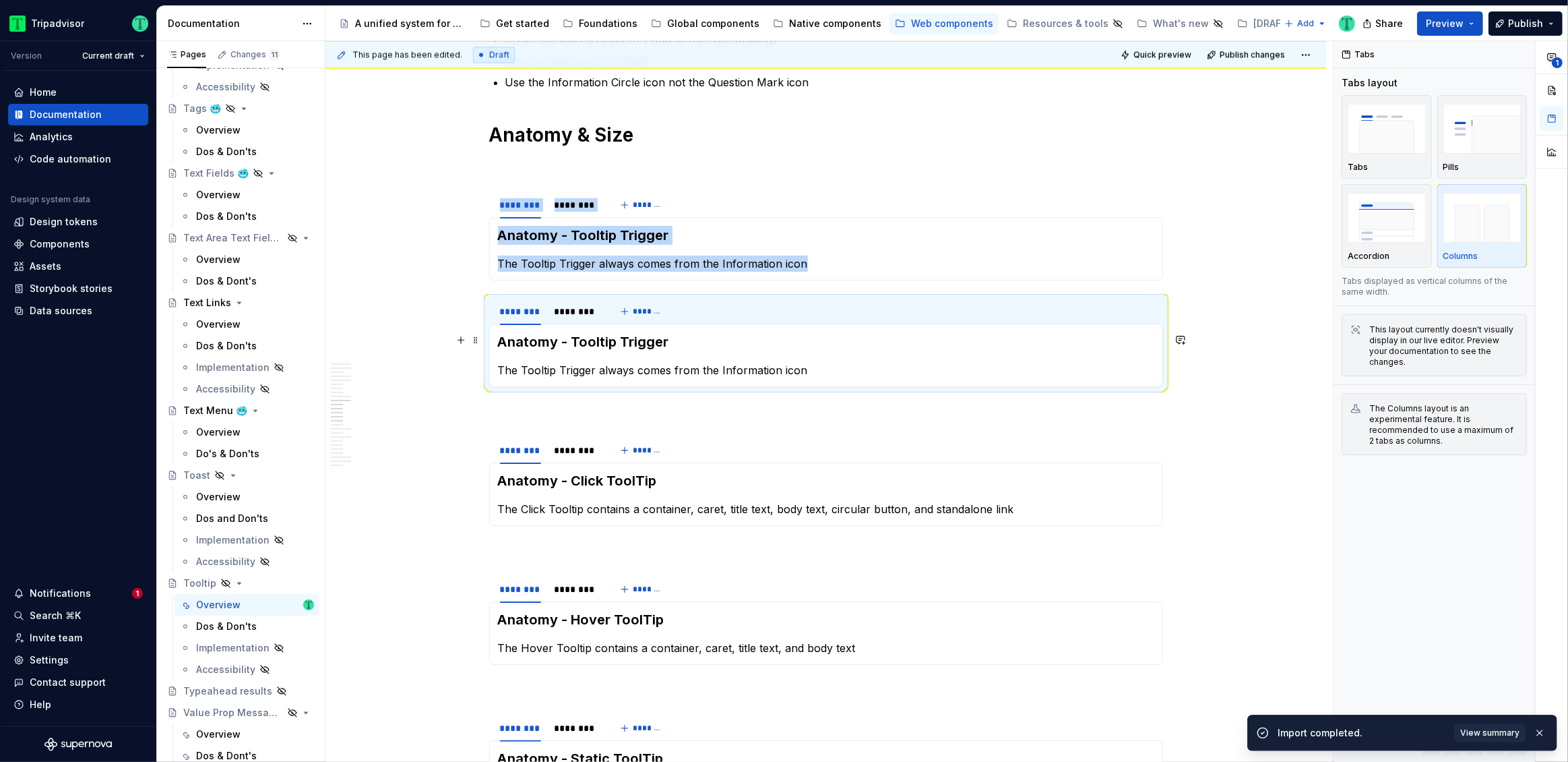
click at [529, 340] on h3 "Anatomy - Tooltip Trigger" at bounding box center [826, 341] width 656 height 19
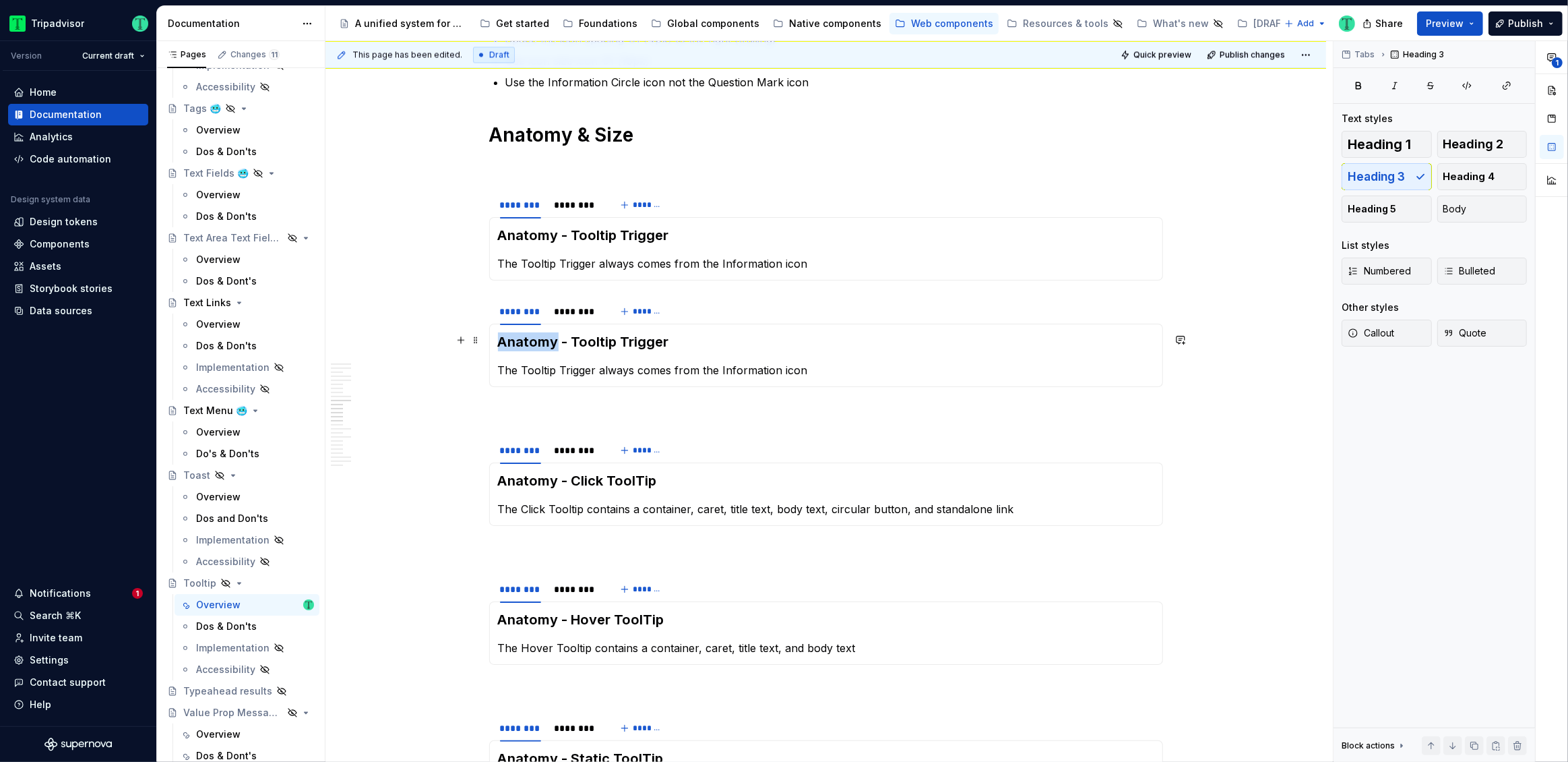
click at [529, 339] on h3 "Anatomy - Tooltip Trigger" at bounding box center [826, 341] width 656 height 19
click at [523, 368] on p "The Tooltip Trigger always comes from the Information icon" at bounding box center [826, 370] width 656 height 16
click at [828, 262] on p "The Tooltip Trigger always comes from the Information icon" at bounding box center [826, 263] width 656 height 16
click at [1098, 267] on p "The Tooltip Trigger always comes from the Information icon that it top-aligned …" at bounding box center [826, 263] width 656 height 16
click at [813, 368] on p "The Tooltip Trigger always comes from the Information icon" at bounding box center [826, 370] width 656 height 16
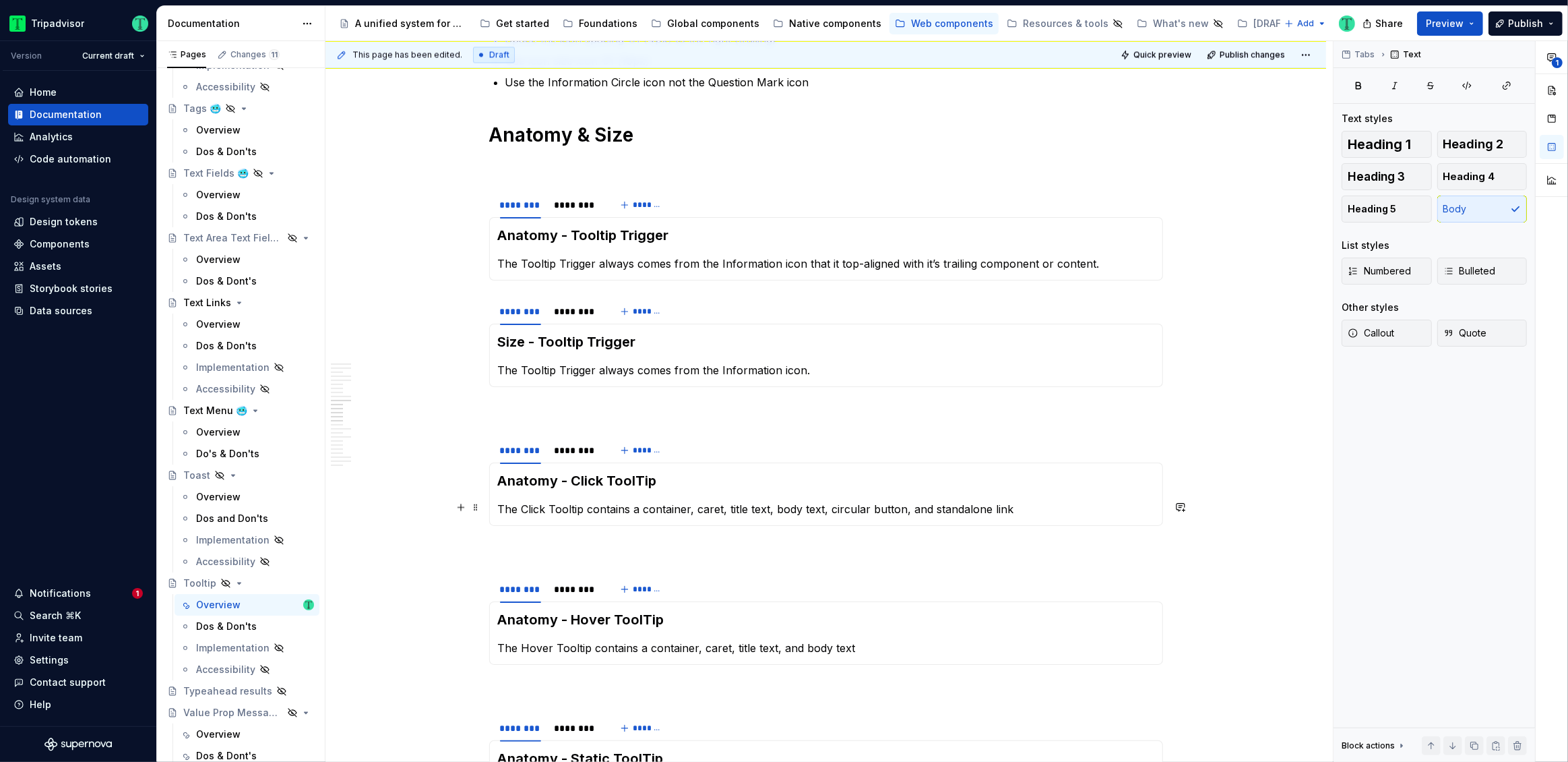
click at [1053, 510] on p "The Click Tooltip contains a container, caret, title text, body text, circular …" at bounding box center [826, 509] width 656 height 16
click at [888, 646] on p "The Hover Tooltip contains a container, caret, title text, and body text" at bounding box center [826, 648] width 656 height 16
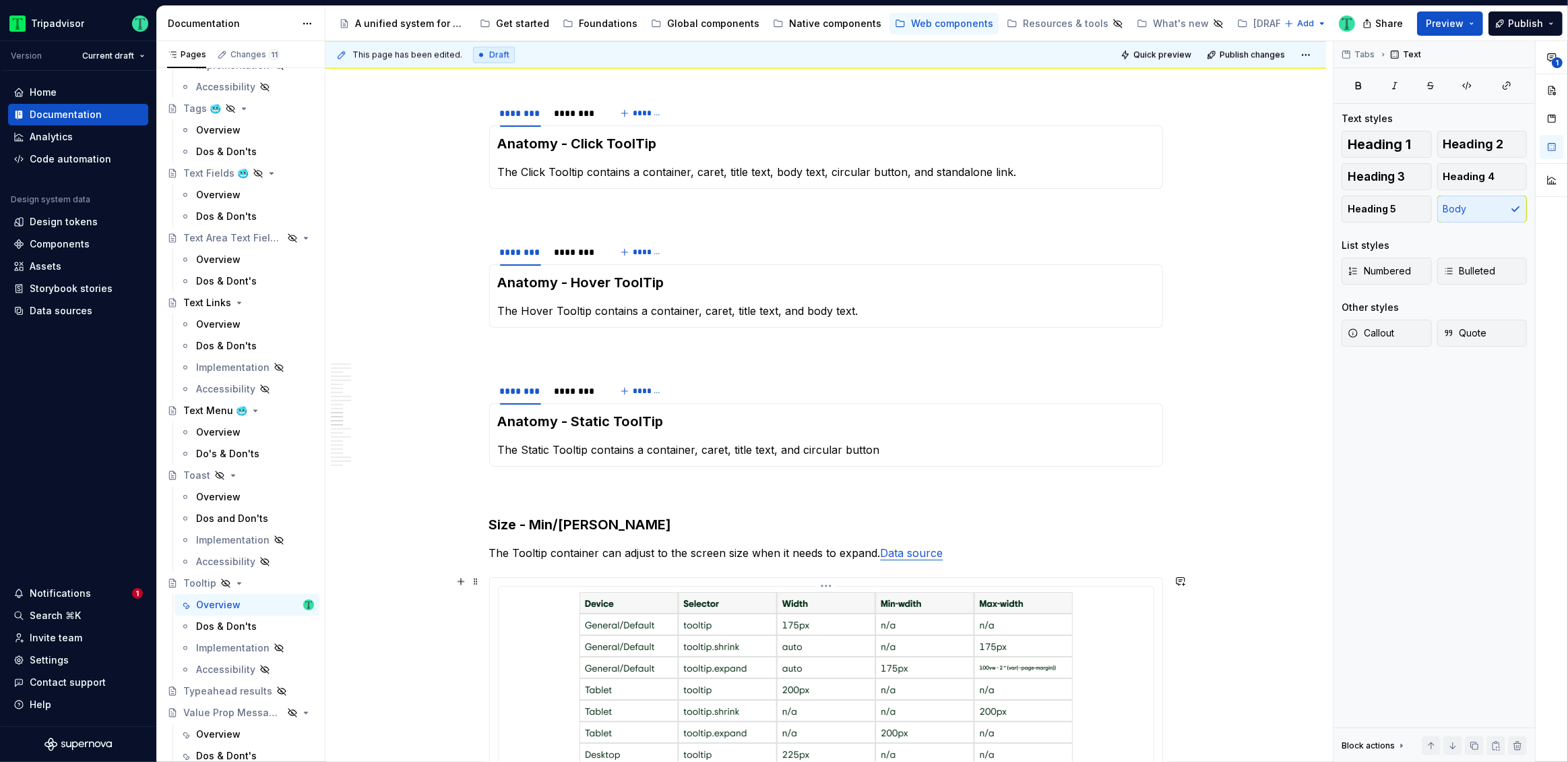
scroll to position [3400, 0]
click at [910, 447] on p "The Static Tooltip contains a container, caret, title text, and circular button" at bounding box center [826, 453] width 656 height 16
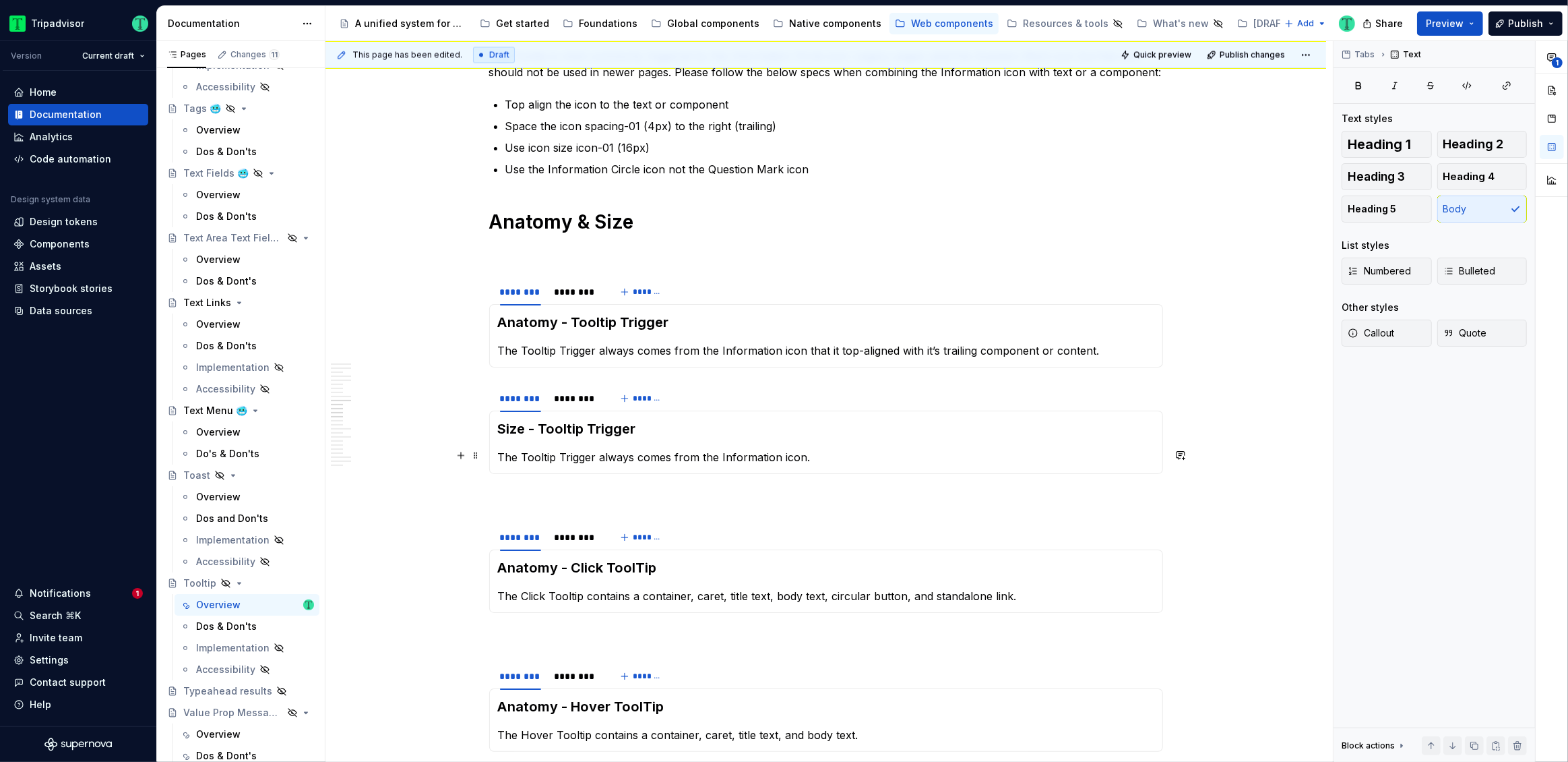
scroll to position [2973, 0]
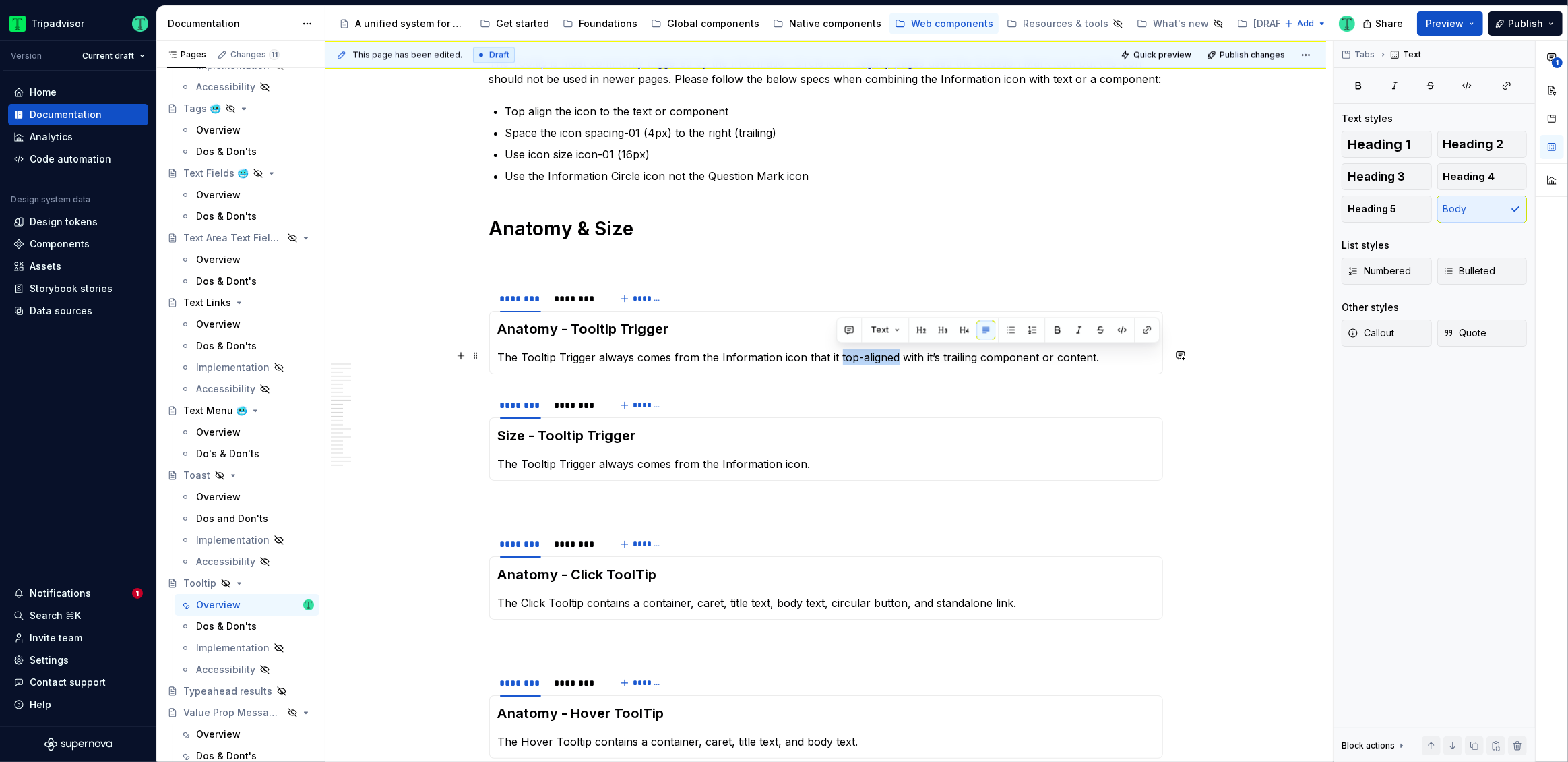
drag, startPoint x: 835, startPoint y: 356, endPoint x: 894, endPoint y: 358, distance: 59.0
click at [894, 358] on p "The Tooltip Trigger always comes from the Information icon that it top-aligned …" at bounding box center [826, 357] width 656 height 16
click at [853, 395] on div "******** ******** *******" at bounding box center [826, 405] width 674 height 27
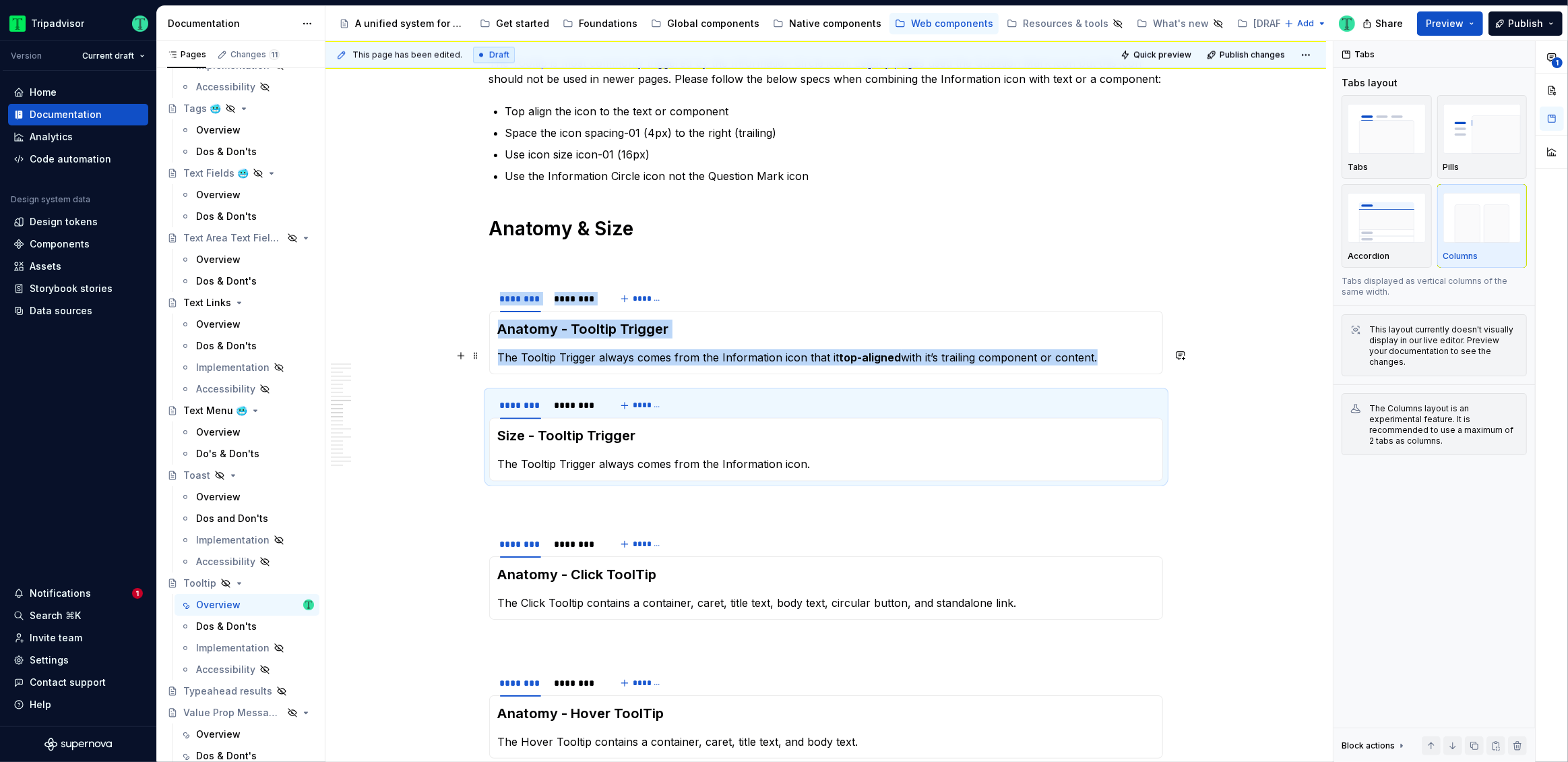
click at [957, 358] on p "The Tooltip Trigger always comes from the Information icon that it top-aligned …" at bounding box center [826, 357] width 656 height 16
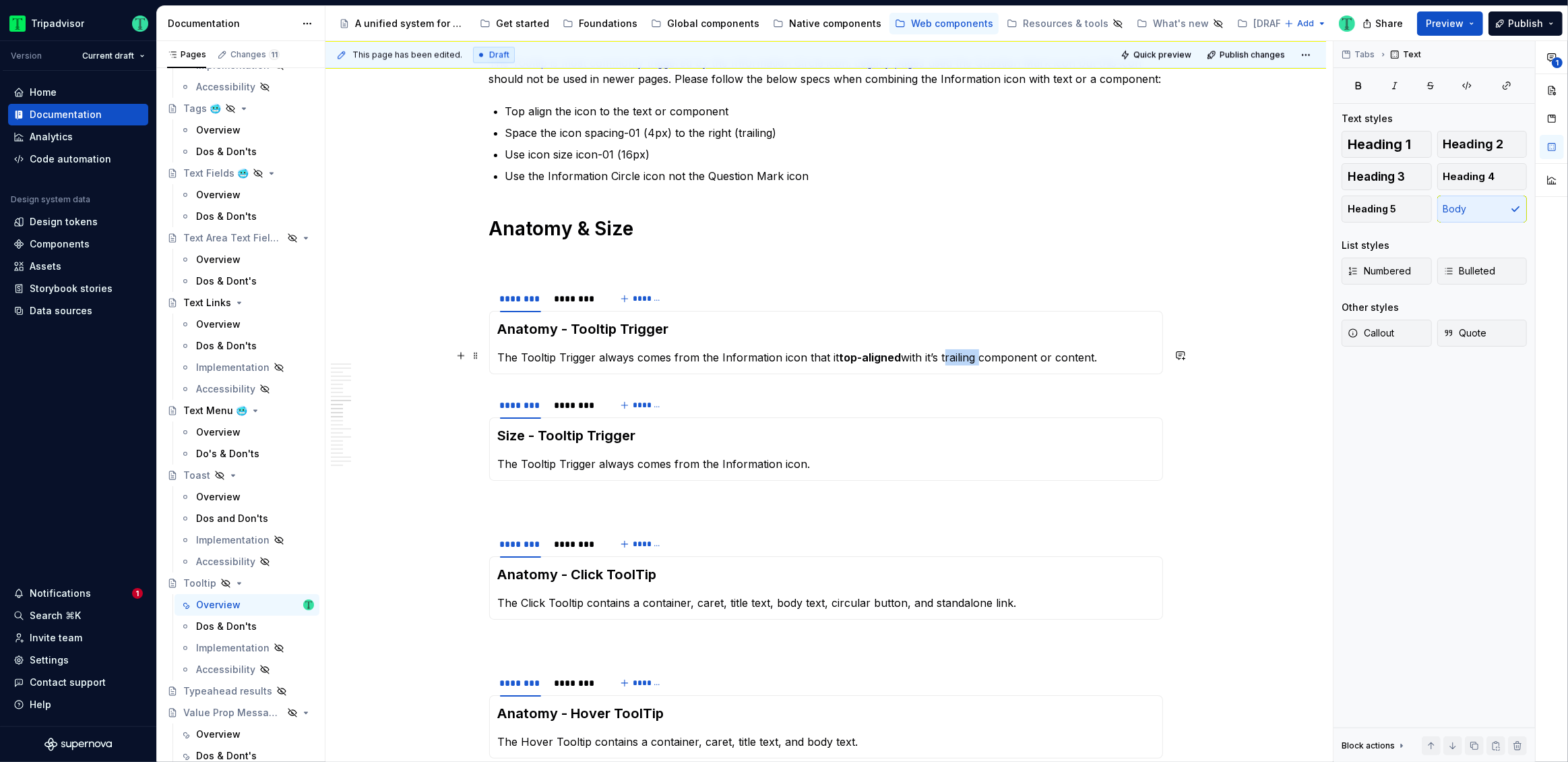
click at [957, 358] on p "The Tooltip Trigger always comes from the Information icon that it top-aligned …" at bounding box center [826, 357] width 656 height 16
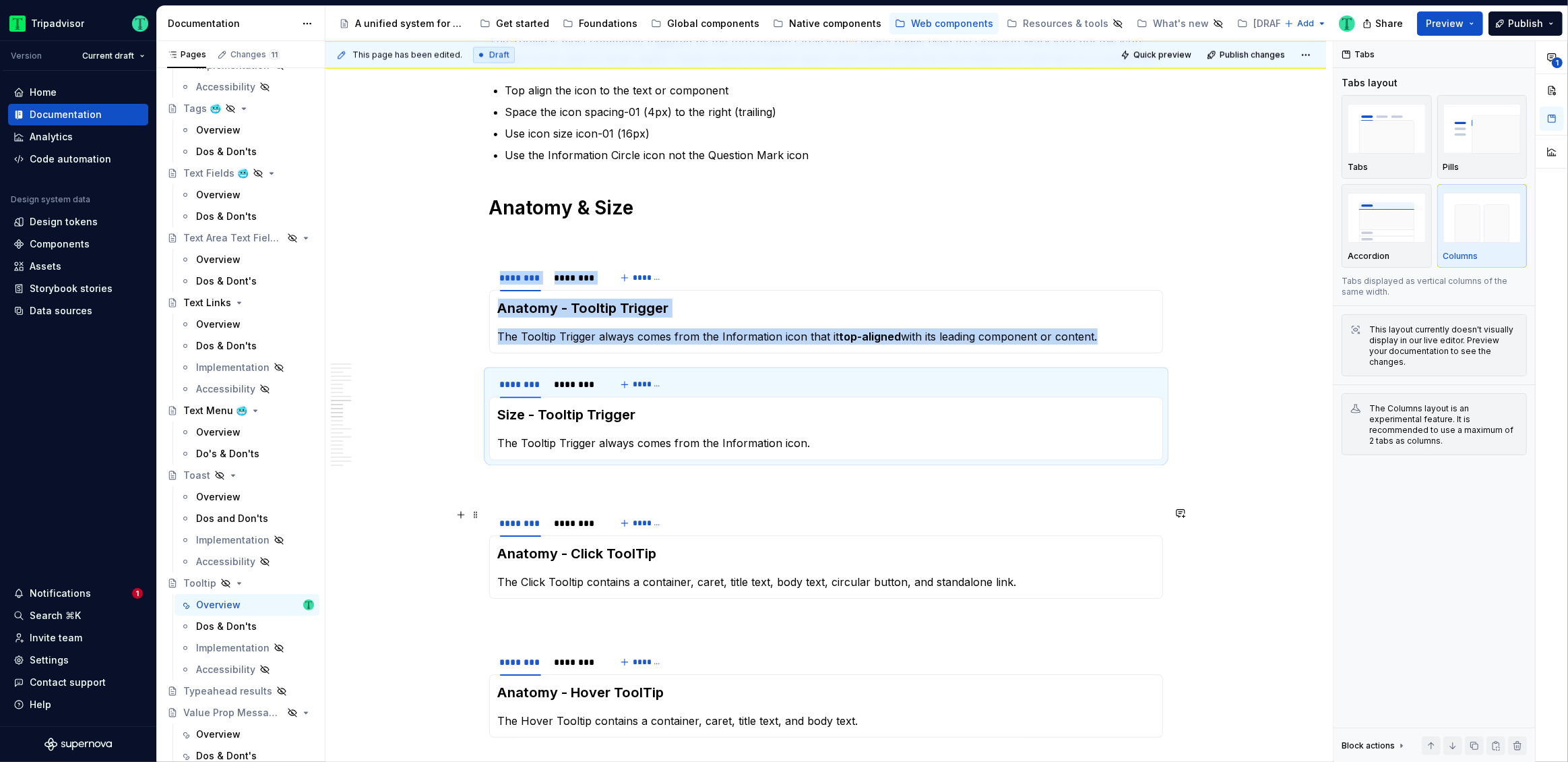
scroll to position [3018, 0]
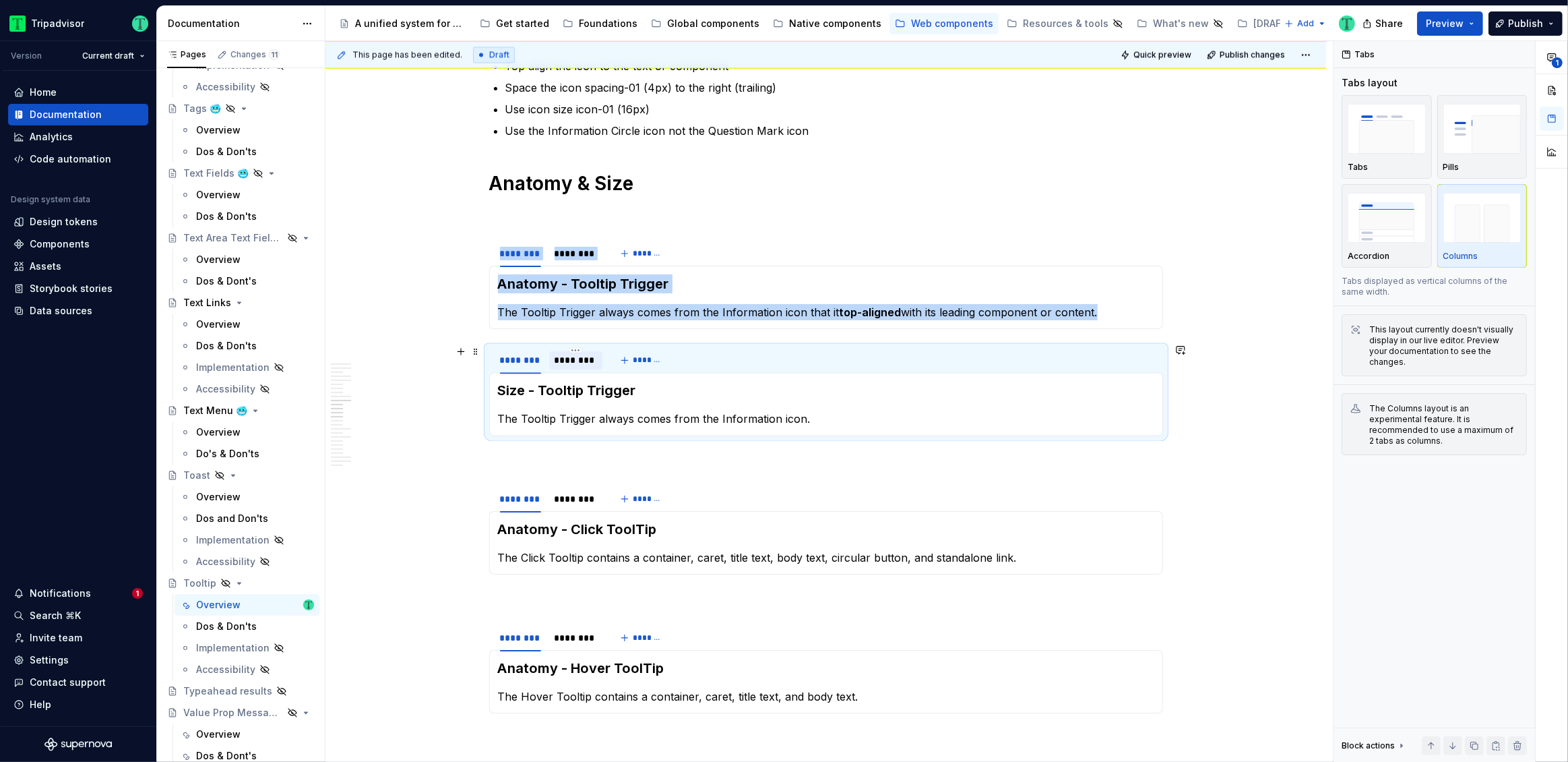
click at [581, 364] on div "********" at bounding box center [576, 360] width 54 height 19
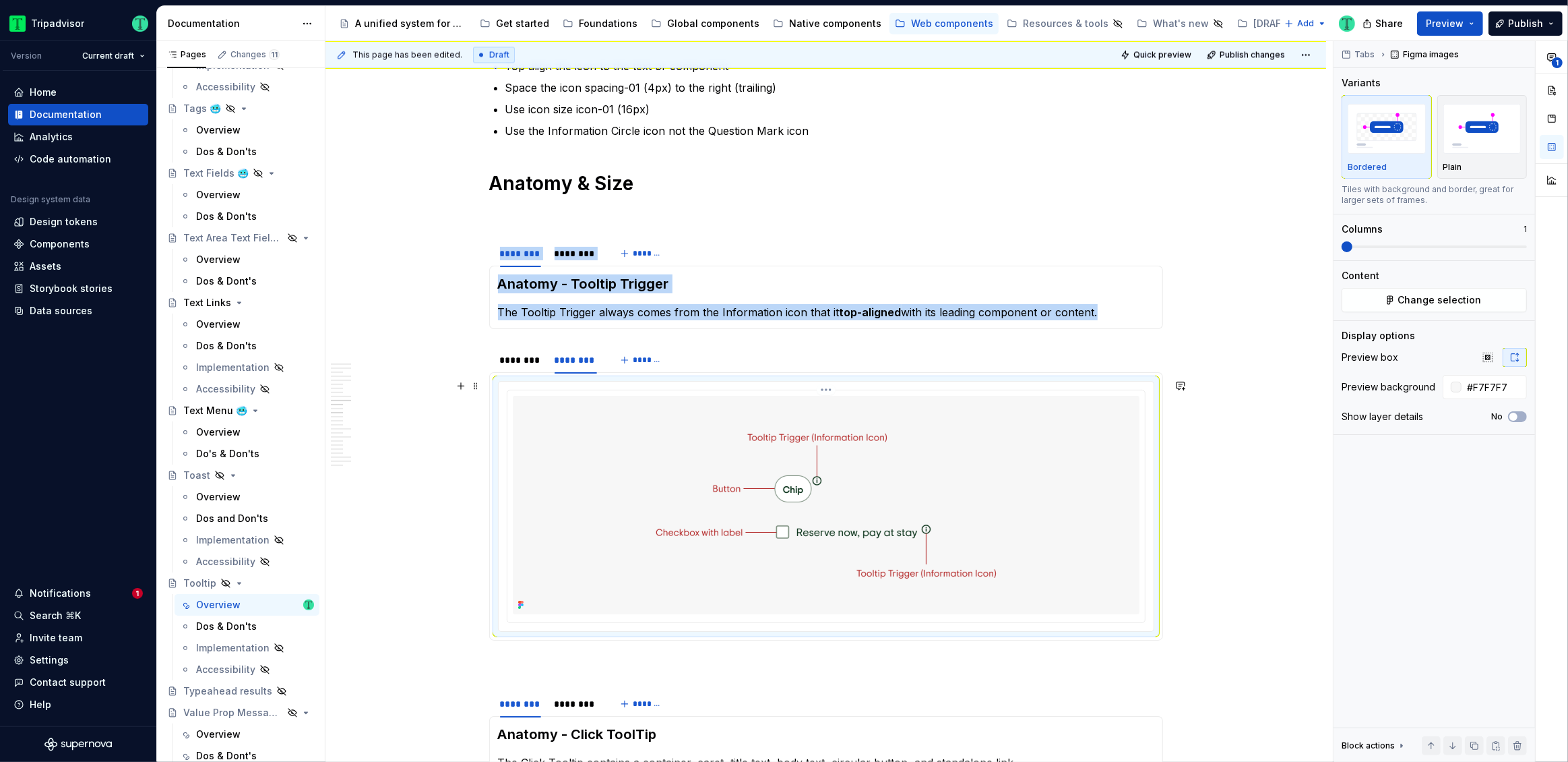
click at [851, 489] on img at bounding box center [826, 505] width 494 height 218
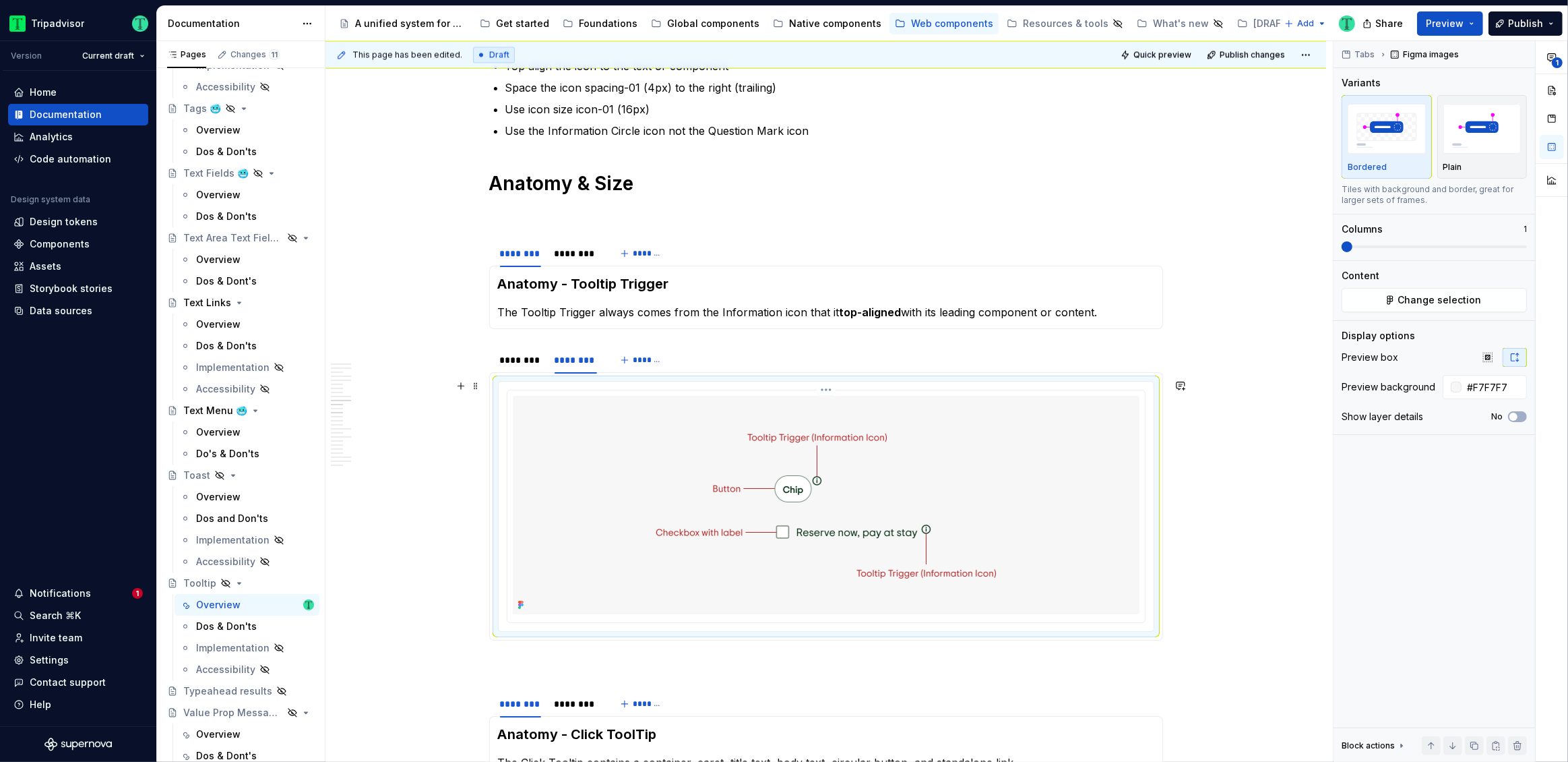
click at [919, 484] on img at bounding box center [826, 505] width 494 height 218
click at [1477, 284] on div "Content Change selection" at bounding box center [1434, 290] width 185 height 43
click at [1477, 301] on span "Change selection" at bounding box center [1440, 300] width 83 height 14
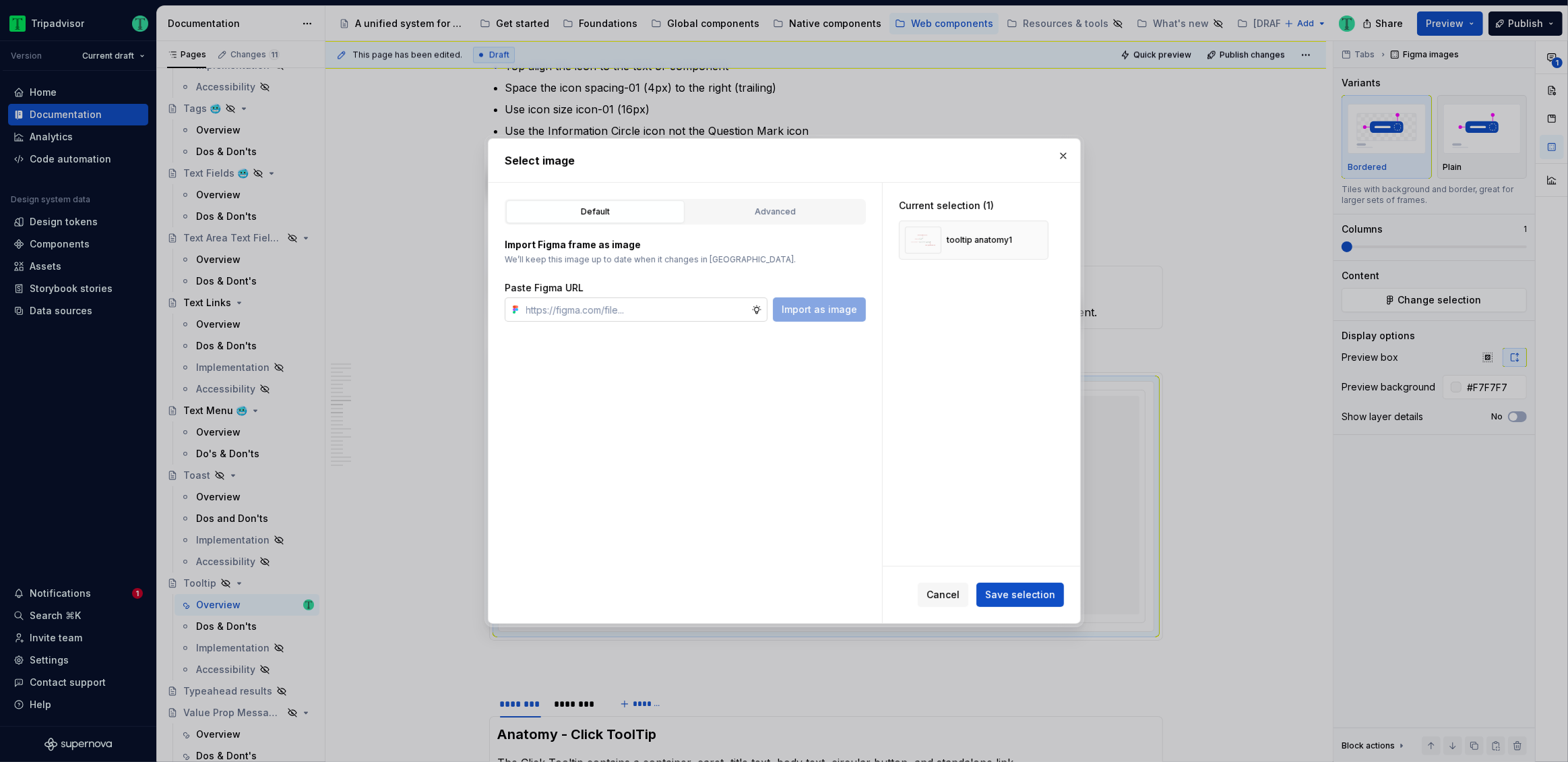
click at [707, 314] on input "text" at bounding box center [636, 309] width 230 height 24
type textarea "*"
type input "[URL][DOMAIN_NAME]"
click at [818, 312] on span "Import as image" at bounding box center [819, 309] width 75 height 14
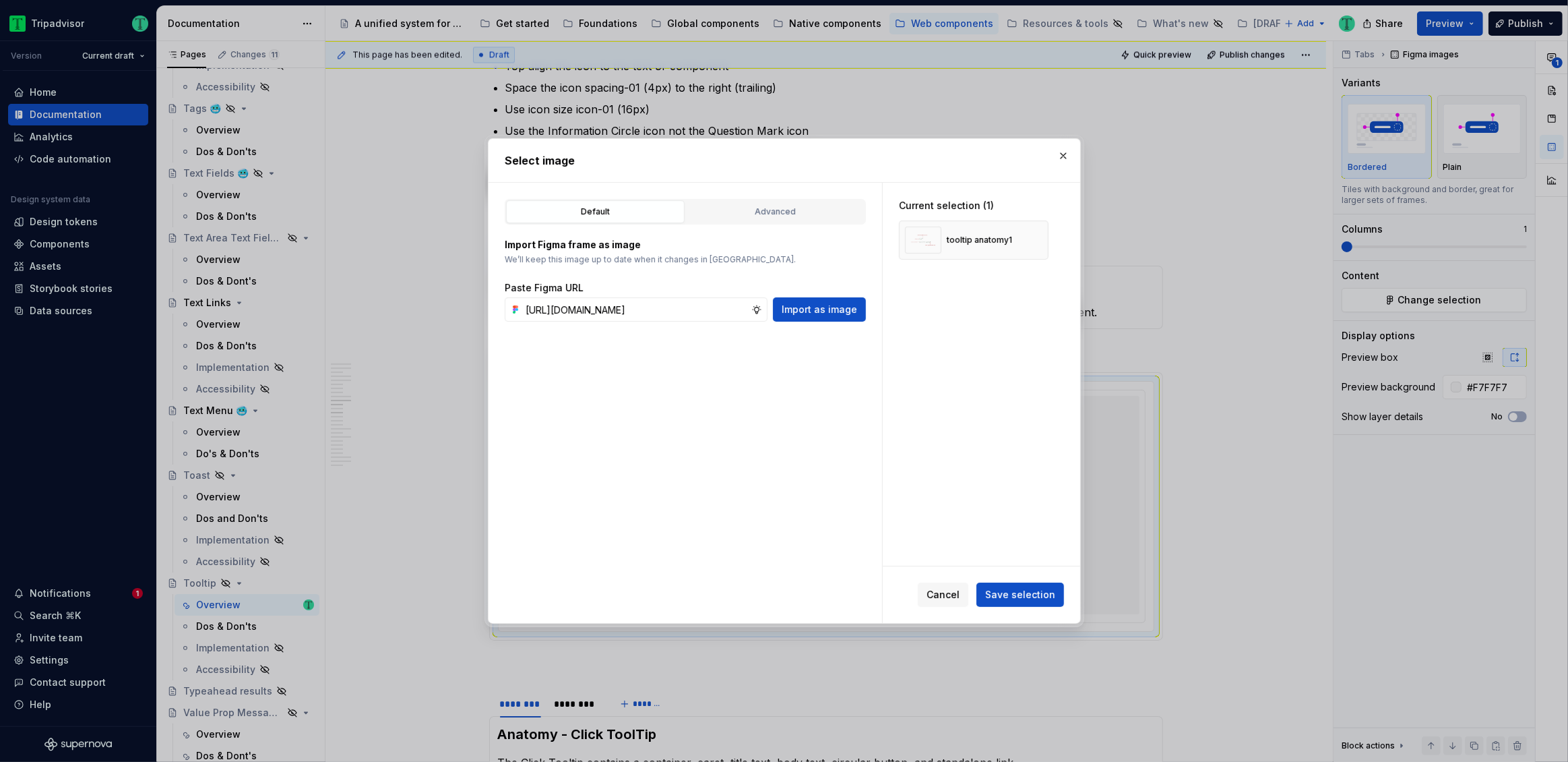
scroll to position [0, 0]
click at [1030, 238] on button "button" at bounding box center [1032, 239] width 19 height 19
click at [1023, 600] on span "Save selection" at bounding box center [1020, 594] width 70 height 14
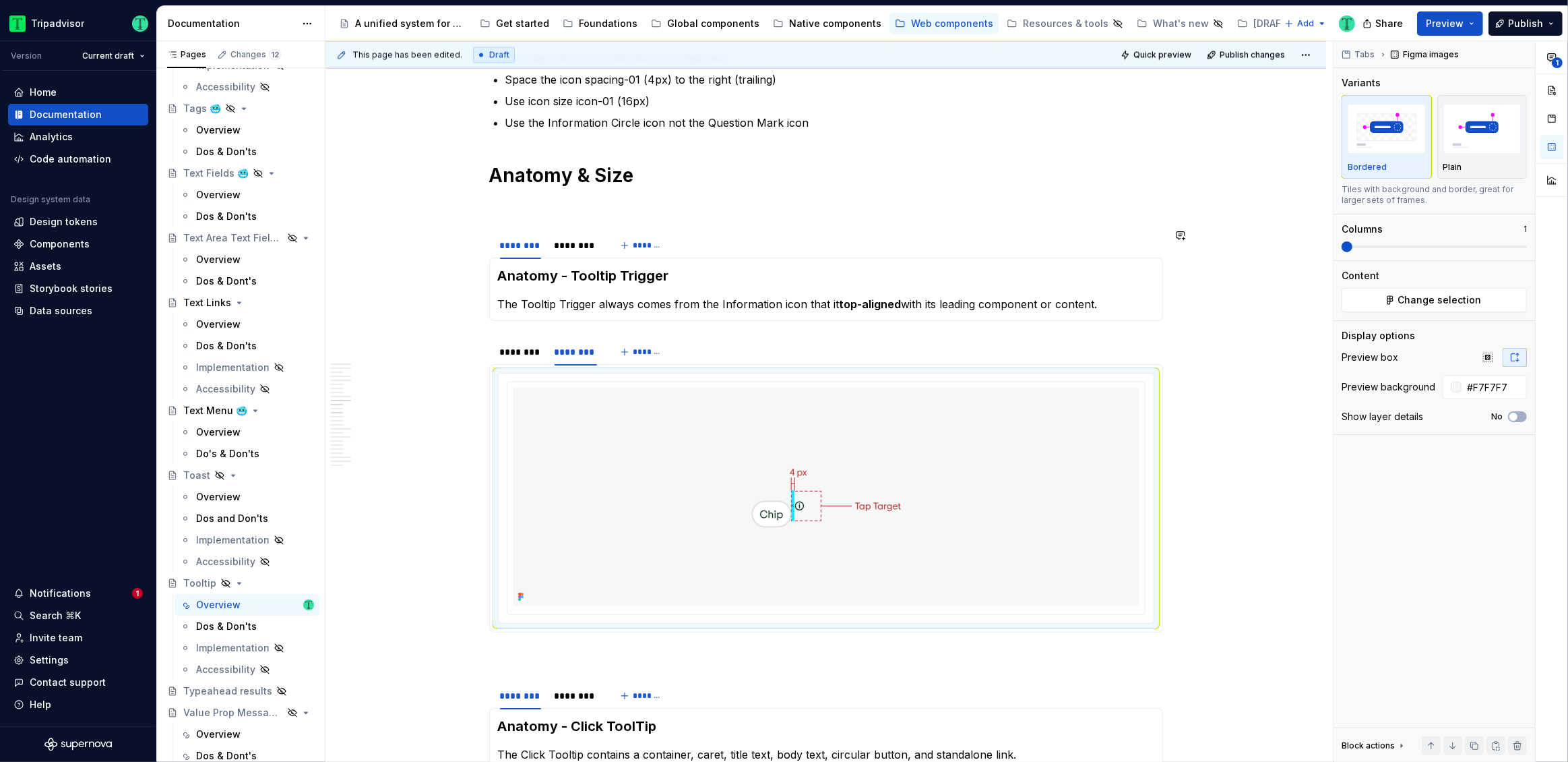
scroll to position [3029, 0]
click at [510, 356] on div "********" at bounding box center [520, 349] width 52 height 22
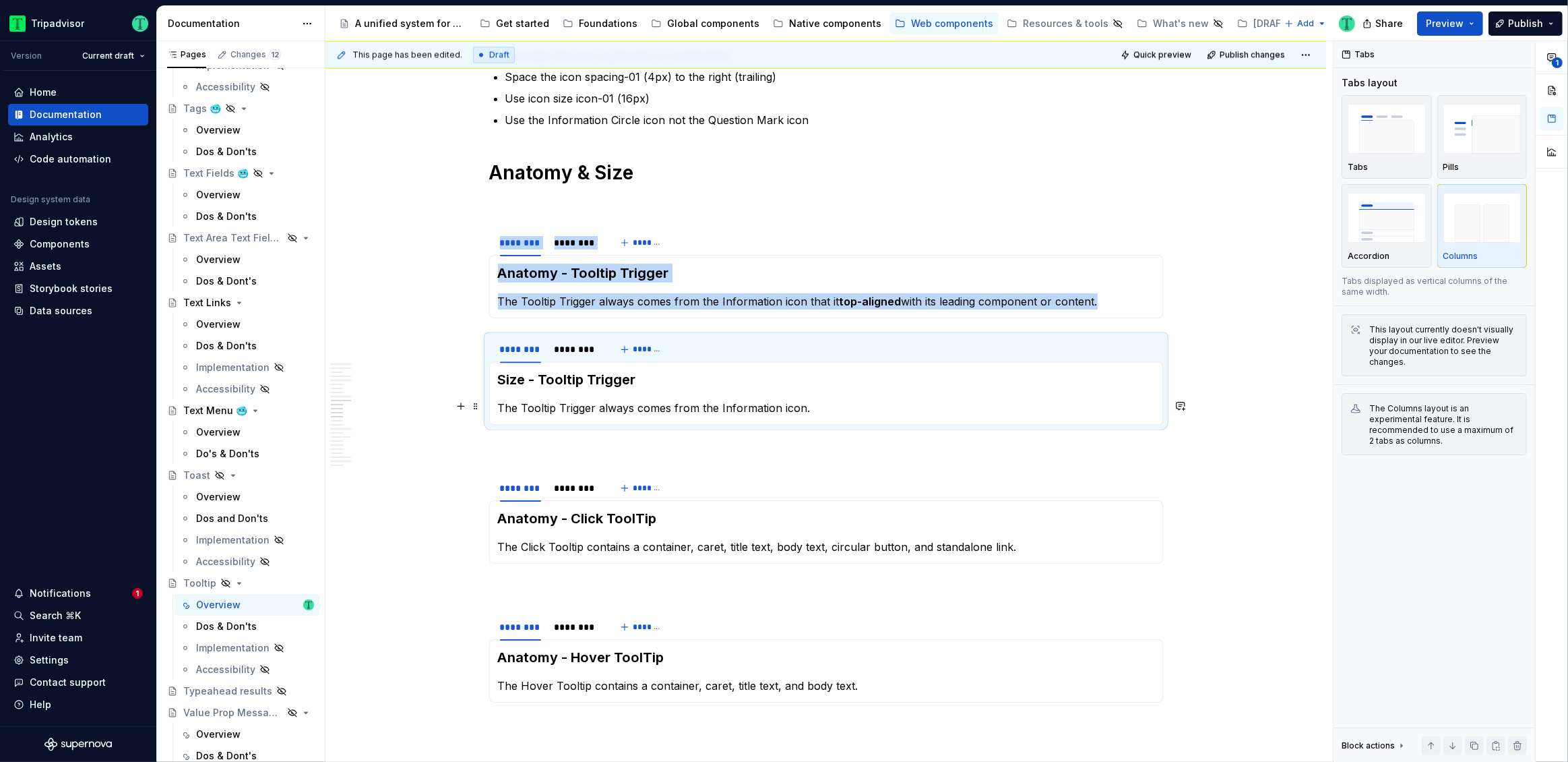
click at [647, 408] on p "The Tooltip Trigger always comes from the Information icon." at bounding box center [826, 408] width 656 height 16
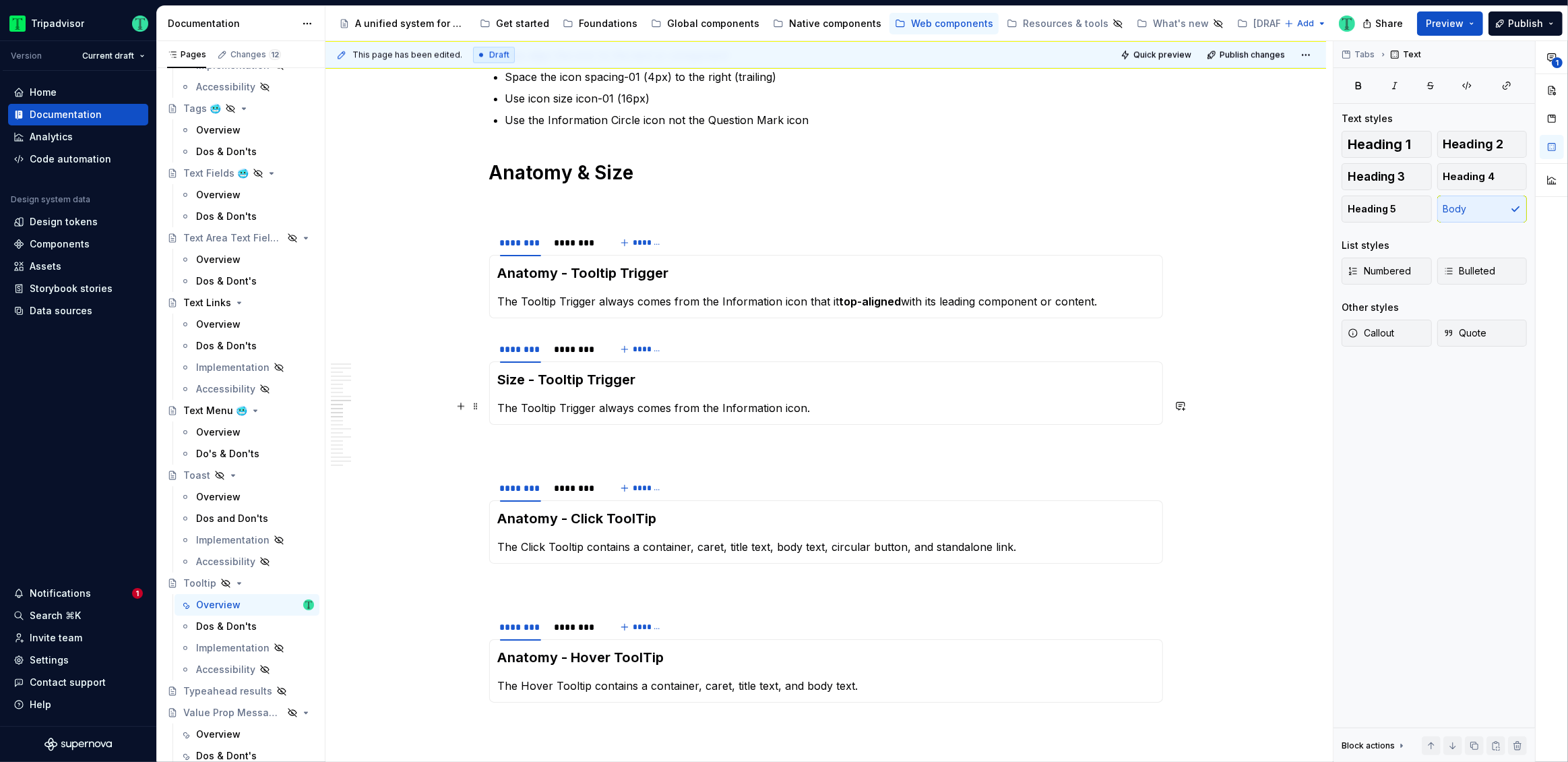
click at [814, 401] on p "The Tooltip Trigger always comes from the Information icon." at bounding box center [826, 408] width 656 height 16
click at [756, 405] on p "The Tooltip Trigger Information icon is 16x16px." at bounding box center [826, 408] width 656 height 16
drag, startPoint x: 923, startPoint y: 297, endPoint x: 1100, endPoint y: 294, distance: 177.0
click at [1100, 294] on p "The Tooltip Trigger always comes from the Information icon that it top-aligned …" at bounding box center [826, 301] width 656 height 16
copy p "its leading component or content."
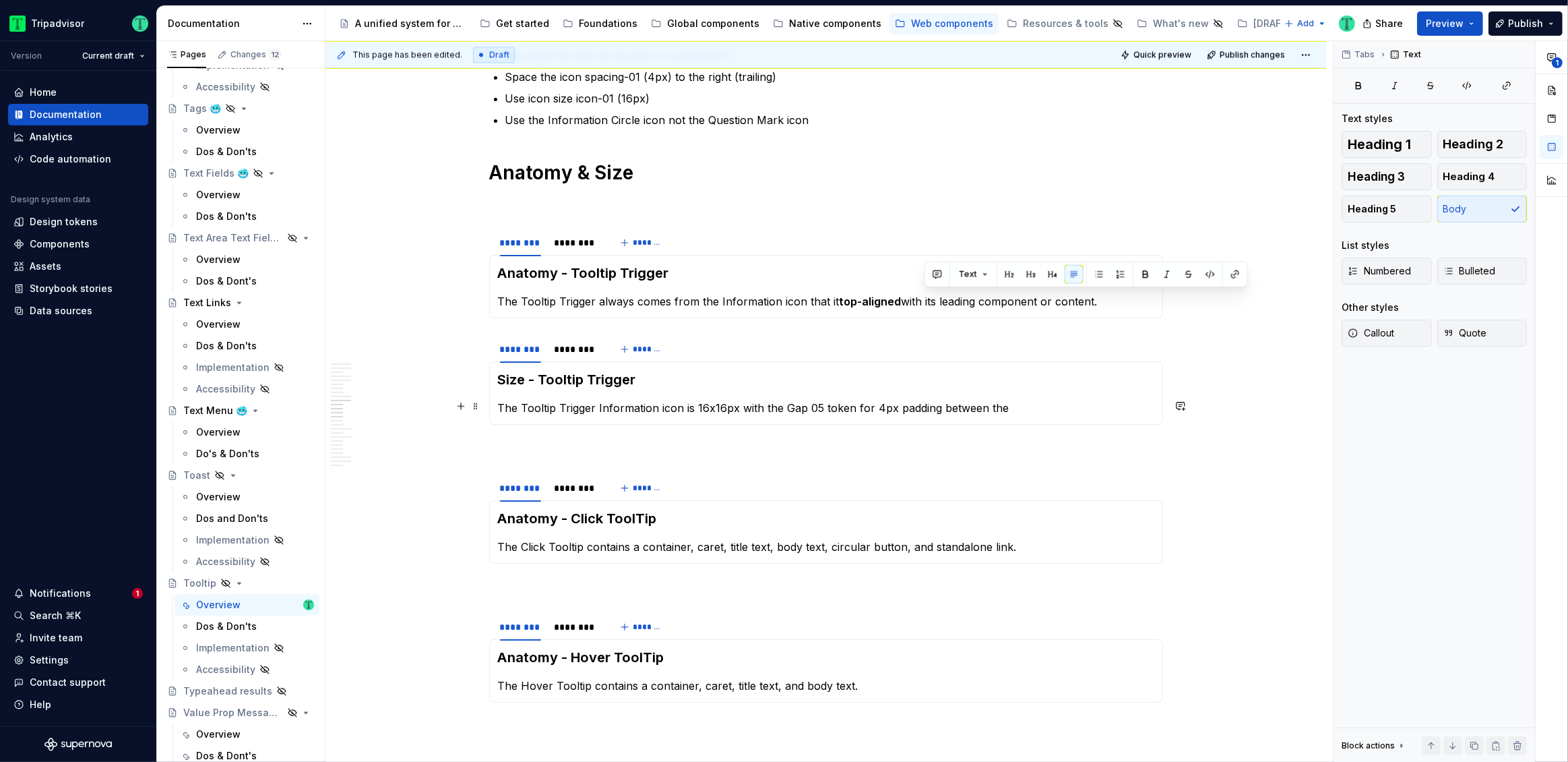
click at [994, 407] on p "The Tooltip Trigger Information icon is 16x16px with the Gap 05 token for 4px p…" at bounding box center [826, 408] width 656 height 16
click at [994, 406] on p "The Tooltip Trigger Information icon is 16x16px with the Gap 05 token for 4px p…" at bounding box center [826, 408] width 656 height 16
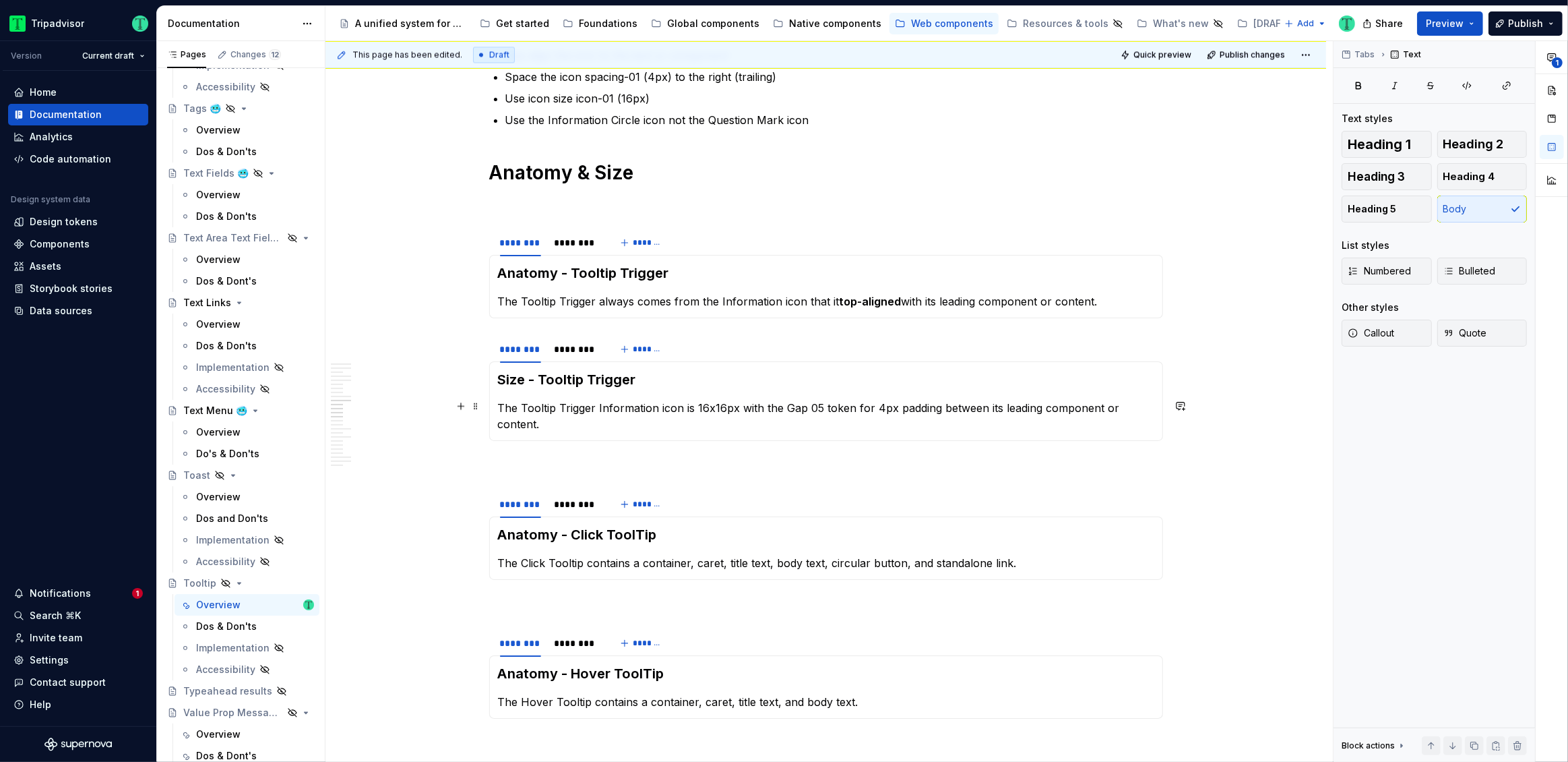
click at [782, 409] on p "The Tooltip Trigger Information icon is 16x16px with the Gap 05 token for 4px p…" at bounding box center [826, 416] width 656 height 32
click at [584, 344] on div "********" at bounding box center [576, 349] width 43 height 14
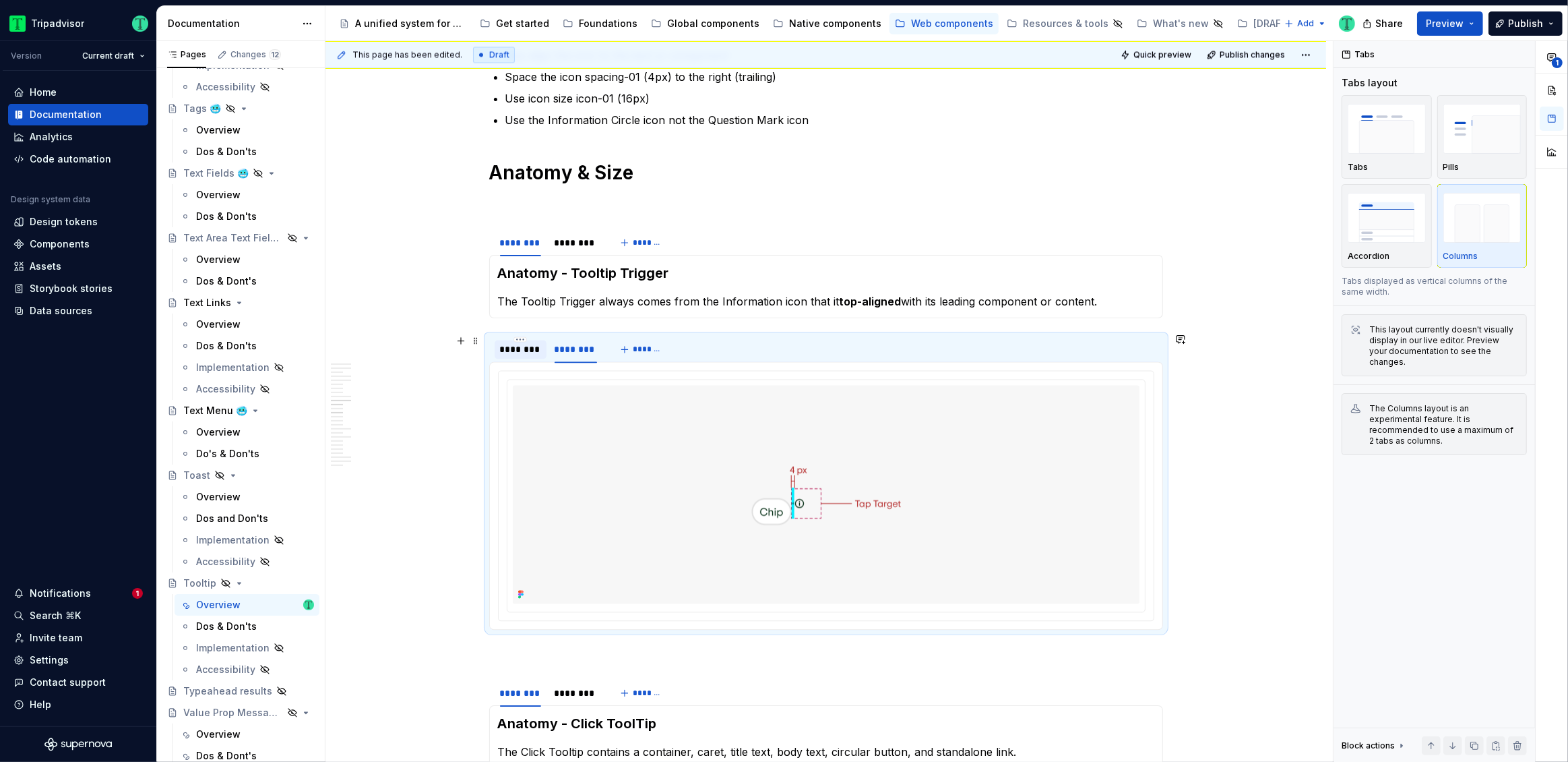
click at [520, 346] on div "********" at bounding box center [520, 349] width 41 height 14
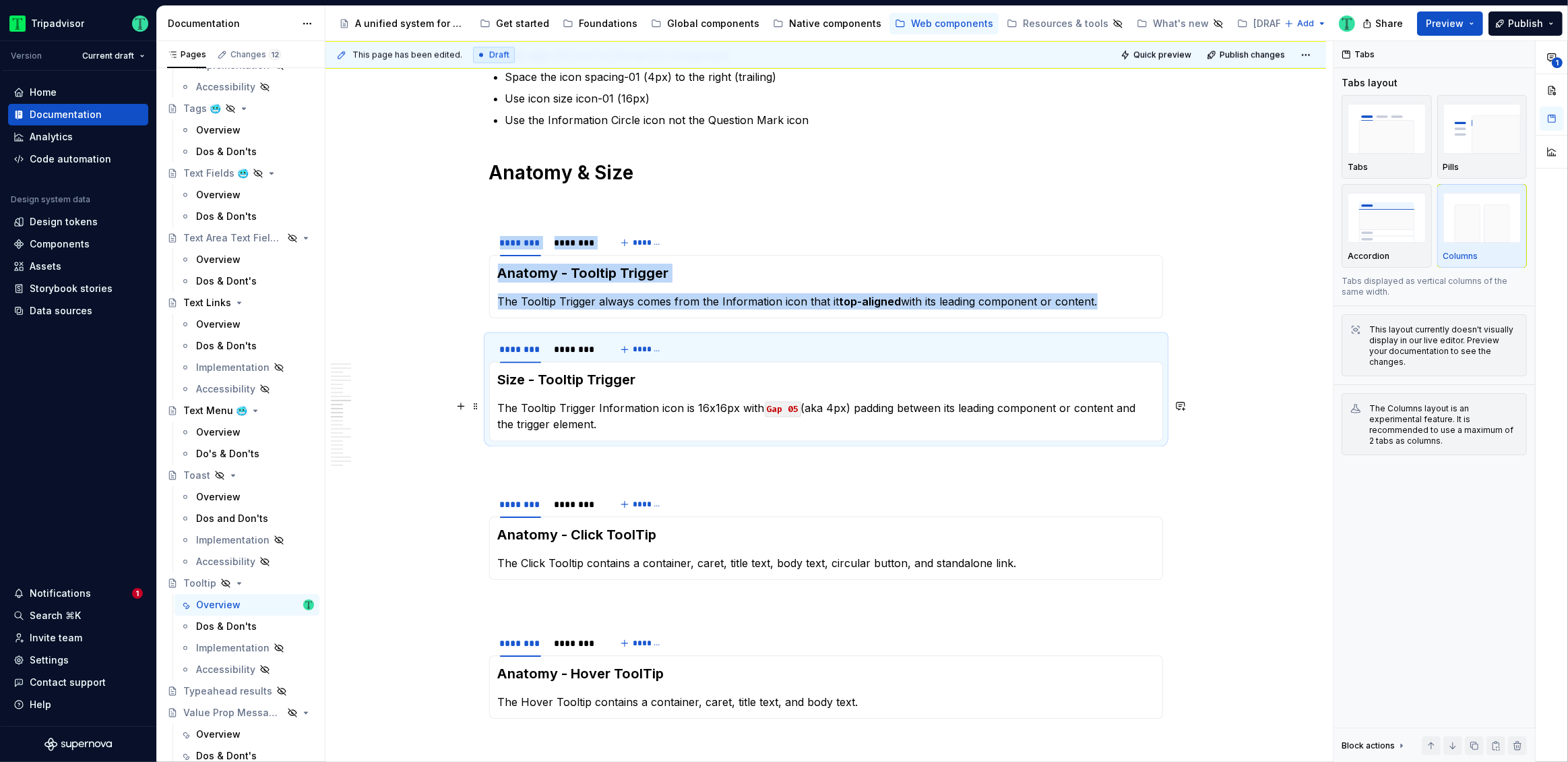
click at [632, 423] on p "The Tooltip Trigger Information icon is 16x16px with Gap 05 (aka 4px) padding b…" at bounding box center [826, 416] width 656 height 32
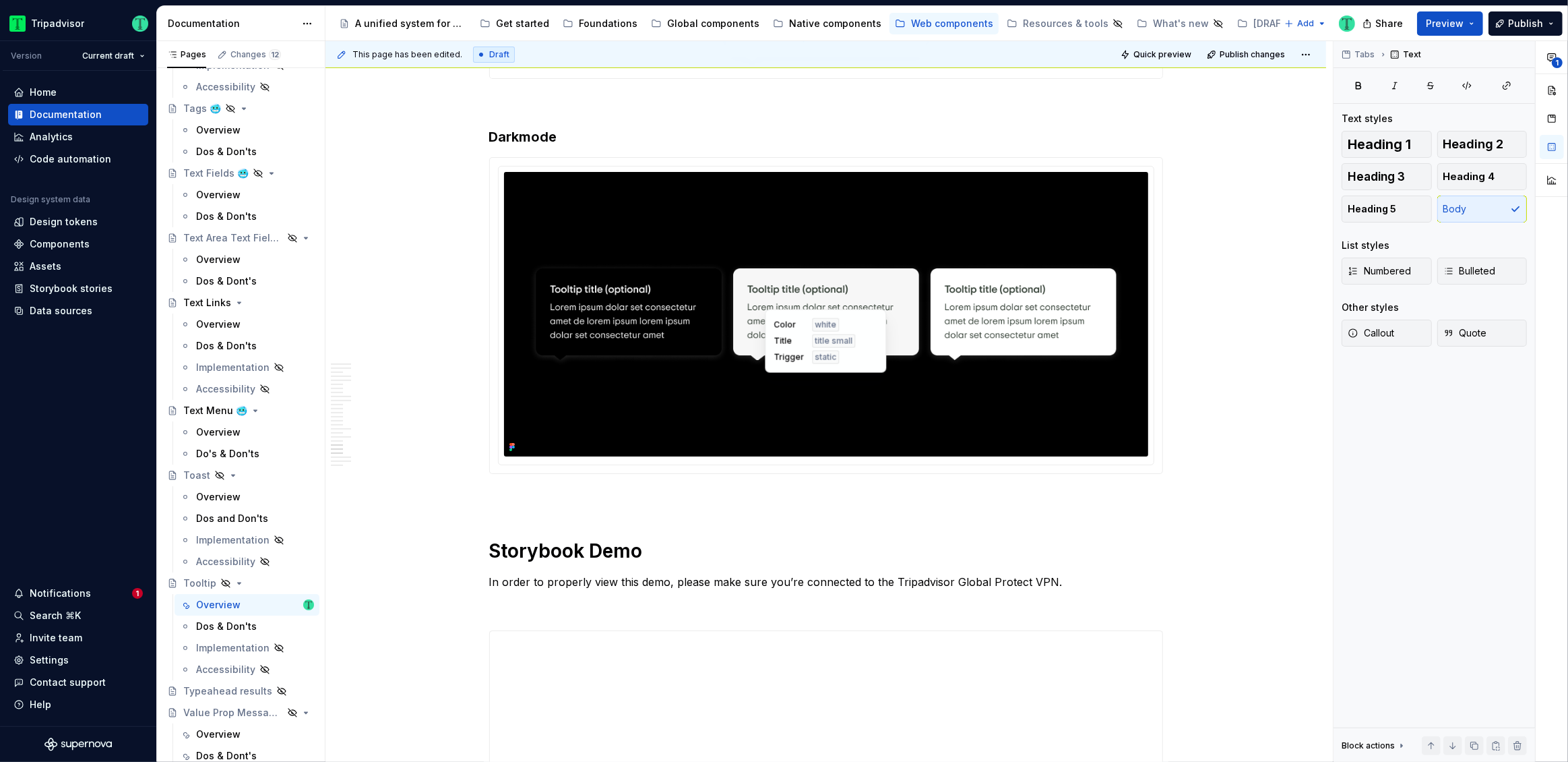
scroll to position [7038, 0]
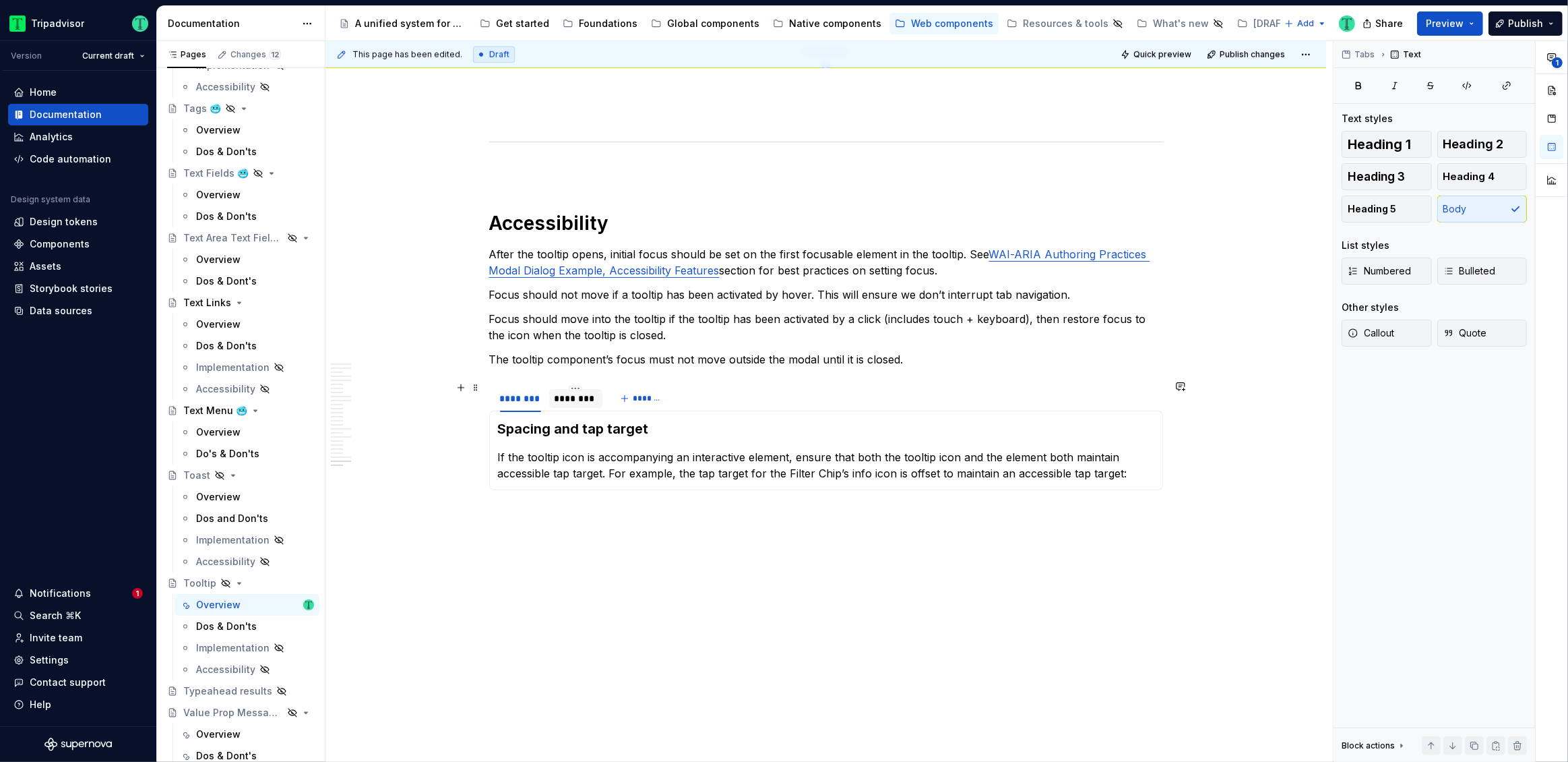
click at [594, 399] on div "********" at bounding box center [576, 398] width 43 height 14
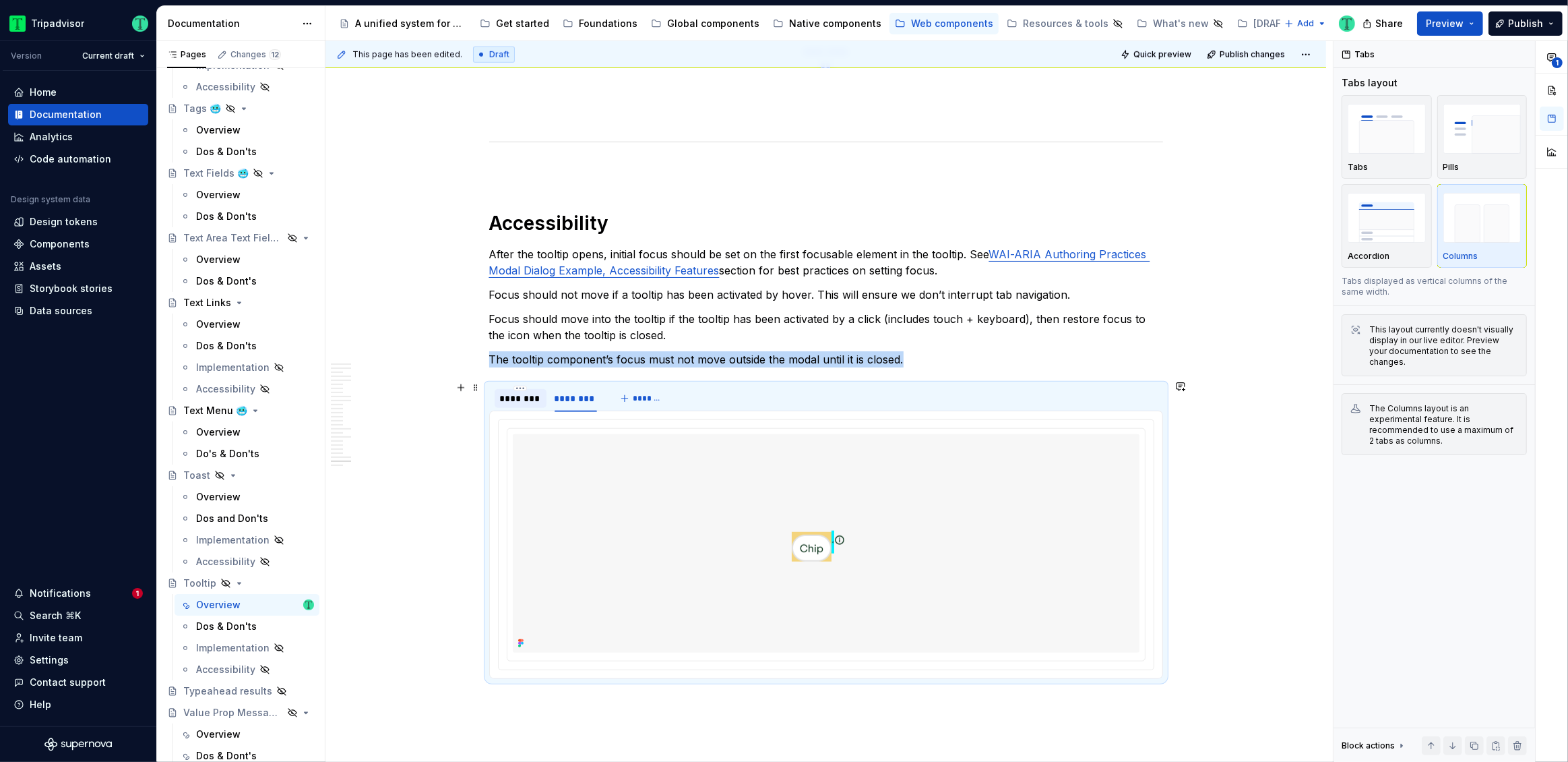
click at [519, 398] on div "********" at bounding box center [520, 398] width 41 height 14
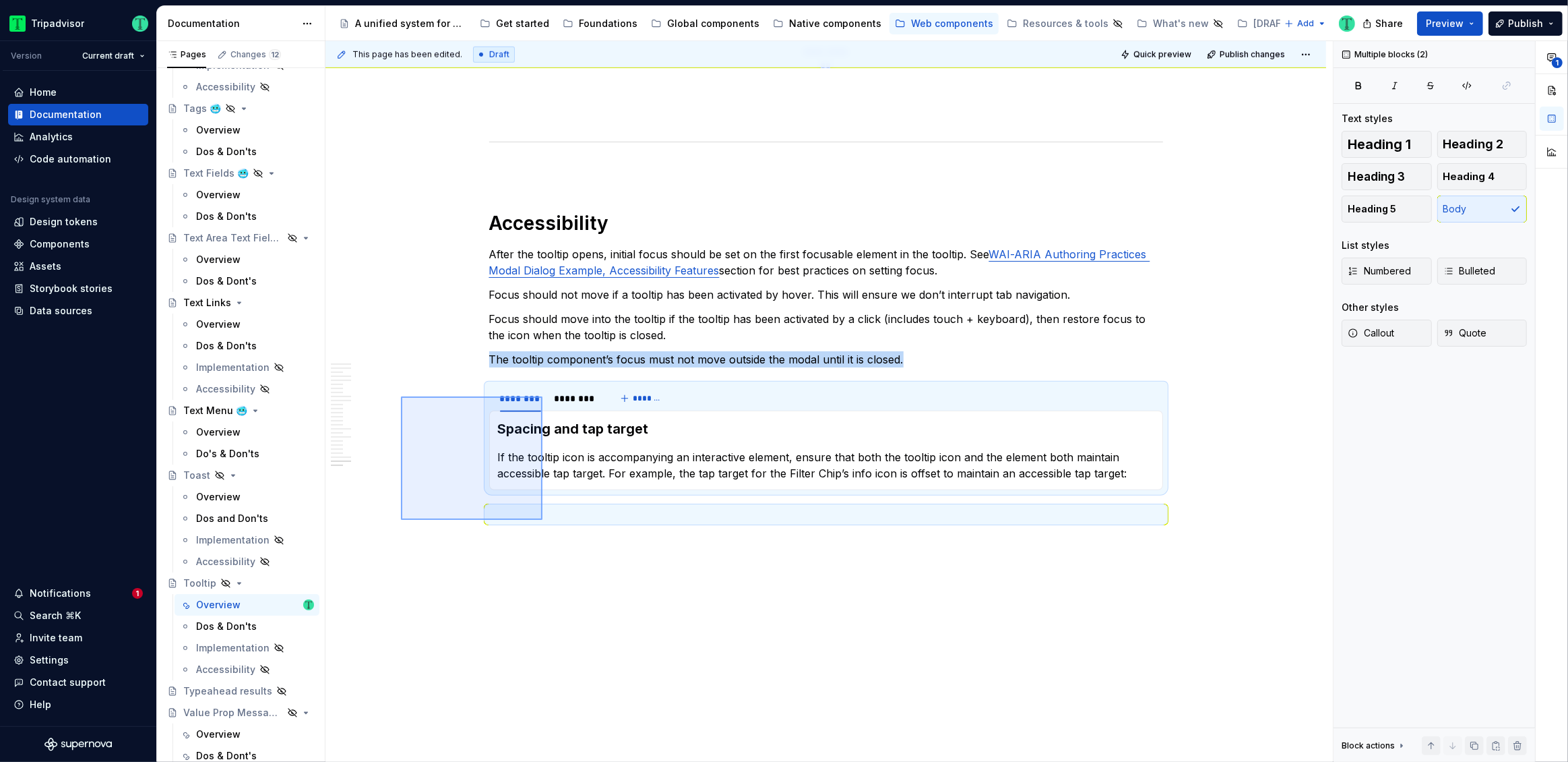
drag, startPoint x: 401, startPoint y: 396, endPoint x: 542, endPoint y: 520, distance: 187.8
click at [542, 520] on div "This page has been edited. Draft Quick preview Publish changes Hidden page Tool…" at bounding box center [829, 402] width 1007 height 722
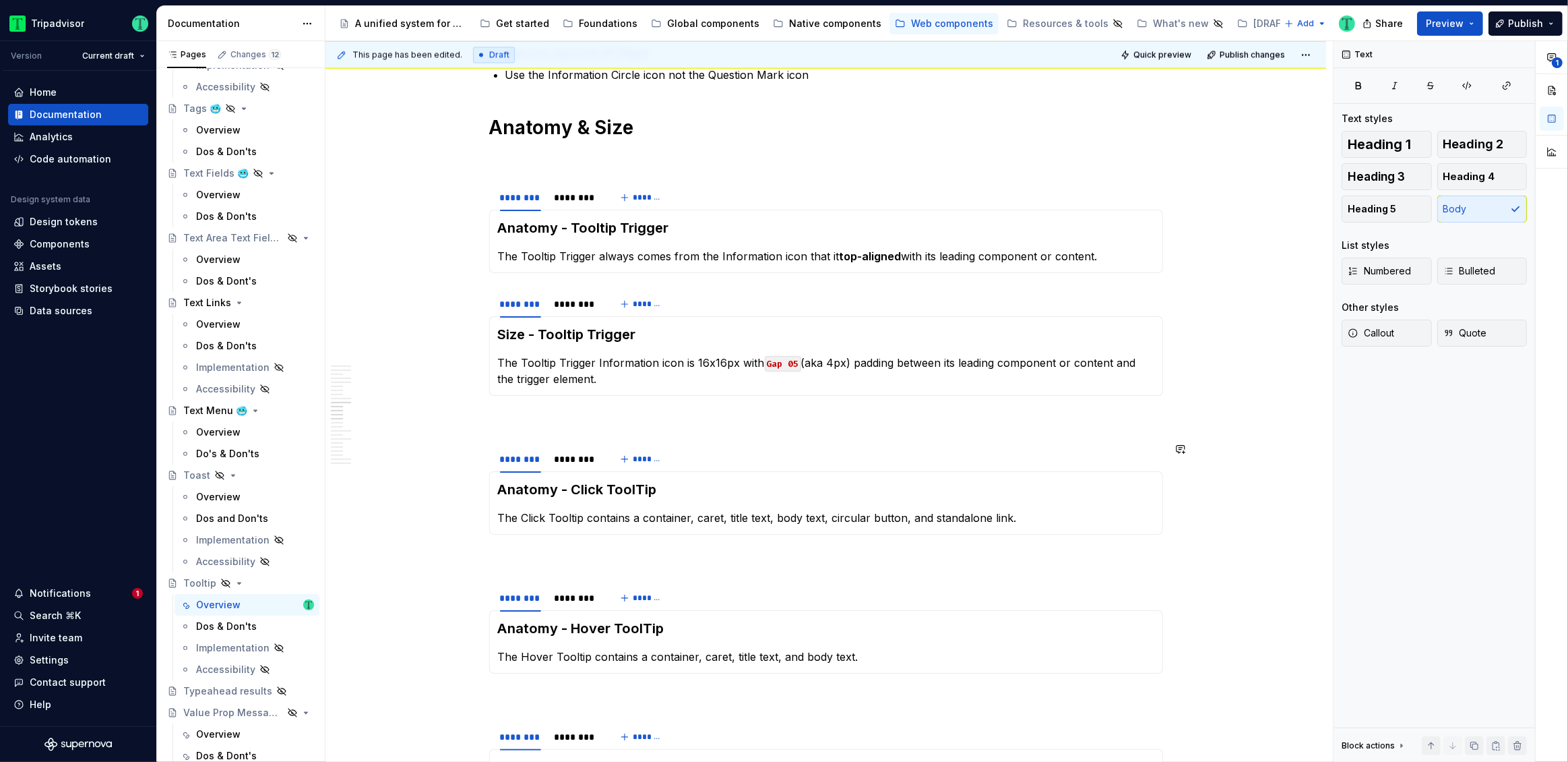
scroll to position [3059, 0]
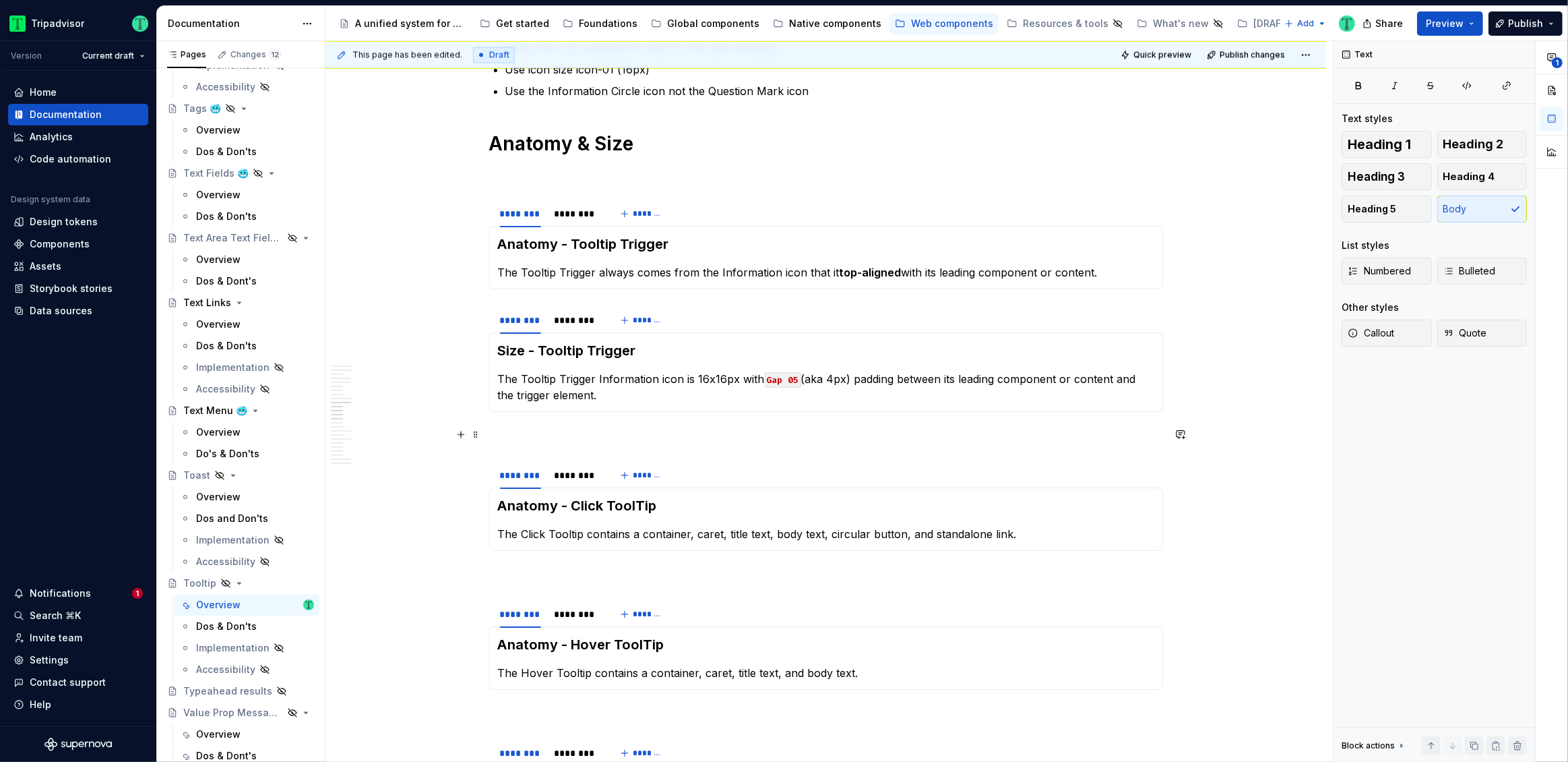
click at [715, 429] on p at bounding box center [826, 436] width 674 height 16
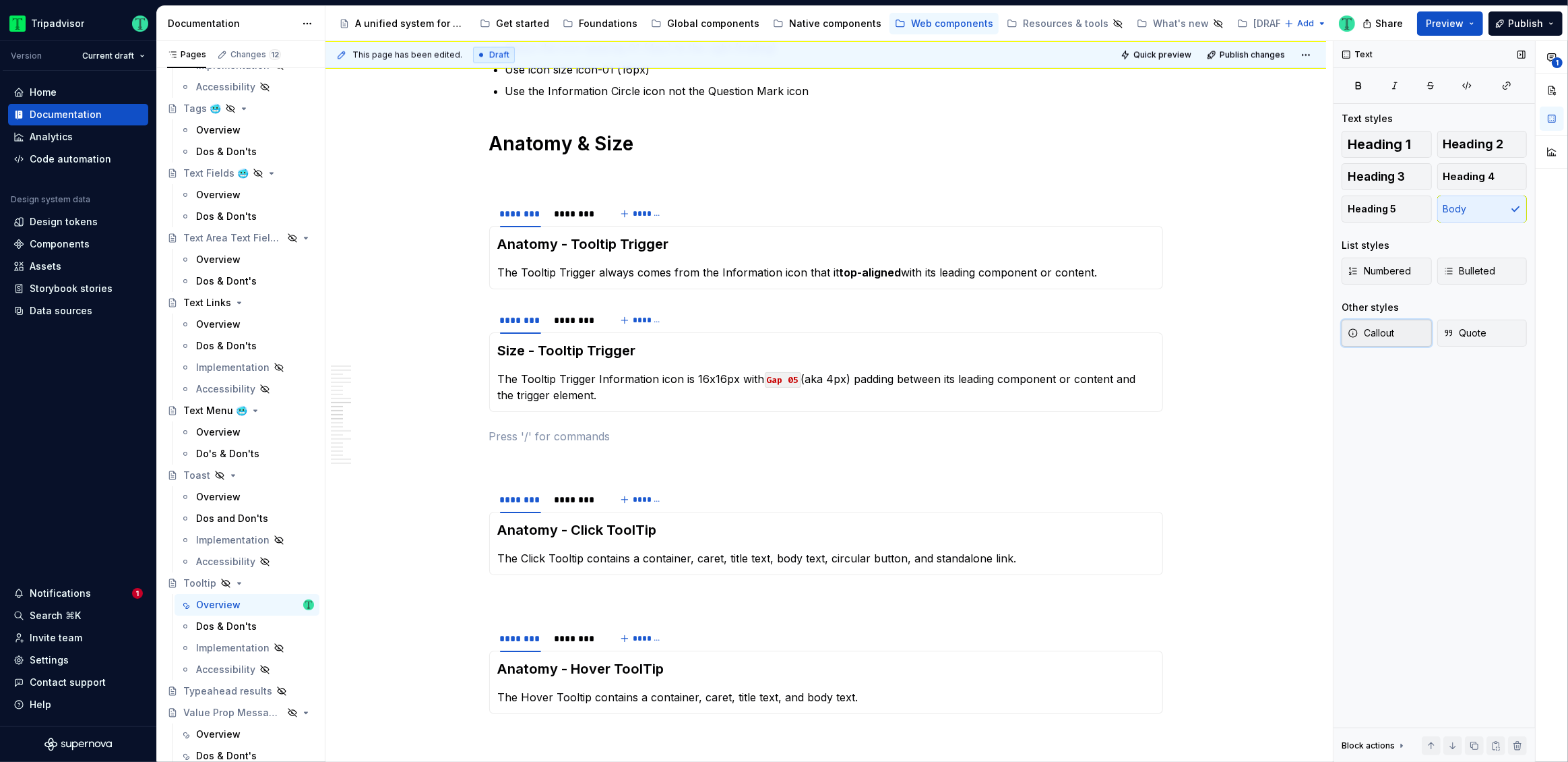
click at [1409, 339] on button "Callout" at bounding box center [1387, 332] width 90 height 27
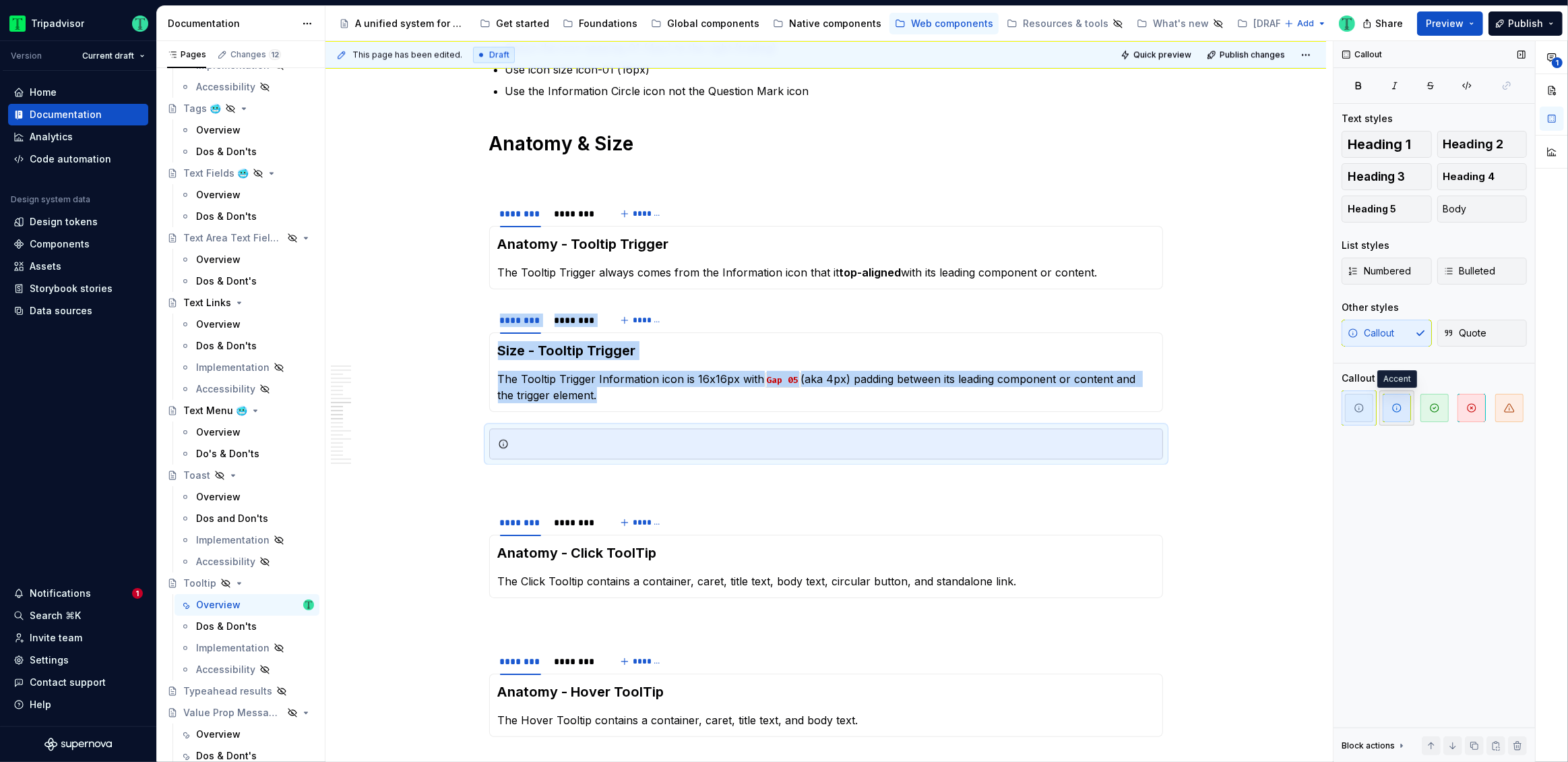
click at [1393, 417] on span "button" at bounding box center [1397, 407] width 28 height 28
click at [1508, 418] on span "button" at bounding box center [1509, 407] width 28 height 28
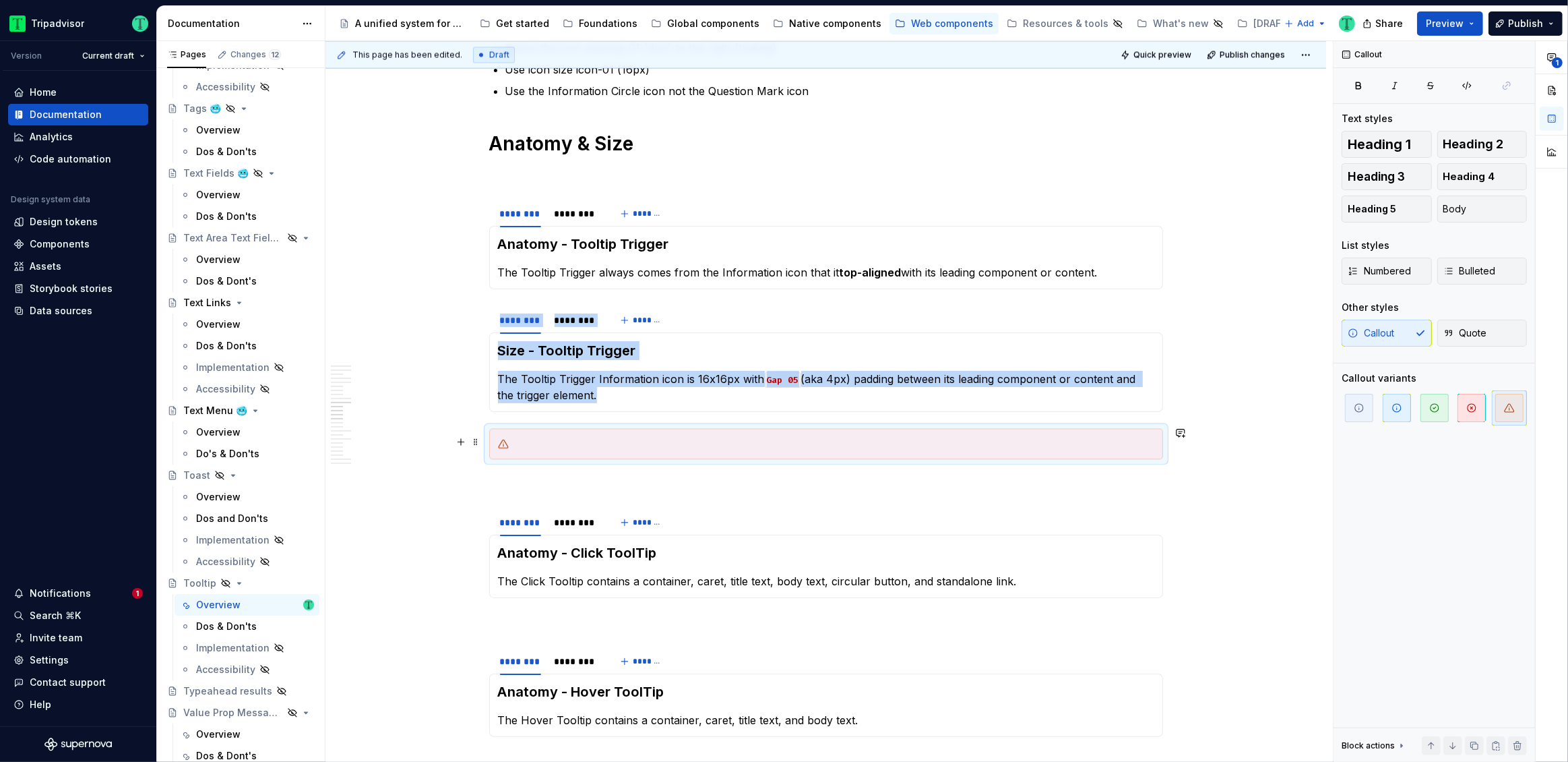
click at [652, 445] on div at bounding box center [834, 444] width 640 height 14
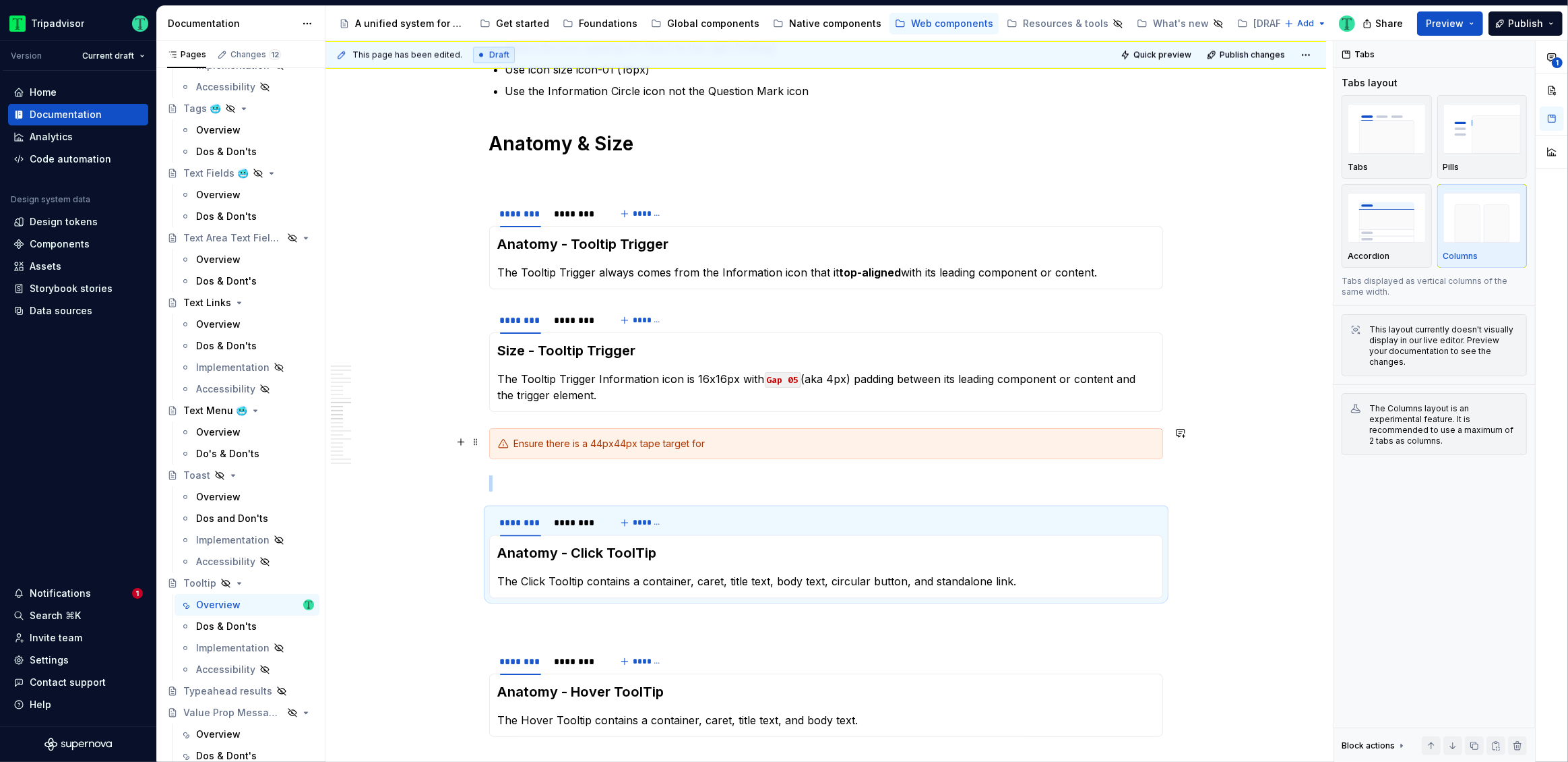
click at [778, 442] on div "Ensure there is a 44px44px tape target for" at bounding box center [834, 444] width 640 height 14
click at [712, 440] on div "Ensure there is a 44px44px tap target for" at bounding box center [834, 444] width 640 height 14
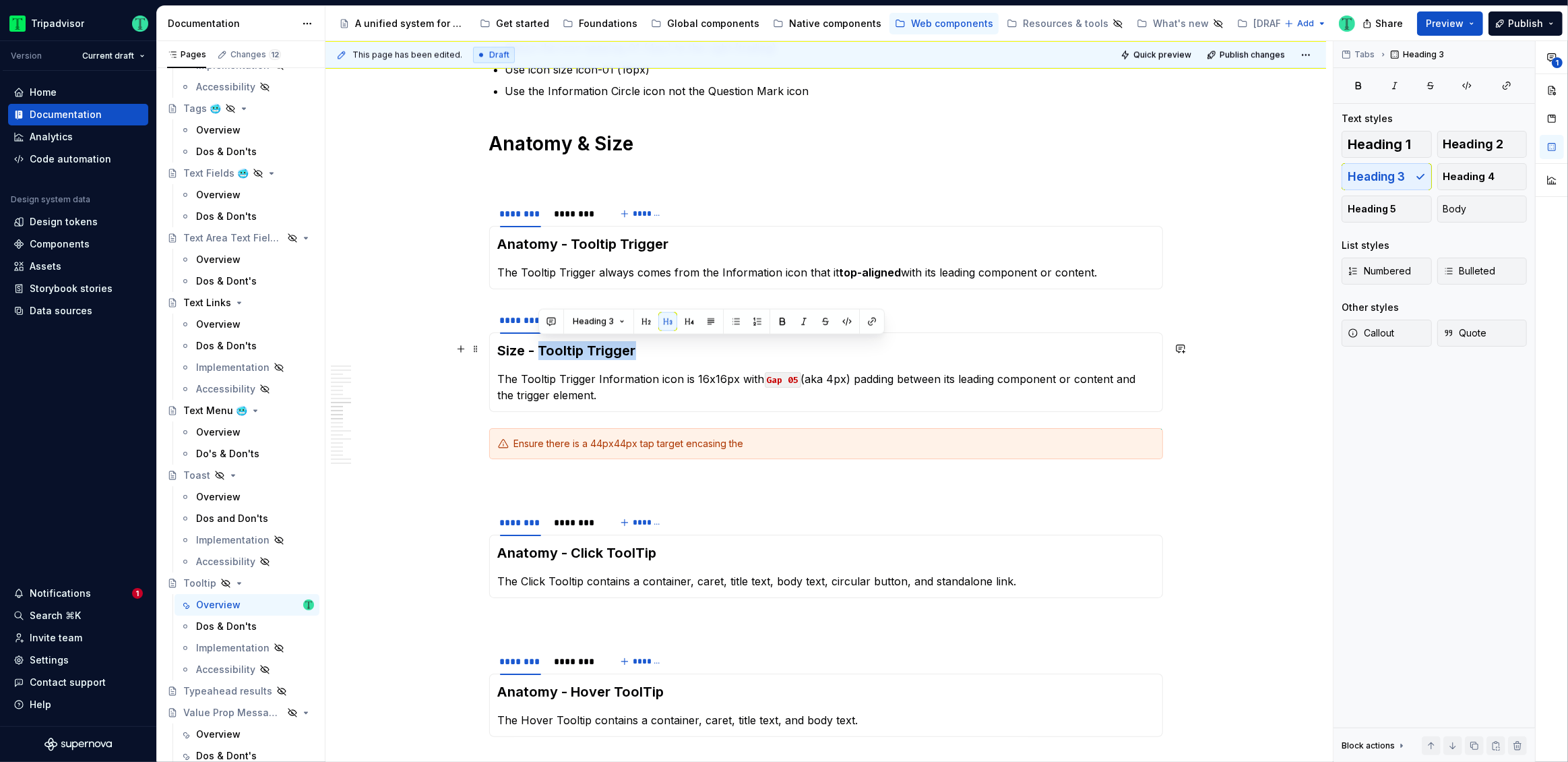
drag, startPoint x: 540, startPoint y: 353, endPoint x: 641, endPoint y: 354, distance: 101.0
click at [641, 354] on h3 "Size - Tooltip Trigger" at bounding box center [826, 350] width 656 height 19
copy h3 "Tooltip Trigger"
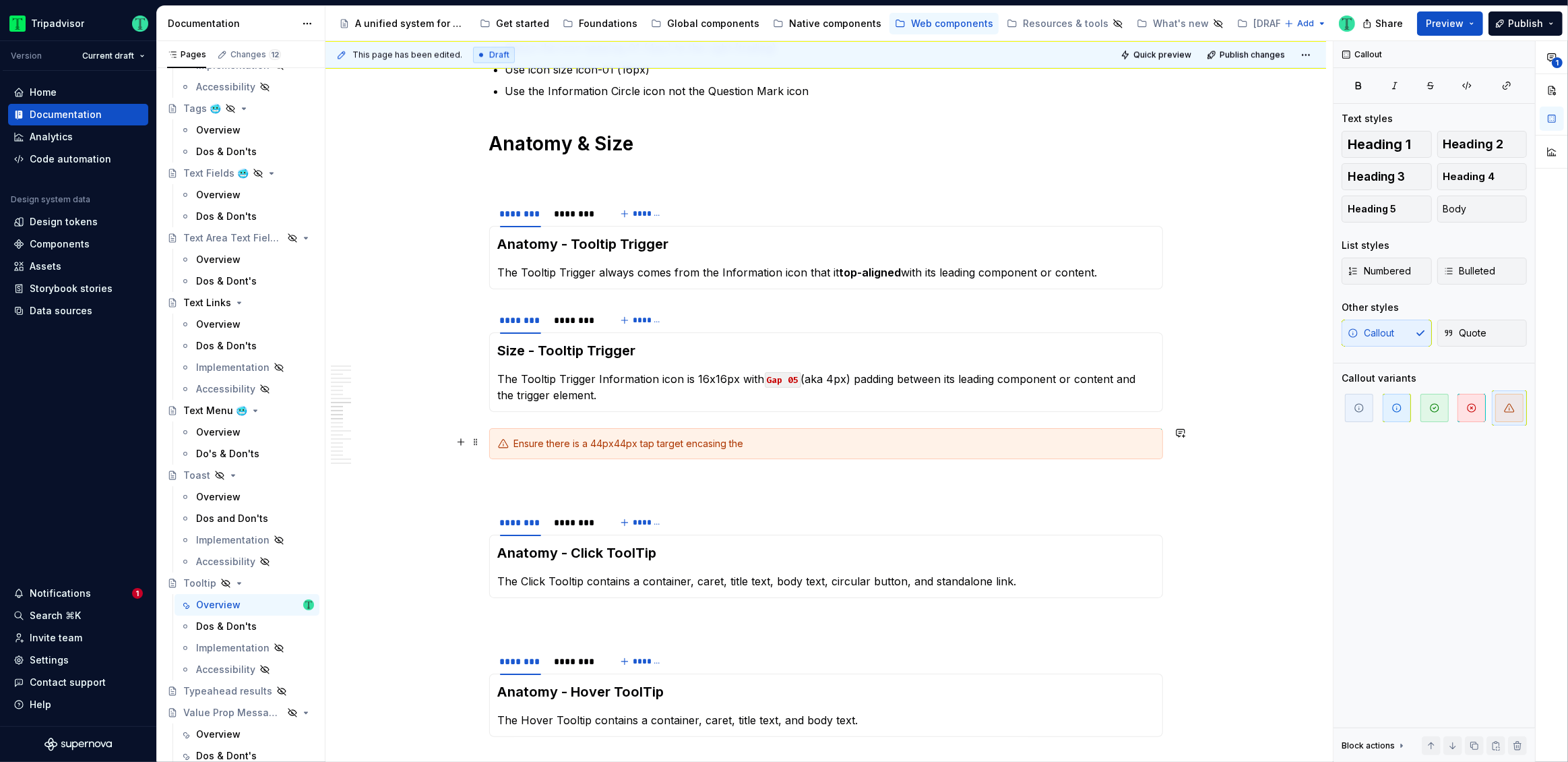
click at [798, 447] on div "Ensure there is a 44px44px tap target encasing the" at bounding box center [826, 444] width 674 height 31
click at [782, 440] on div "Ensure there is a 44px44px tap target encasing the" at bounding box center [834, 444] width 640 height 14
click at [599, 272] on p "The Tooltip Trigger always comes from the Information icon that it top-aligned …" at bounding box center [826, 272] width 656 height 16
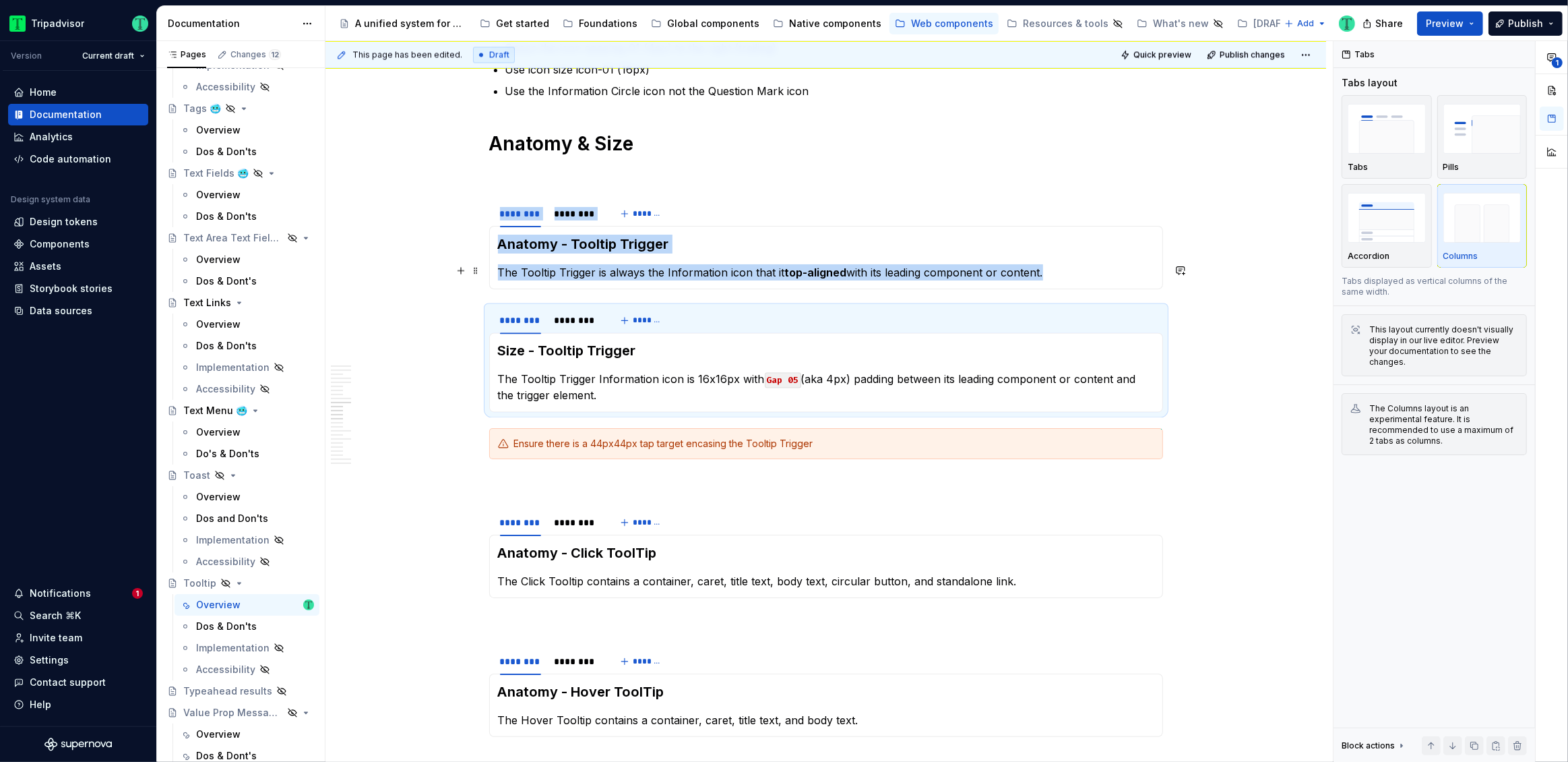
click at [777, 268] on p "The Tooltip Trigger is always the Information icon that it top-aligned with its…" at bounding box center [826, 272] width 656 height 16
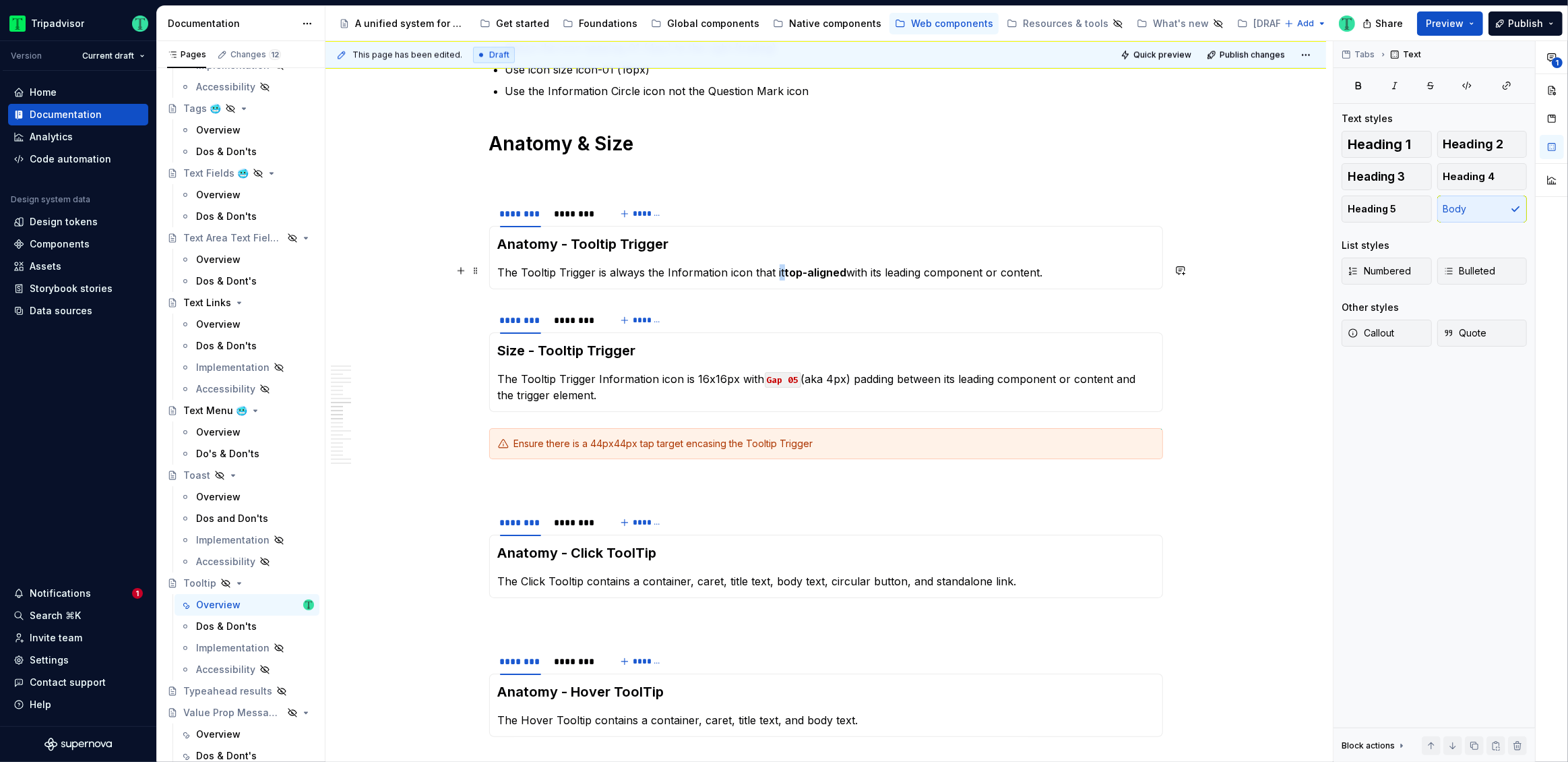
click at [777, 268] on p "The Tooltip Trigger is always the Information icon that it top-aligned with its…" at bounding box center [826, 272] width 656 height 16
click at [648, 380] on p "The Tooltip Trigger Information icon is 16x16px with Gap 05 (aka 4px) padding b…" at bounding box center [826, 387] width 656 height 32
click at [596, 377] on p "The Tooltip Trigger Information icon is 16x16px with Gap 05 (aka 4px) padding b…" at bounding box center [826, 387] width 656 height 32
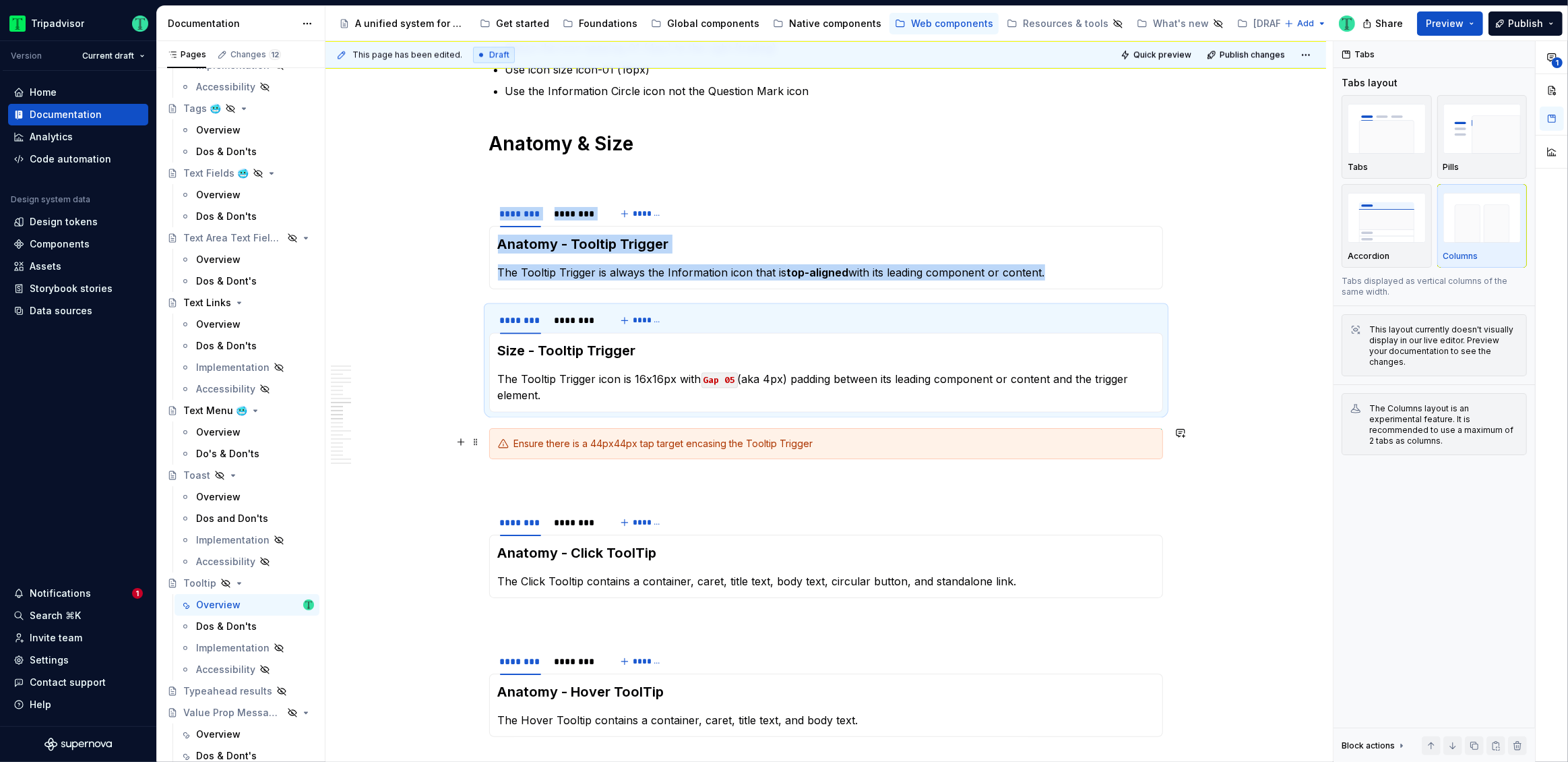
click at [818, 445] on div "Ensure there is a 44px44px tap target encasing the Tooltip Trigger" at bounding box center [834, 444] width 640 height 14
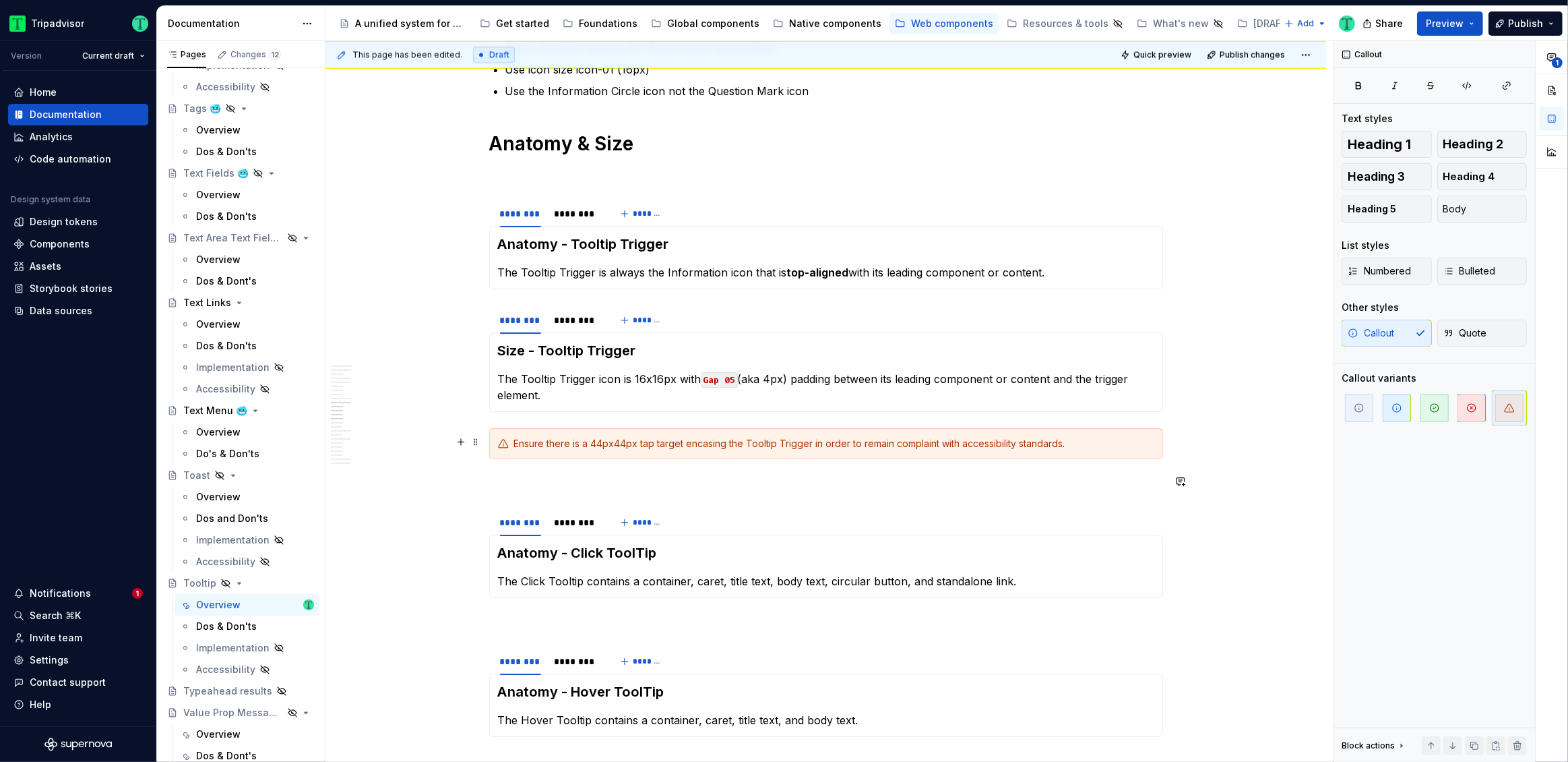
click at [963, 442] on div "Ensure there is a 44px44px tap target encasing the Tooltip Trigger in order to …" at bounding box center [834, 444] width 640 height 14
click at [1076, 437] on div "Ensure there is a 44px44px tap target encasing the Tooltip Trigger in order to …" at bounding box center [834, 444] width 640 height 14
type textarea "*"
click at [1001, 444] on div "Ensure there is a 44px44px tap target encasing the Tooltip Trigger in order to …" at bounding box center [834, 444] width 640 height 14
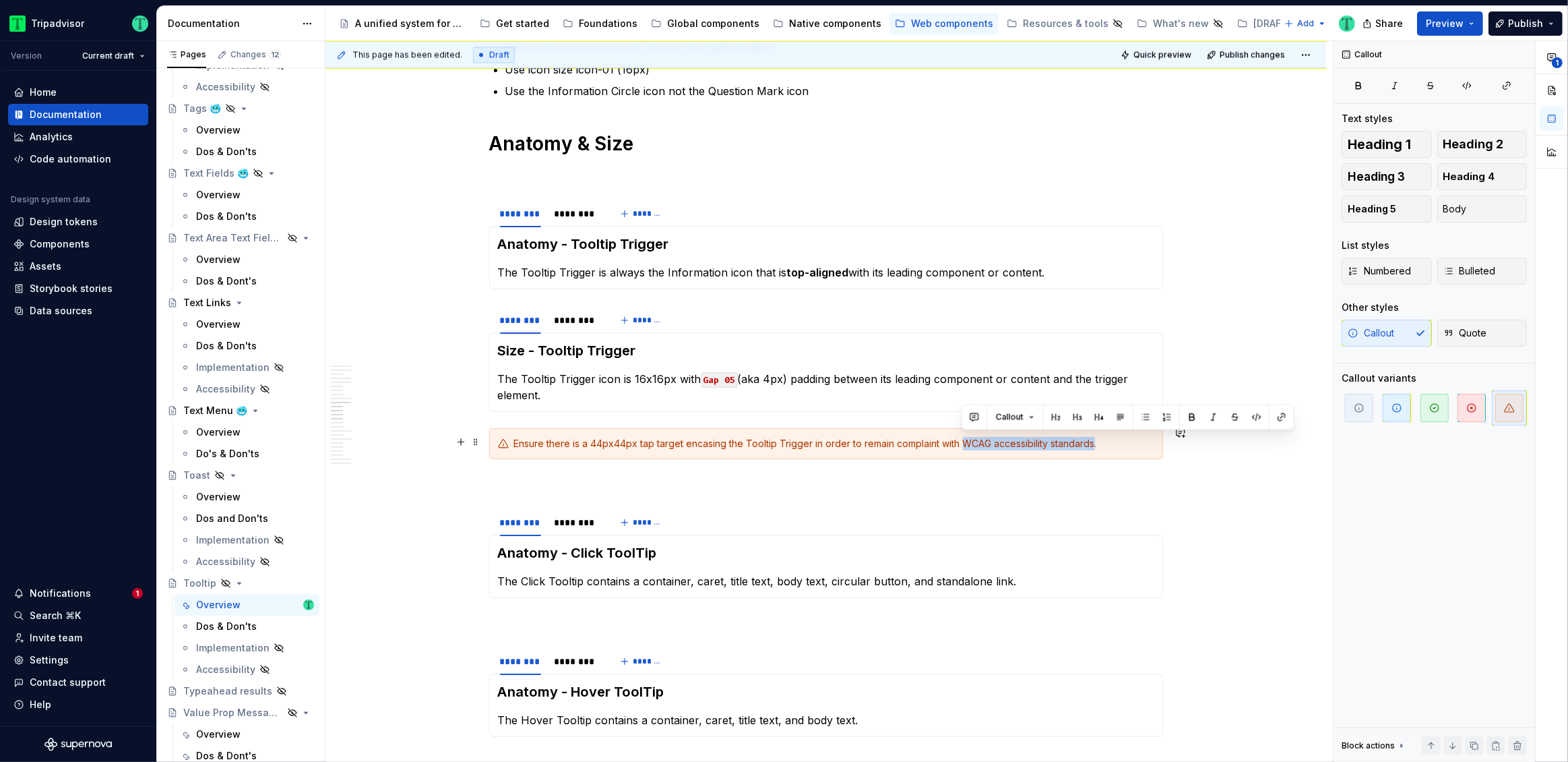
drag, startPoint x: 961, startPoint y: 438, endPoint x: 1095, endPoint y: 445, distance: 134.2
click at [1095, 445] on div "Ensure there is a 44px44px tap target encasing the Tooltip Trigger in order to …" at bounding box center [834, 444] width 640 height 14
click at [1276, 417] on button "button" at bounding box center [1281, 417] width 19 height 19
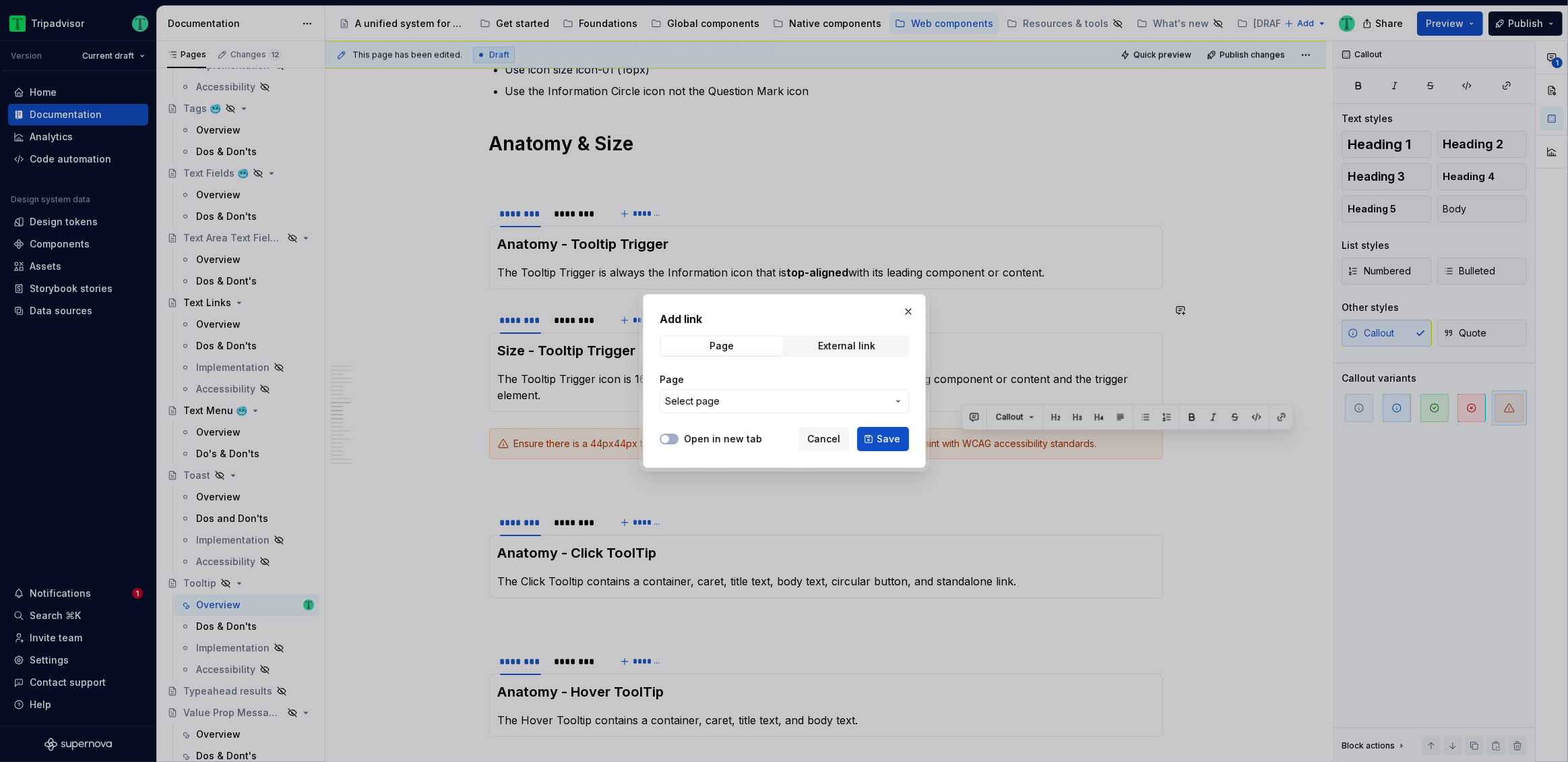
click at [734, 430] on div "Open in new tab Cancel Save" at bounding box center [784, 436] width 250 height 30
click at [727, 437] on label "Open in new tab" at bounding box center [723, 439] width 78 height 14
click at [679, 437] on button "Open in new tab" at bounding box center [669, 438] width 19 height 11
drag, startPoint x: 843, startPoint y: 344, endPoint x: 838, endPoint y: 352, distance: 9.4
click at [843, 344] on div "External link" at bounding box center [847, 345] width 57 height 11
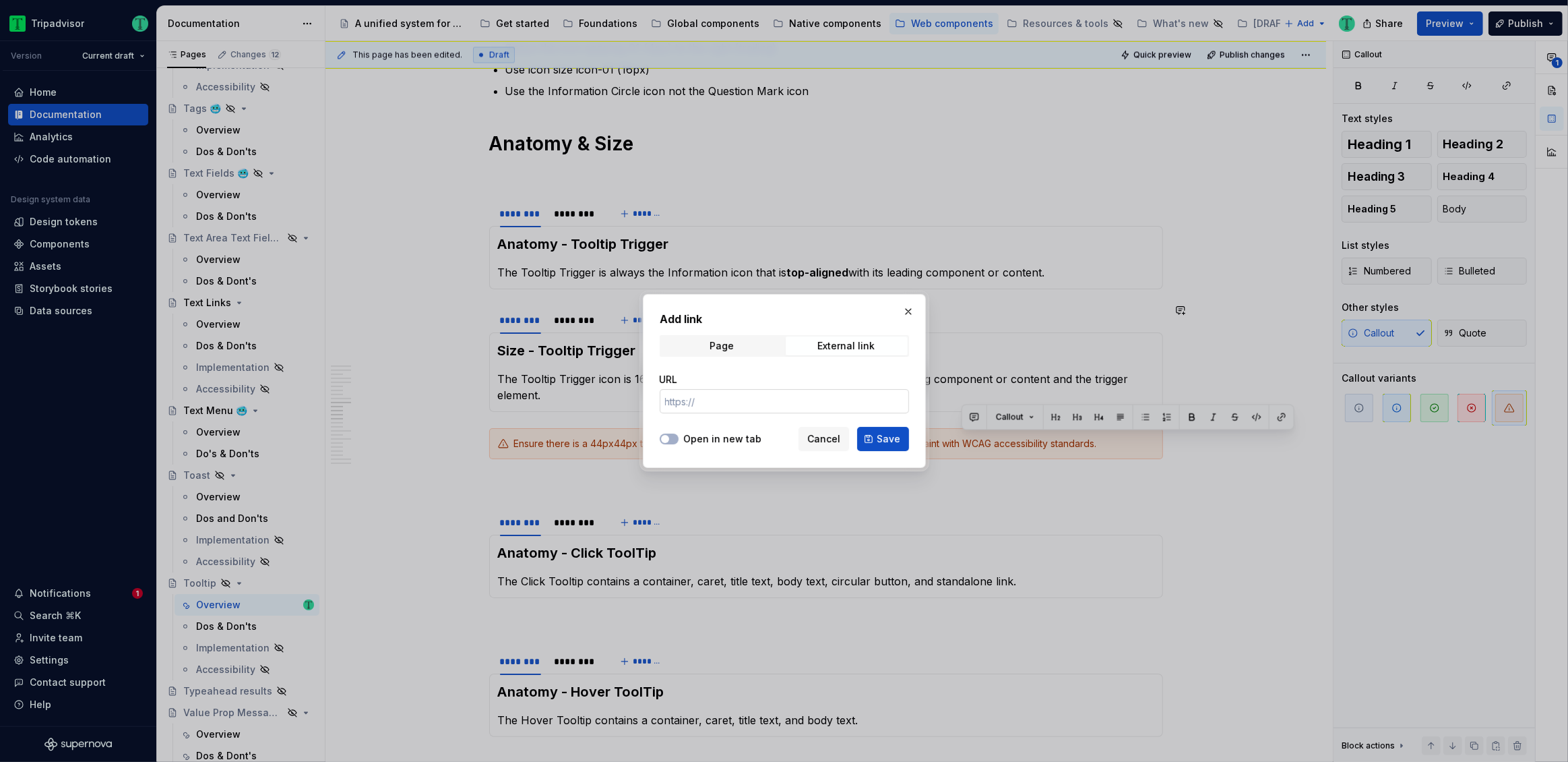
click at [756, 401] on input "URL" at bounding box center [784, 401] width 250 height 24
paste input "[URL][DOMAIN_NAME]."
type input "[URL][DOMAIN_NAME]."
drag, startPoint x: 881, startPoint y: 440, endPoint x: 1062, endPoint y: 465, distance: 182.7
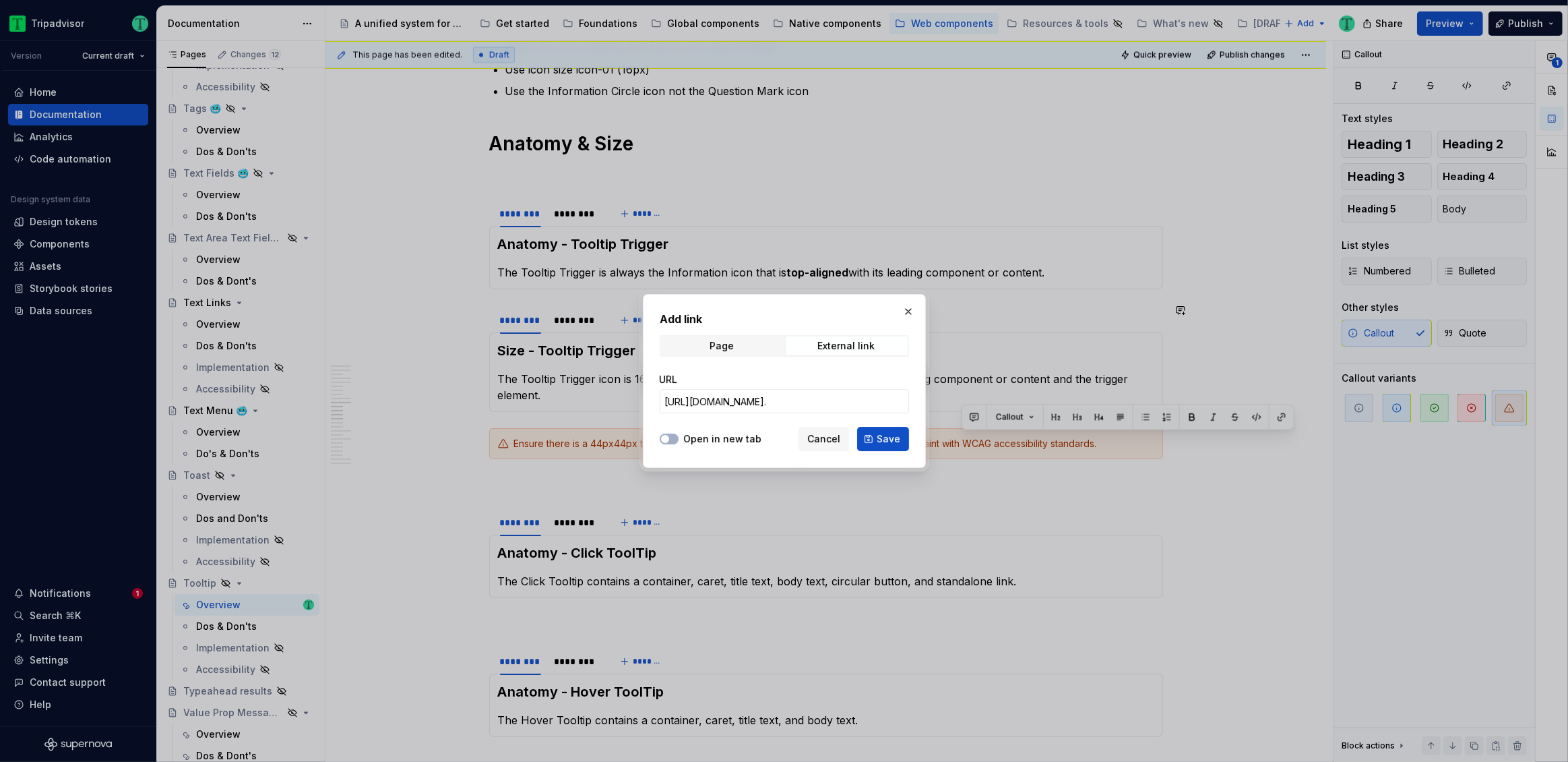
click at [881, 440] on span "Save" at bounding box center [888, 439] width 23 height 14
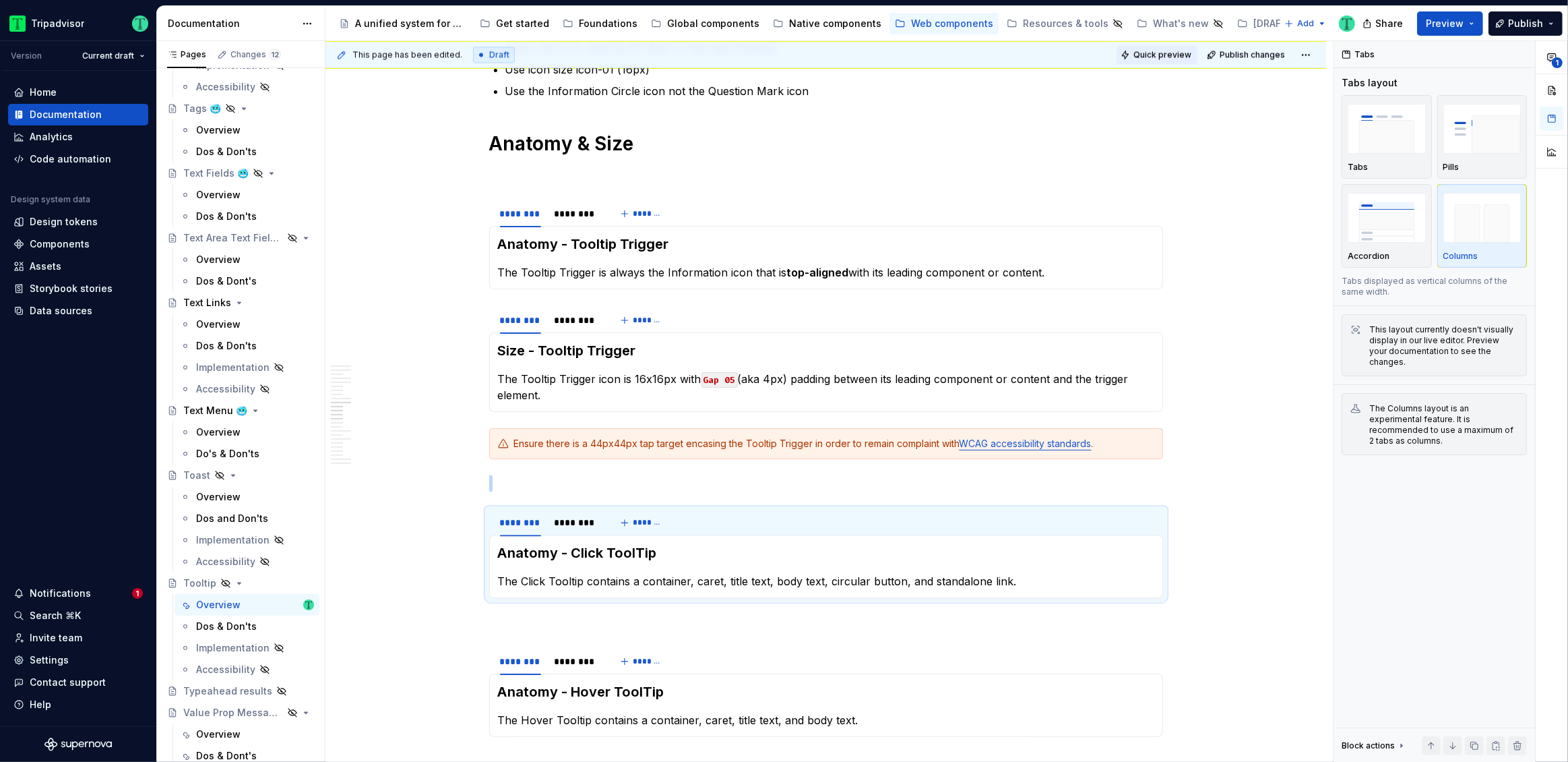
click at [1178, 59] on button "Quick preview" at bounding box center [1157, 54] width 81 height 19
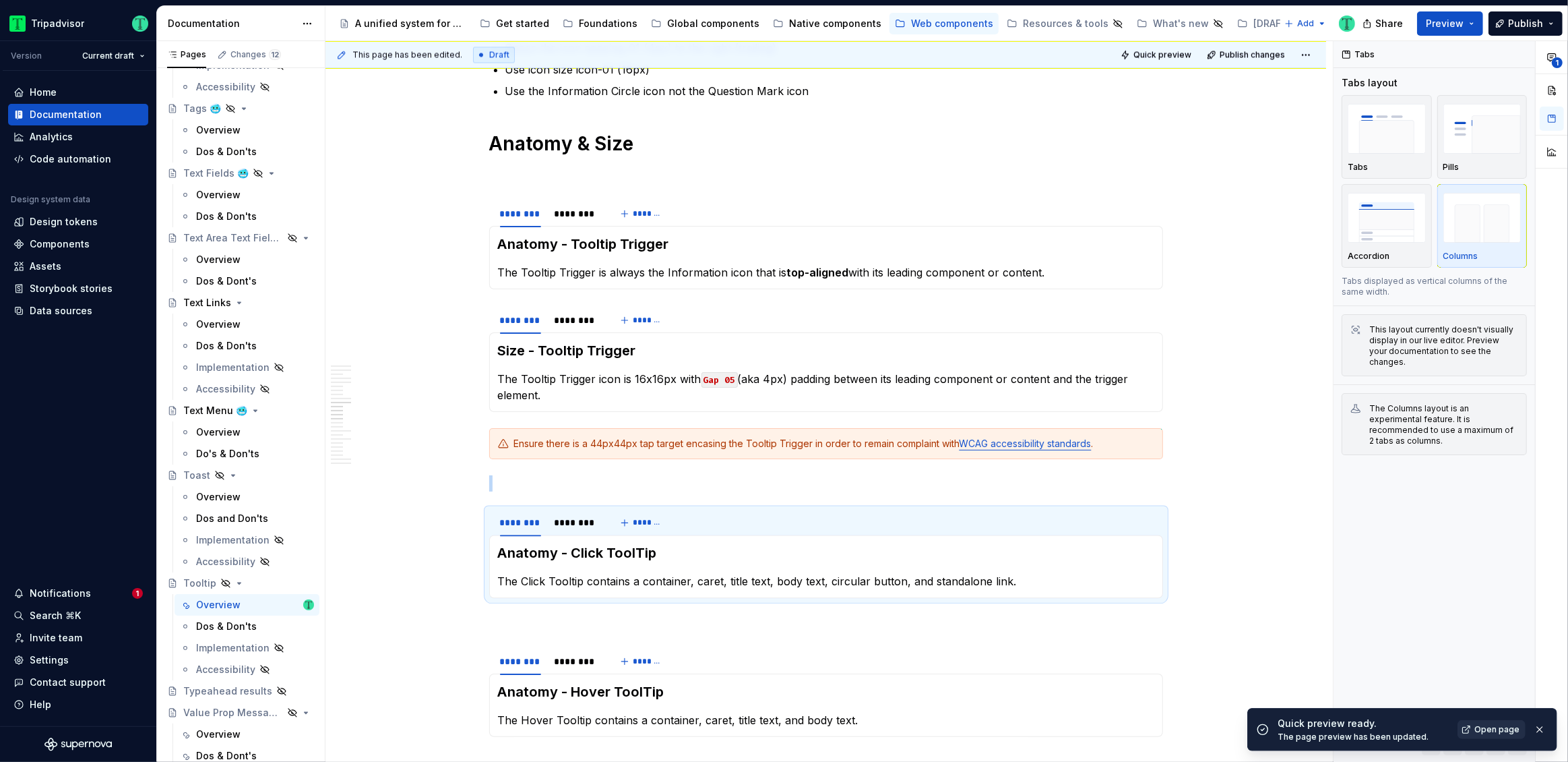
click at [1469, 729] on link "Open page" at bounding box center [1491, 729] width 68 height 19
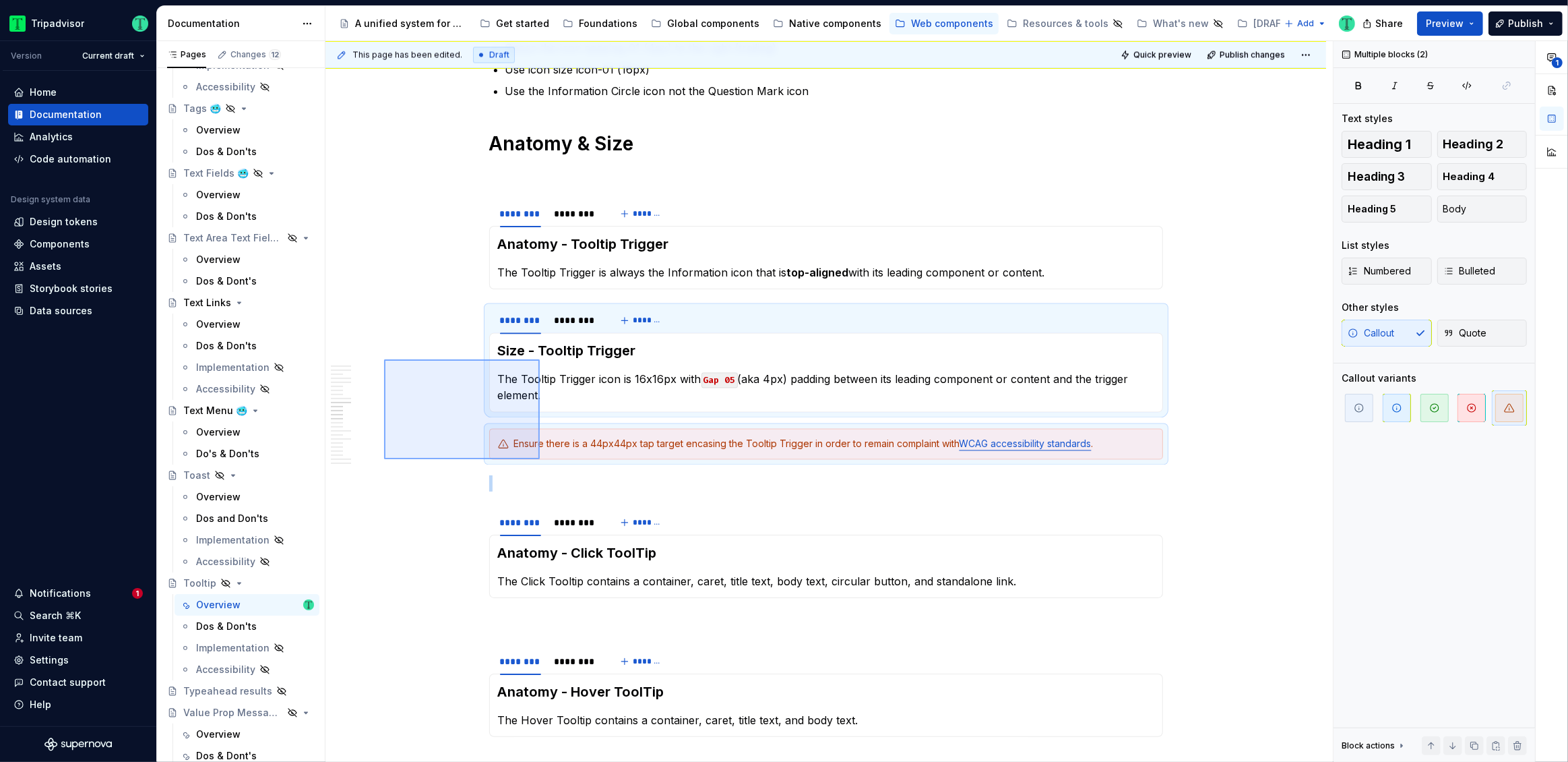
drag, startPoint x: 384, startPoint y: 360, endPoint x: 540, endPoint y: 459, distance: 184.8
click at [540, 459] on div "This page has been edited. Draft Quick preview Publish changes Hidden page Tool…" at bounding box center [829, 402] width 1007 height 722
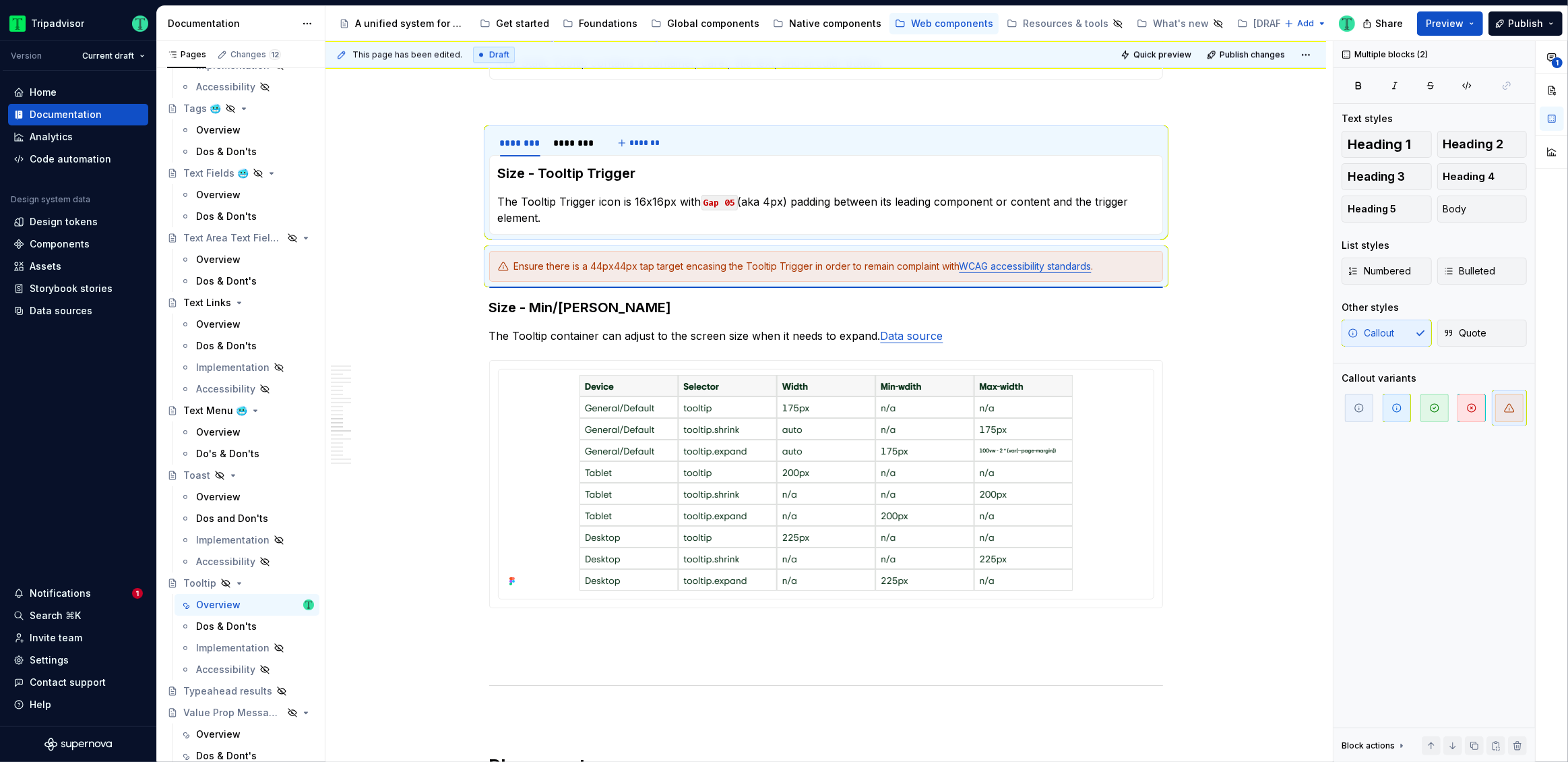
scroll to position [3515, 0]
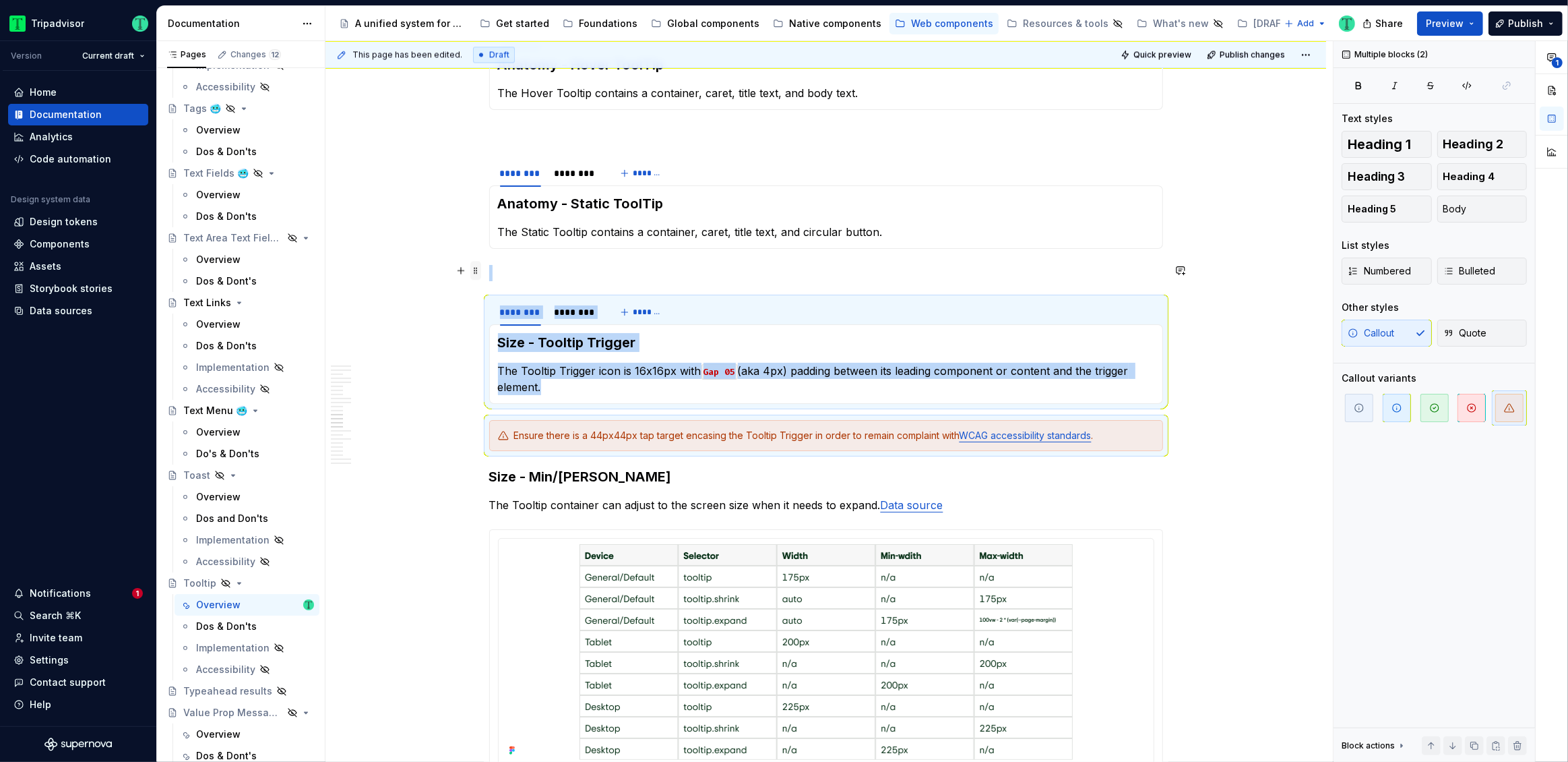
click at [476, 269] on span at bounding box center [475, 270] width 11 height 19
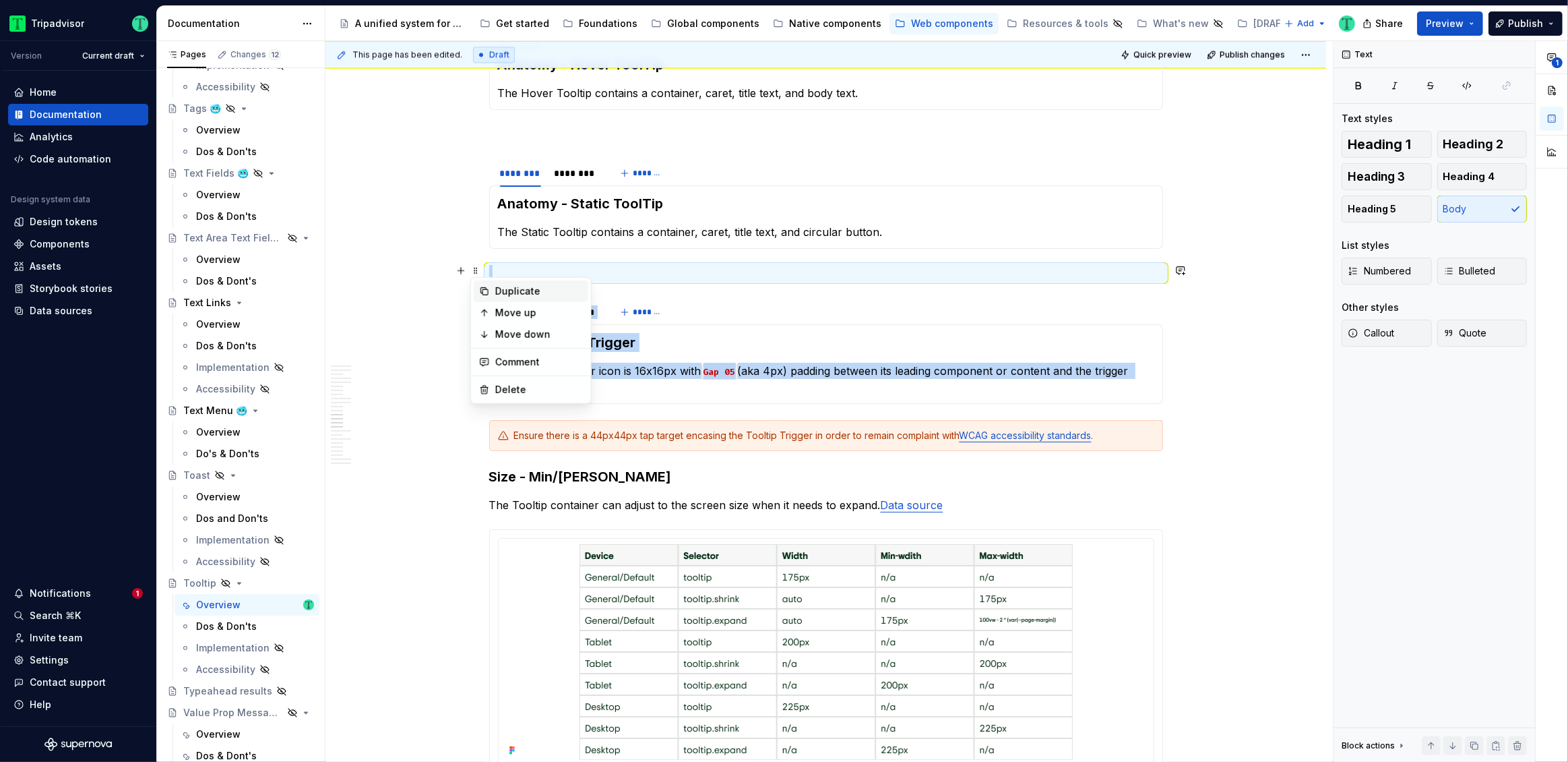
click at [508, 291] on div "Duplicate" at bounding box center [539, 291] width 87 height 14
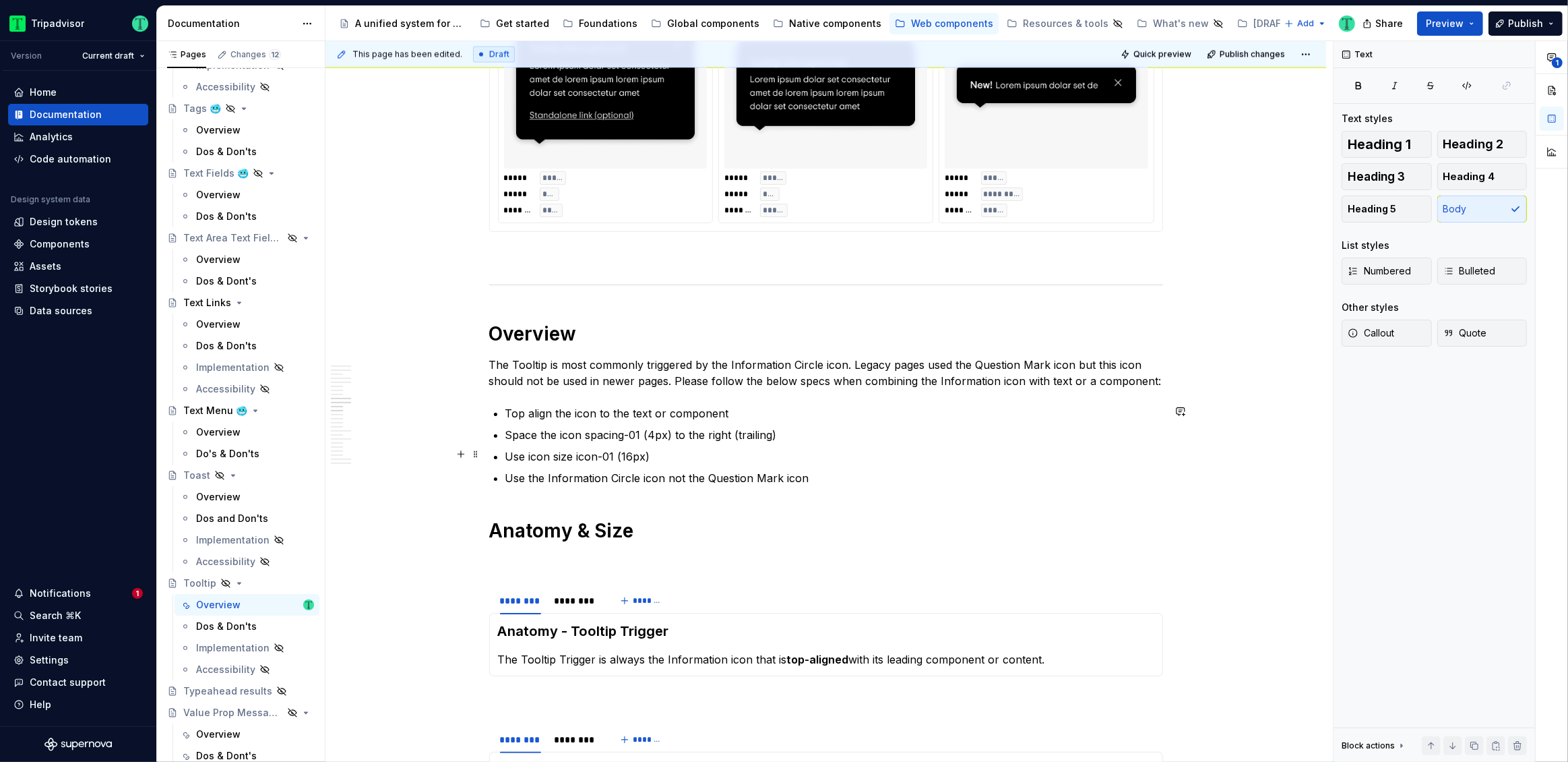
scroll to position [2671, 0]
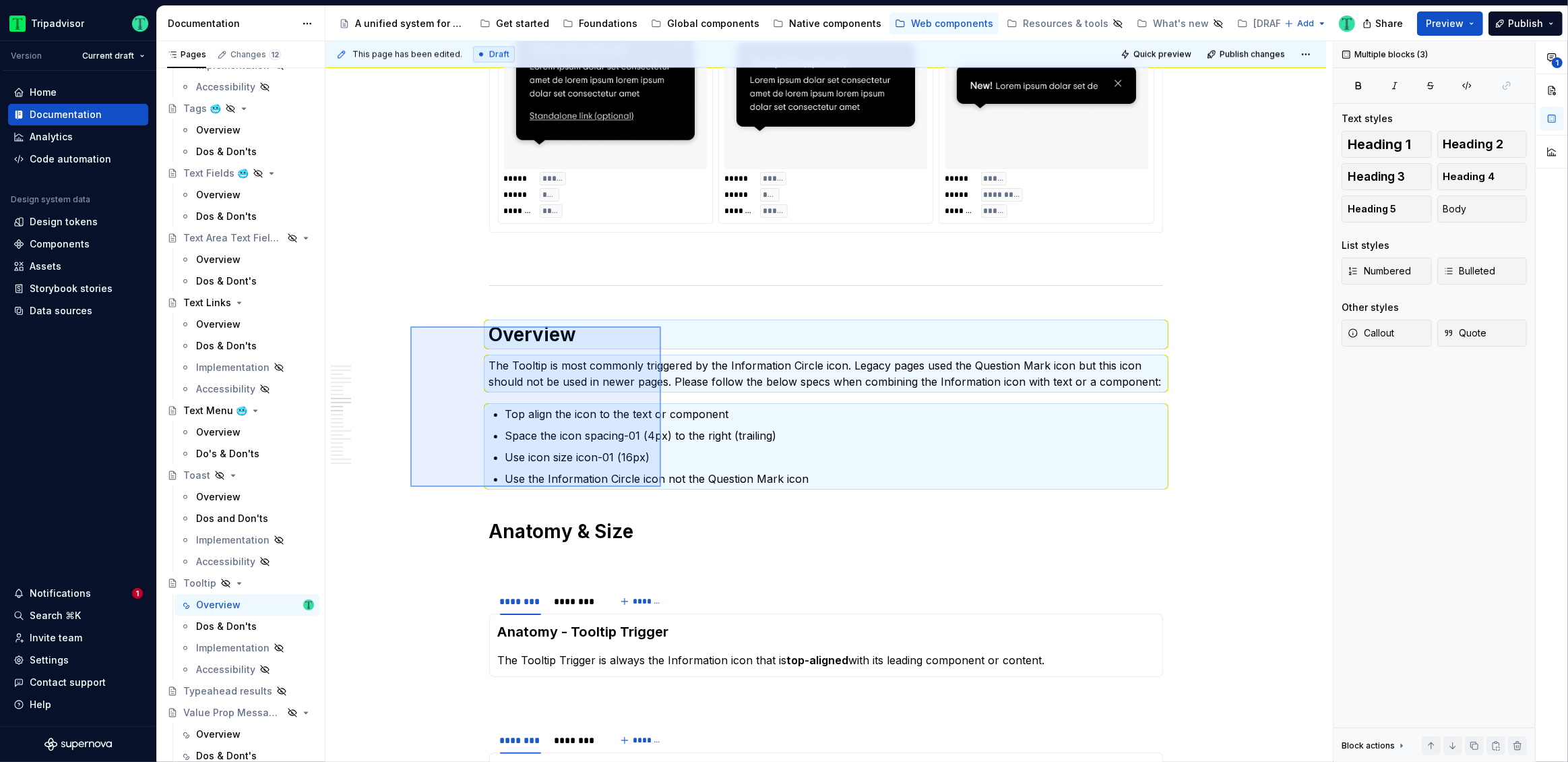
drag, startPoint x: 410, startPoint y: 326, endPoint x: 661, endPoint y: 486, distance: 297.7
click at [661, 486] on div "This page has been edited. Draft Quick preview Publish changes Hidden page Tool…" at bounding box center [829, 402] width 1007 height 722
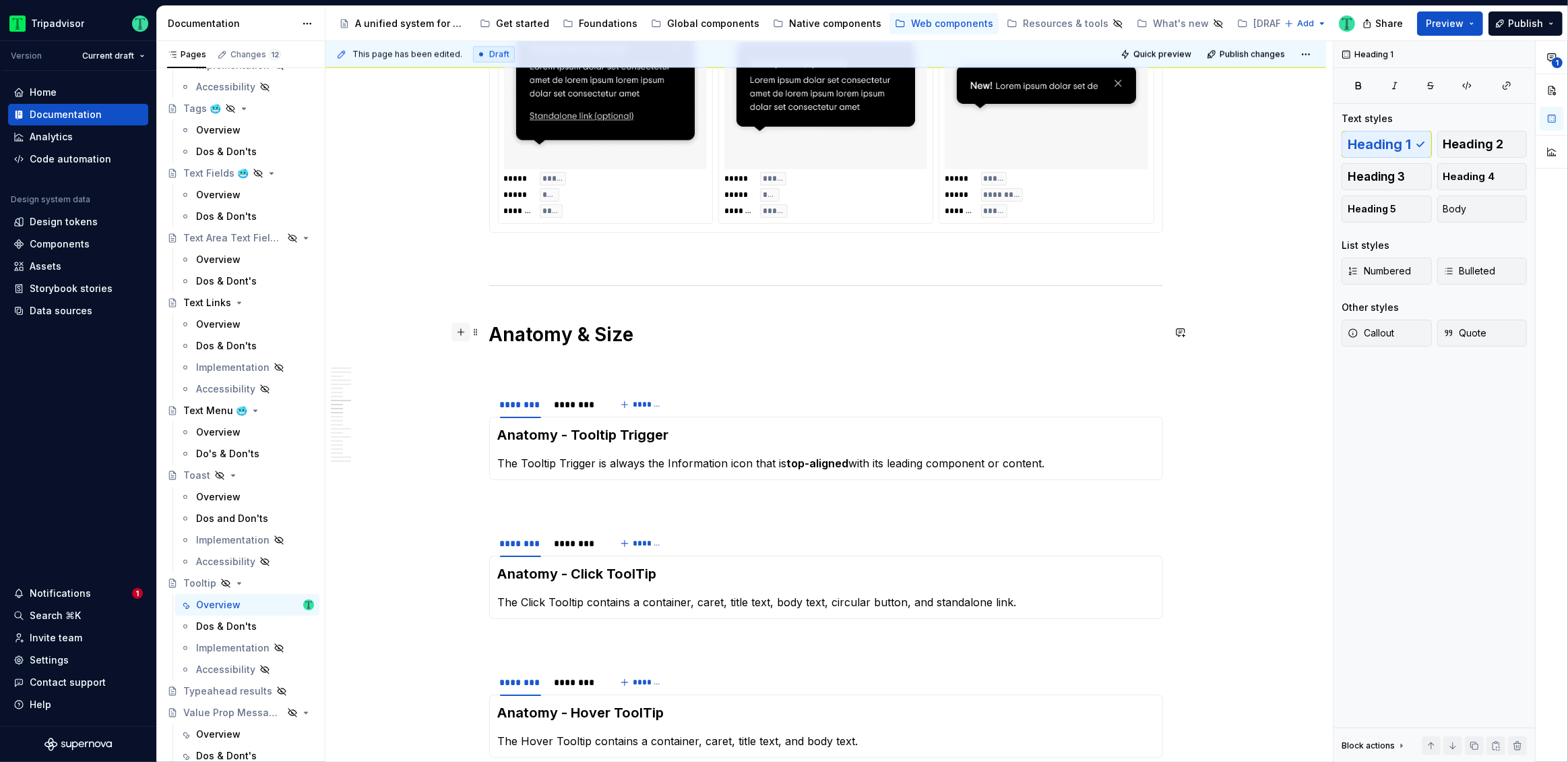
click at [462, 335] on button "button" at bounding box center [460, 332] width 19 height 19
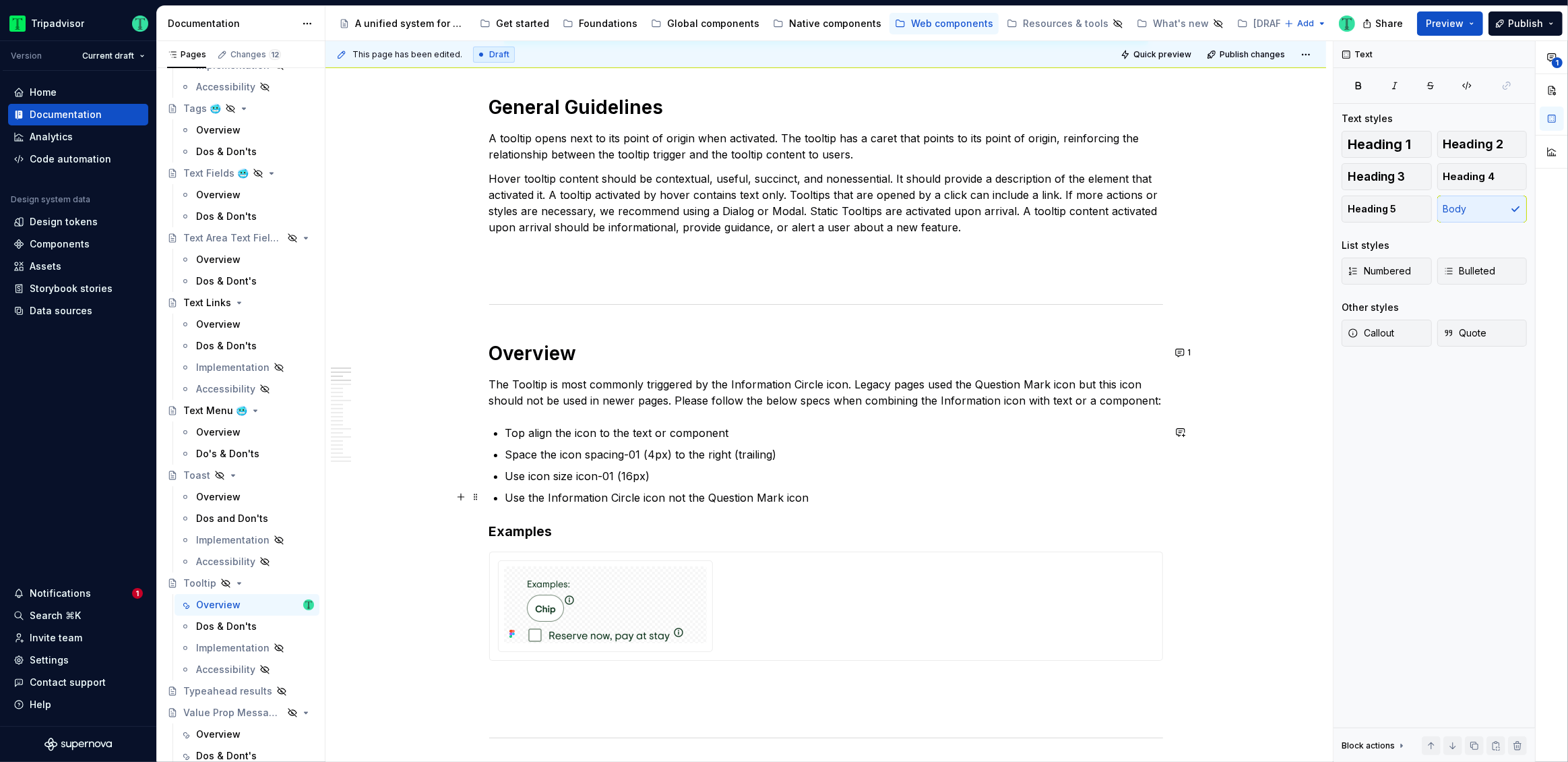
scroll to position [605, 0]
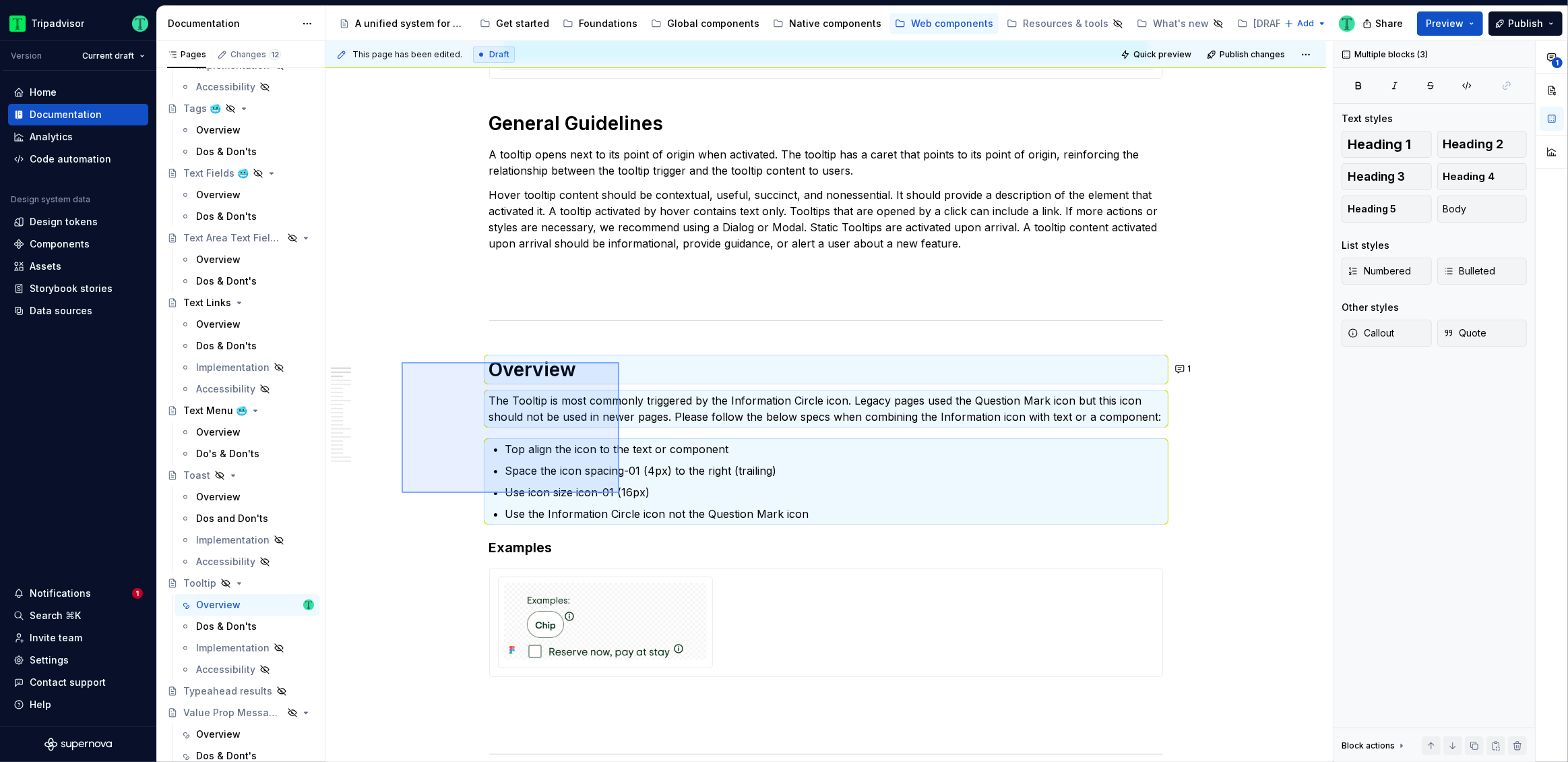
drag, startPoint x: 401, startPoint y: 362, endPoint x: 620, endPoint y: 493, distance: 255.2
click at [620, 493] on div "This page has been edited. Draft Quick preview Publish changes Hidden page Tool…" at bounding box center [829, 402] width 1007 height 722
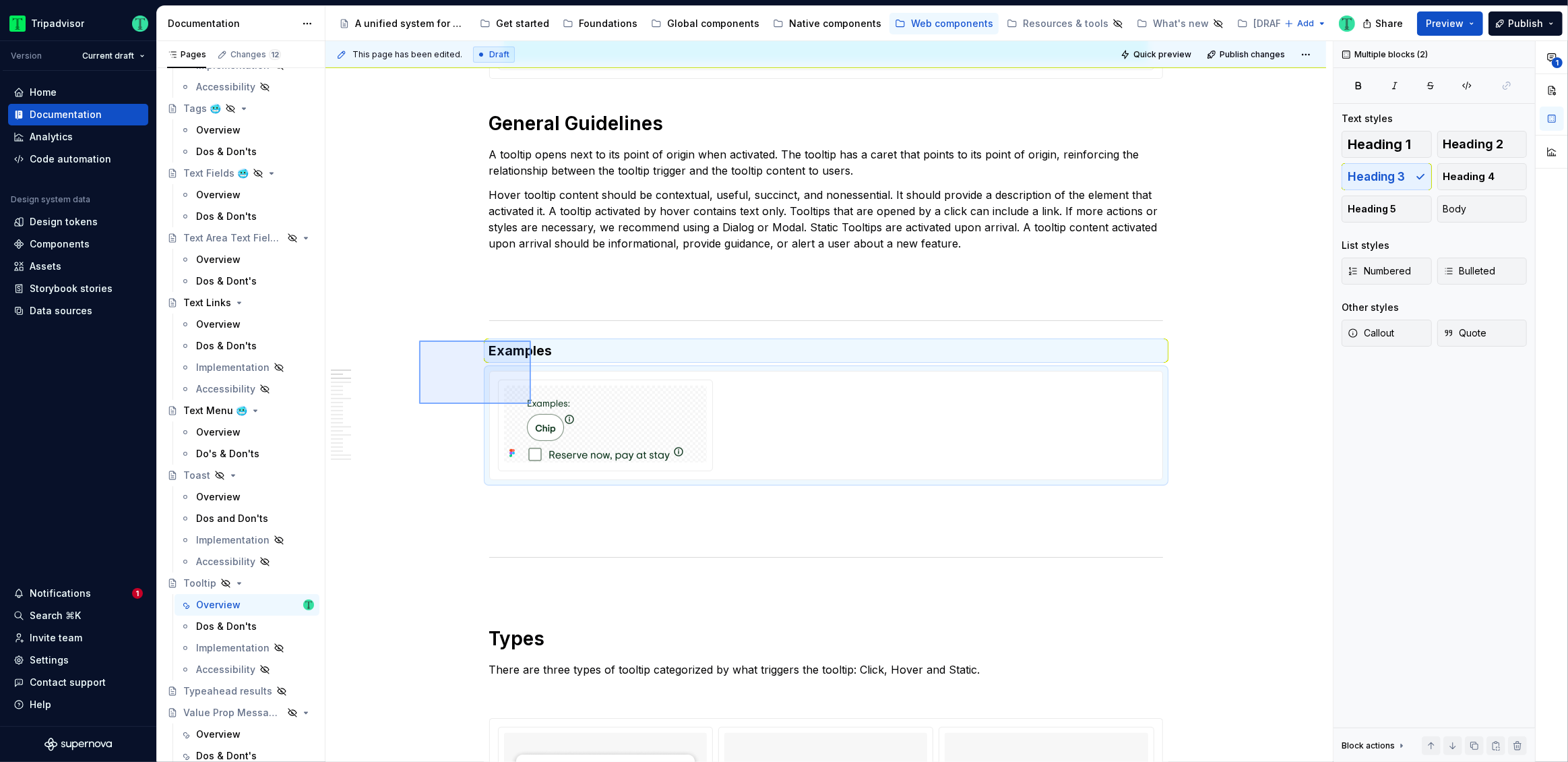
drag, startPoint x: 419, startPoint y: 340, endPoint x: 555, endPoint y: 412, distance: 153.9
click at [570, 449] on div "**********" at bounding box center [829, 402] width 1007 height 722
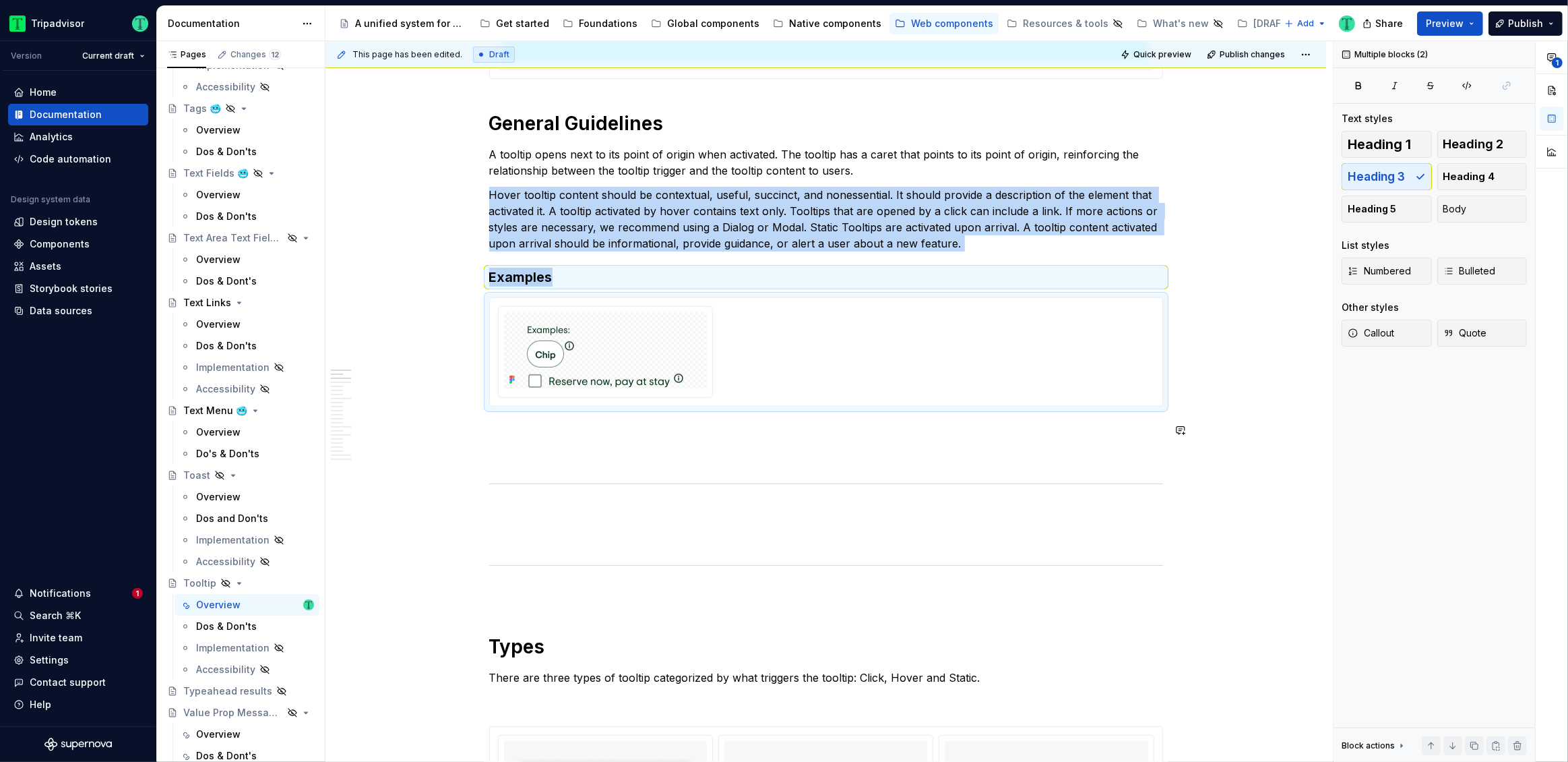
scroll to position [700, 0]
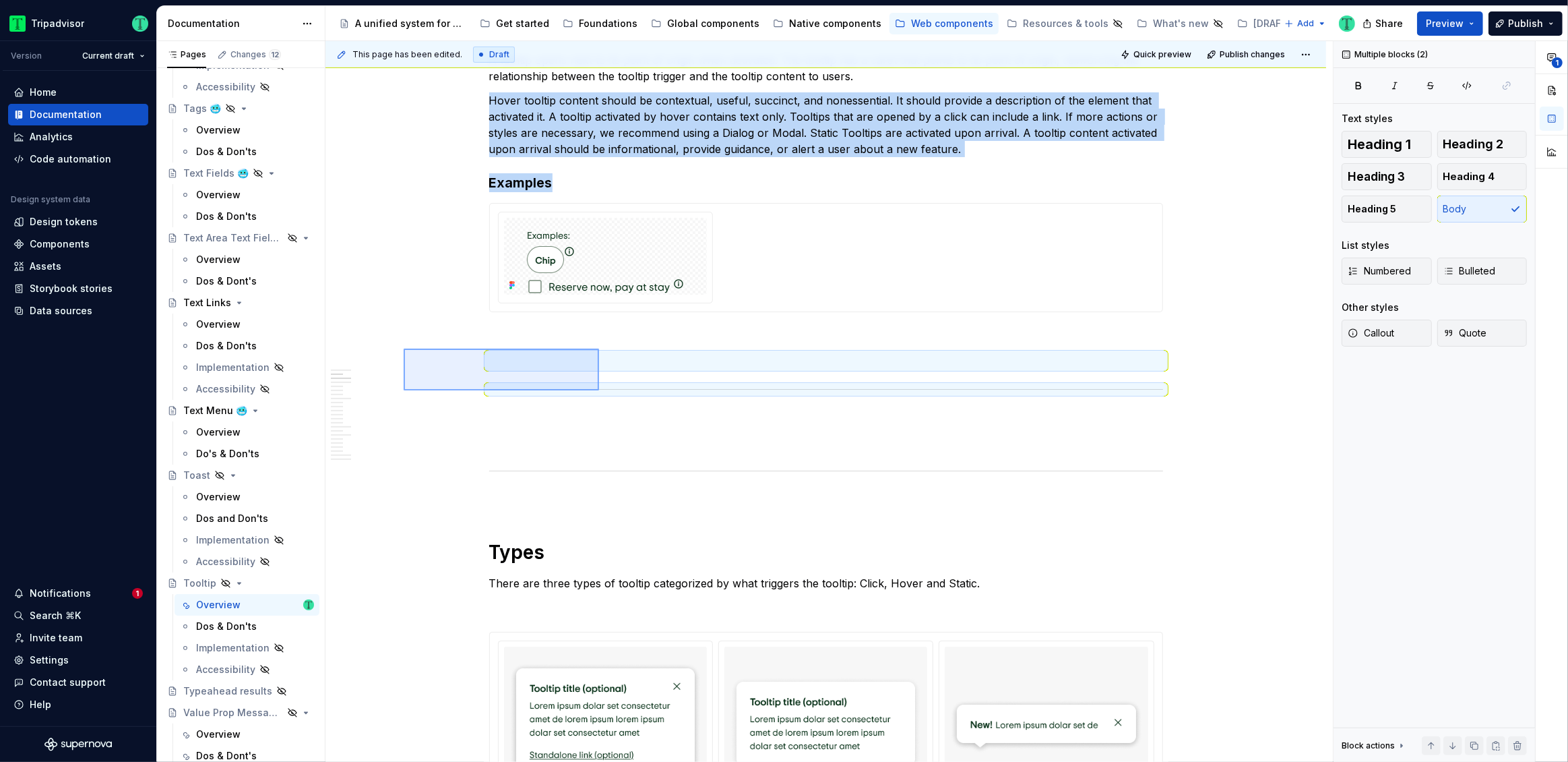
drag, startPoint x: 404, startPoint y: 348, endPoint x: 599, endPoint y: 390, distance: 199.5
click at [599, 390] on div "**********" at bounding box center [829, 402] width 1007 height 722
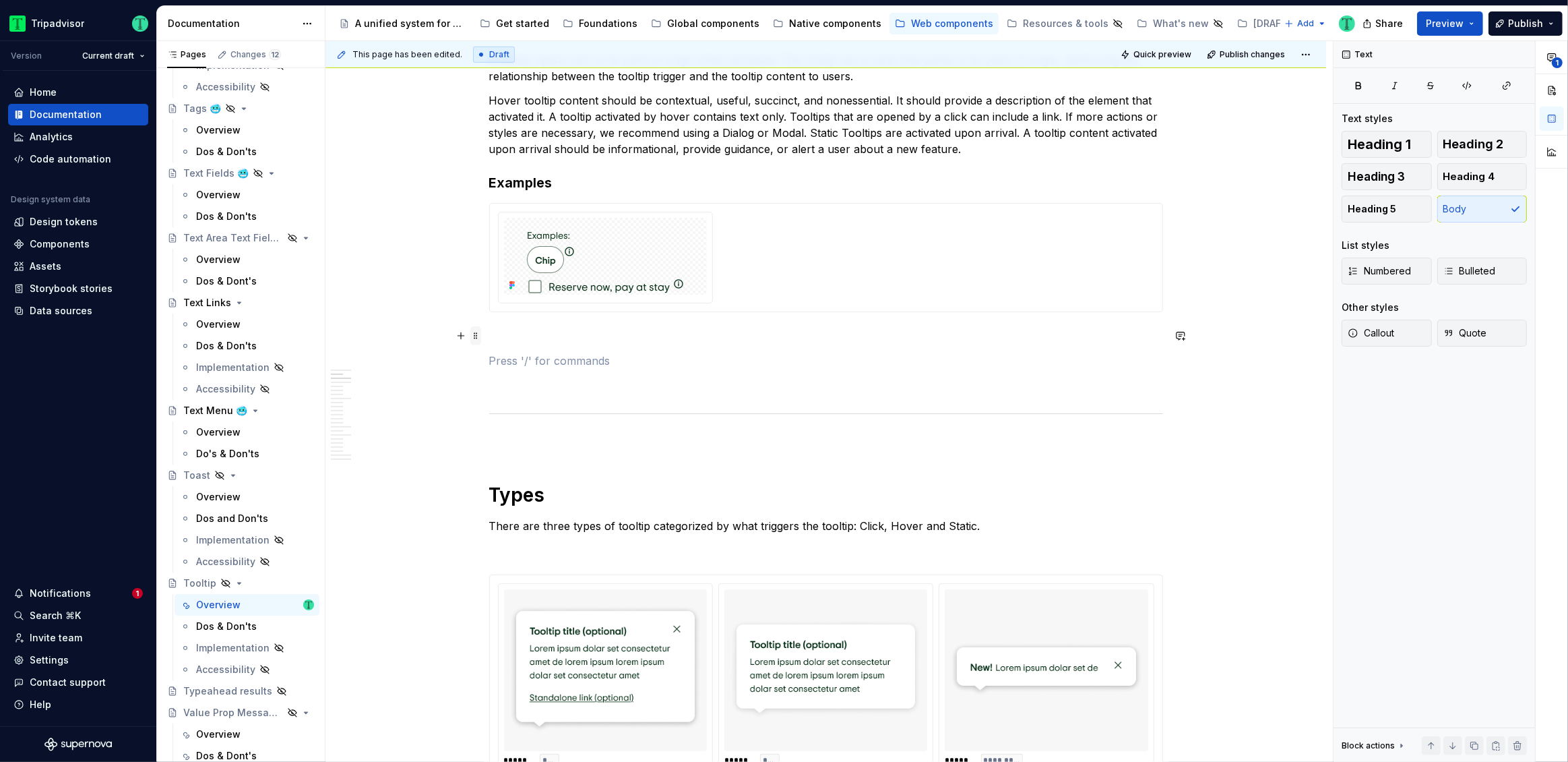
click at [474, 338] on span at bounding box center [475, 335] width 11 height 19
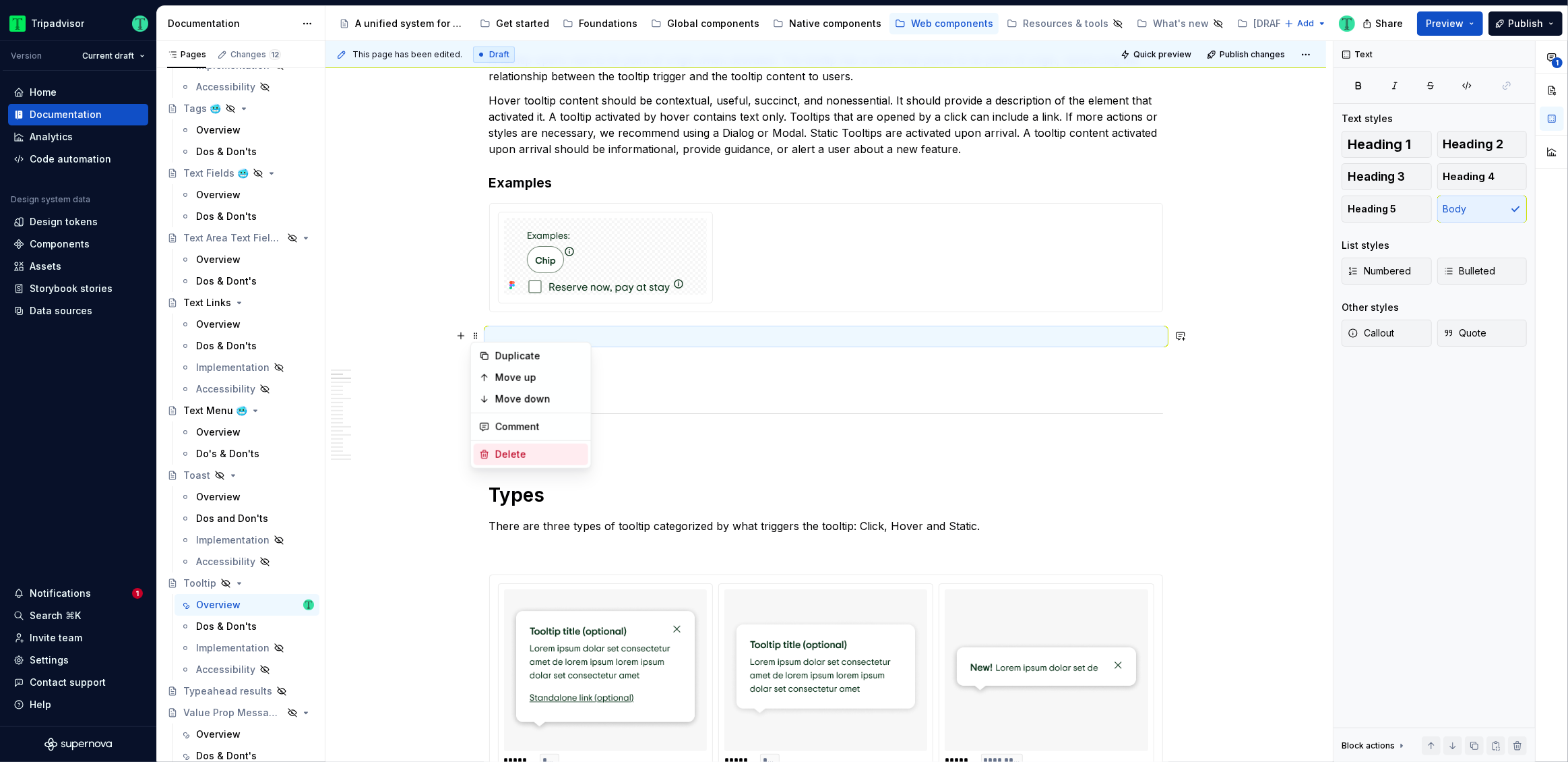
click at [502, 453] on div "Delete" at bounding box center [539, 454] width 87 height 14
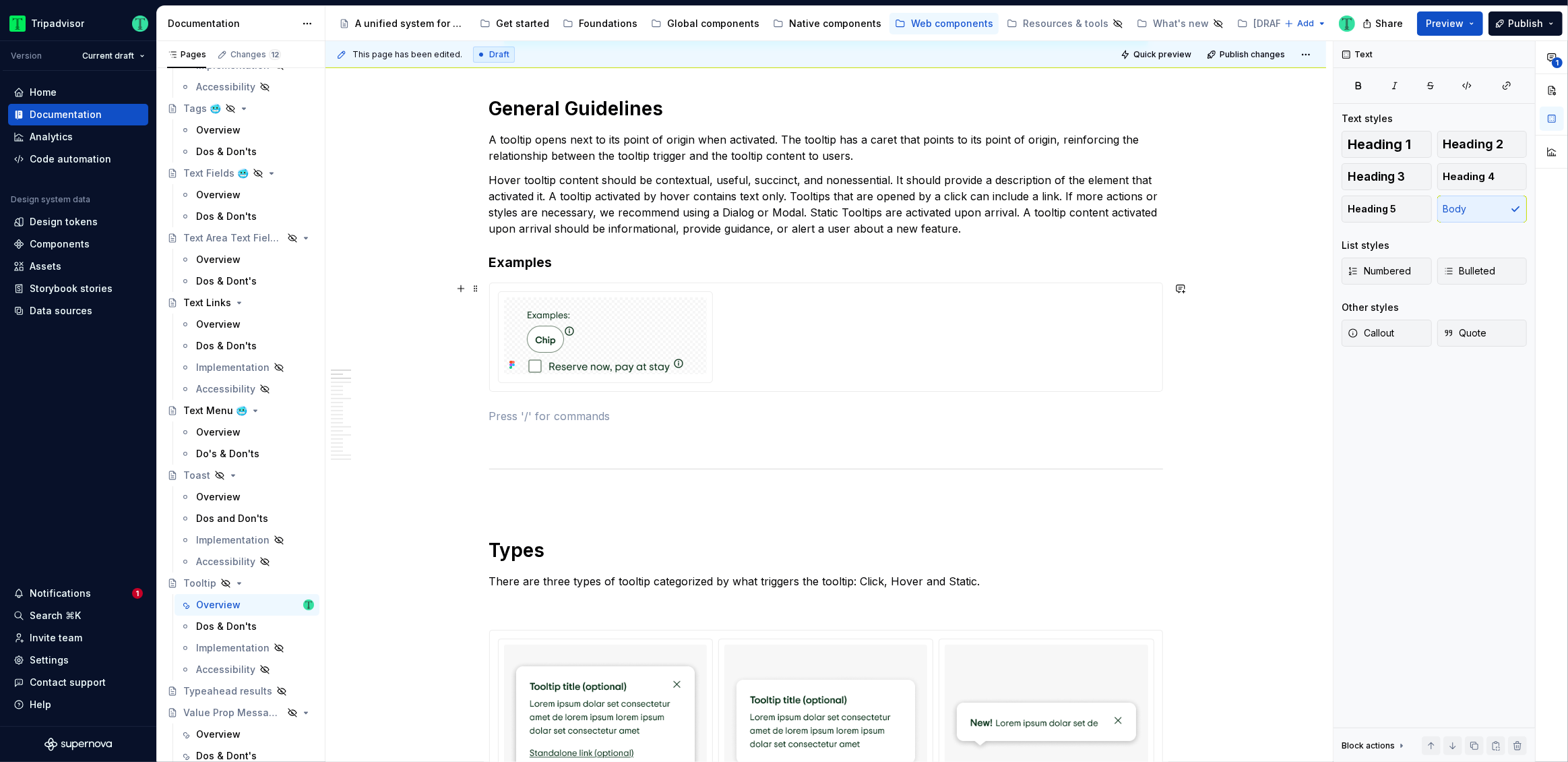
scroll to position [629, 0]
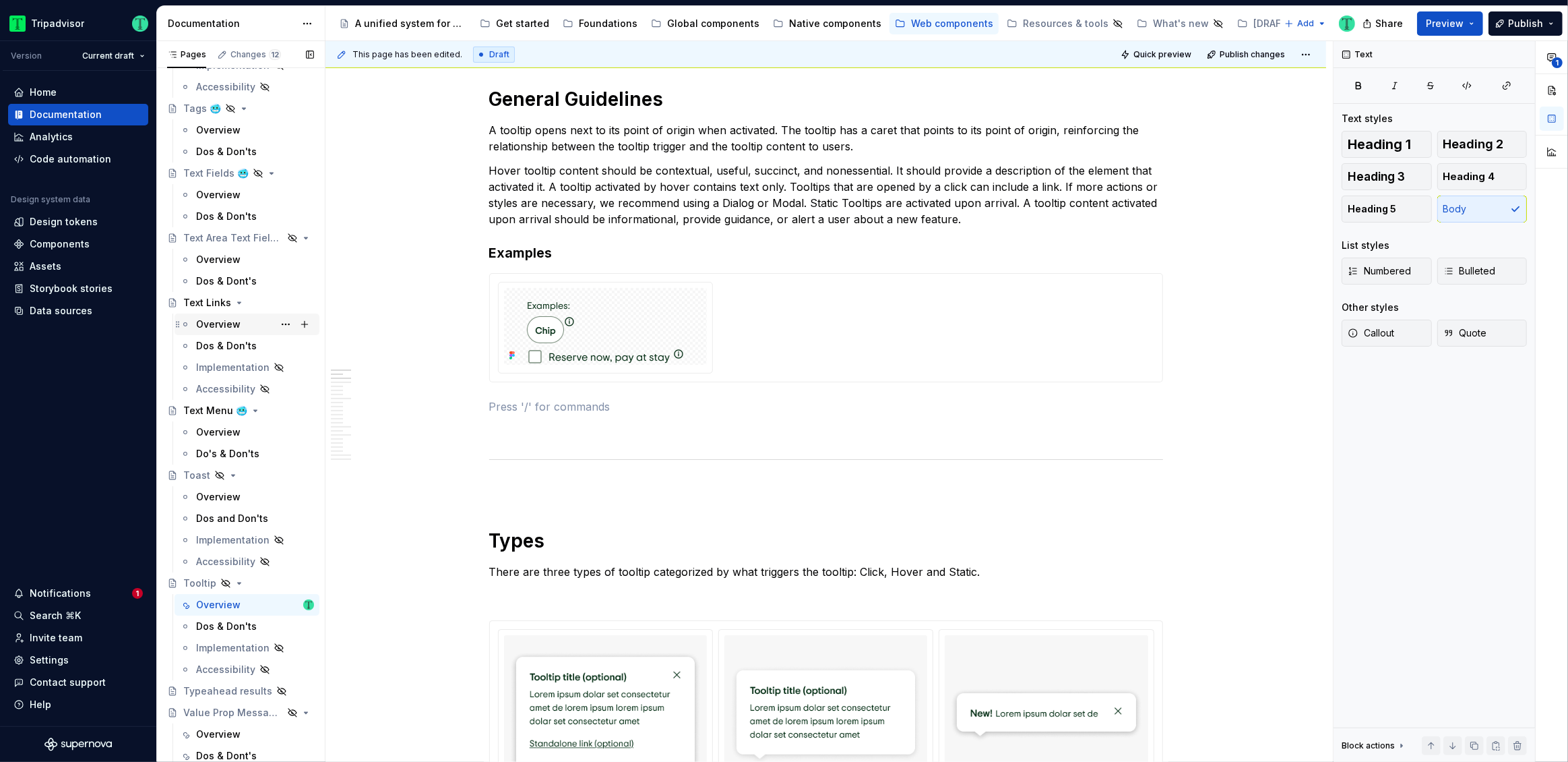
click at [227, 326] on div "Overview" at bounding box center [218, 324] width 44 height 14
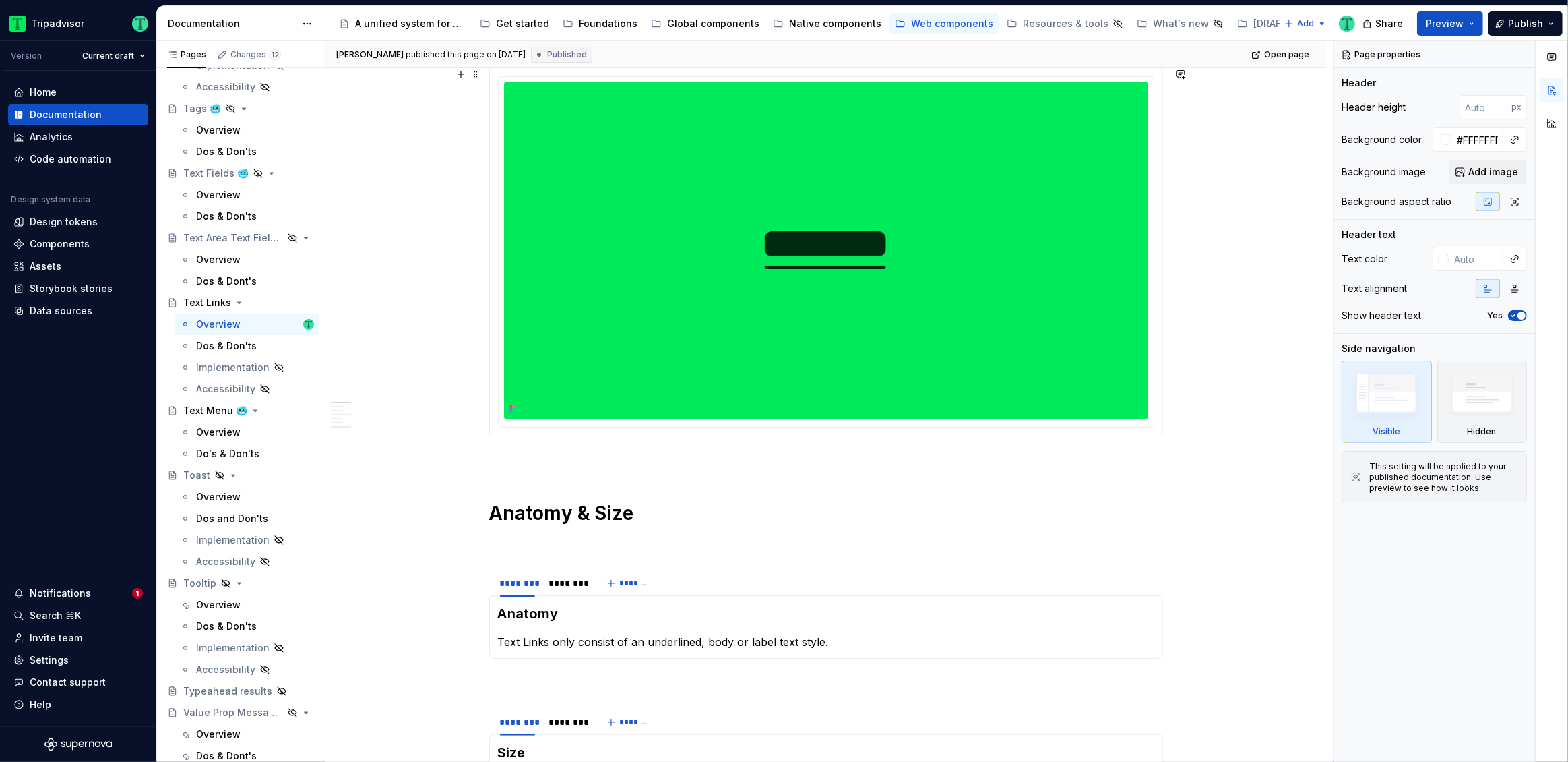
scroll to position [239, 0]
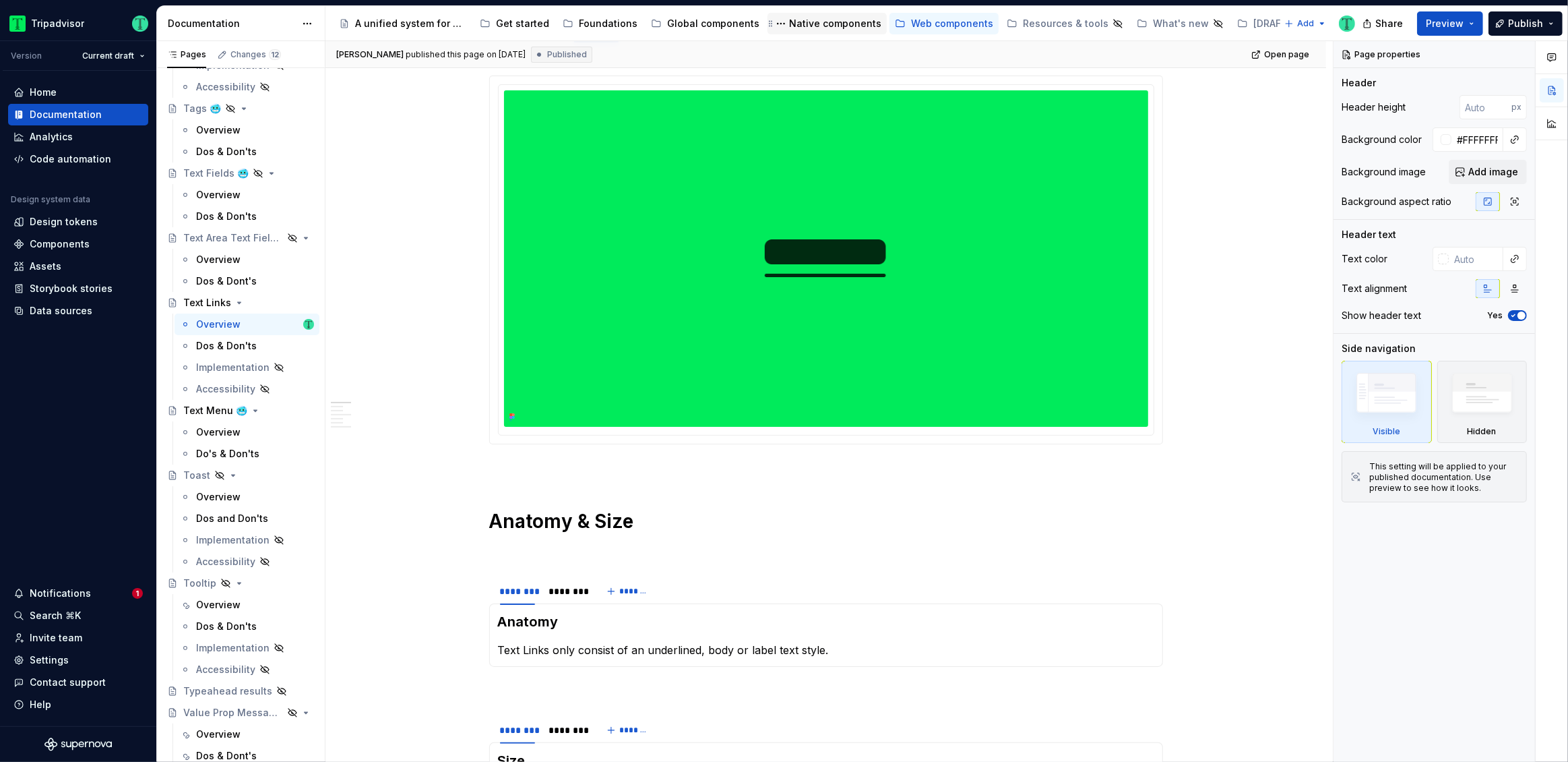
click at [798, 24] on div "Native components" at bounding box center [835, 23] width 92 height 14
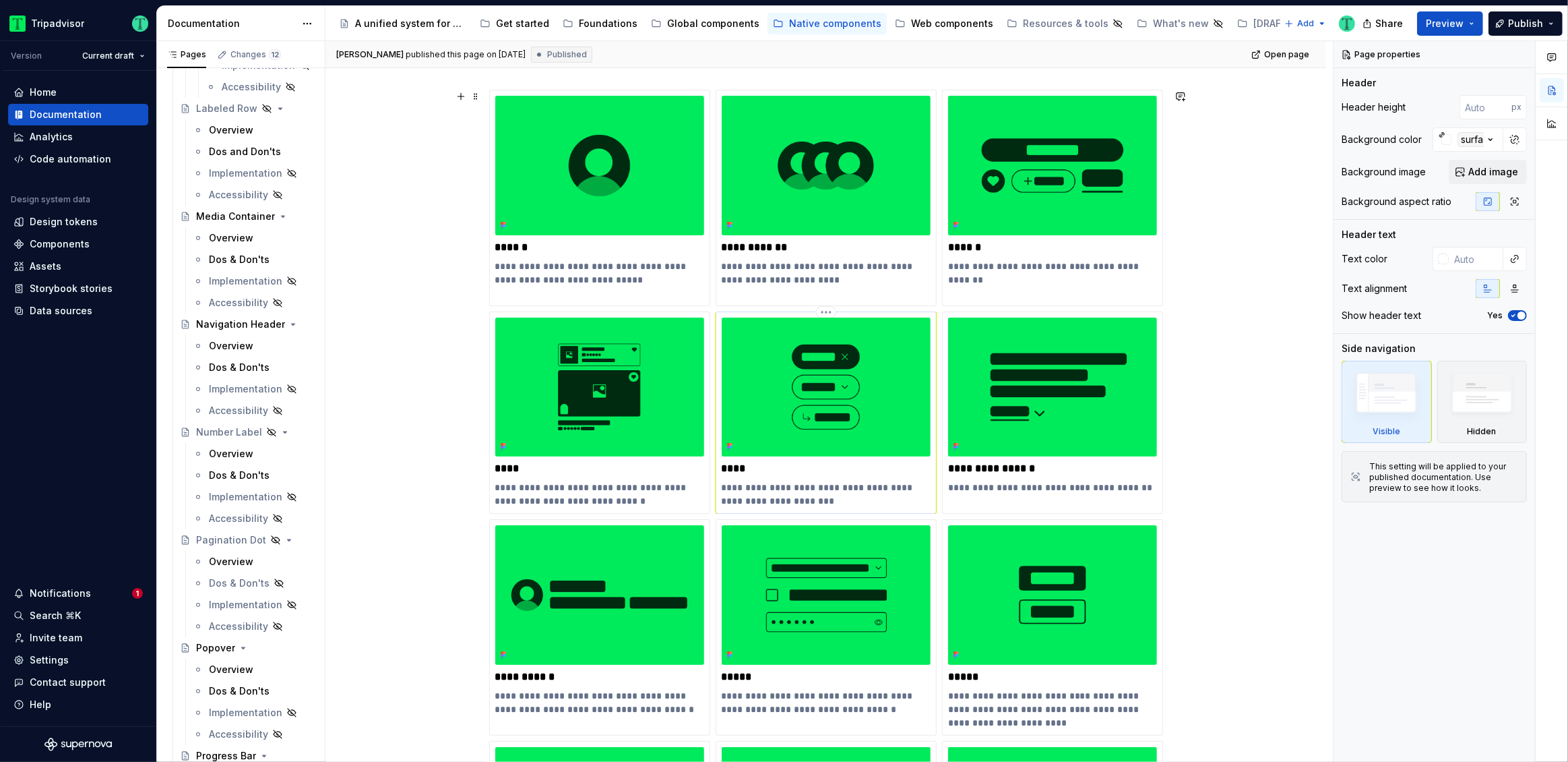
scroll to position [246, 0]
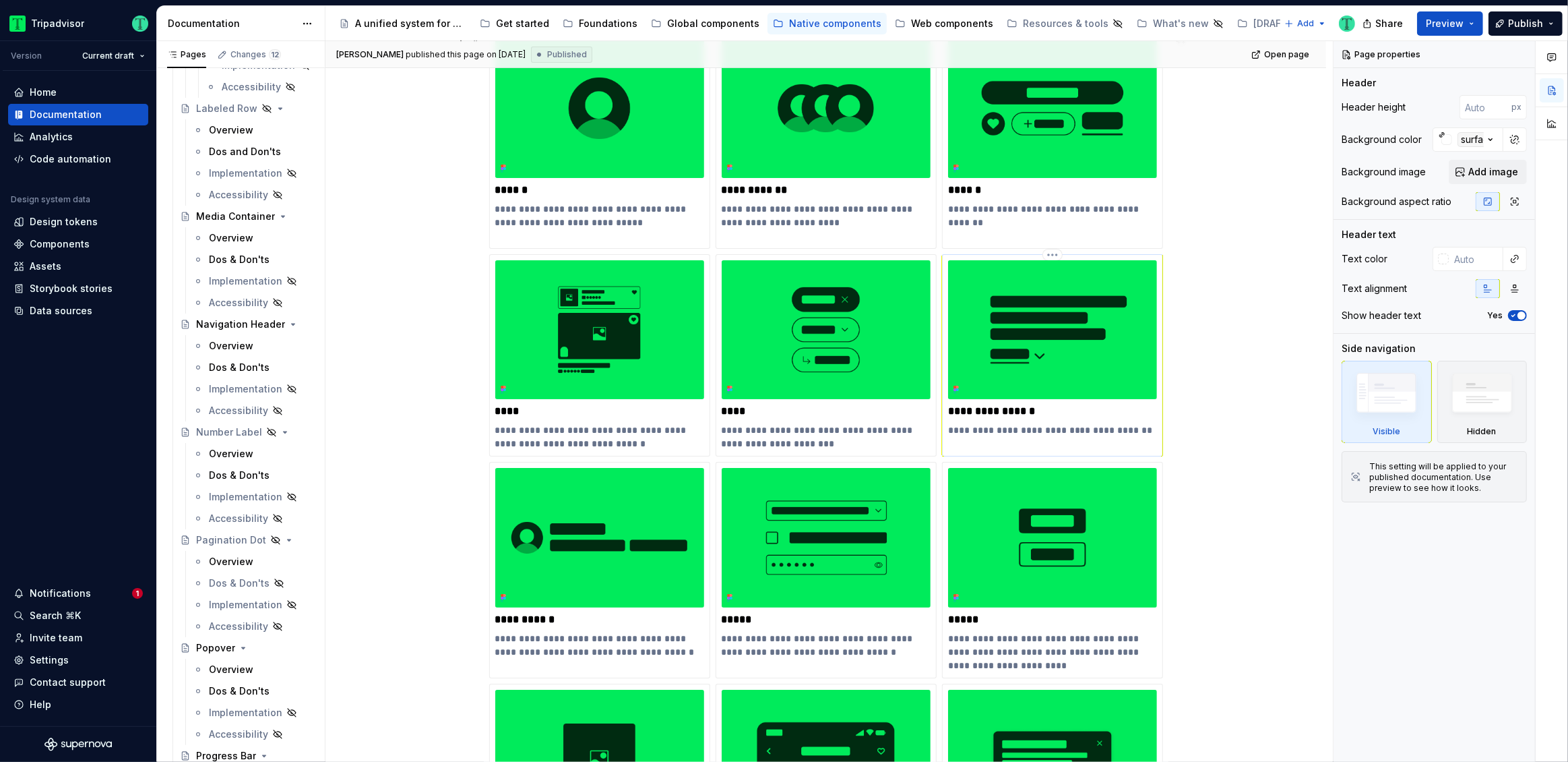
click at [1063, 420] on div "**********" at bounding box center [1053, 348] width 209 height 177
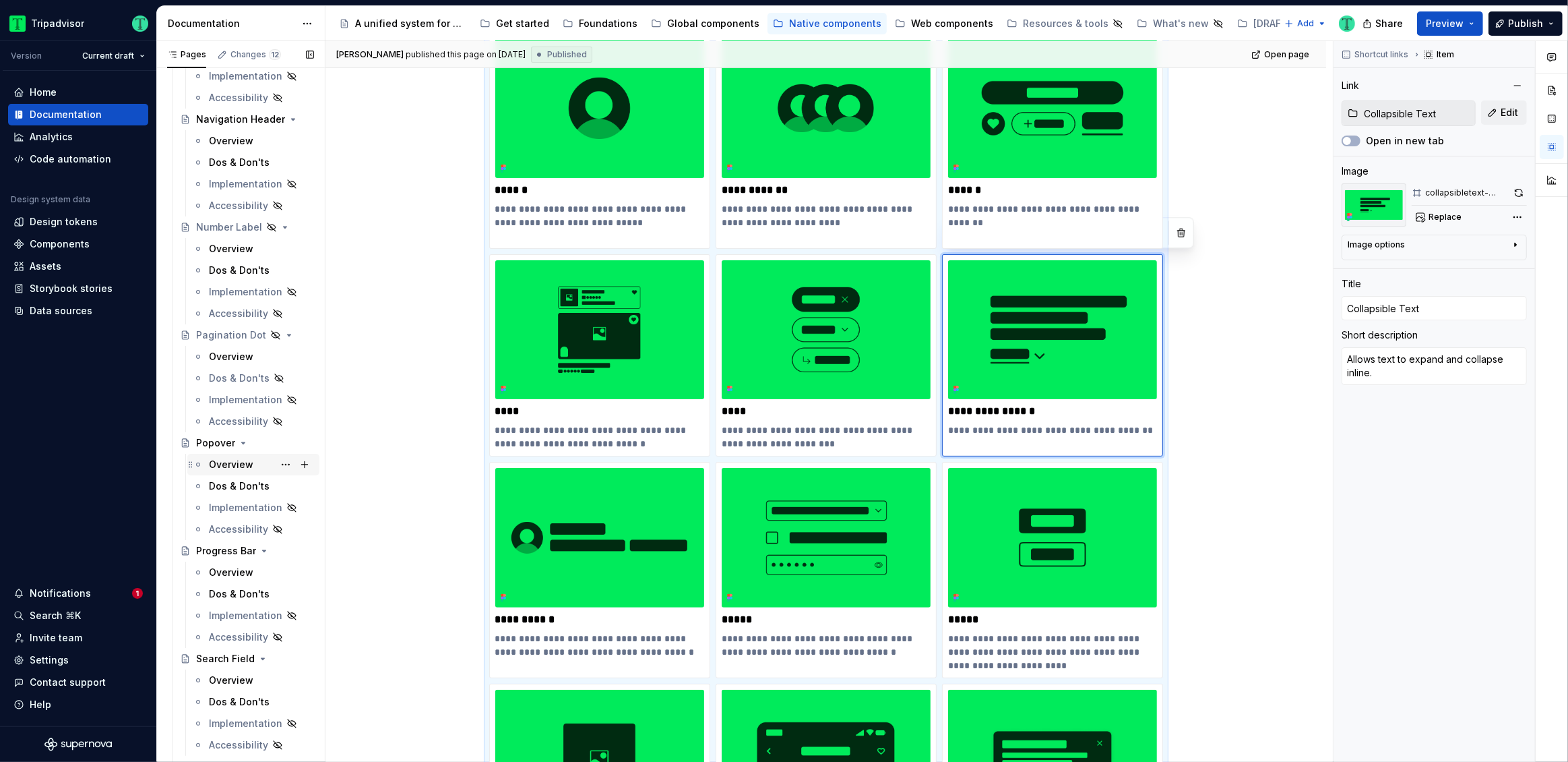
scroll to position [4090, 0]
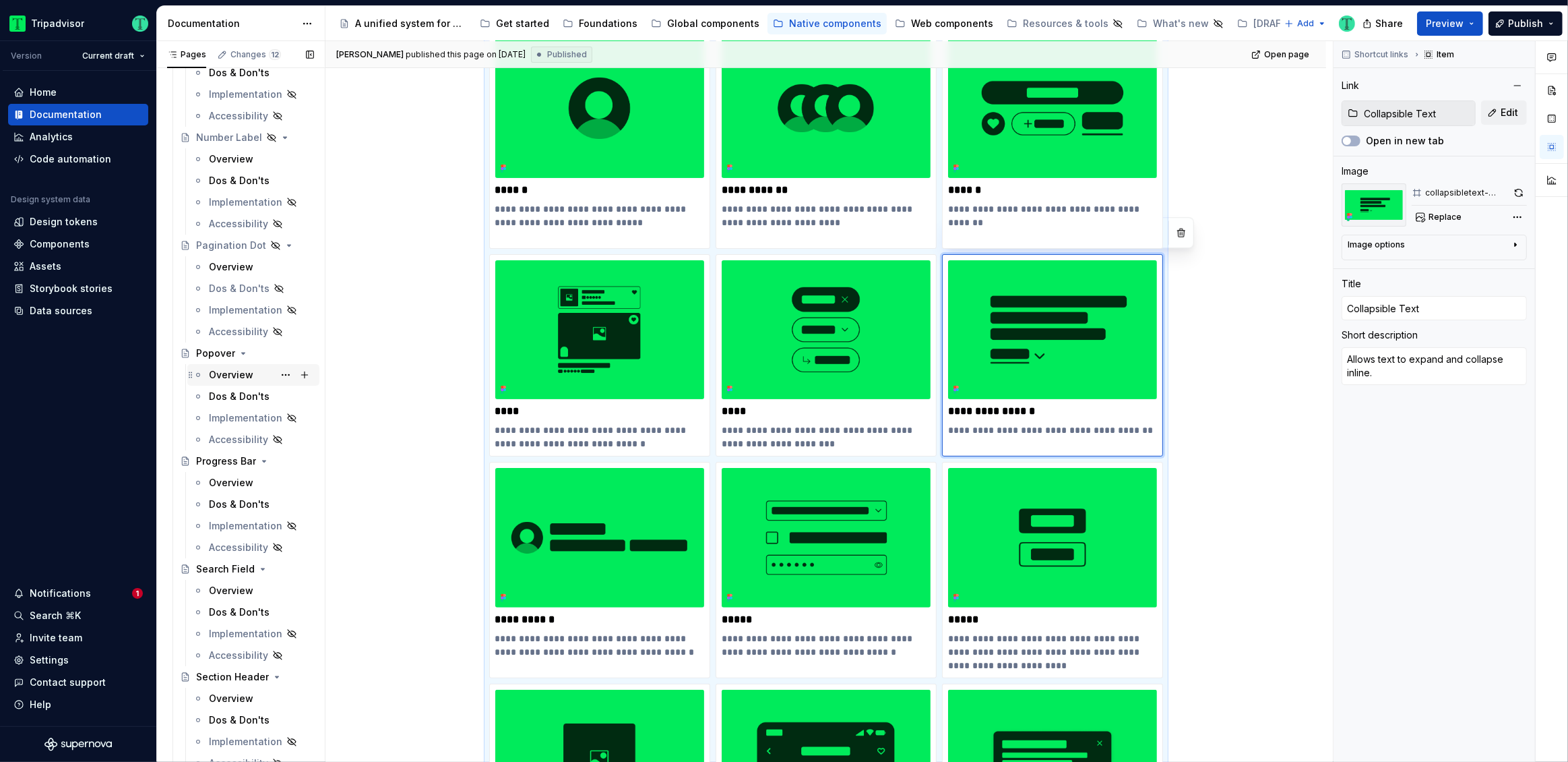
click at [225, 373] on div "Overview" at bounding box center [231, 374] width 44 height 14
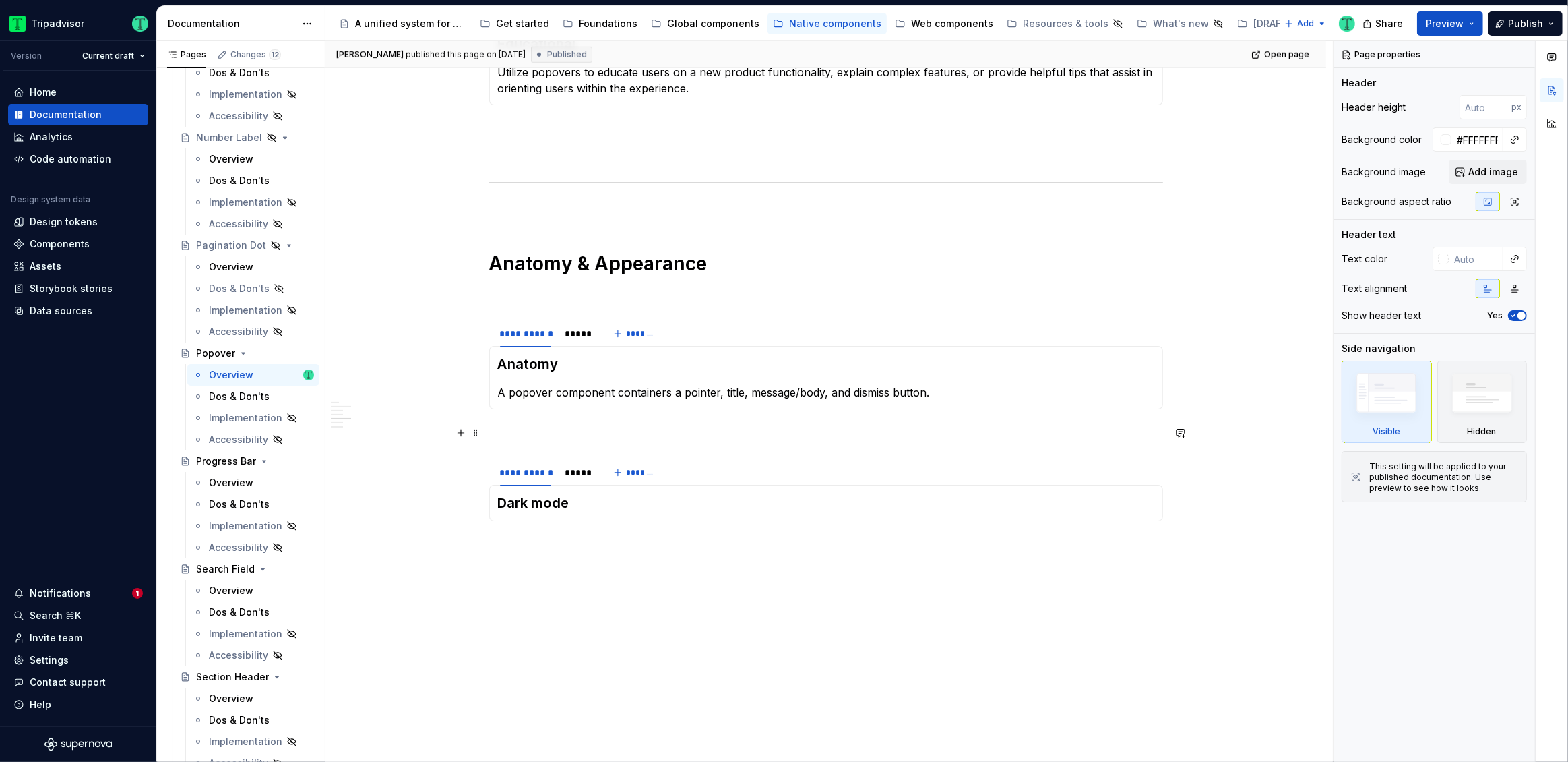
scroll to position [1252, 0]
click at [575, 478] on div "*****" at bounding box center [578, 476] width 26 height 14
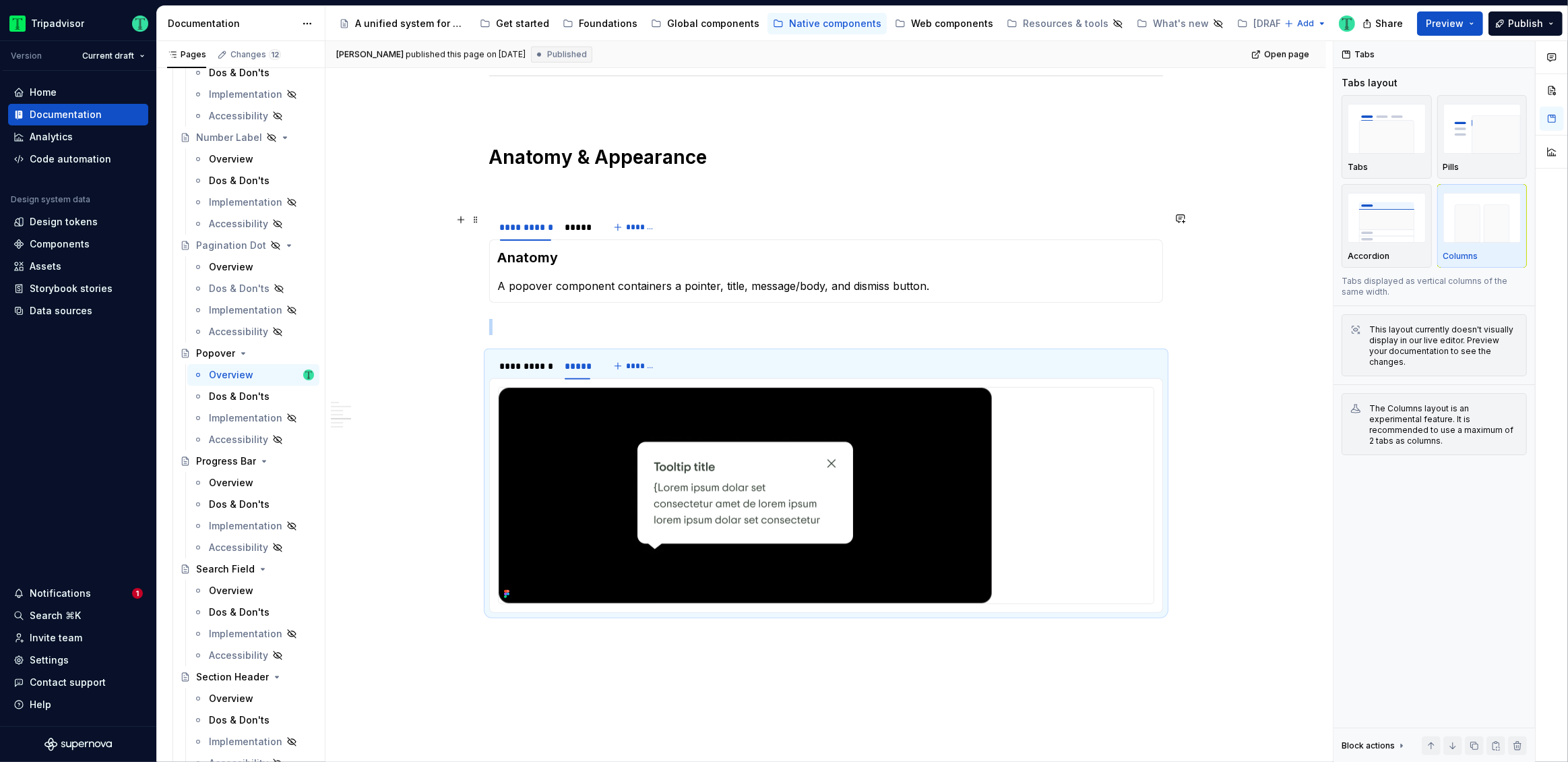
scroll to position [1371, 0]
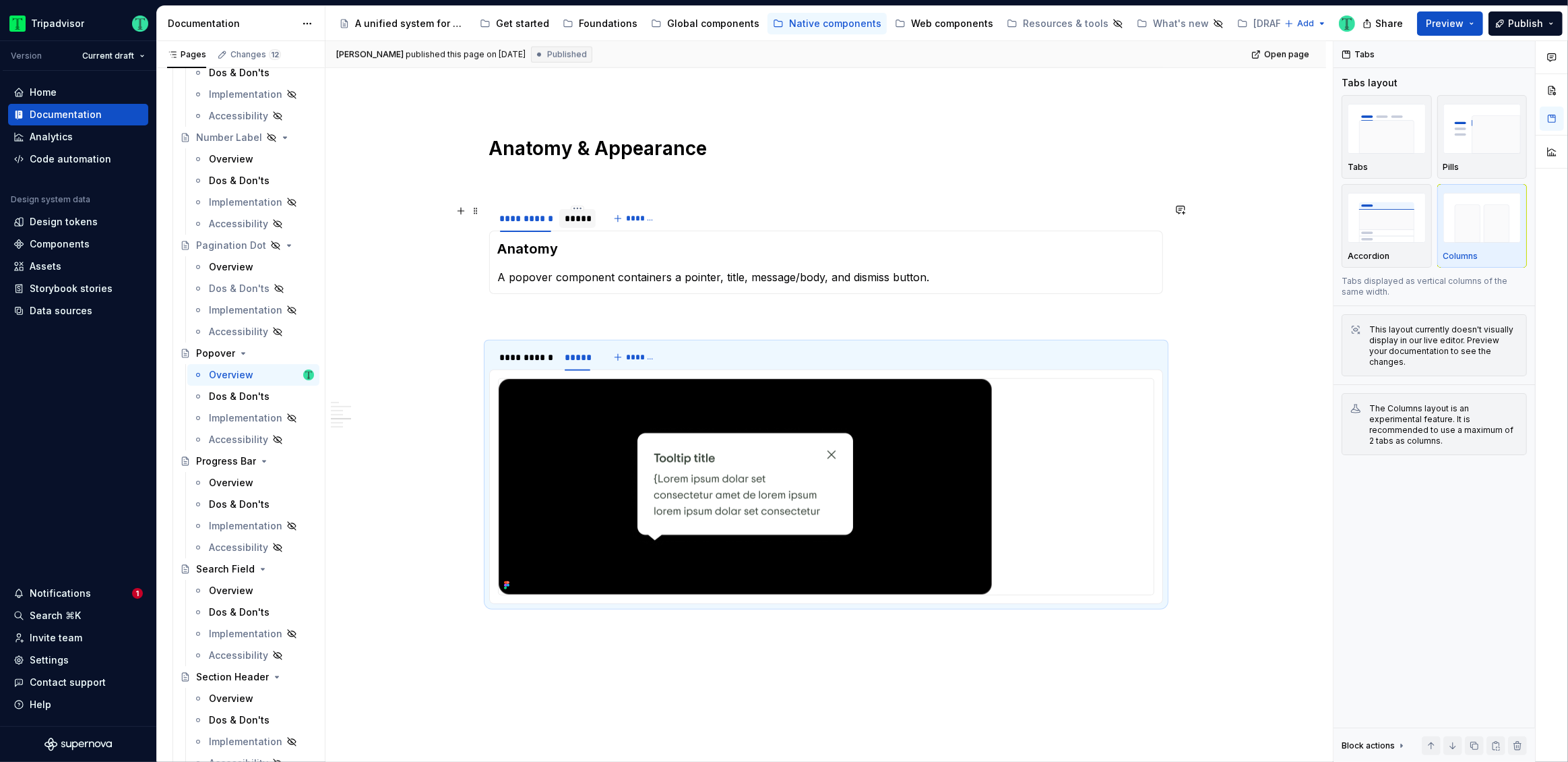
click at [571, 224] on div "*****" at bounding box center [578, 218] width 26 height 14
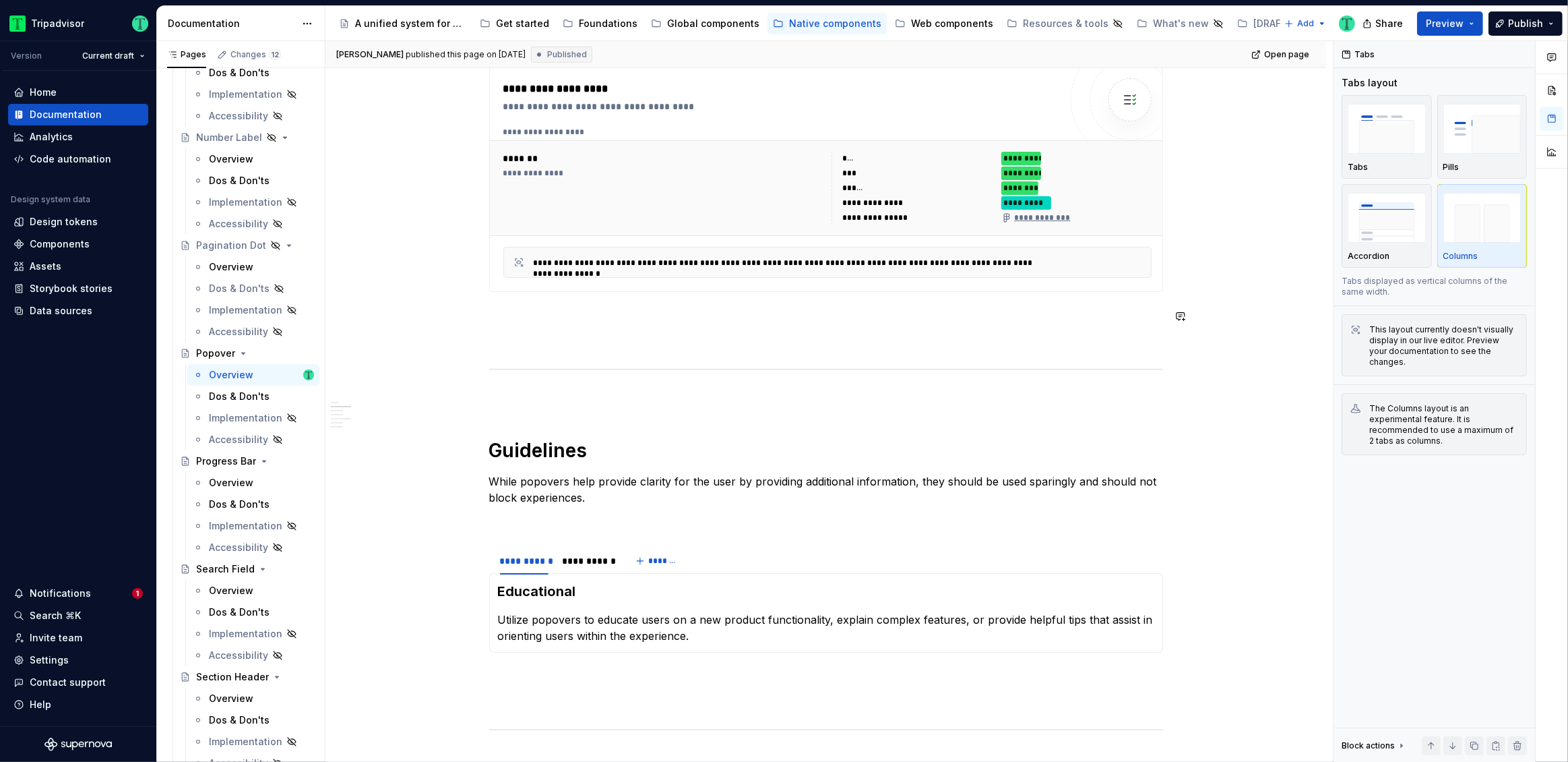
scroll to position [708, 0]
click at [580, 559] on div "**********" at bounding box center [587, 562] width 51 height 14
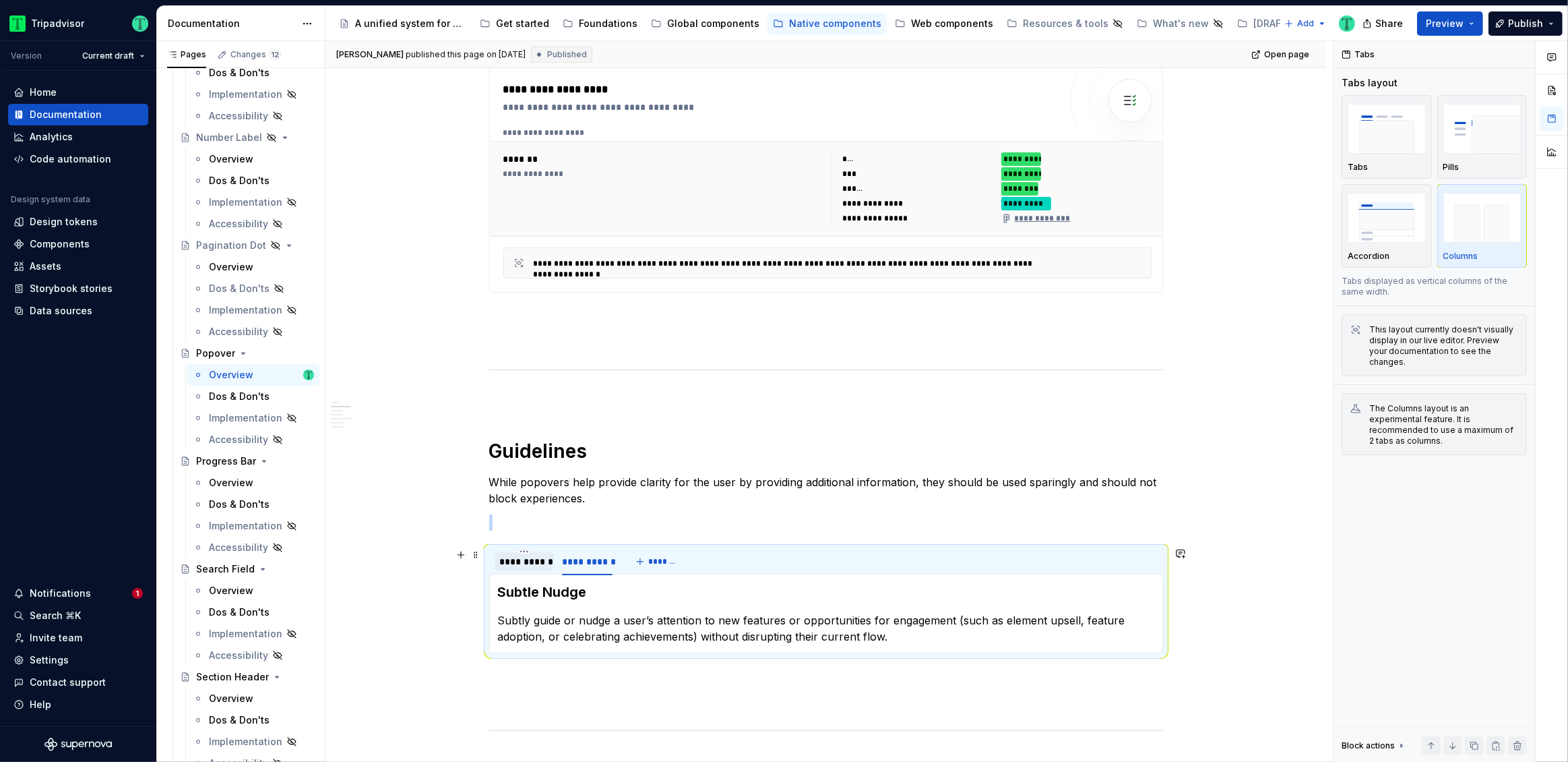
click at [538, 569] on div "**********" at bounding box center [524, 561] width 60 height 19
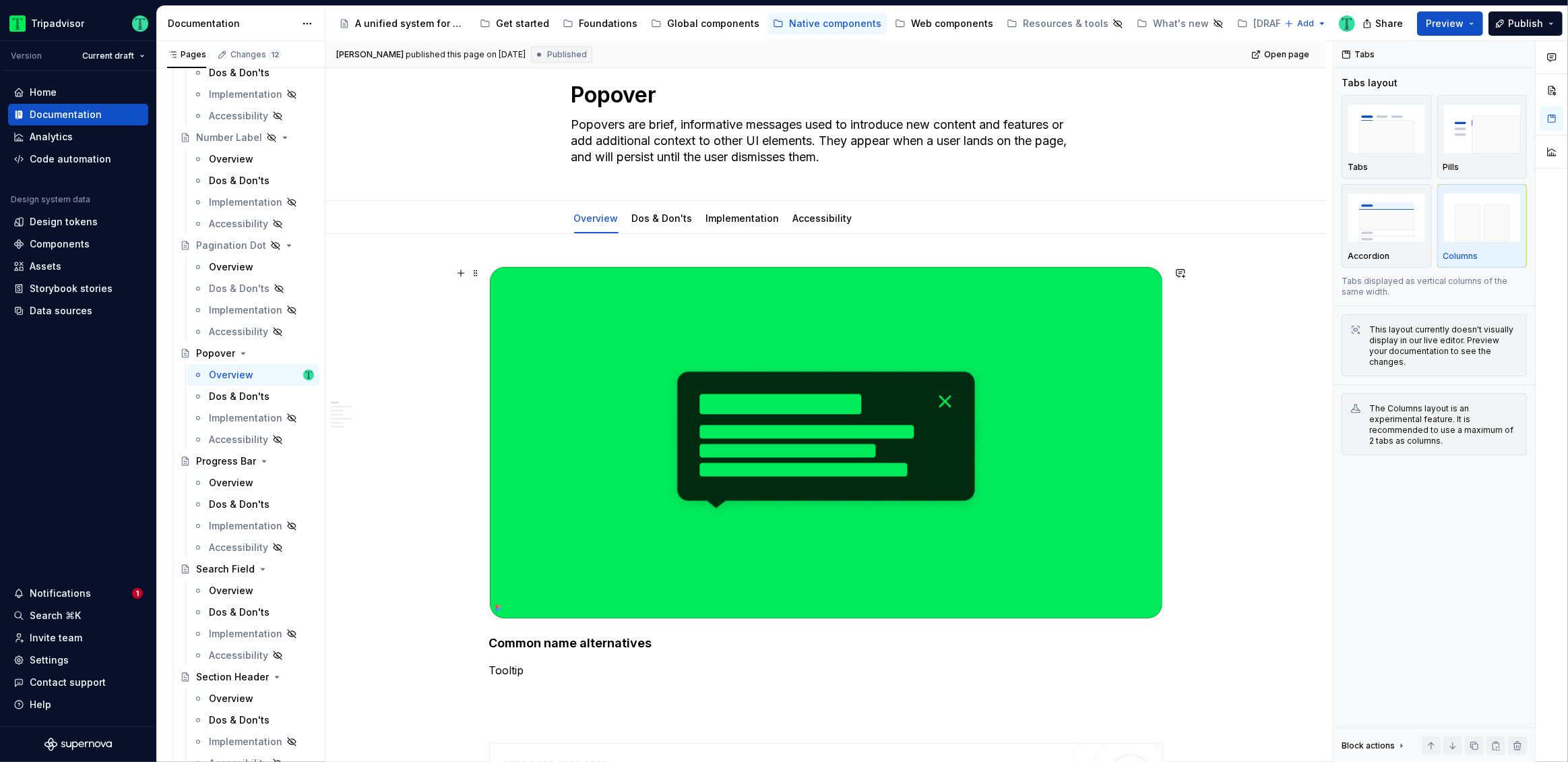
scroll to position [0, 0]
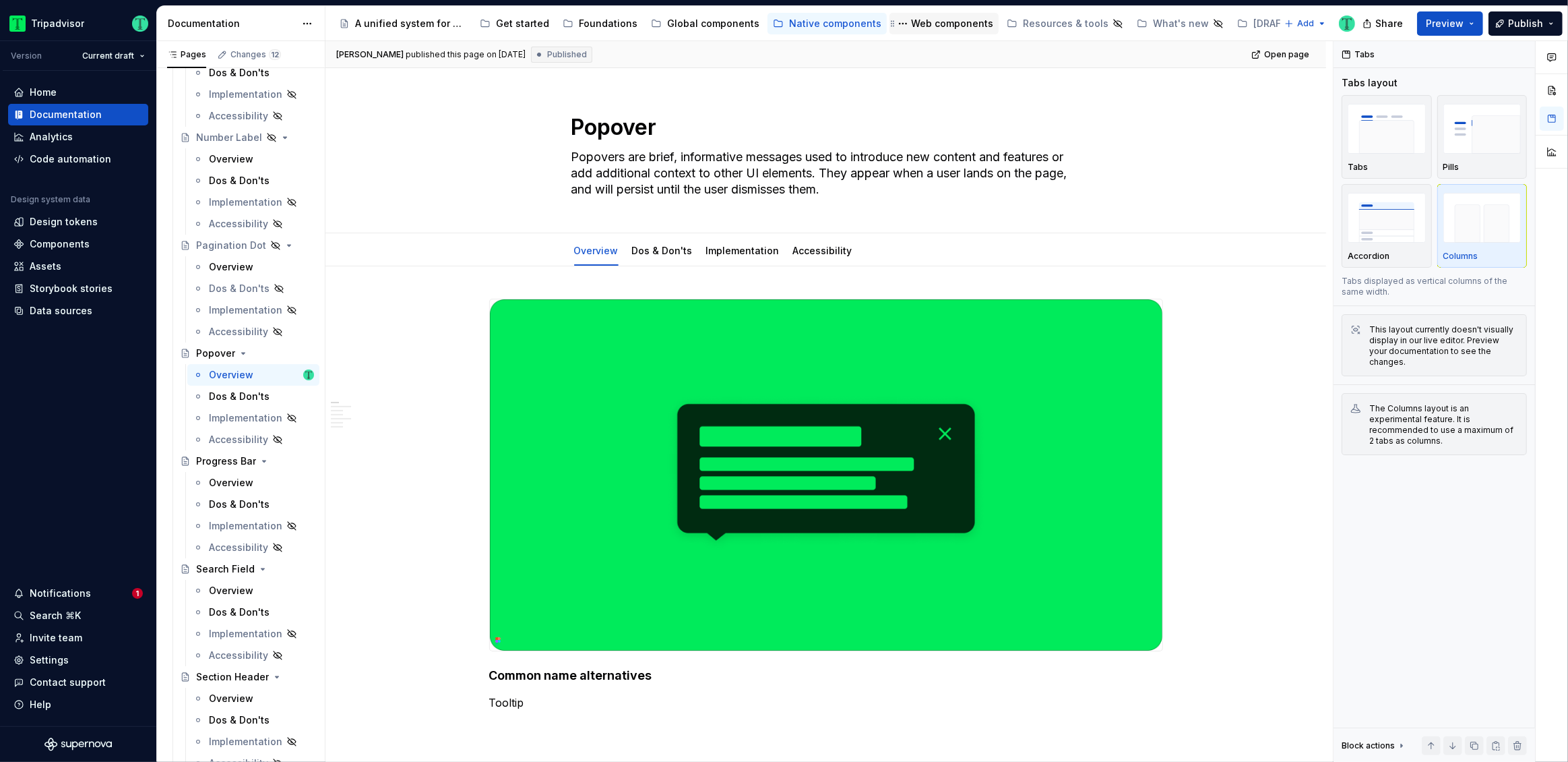
click at [916, 29] on div "Web components" at bounding box center [952, 23] width 82 height 14
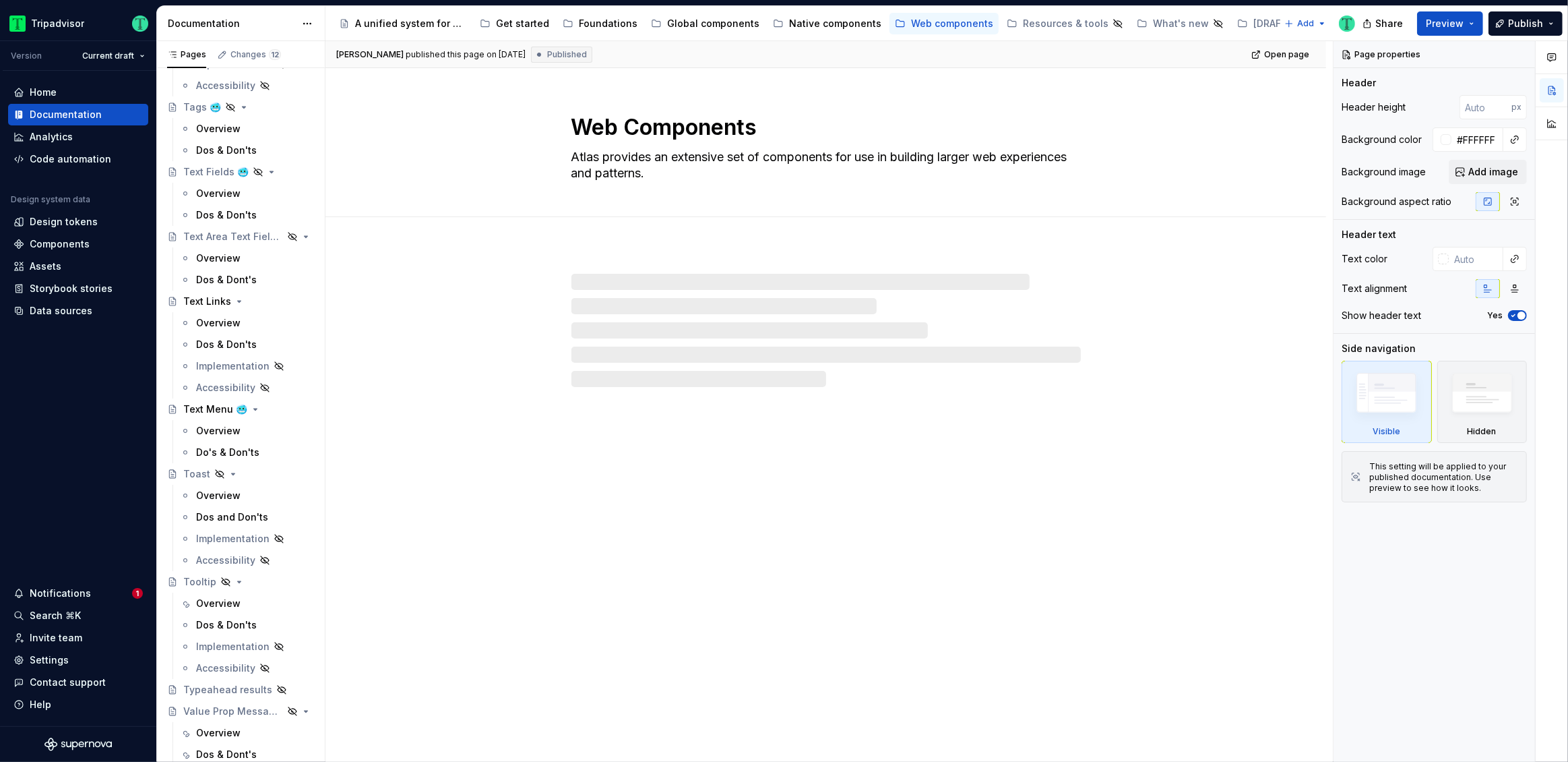
scroll to position [3796, 0]
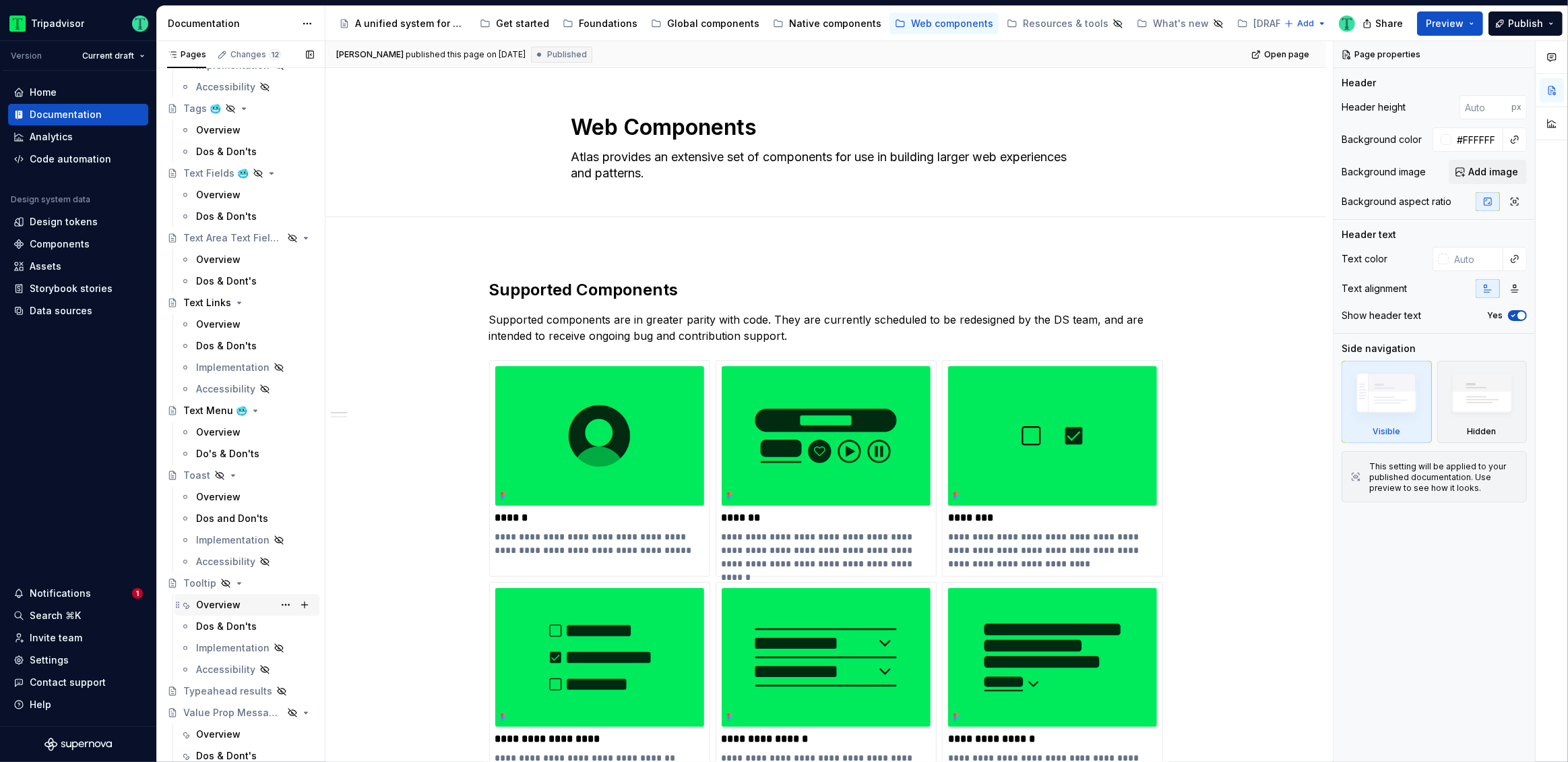
click at [210, 600] on div "Overview" at bounding box center [218, 604] width 44 height 14
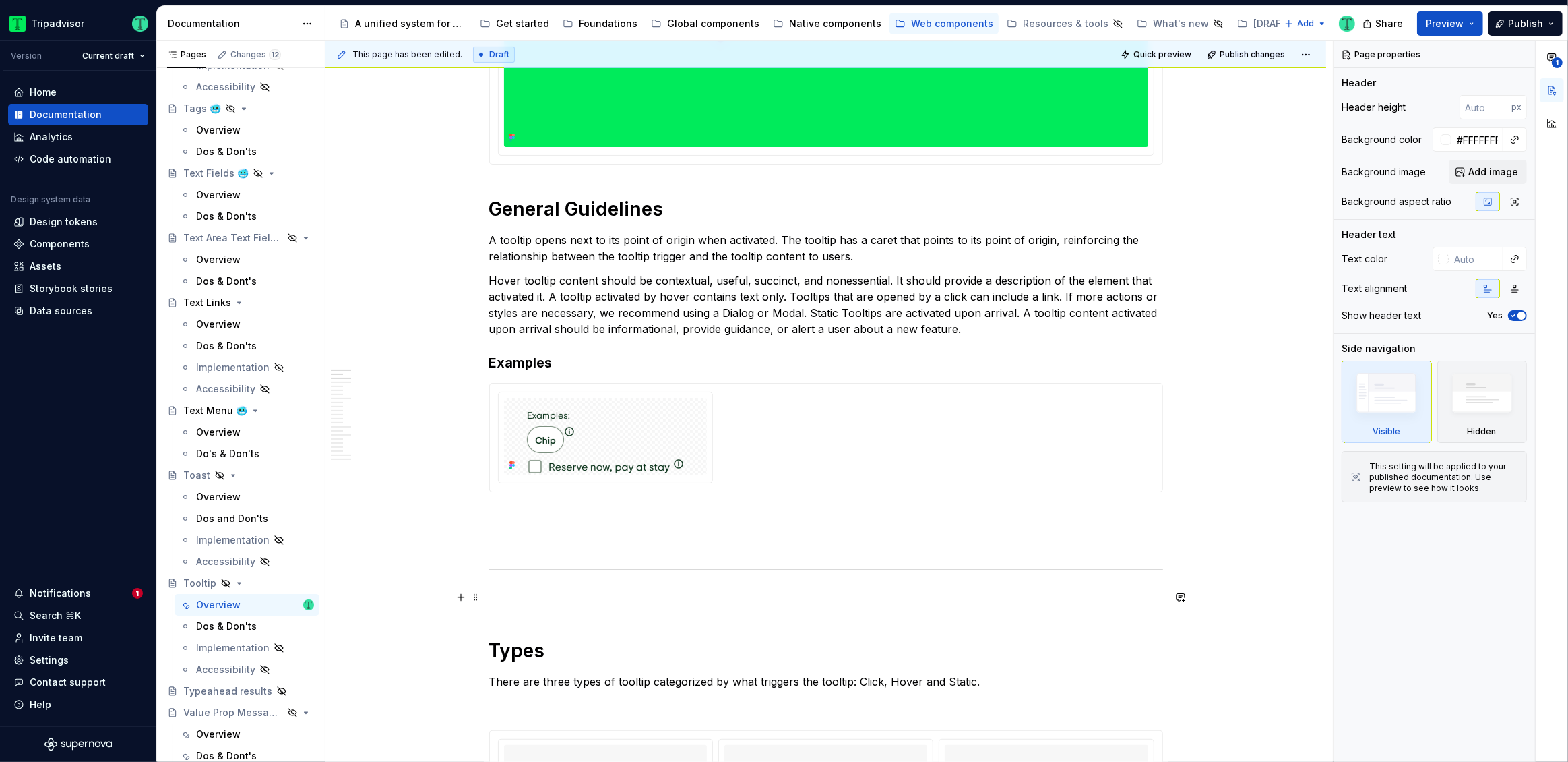
scroll to position [519, 0]
click at [560, 360] on h3 "Examples" at bounding box center [826, 363] width 674 height 19
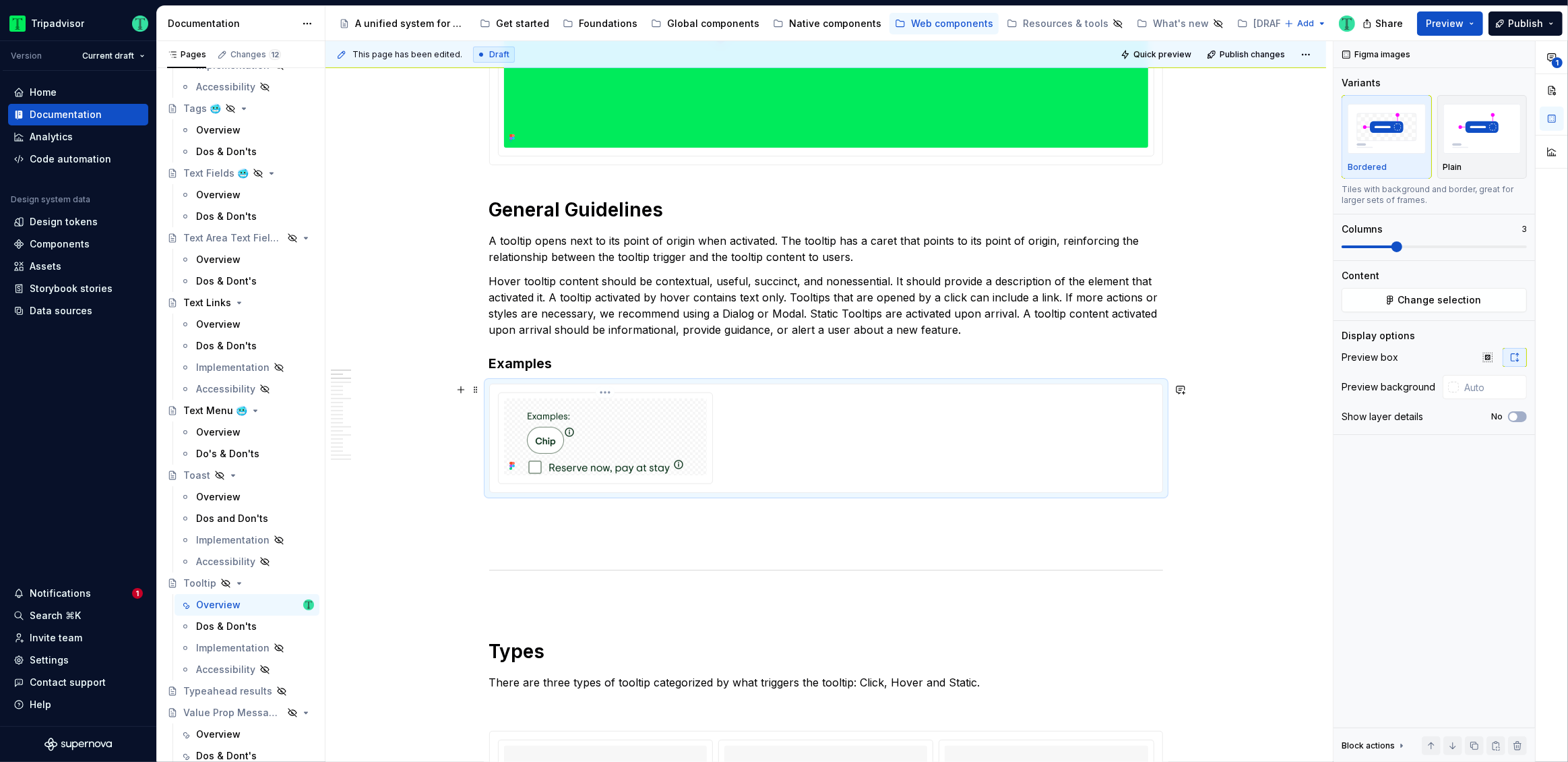
click at [510, 461] on icon at bounding box center [511, 462] width 2 height 2
type textarea "*"
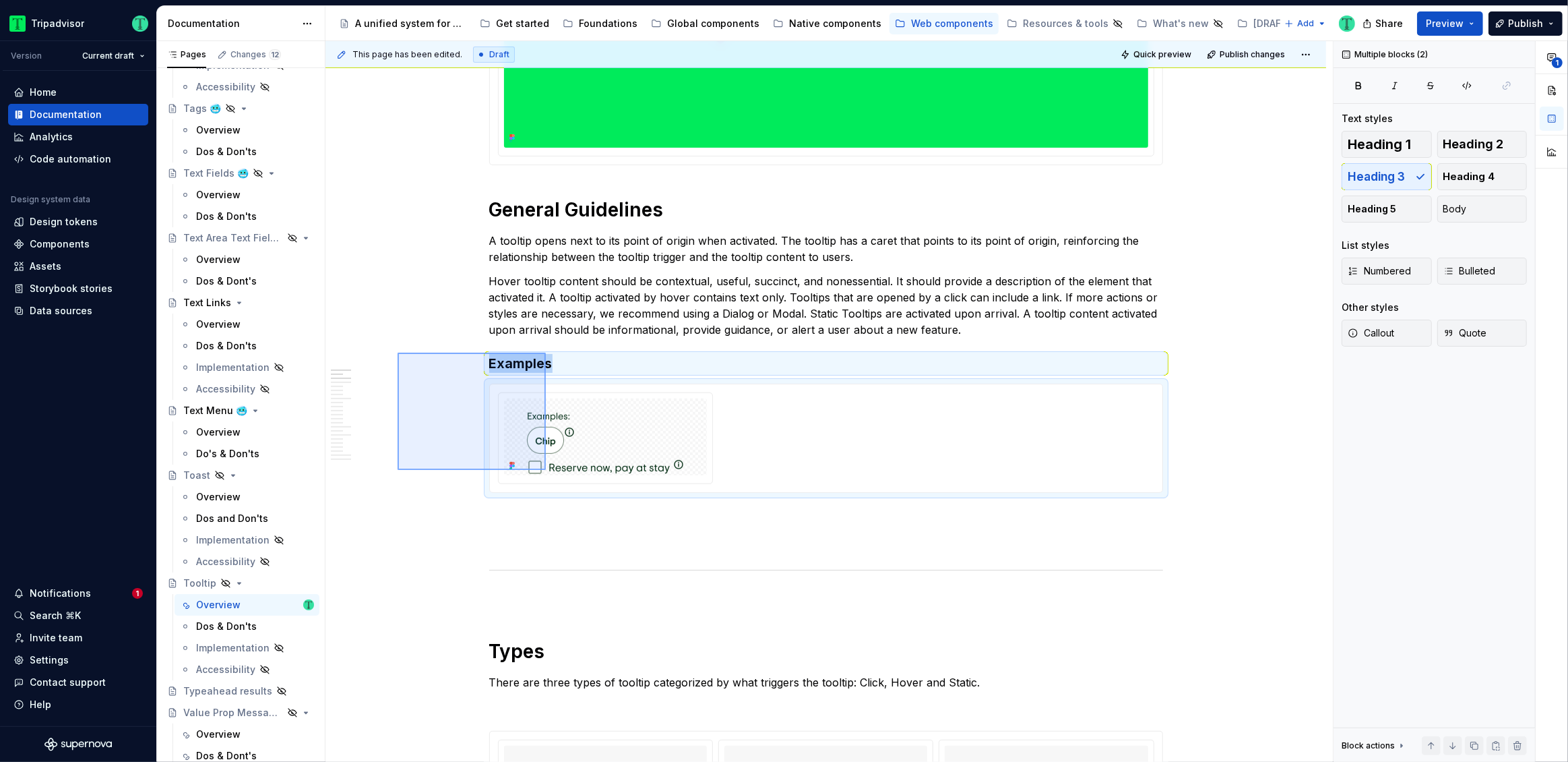
drag, startPoint x: 473, startPoint y: 392, endPoint x: 546, endPoint y: 471, distance: 107.6
click at [546, 471] on div "**********" at bounding box center [829, 402] width 1007 height 722
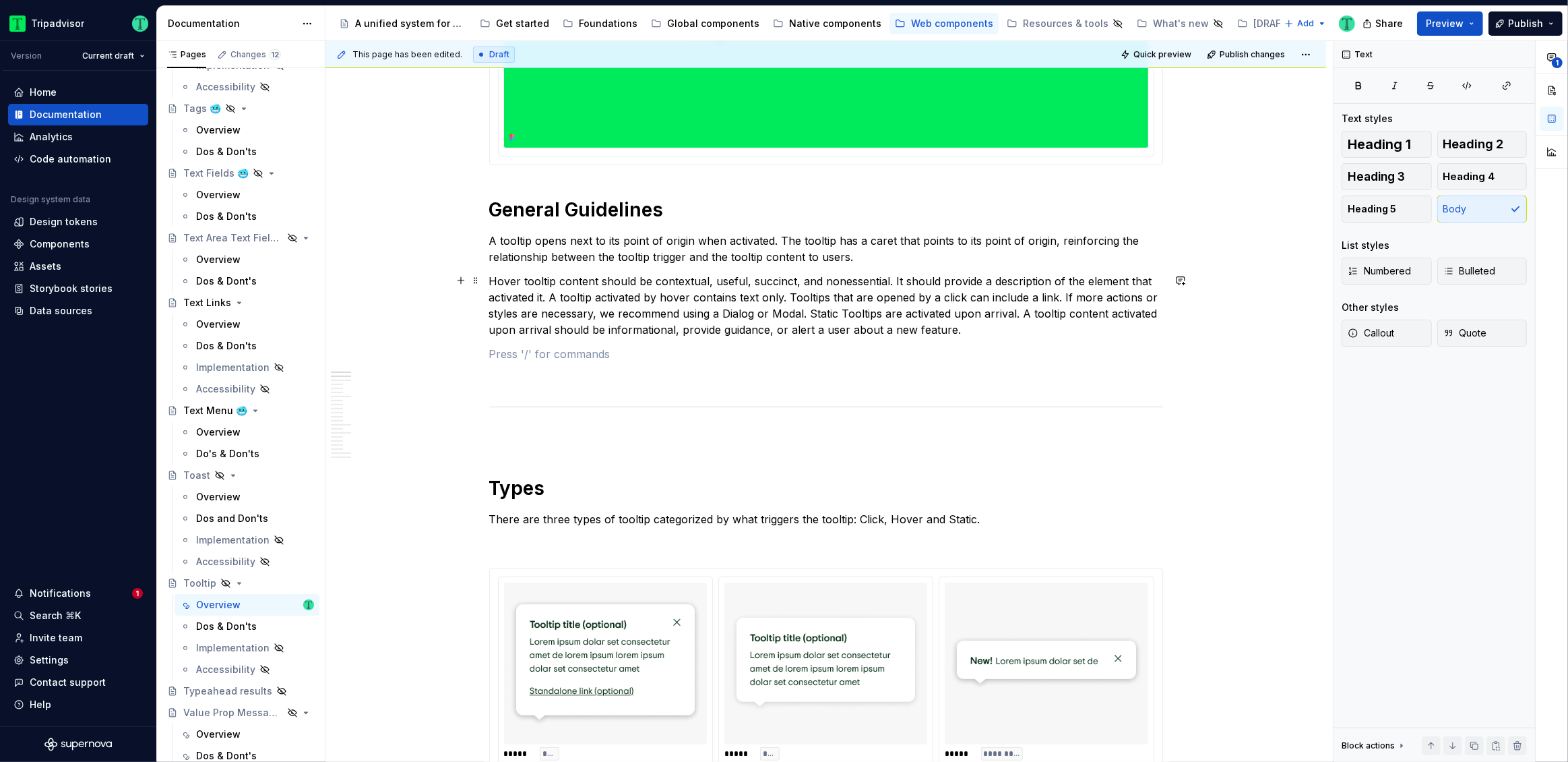
click at [609, 291] on p "Hover tooltip content should be contextual, useful, succinct, and nonessential.…" at bounding box center [826, 305] width 674 height 65
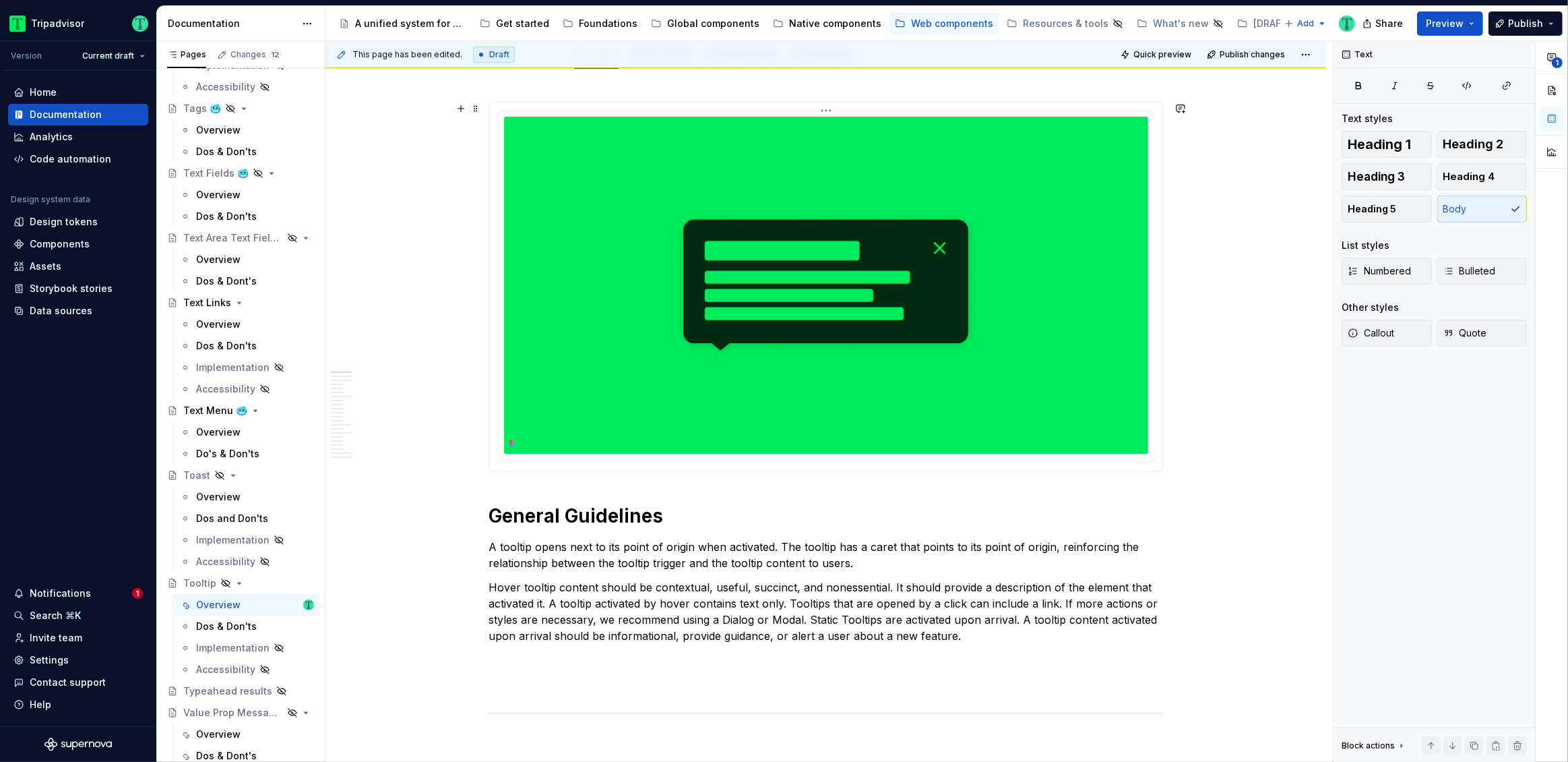
scroll to position [214, 0]
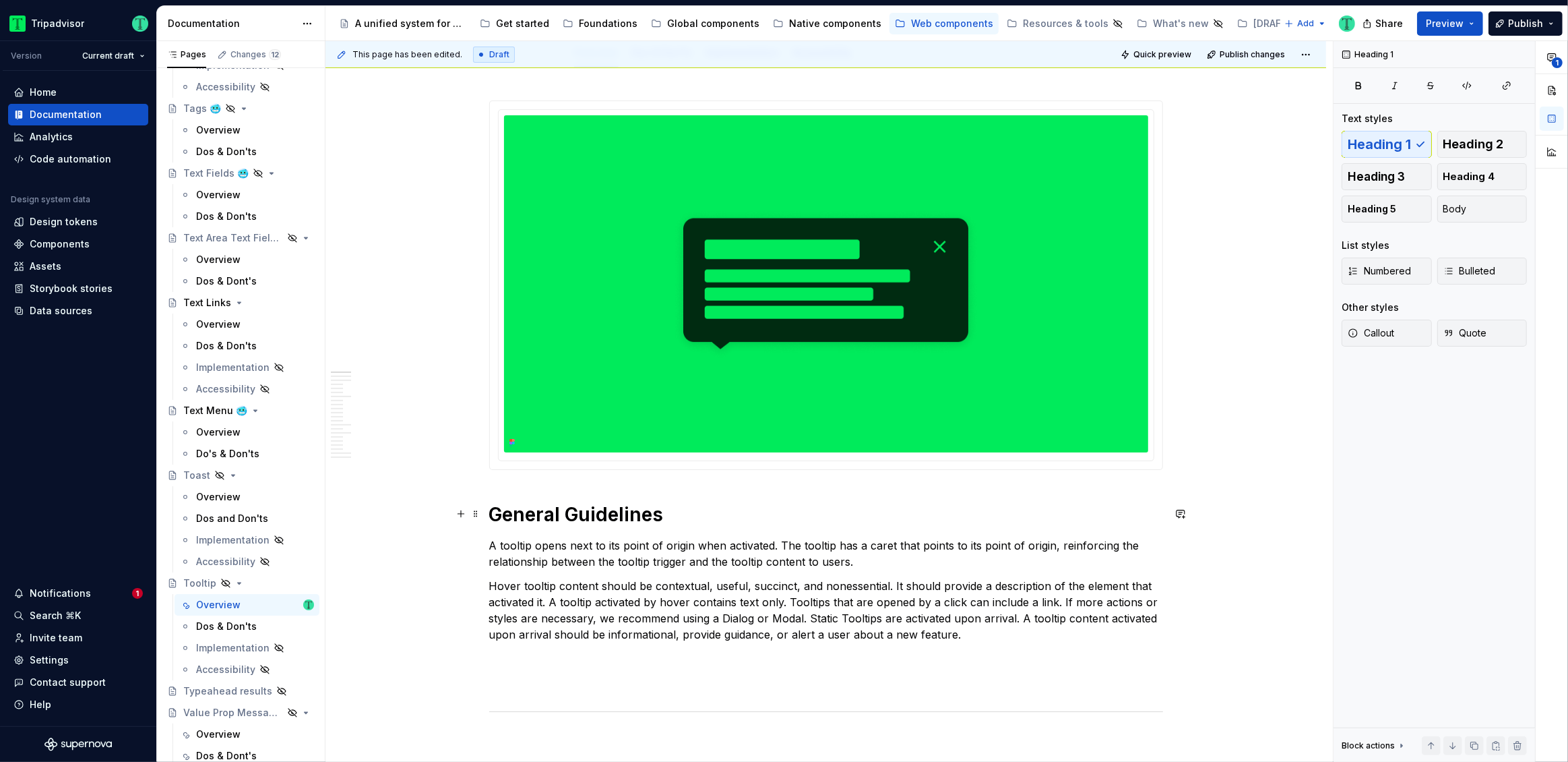
click at [567, 513] on h1 "General Guidelines" at bounding box center [826, 514] width 674 height 24
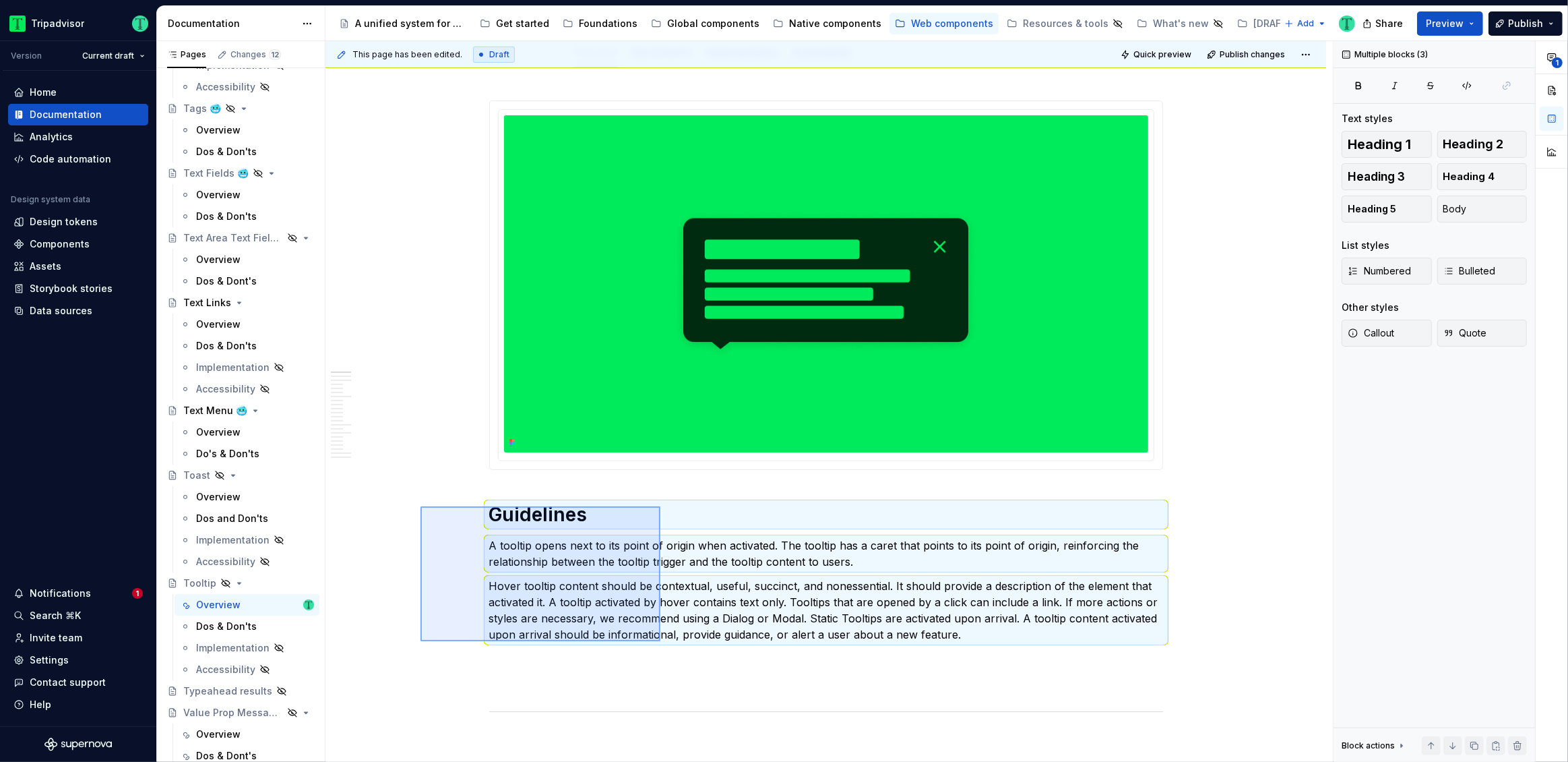
drag, startPoint x: 421, startPoint y: 506, endPoint x: 660, endPoint y: 641, distance: 274.5
click at [660, 641] on div "**********" at bounding box center [829, 402] width 1007 height 722
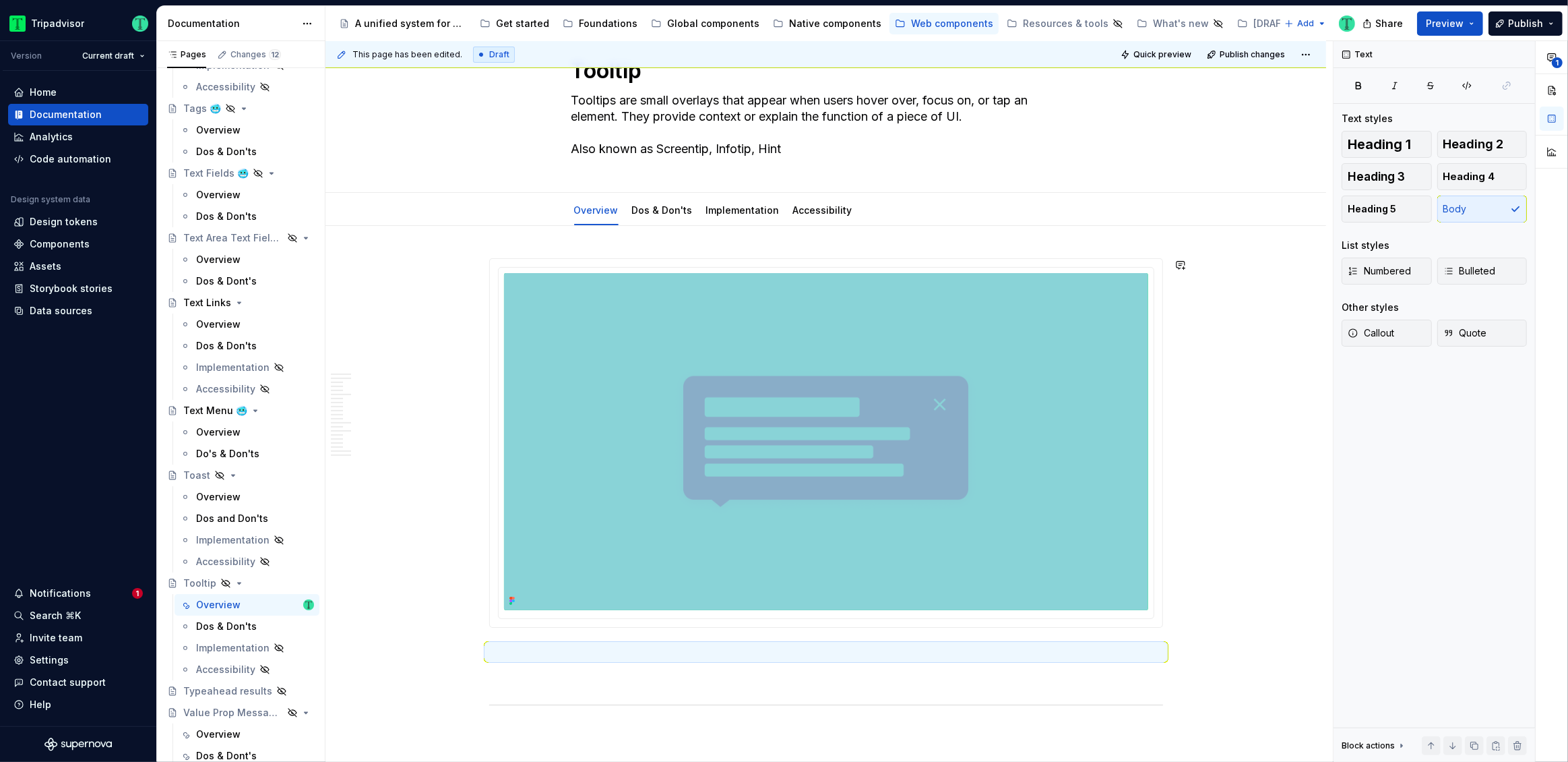
scroll to position [0, 0]
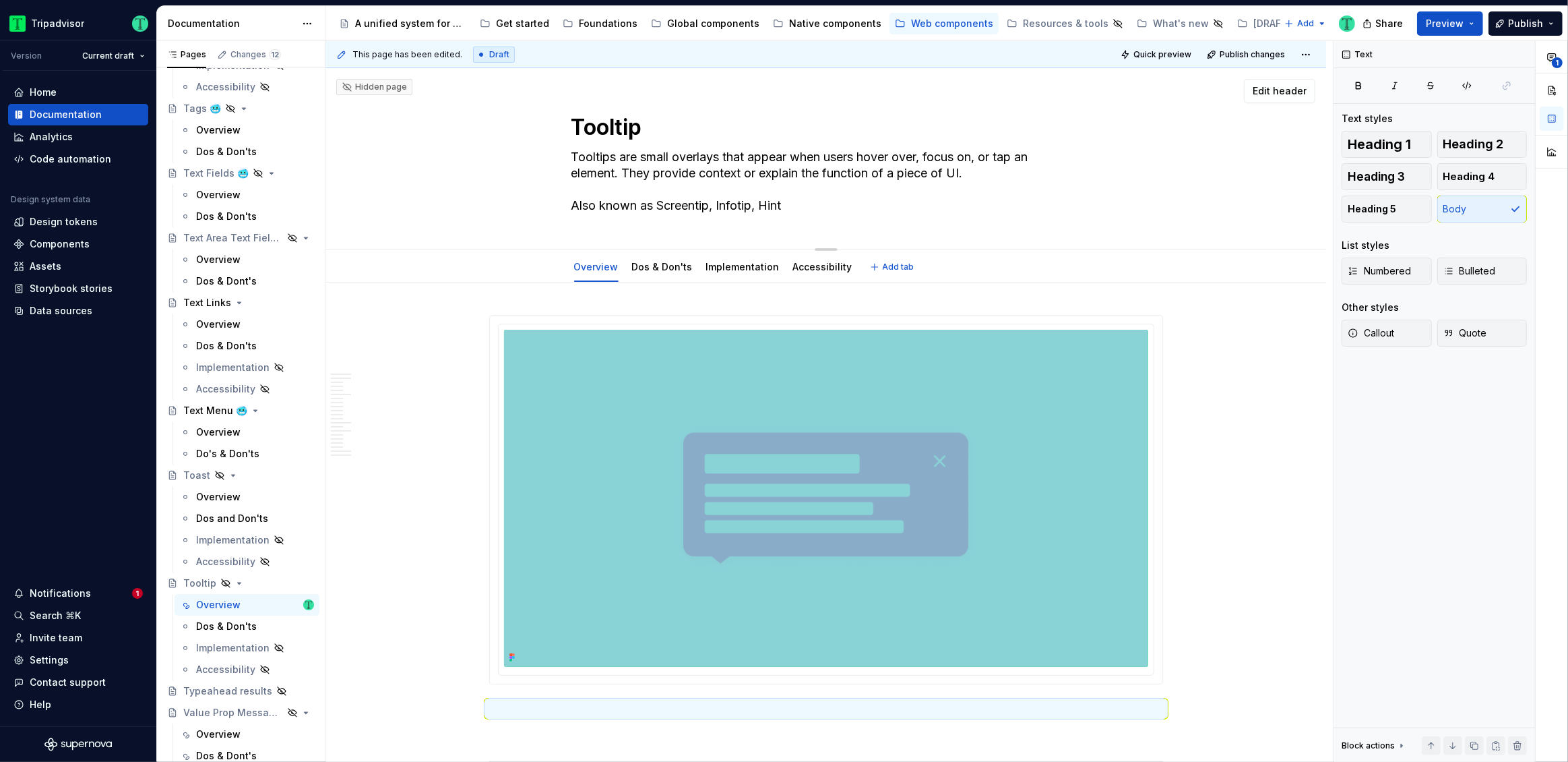
click at [620, 124] on textarea "Tooltip" at bounding box center [823, 128] width 510 height 32
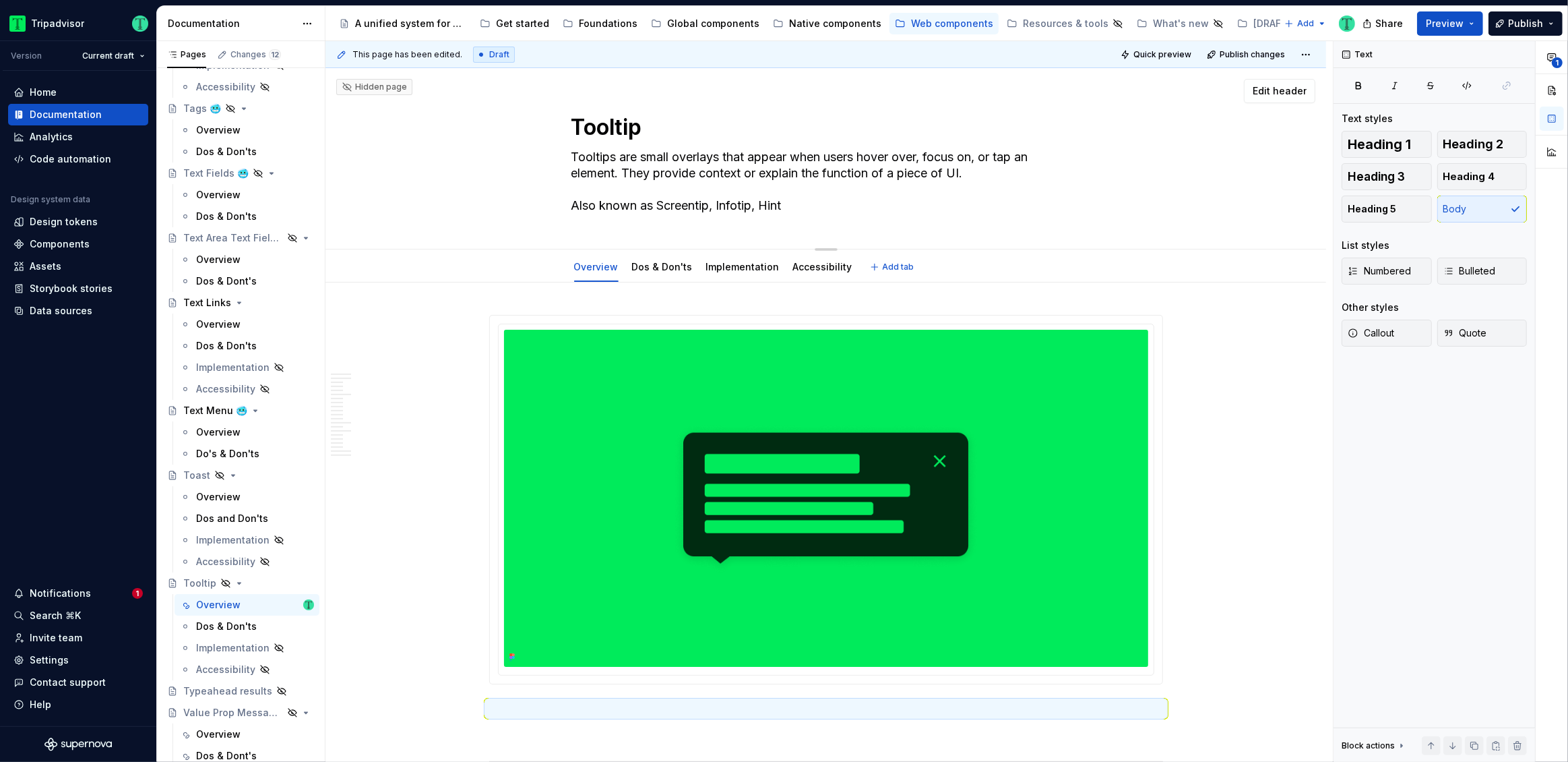
click at [620, 124] on textarea "Tooltip" at bounding box center [823, 128] width 510 height 32
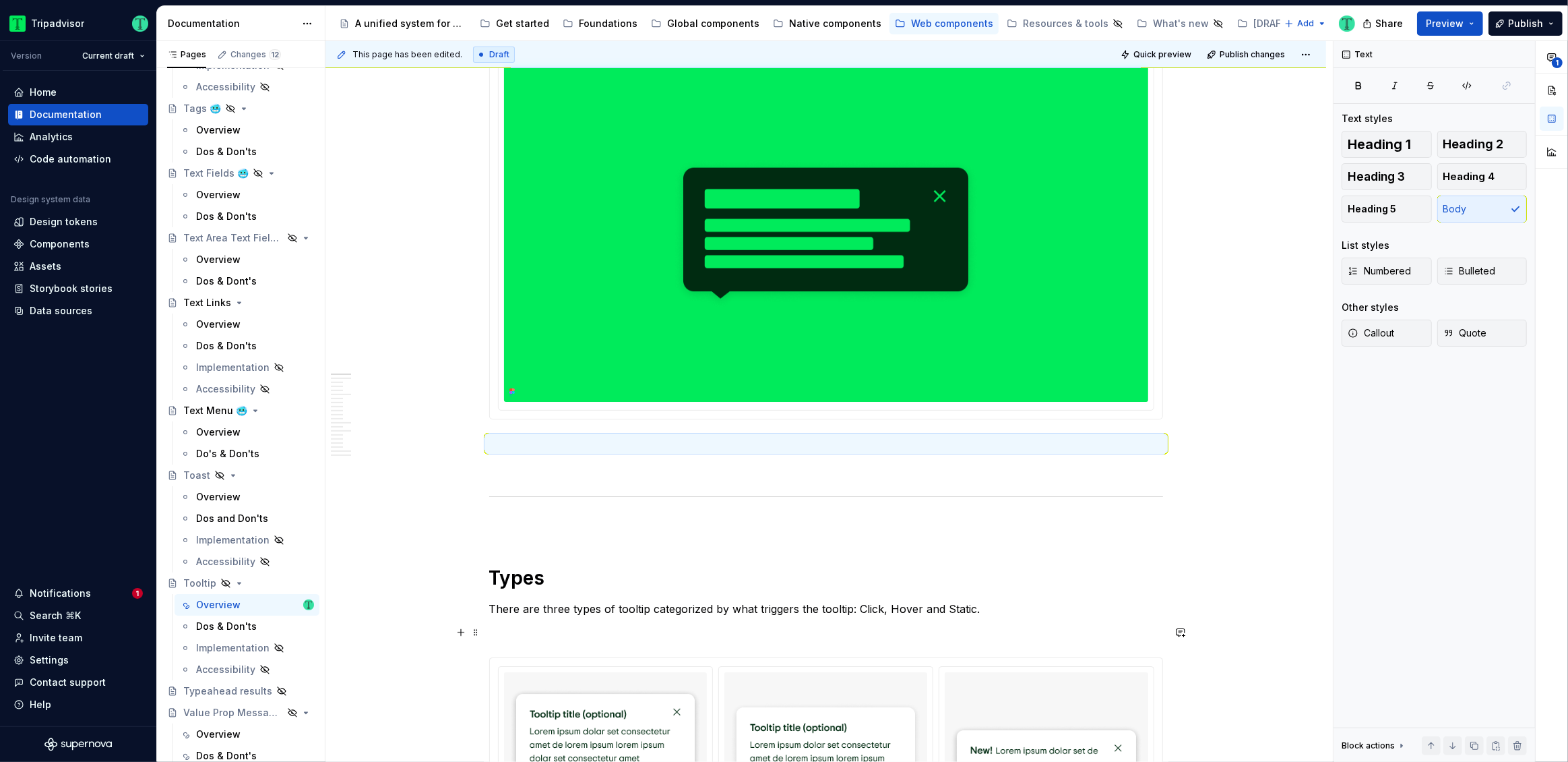
scroll to position [452, 0]
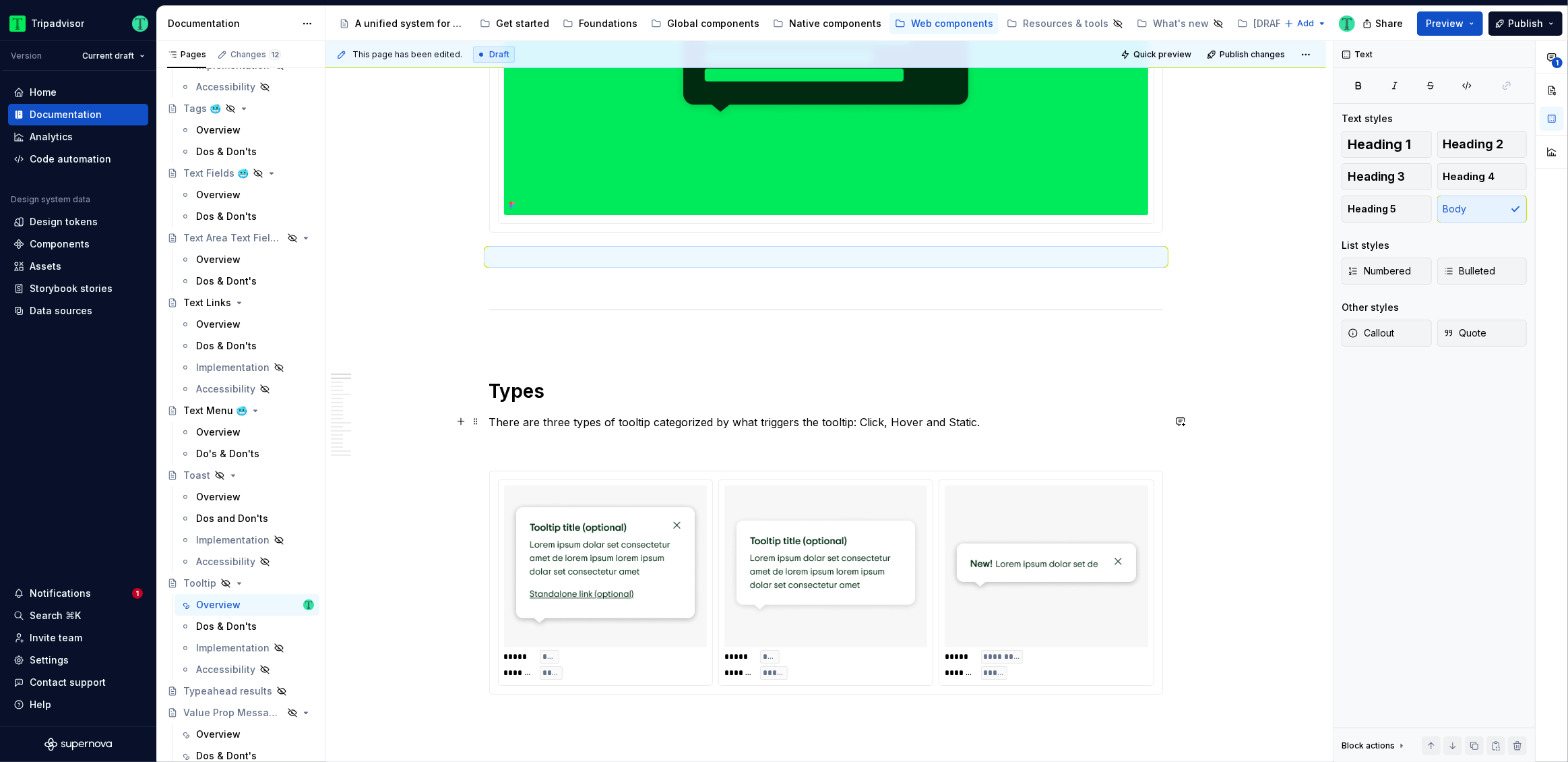
click at [628, 419] on p "There are three types of tooltip categorized by what triggers the tooltip: Clic…" at bounding box center [826, 422] width 674 height 16
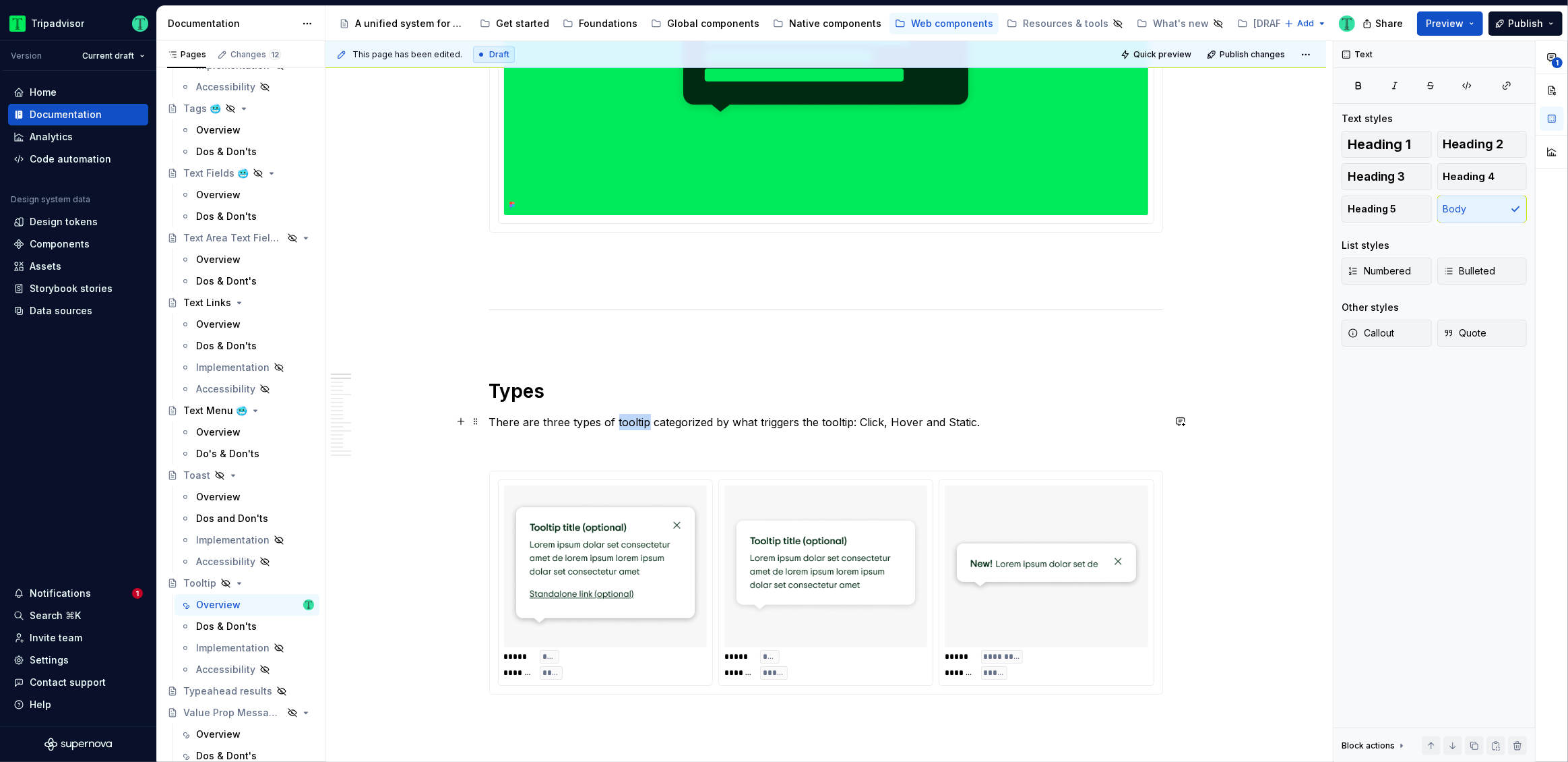
click at [628, 419] on p "There are three types of tooltip categorized by what triggers the tooltip: Clic…" at bounding box center [826, 422] width 674 height 16
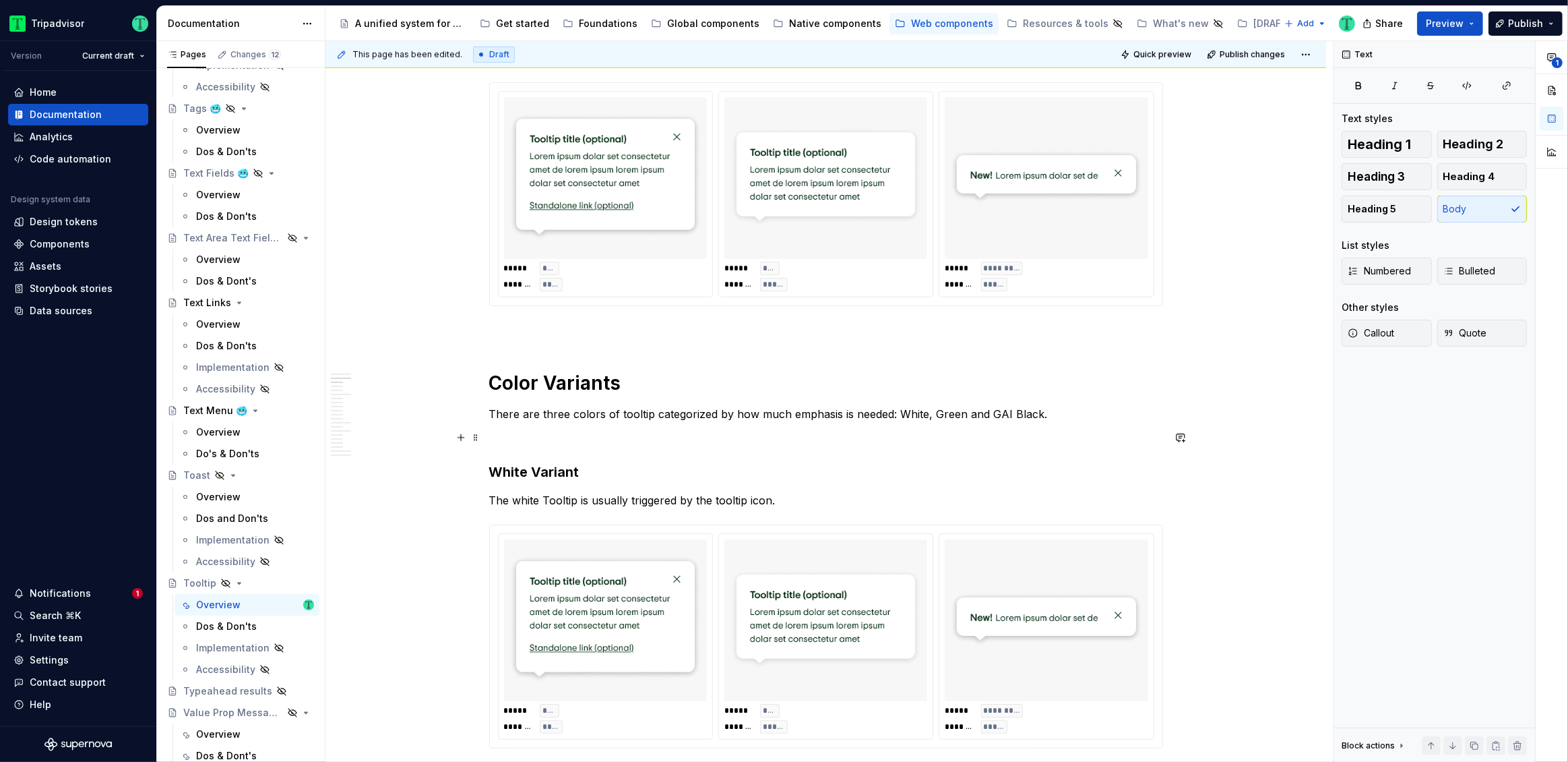
scroll to position [839, 0]
click at [635, 415] on p "There are three colors of tooltip categorized by how much emphasis is needed: W…" at bounding box center [826, 415] width 674 height 16
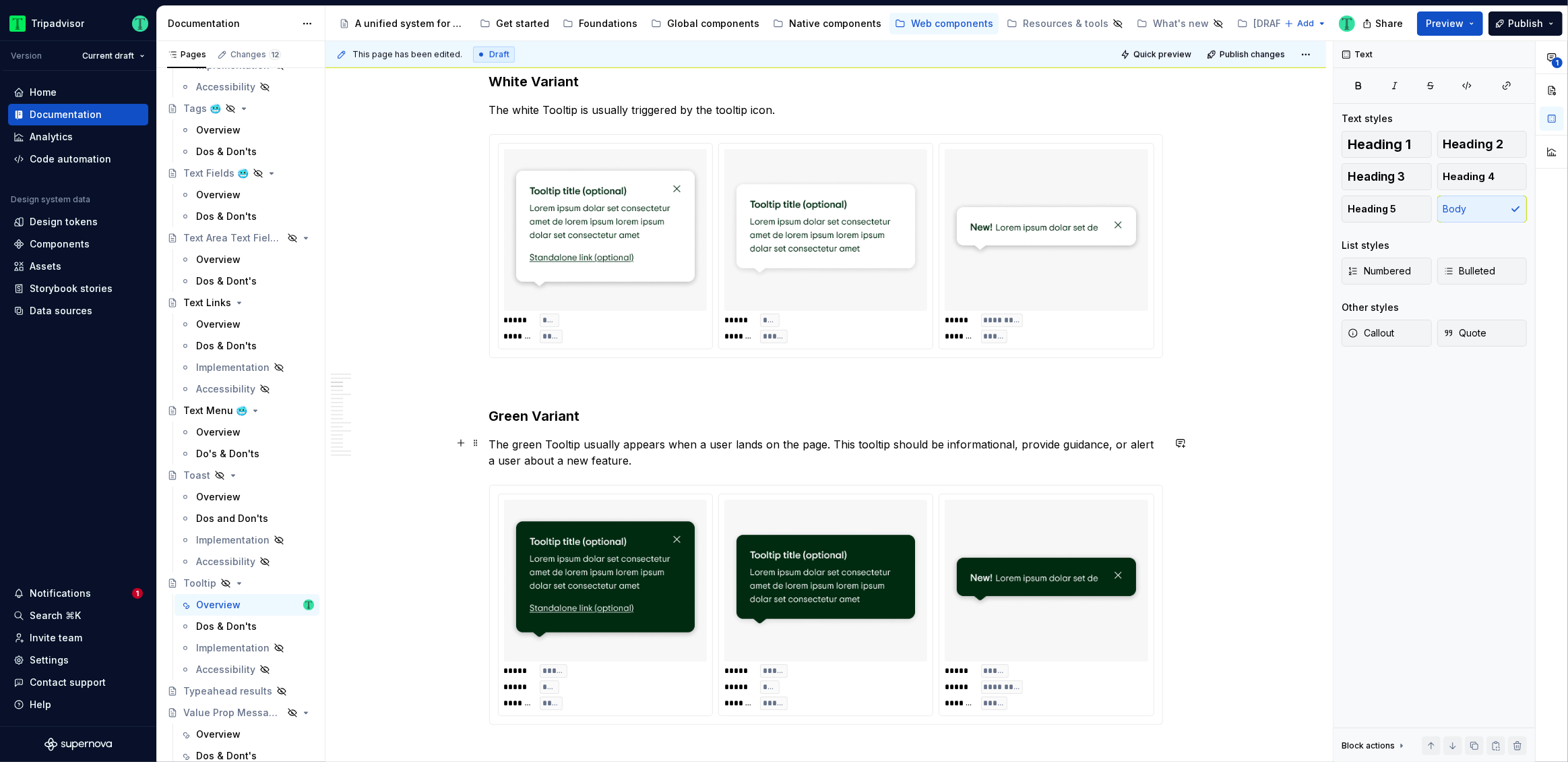
scroll to position [1236, 0]
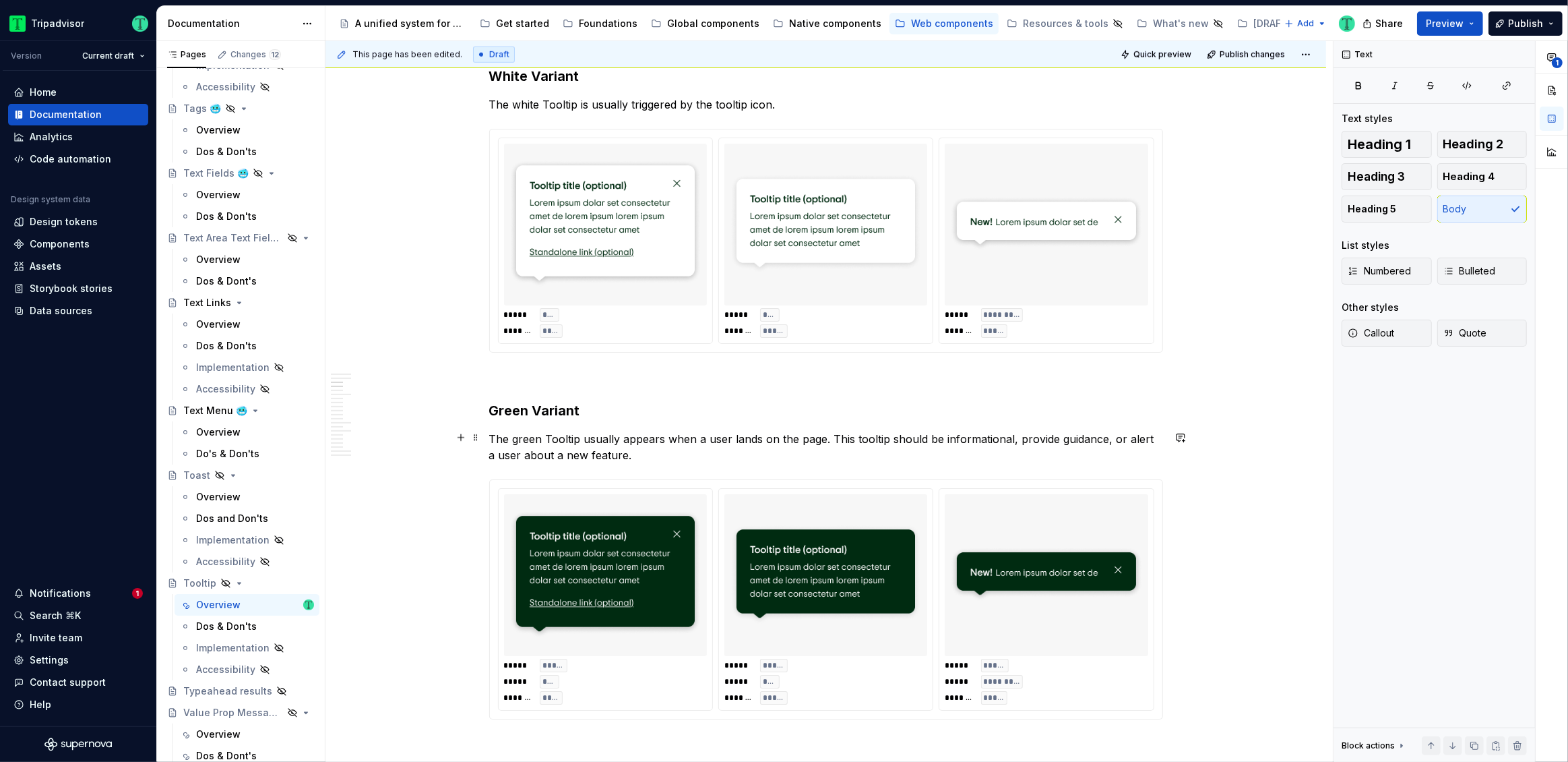
click at [868, 434] on p "The green Tooltip usually appears when a user lands on the page. This tooltip s…" at bounding box center [826, 447] width 674 height 32
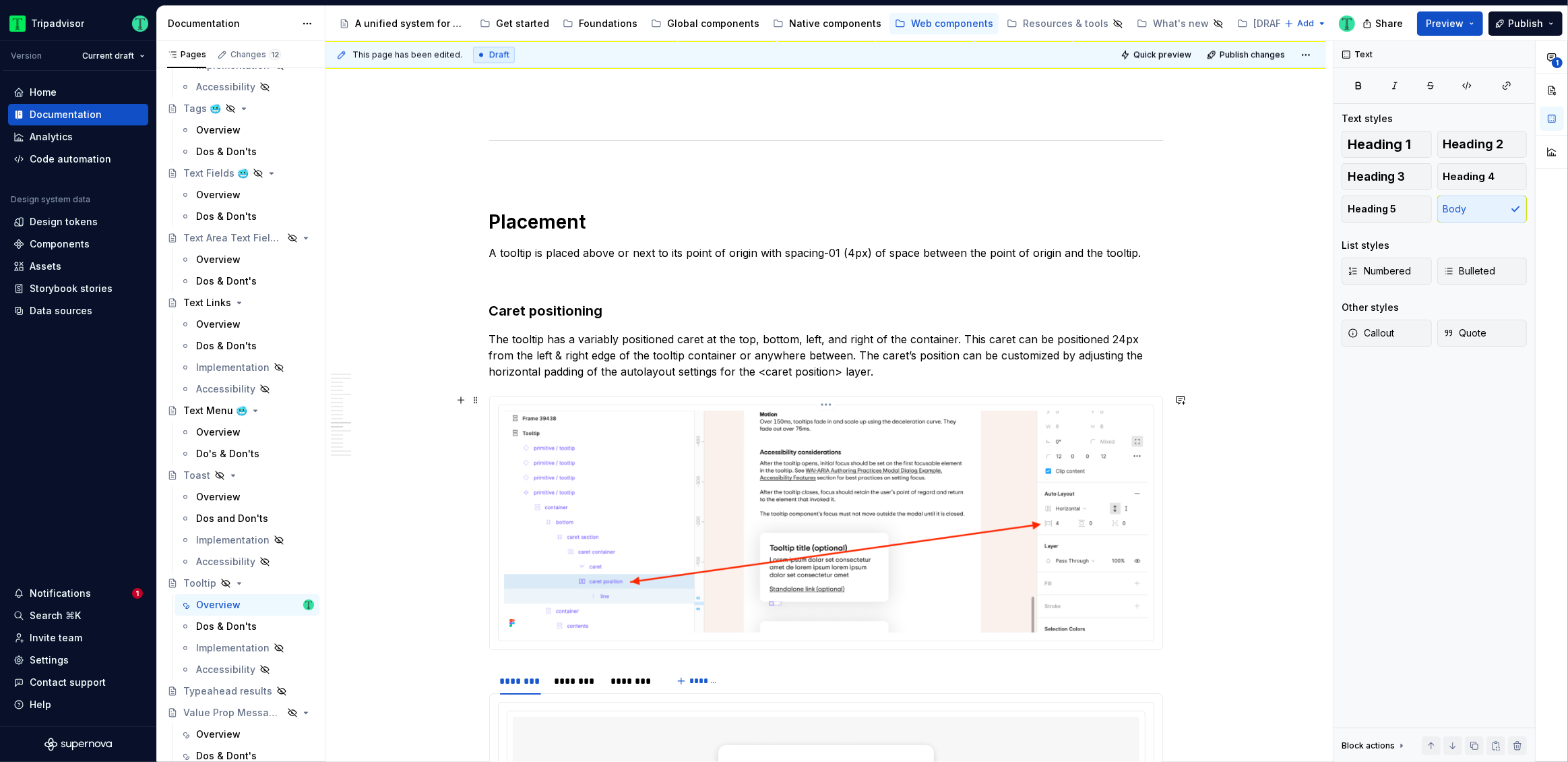
scroll to position [3501, 0]
click at [518, 252] on p "A tooltip is placed above or next to its point of origin with spacing-01 (4px) …" at bounding box center [826, 251] width 674 height 16
click at [518, 251] on p "A tooltip is placed above or next to its point of origin with spacing-01 (4px) …" at bounding box center [826, 251] width 674 height 16
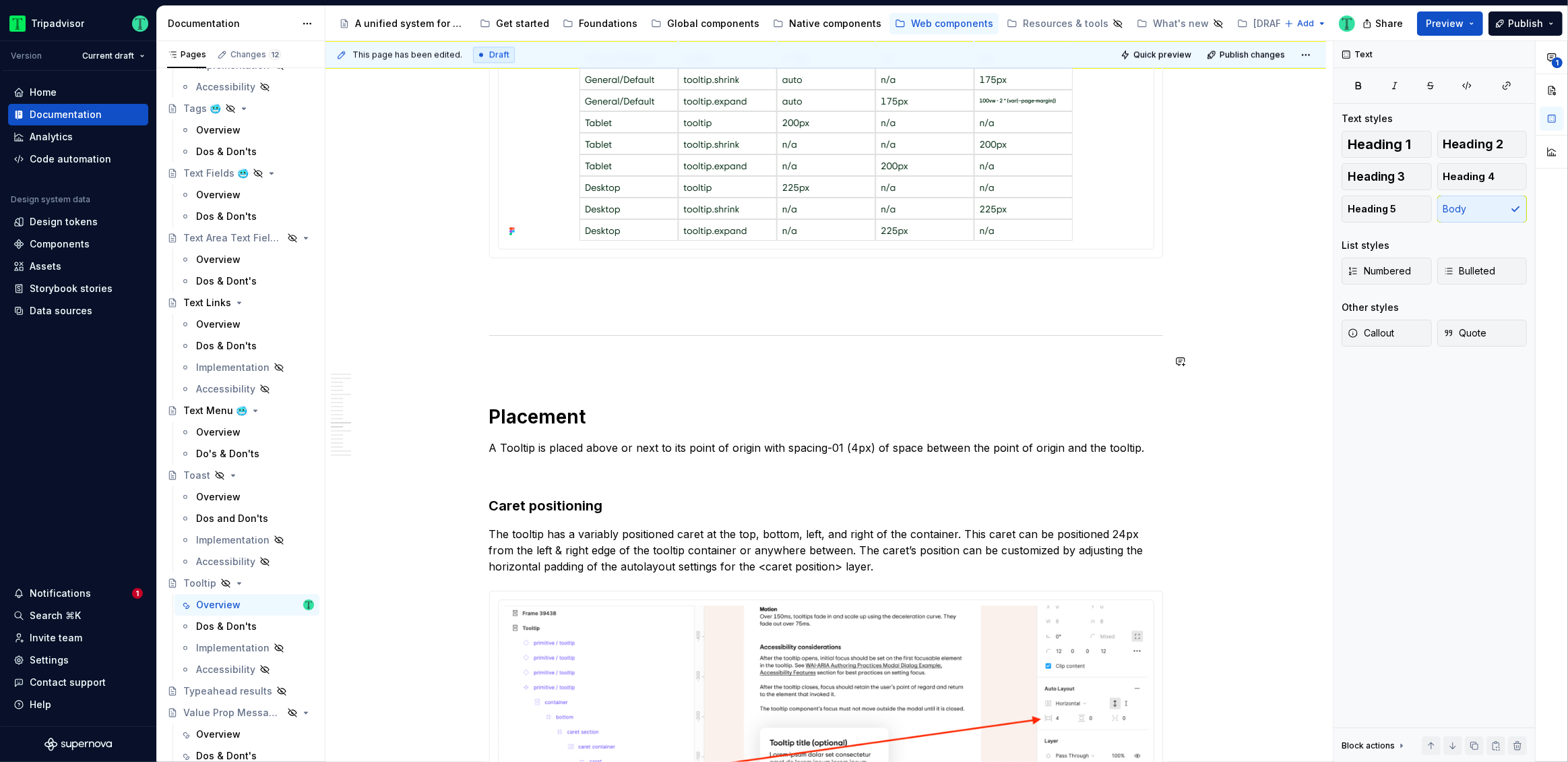
scroll to position [3406, 0]
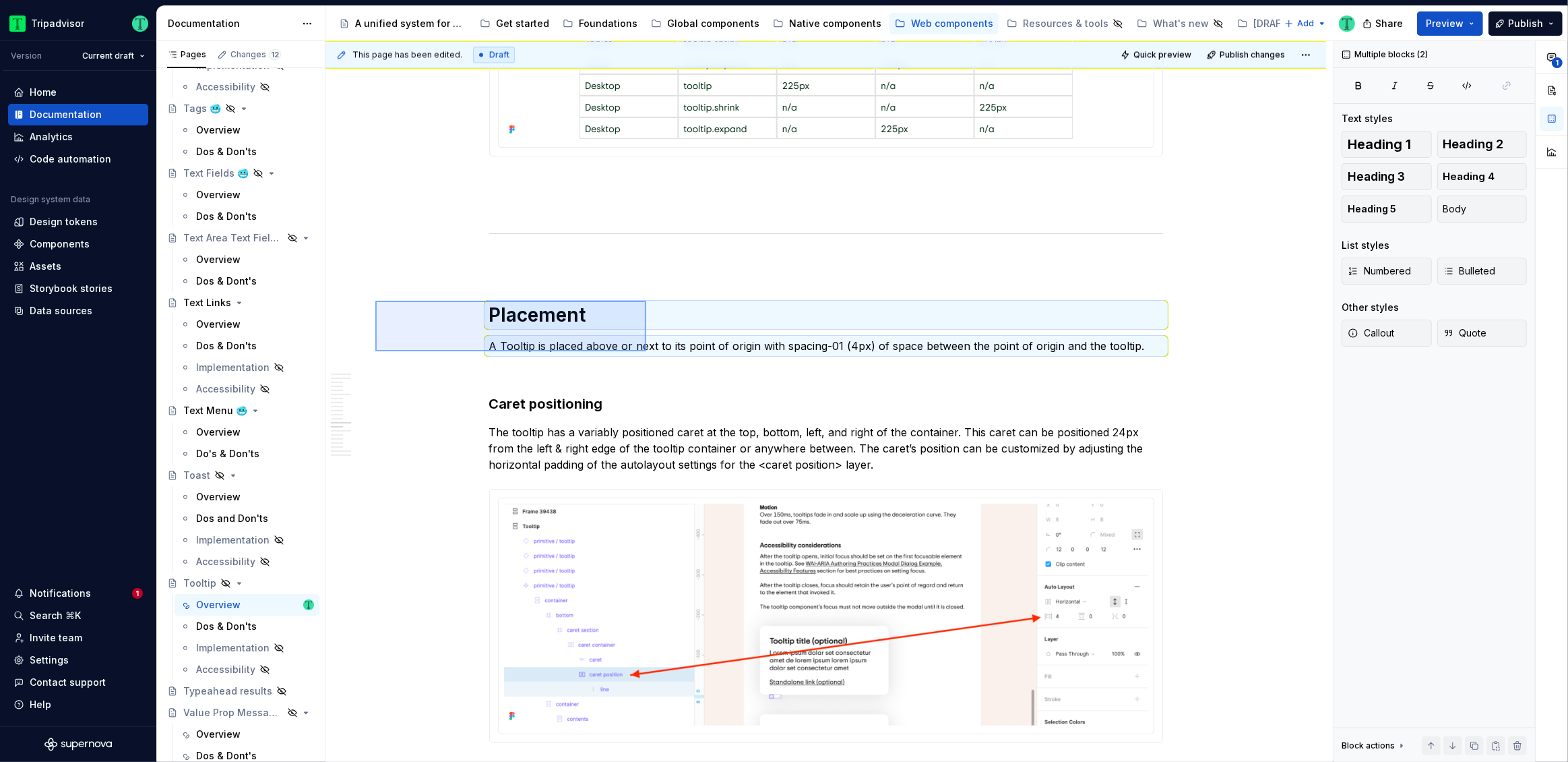
drag, startPoint x: 376, startPoint y: 301, endPoint x: 647, endPoint y: 352, distance: 275.8
click at [647, 352] on div "**********" at bounding box center [829, 402] width 1007 height 722
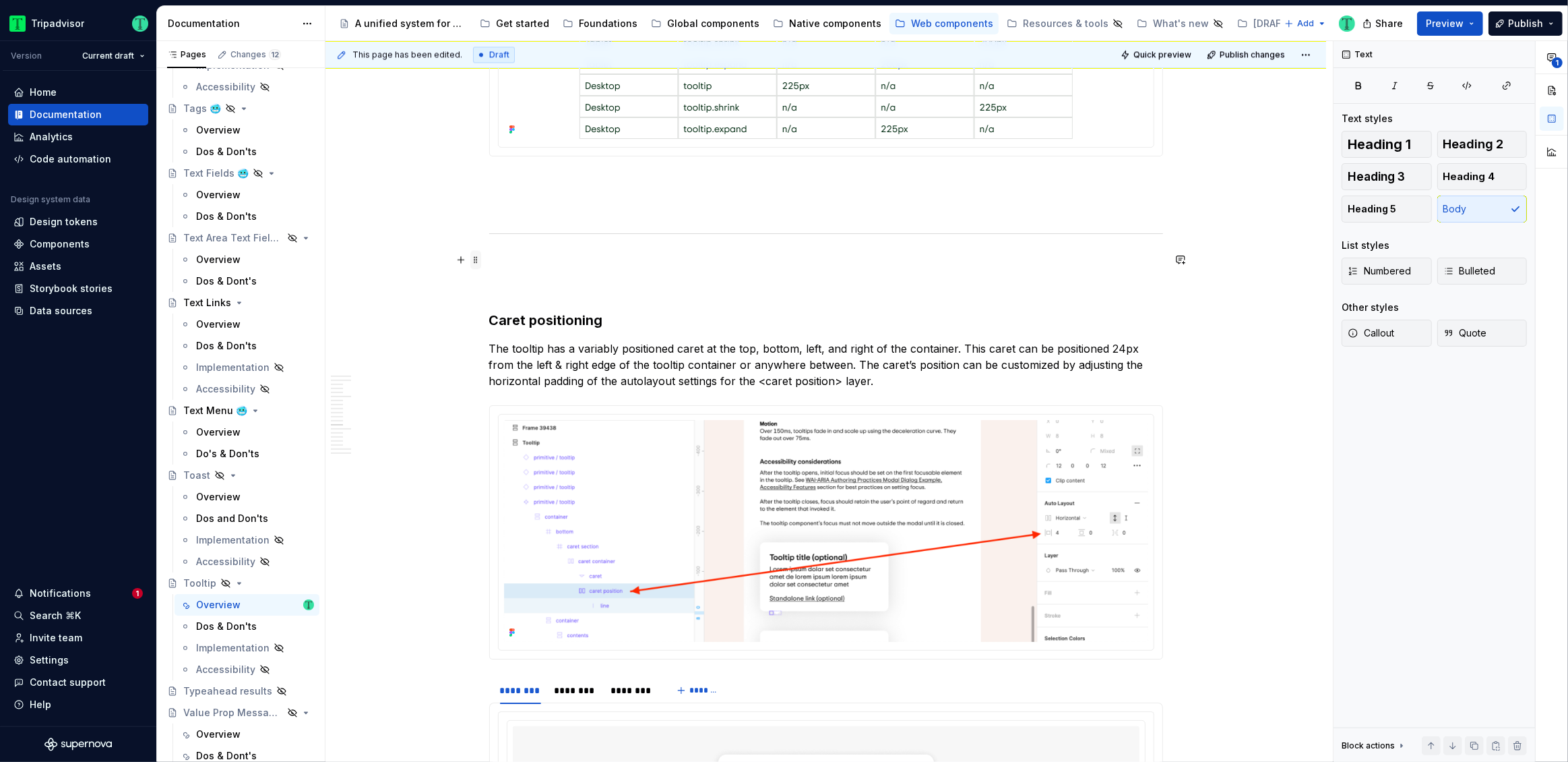
click at [475, 259] on span at bounding box center [475, 259] width 11 height 19
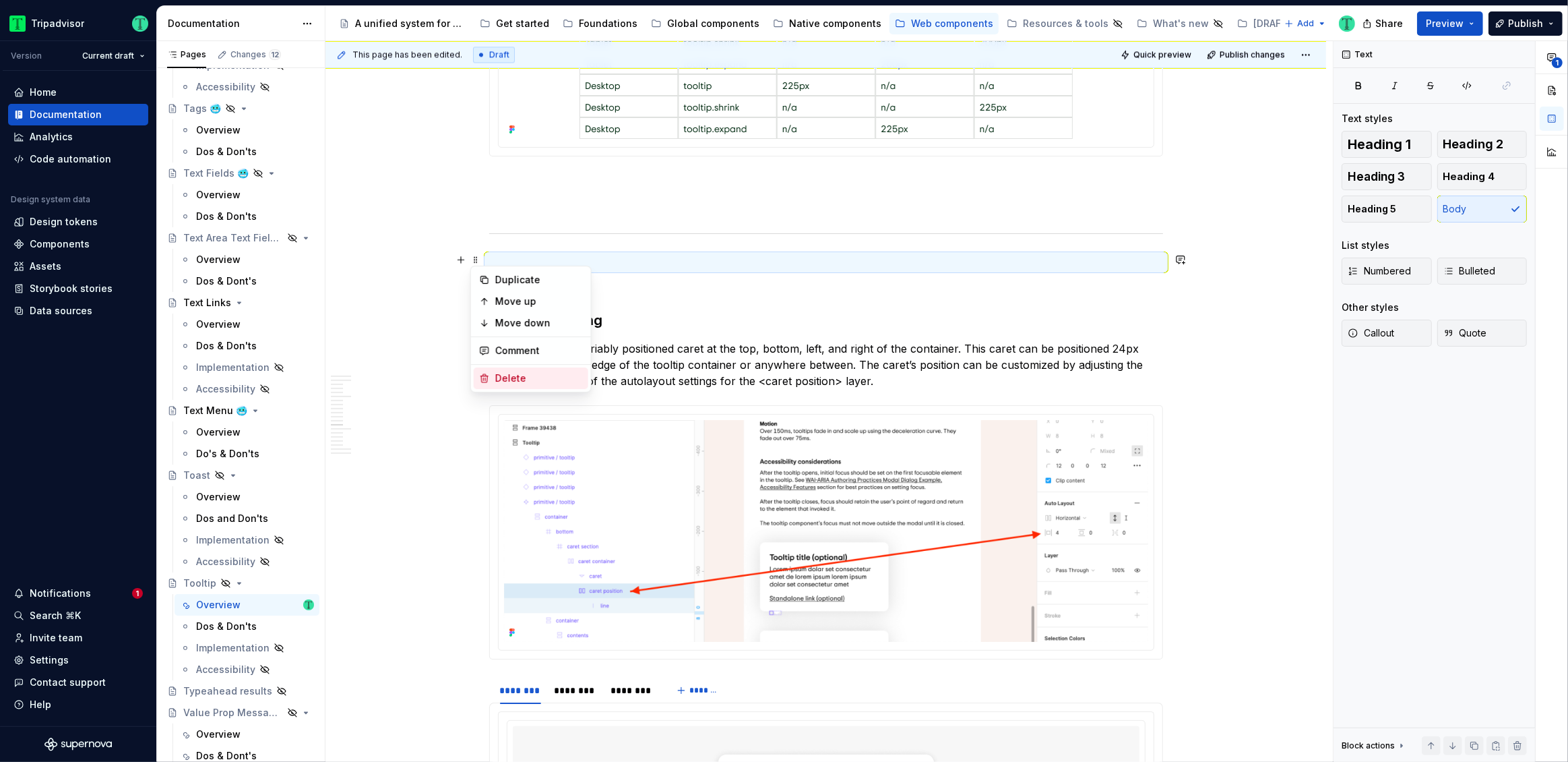
click at [507, 377] on div "Delete" at bounding box center [539, 378] width 87 height 14
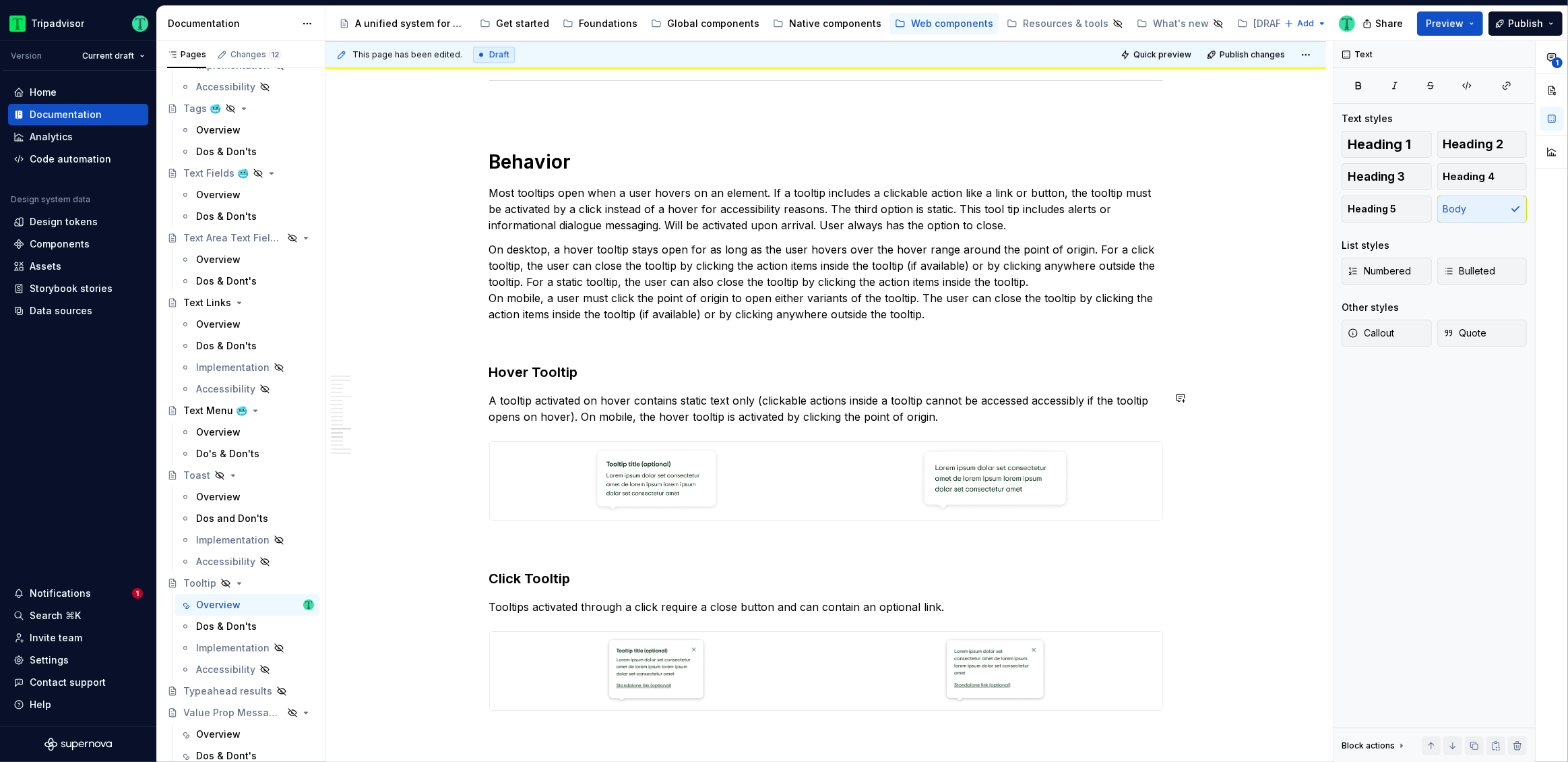
scroll to position [4392, 0]
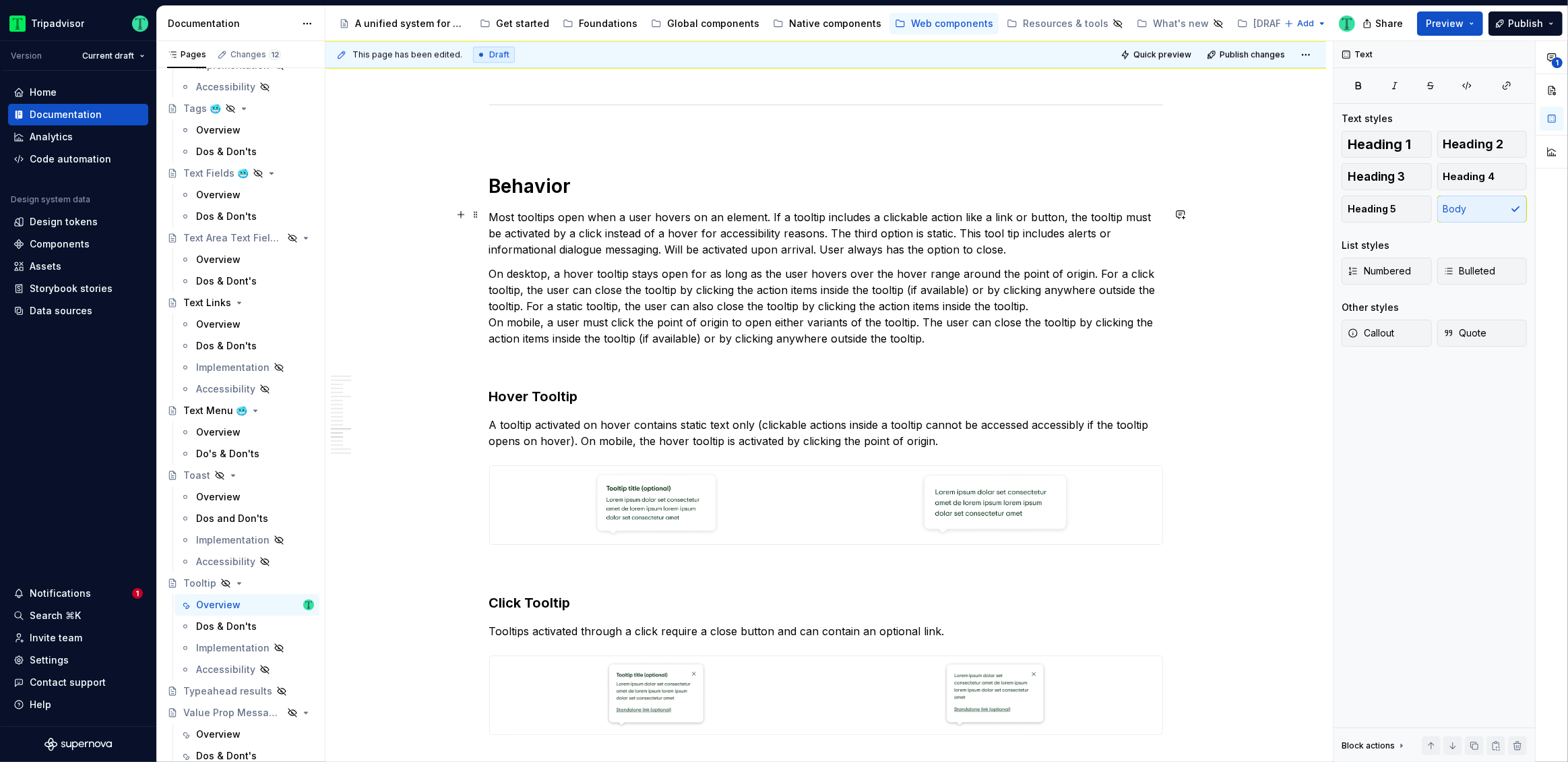
click at [526, 218] on p "Most tooltips open when a user hovers on an element. If a tooltip includes a cl…" at bounding box center [826, 234] width 674 height 48
click at [797, 213] on p "Most Tooltip open when a user hovers on an element. If a tooltip includes a cli…" at bounding box center [826, 234] width 674 height 48
click at [1099, 214] on p "Most Tooltip open when a user hovers on an element. If a Tooltip includes a cli…" at bounding box center [826, 234] width 674 height 48
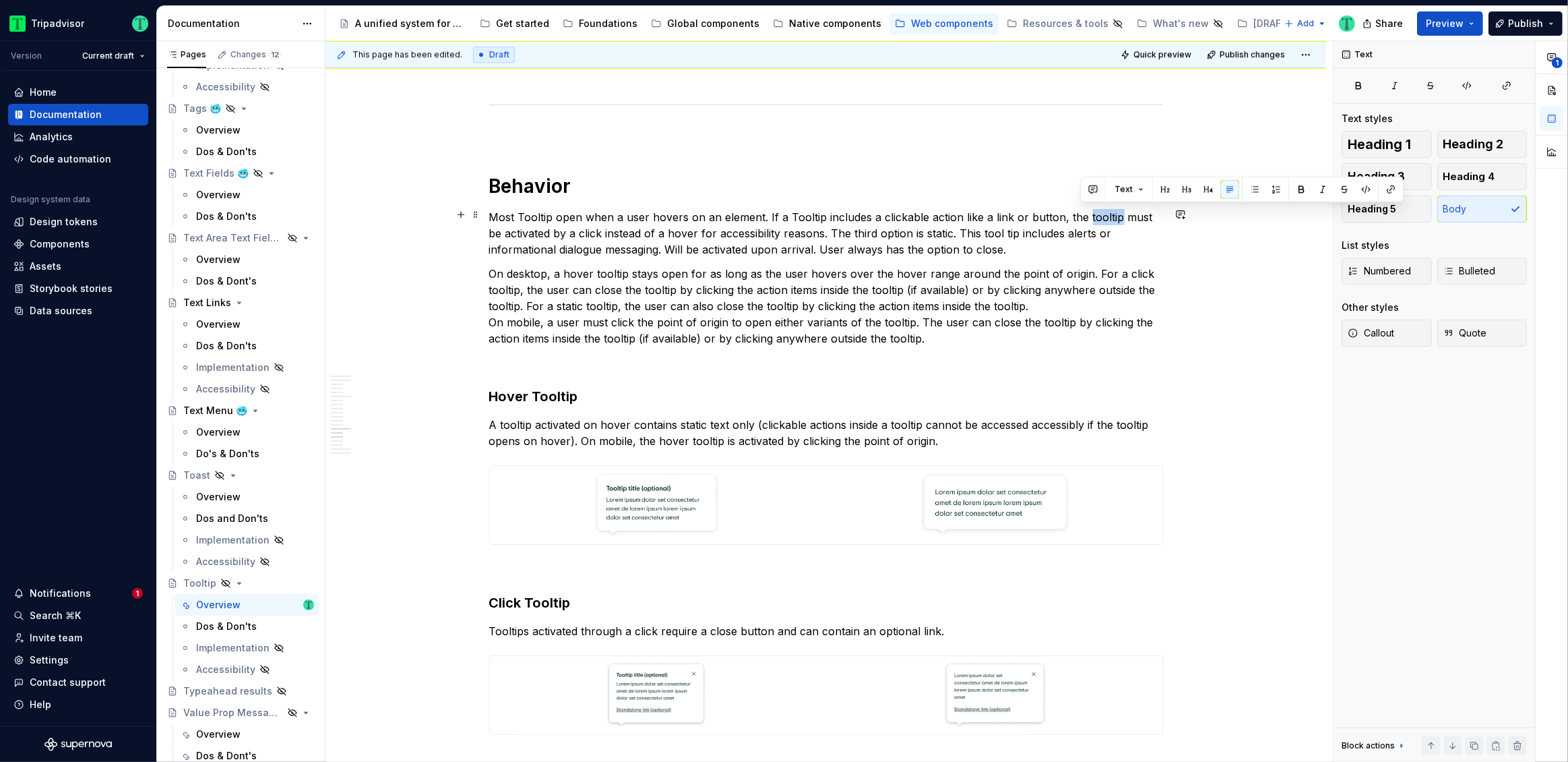
click at [1099, 213] on p "Most Tooltip open when a user hovers on an element. If a Tooltip includes a cli…" at bounding box center [826, 234] width 674 height 48
click at [607, 267] on p "On desktop, a hover tooltip stays open for as long as the user hovers over the …" at bounding box center [826, 306] width 674 height 81
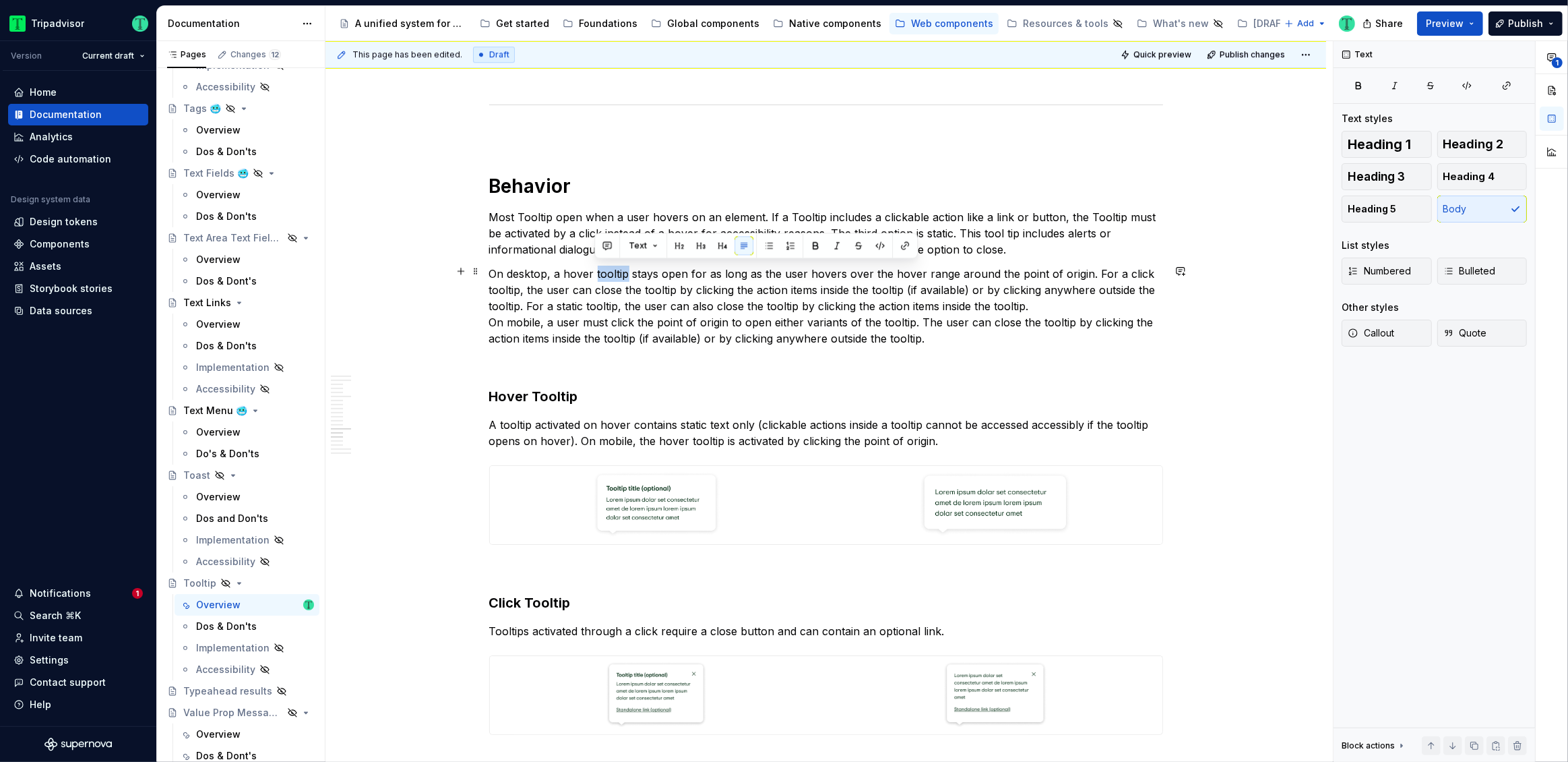
click at [607, 267] on p "On desktop, a hover tooltip stays open for as long as the user hovers over the …" at bounding box center [826, 306] width 674 height 81
click at [652, 289] on p "On desktop, a hover Tooltip stays open for as long as the user hovers over the …" at bounding box center [826, 306] width 674 height 81
click at [652, 288] on p "On desktop, a hover Tooltip stays open for as long as the user hovers over the …" at bounding box center [826, 306] width 674 height 81
click at [597, 304] on p "On desktop, a hover Tooltip stays open for as long as the user hovers over the …" at bounding box center [826, 306] width 674 height 81
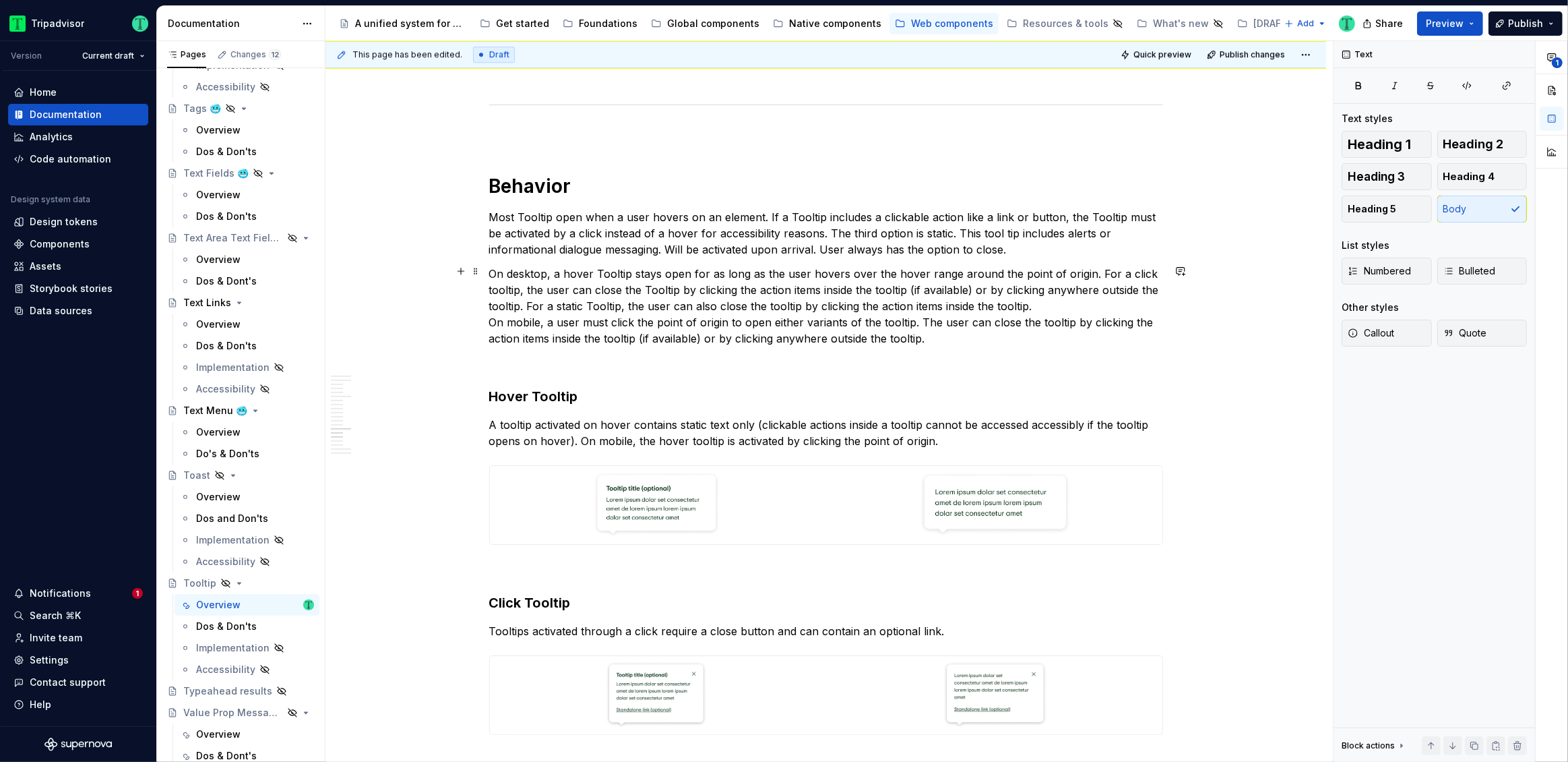
click at [500, 307] on p "On desktop, a hover Tooltip stays open for as long as the user hovers over the …" at bounding box center [826, 306] width 674 height 81
click at [881, 322] on p "On desktop, a hover Tooltip stays open for as long as the user hovers over the …" at bounding box center [826, 306] width 674 height 81
click at [908, 335] on p "On desktop, a hover Tooltip stays open for as long as the user hovers over the …" at bounding box center [826, 306] width 674 height 81
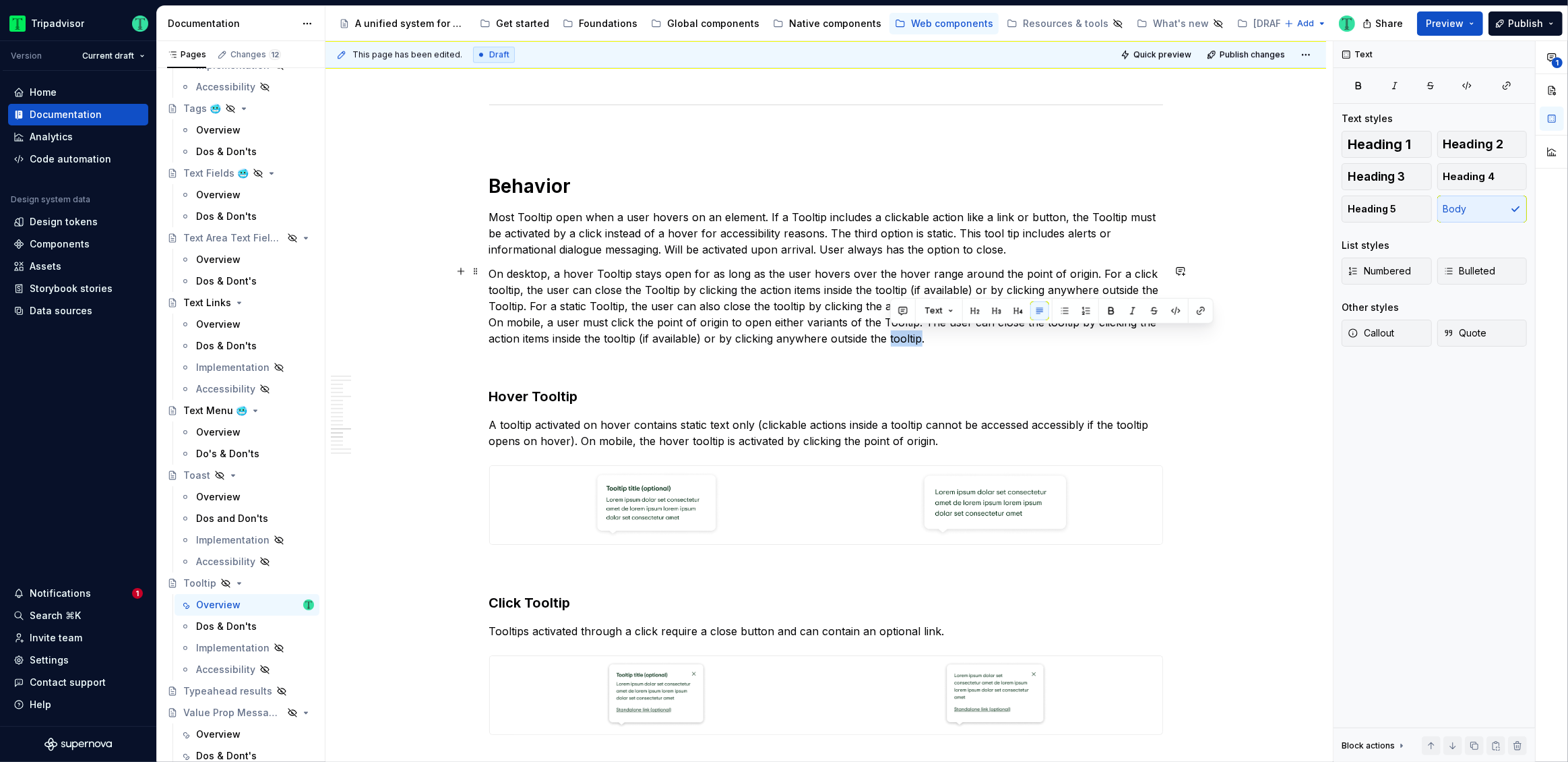
click at [908, 335] on p "On desktop, a hover Tooltip stays open for as long as the user hovers over the …" at bounding box center [826, 306] width 674 height 81
click at [1055, 315] on p "On desktop, a hover Tooltip stays open for as long as the user hovers over the …" at bounding box center [826, 306] width 674 height 81
click at [623, 335] on p "On desktop, a hover Tooltip stays open for as long as the user hovers over the …" at bounding box center [826, 306] width 674 height 81
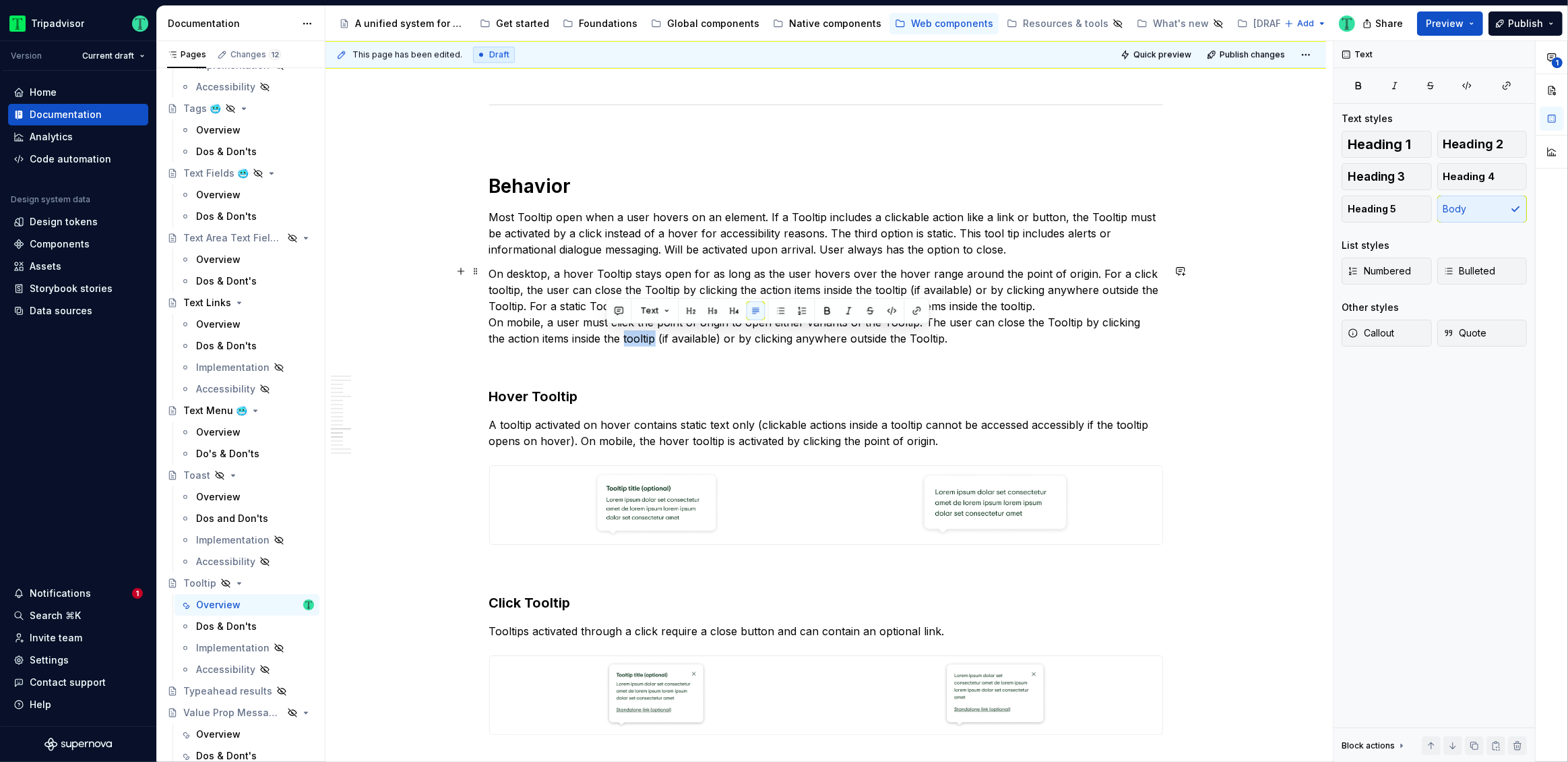
click at [623, 335] on p "On desktop, a hover Tooltip stays open for as long as the user hovers over the …" at bounding box center [826, 306] width 674 height 81
click at [885, 283] on p "On desktop, a hover Tooltip stays open for as long as the user hovers over the …" at bounding box center [826, 306] width 674 height 81
click at [513, 423] on p "A tooltip activated on hover contains static text only (clickable actions insid…" at bounding box center [826, 433] width 674 height 32
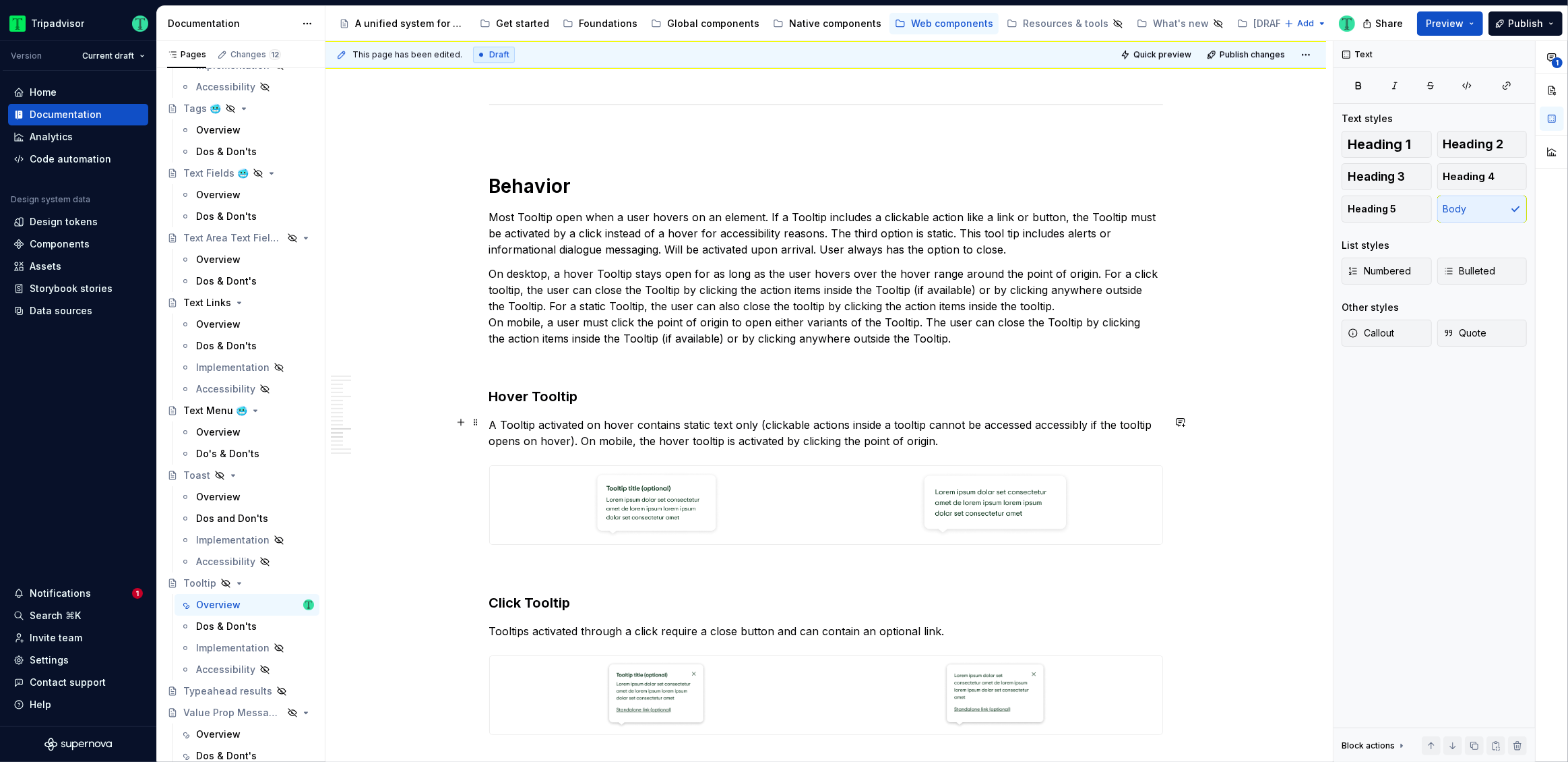
click at [709, 438] on p "A Tooltip activated on hover contains static text only (clickable actions insid…" at bounding box center [826, 433] width 674 height 32
click at [913, 420] on p "A Tooltip activated on hover contains static text only (clickable actions insid…" at bounding box center [826, 433] width 674 height 32
click at [1128, 423] on p "A Tooltip activated on hover contains static text only (clickable actions insid…" at bounding box center [826, 433] width 674 height 32
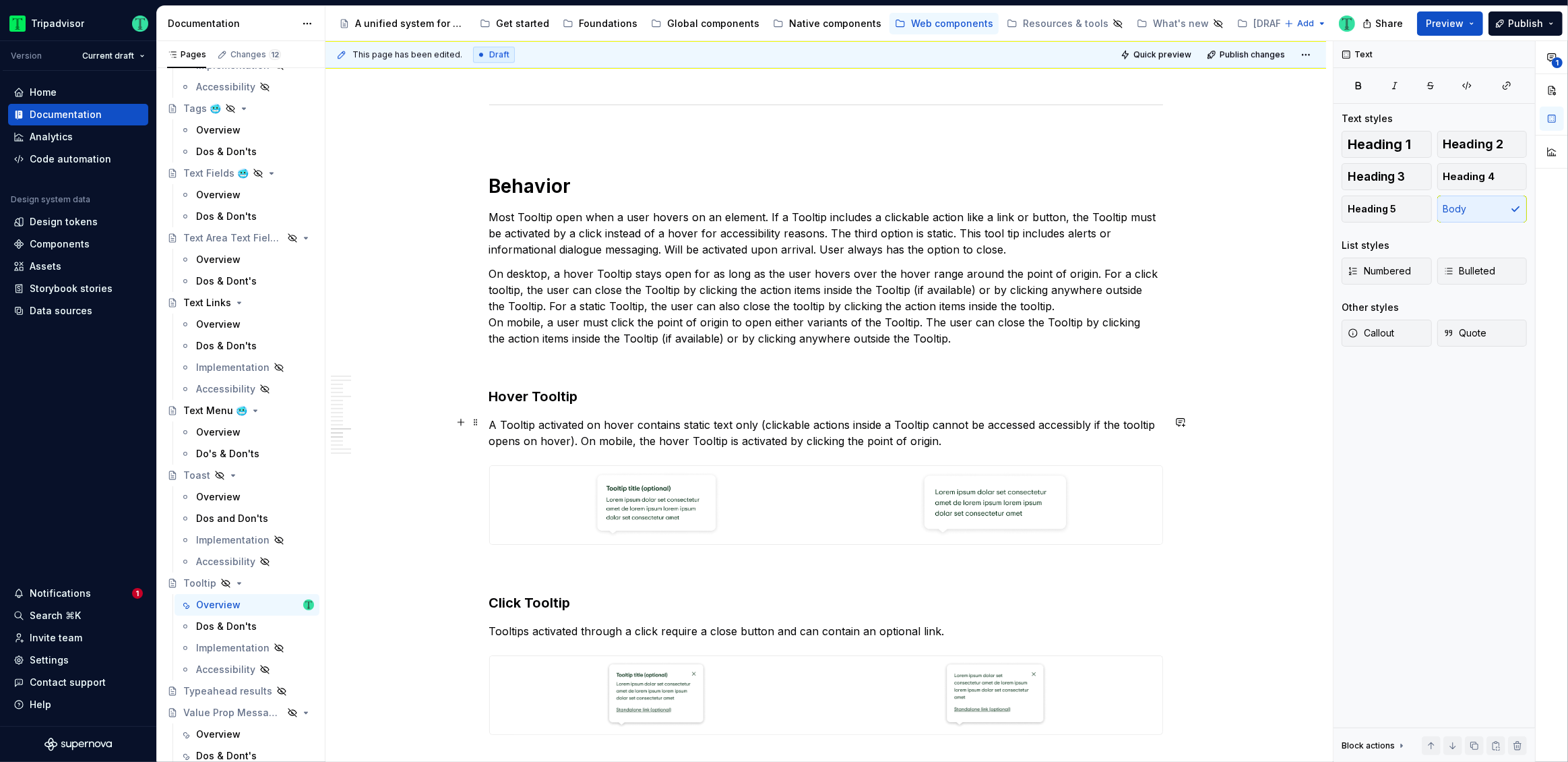
click at [1128, 423] on p "A Tooltip activated on hover contains static text only (clickable actions insid…" at bounding box center [826, 433] width 674 height 32
click at [1145, 425] on p "A Tooltip activated on hover contains static text only (clickable actions insid…" at bounding box center [826, 433] width 674 height 32
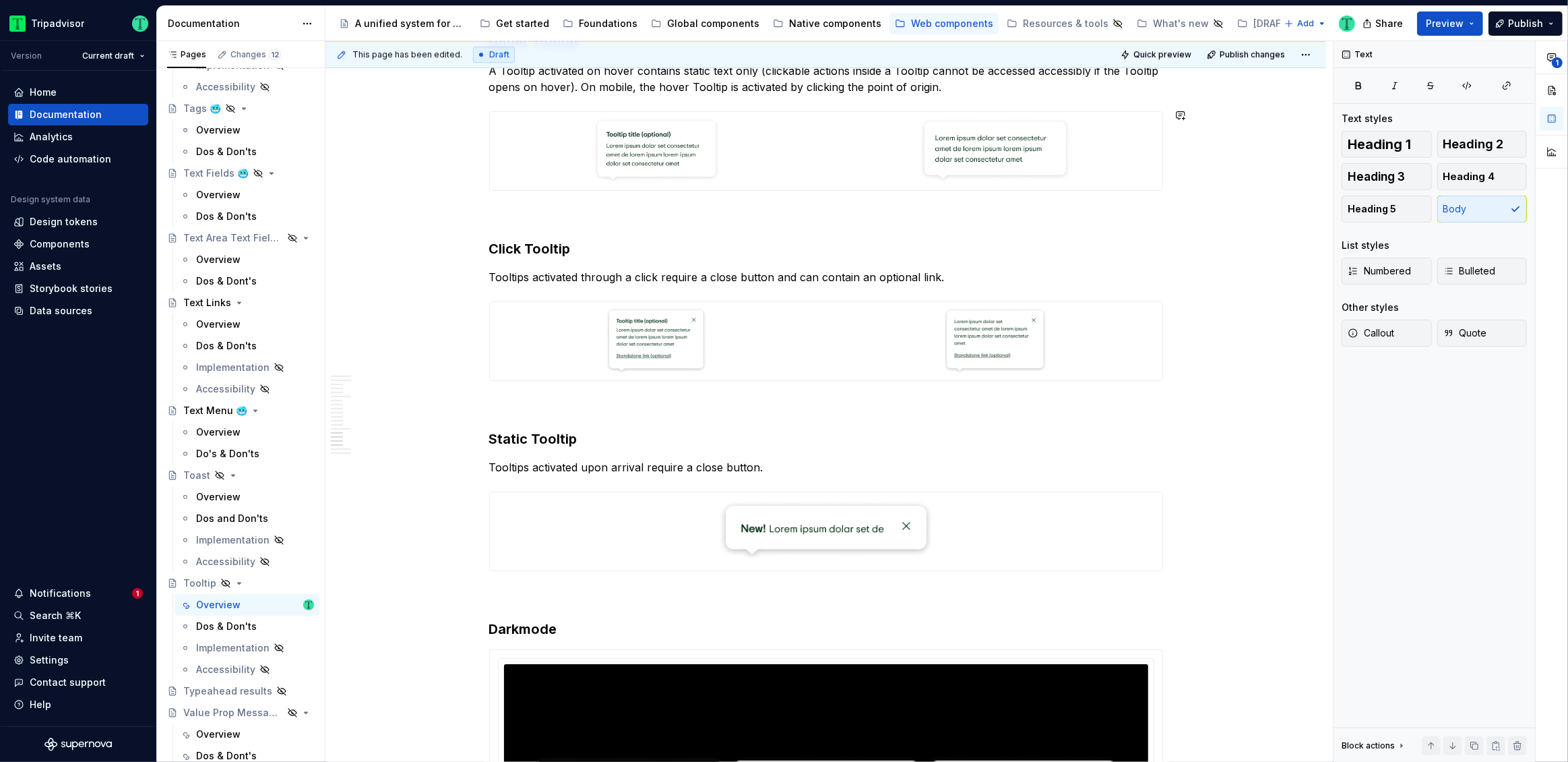
scroll to position [4428, 0]
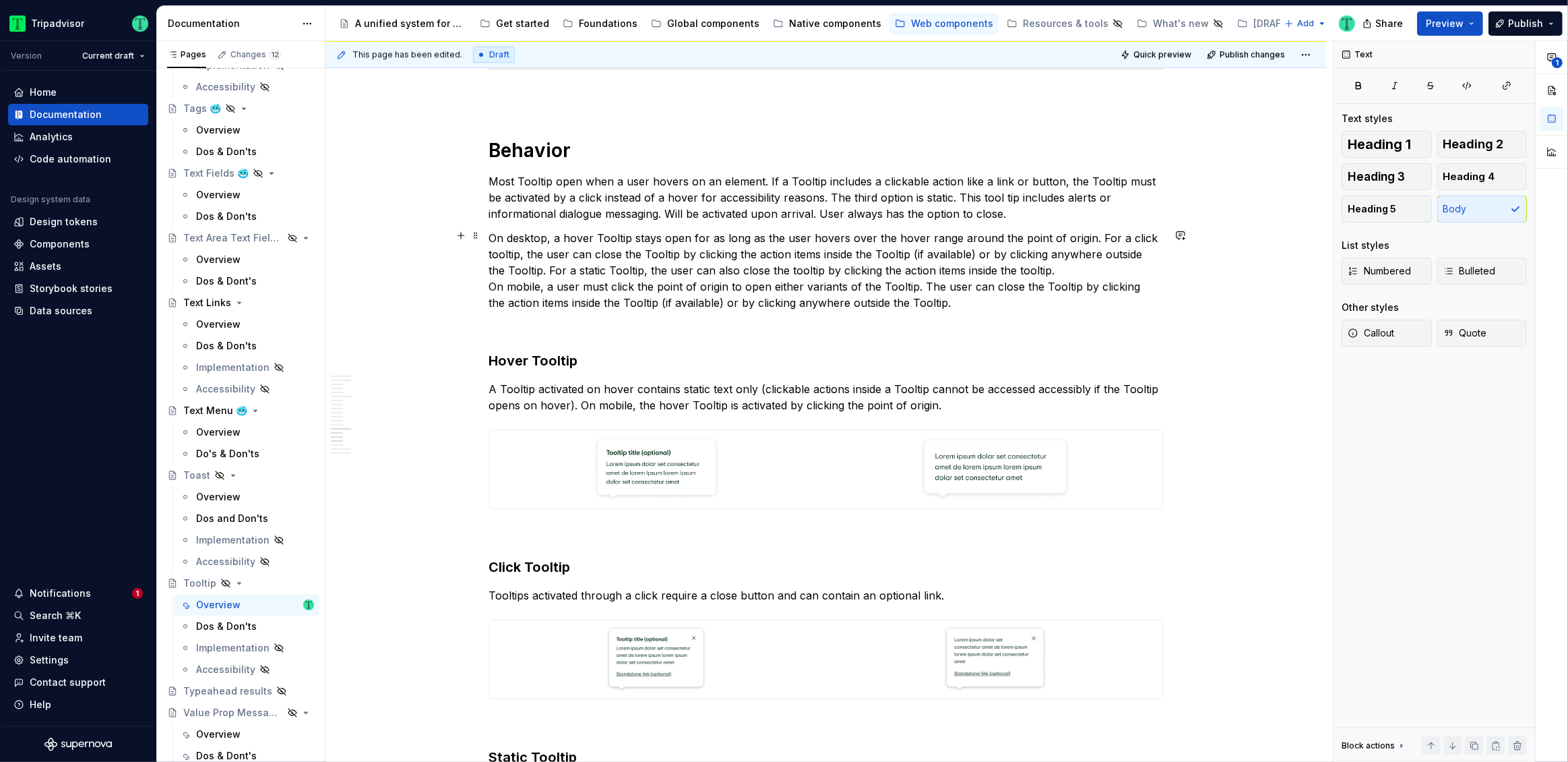
click at [784, 265] on p "On desktop, a hover Tooltip stays open for as long as the user hovers over the …" at bounding box center [826, 270] width 674 height 81
click at [506, 251] on p "On desktop, a hover Tooltip stays open for as long as the user hovers over the …" at bounding box center [826, 270] width 674 height 81
click at [507, 251] on p "On desktop, a hover Tooltip stays open for as long as the user hovers over the …" at bounding box center [826, 270] width 674 height 81
click at [1030, 266] on p "On desktop, a hover Tooltip stays open for as long as the user hovers over the …" at bounding box center [826, 270] width 674 height 81
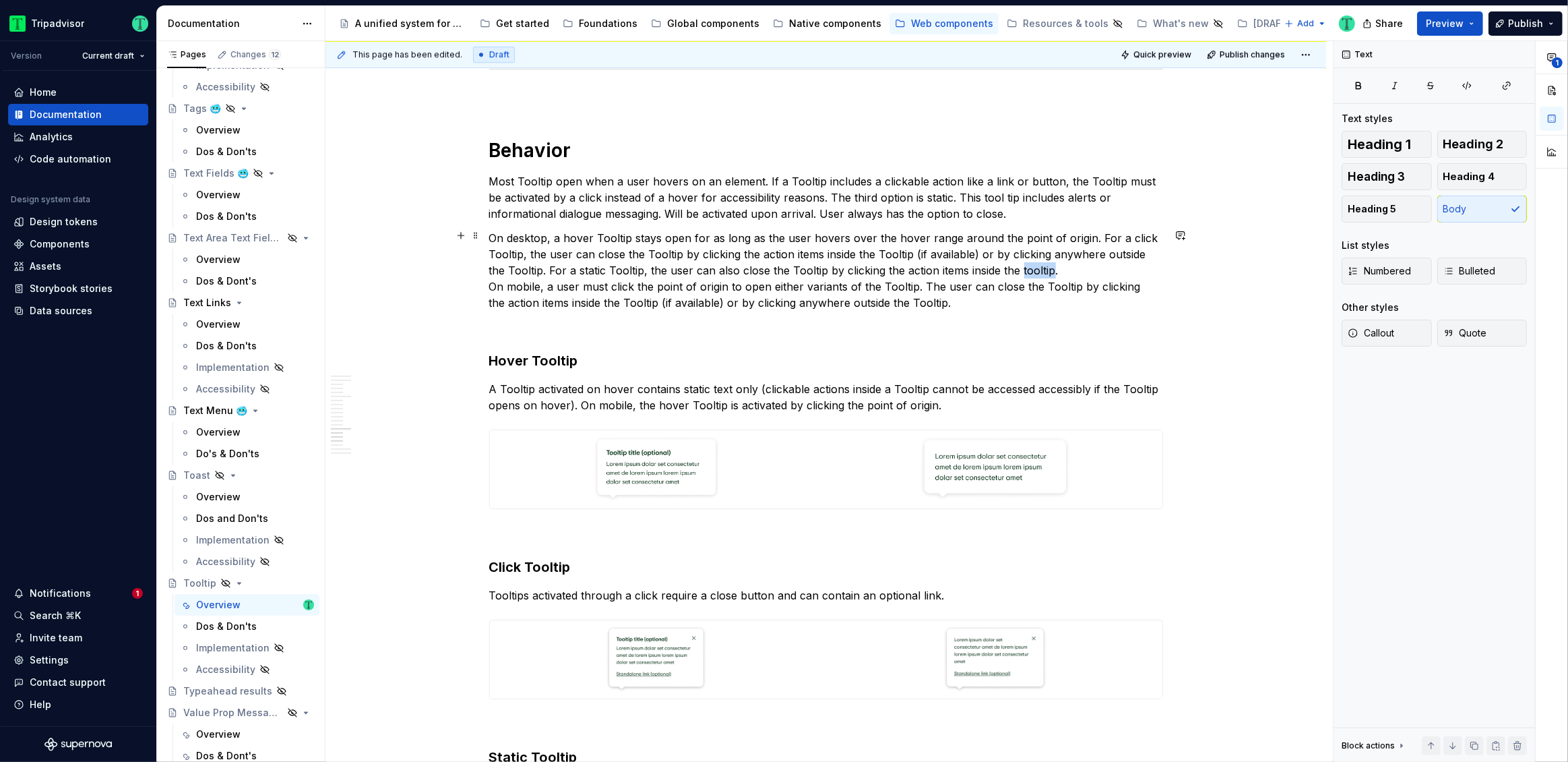
click at [1030, 266] on p "On desktop, a hover Tooltip stays open for as long as the user hovers over the …" at bounding box center [826, 270] width 674 height 81
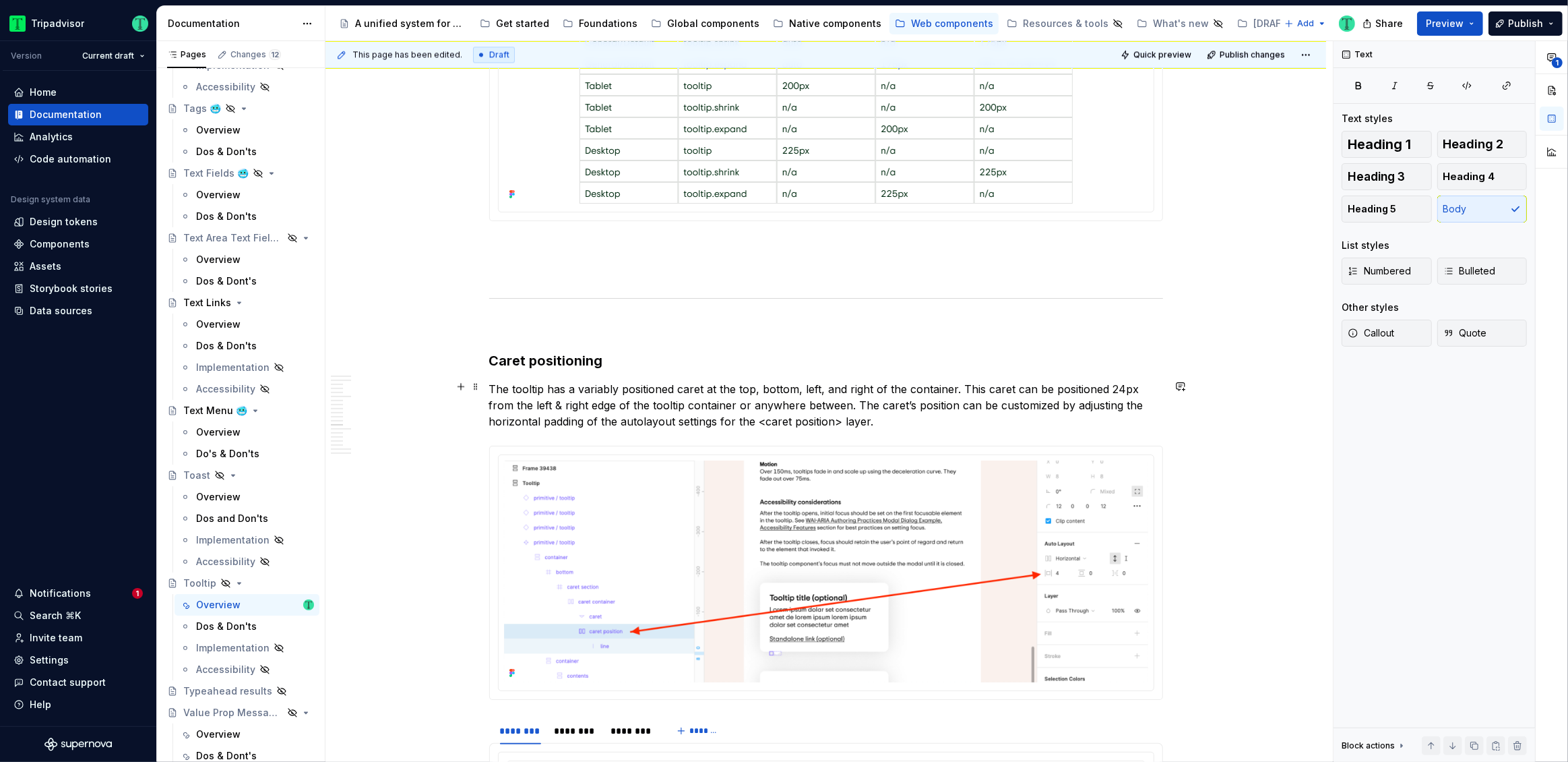
click at [634, 400] on p "The tooltip has a variably positioned caret at the top, bottom, left, and right…" at bounding box center [826, 405] width 674 height 48
click at [518, 381] on p "The tooltip has a variably positioned caret at the top, bottom, left, and right…" at bounding box center [826, 405] width 674 height 48
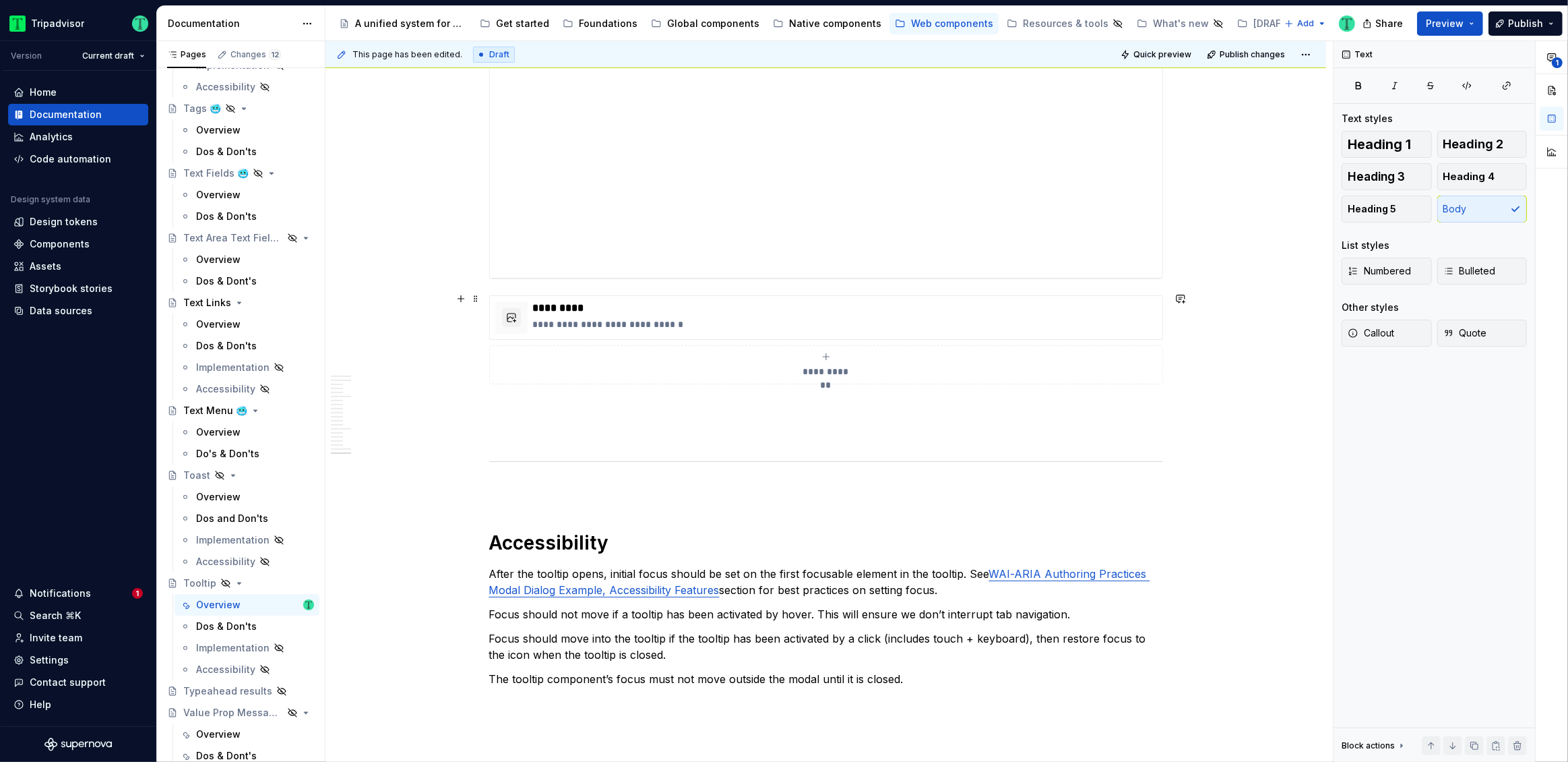
scroll to position [6094, 0]
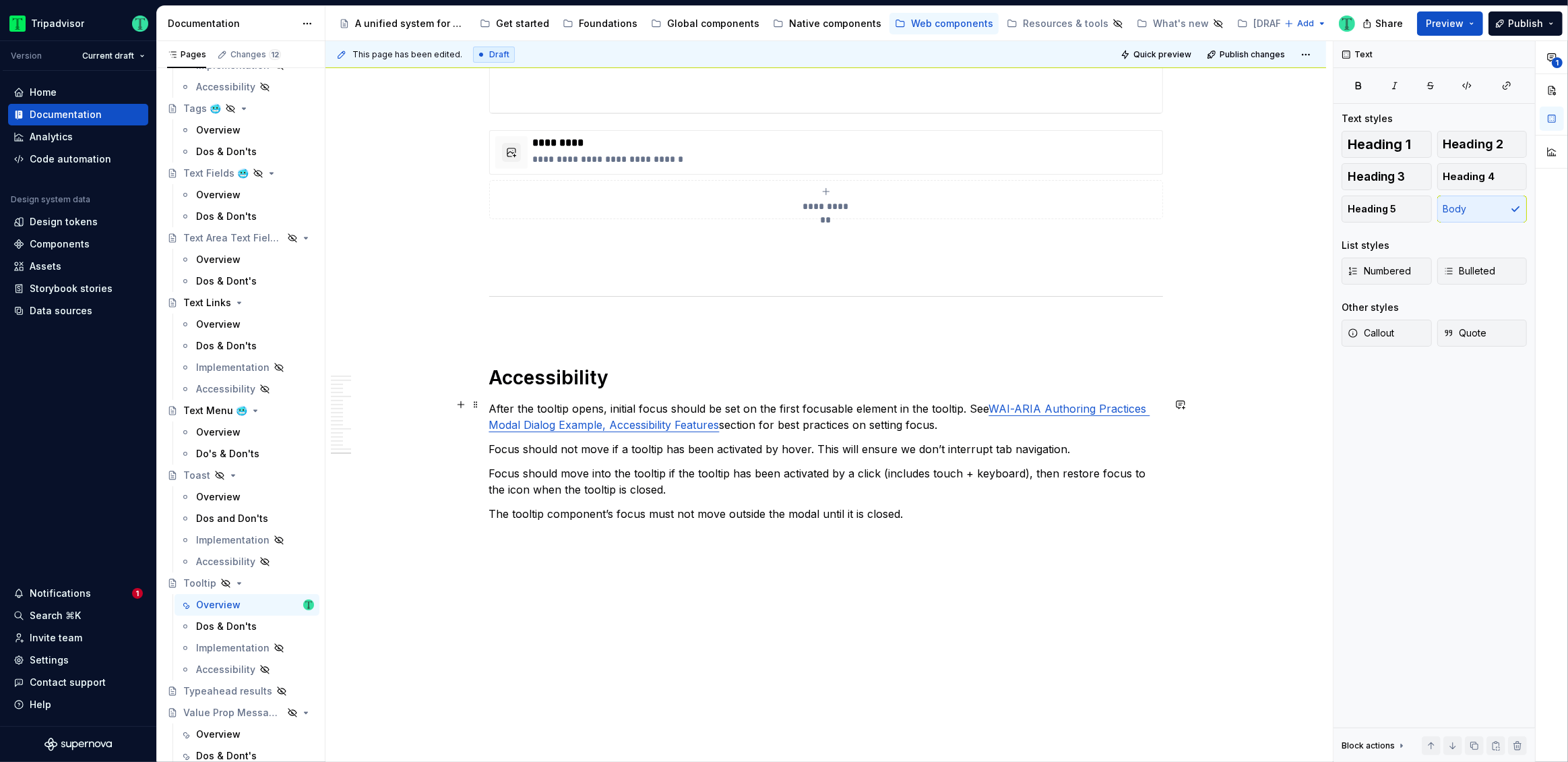
click at [551, 404] on p "After the tooltip opens, initial focus should be set on the first focusable ele…" at bounding box center [826, 416] width 674 height 32
click at [938, 402] on p "After the Tooltip opens, initial focus should be set on the first focusable ele…" at bounding box center [826, 416] width 674 height 32
click at [940, 401] on p "After the Tooltip opens, initial focus should be set on the first focusable ele…" at bounding box center [826, 416] width 674 height 32
click at [645, 441] on p "Focus should not move if a tooltip has been activated by hover. This will ensur…" at bounding box center [826, 449] width 674 height 16
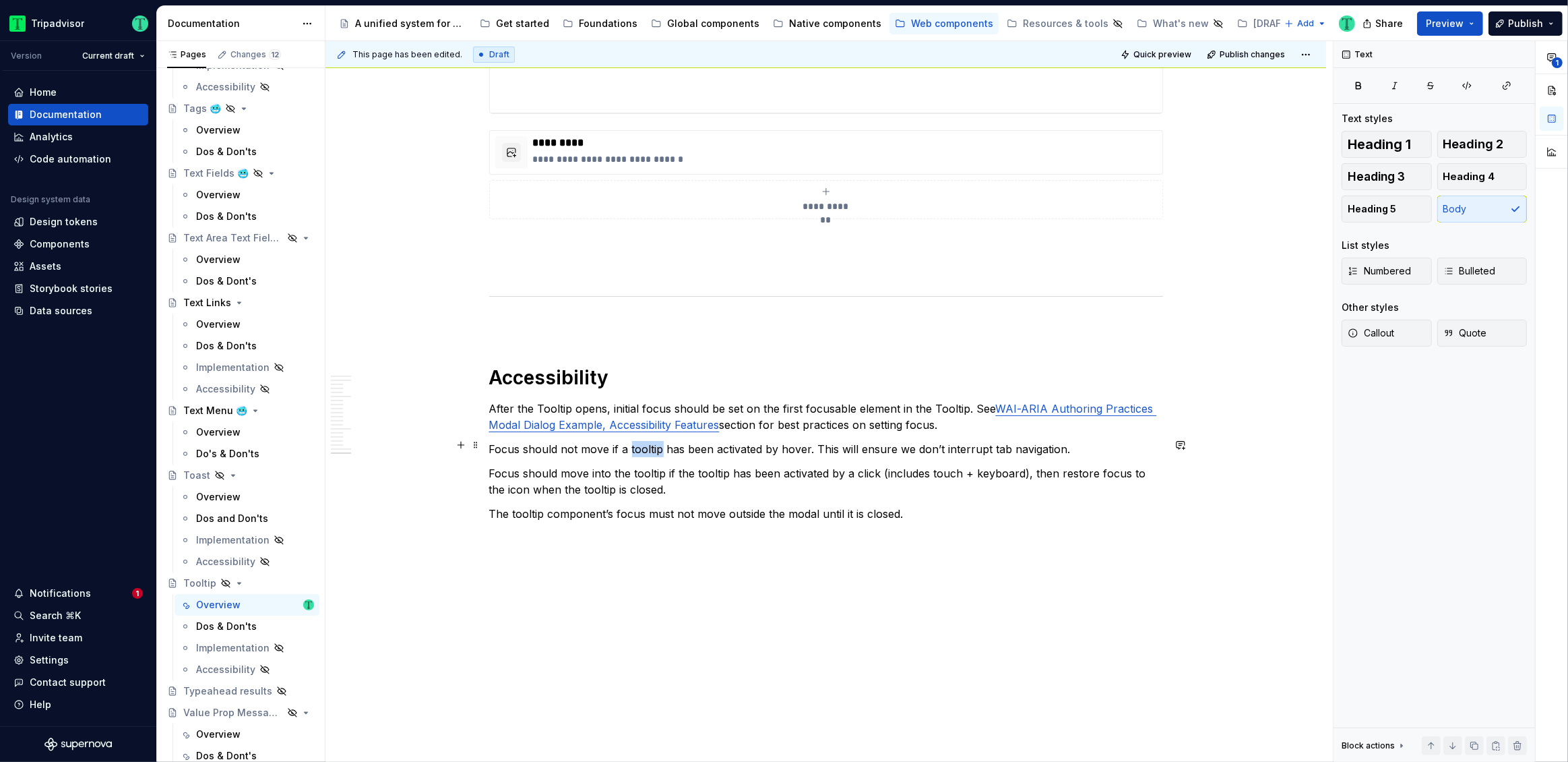
click at [645, 441] on p "Focus should not move if a tooltip has been activated by hover. This will ensur…" at bounding box center [826, 449] width 674 height 16
click at [652, 469] on p "Focus should move into the tooltip if the tooltip has been activated by a click…" at bounding box center [826, 482] width 674 height 32
click at [710, 471] on p "Focus should move into the Tooltip if the tooltip has been activated by a click…" at bounding box center [826, 482] width 674 height 32
click at [711, 469] on p "Focus should move into the Tooltip if the tooltip has been activated by a click…" at bounding box center [826, 482] width 674 height 32
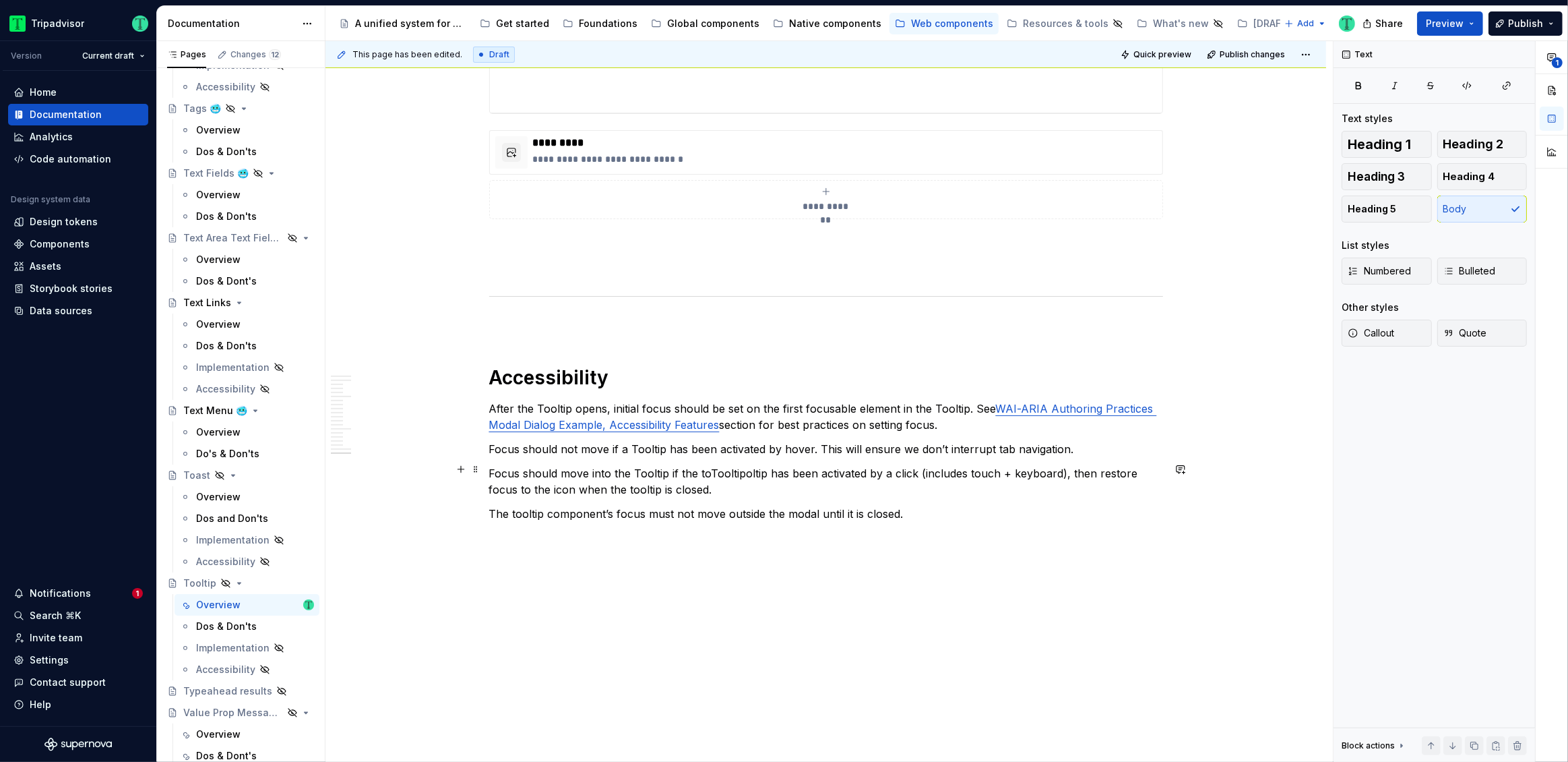
click at [708, 466] on p "Focus should move into the Tooltip if the toTooltipoltip has been activated by …" at bounding box center [826, 482] width 674 height 32
click at [528, 512] on p "The tooltip component’s focus must not move outside the modal until it is close…" at bounding box center [826, 514] width 674 height 16
click at [528, 512] on p "The tooltip component’s focus must not move outside the modal until it is close…" at bounding box center [826, 514] width 674 height 16
click at [603, 487] on p "Focus should move into the Tooltip if the Tooltip has been activated by a click…" at bounding box center [826, 482] width 674 height 32
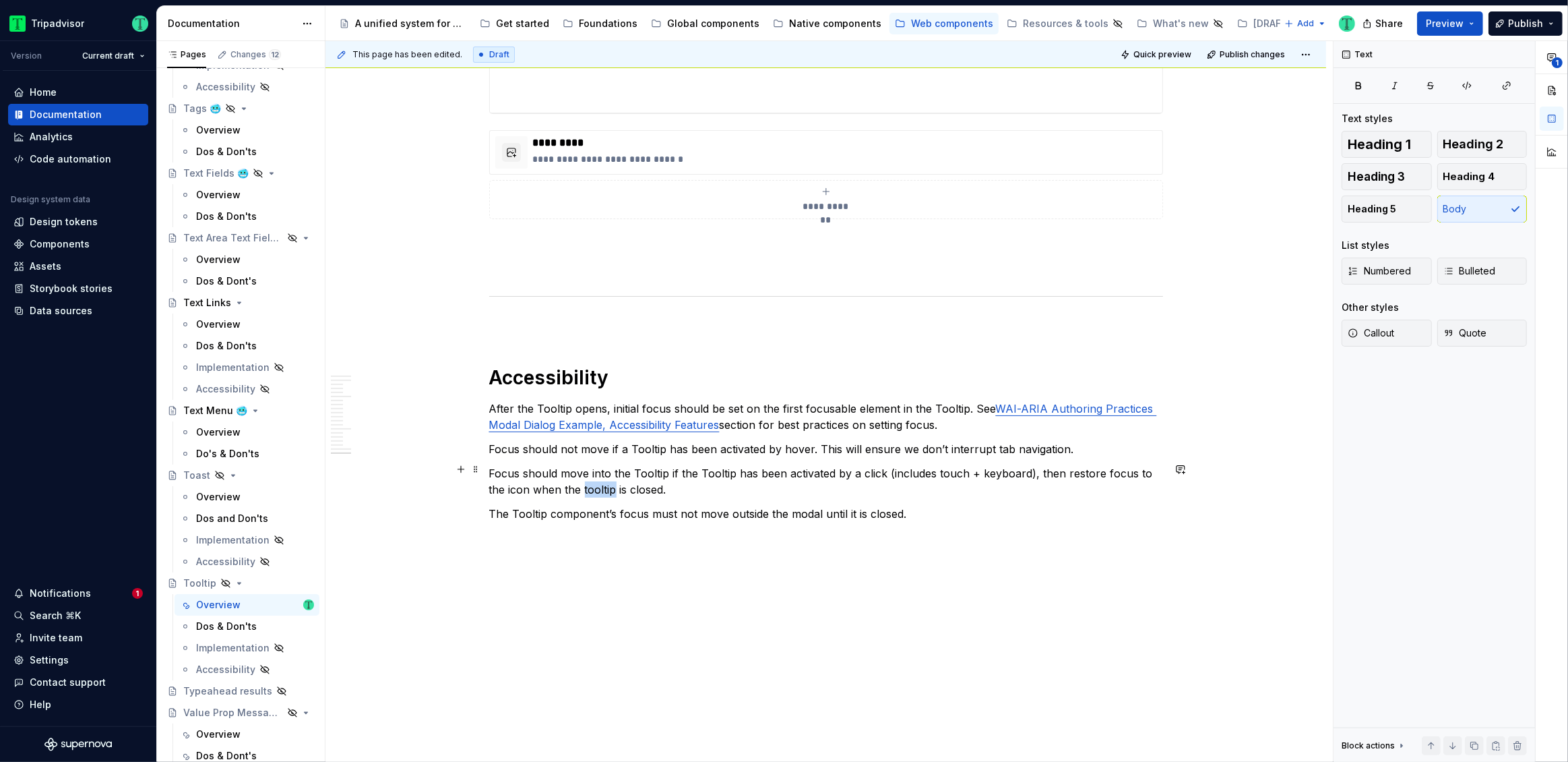
click at [604, 487] on p "Focus should move into the Tooltip if the Tooltip has been activated by a click…" at bounding box center [826, 482] width 674 height 32
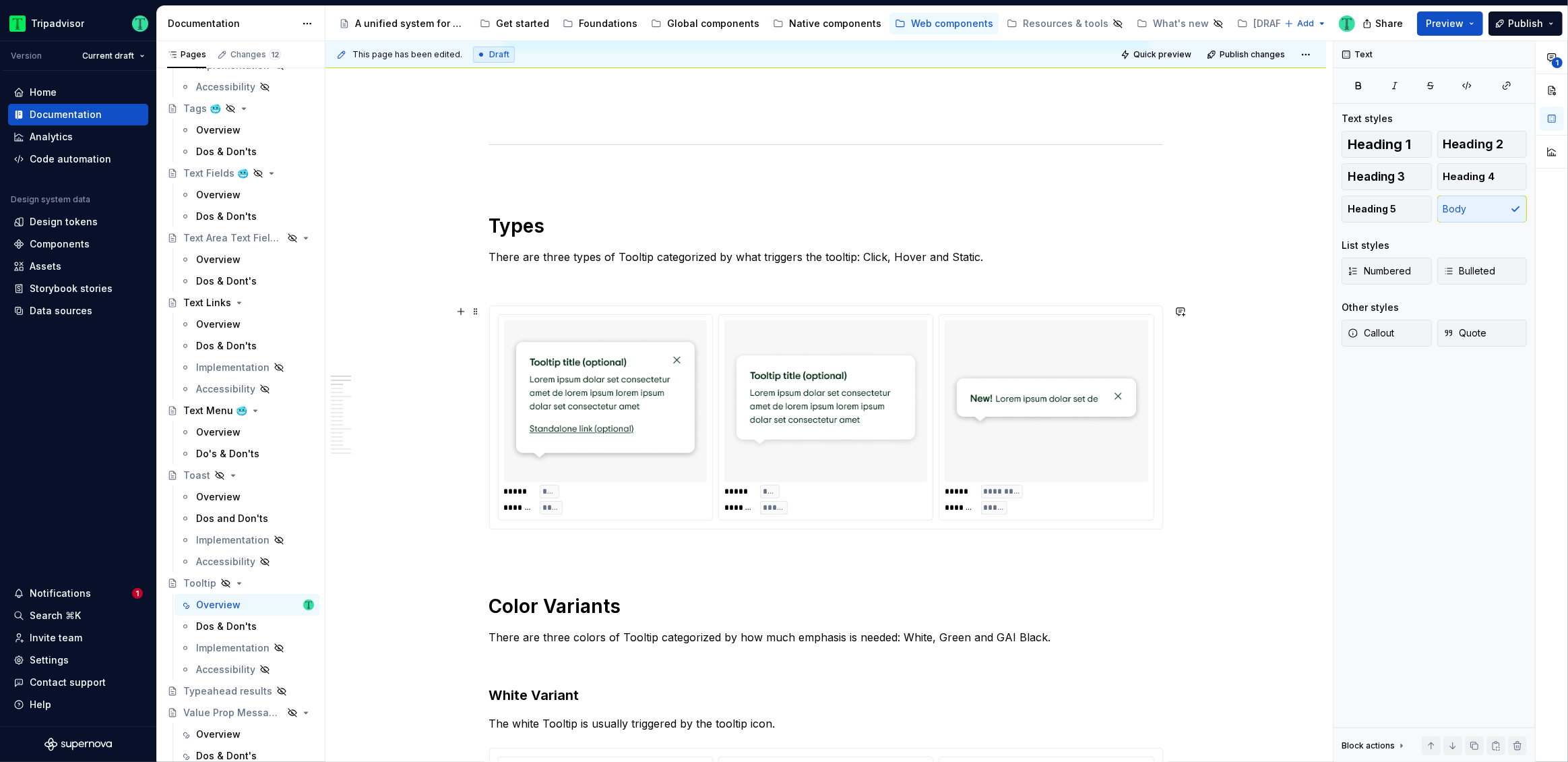
scroll to position [604, 0]
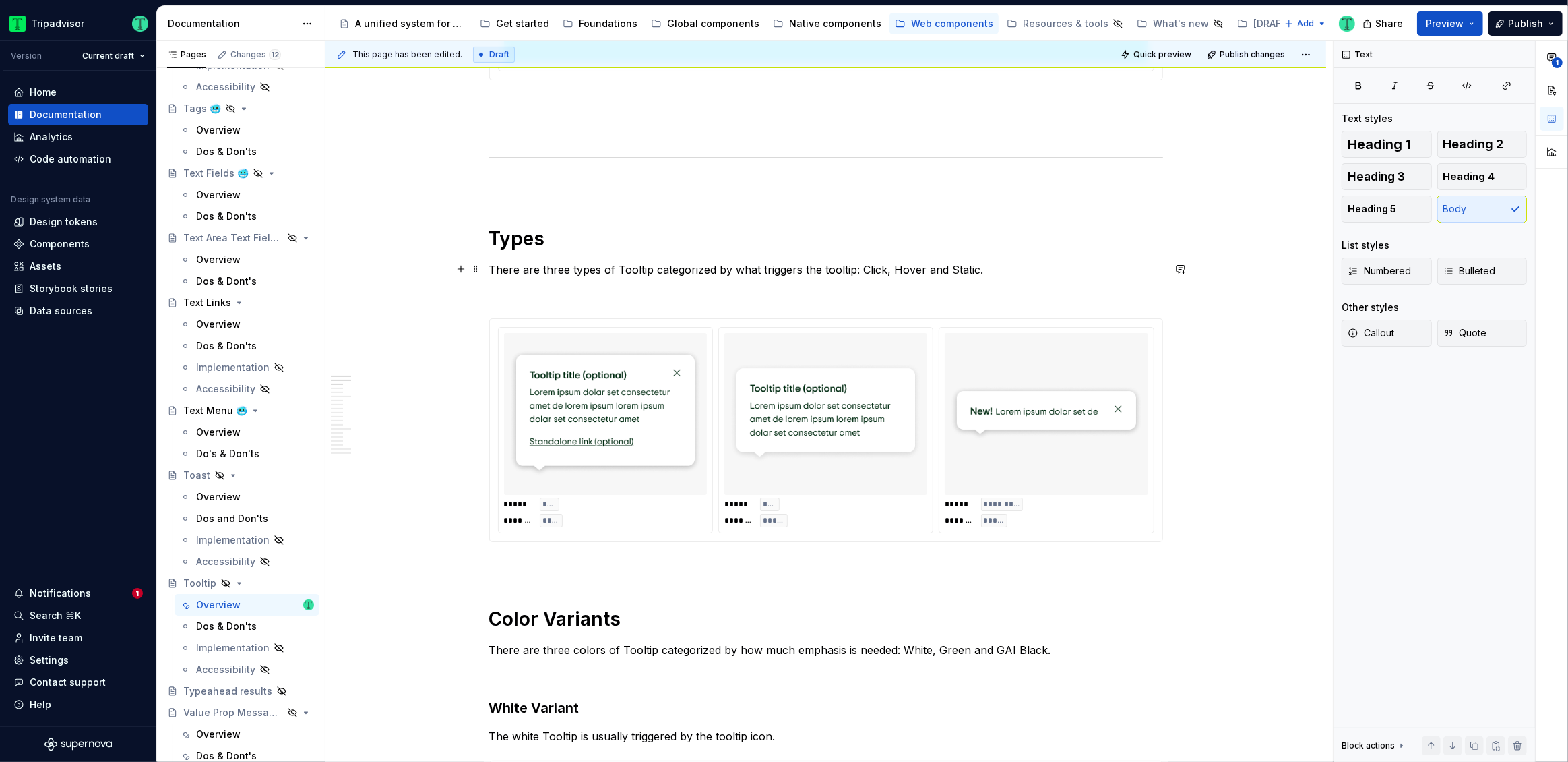
click at [835, 267] on p "There are three types of Tooltip categorized by what triggers the tooltip: Clic…" at bounding box center [826, 270] width 674 height 16
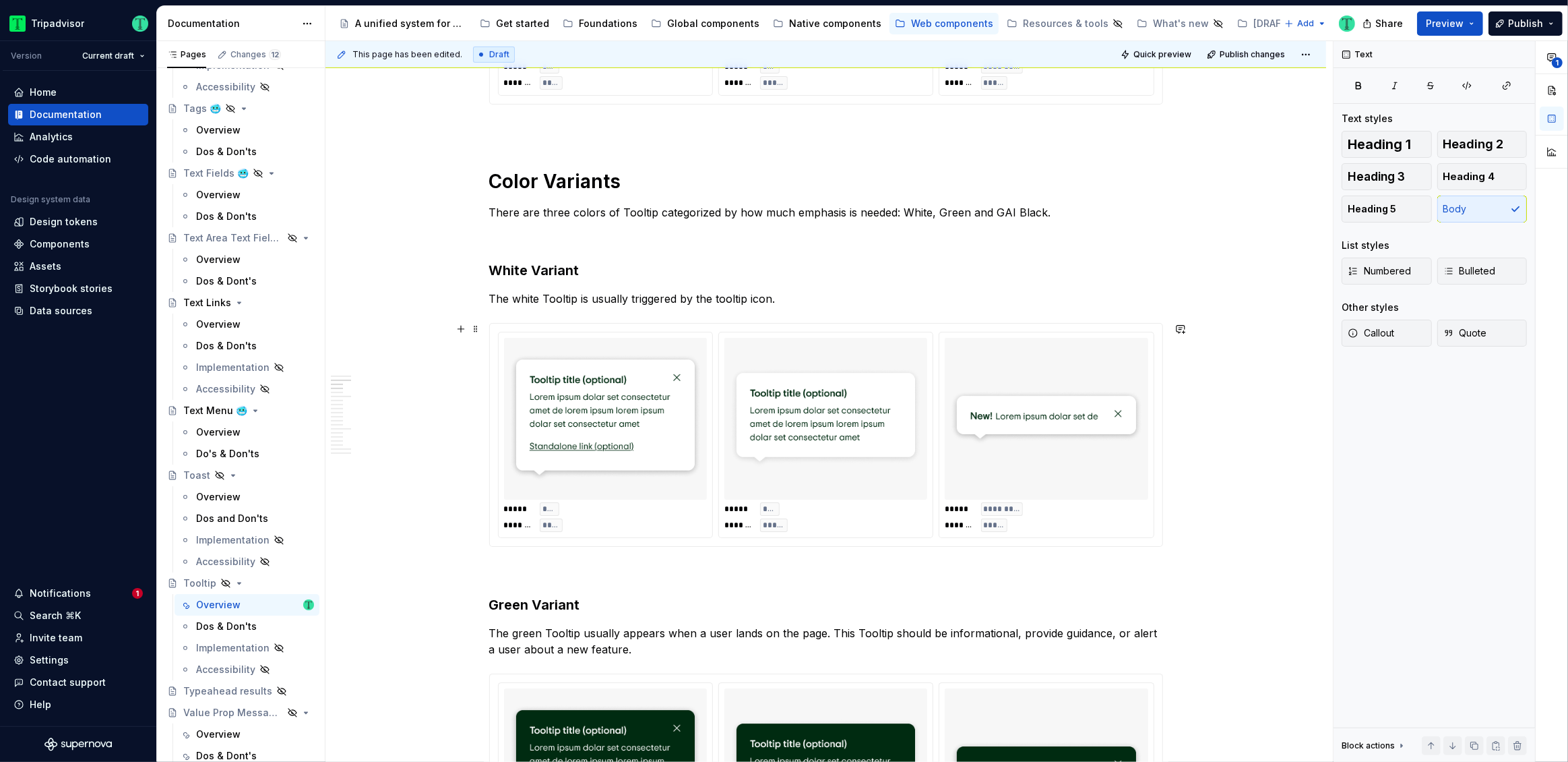
scroll to position [1050, 0]
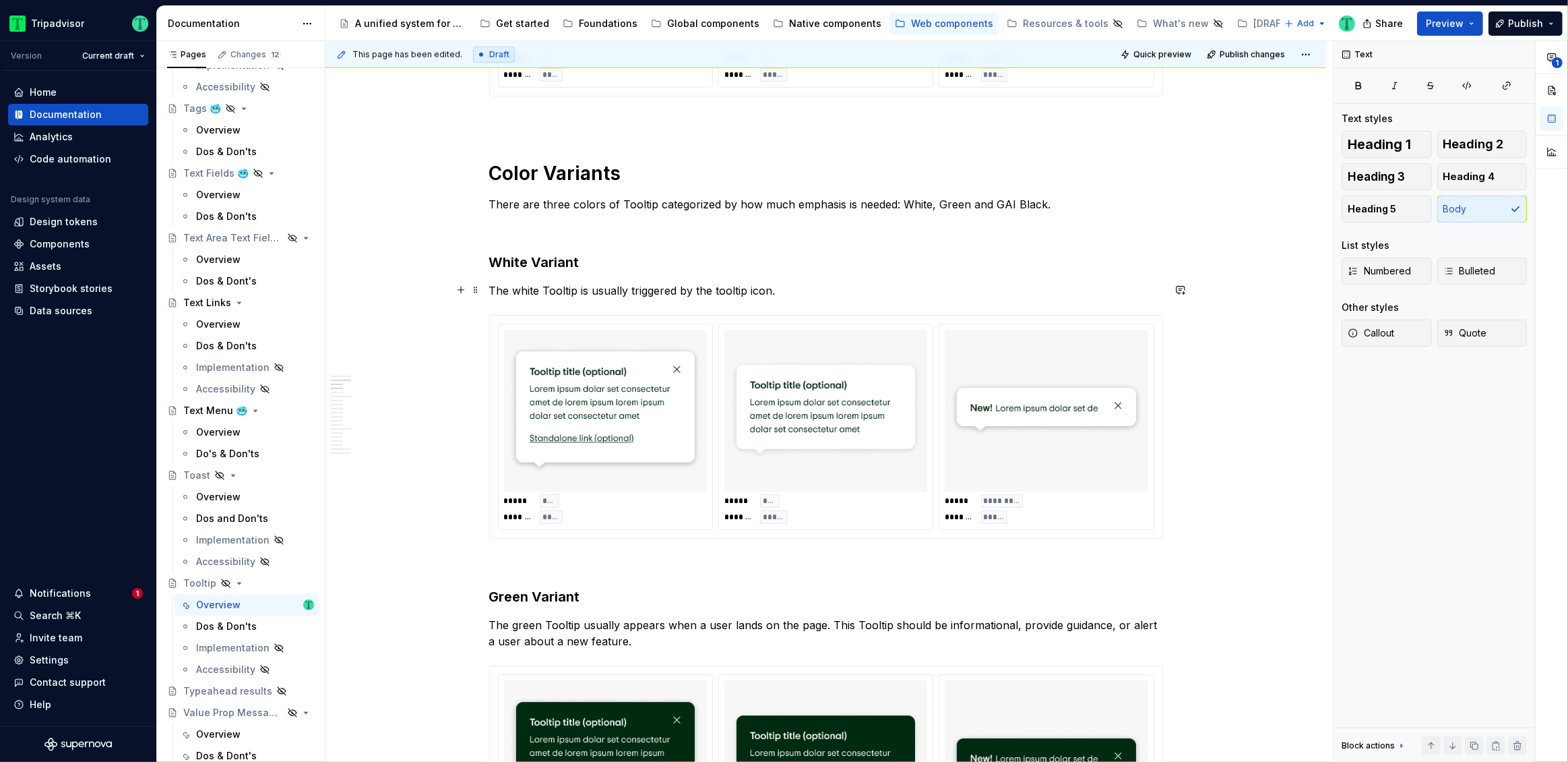
click at [729, 291] on p "The white Tooltip is usually triggered by the tooltip icon." at bounding box center [826, 291] width 674 height 16
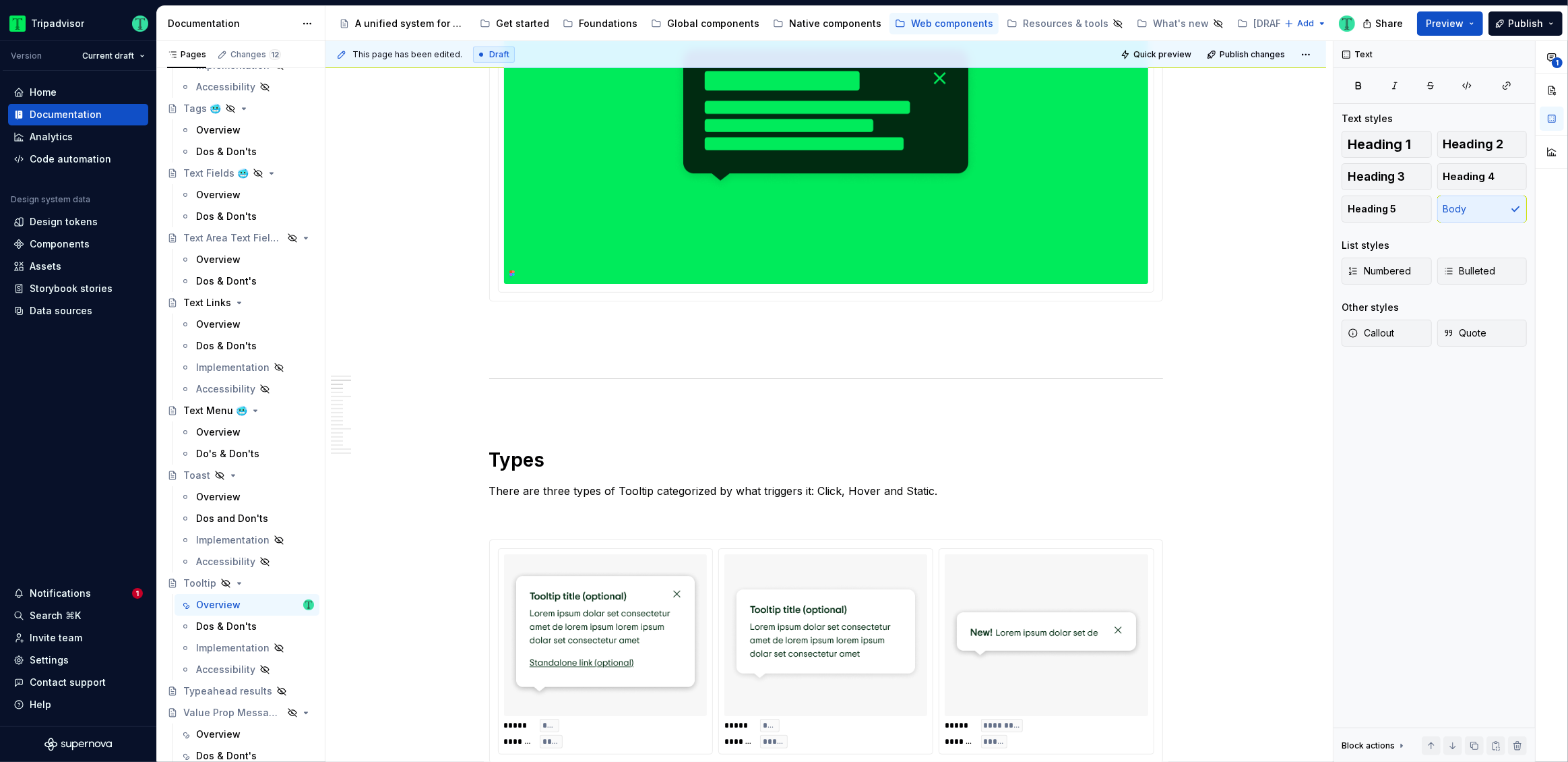
scroll to position [0, 0]
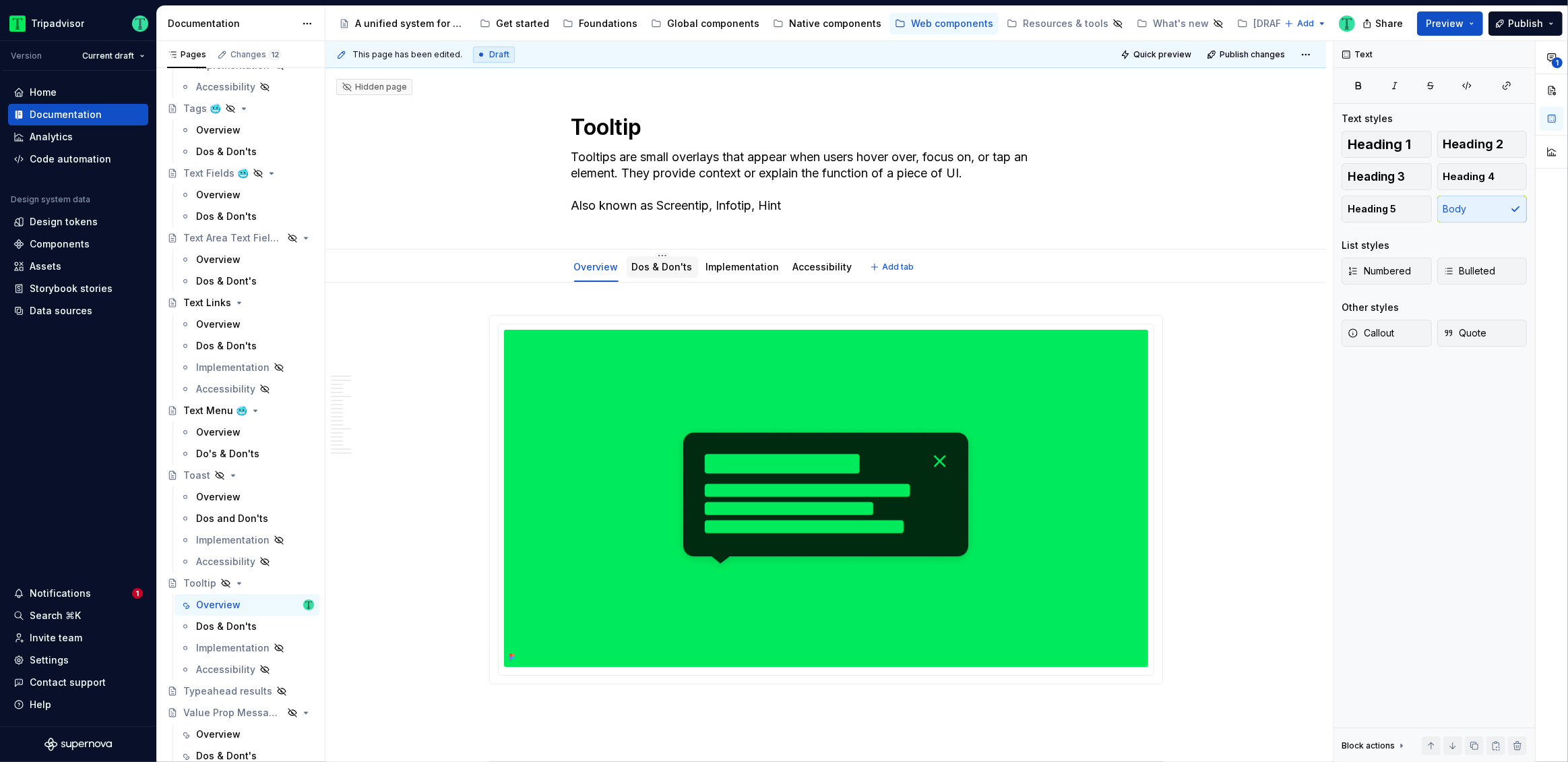
click at [658, 270] on link "Dos & Don'ts" at bounding box center [662, 267] width 61 height 11
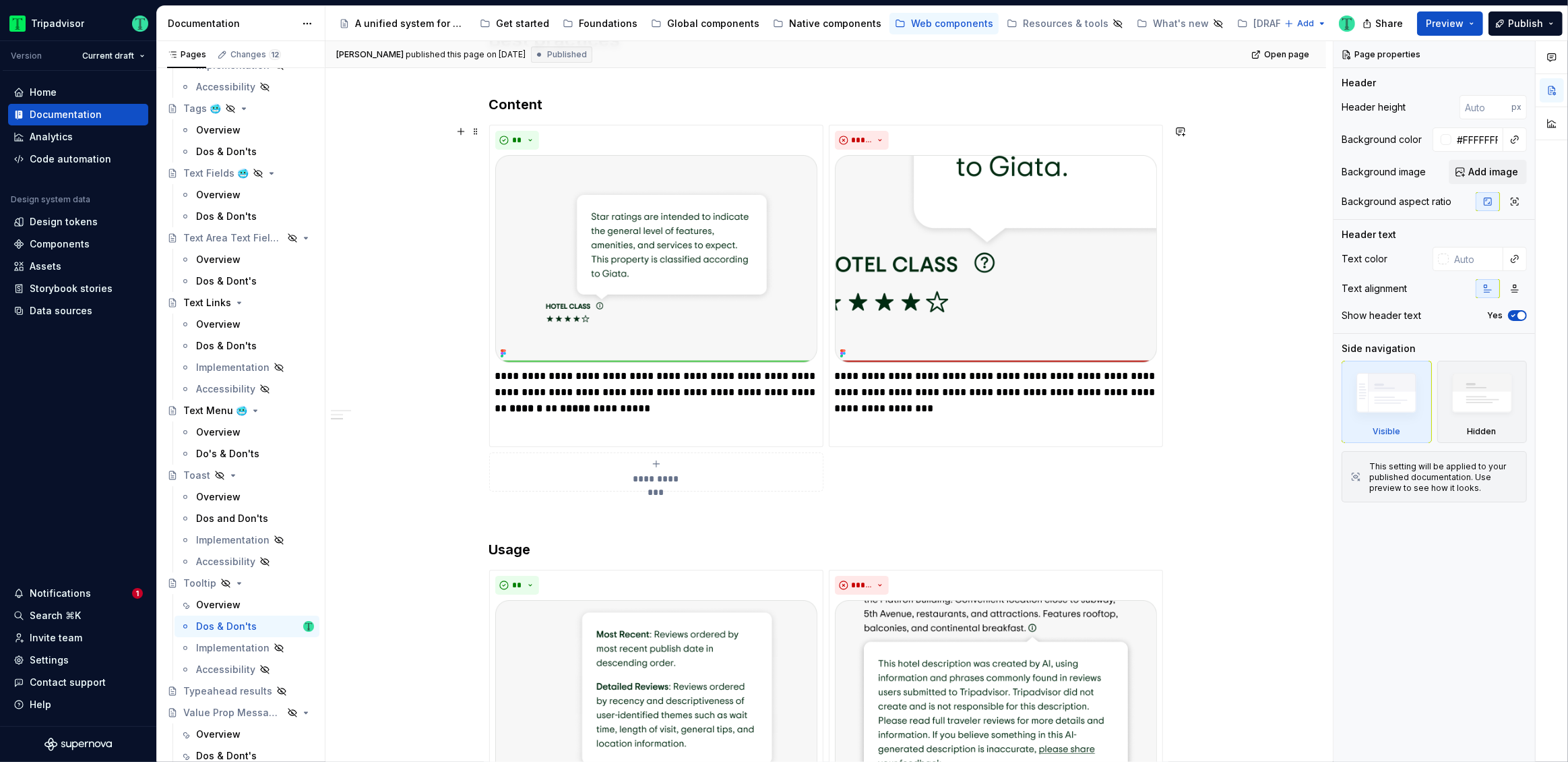
scroll to position [680, 0]
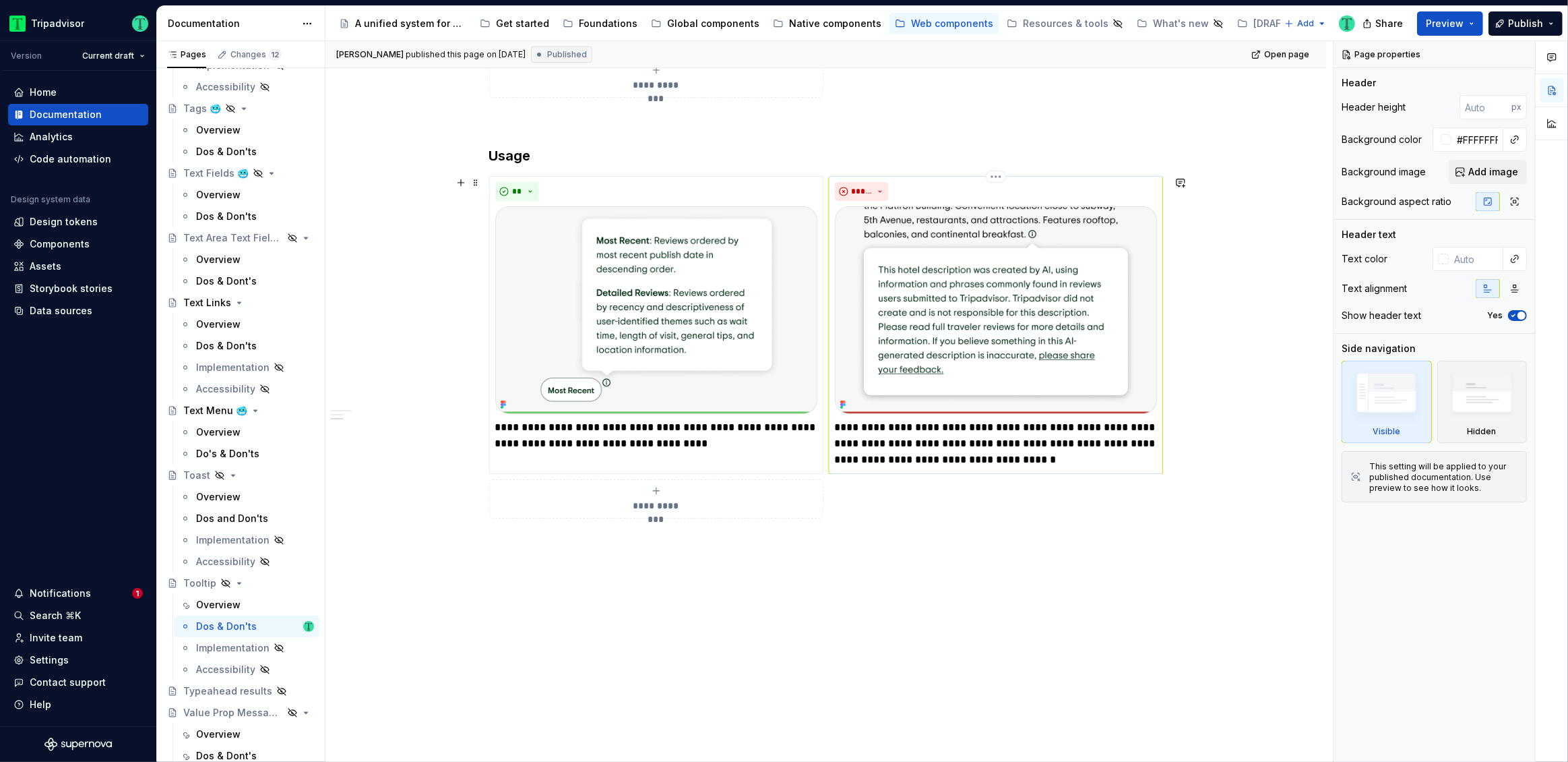
click at [996, 430] on p "**********" at bounding box center [996, 444] width 322 height 48
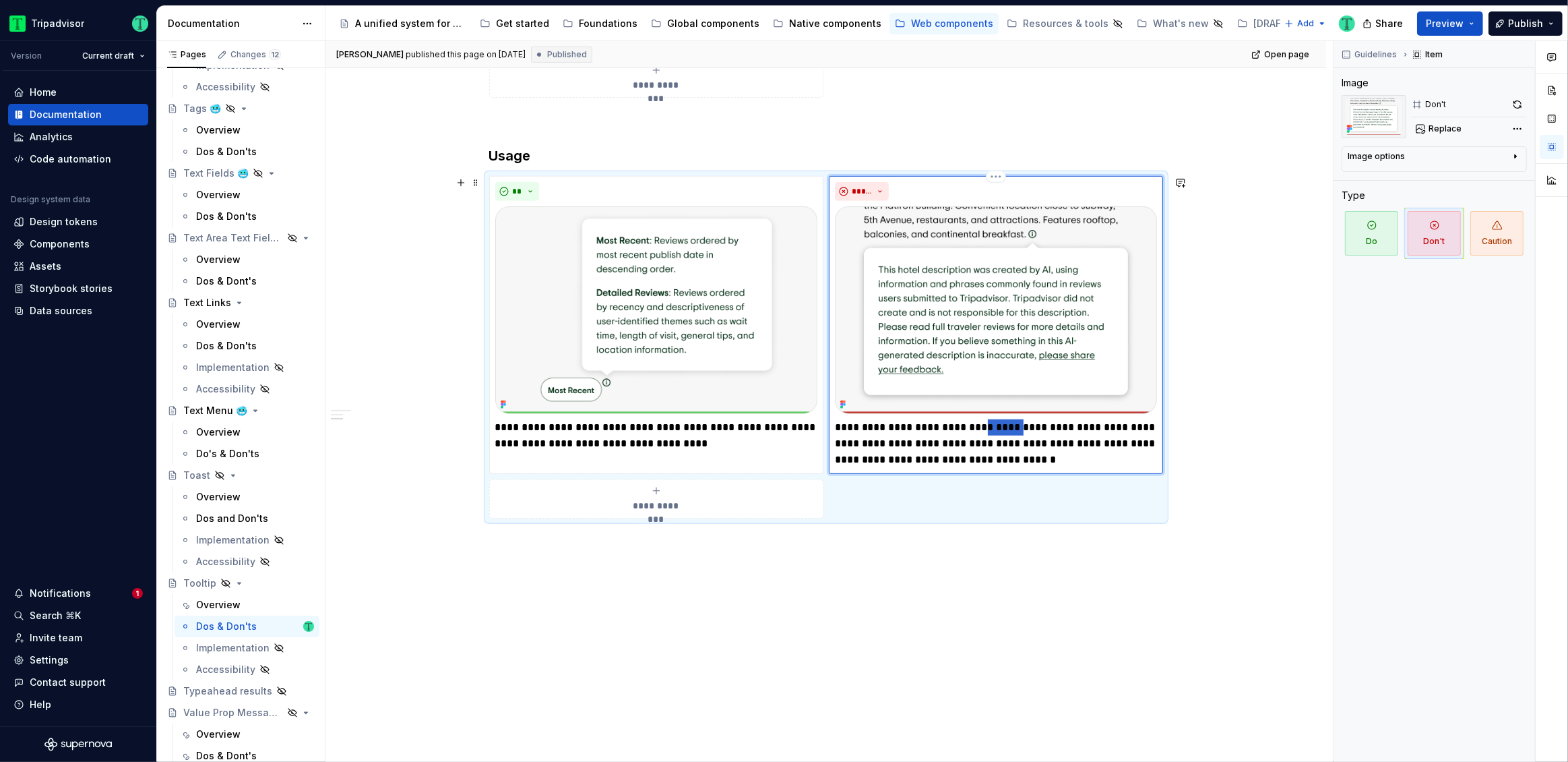
click at [996, 430] on p "**********" at bounding box center [996, 444] width 322 height 48
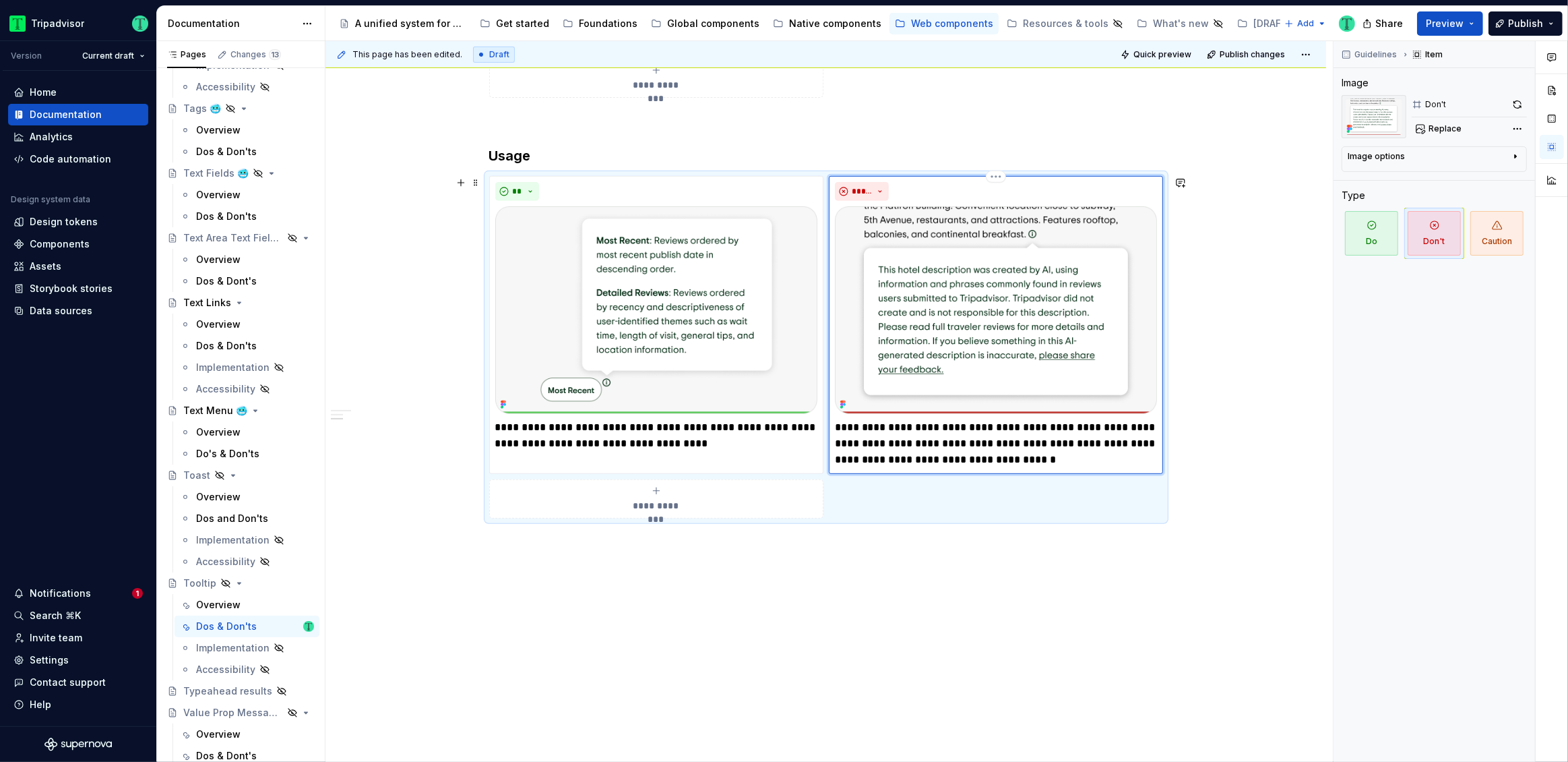
click at [1134, 422] on p "**********" at bounding box center [996, 444] width 322 height 48
click at [1176, 527] on div "**********" at bounding box center [826, 182] width 1001 height 1161
click at [1056, 592] on div "**********" at bounding box center [826, 182] width 1001 height 1161
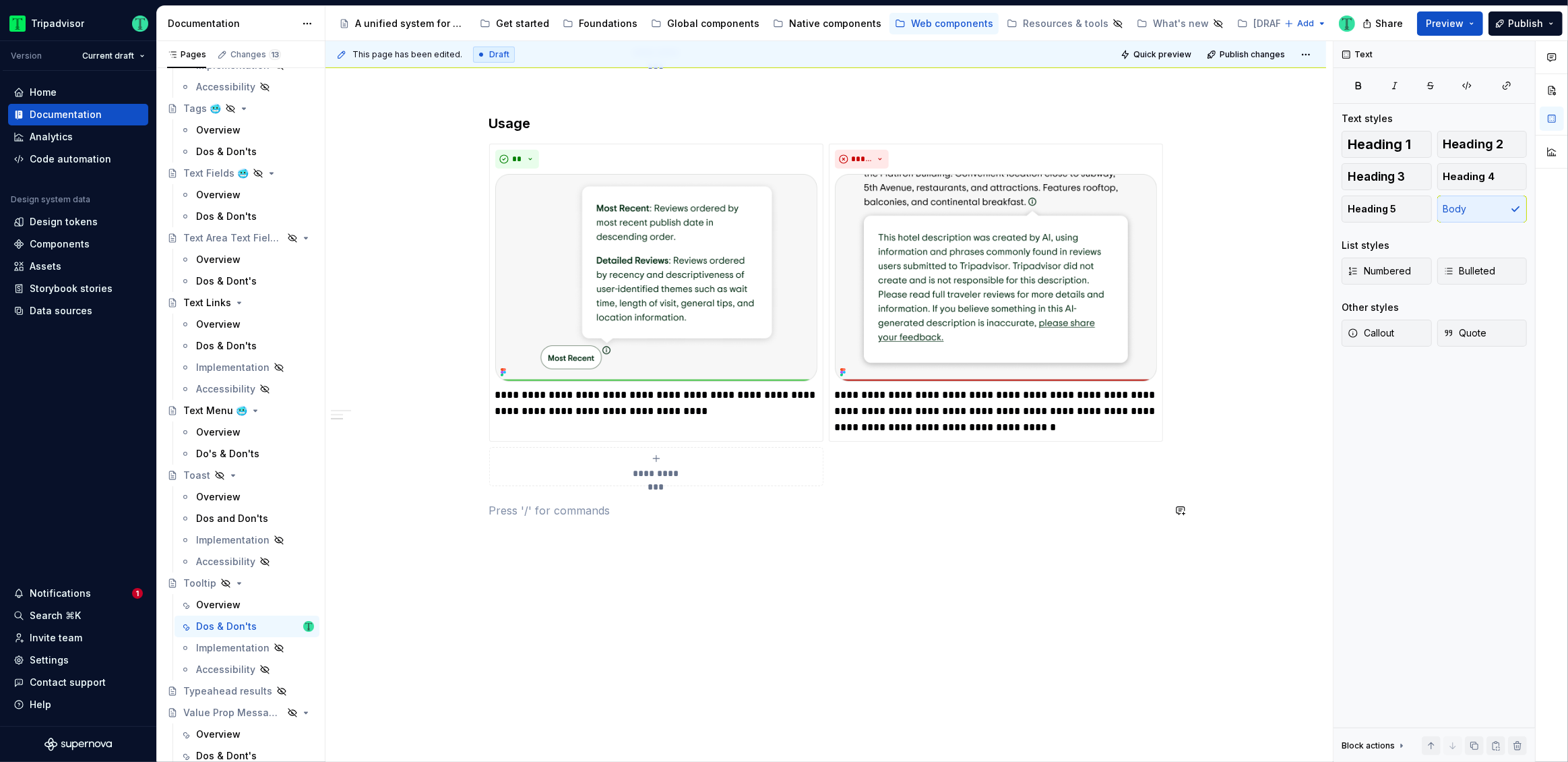
scroll to position [709, 0]
click at [65, 312] on div "Data sources" at bounding box center [61, 310] width 63 height 14
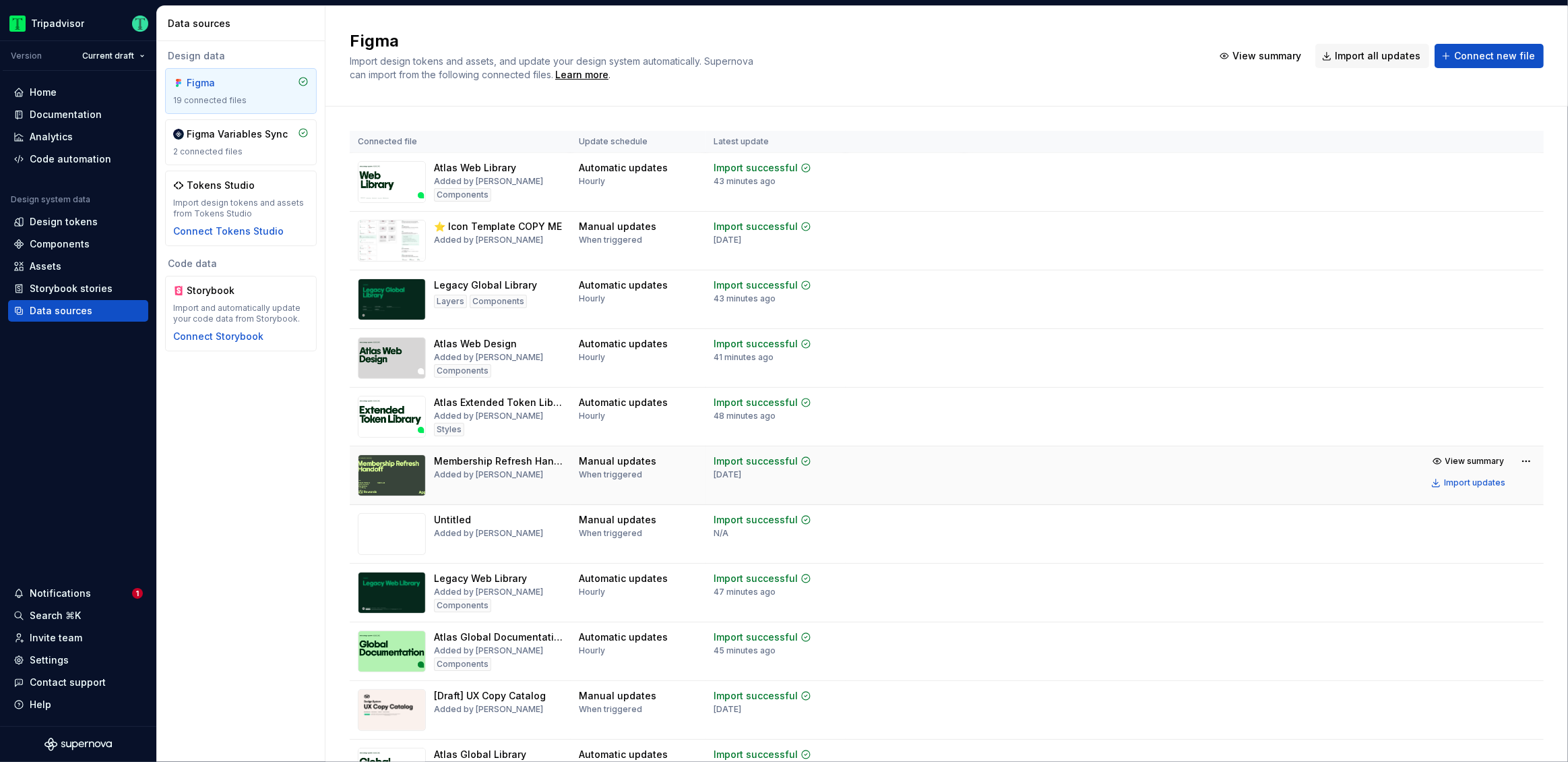
scroll to position [3, 0]
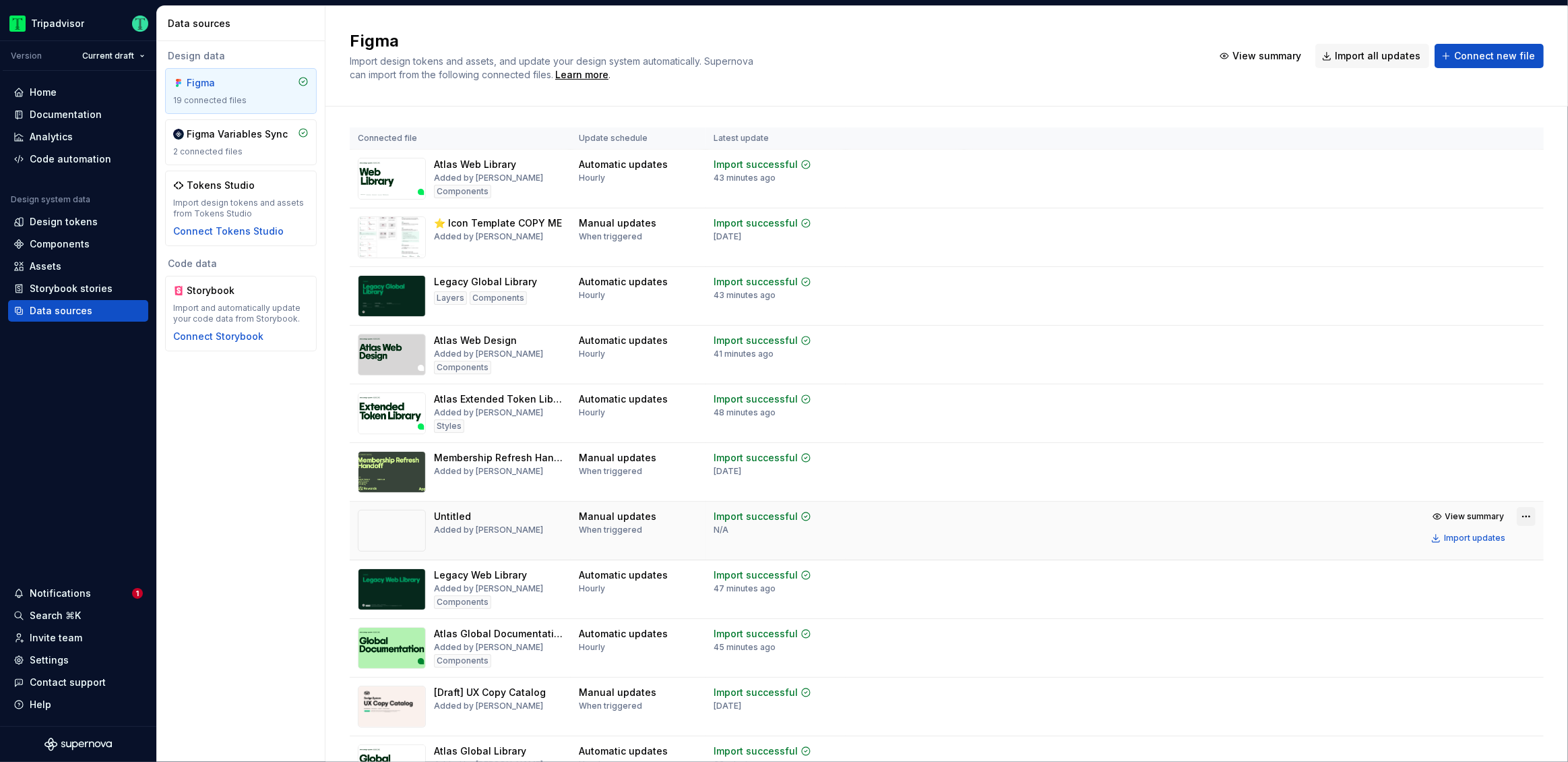
click at [1519, 510] on html "Tripadvisor Version Current draft Home Documentation Analytics Code automation …" at bounding box center [784, 381] width 1568 height 762
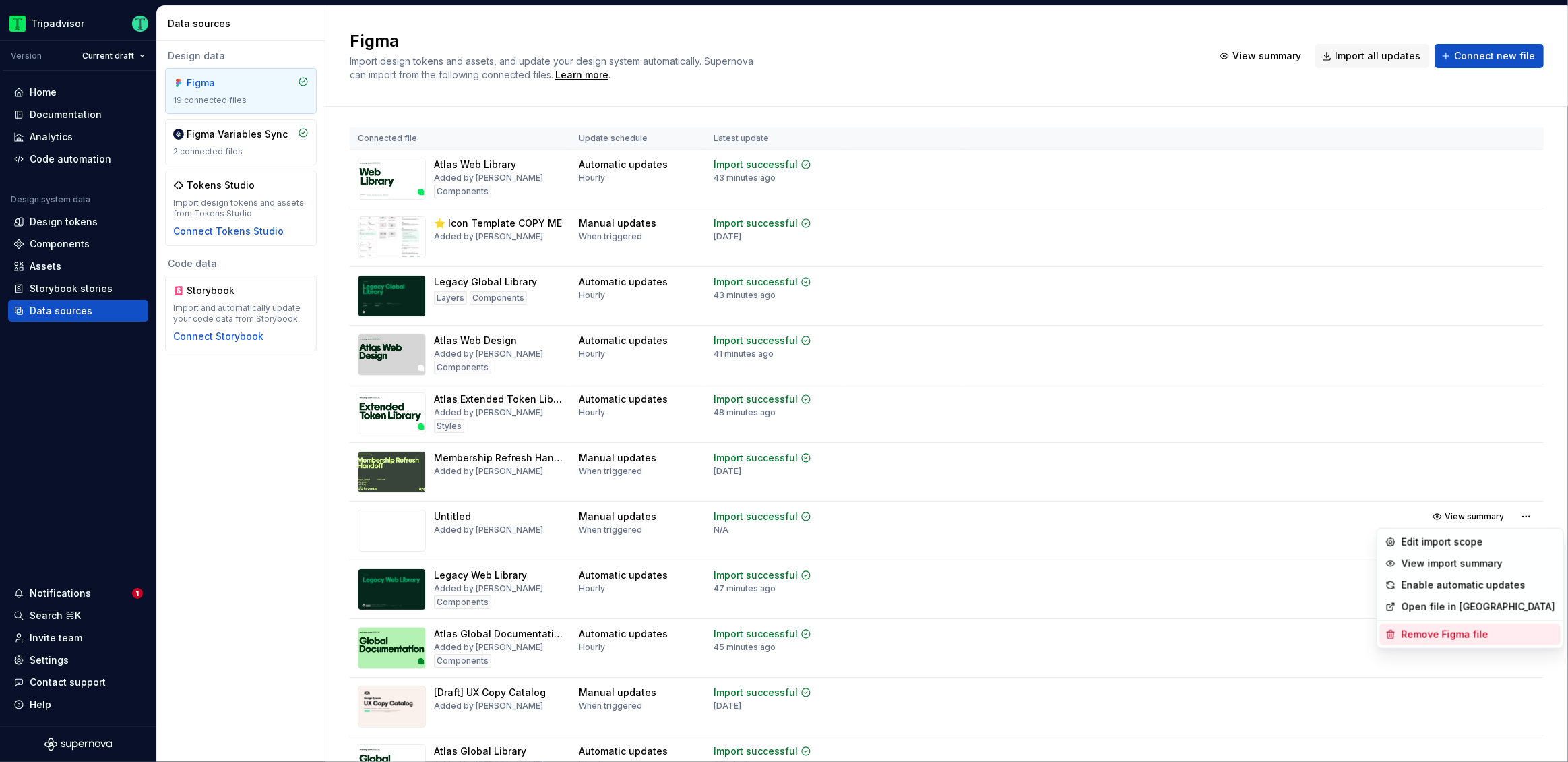
click at [1498, 636] on div "Remove Figma file" at bounding box center [1478, 634] width 153 height 14
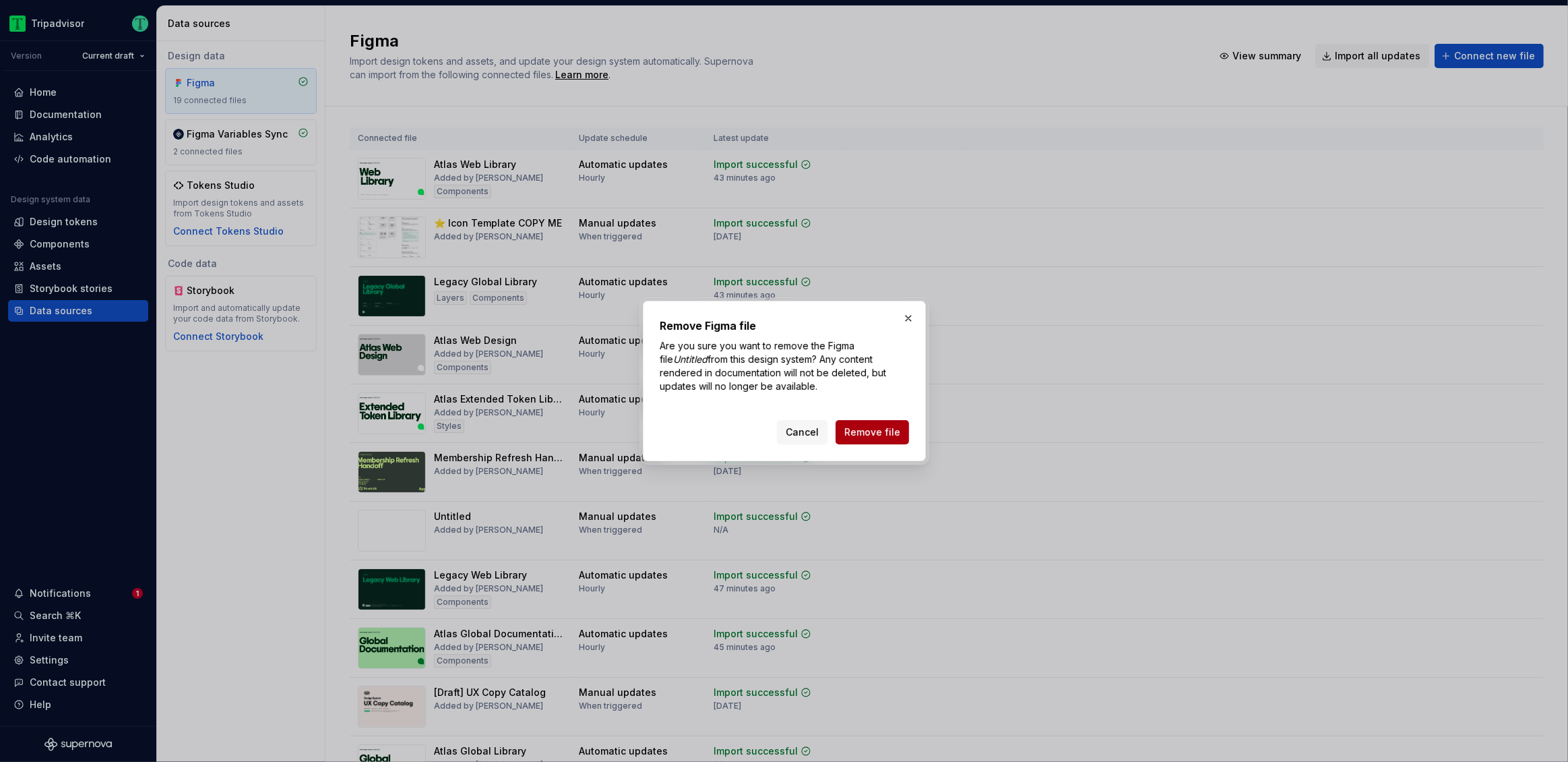
click at [864, 437] on span "Remove file" at bounding box center [872, 432] width 56 height 14
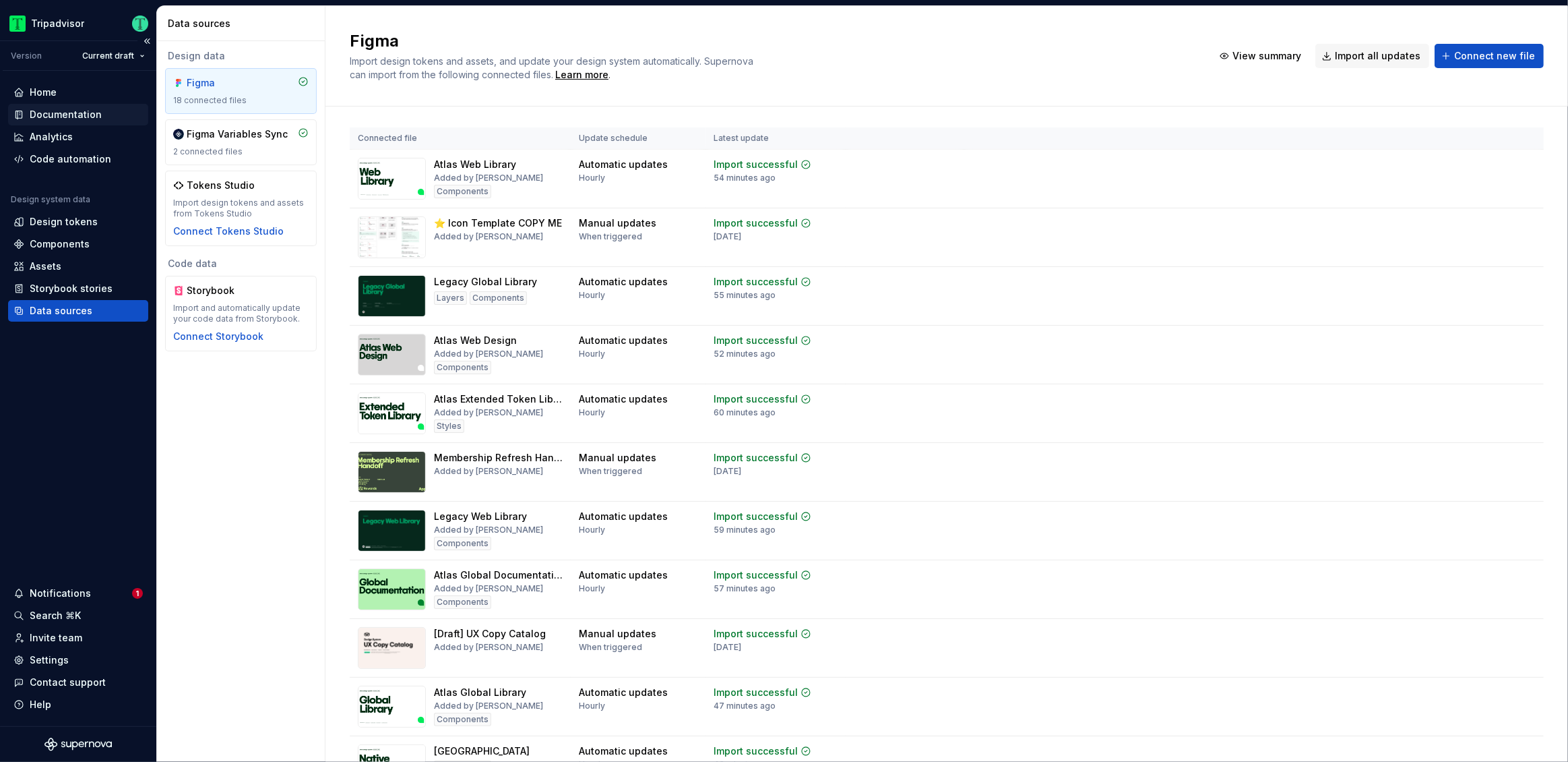
click at [39, 107] on div "Documentation" at bounding box center [78, 114] width 141 height 22
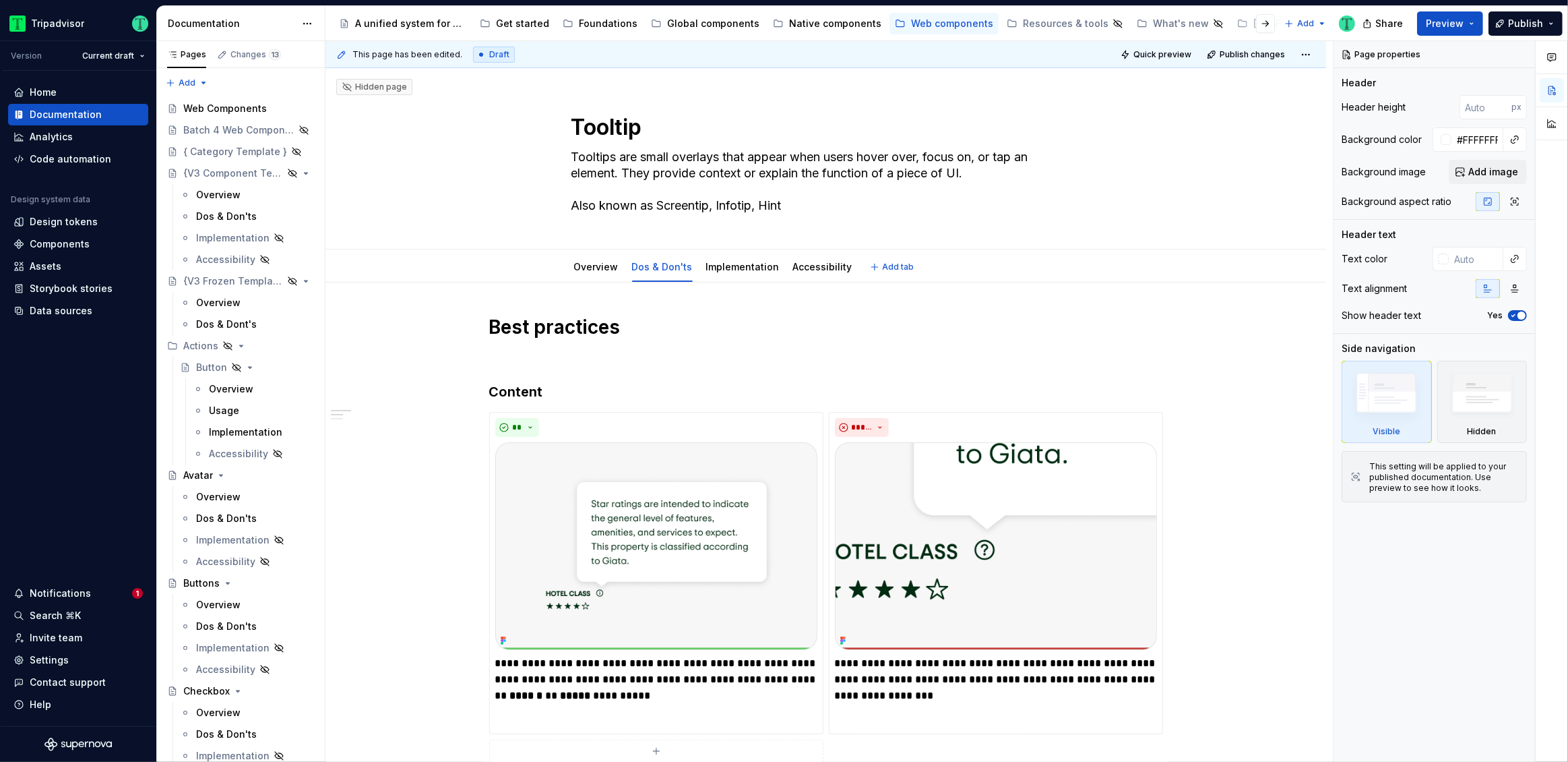
type textarea "*"
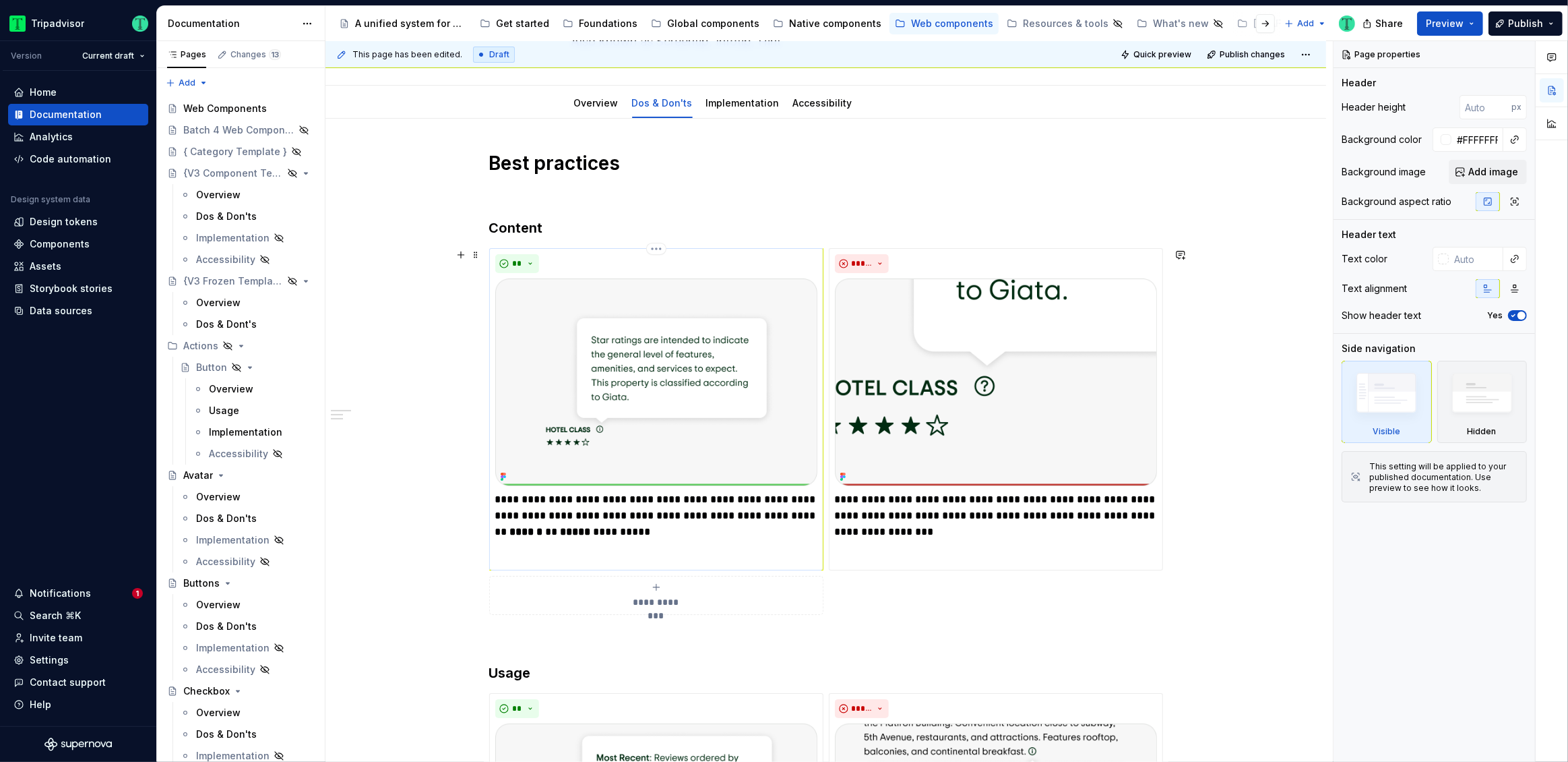
scroll to position [201, 0]
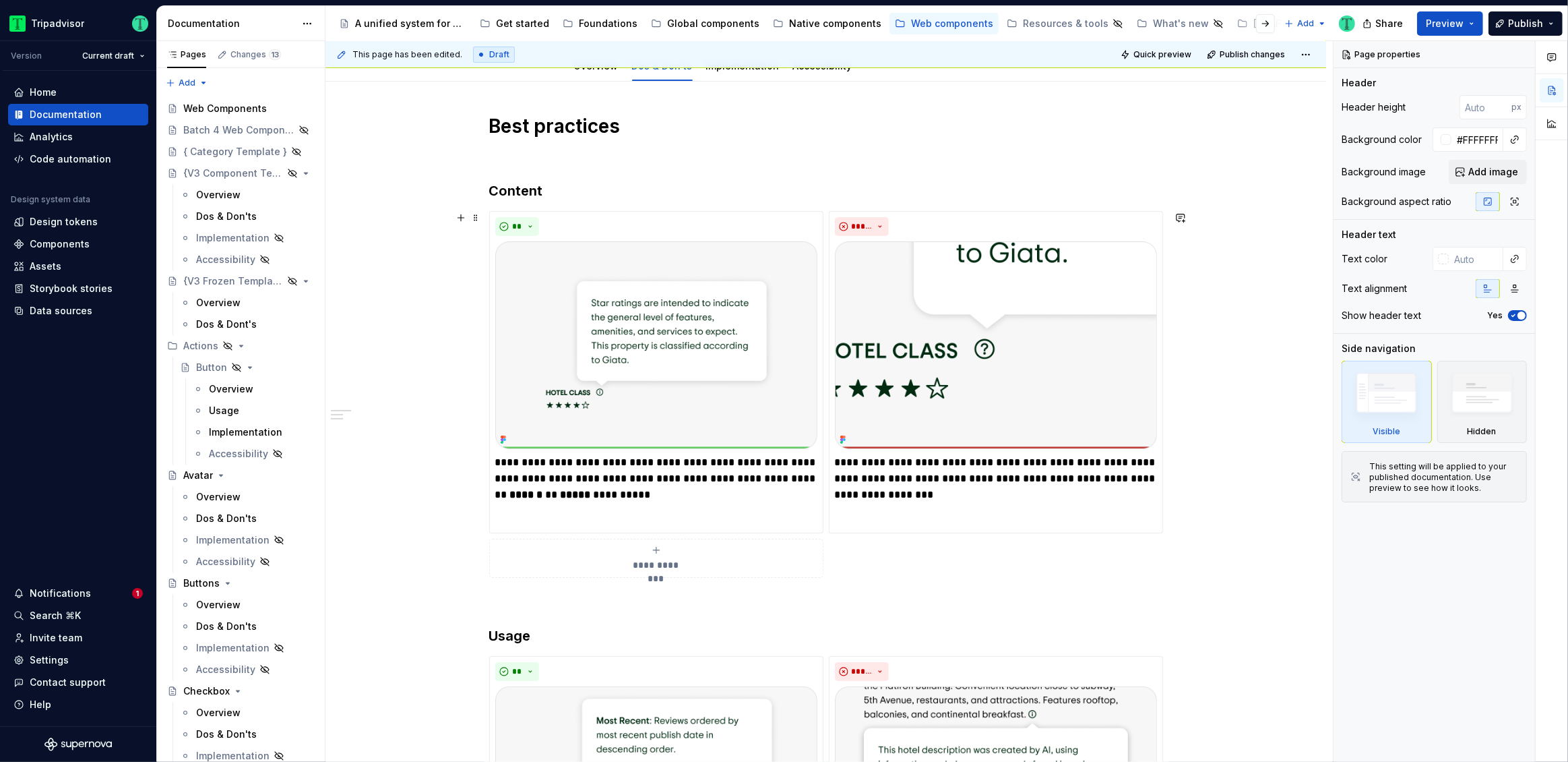
click at [688, 554] on div "**********" at bounding box center [656, 558] width 322 height 27
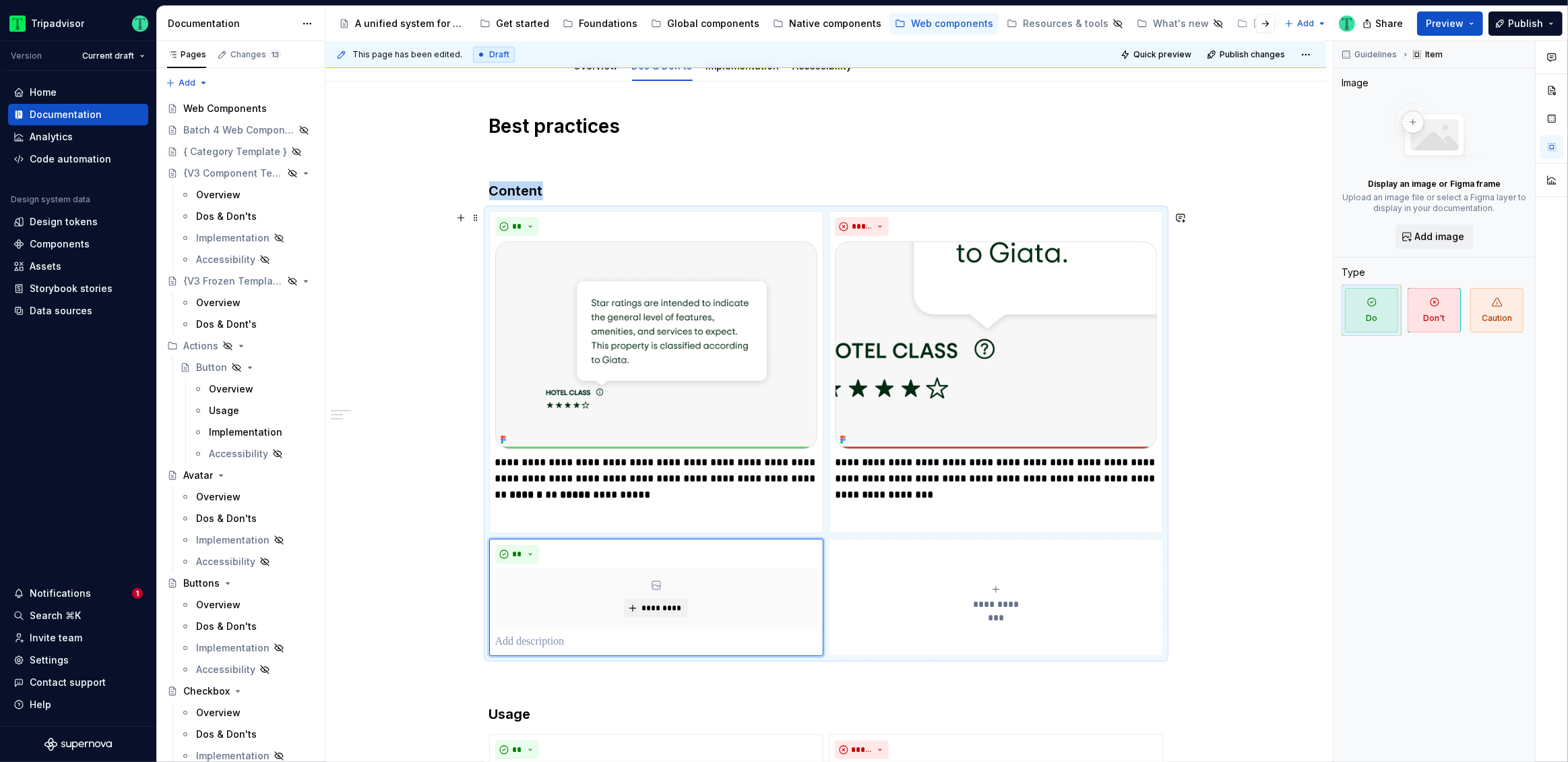
click at [1008, 591] on div "**********" at bounding box center [996, 596] width 322 height 27
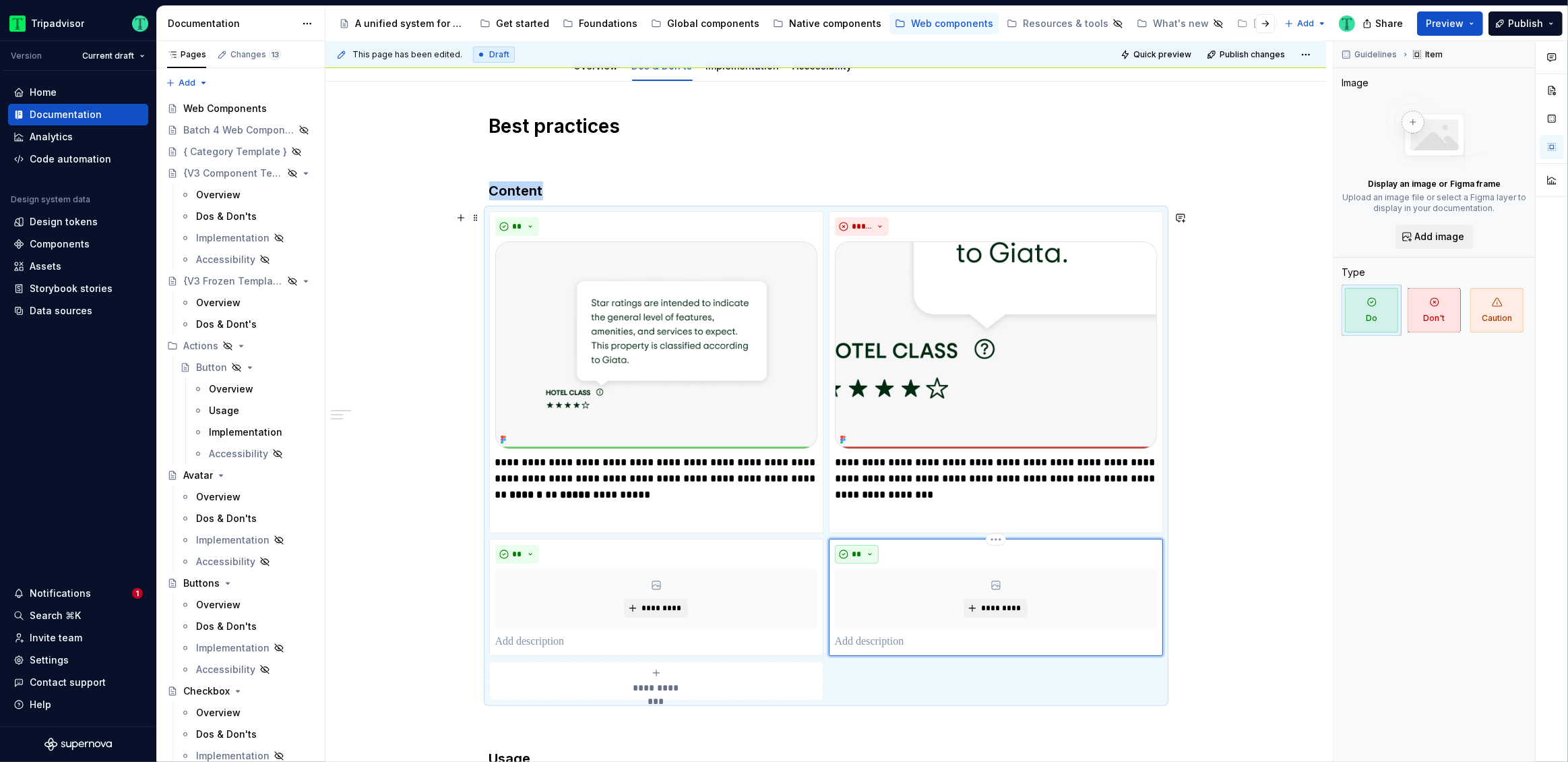
click at [861, 545] on button "**" at bounding box center [857, 554] width 44 height 19
click at [884, 599] on div "Don't" at bounding box center [888, 602] width 25 height 14
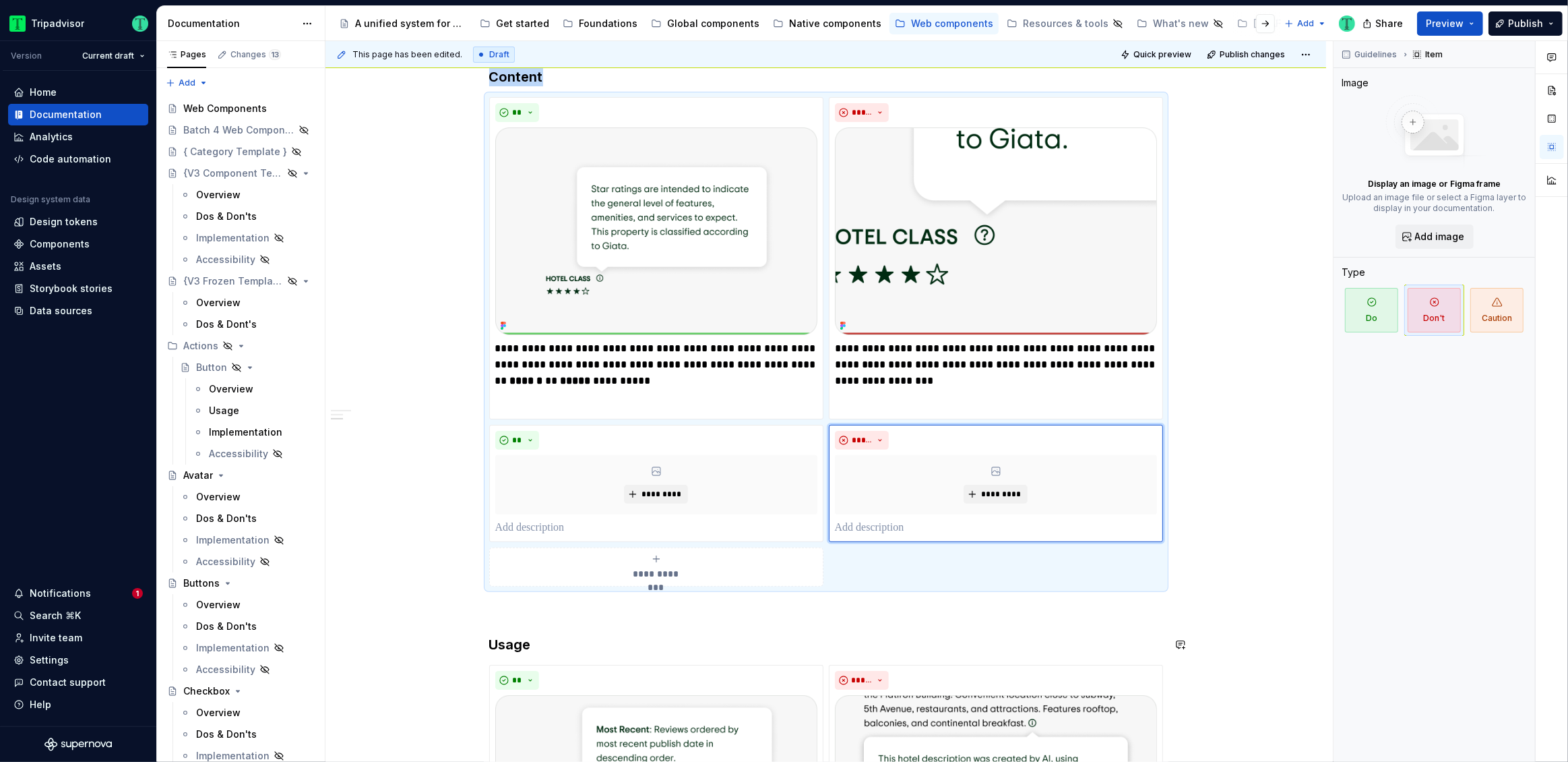
scroll to position [465, 0]
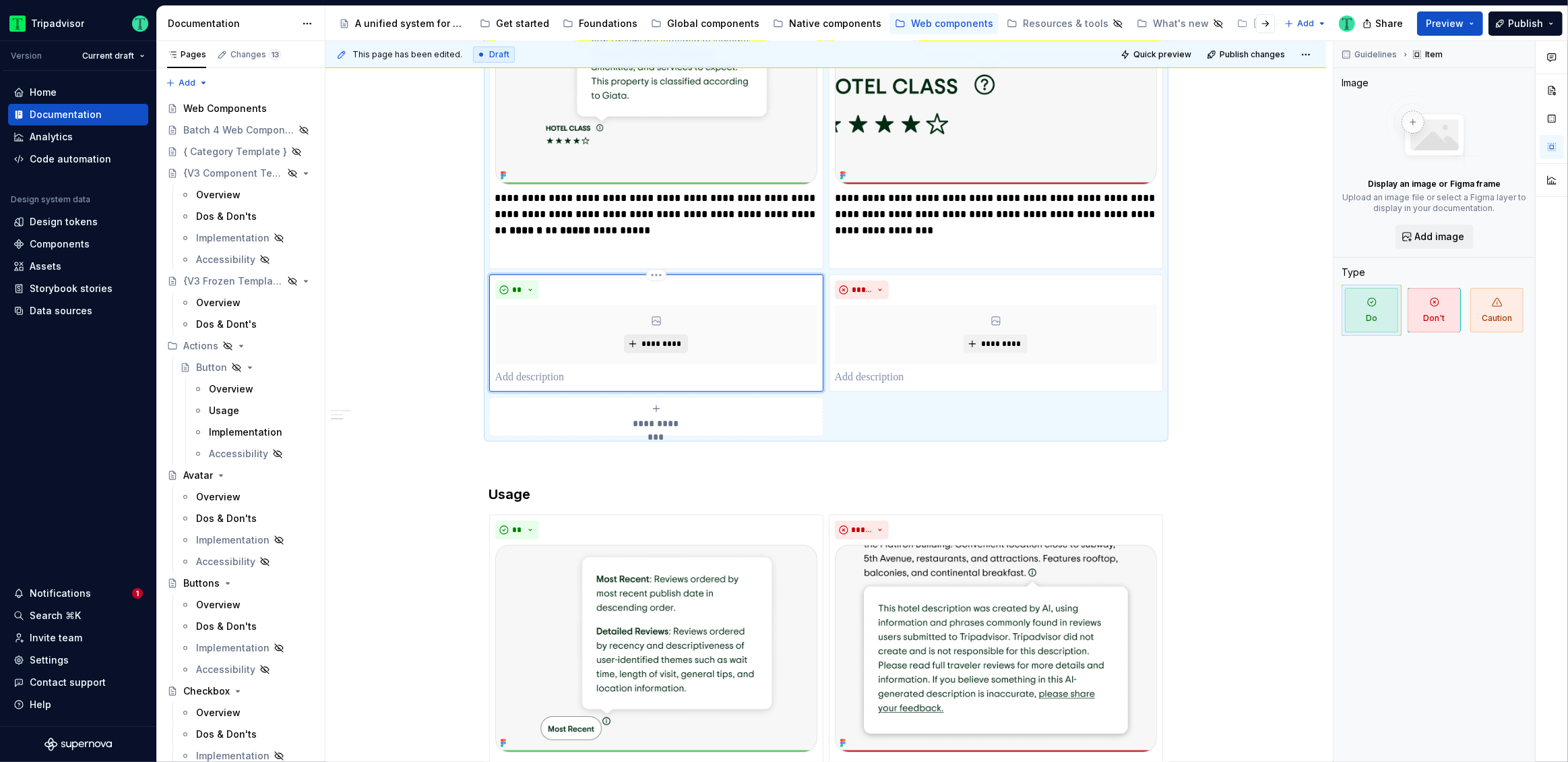
click at [665, 342] on span "*********" at bounding box center [661, 343] width 41 height 11
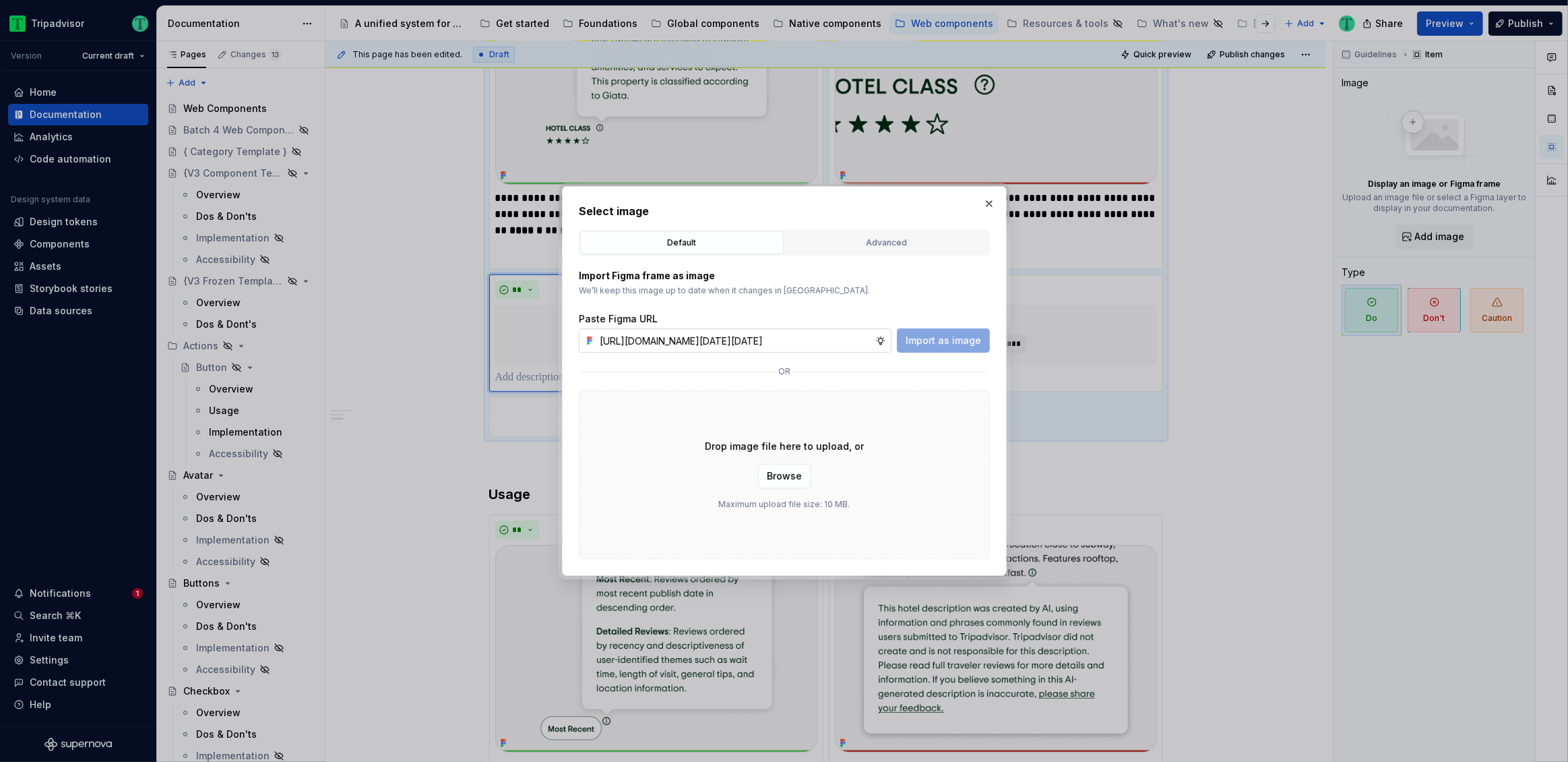
scroll to position [0, 315]
type input "[URL][DOMAIN_NAME][DATE][DATE]"
click at [956, 342] on span "Import as image" at bounding box center [943, 340] width 75 height 14
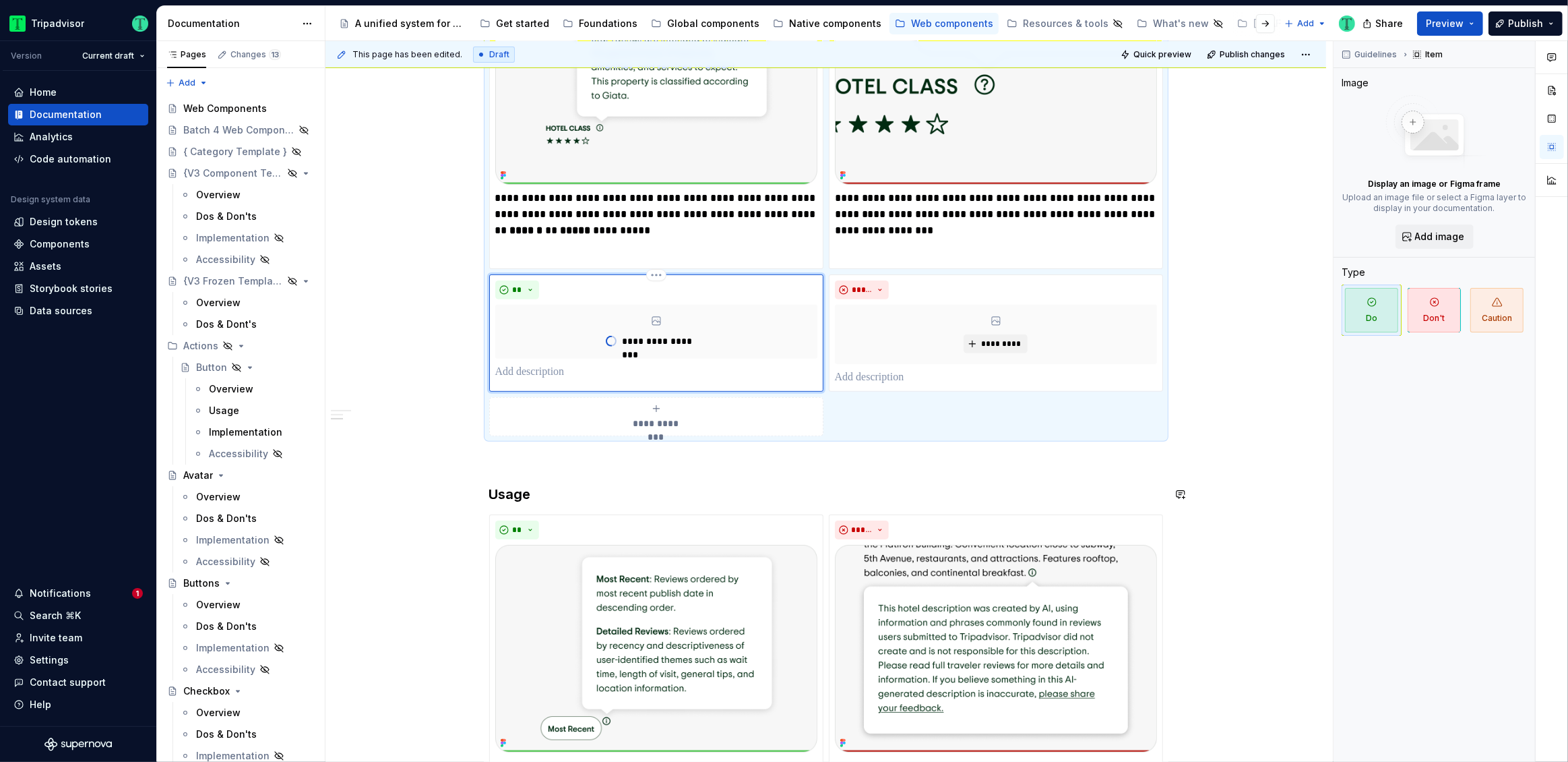
type textarea "*"
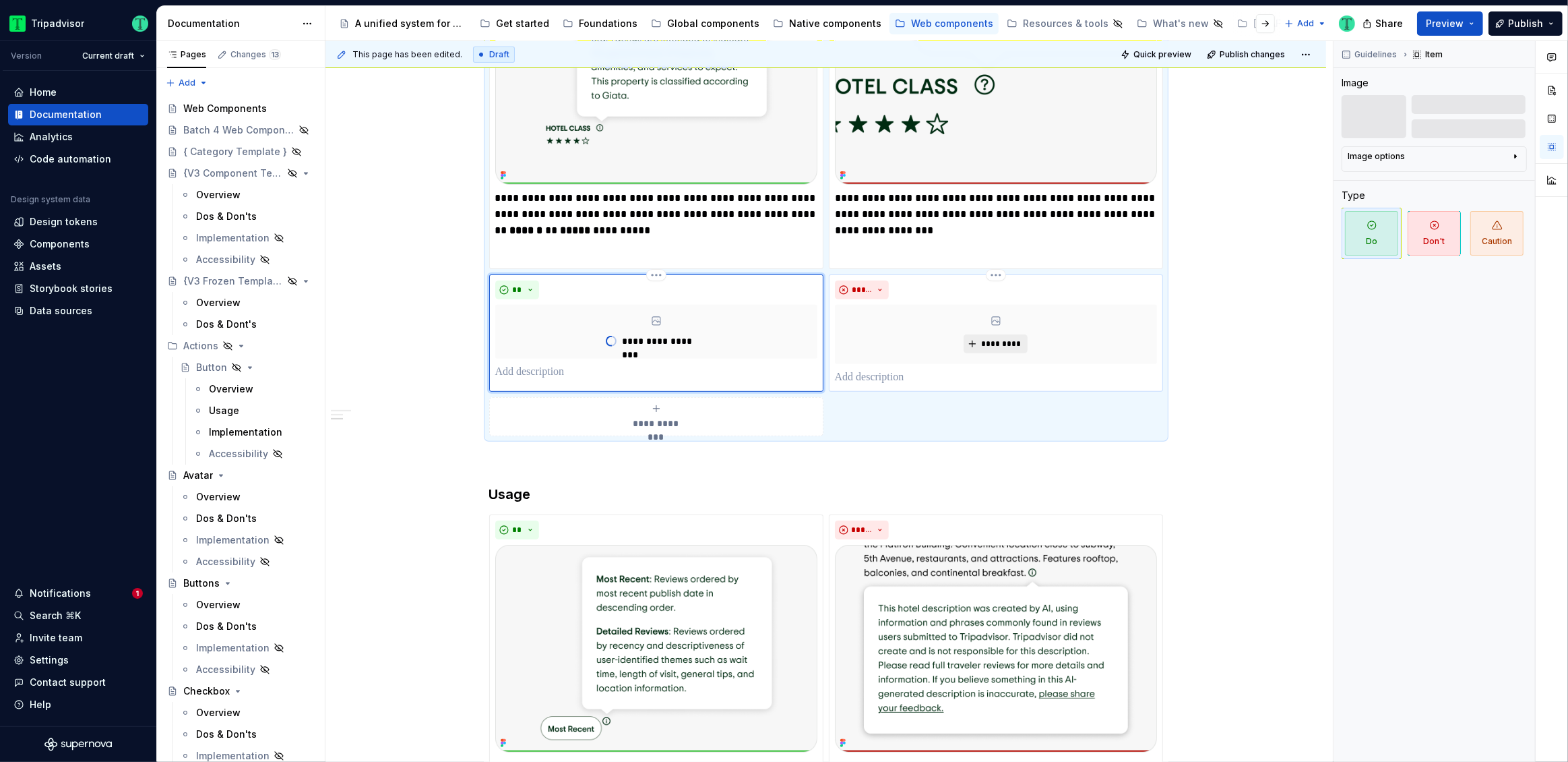
click at [986, 343] on span "*********" at bounding box center [1001, 343] width 41 height 11
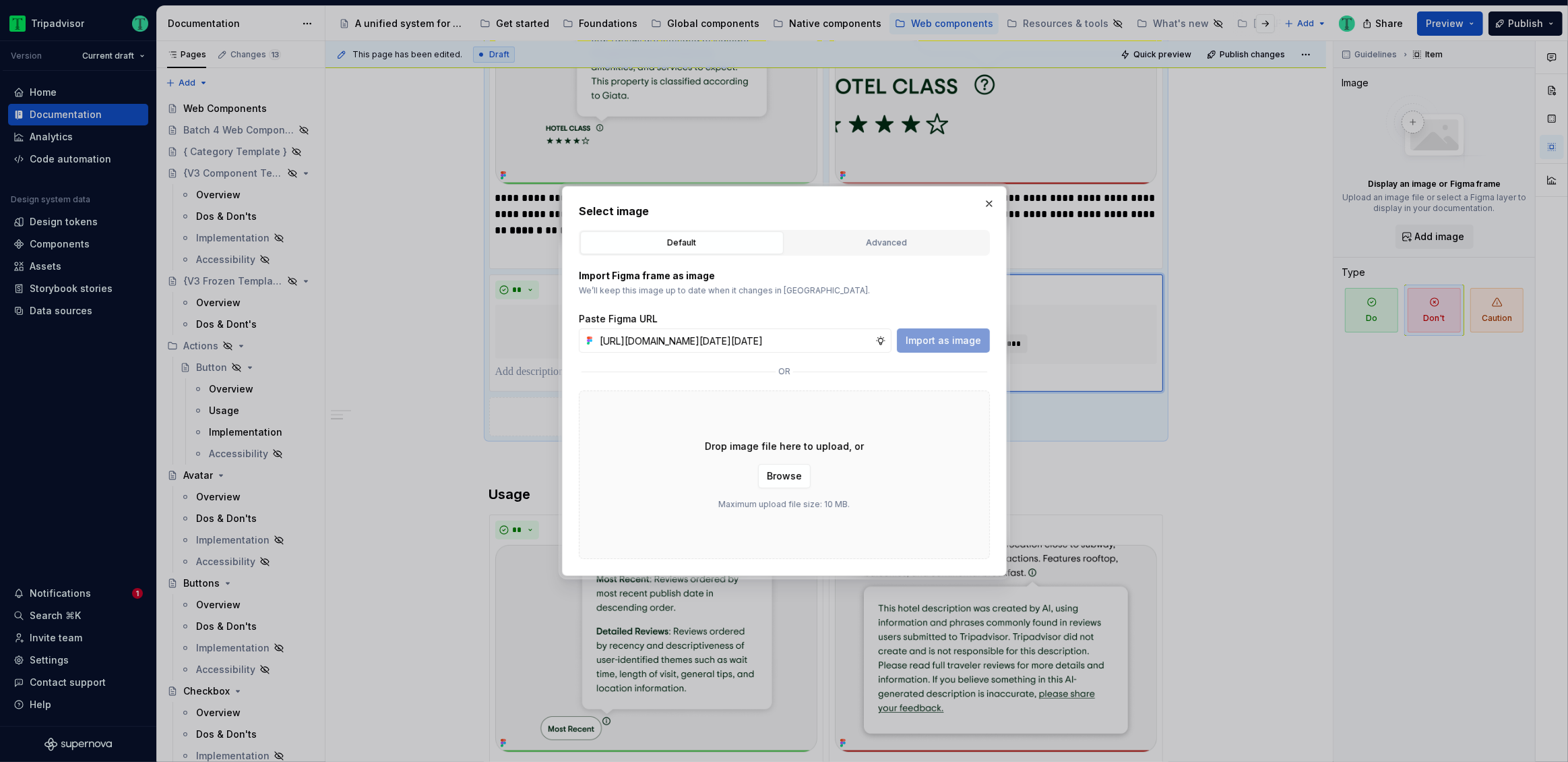
scroll to position [0, 317]
type input "[URL][DOMAIN_NAME][DATE][DATE]"
click at [944, 343] on span "Import as image" at bounding box center [943, 340] width 75 height 14
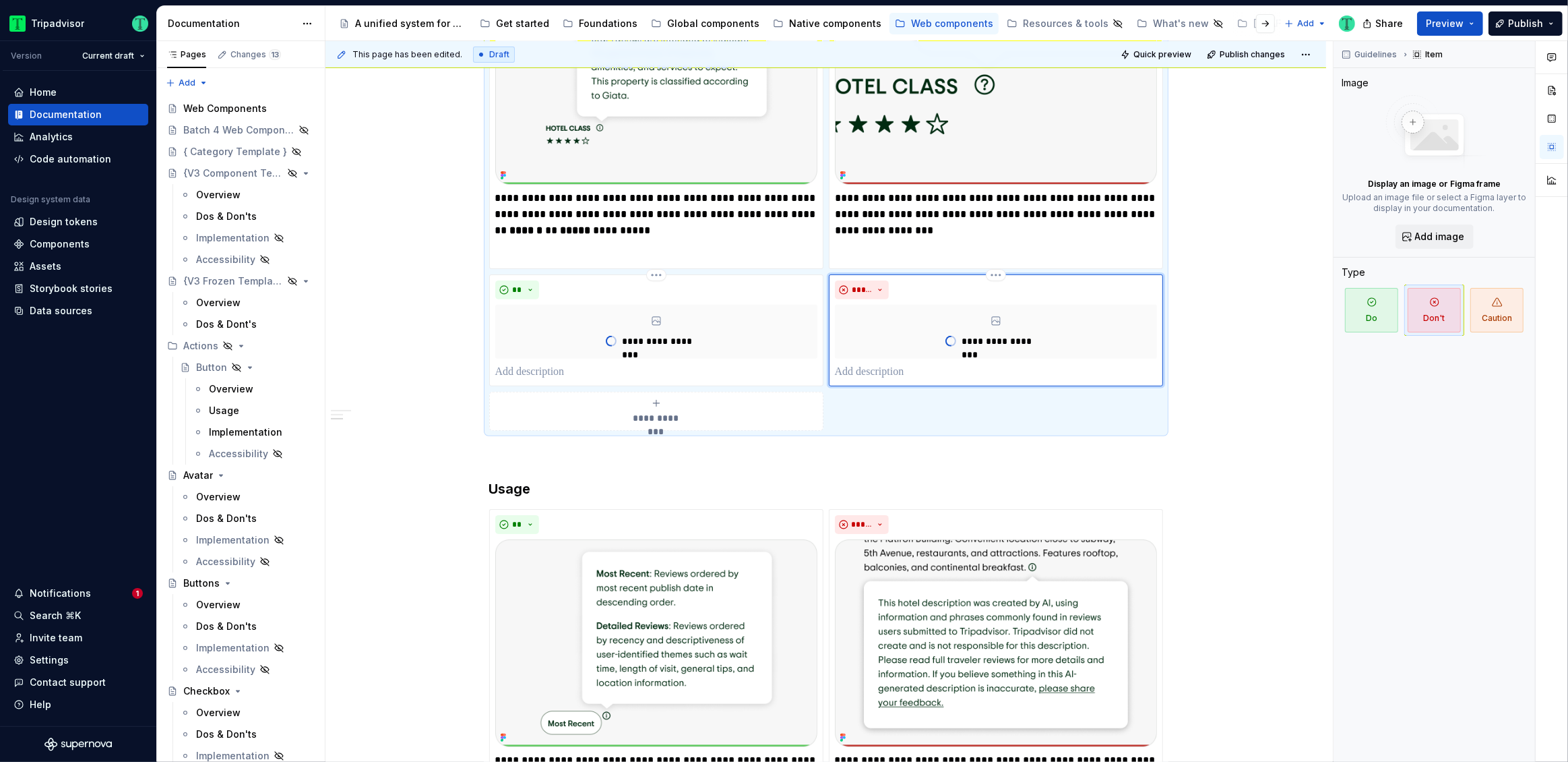
click at [951, 373] on p at bounding box center [996, 372] width 322 height 16
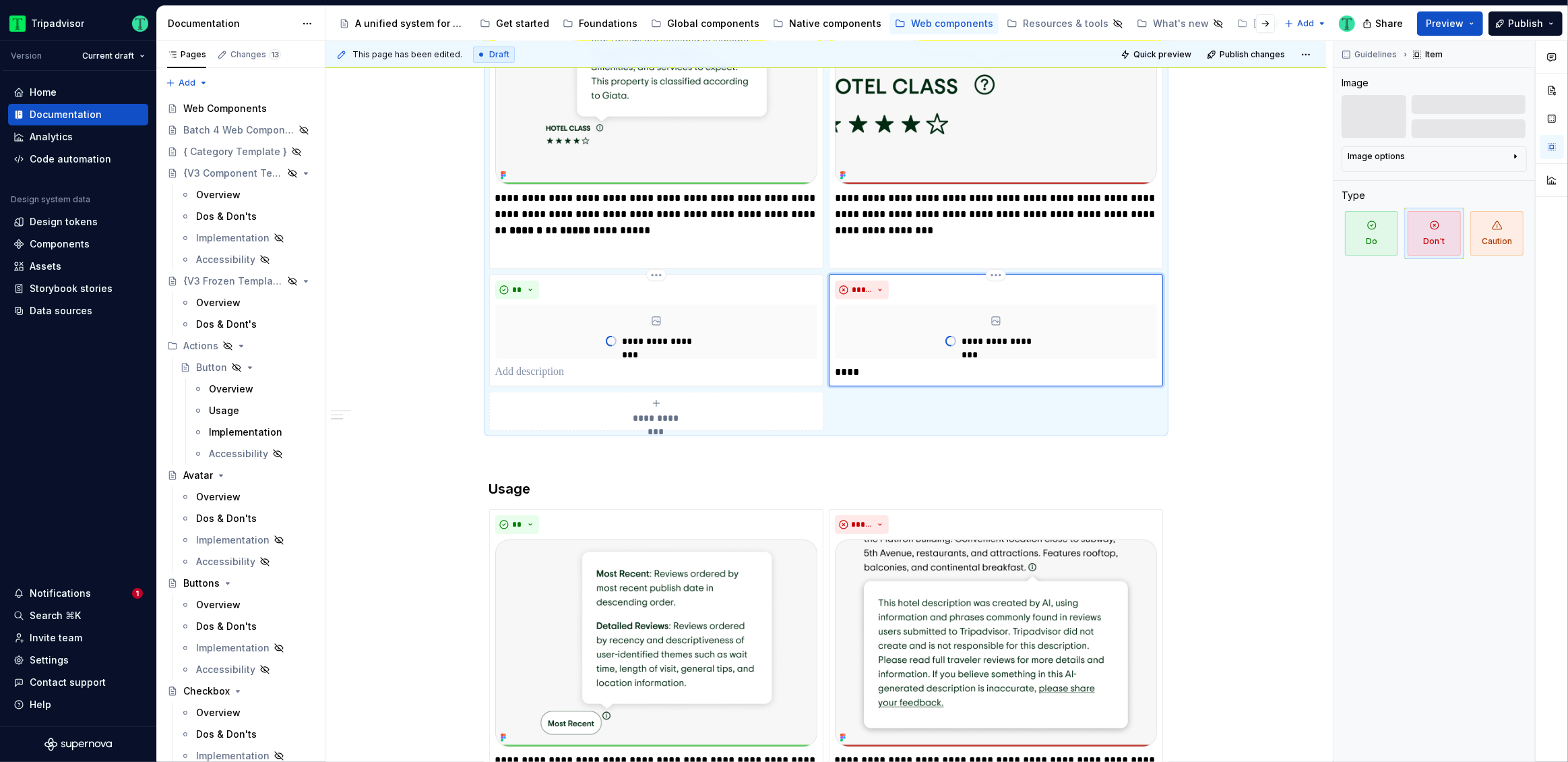
click at [881, 367] on p "****" at bounding box center [996, 372] width 322 height 16
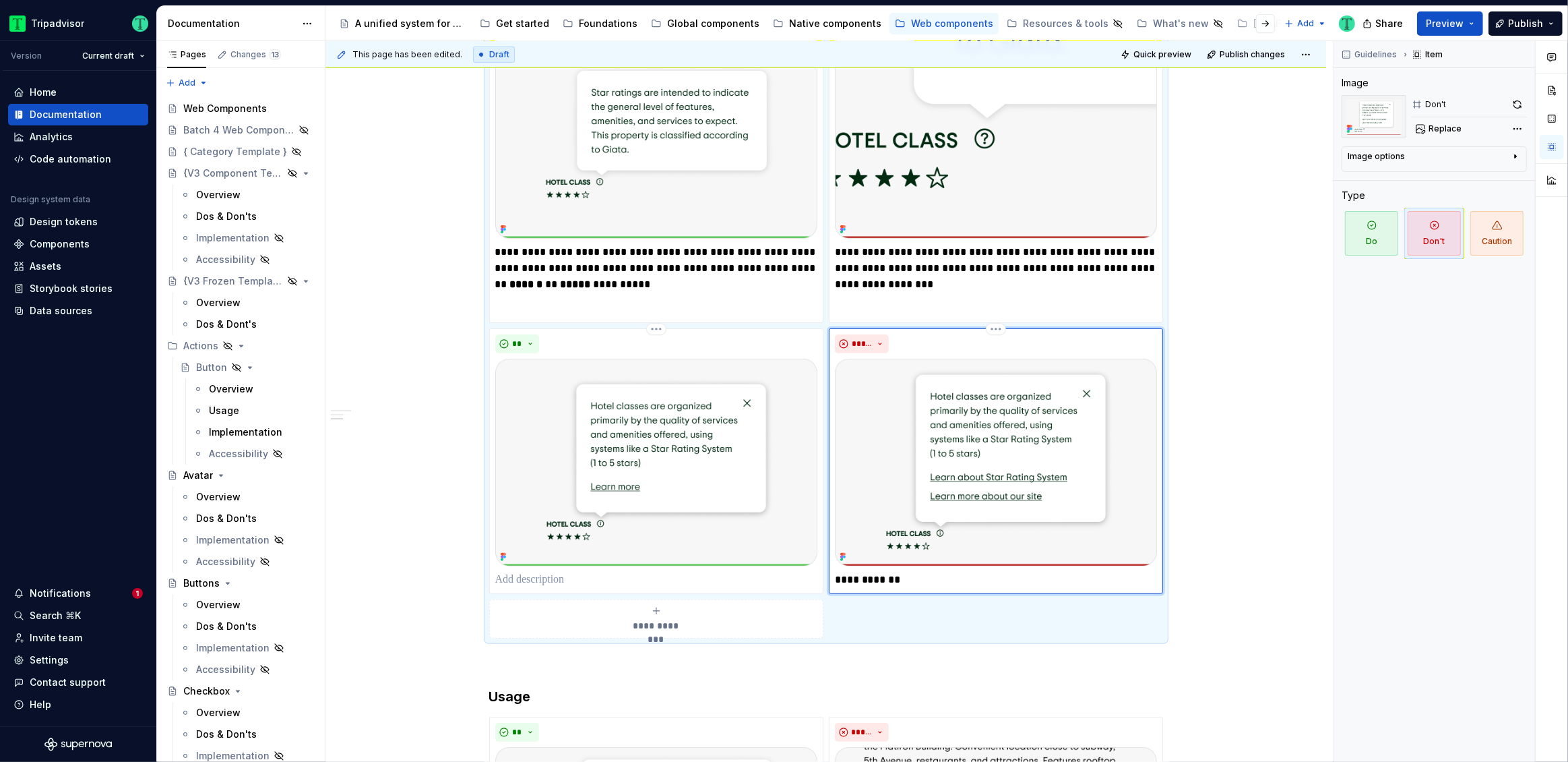
scroll to position [620, 0]
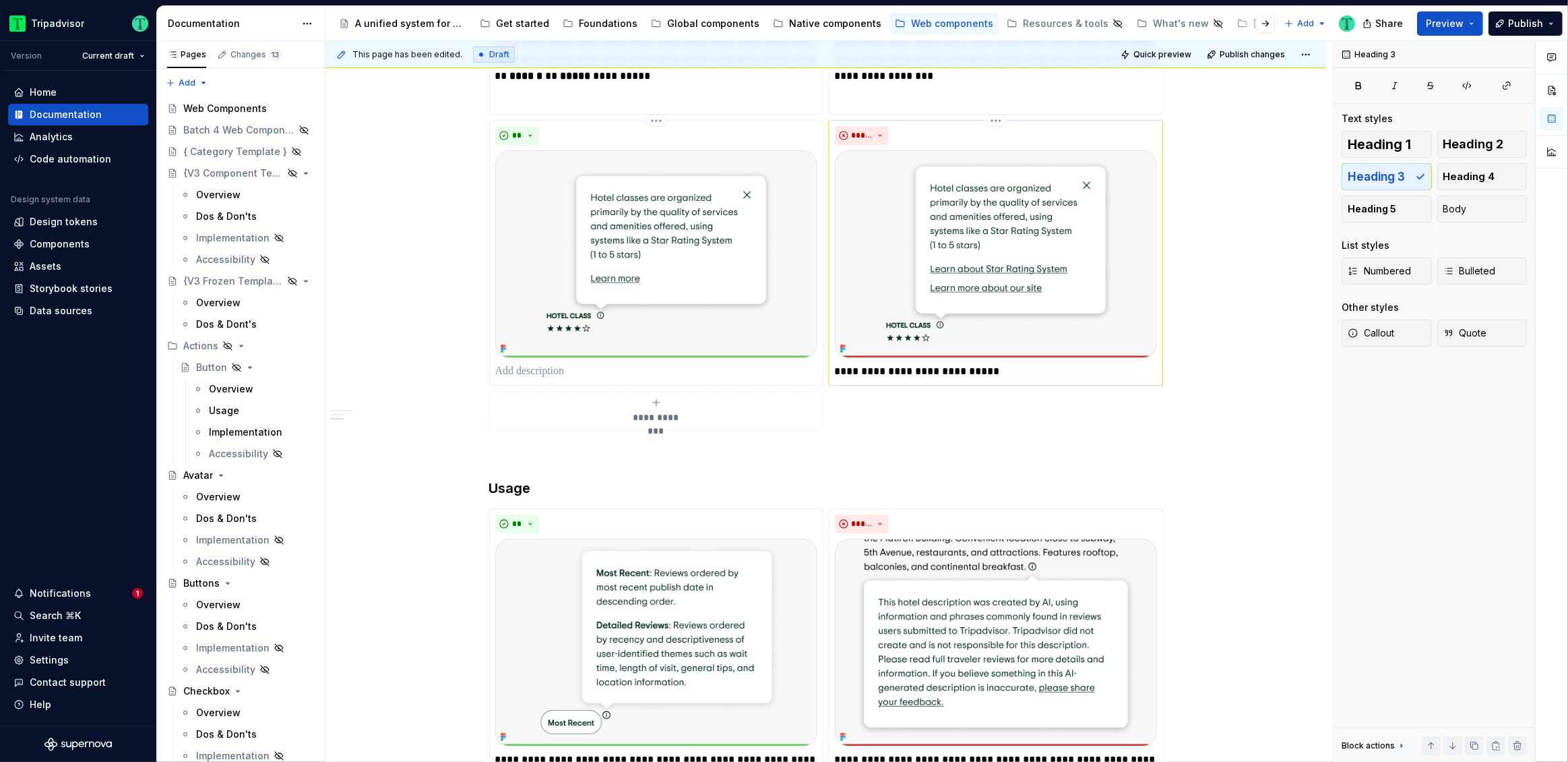
click at [998, 368] on p "**********" at bounding box center [996, 372] width 322 height 16
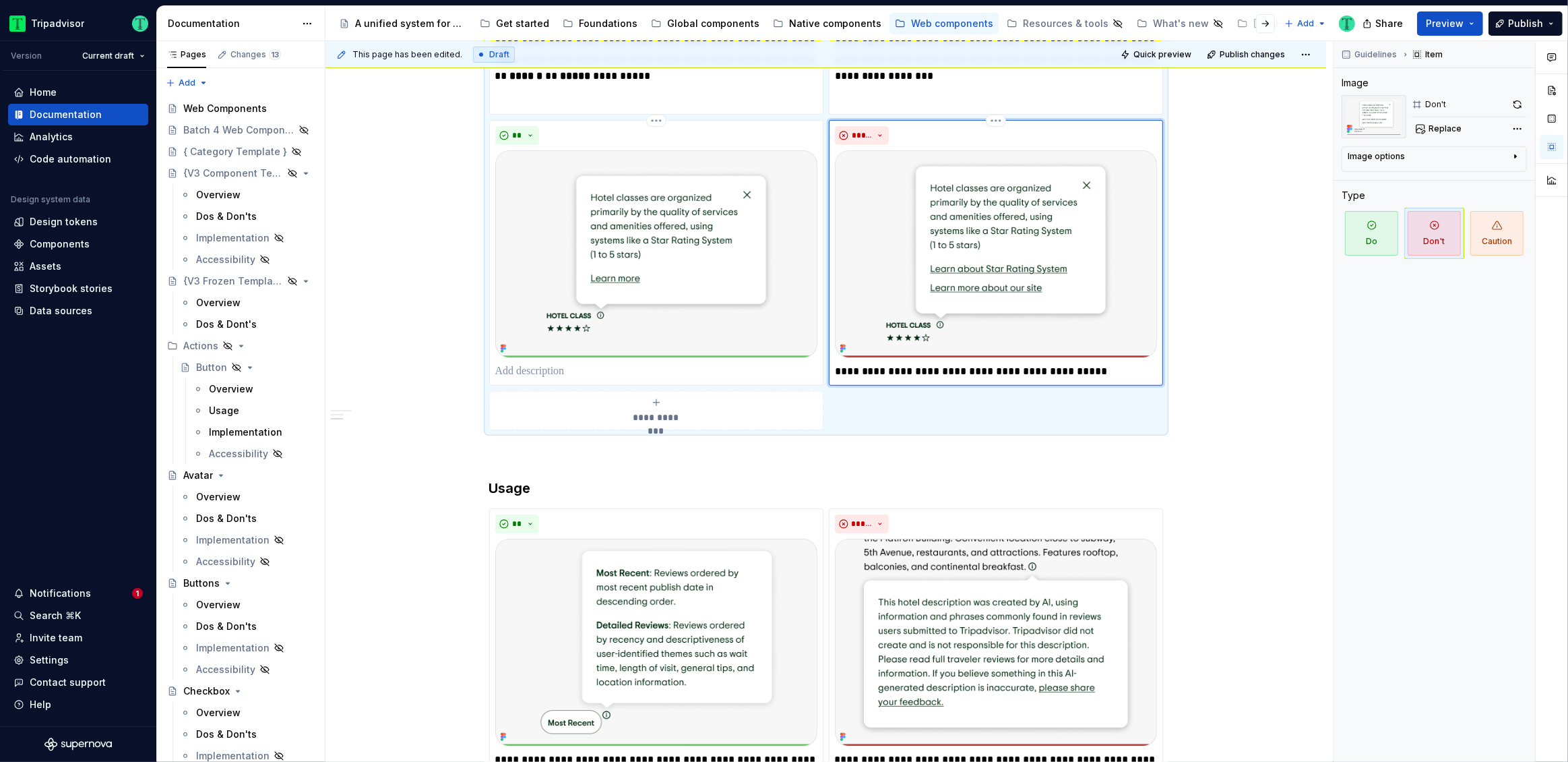
click at [900, 370] on p "**********" at bounding box center [996, 372] width 322 height 16
click at [940, 375] on p "**********" at bounding box center [996, 372] width 322 height 16
click at [586, 368] on p at bounding box center [656, 372] width 322 height 16
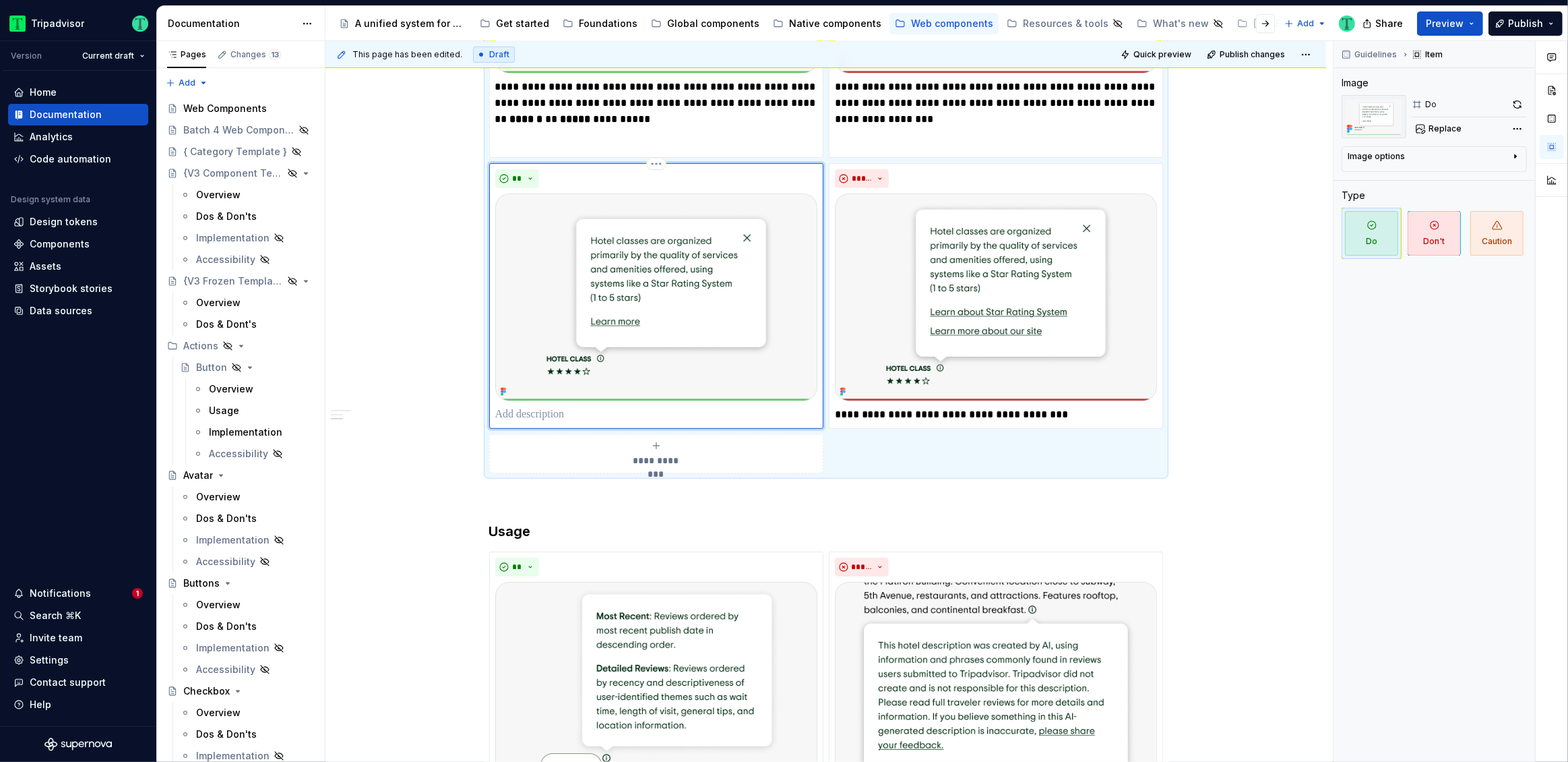
scroll to position [571, 0]
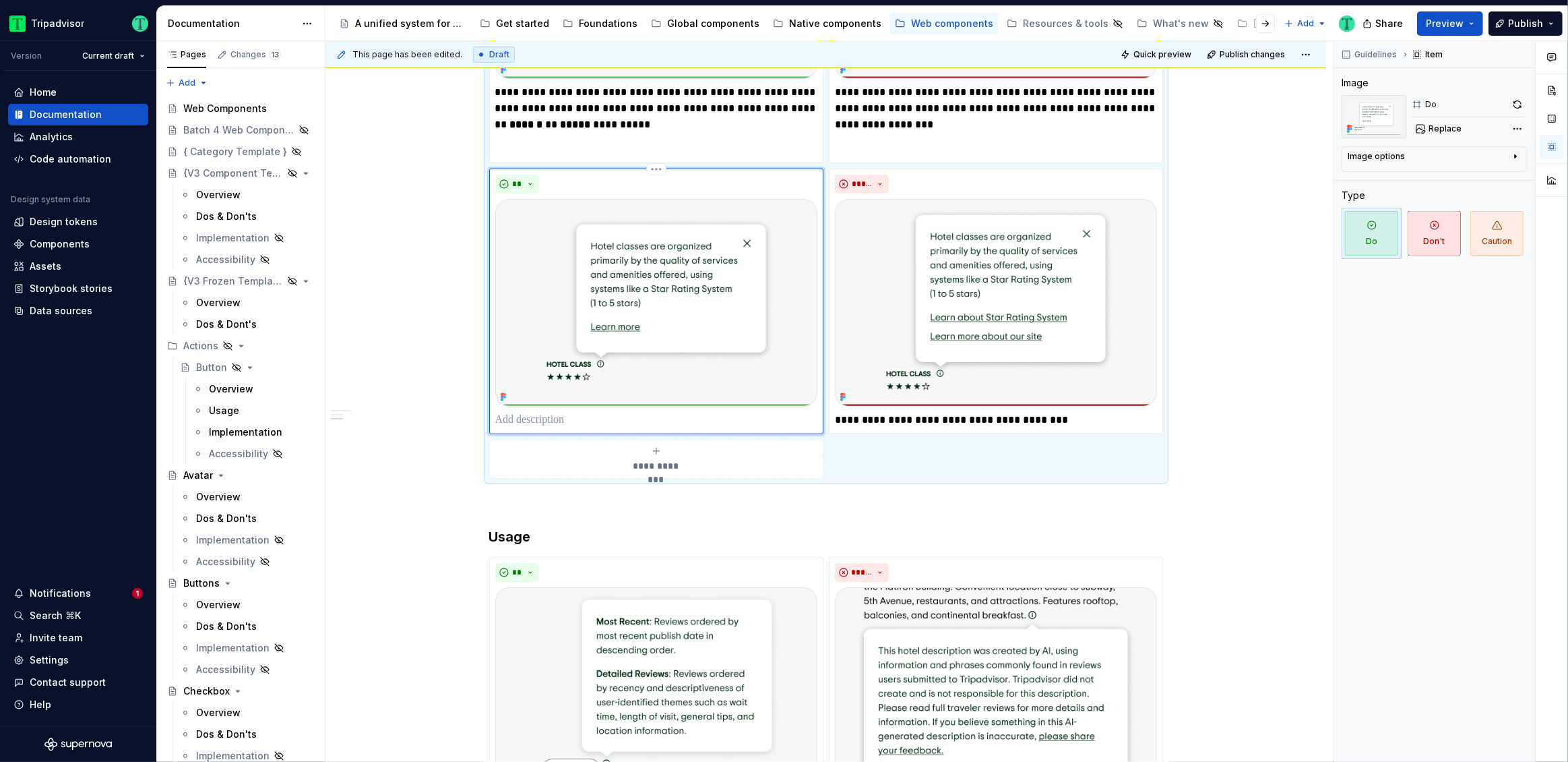
type textarea "*"
click at [1002, 418] on p "**********" at bounding box center [996, 420] width 322 height 16
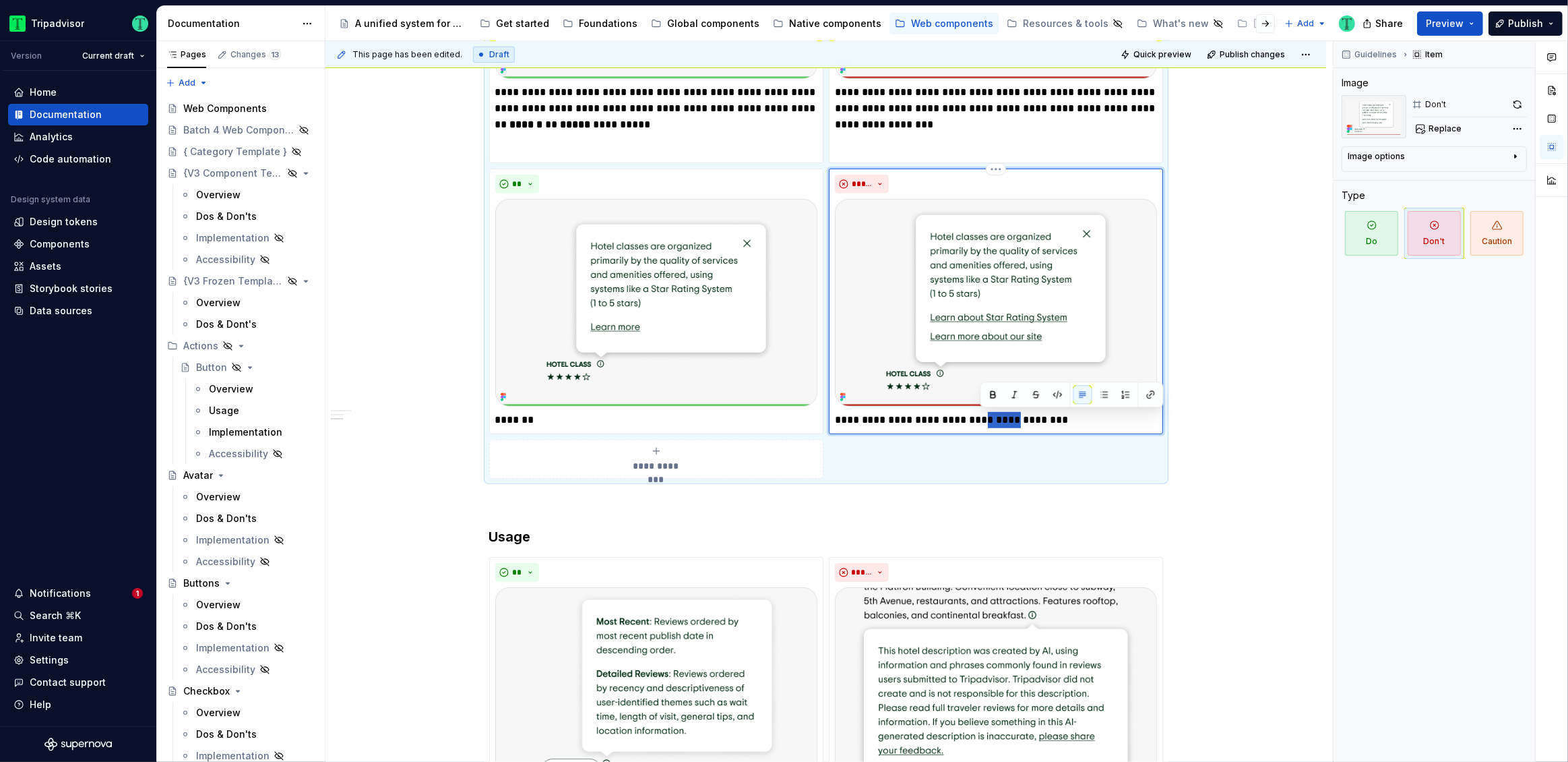
click at [1002, 418] on p "**********" at bounding box center [996, 420] width 322 height 16
click at [526, 420] on p "*******" at bounding box center [656, 420] width 322 height 16
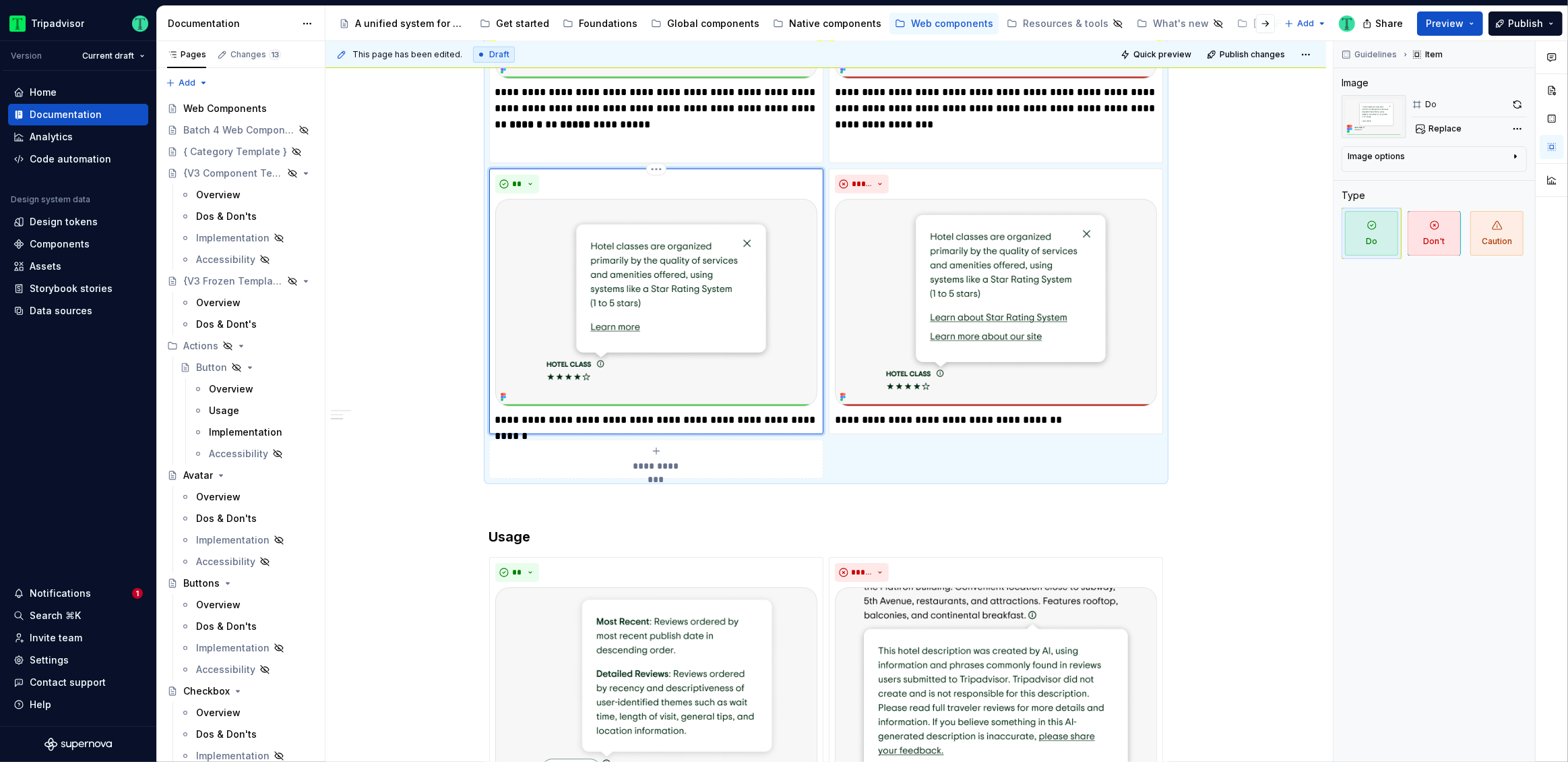
click at [674, 417] on p "**********" at bounding box center [656, 420] width 322 height 16
click at [673, 419] on p "**********" at bounding box center [656, 420] width 322 height 16
click at [517, 418] on p "**********" at bounding box center [656, 420] width 322 height 16
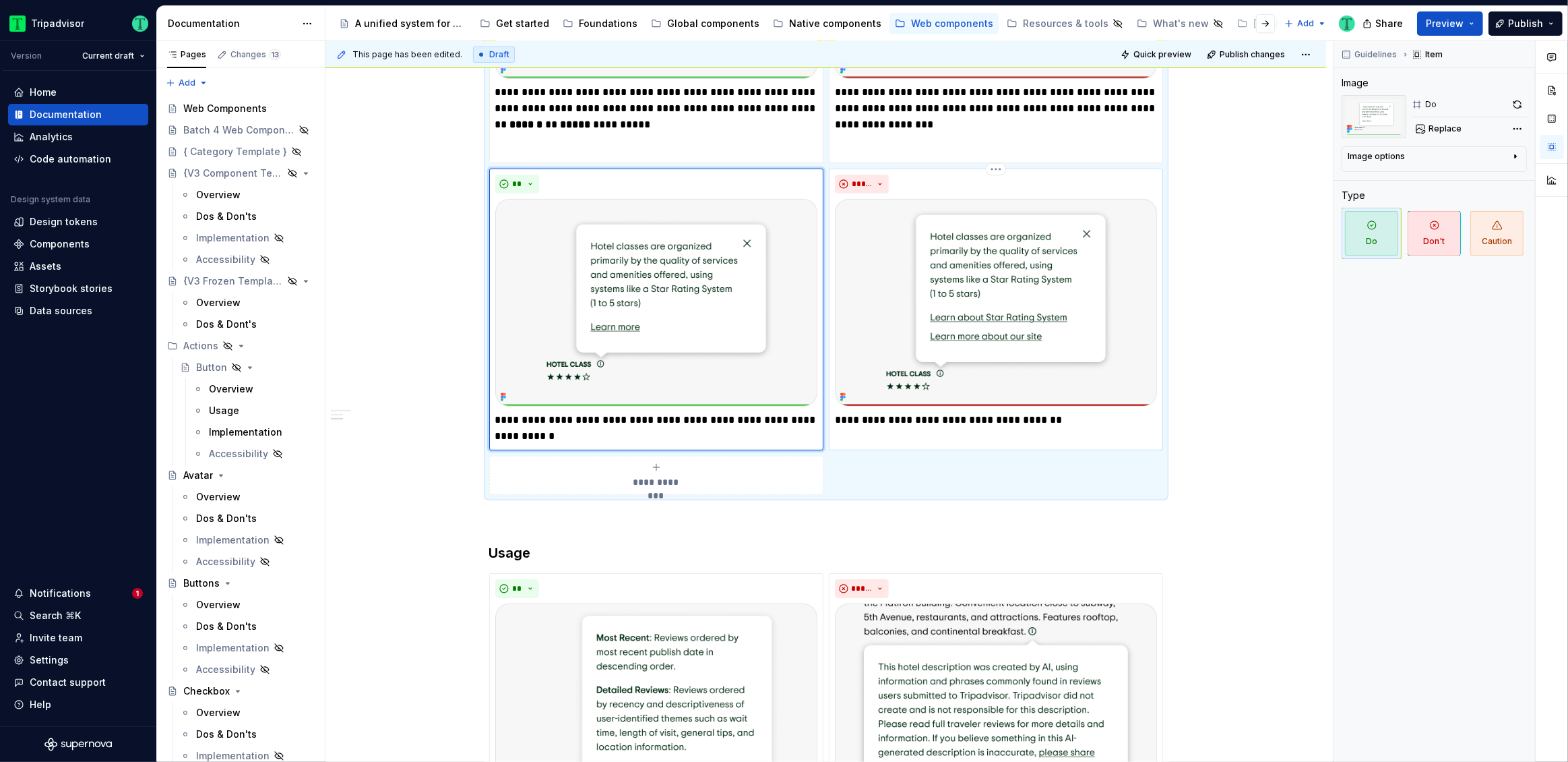
click at [877, 419] on p "**********" at bounding box center [996, 420] width 322 height 16
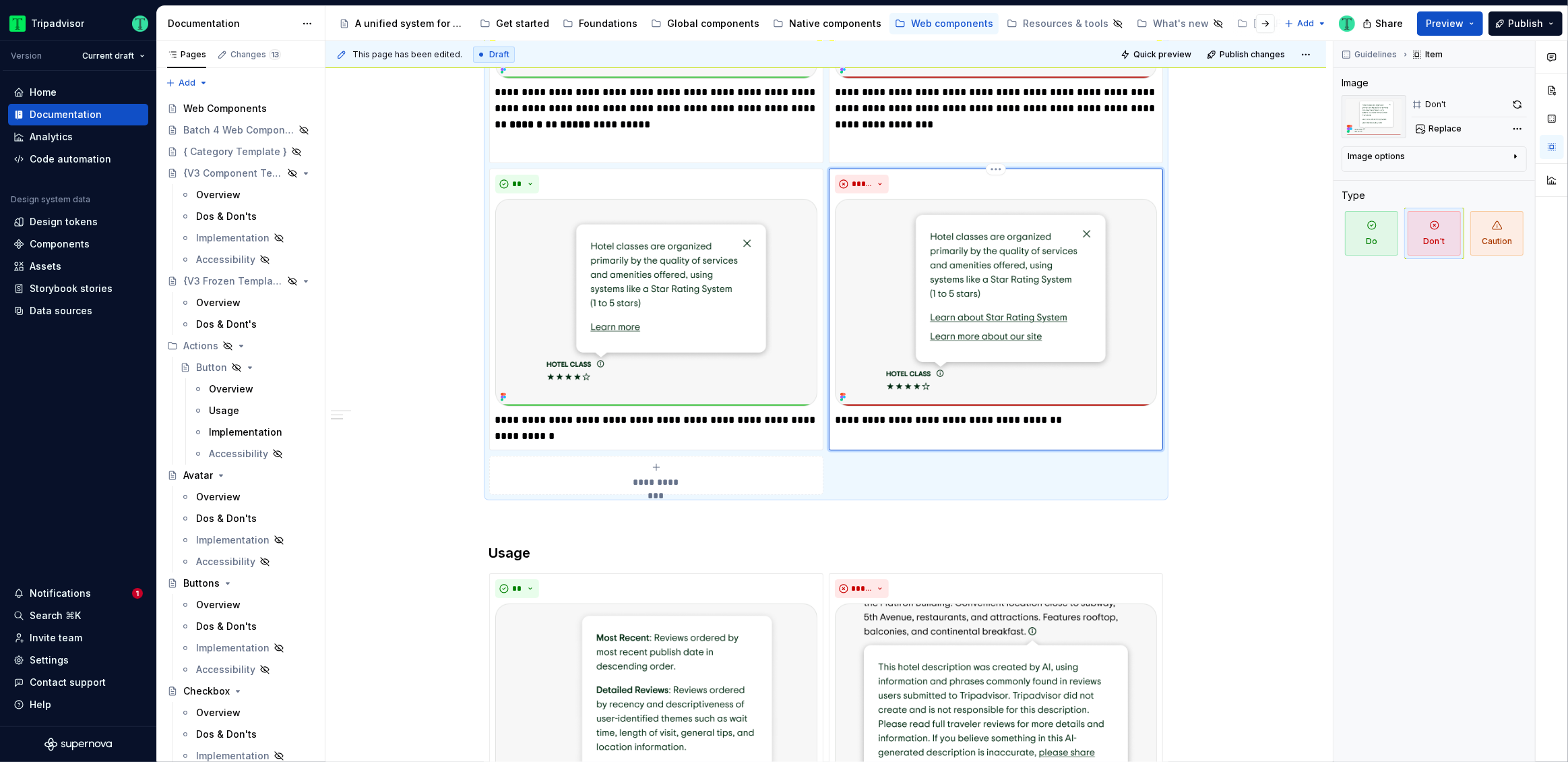
click at [986, 419] on p "**********" at bounding box center [996, 420] width 322 height 16
click at [936, 427] on div "**********" at bounding box center [996, 309] width 334 height 282
click at [921, 423] on p "**********" at bounding box center [996, 420] width 322 height 16
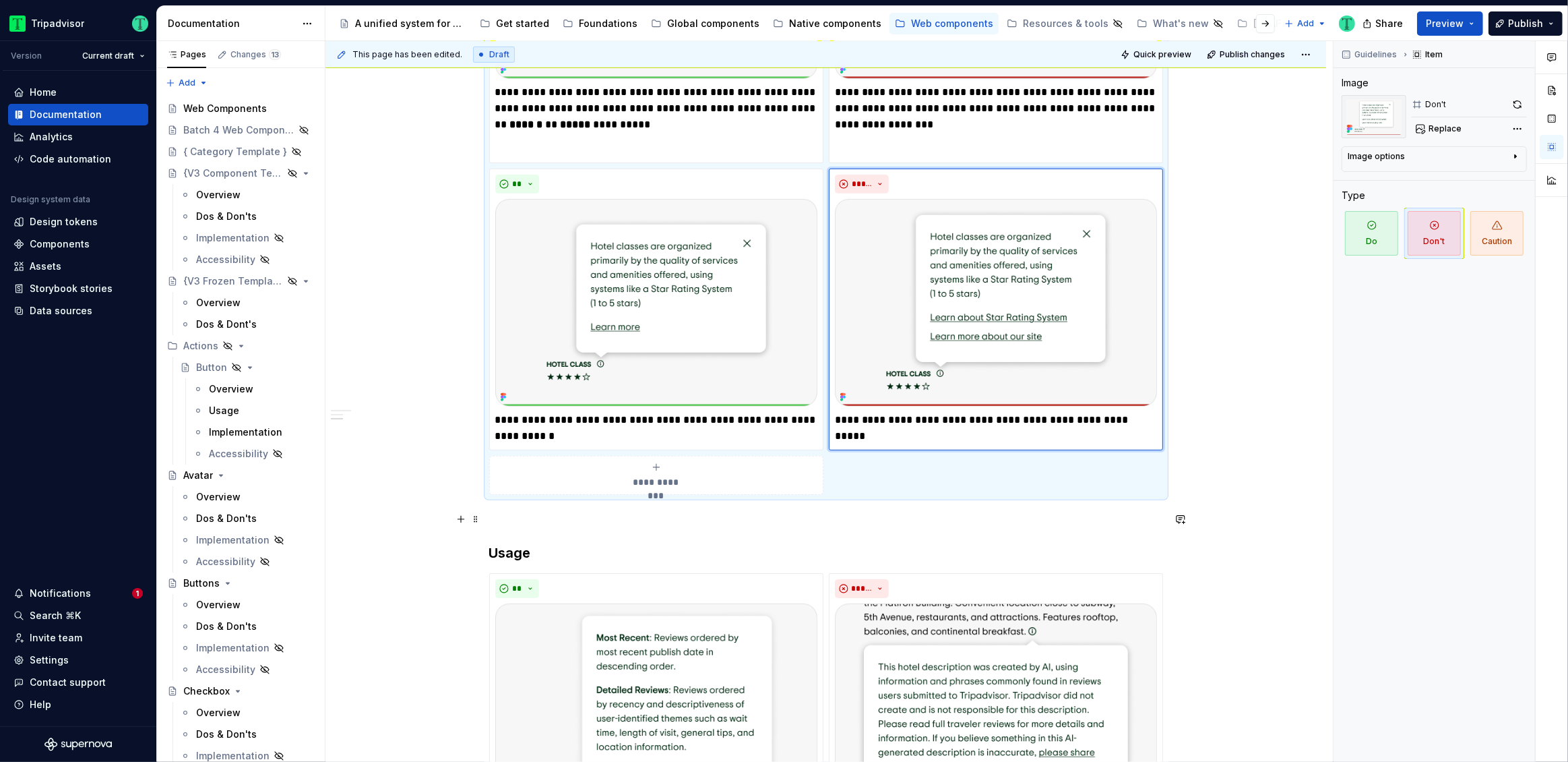
click at [1238, 506] on div "**********" at bounding box center [829, 402] width 1007 height 722
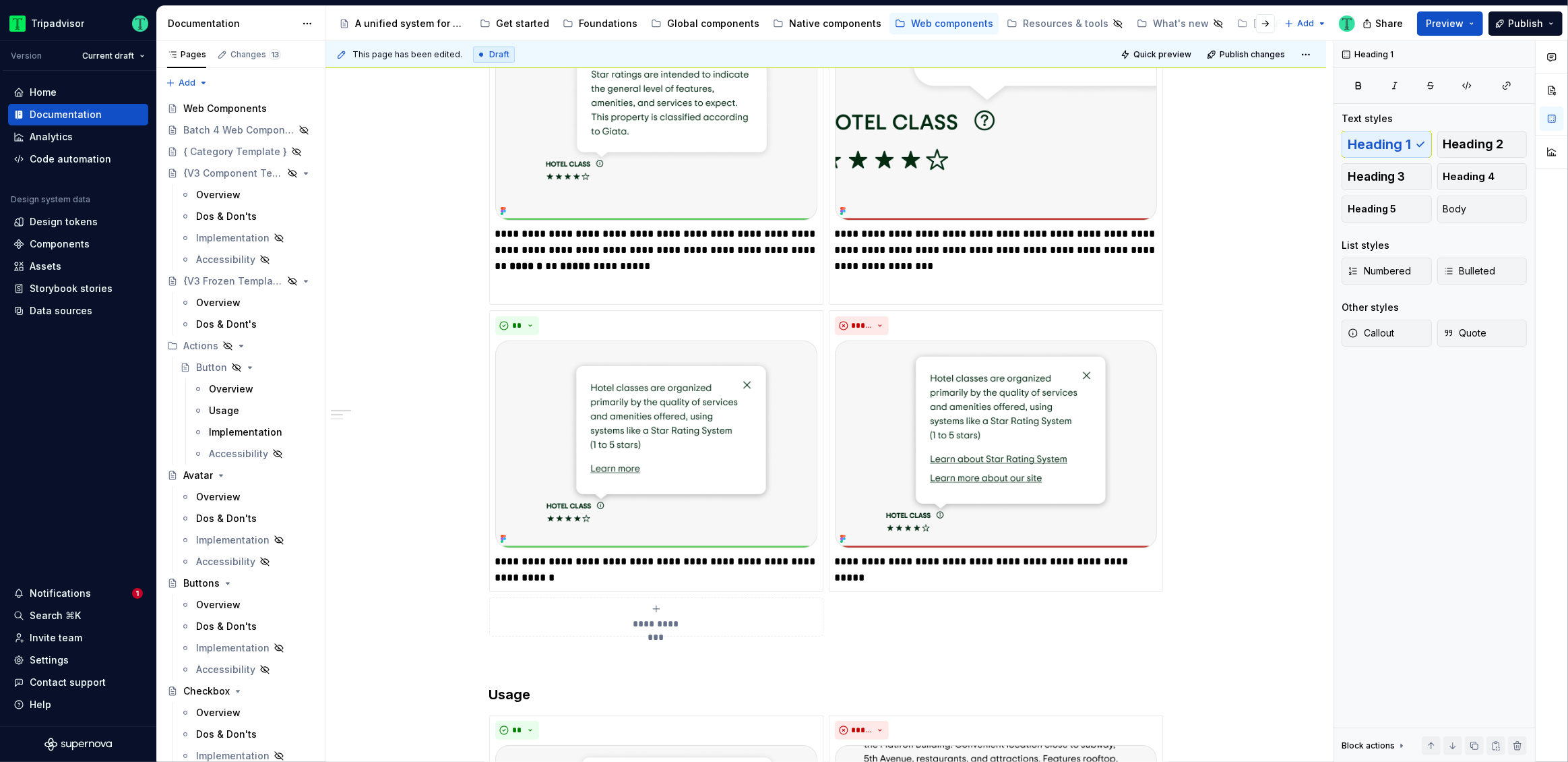
scroll to position [0, 0]
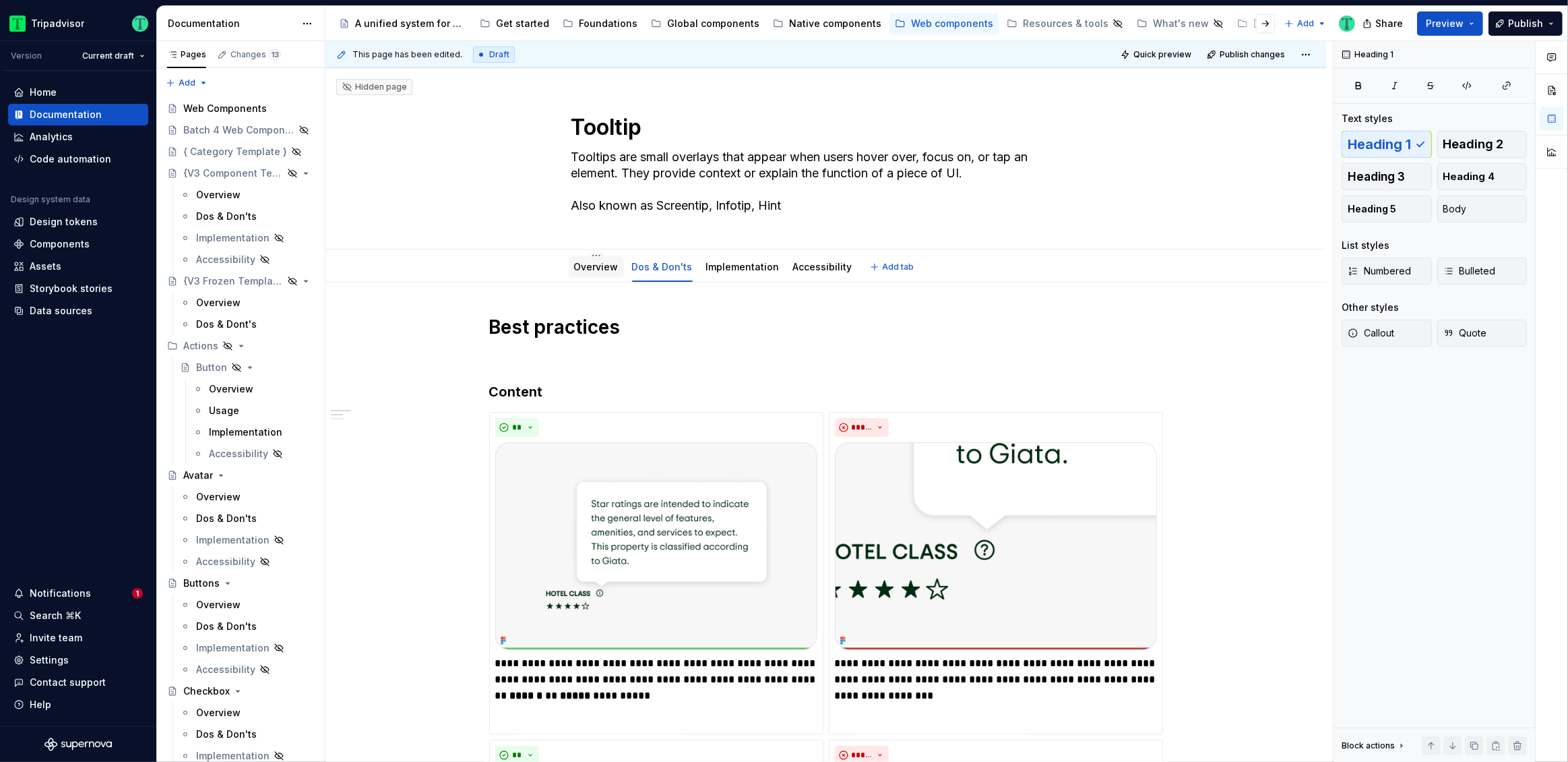
click at [570, 268] on div "Overview" at bounding box center [596, 267] width 55 height 22
click at [591, 269] on link "Overview" at bounding box center [596, 267] width 44 height 11
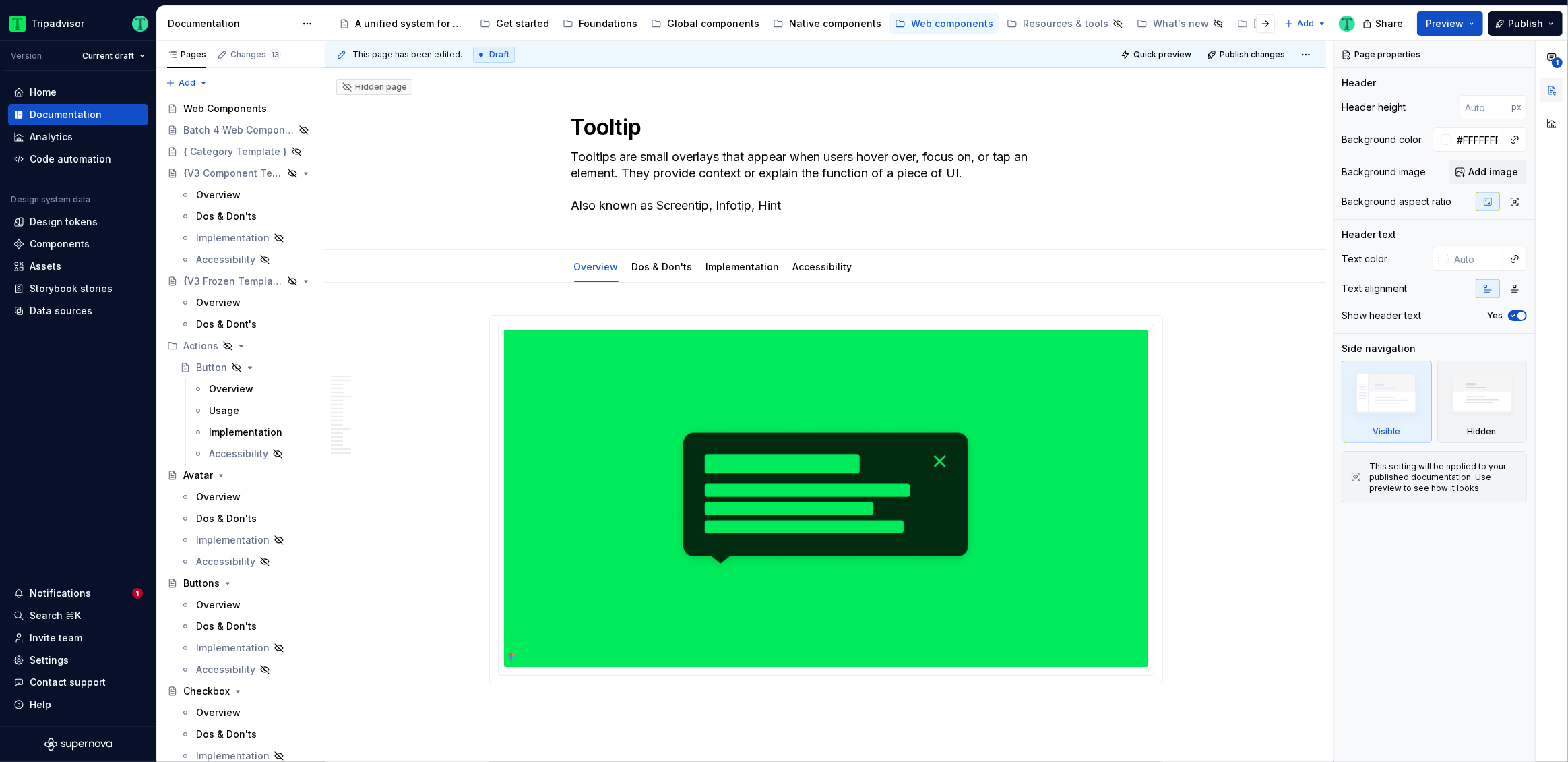
click at [1561, 94] on button "button" at bounding box center [1552, 91] width 24 height 24
click at [1550, 56] on icon "button" at bounding box center [1551, 57] width 11 height 11
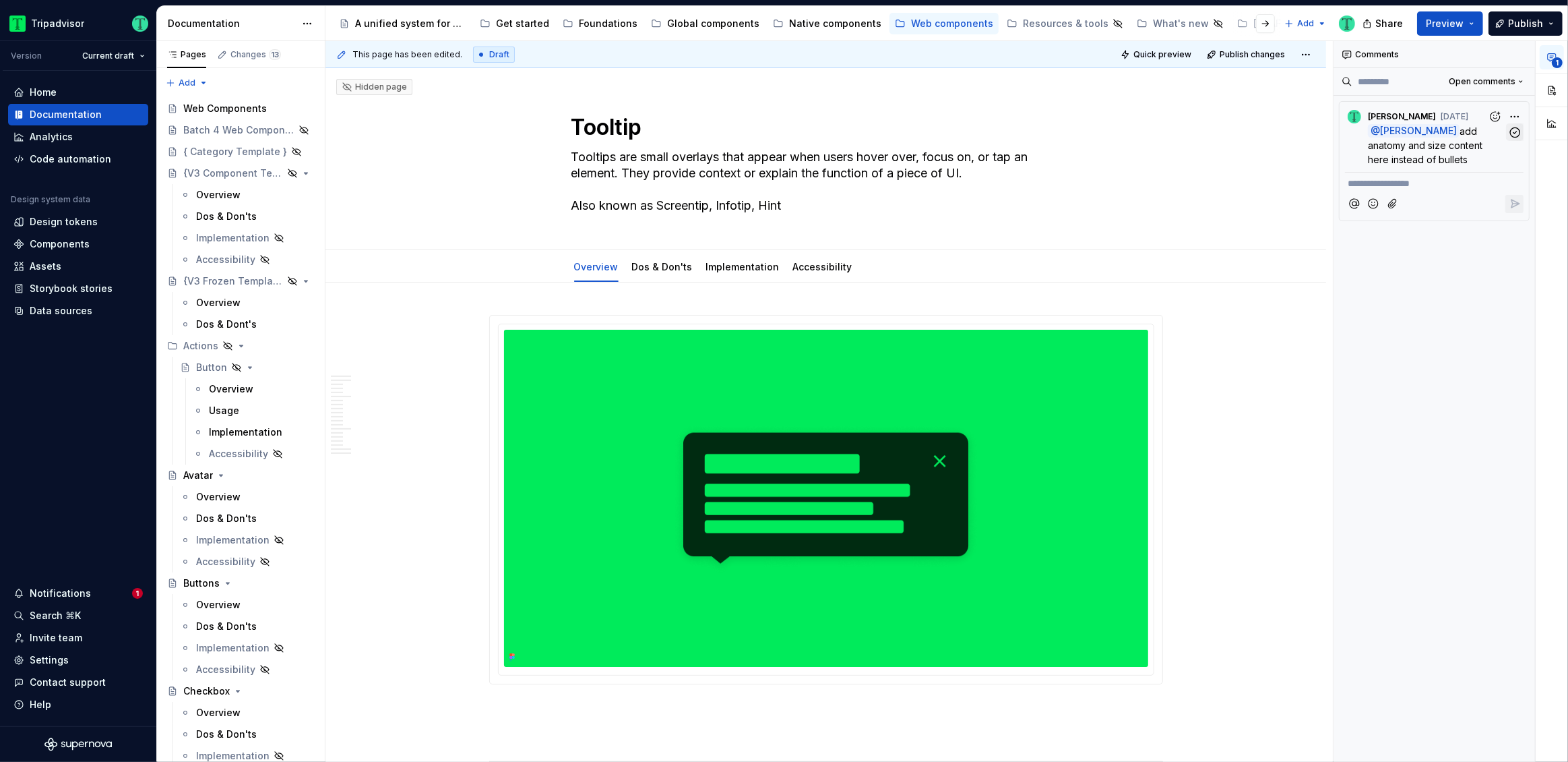
click at [1515, 134] on icon "button" at bounding box center [1515, 133] width 13 height 13
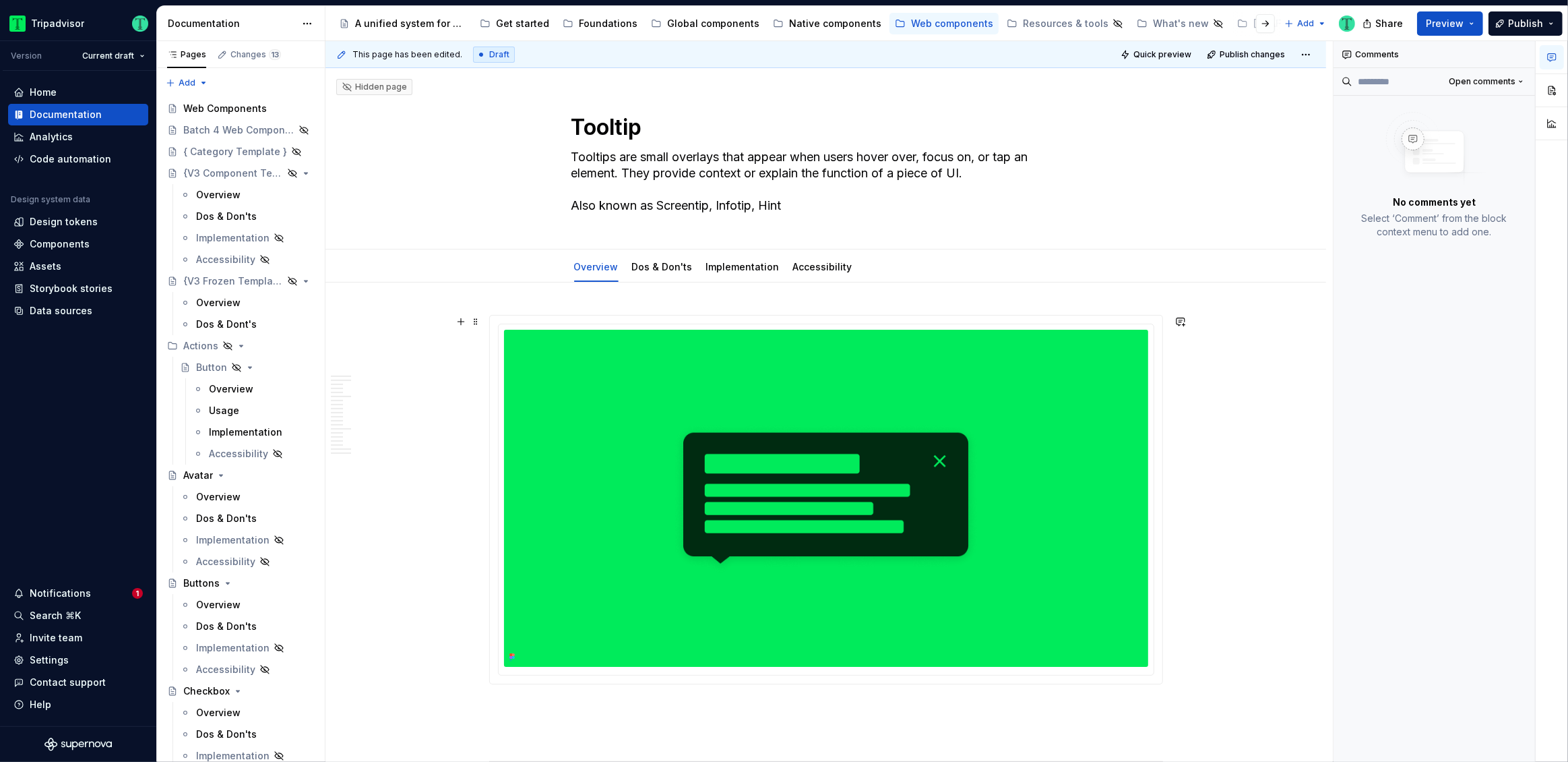
click at [382, 327] on div "**********" at bounding box center [829, 402] width 1007 height 722
type textarea "*"
